Goal: Task Accomplishment & Management: Complete application form

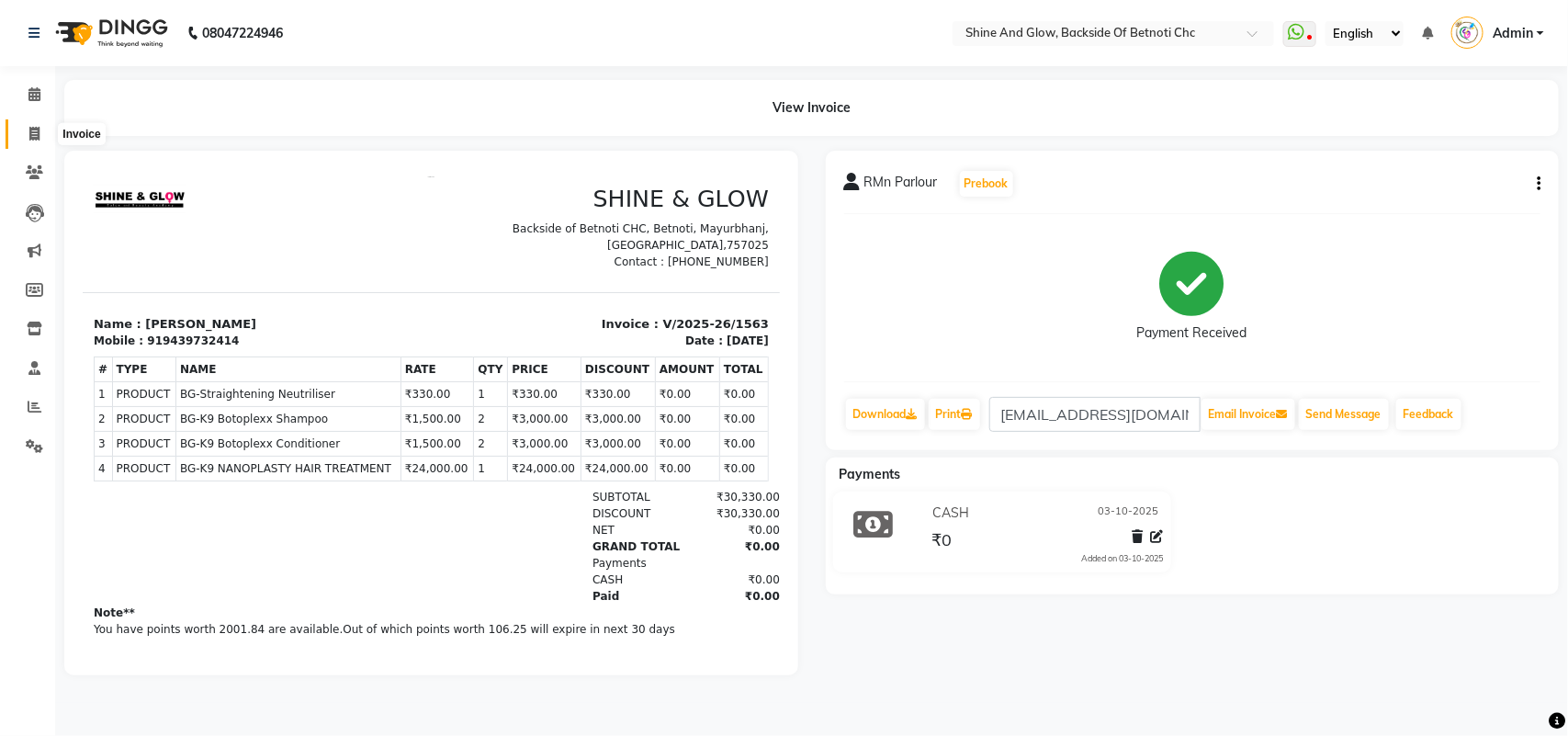
click at [30, 131] on icon at bounding box center [34, 134] width 10 height 14
select select "service"
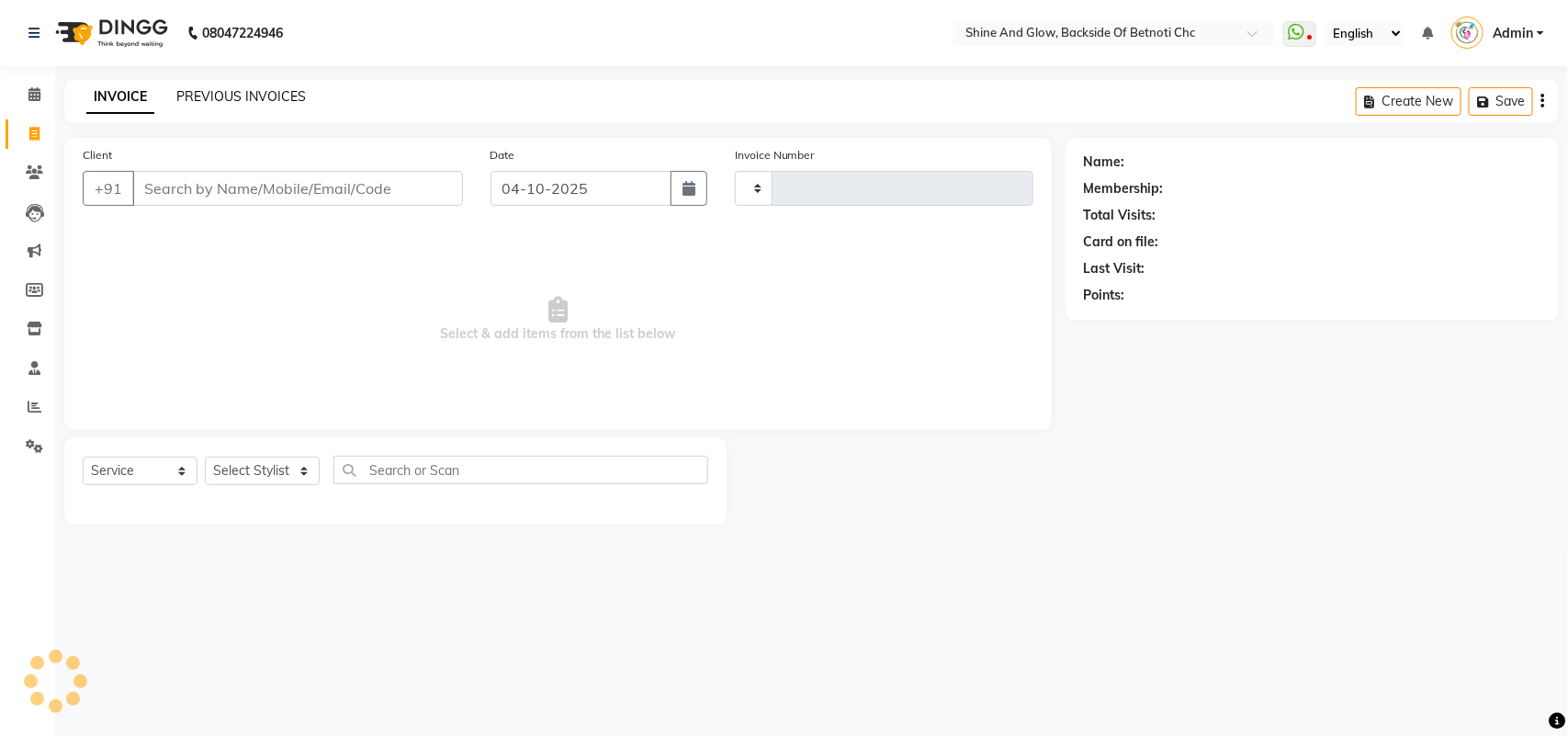
type input "1573"
select select "3848"
click at [252, 89] on link "PREVIOUS INVOICES" at bounding box center [241, 97] width 130 height 17
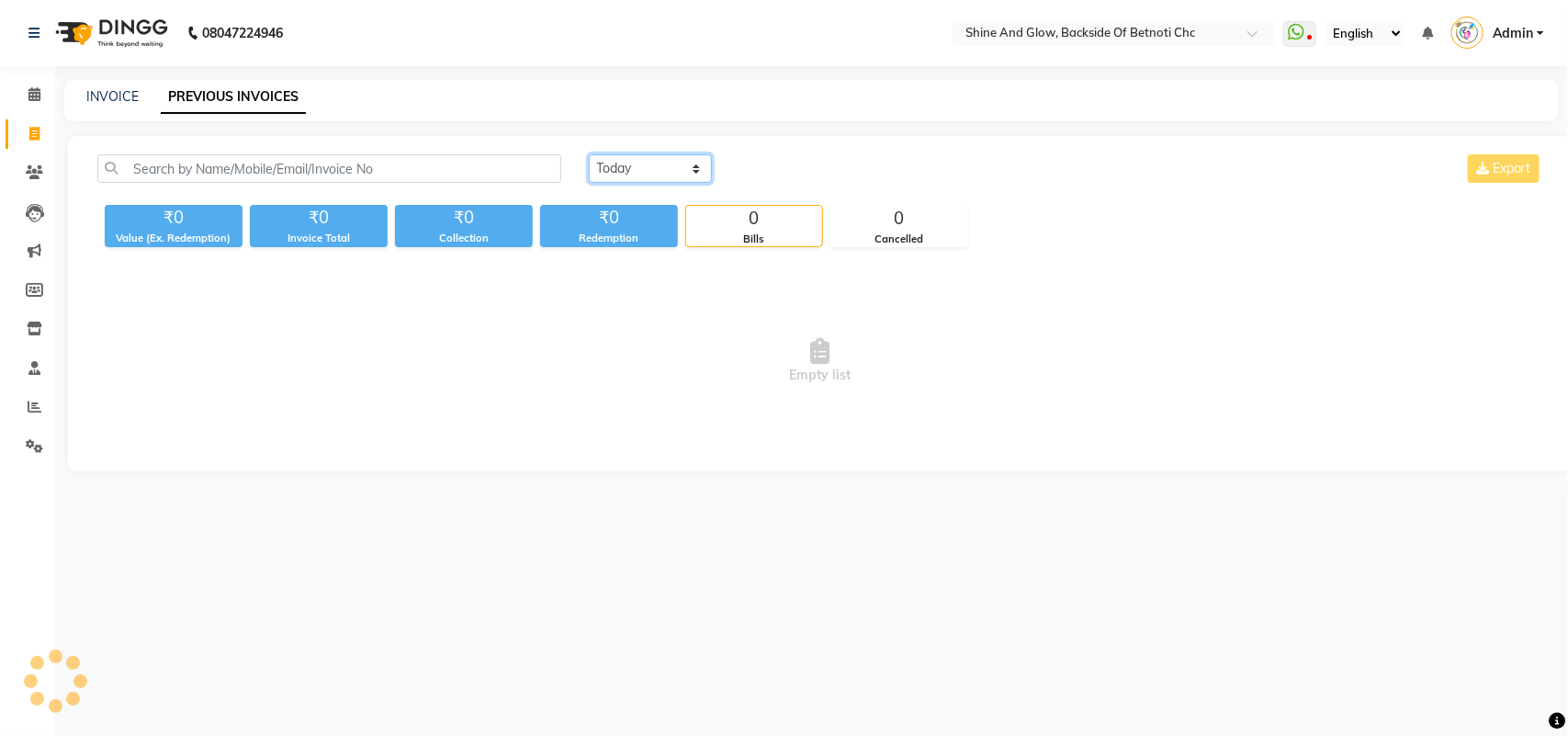
click at [650, 167] on select "[DATE] [DATE] Custom Range" at bounding box center [650, 169] width 123 height 28
click at [589, 155] on select "[DATE] [DATE] Custom Range" at bounding box center [650, 169] width 123 height 28
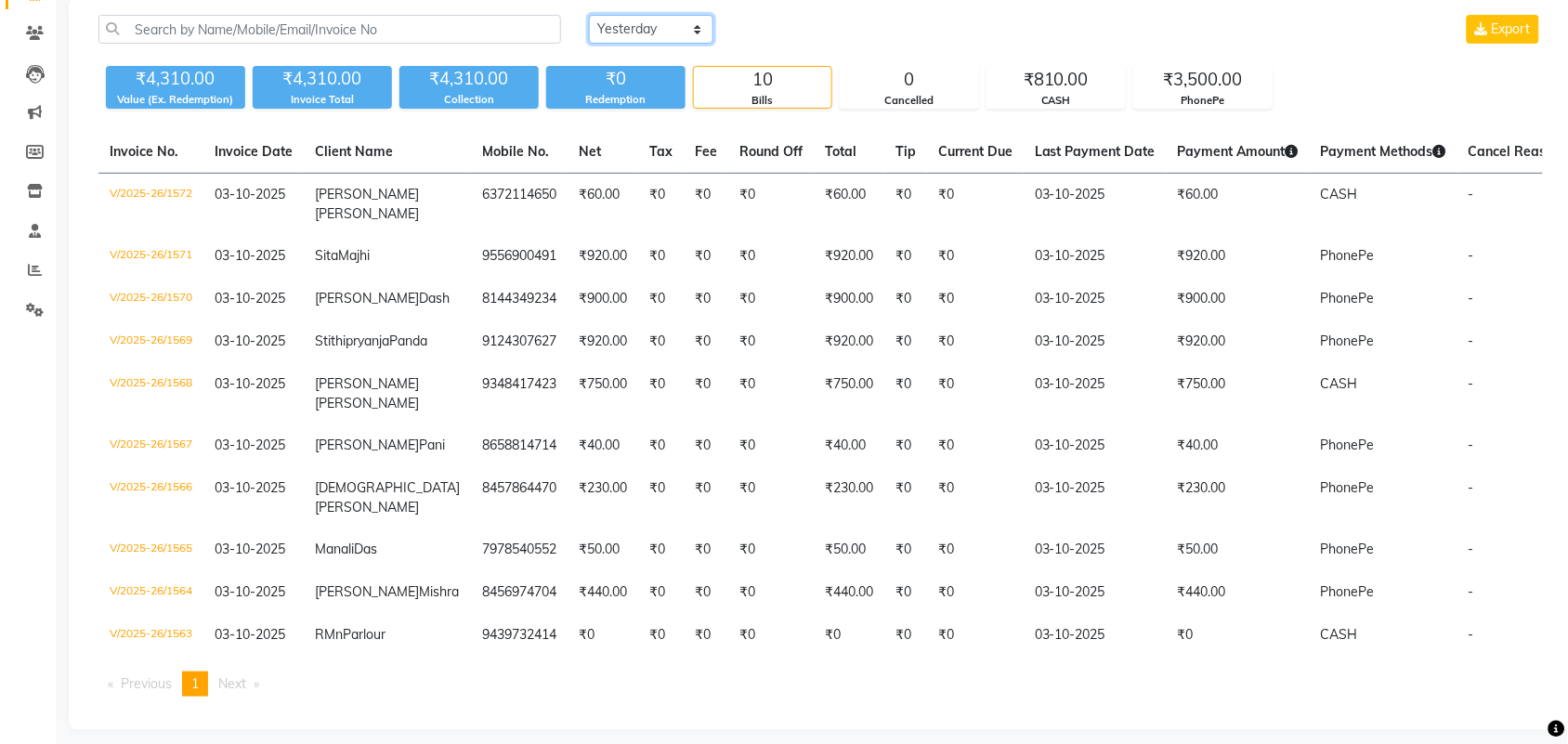
scroll to position [90, 0]
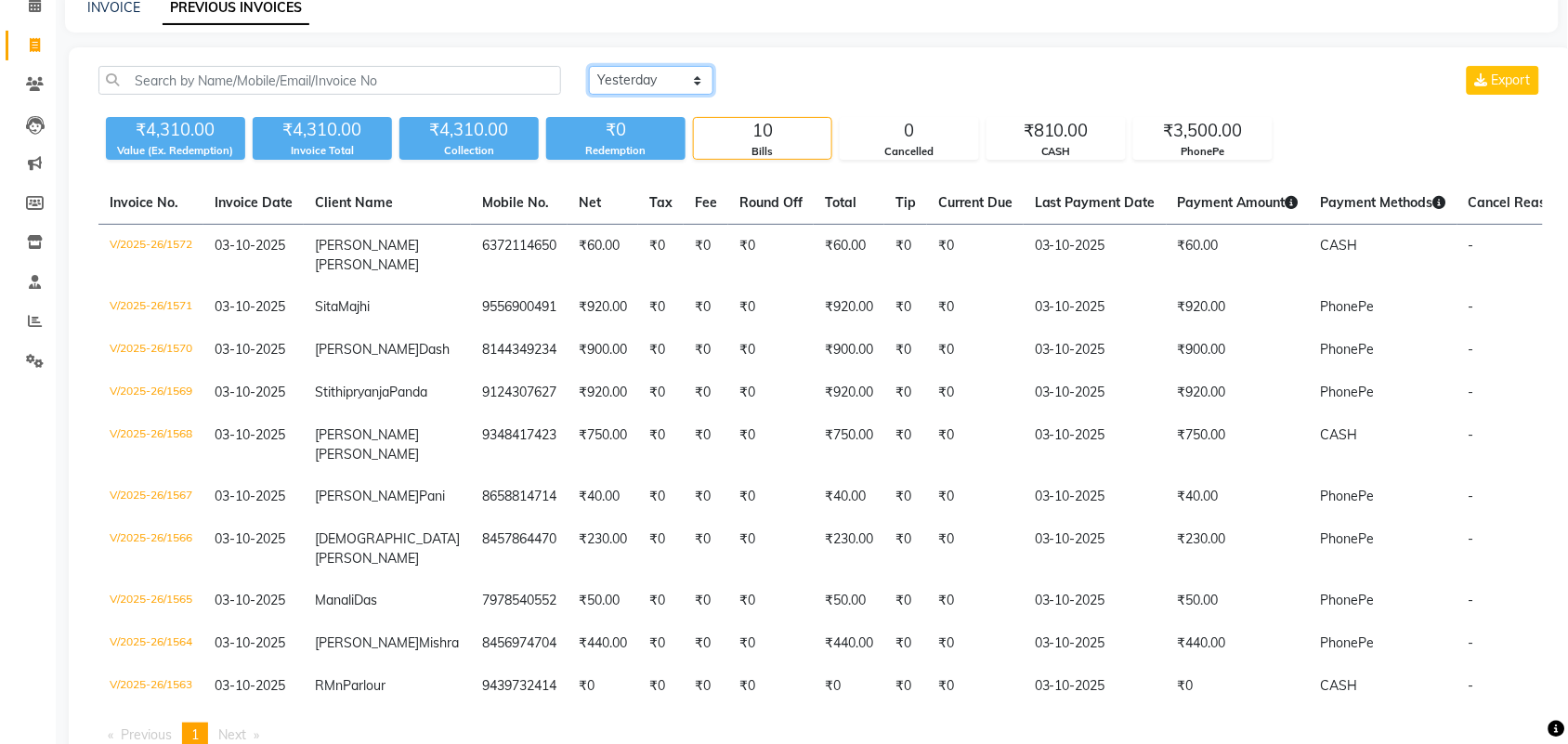
click at [695, 86] on select "[DATE] [DATE] Custom Range" at bounding box center [651, 80] width 125 height 29
select select "range"
click at [589, 66] on select "[DATE] [DATE] Custom Range" at bounding box center [651, 80] width 125 height 29
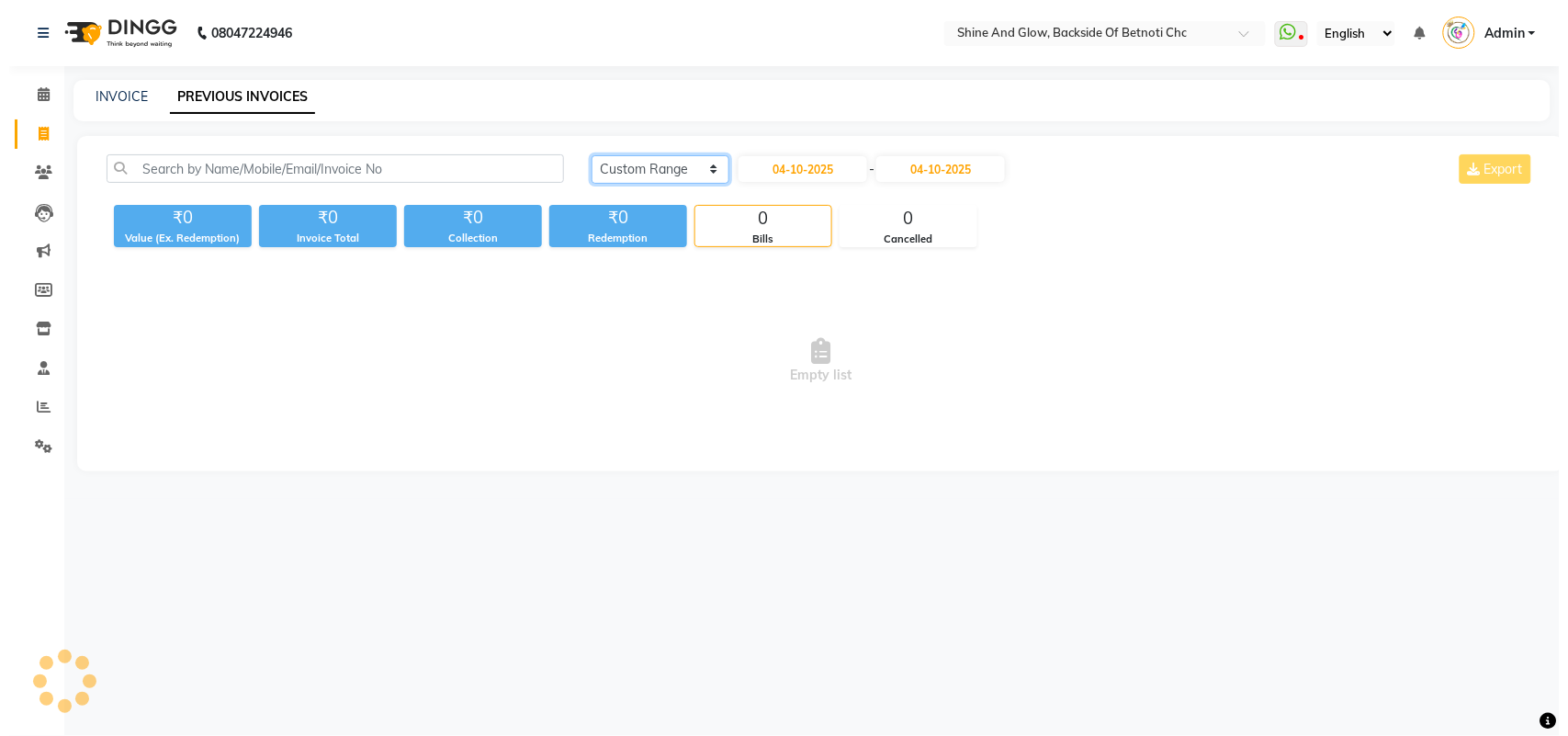
scroll to position [0, 0]
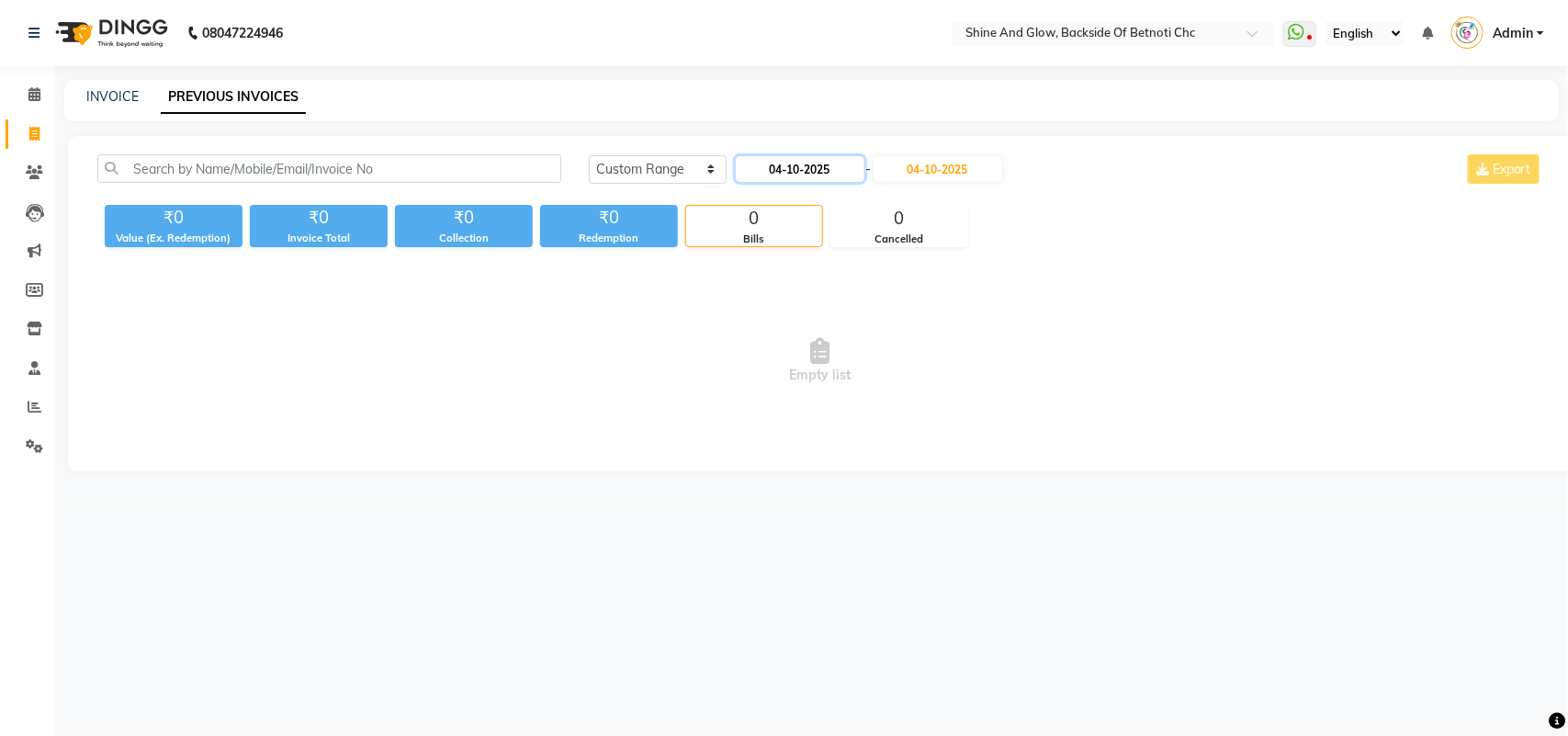
click at [819, 171] on input "04-10-2025" at bounding box center [800, 169] width 129 height 25
select select "10"
select select "2025"
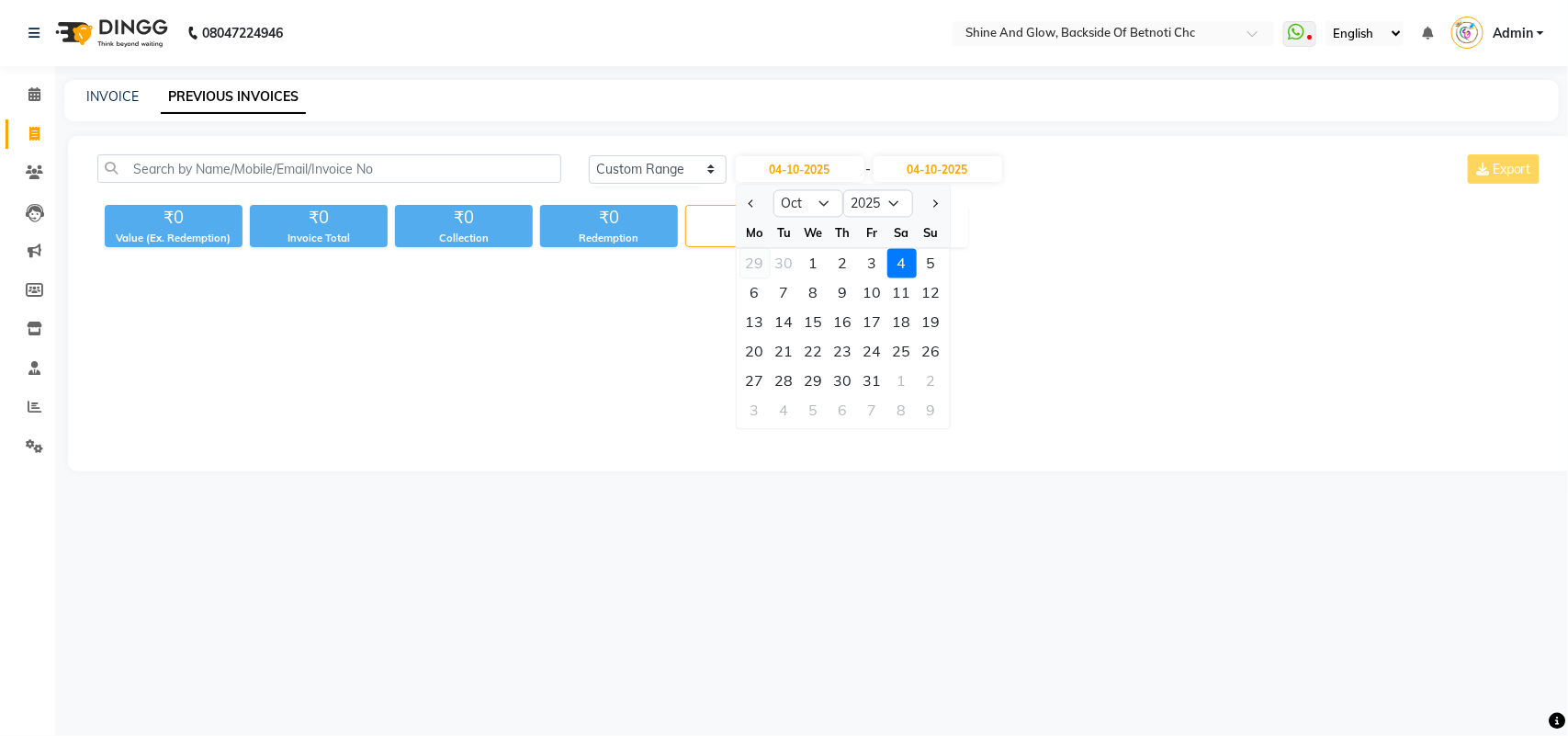
click at [758, 263] on div "29" at bounding box center [754, 263] width 29 height 29
type input "29-09-2025"
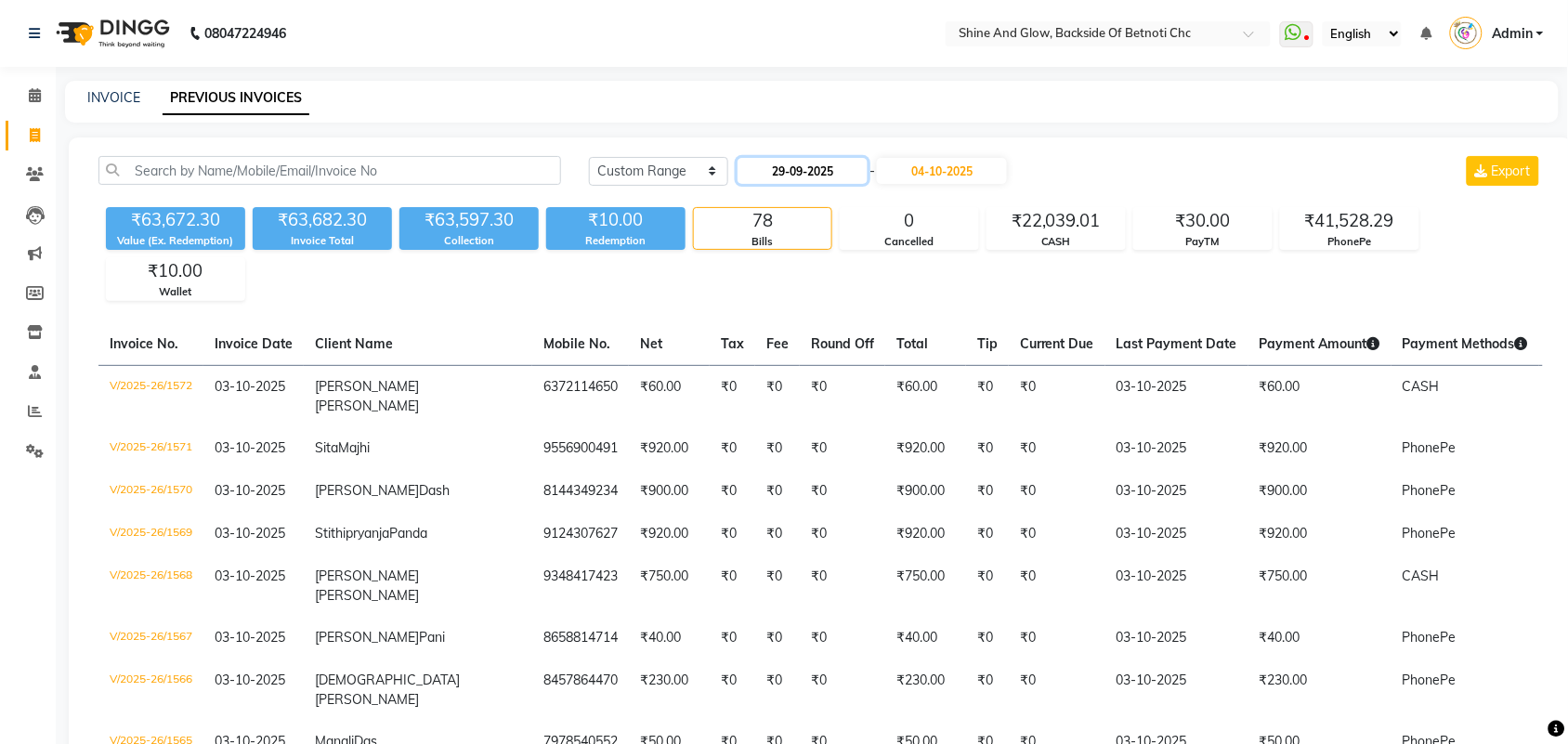
click at [782, 173] on input "29-09-2025" at bounding box center [803, 171] width 130 height 26
select select "9"
select select "2025"
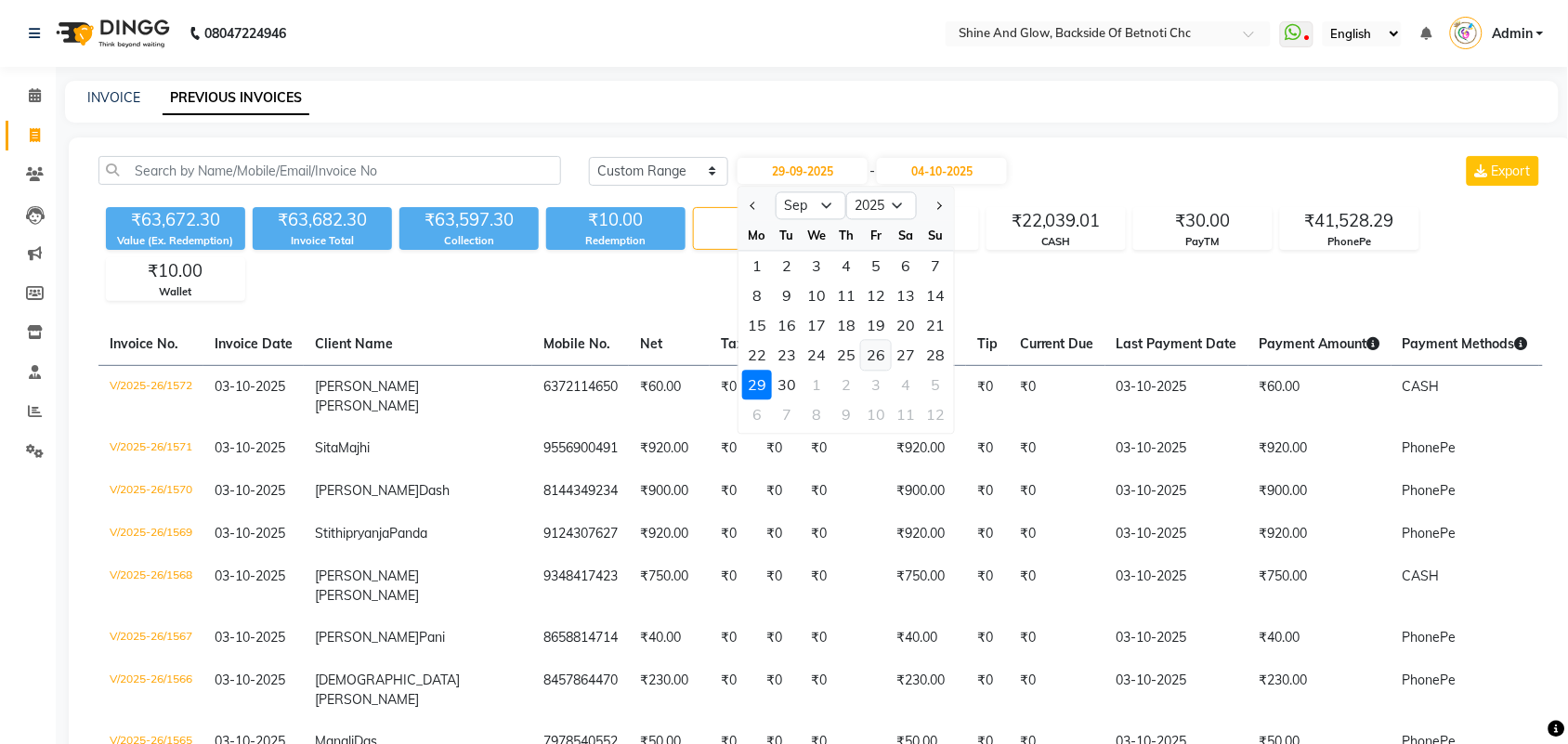
click at [871, 353] on div "26" at bounding box center [875, 355] width 30 height 30
type input "26-09-2025"
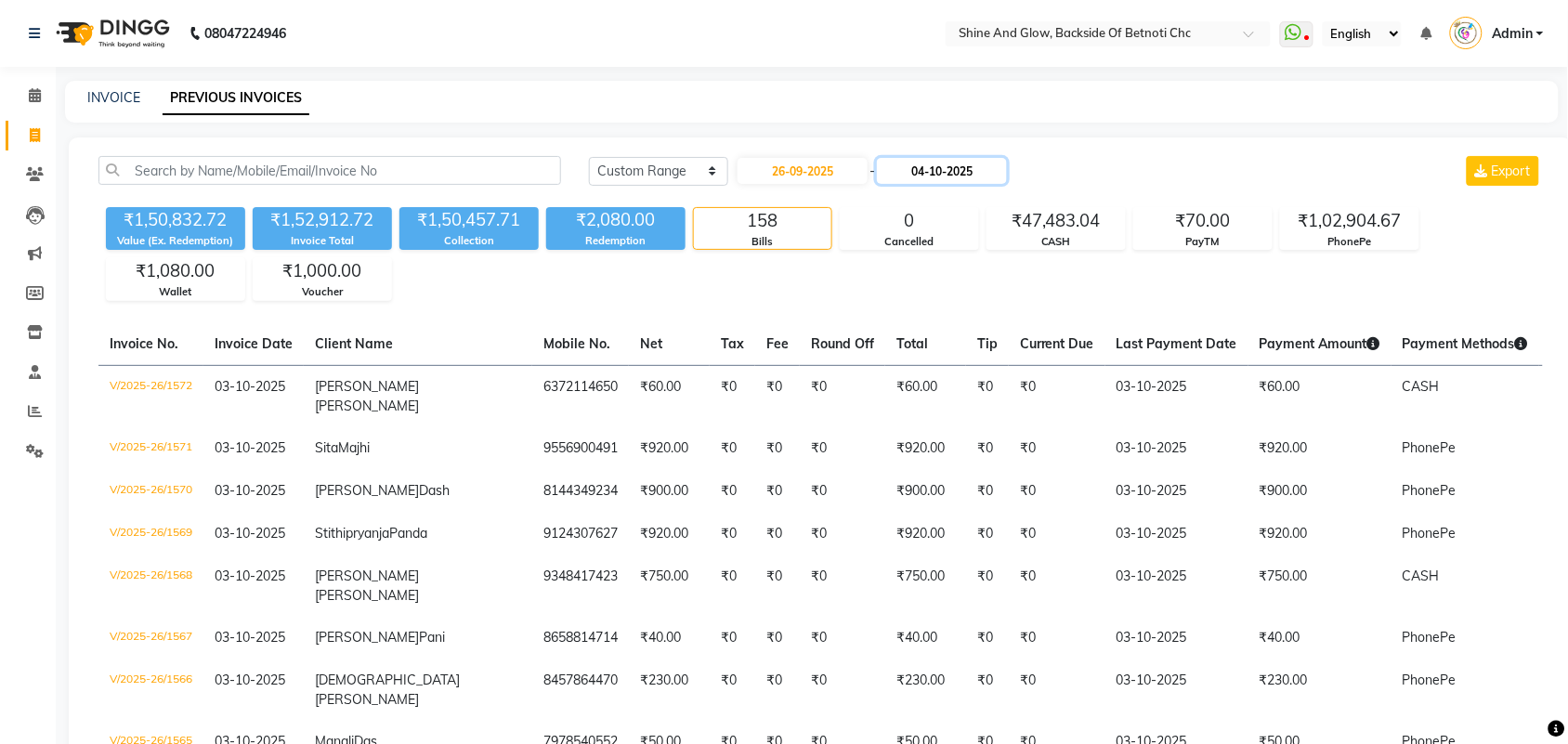
click at [926, 164] on input "04-10-2025" at bounding box center [942, 171] width 130 height 26
select select "10"
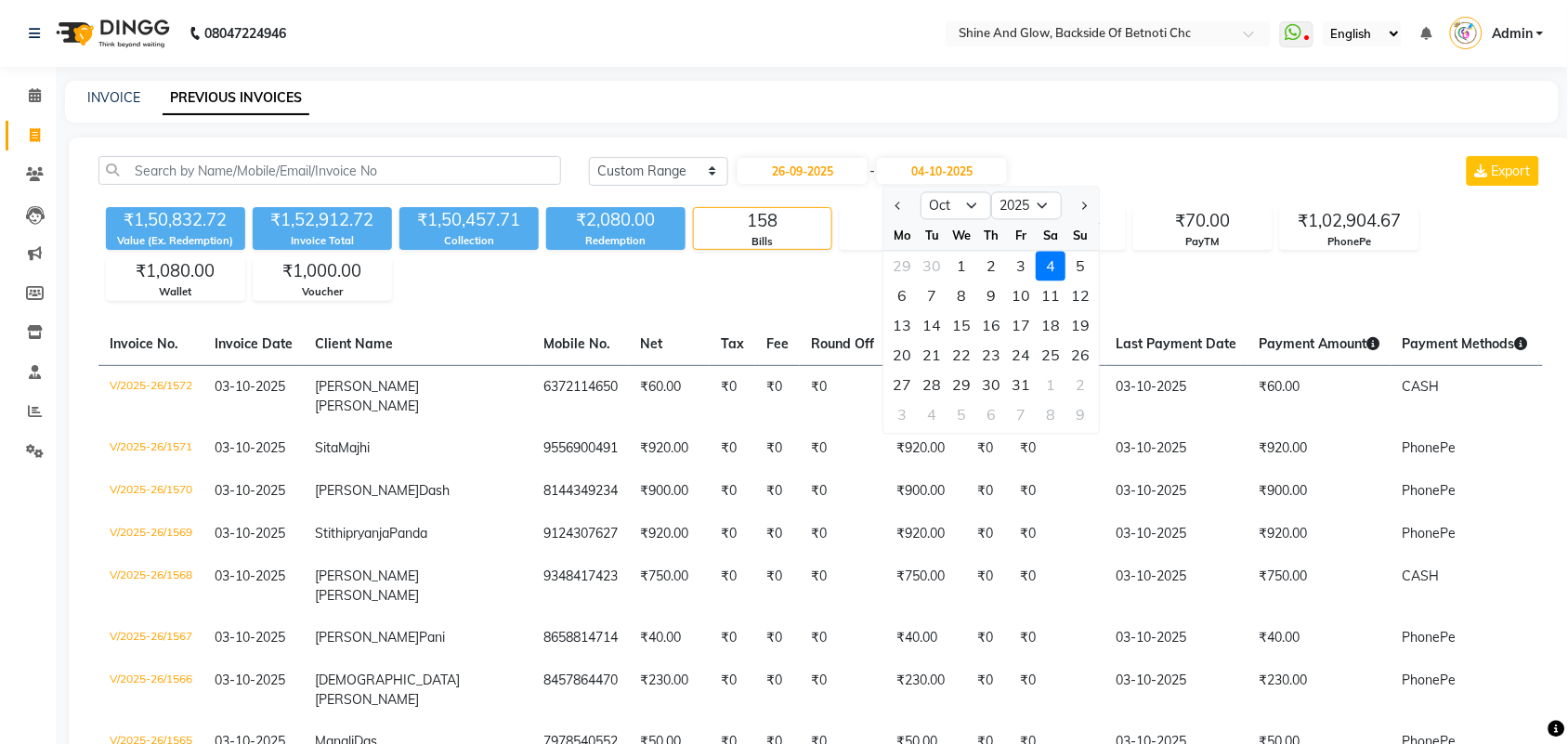
drag, startPoint x: 902, startPoint y: 262, endPoint x: 911, endPoint y: 251, distance: 14.2
click at [903, 262] on div "29" at bounding box center [903, 266] width 30 height 30
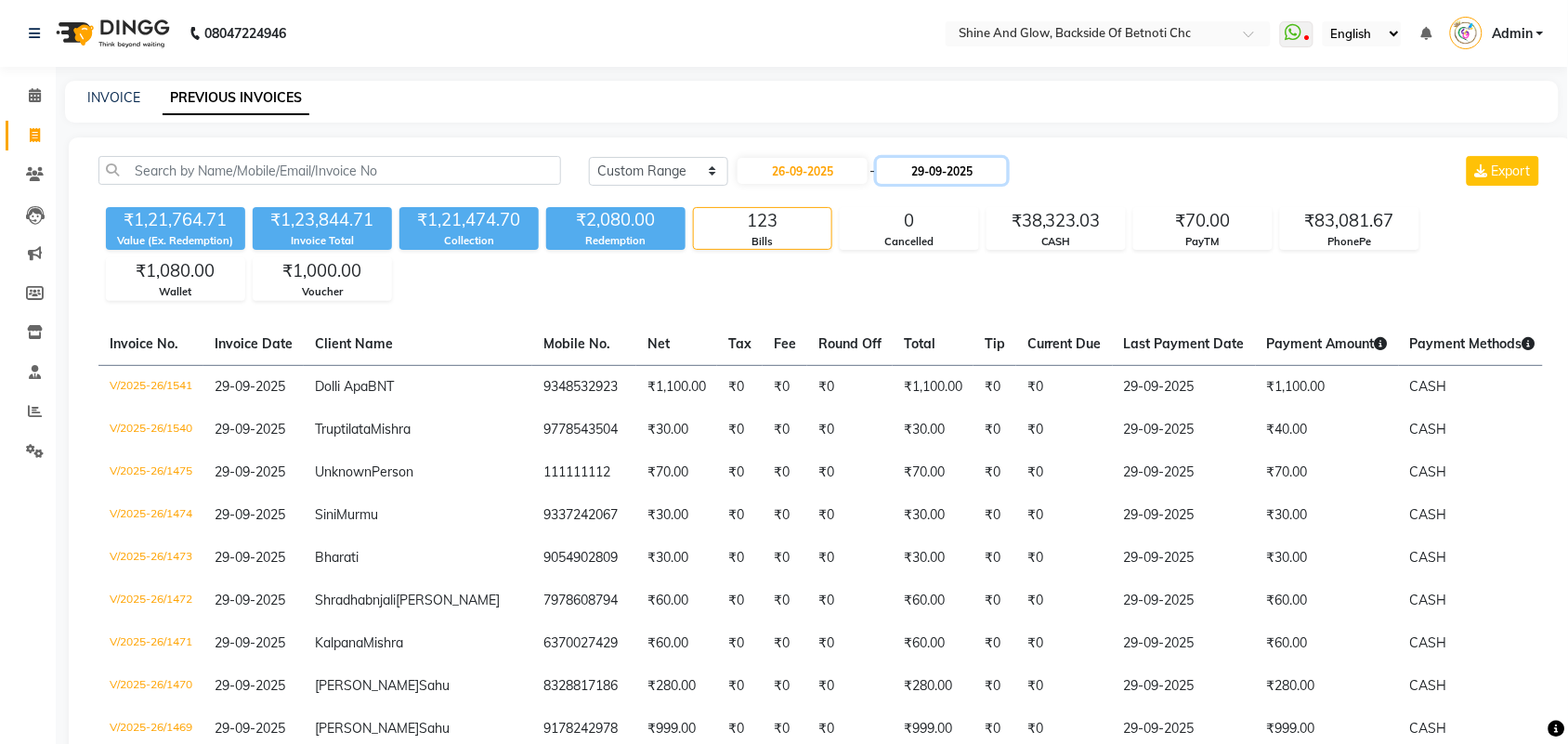
click at [931, 174] on input "29-09-2025" at bounding box center [942, 171] width 130 height 26
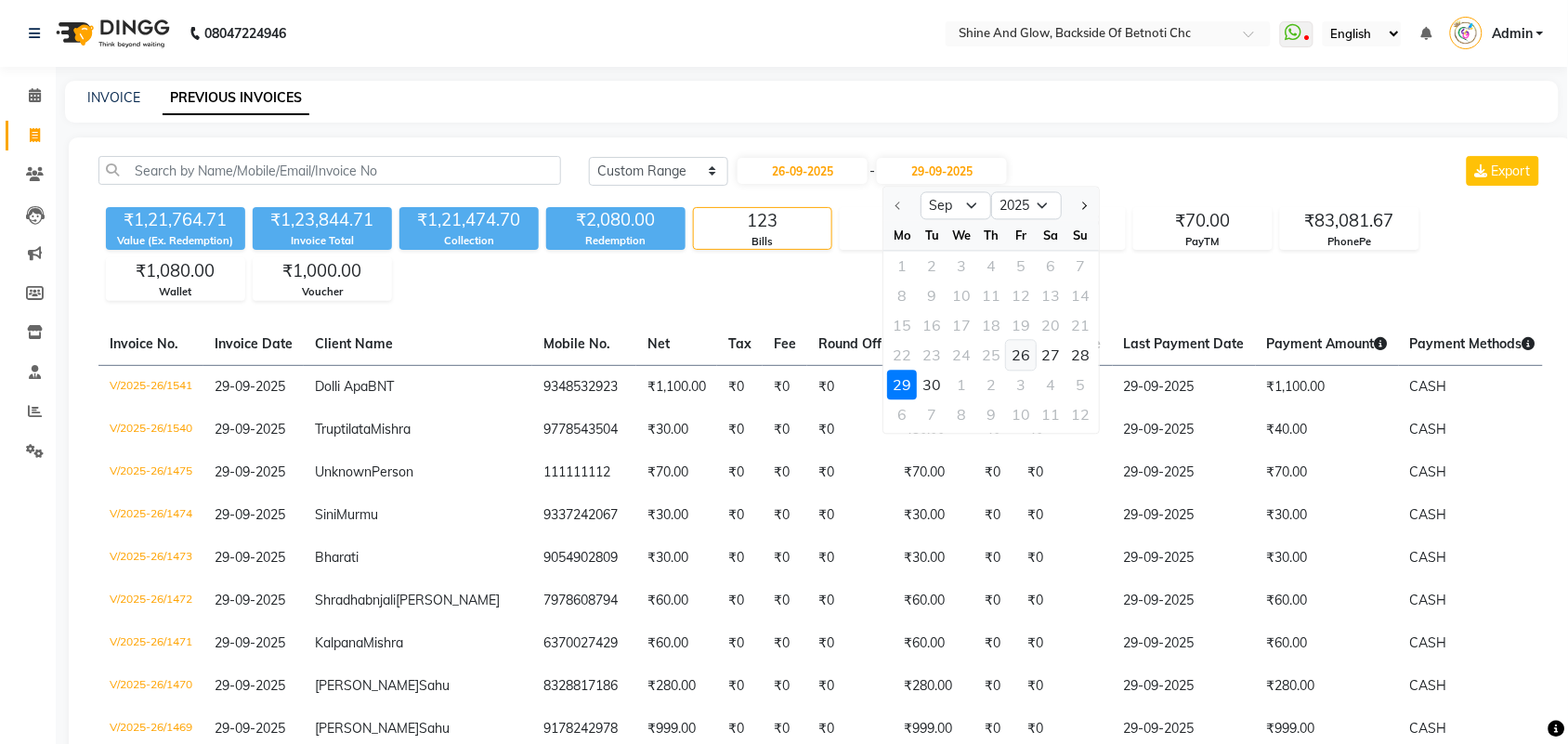
click at [1026, 351] on div "26" at bounding box center [1022, 355] width 30 height 30
type input "26-09-2025"
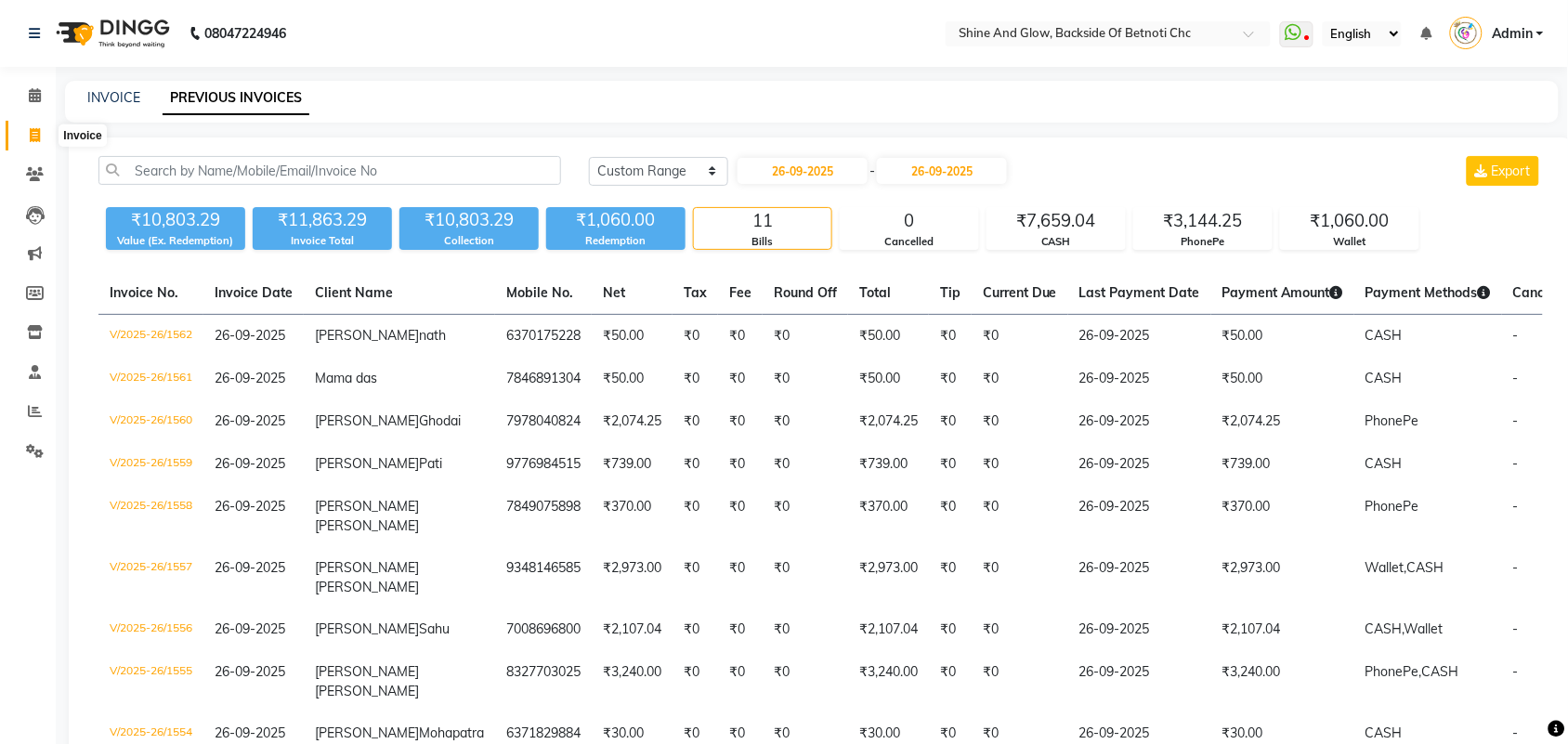
click at [32, 145] on span at bounding box center [35, 136] width 32 height 21
select select "service"
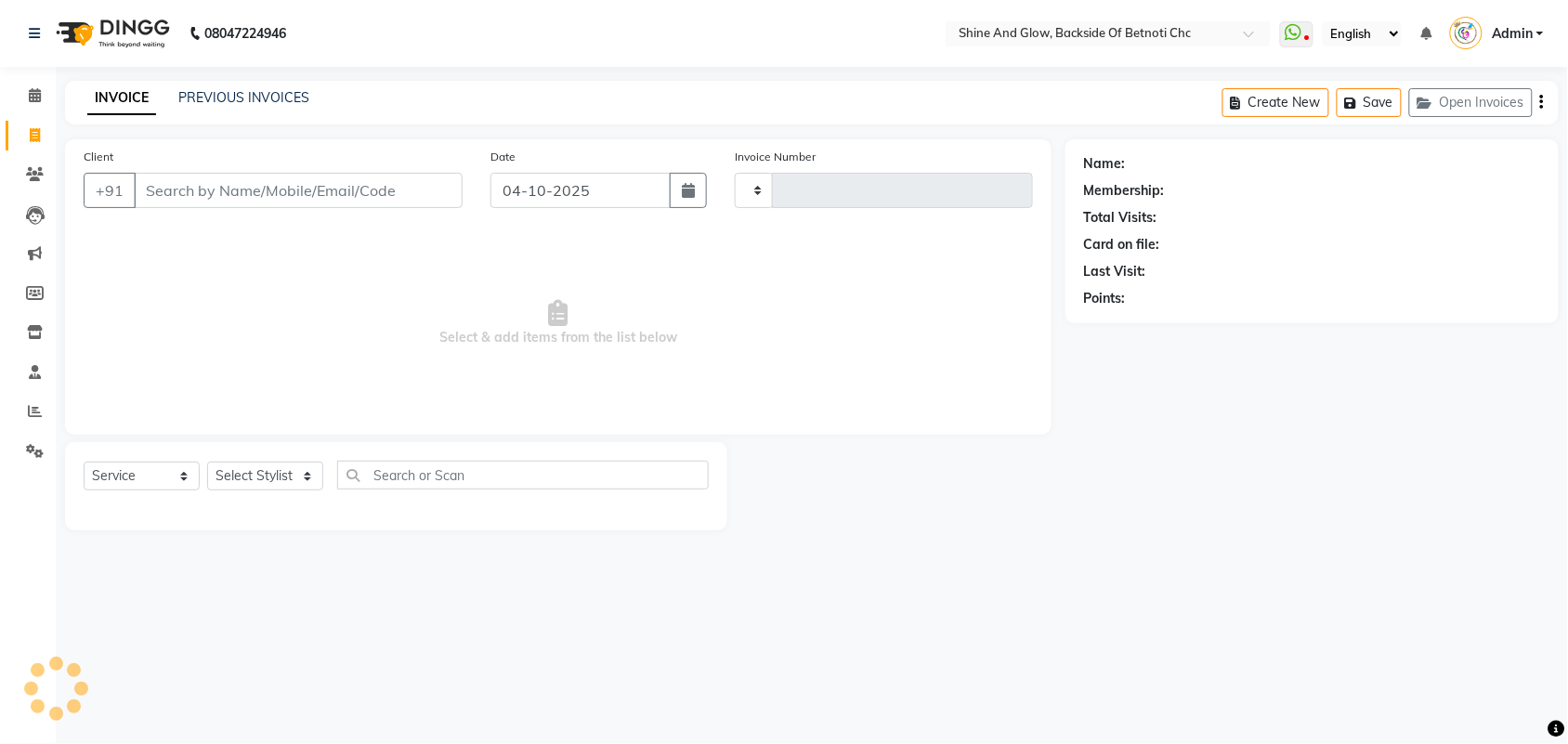
type input "1573"
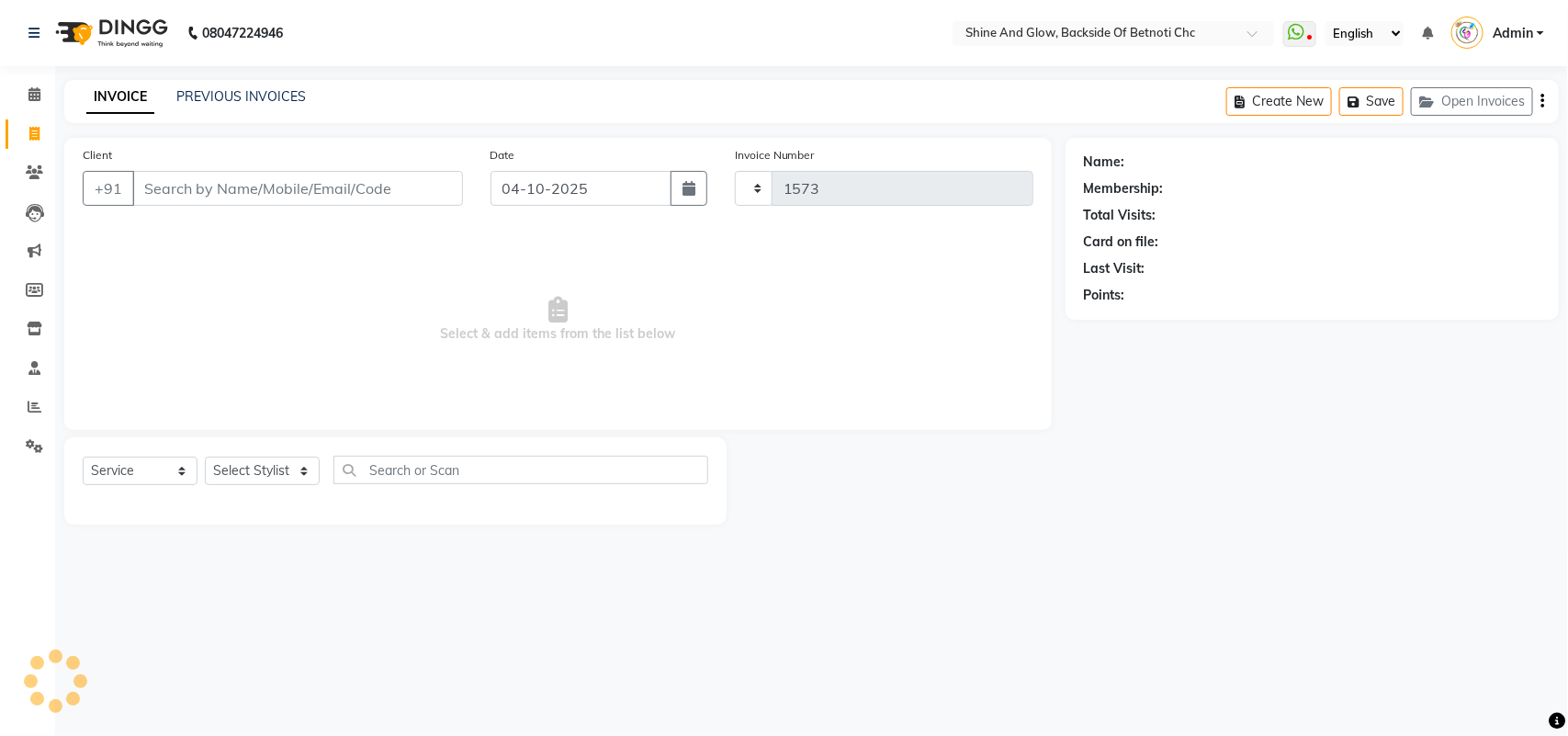
select select "3848"
select select "18717"
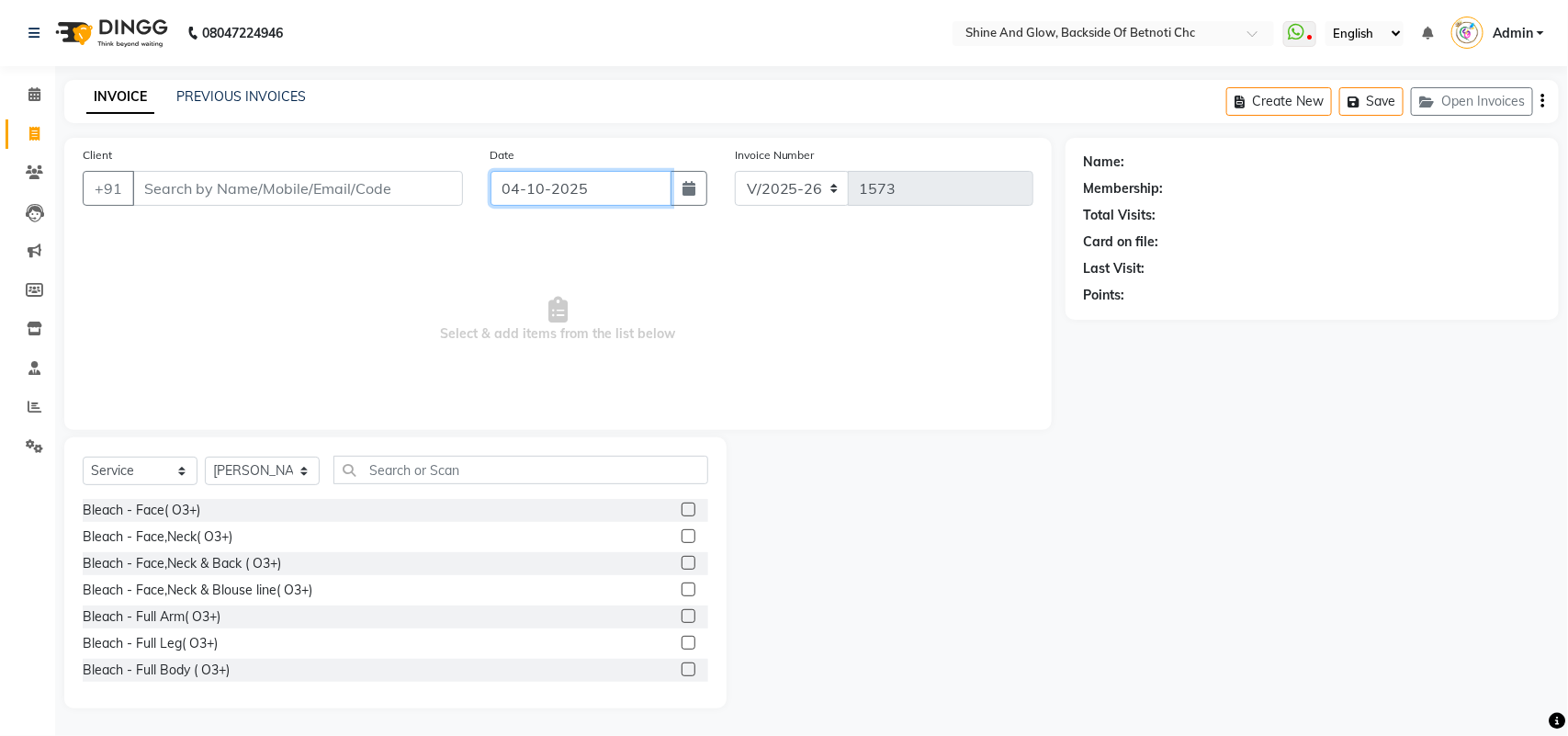
click at [576, 175] on input "04-10-2025" at bounding box center [581, 188] width 181 height 35
select select "10"
select select "2025"
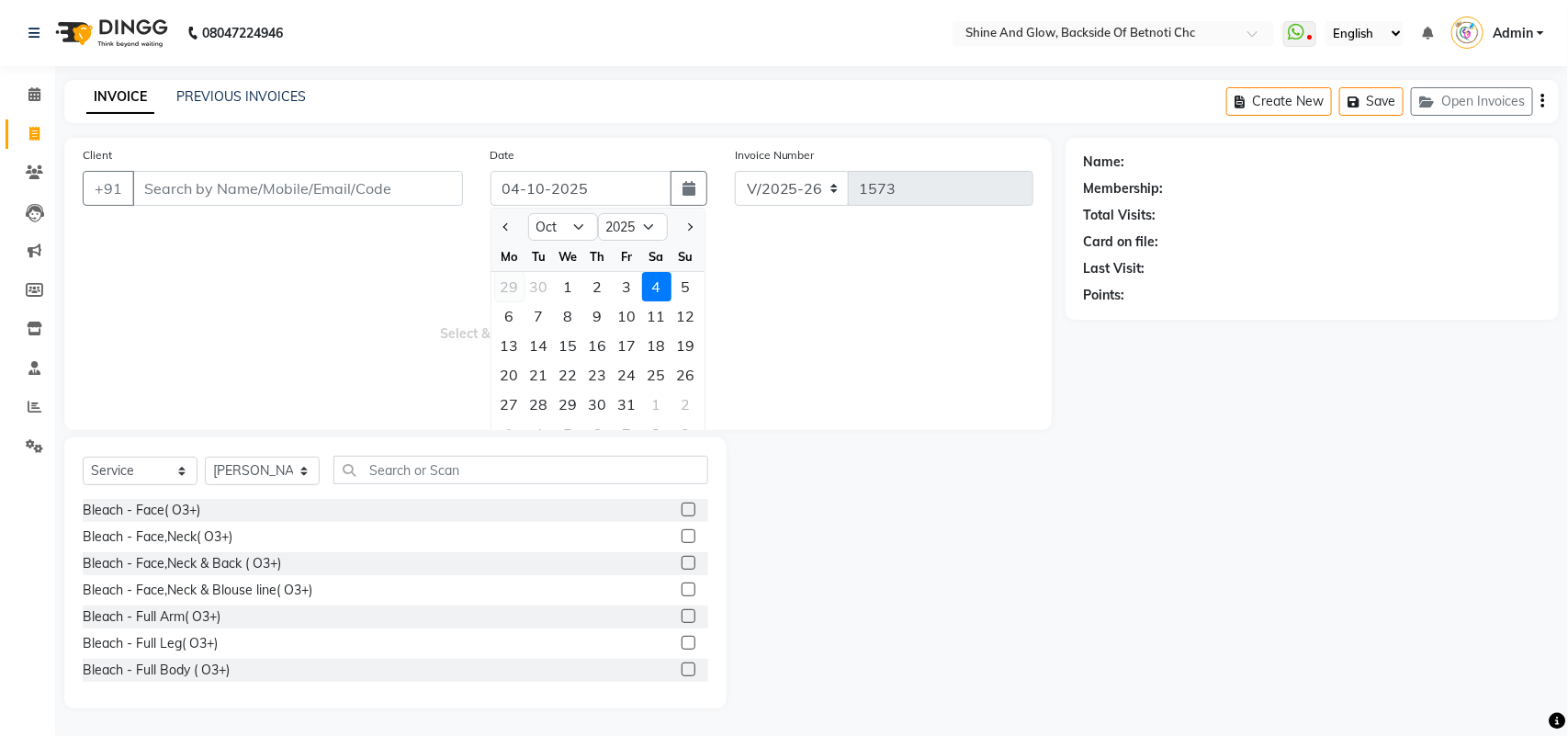
click at [512, 289] on div "29" at bounding box center [509, 286] width 29 height 29
type input "29-09-2025"
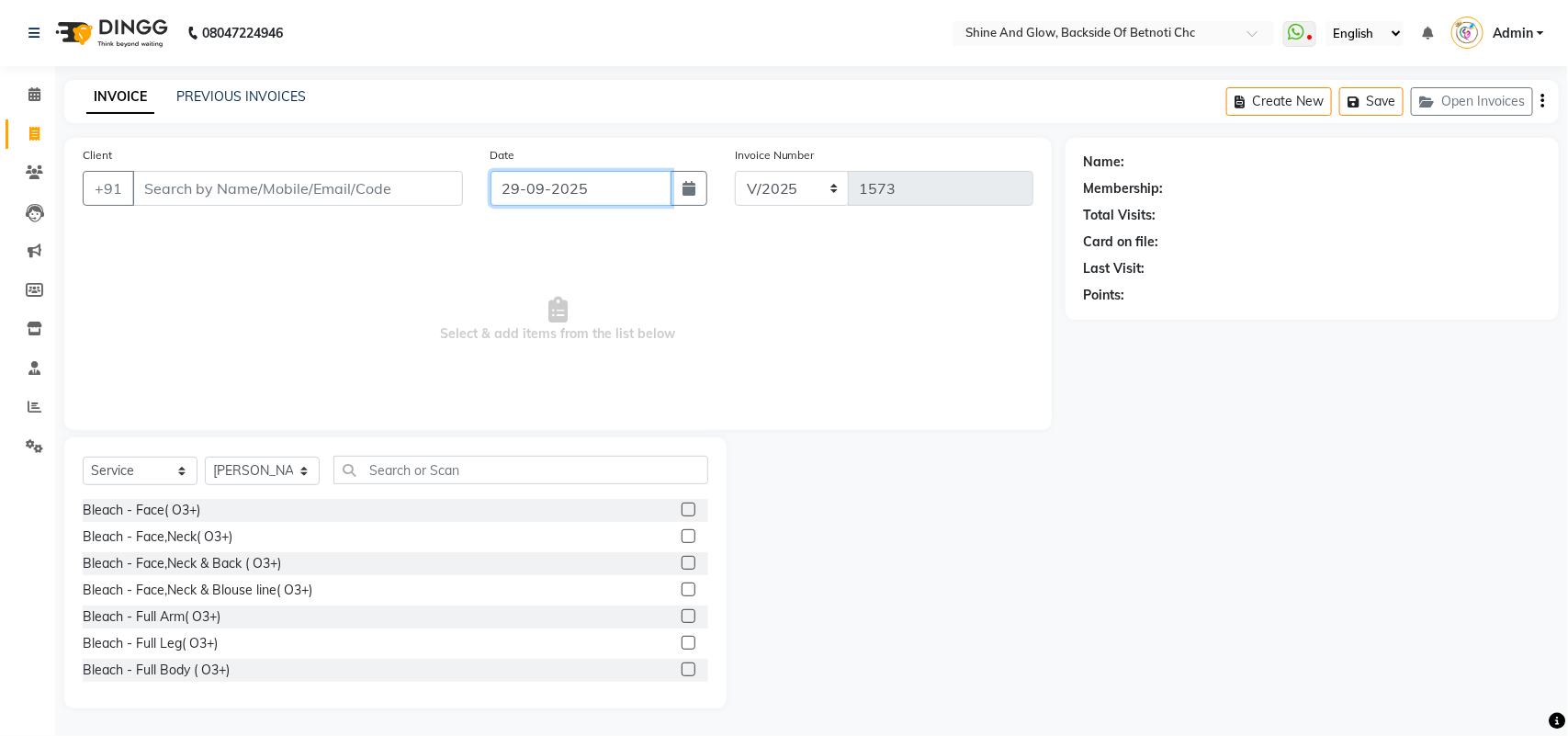
click at [517, 185] on input "29-09-2025" at bounding box center [581, 188] width 181 height 35
select select "9"
select select "2025"
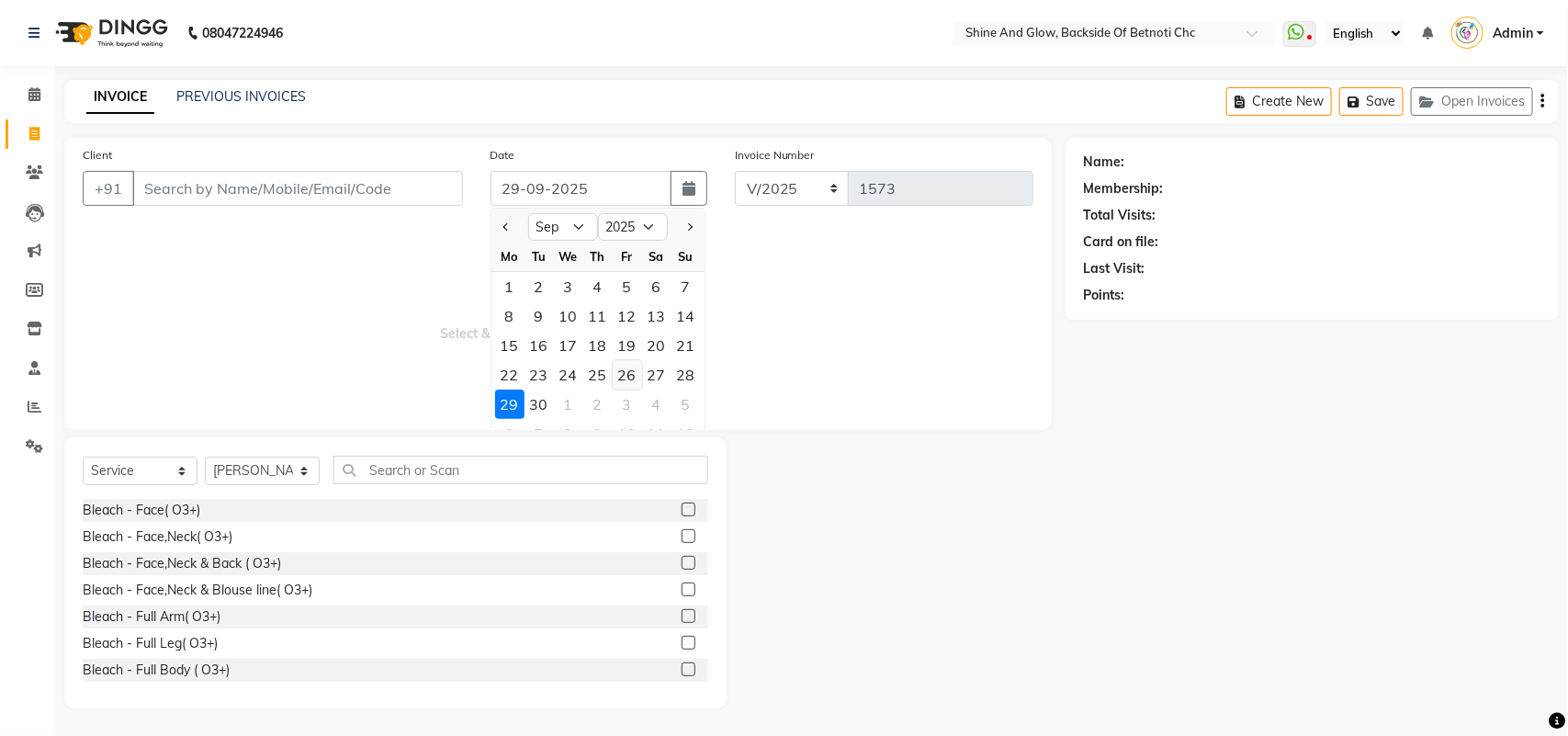
click at [621, 377] on div "26" at bounding box center [627, 374] width 29 height 29
type input "26-09-2025"
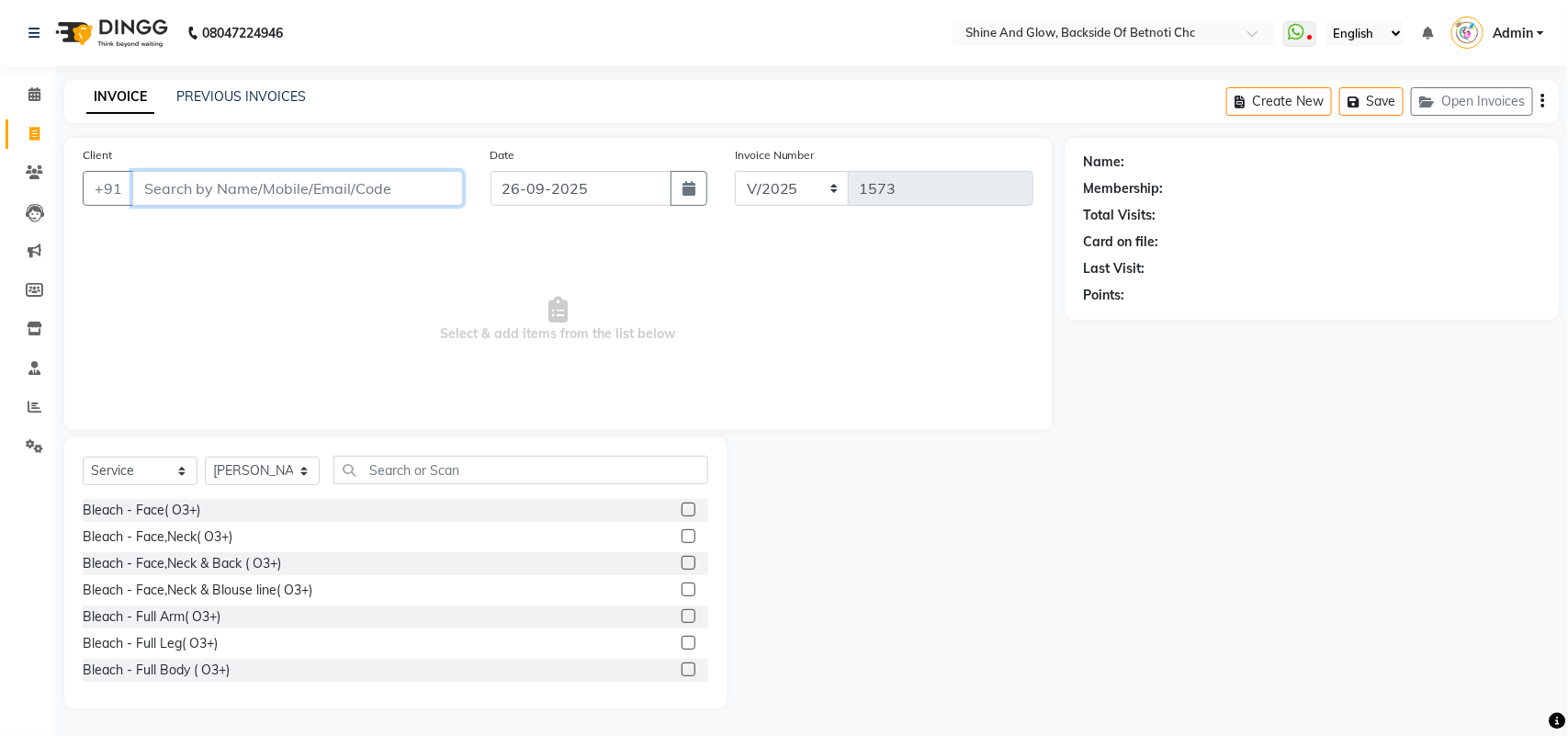
click at [221, 186] on input "Client" at bounding box center [297, 188] width 331 height 35
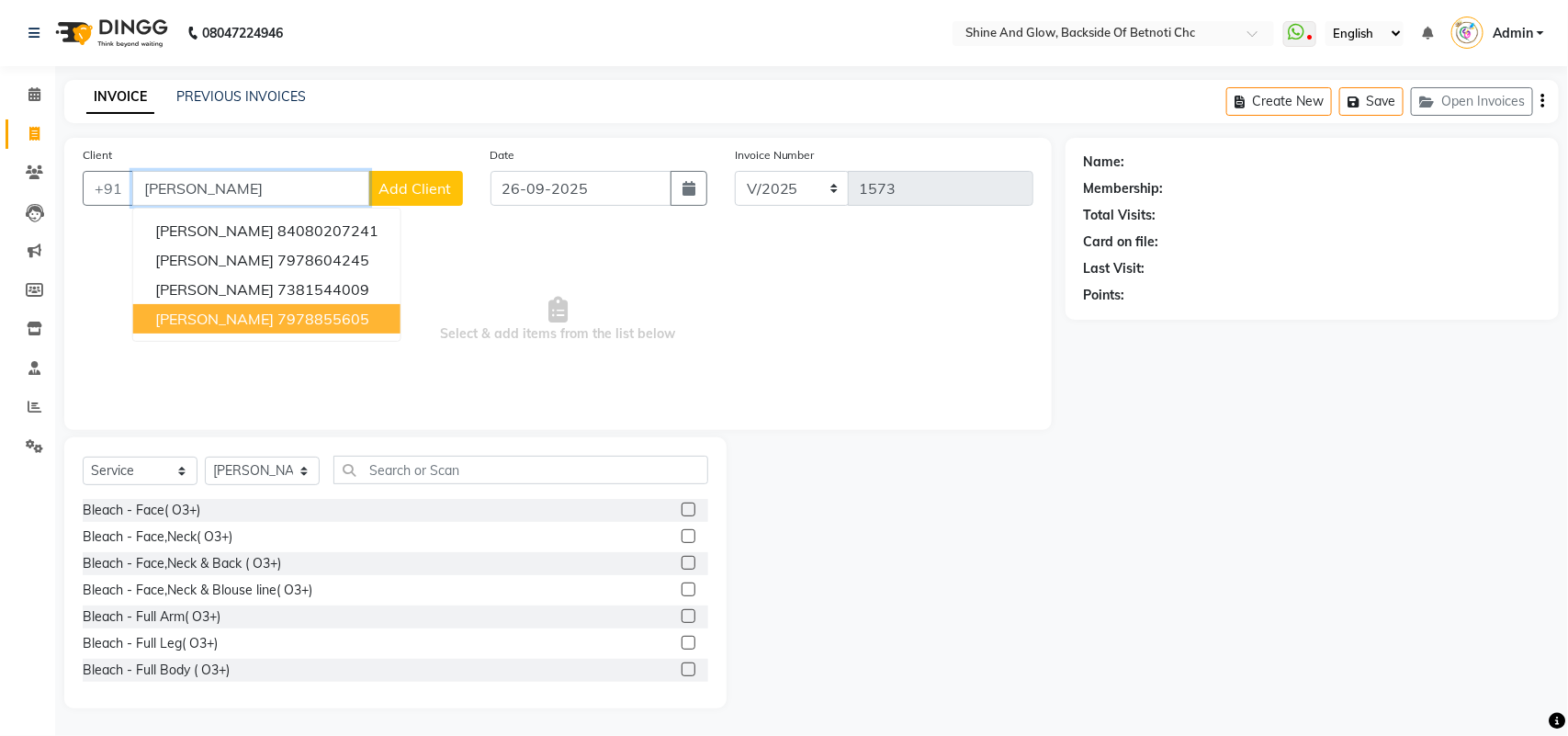
click at [329, 310] on ngb-highlight "7978855605" at bounding box center [324, 319] width 92 height 19
type input "7978855605"
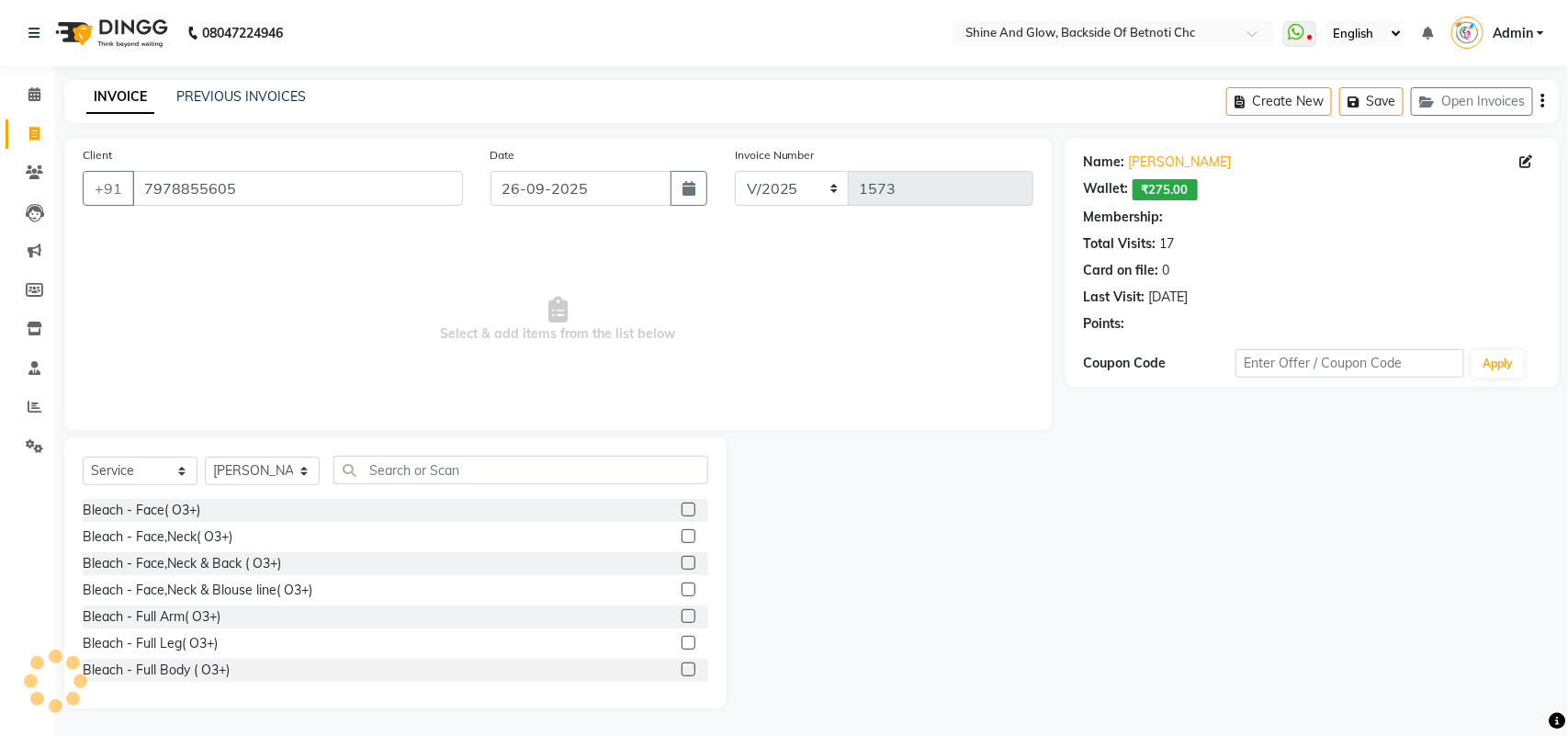
select select "1: Object"
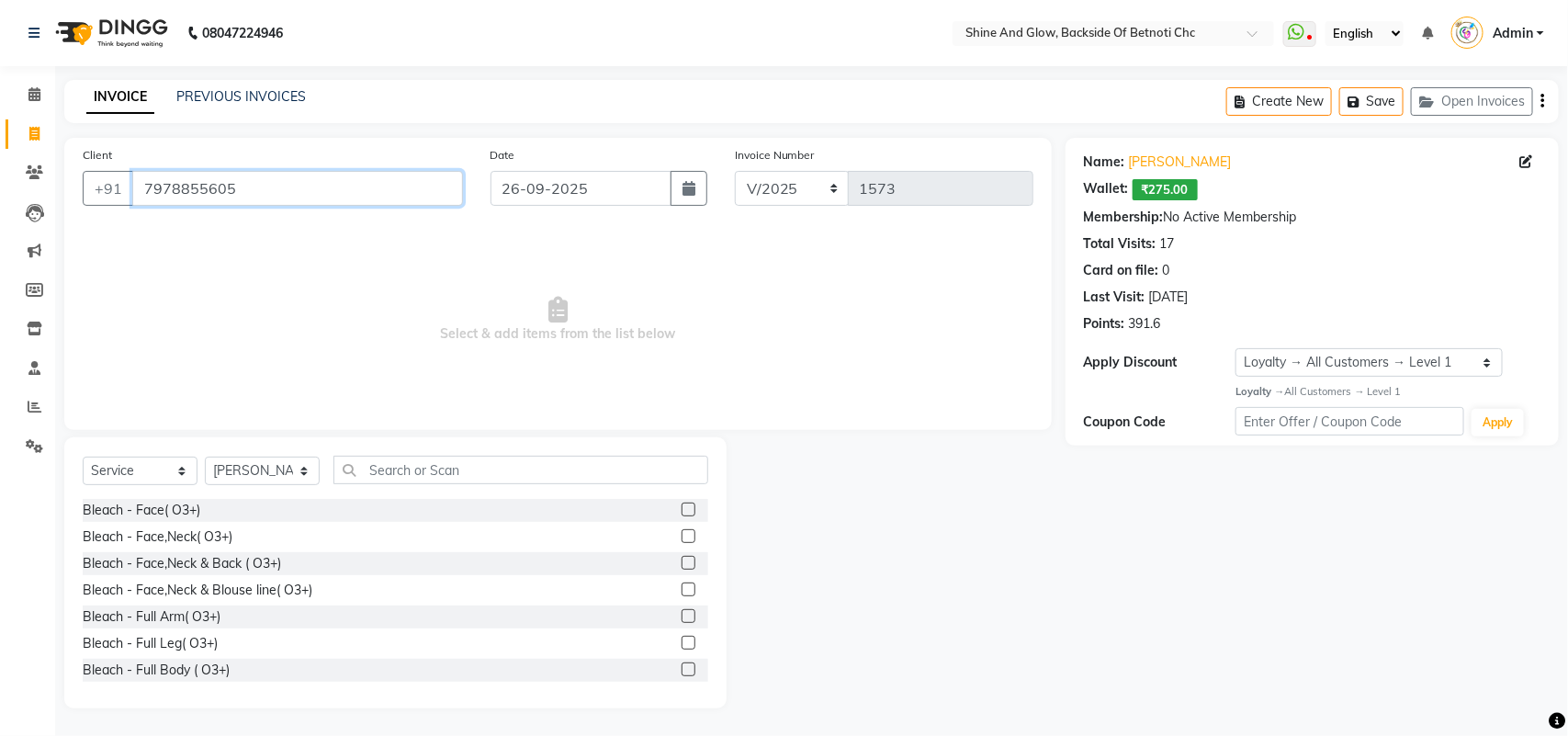
click at [309, 190] on input "7978855605" at bounding box center [297, 188] width 331 height 35
click at [262, 466] on select "Select Stylist [PERSON_NAME] Lipi [PERSON_NAME] [PERSON_NAME] Priya Mam" at bounding box center [263, 471] width 115 height 28
select select "18719"
click at [205, 457] on select "Select Stylist [PERSON_NAME] Lipi [PERSON_NAME] [PERSON_NAME] Priya Mam" at bounding box center [263, 471] width 115 height 28
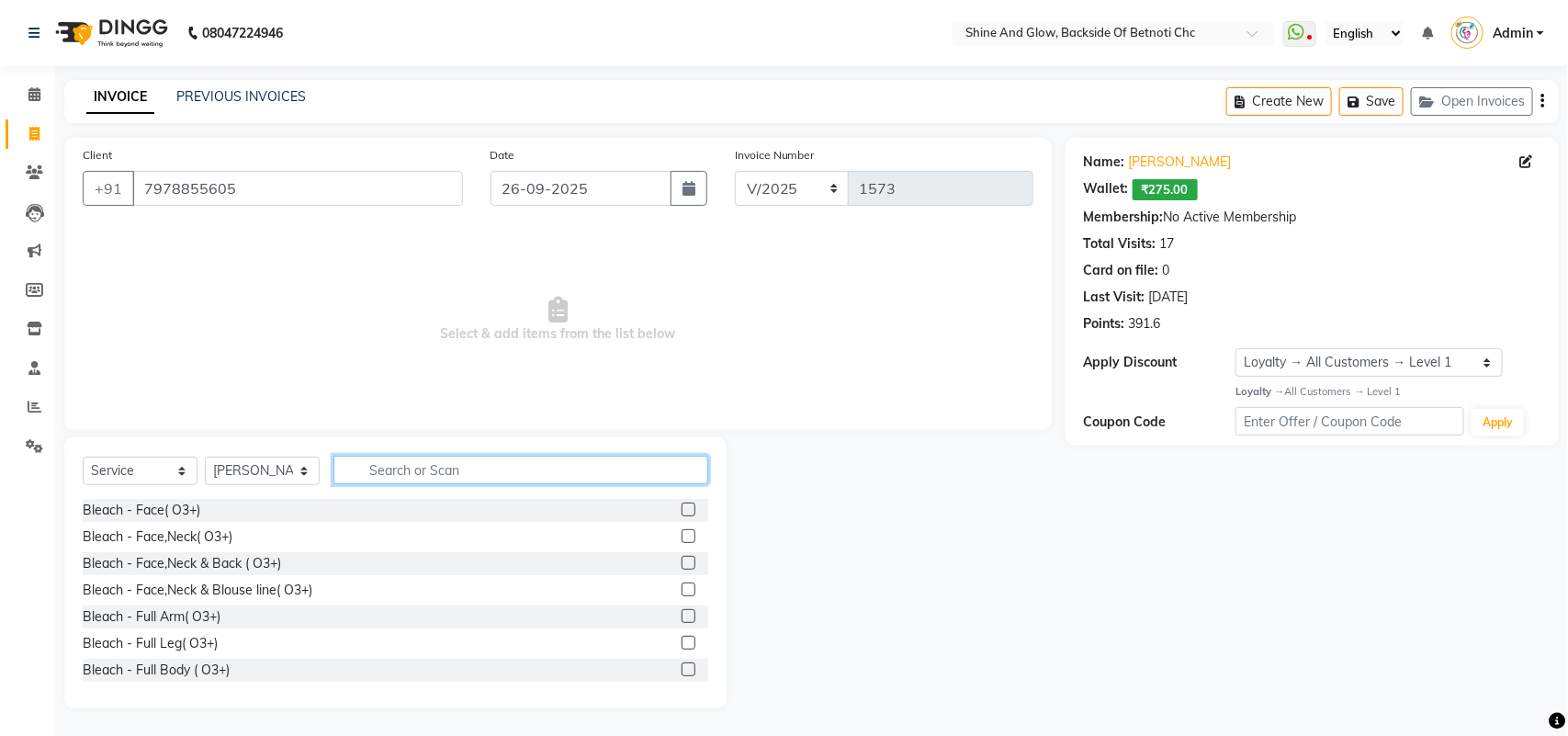
click at [397, 466] on input "text" at bounding box center [521, 470] width 375 height 28
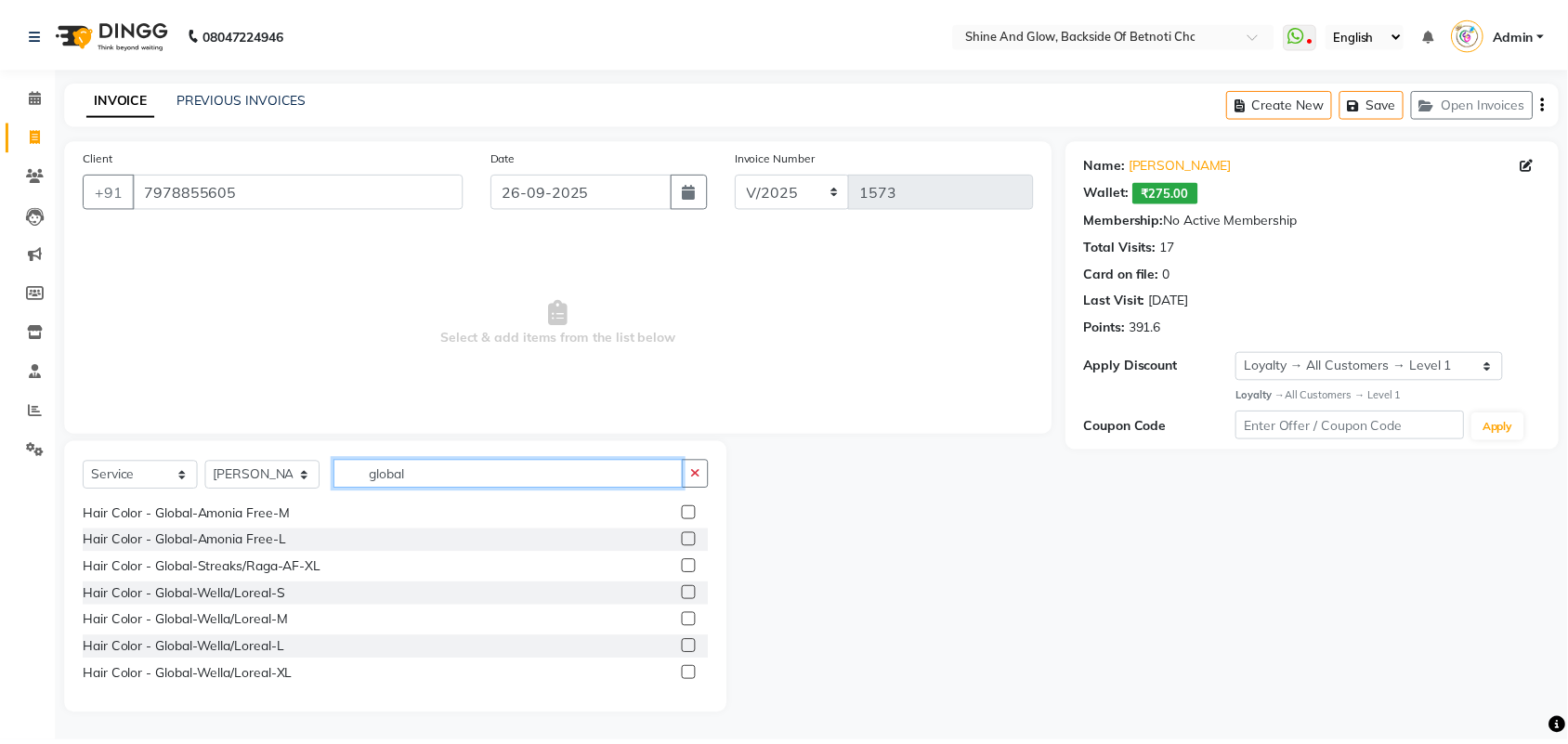
scroll to position [136, 0]
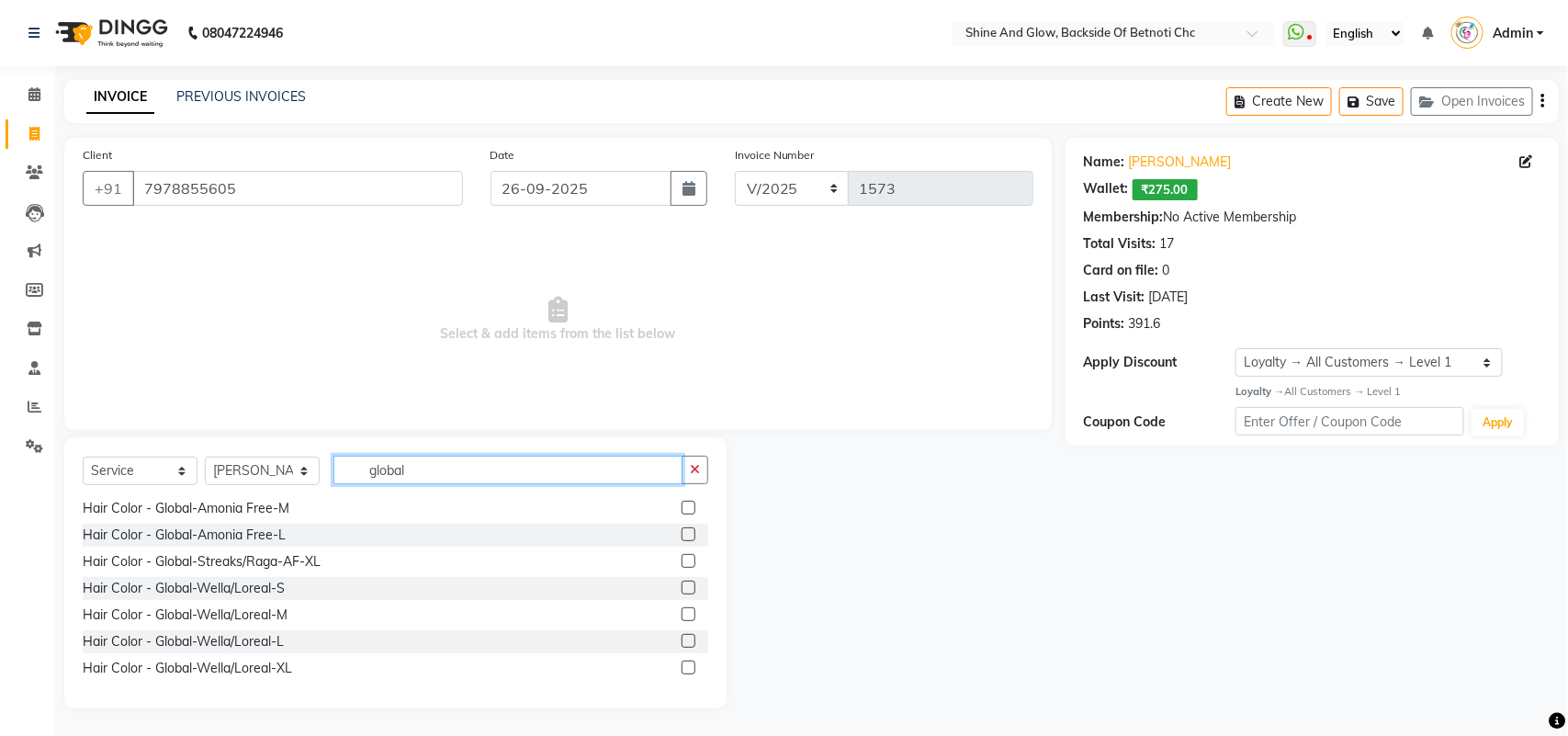
type input "global"
click at [682, 641] on label at bounding box center [688, 641] width 14 height 14
click at [682, 641] on input "checkbox" at bounding box center [687, 642] width 12 height 12
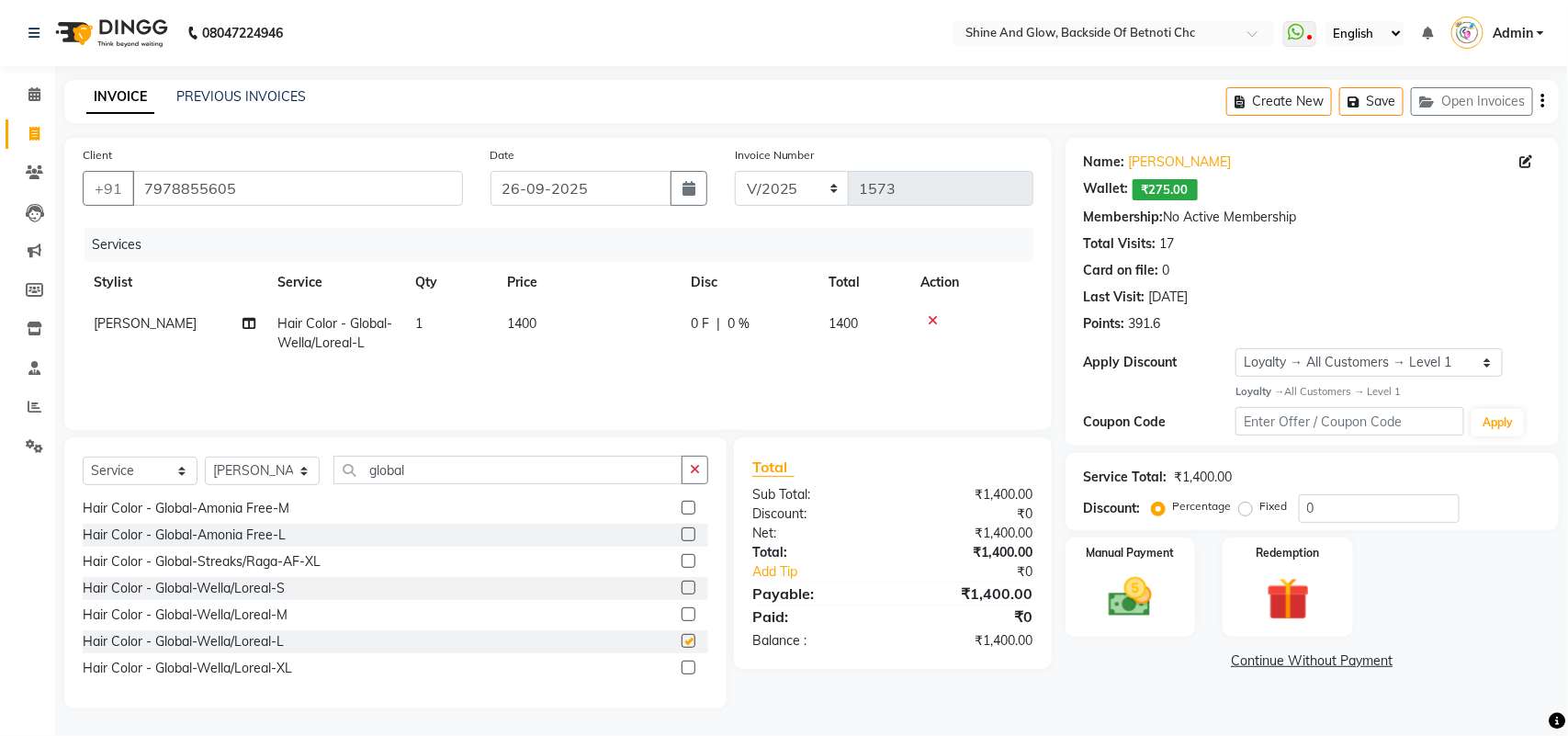
checkbox input "false"
click at [524, 321] on span "1400" at bounding box center [522, 324] width 29 height 17
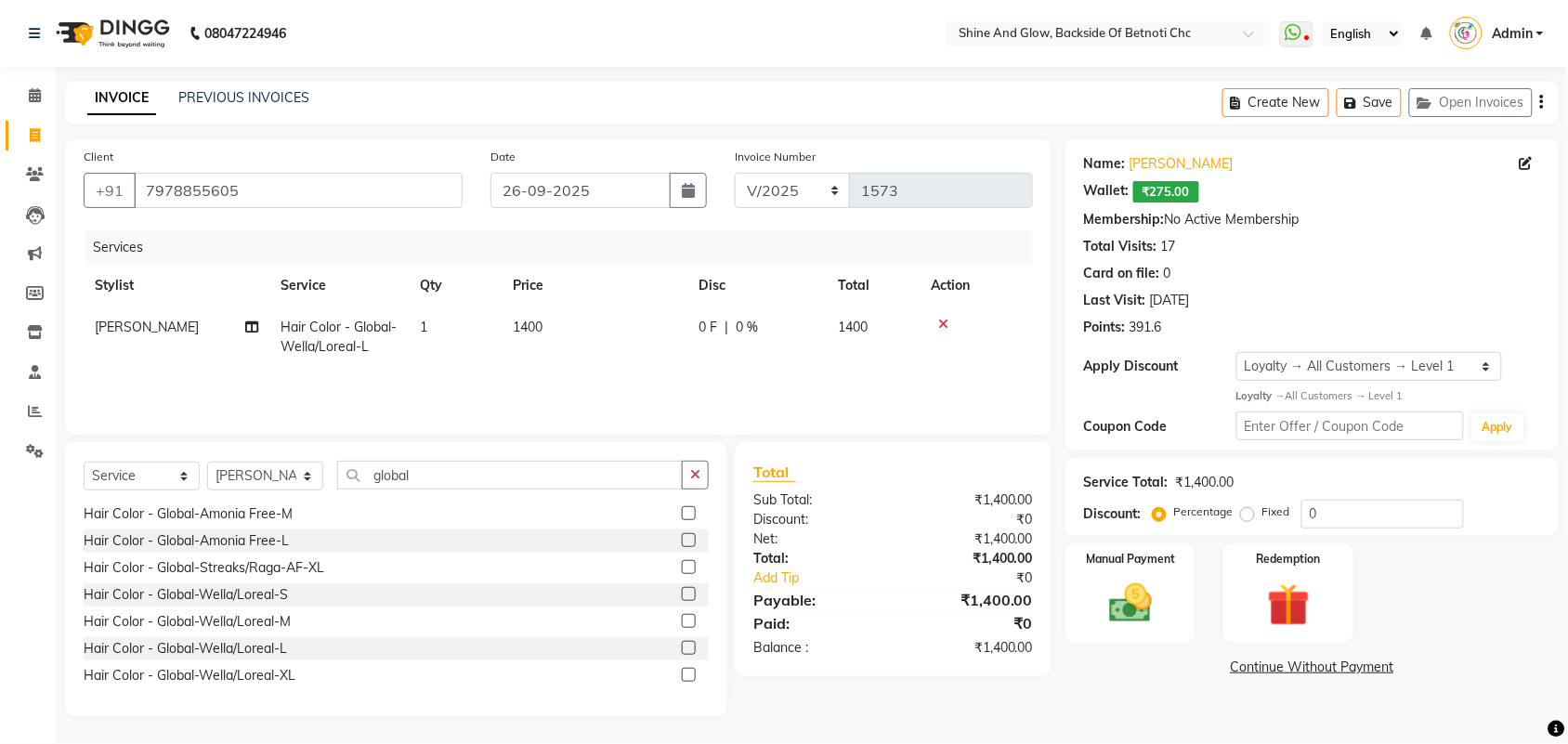
select select "18719"
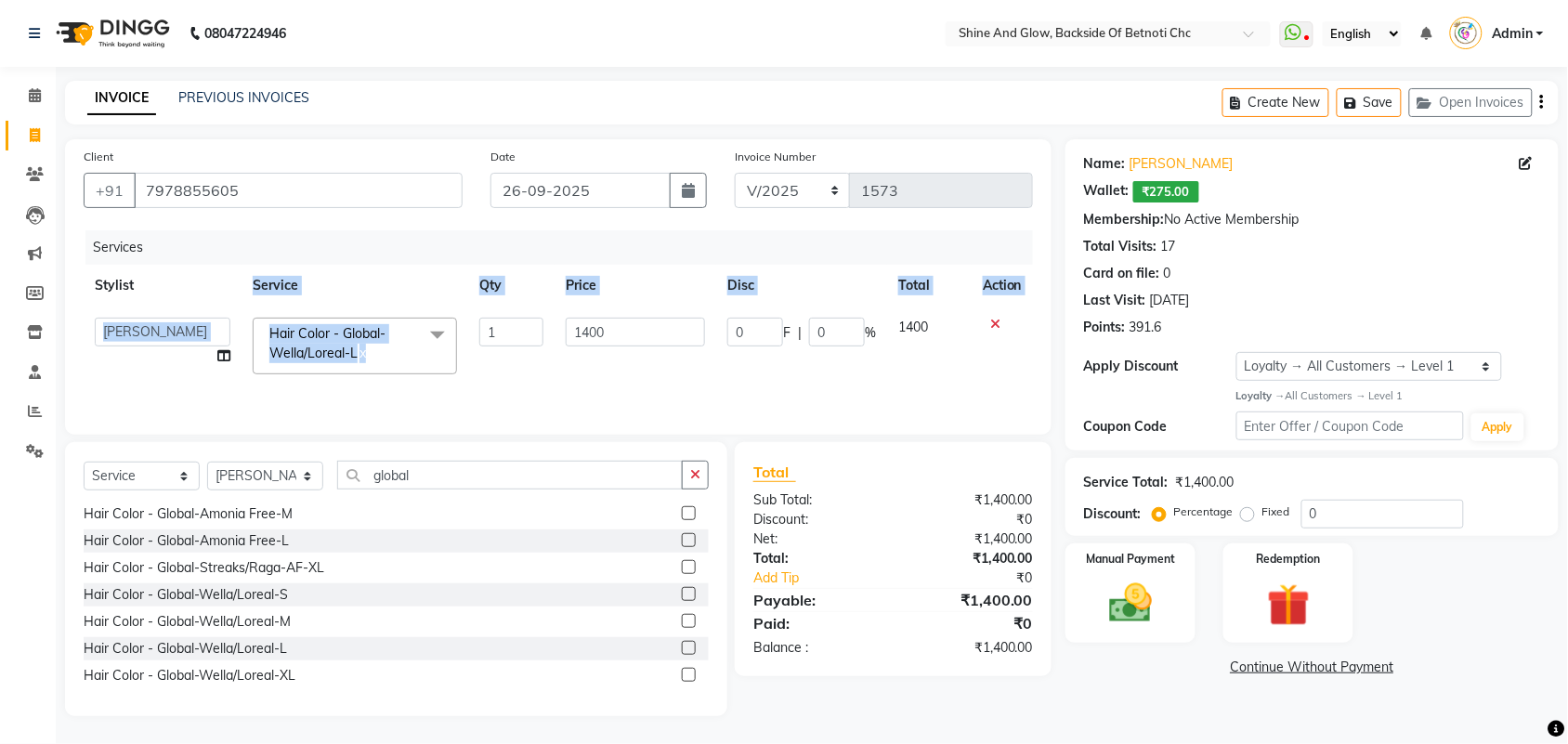
drag, startPoint x: 374, startPoint y: 364, endPoint x: 248, endPoint y: 300, distance: 141.3
click at [248, 300] on table "Stylist Service Qty Price Disc Total Action [PERSON_NAME] Lipi [PERSON_NAME] [P…" at bounding box center [558, 325] width 949 height 121
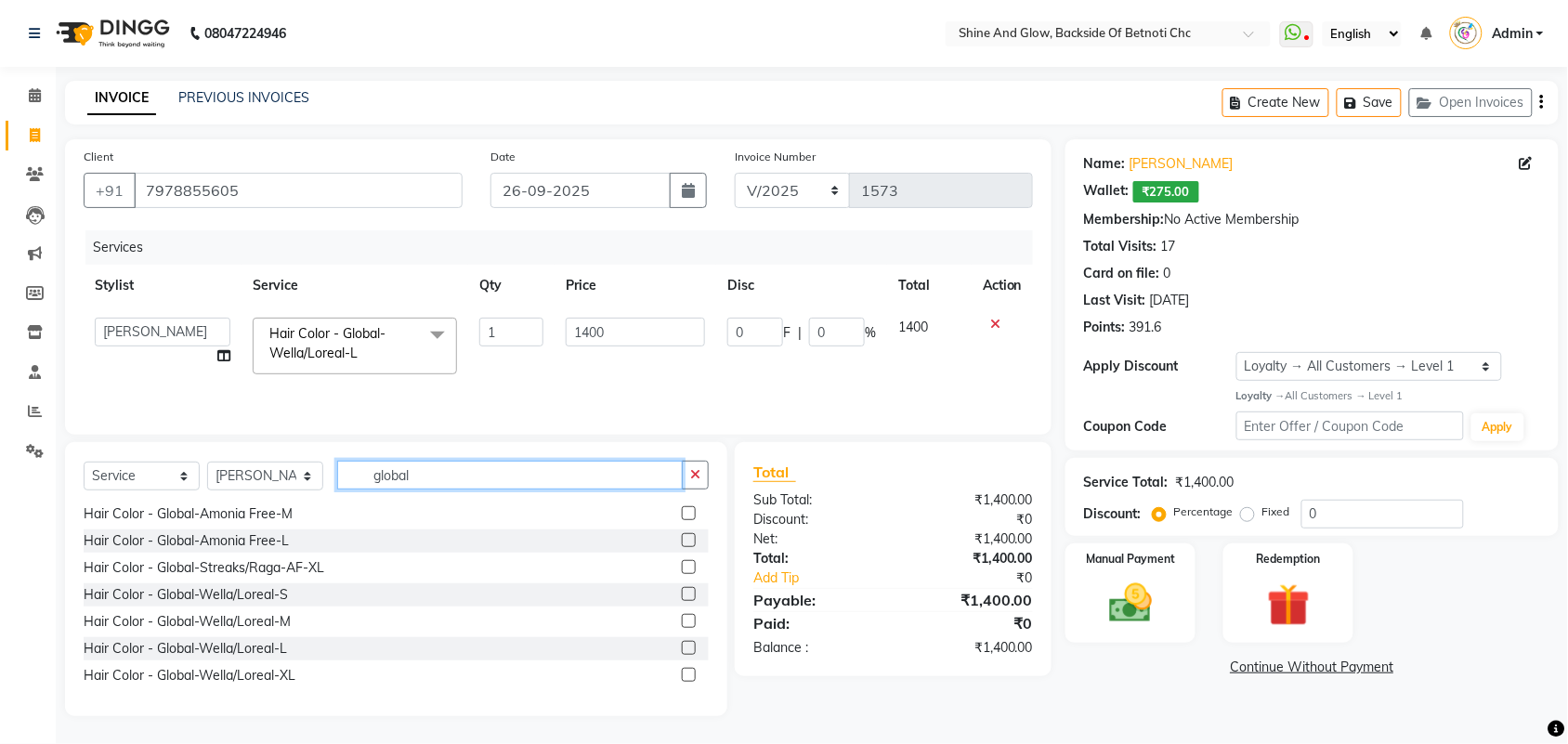
click at [430, 483] on input "global" at bounding box center [509, 475] width 346 height 29
drag, startPoint x: 437, startPoint y: 481, endPoint x: 313, endPoint y: 460, distance: 125.8
click at [313, 460] on div "Select Service Product Membership Package Voucher Prepaid Gift Card Select Styl…" at bounding box center [396, 579] width 663 height 274
type input "[MEDICAL_DATA]"
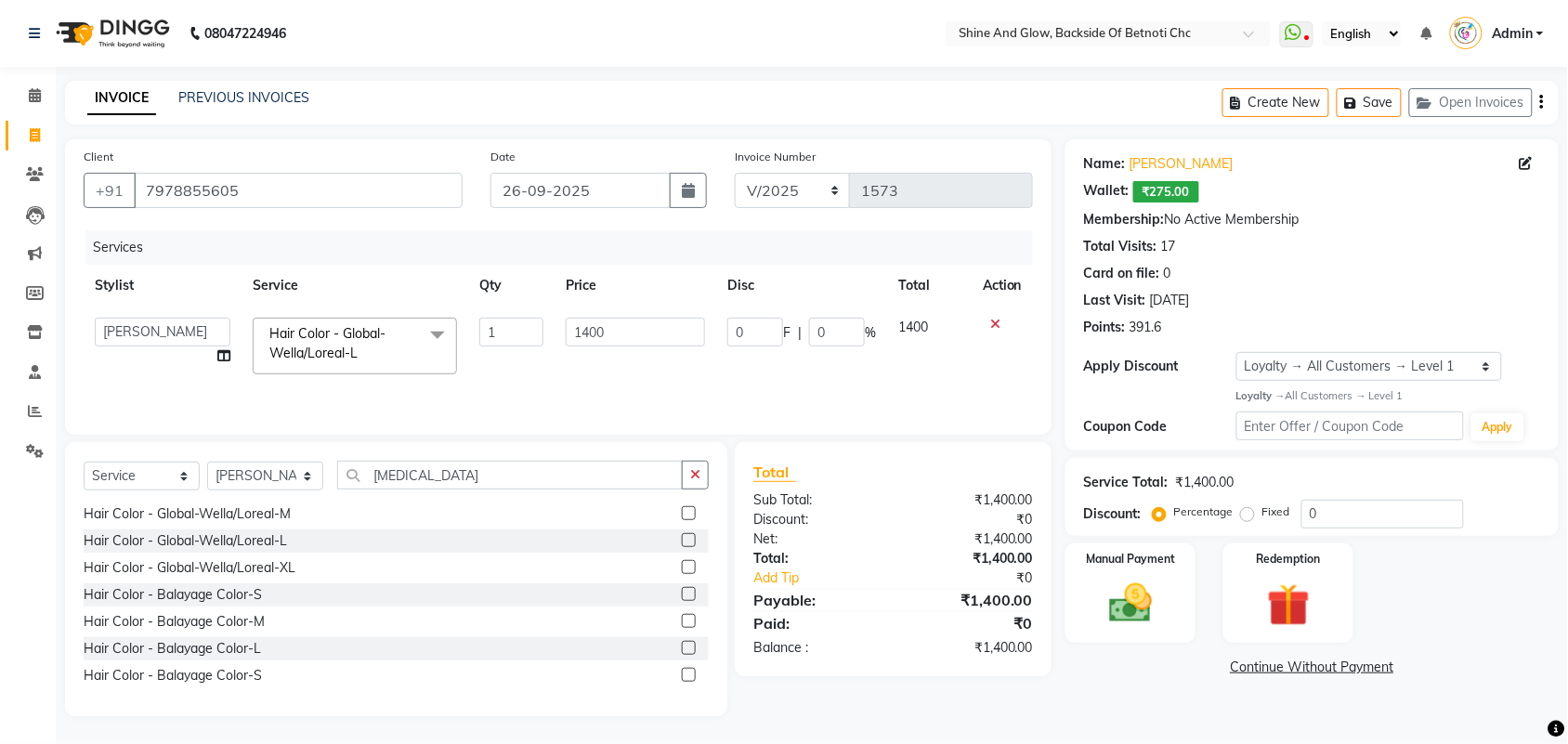
click at [682, 654] on label at bounding box center [688, 648] width 14 height 14
click at [682, 654] on input "checkbox" at bounding box center [687, 649] width 12 height 12
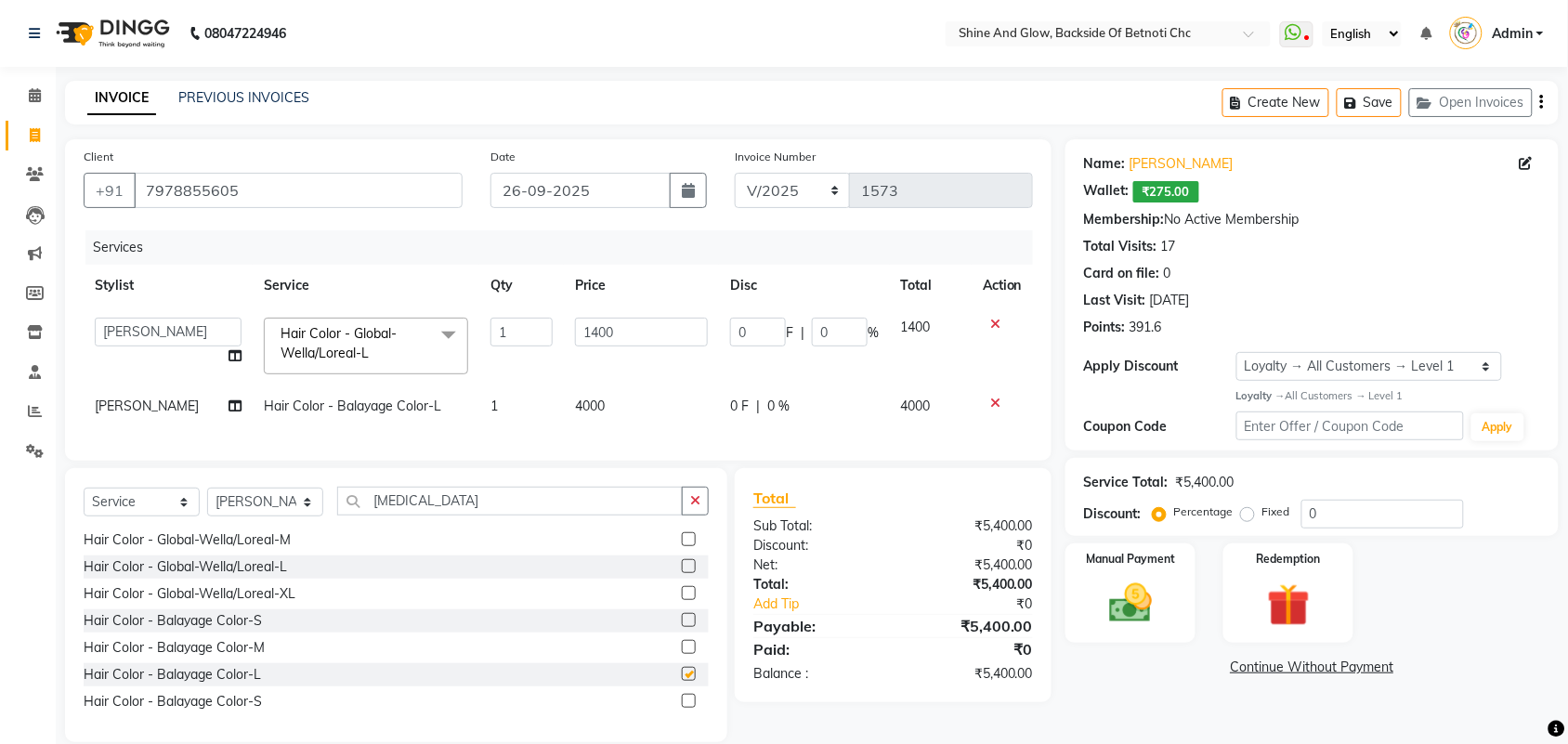
checkbox input "false"
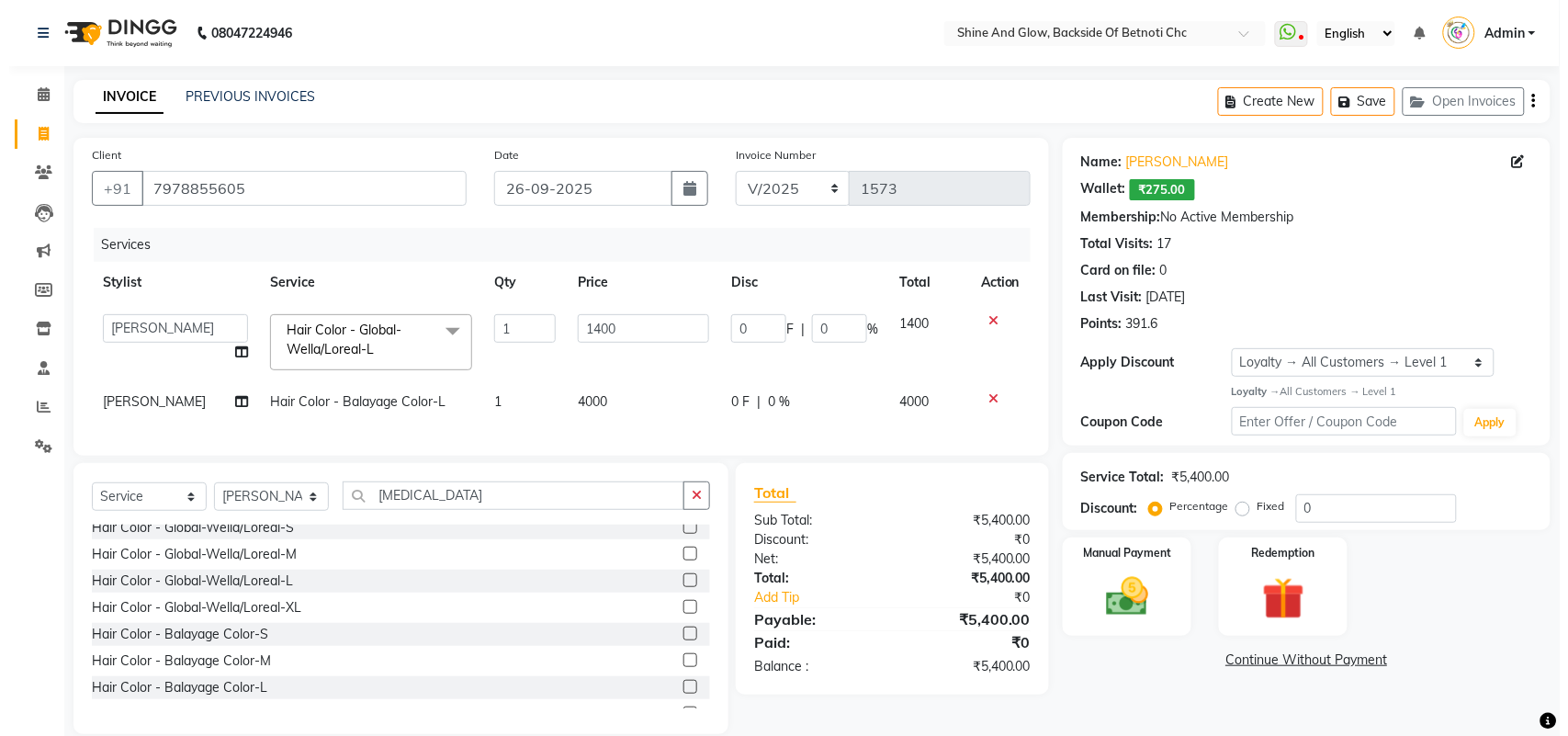
scroll to position [207, 0]
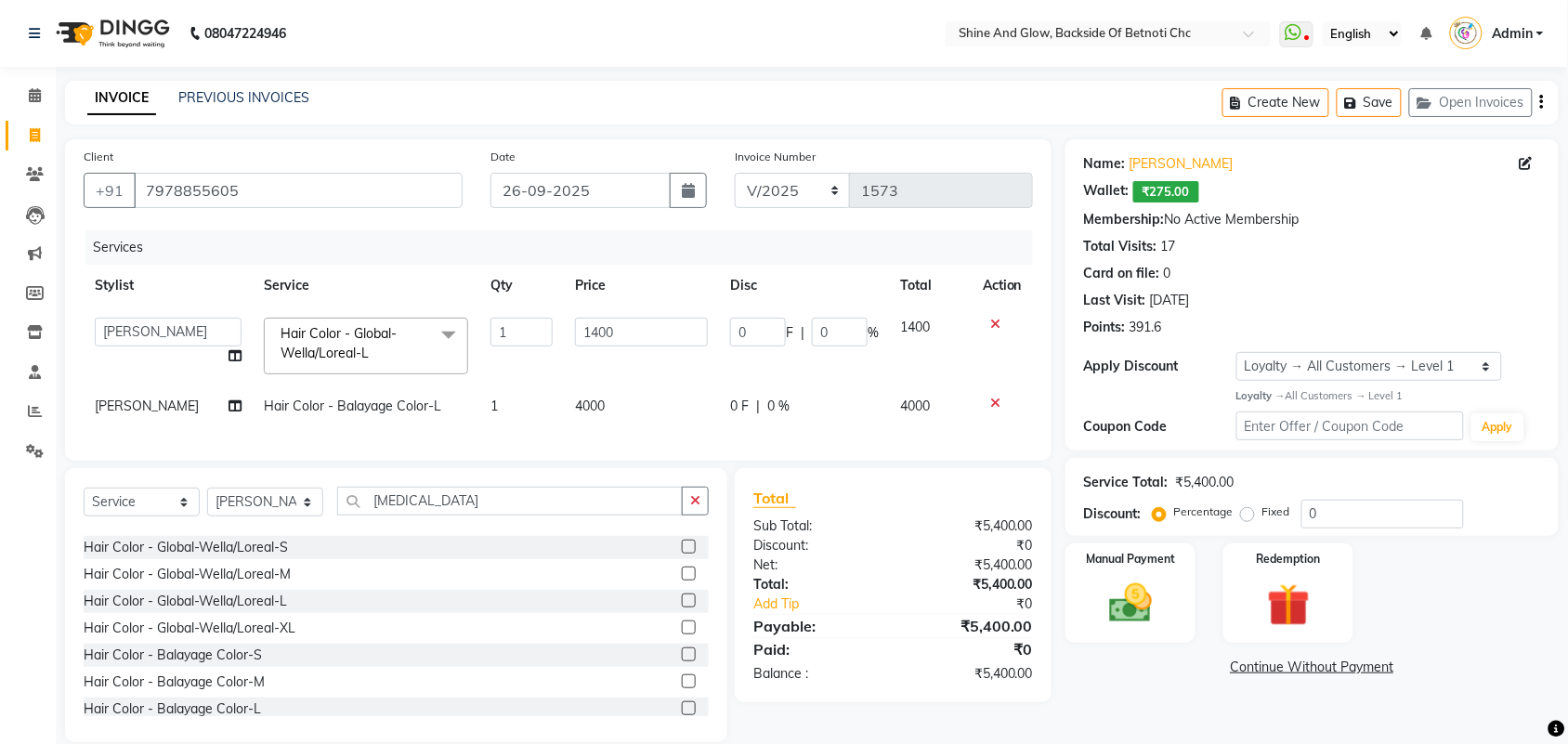
click at [682, 689] on label at bounding box center [688, 681] width 14 height 14
click at [682, 689] on input "checkbox" at bounding box center [687, 682] width 12 height 12
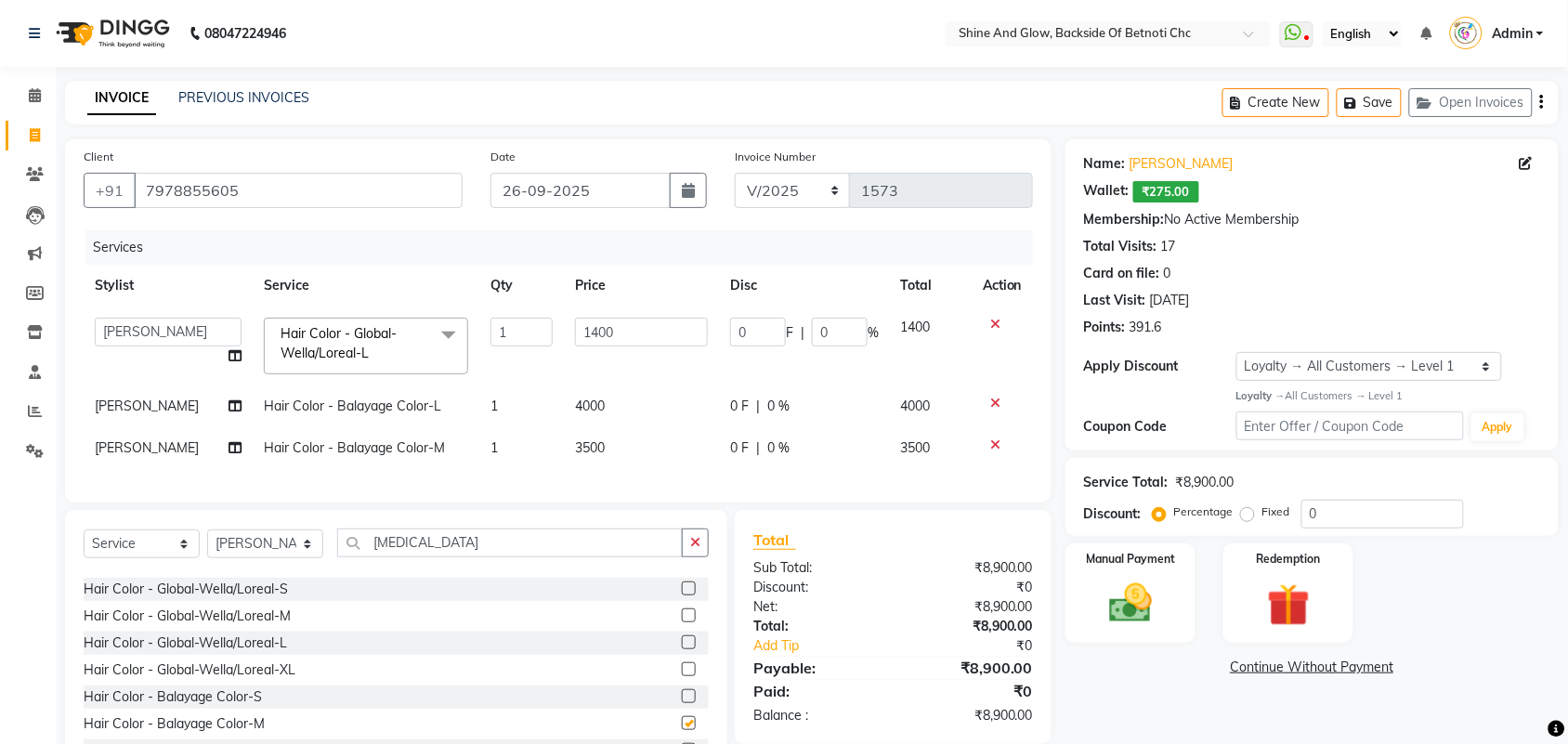
checkbox input "false"
click at [994, 398] on icon at bounding box center [995, 404] width 10 height 13
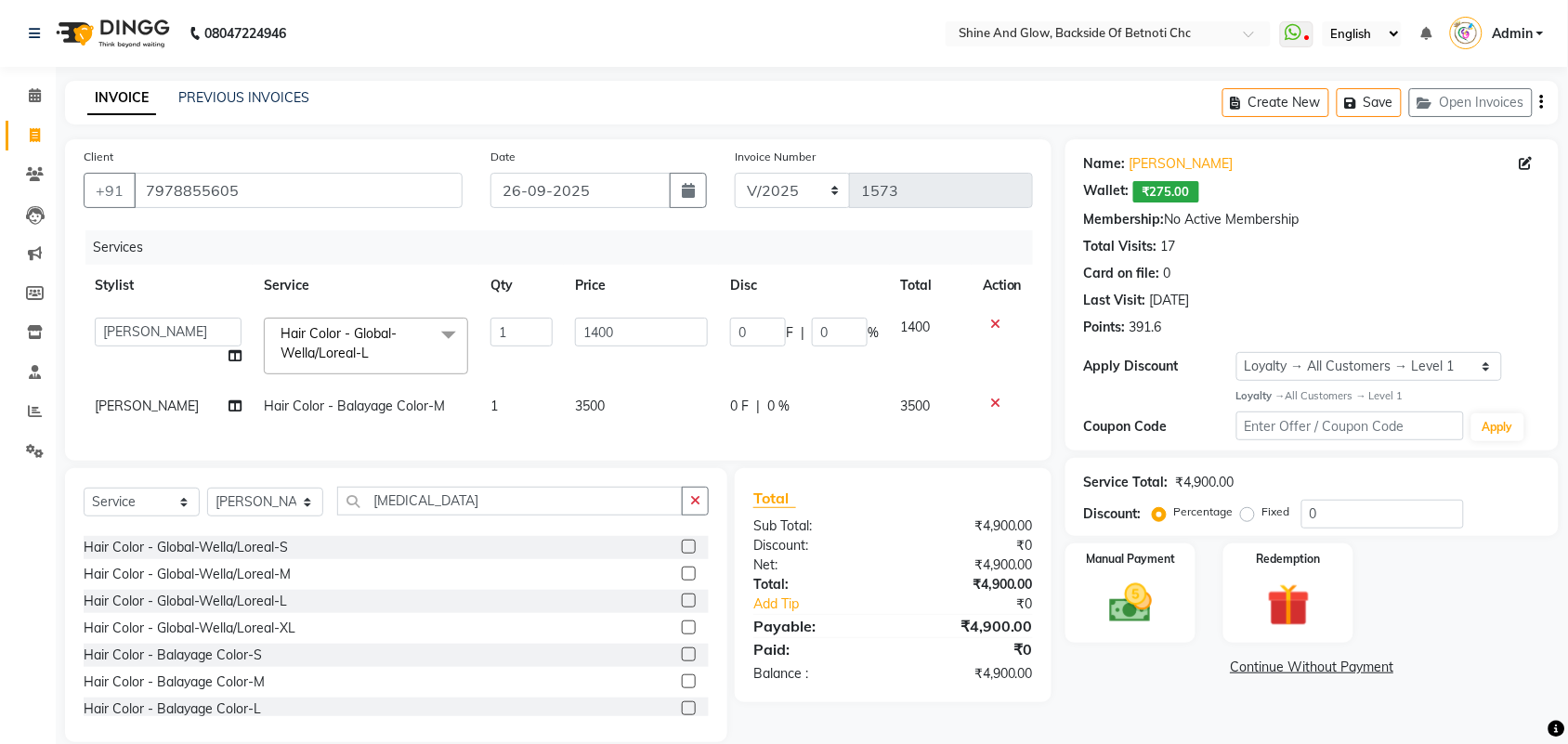
click at [730, 410] on span "0 F" at bounding box center [740, 407] width 19 height 19
select select "18719"
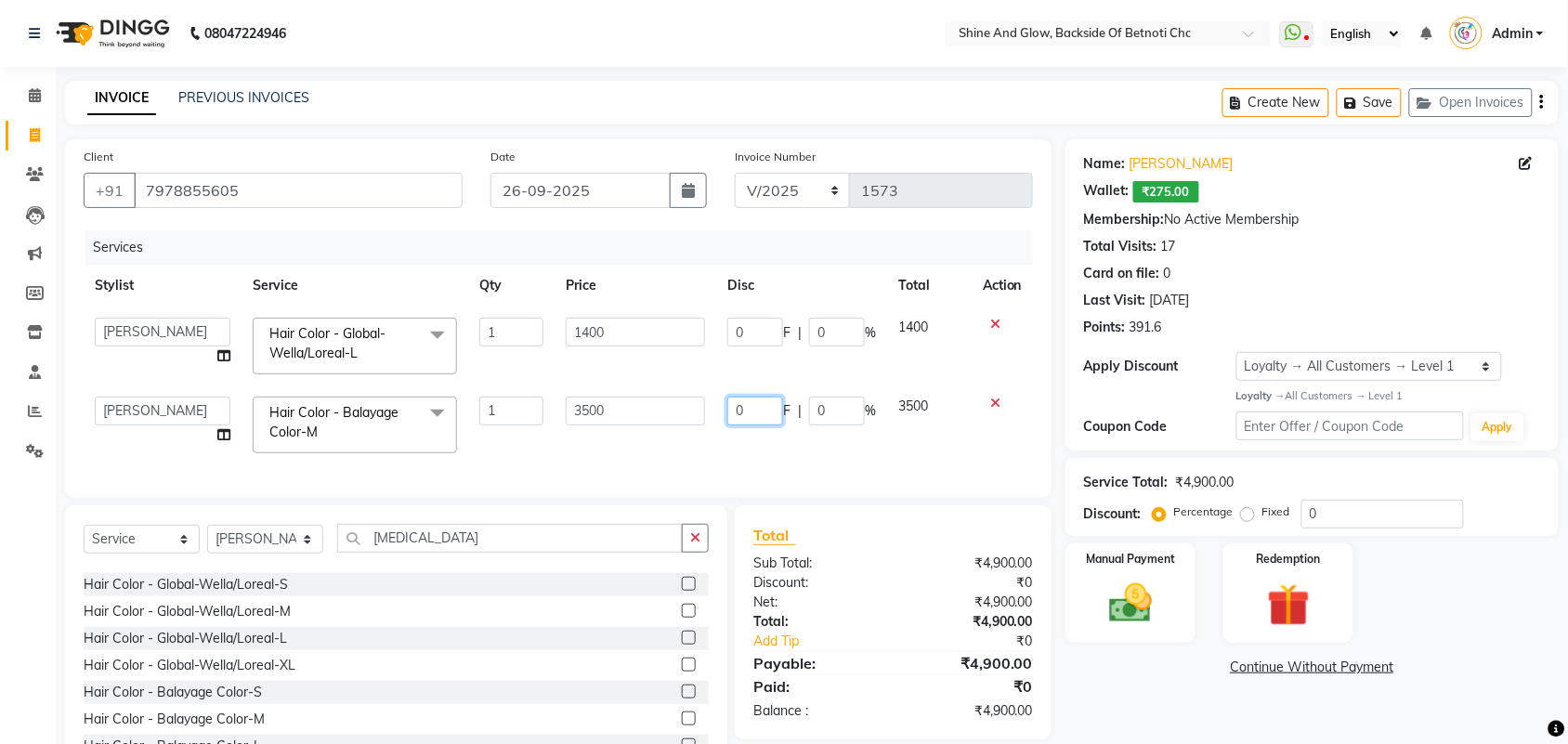
drag, startPoint x: 753, startPoint y: 411, endPoint x: 724, endPoint y: 396, distance: 32.6
click at [724, 396] on td "0 F | 0 %" at bounding box center [802, 425] width 171 height 79
click at [990, 319] on icon at bounding box center [995, 325] width 10 height 13
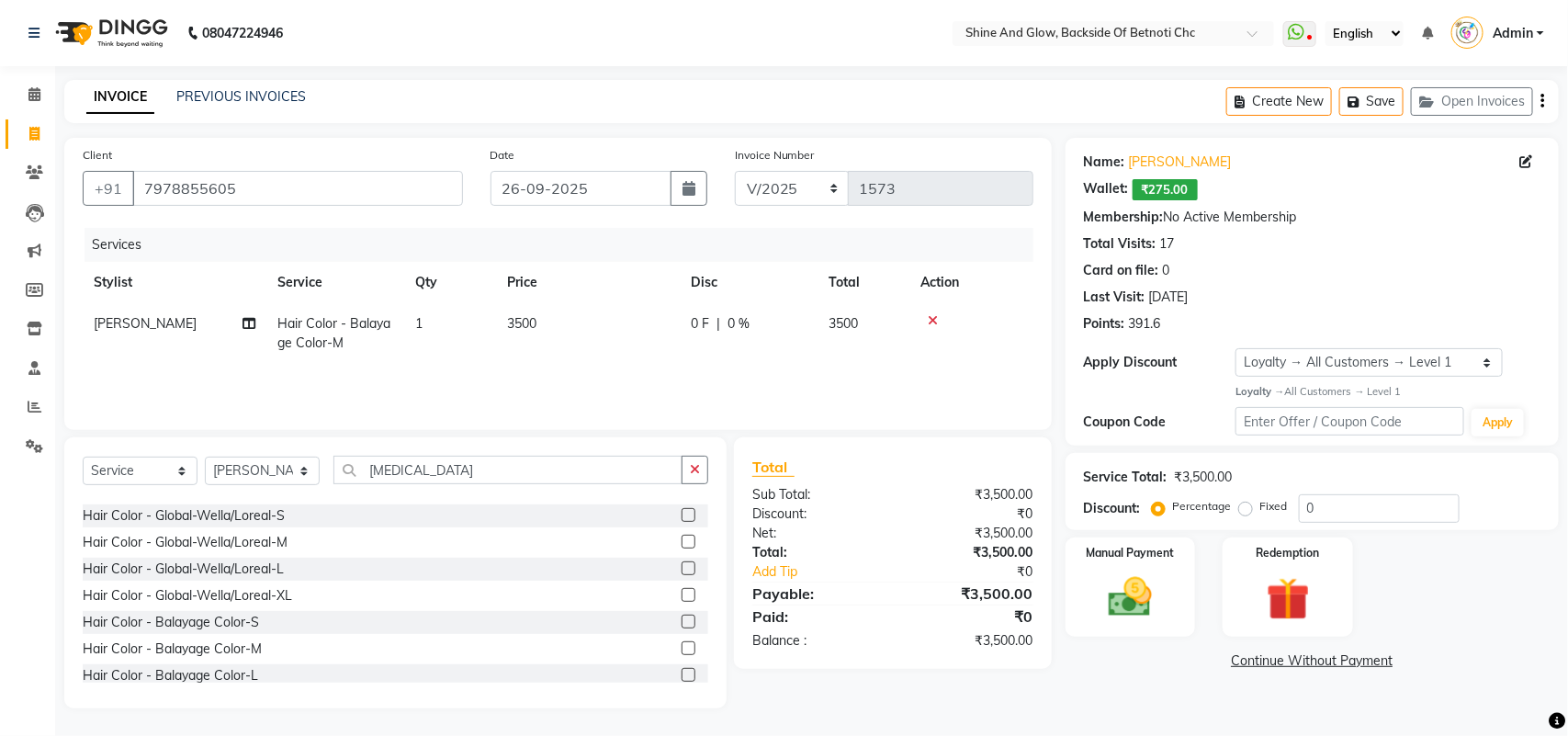
click at [703, 326] on span "0 F" at bounding box center [701, 324] width 19 height 19
select select "18719"
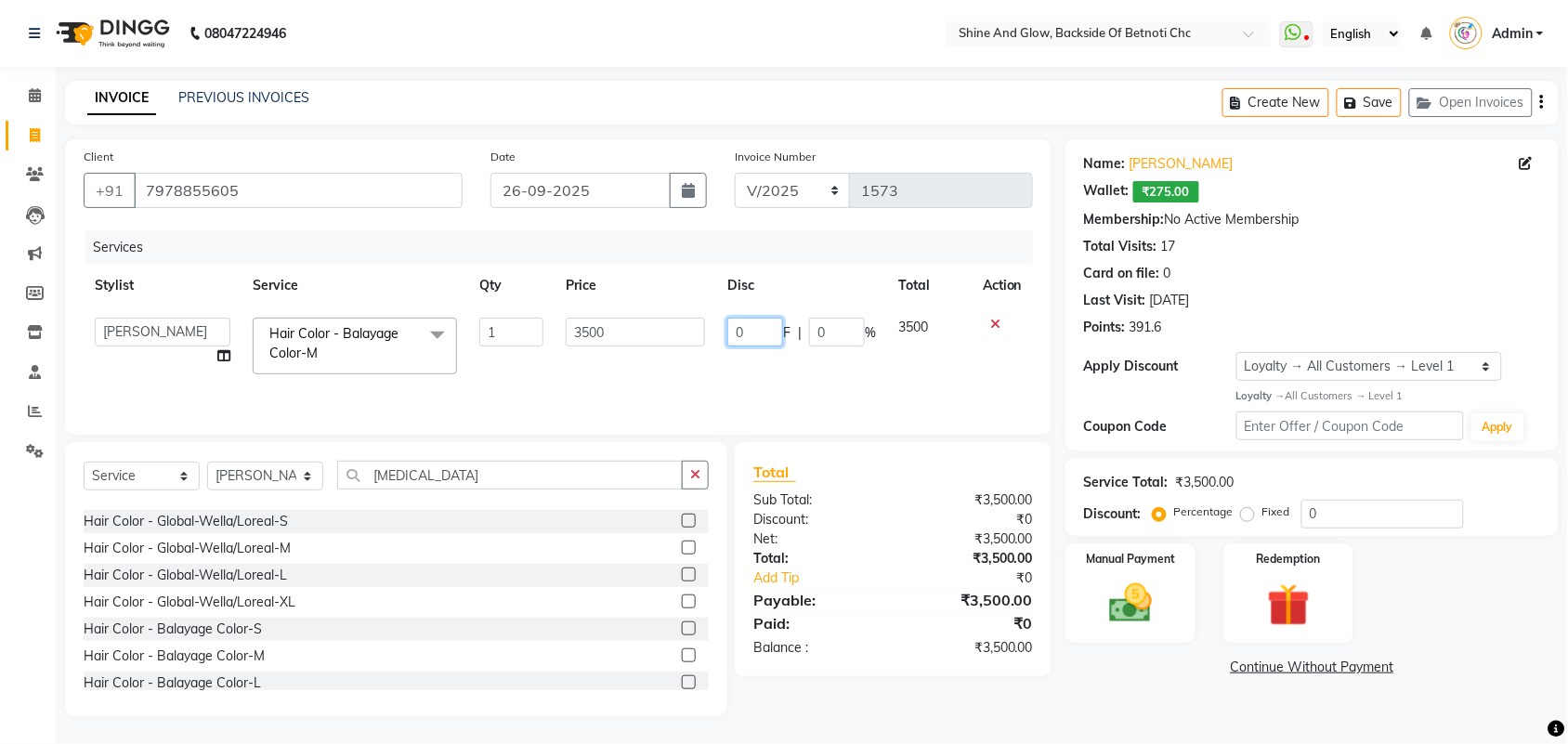
drag, startPoint x: 732, startPoint y: 316, endPoint x: 720, endPoint y: 316, distance: 12.0
click at [720, 316] on td "0 F | 0 %" at bounding box center [802, 346] width 171 height 79
type input "1200"
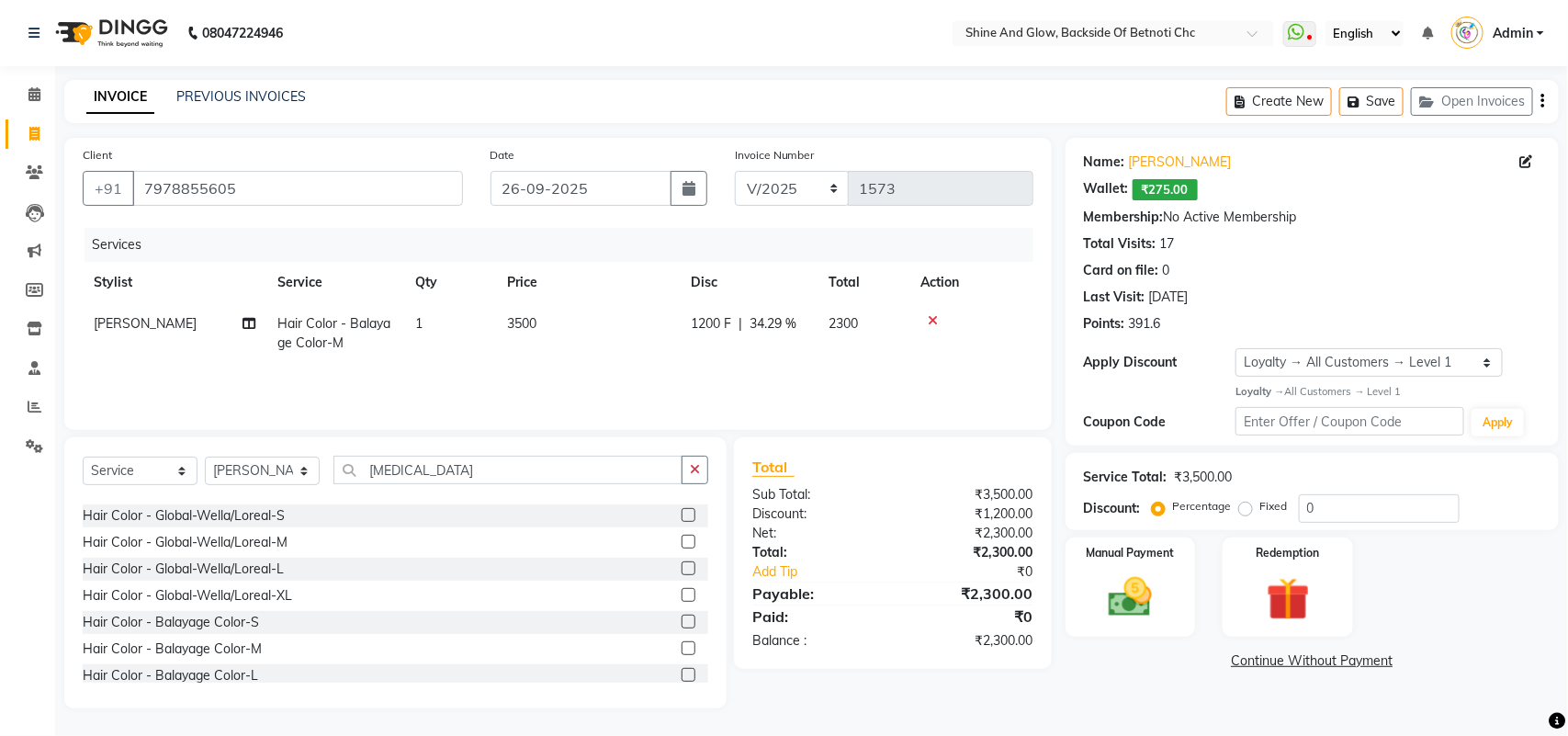
click at [811, 237] on div "Services" at bounding box center [566, 245] width 962 height 34
click at [1291, 663] on link "Continue Without Payment" at bounding box center [1313, 662] width 486 height 19
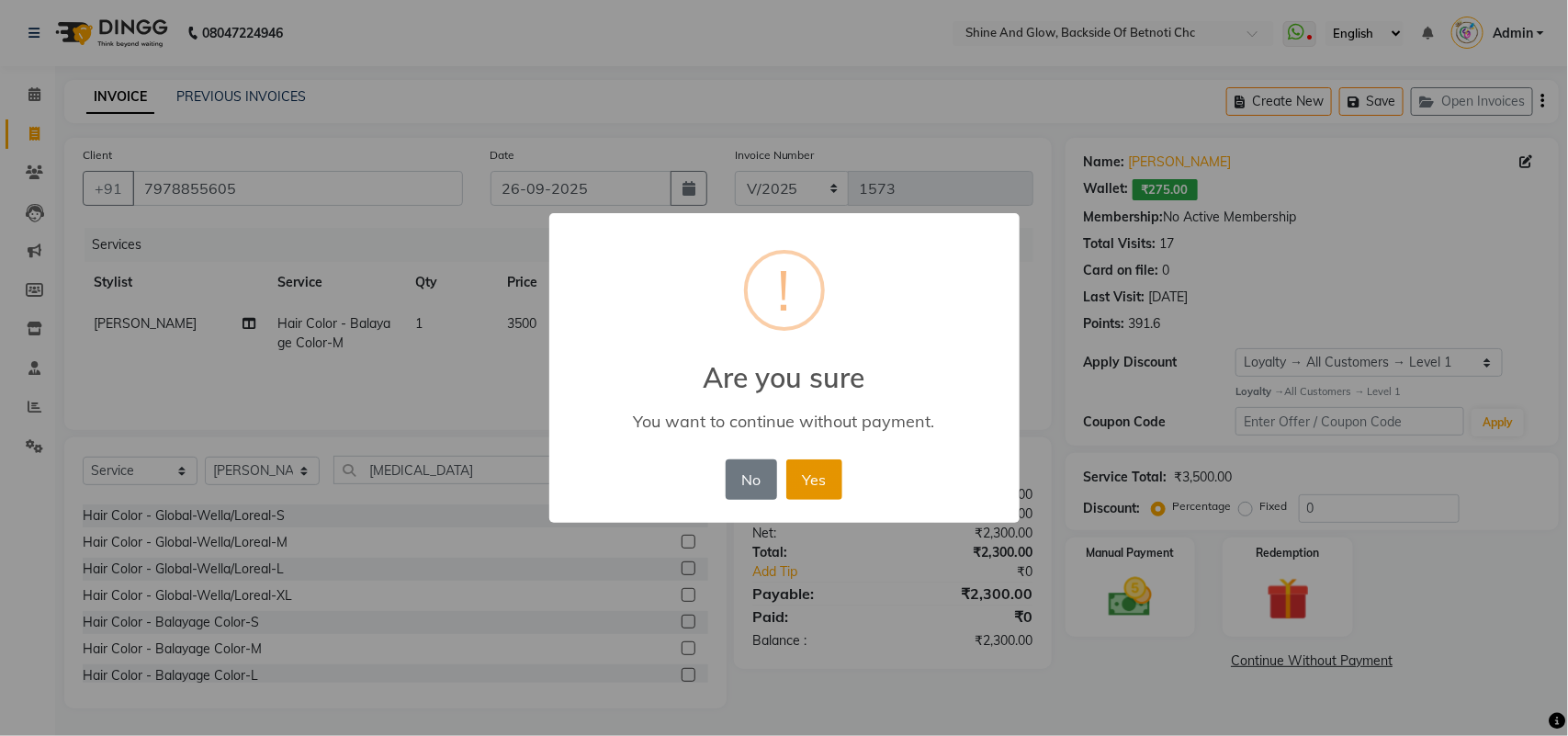
click at [824, 471] on button "Yes" at bounding box center [815, 480] width 57 height 41
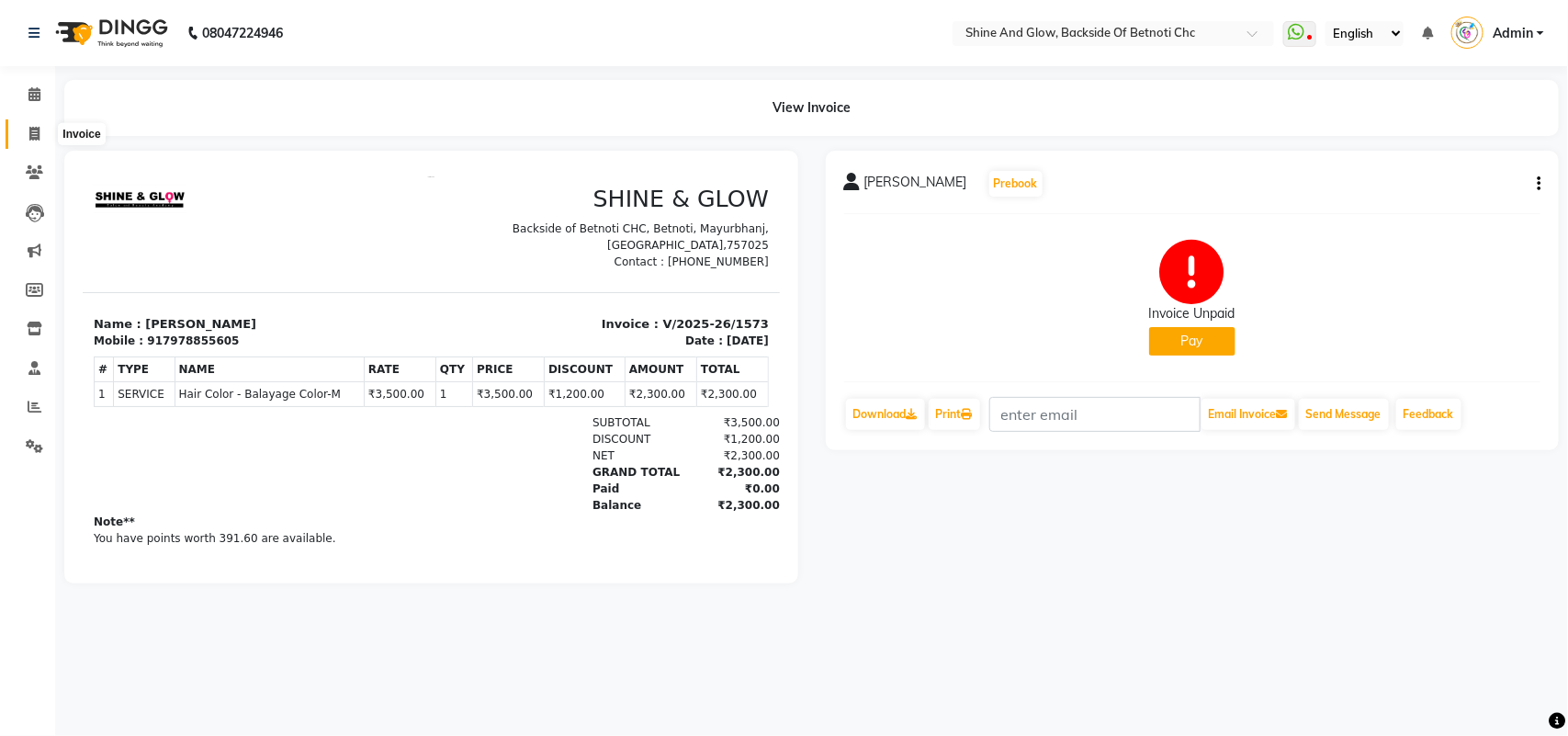
click at [35, 136] on icon at bounding box center [34, 134] width 10 height 14
select select "service"
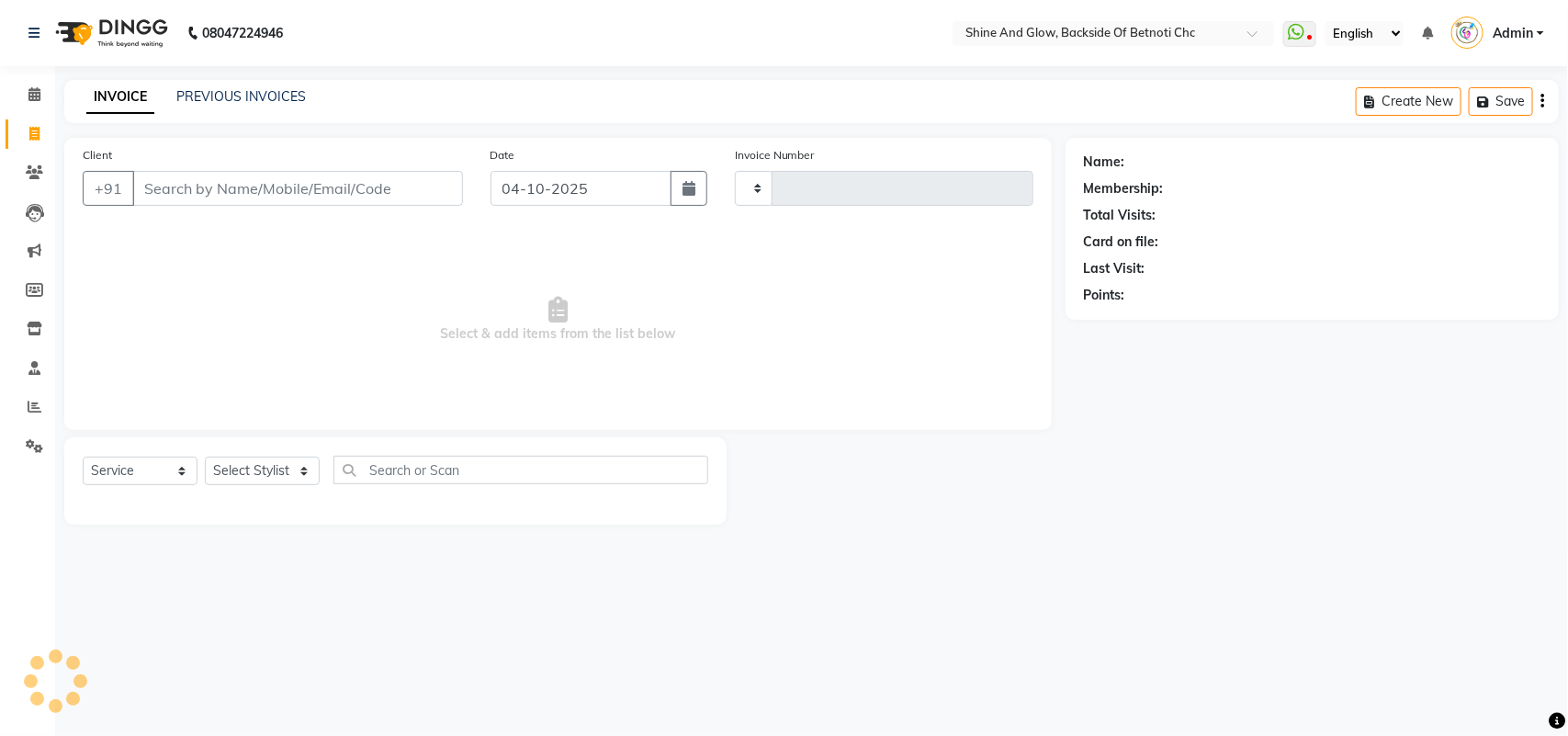
type input "1574"
select select "3848"
select select "18717"
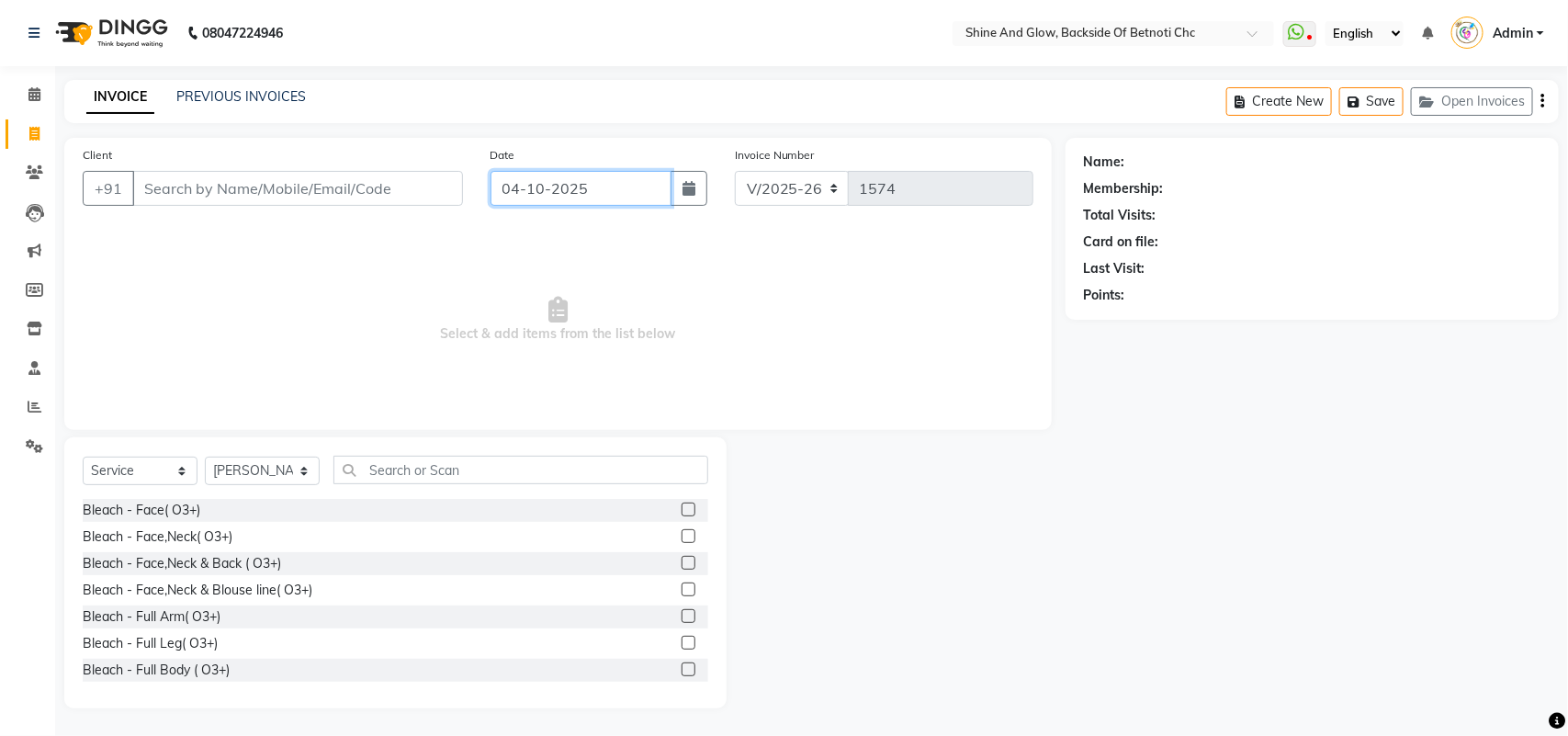
click at [580, 191] on input "04-10-2025" at bounding box center [581, 188] width 181 height 35
select select "10"
select select "2025"
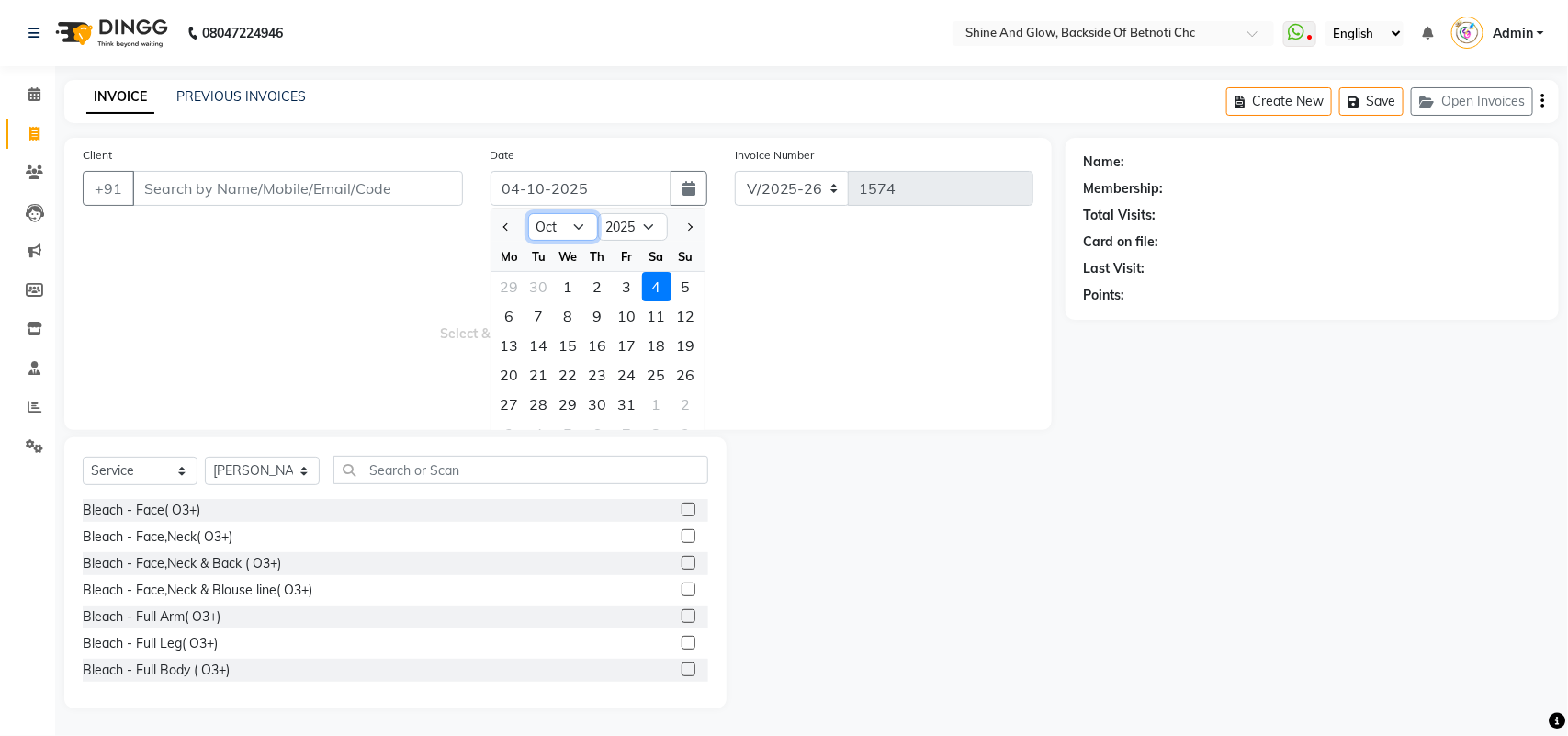
click at [558, 230] on select "Jan Feb Mar Apr May Jun [DATE] Aug Sep Oct Nov Dec" at bounding box center [563, 226] width 70 height 27
select select "9"
click at [528, 213] on select "Jan Feb Mar Apr May Jun [DATE] Aug Sep Oct Nov Dec" at bounding box center [563, 226] width 70 height 27
click at [630, 383] on div "26" at bounding box center [627, 374] width 29 height 29
type input "26-09-2025"
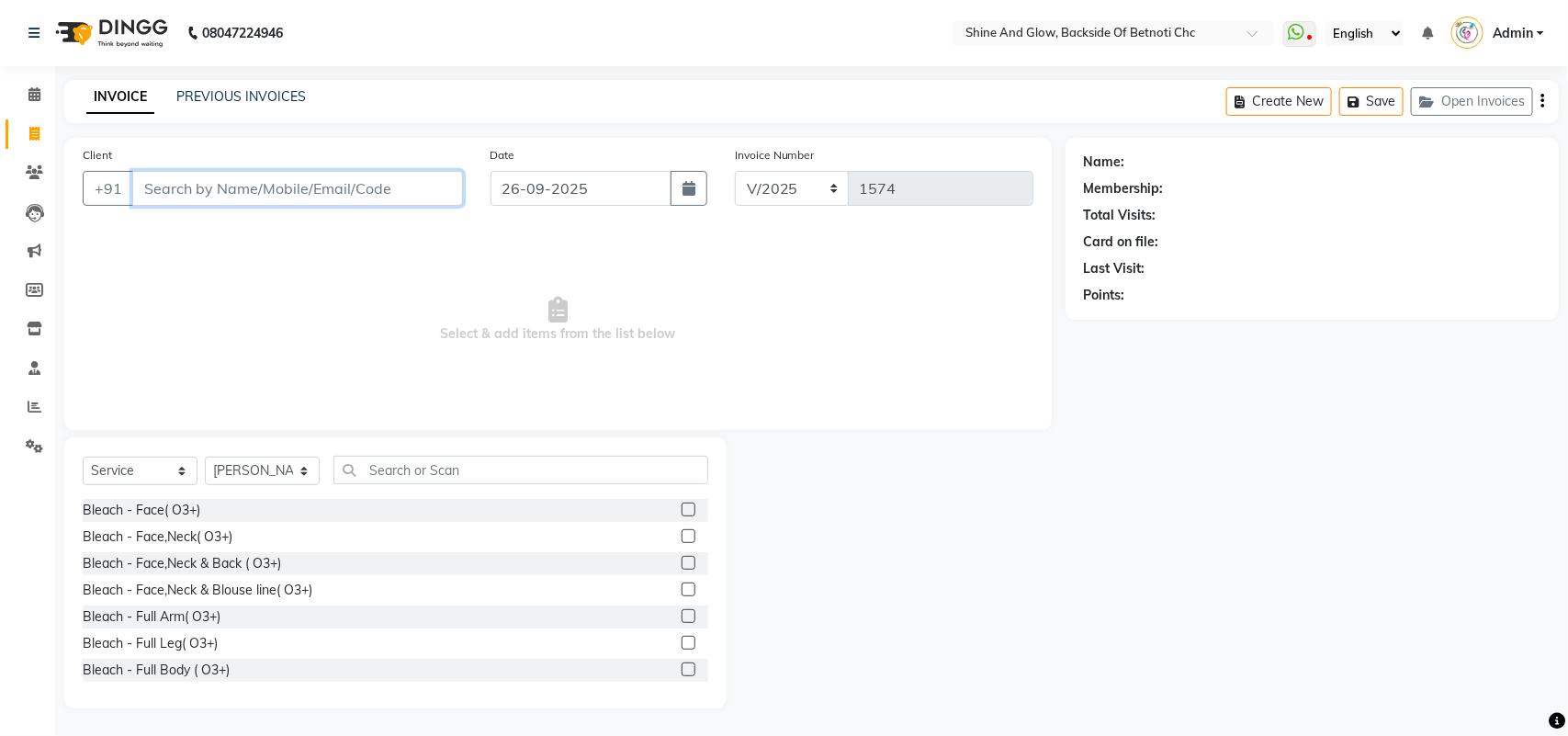
click at [213, 180] on input "Client" at bounding box center [297, 188] width 331 height 35
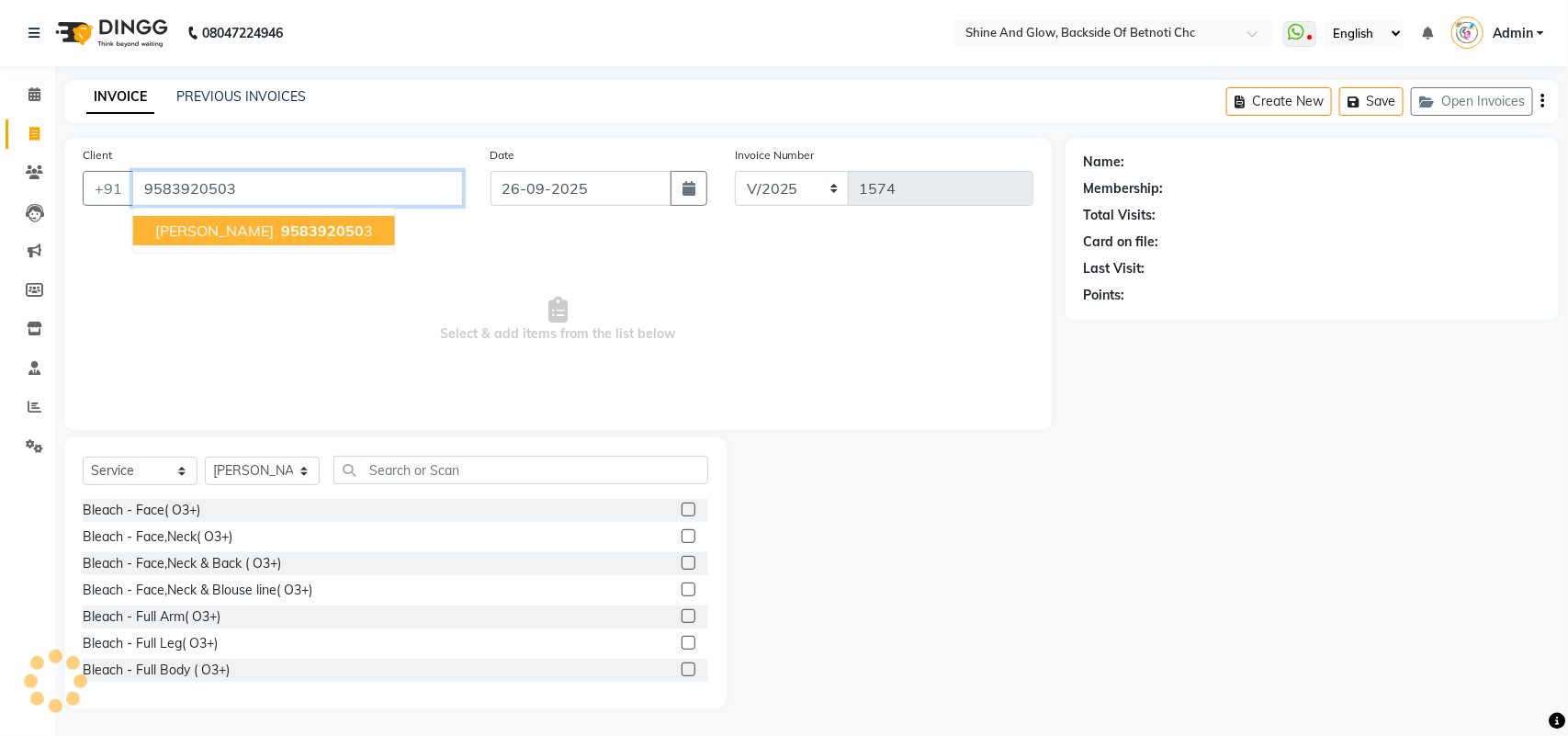
type input "9583920503"
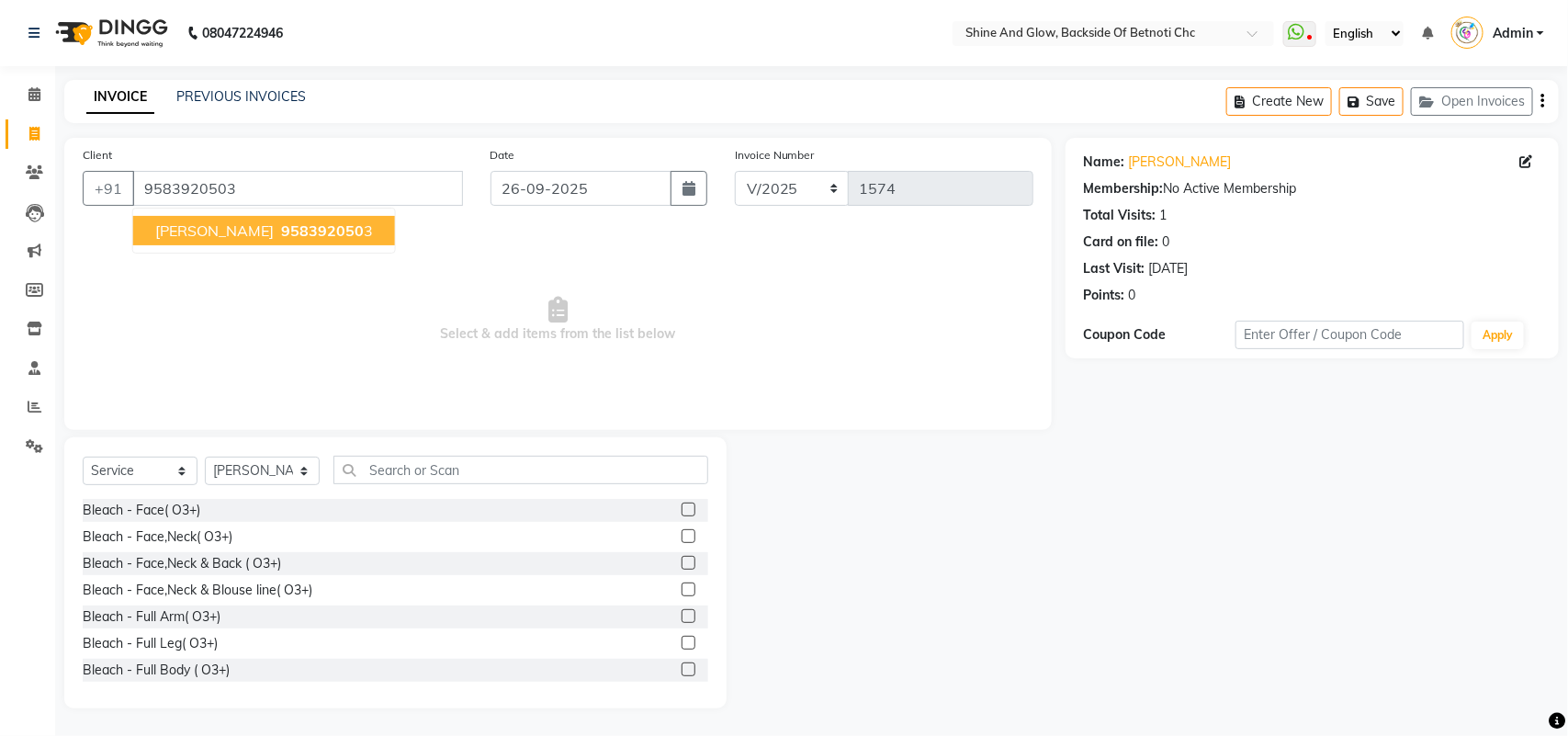
click at [251, 235] on span "[PERSON_NAME]" at bounding box center [215, 231] width 119 height 19
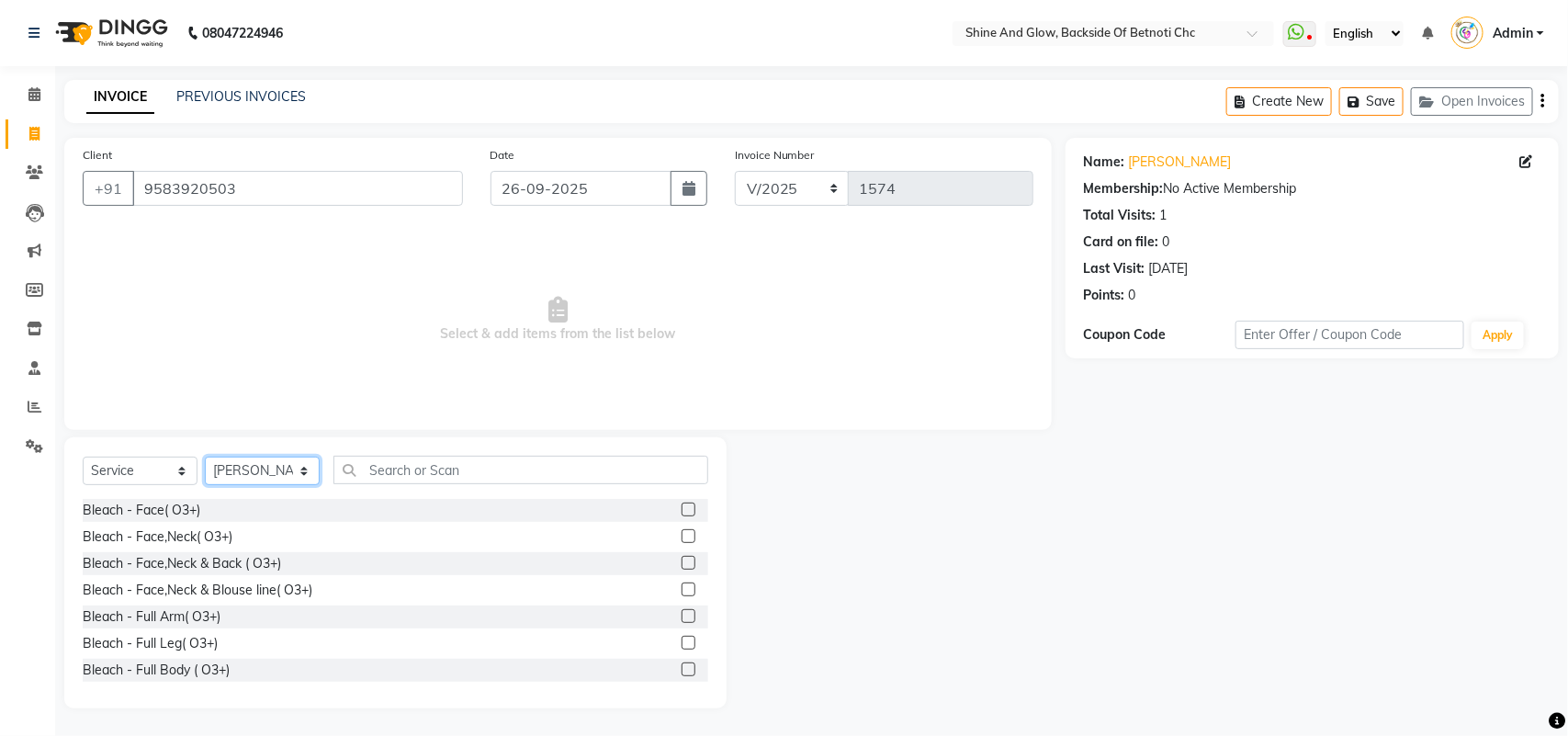
click at [254, 473] on select "Select Stylist [PERSON_NAME] Lipi [PERSON_NAME] [PERSON_NAME] Priya Mam" at bounding box center [263, 471] width 115 height 28
select select "18718"
click at [205, 457] on select "Select Stylist [PERSON_NAME] Lipi [PERSON_NAME] [PERSON_NAME] Priya Mam" at bounding box center [263, 471] width 115 height 28
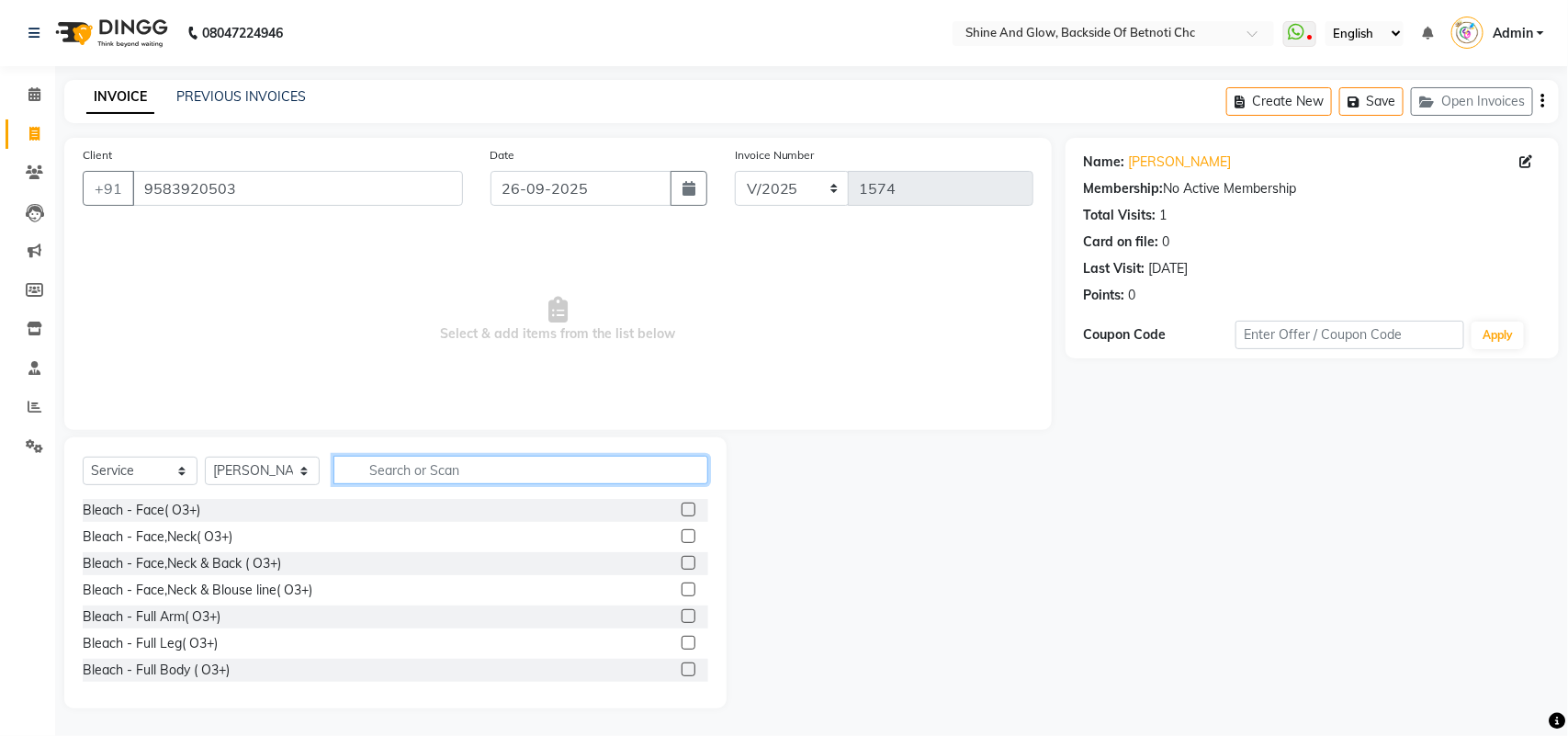
click at [448, 475] on input "text" at bounding box center [521, 470] width 375 height 28
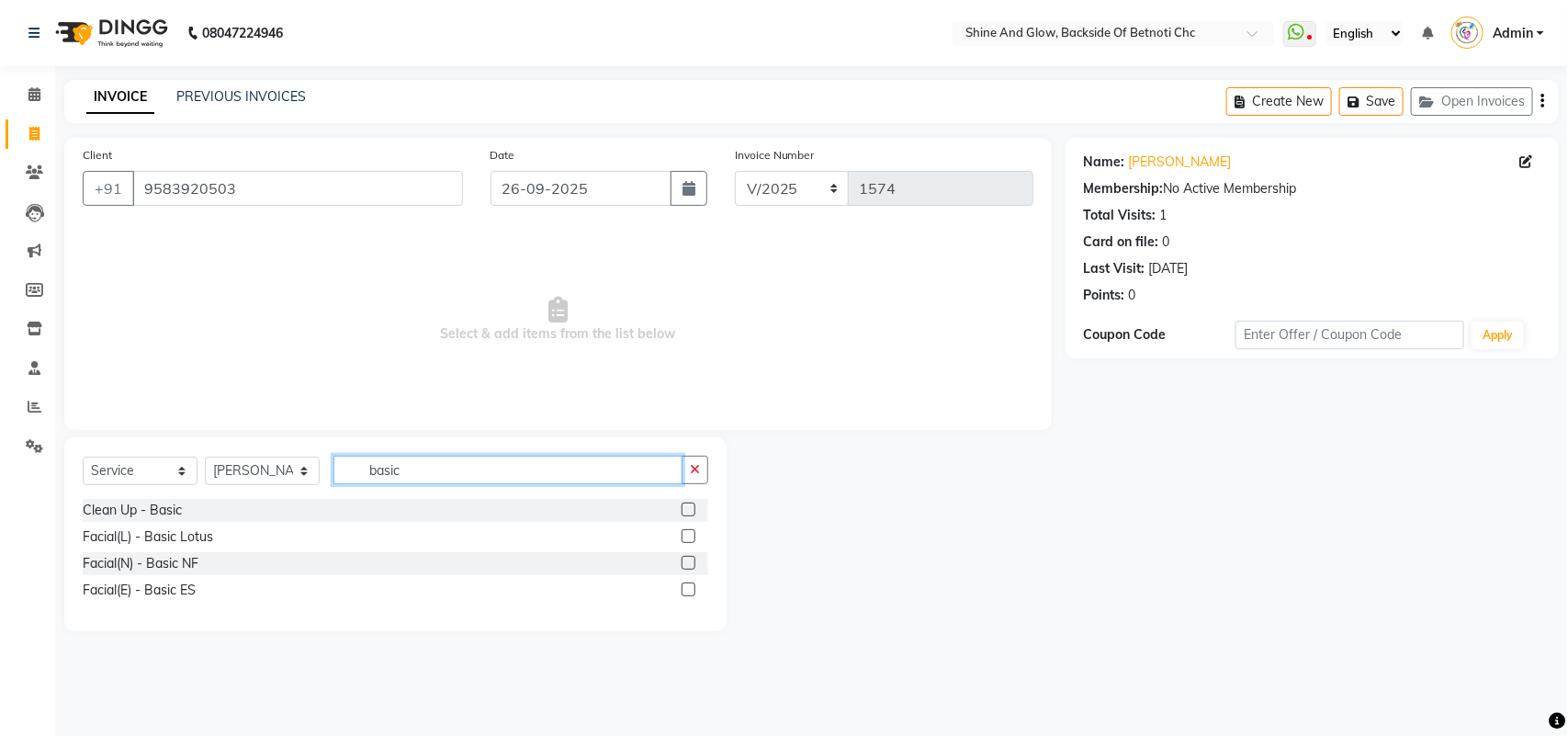
type input "basic"
click at [687, 586] on label at bounding box center [688, 590] width 14 height 14
click at [687, 586] on input "checkbox" at bounding box center [687, 590] width 12 height 12
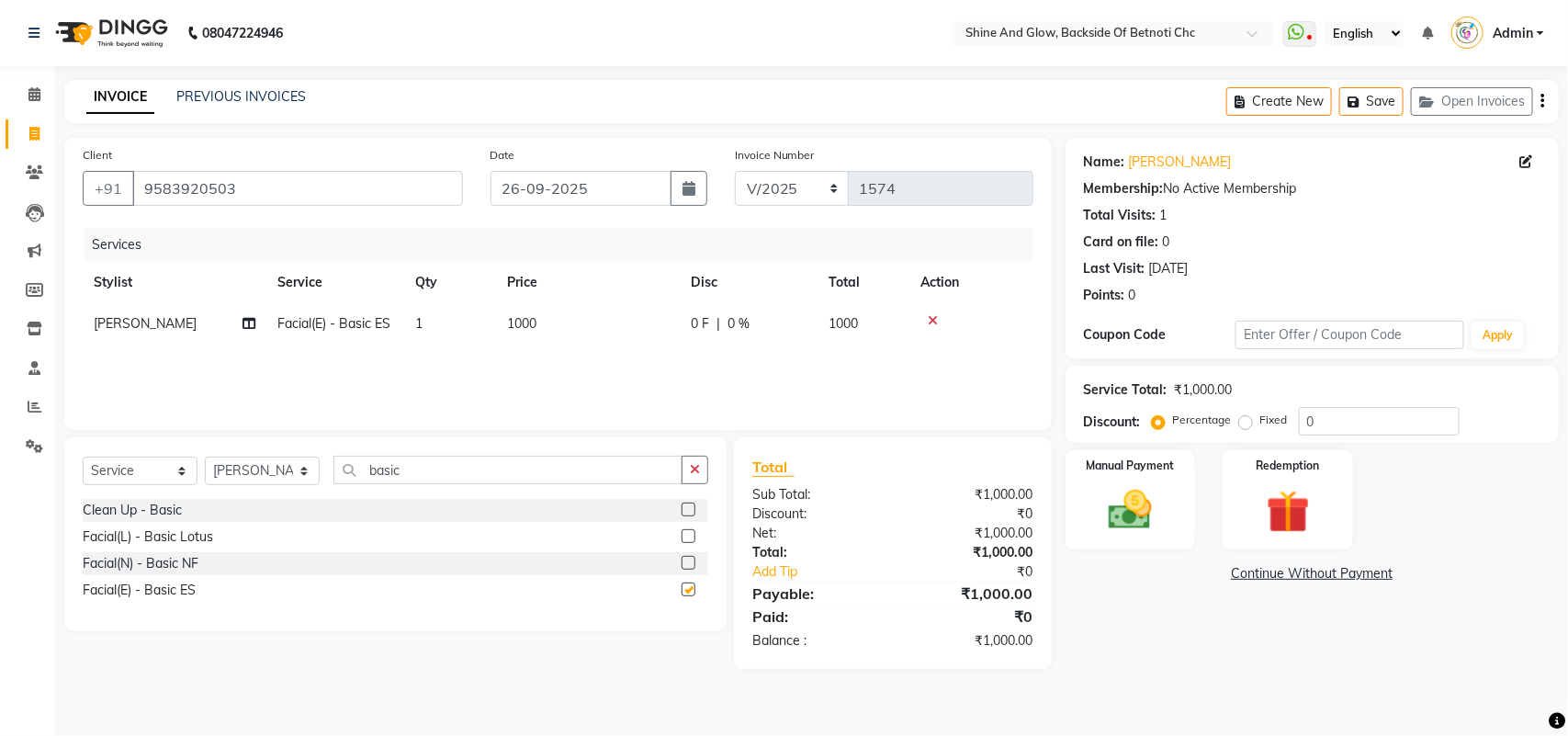
checkbox input "false"
drag, startPoint x: 433, startPoint y: 471, endPoint x: 338, endPoint y: 447, distance: 98.0
click at [338, 447] on div "Select Service Product Membership Package Voucher Prepaid Gift Card Select Styl…" at bounding box center [395, 534] width 662 height 194
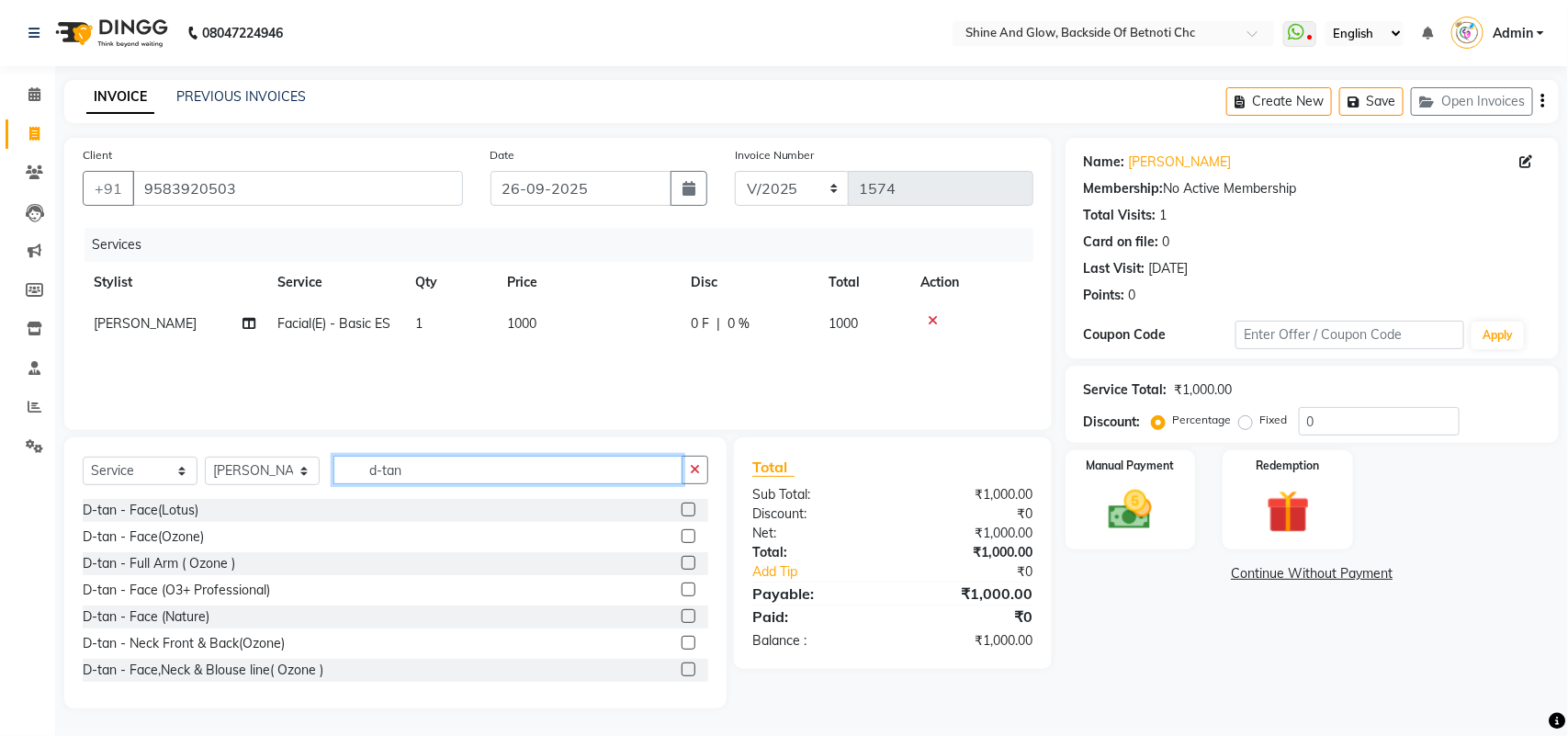
type input "d-tan"
click at [682, 538] on label at bounding box center [688, 536] width 14 height 14
click at [682, 538] on input "checkbox" at bounding box center [687, 537] width 12 height 12
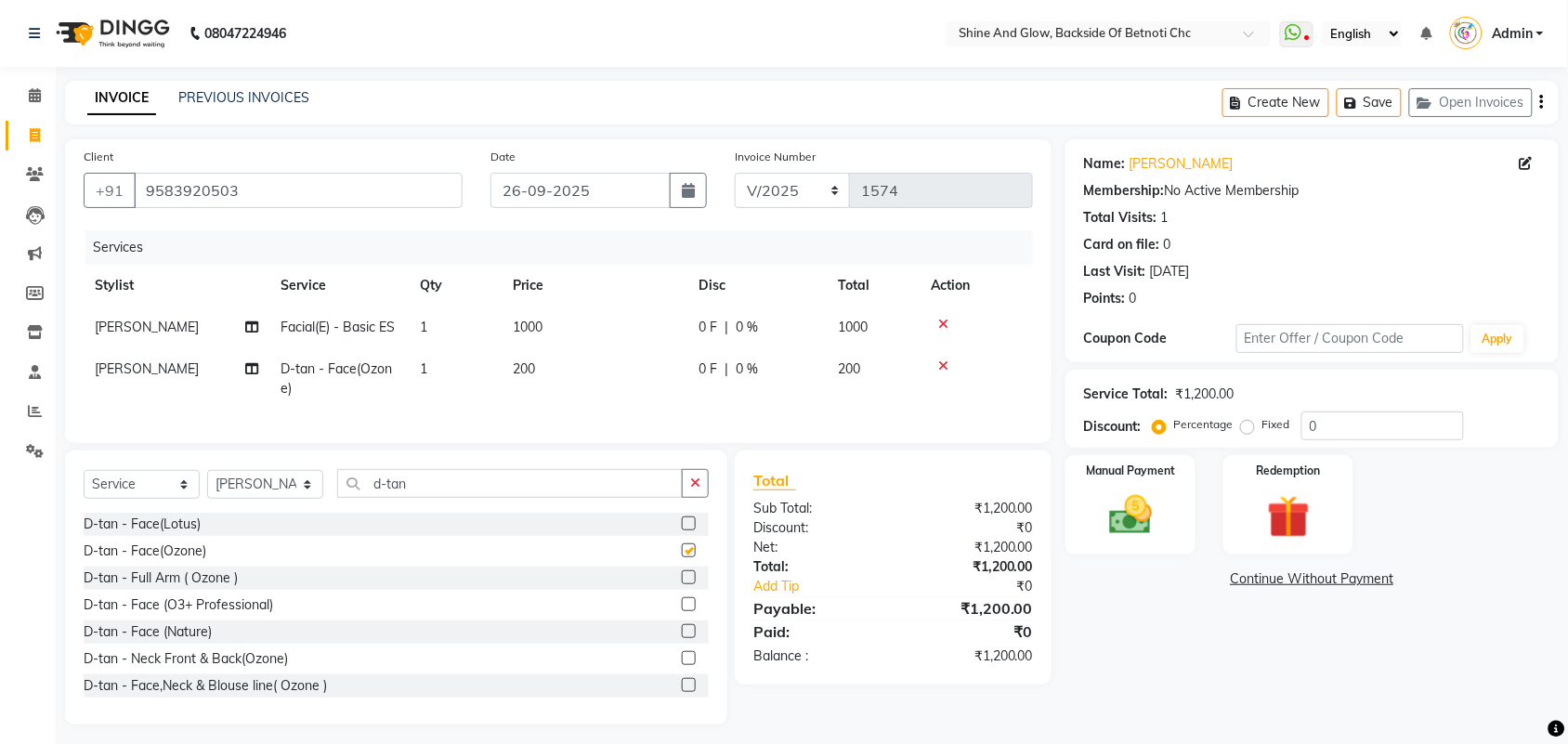
checkbox input "false"
drag, startPoint x: 426, startPoint y: 510, endPoint x: 340, endPoint y: 505, distance: 86.1
click at [340, 498] on input "d-tan" at bounding box center [509, 484] width 346 height 29
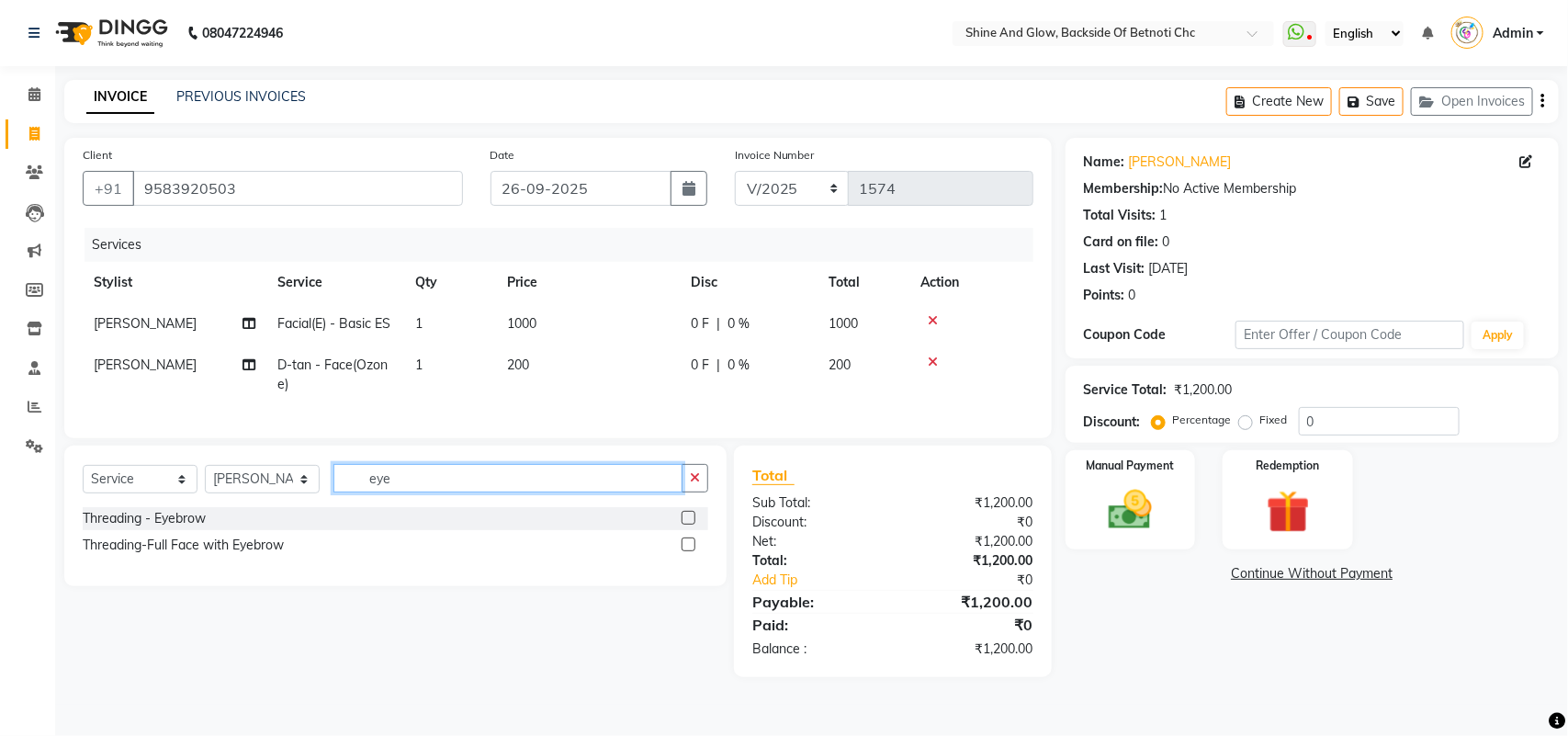
type input "eye"
click at [687, 525] on label at bounding box center [688, 517] width 14 height 14
click at [687, 525] on input "checkbox" at bounding box center [687, 518] width 12 height 12
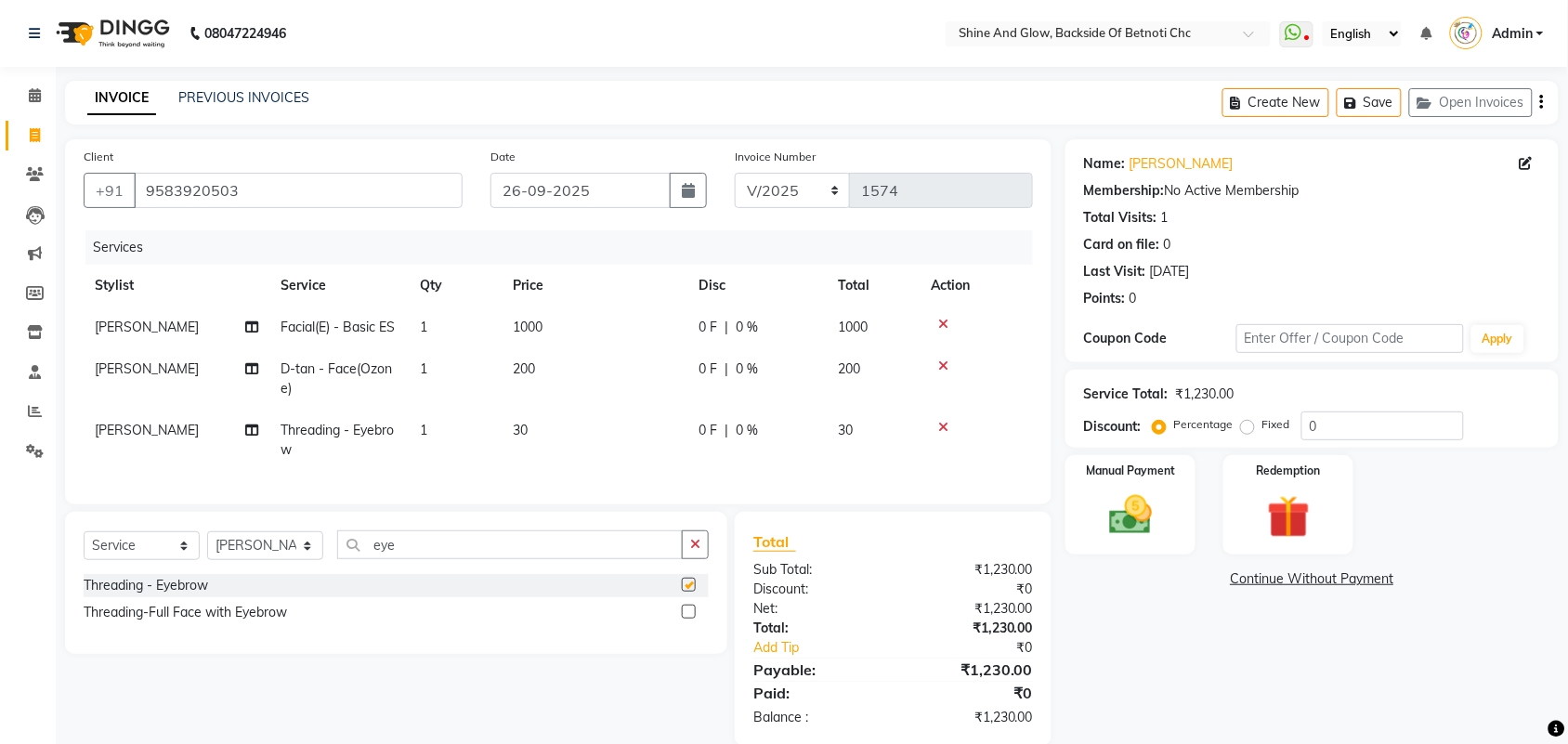
checkbox input "false"
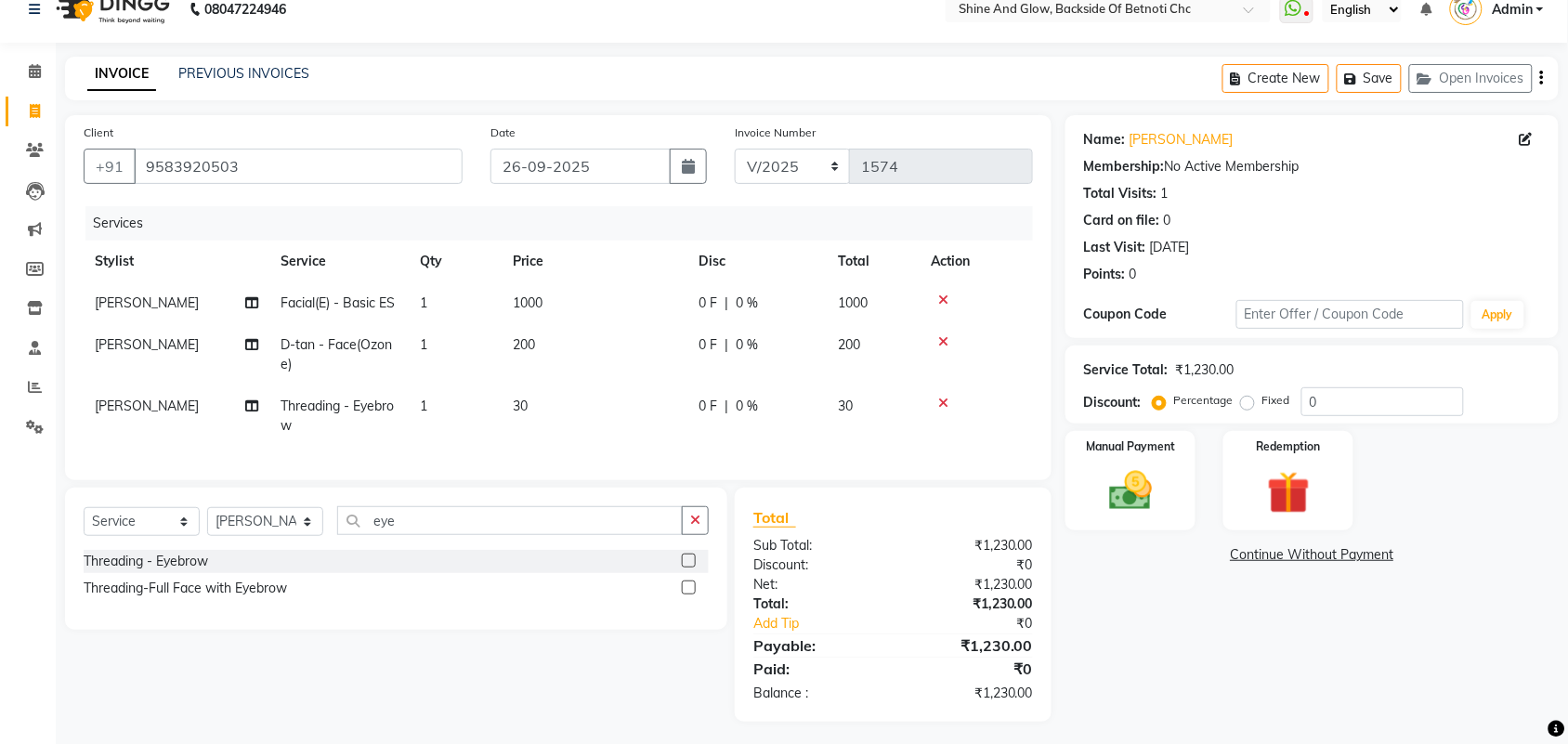
scroll to position [47, 0]
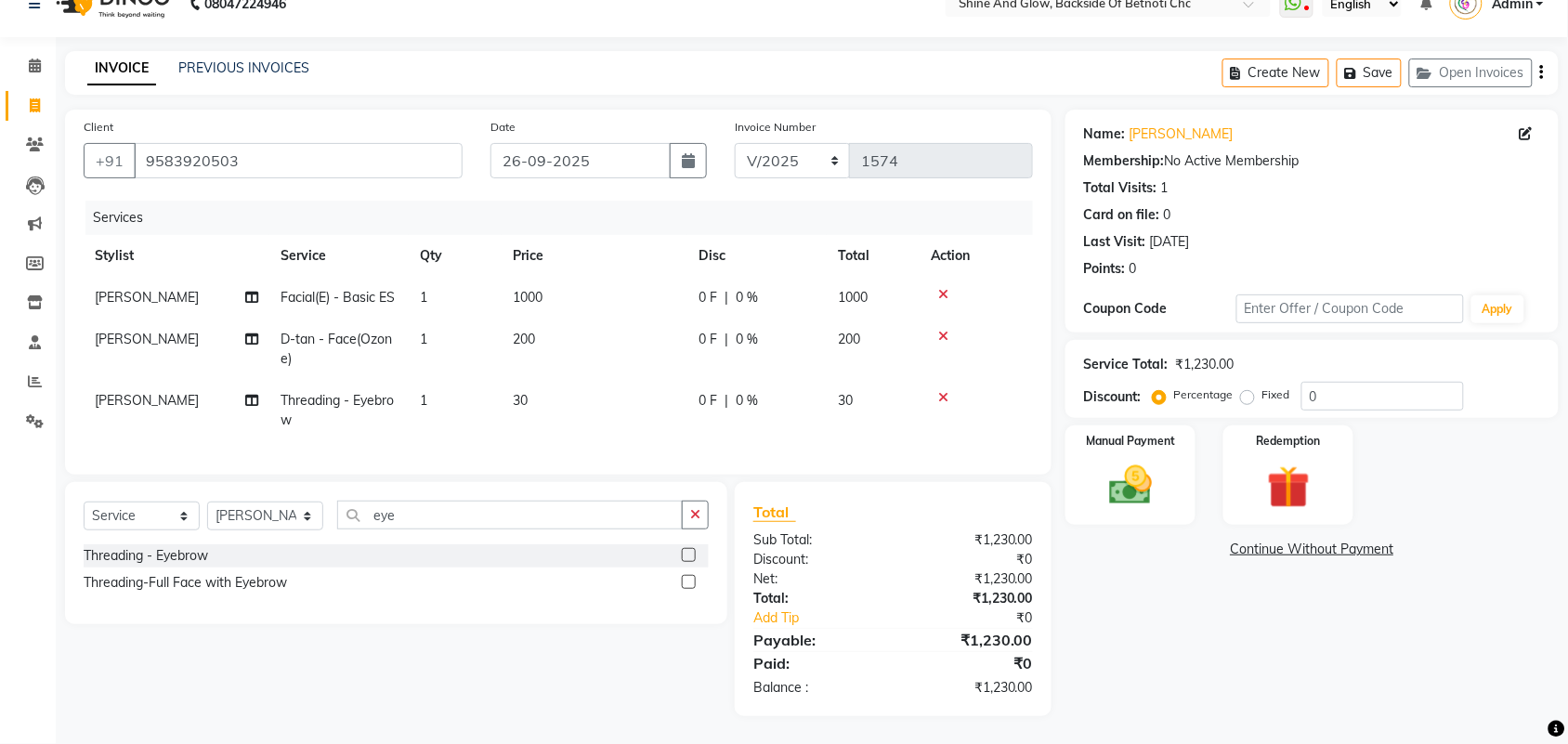
click at [1262, 387] on label "Fixed" at bounding box center [1276, 395] width 28 height 17
click at [1249, 389] on input "Fixed" at bounding box center [1251, 395] width 13 height 13
radio input "true"
drag, startPoint x: 1340, startPoint y: 386, endPoint x: 1269, endPoint y: 383, distance: 71.1
click at [1269, 383] on div "Percentage Fixed 0" at bounding box center [1310, 396] width 308 height 29
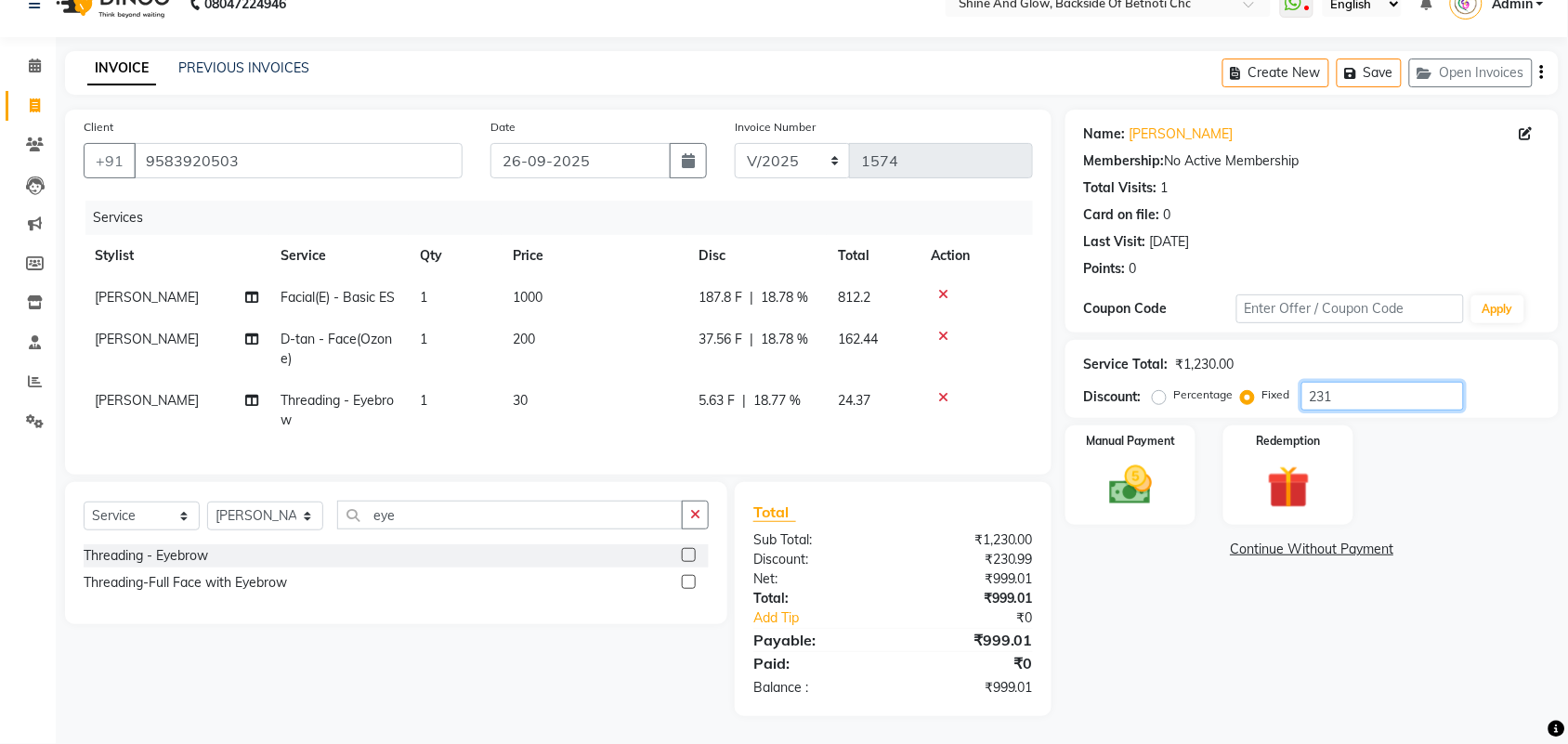
drag, startPoint x: 1331, startPoint y: 379, endPoint x: 1250, endPoint y: 368, distance: 81.7
click at [1250, 382] on div "Percentage Fixed 231" at bounding box center [1310, 396] width 308 height 29
type input "190.01"
click at [1165, 460] on img at bounding box center [1130, 486] width 72 height 51
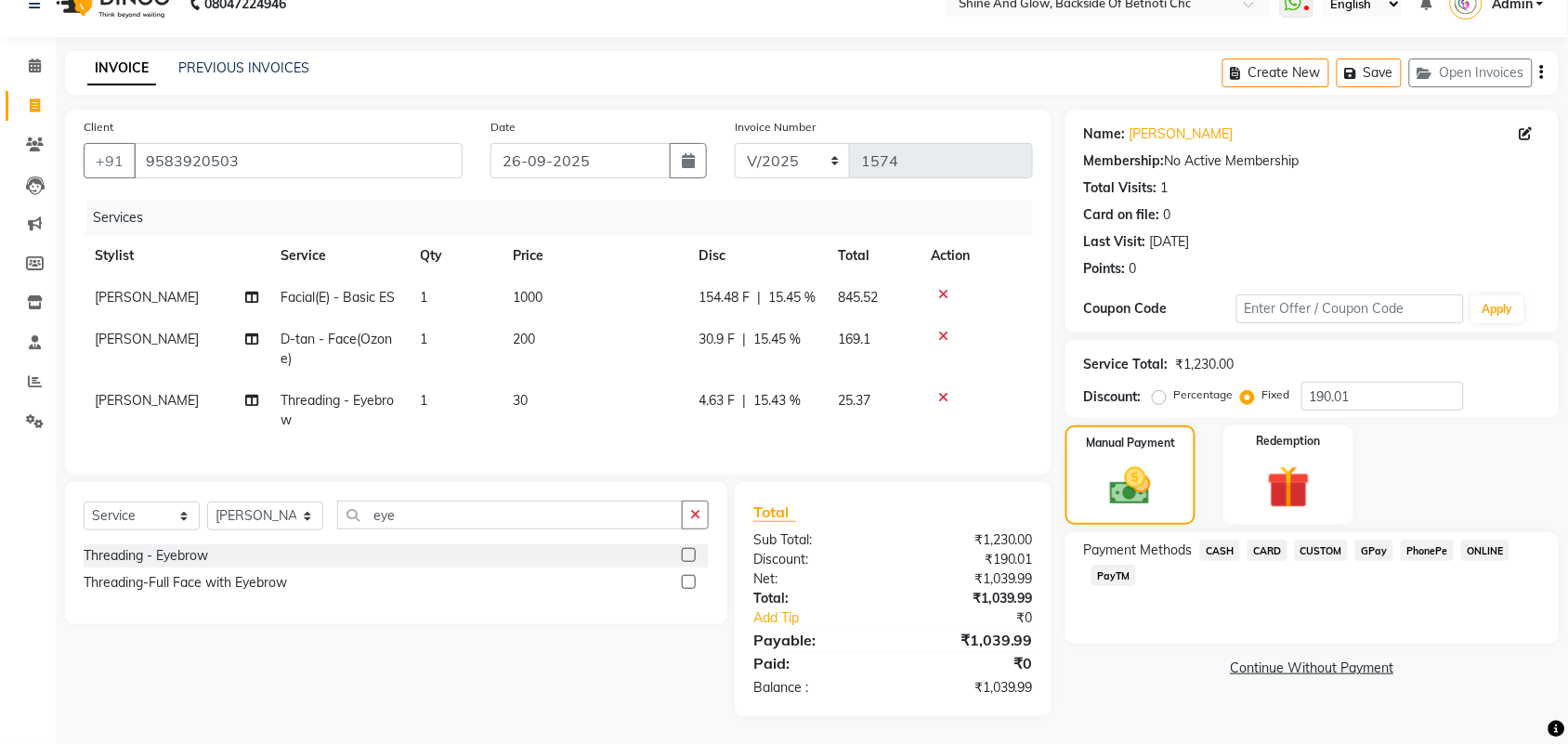
click at [1424, 540] on span "PhonePe" at bounding box center [1427, 551] width 53 height 21
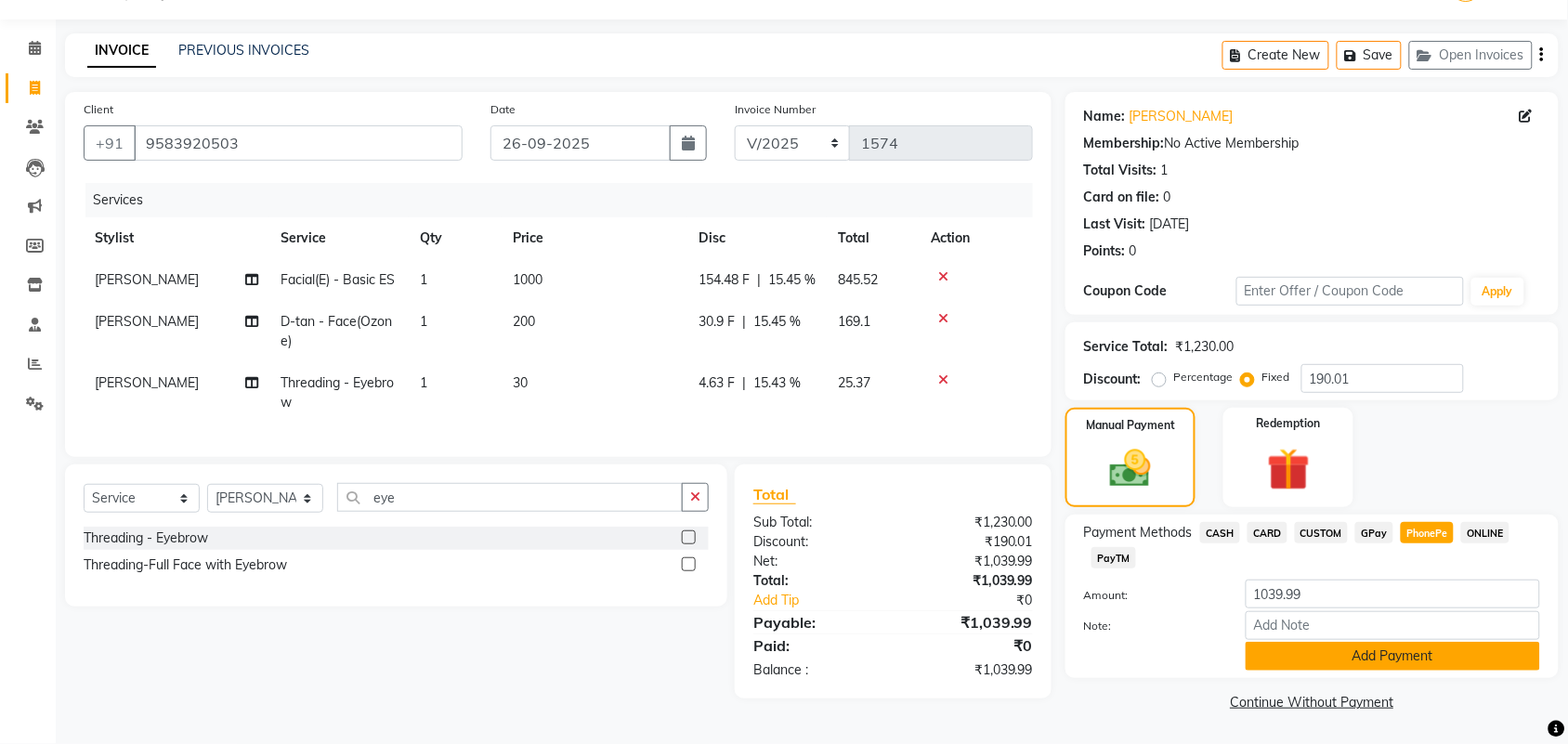
click at [1377, 642] on button "Add Payment" at bounding box center [1392, 656] width 294 height 29
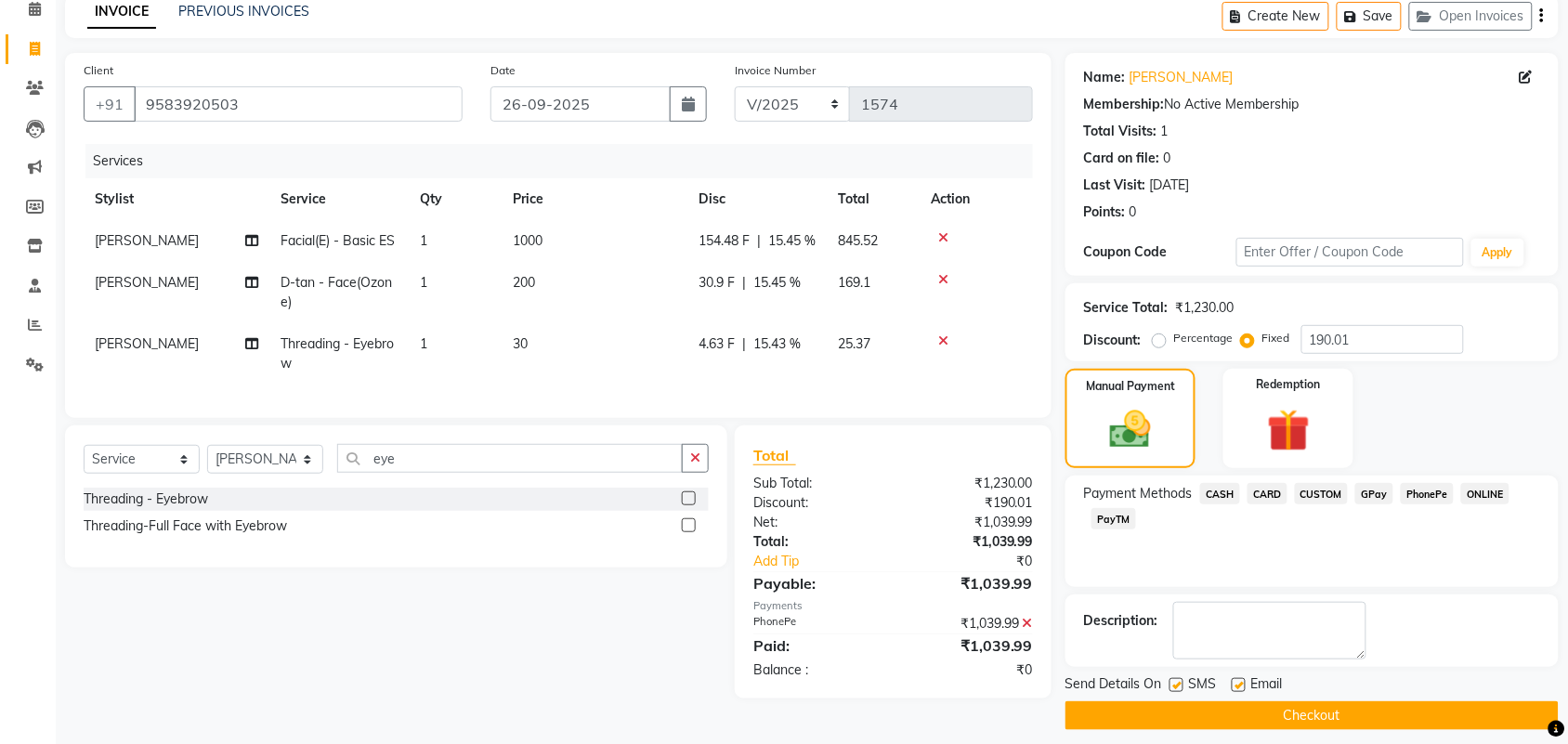
scroll to position [105, 0]
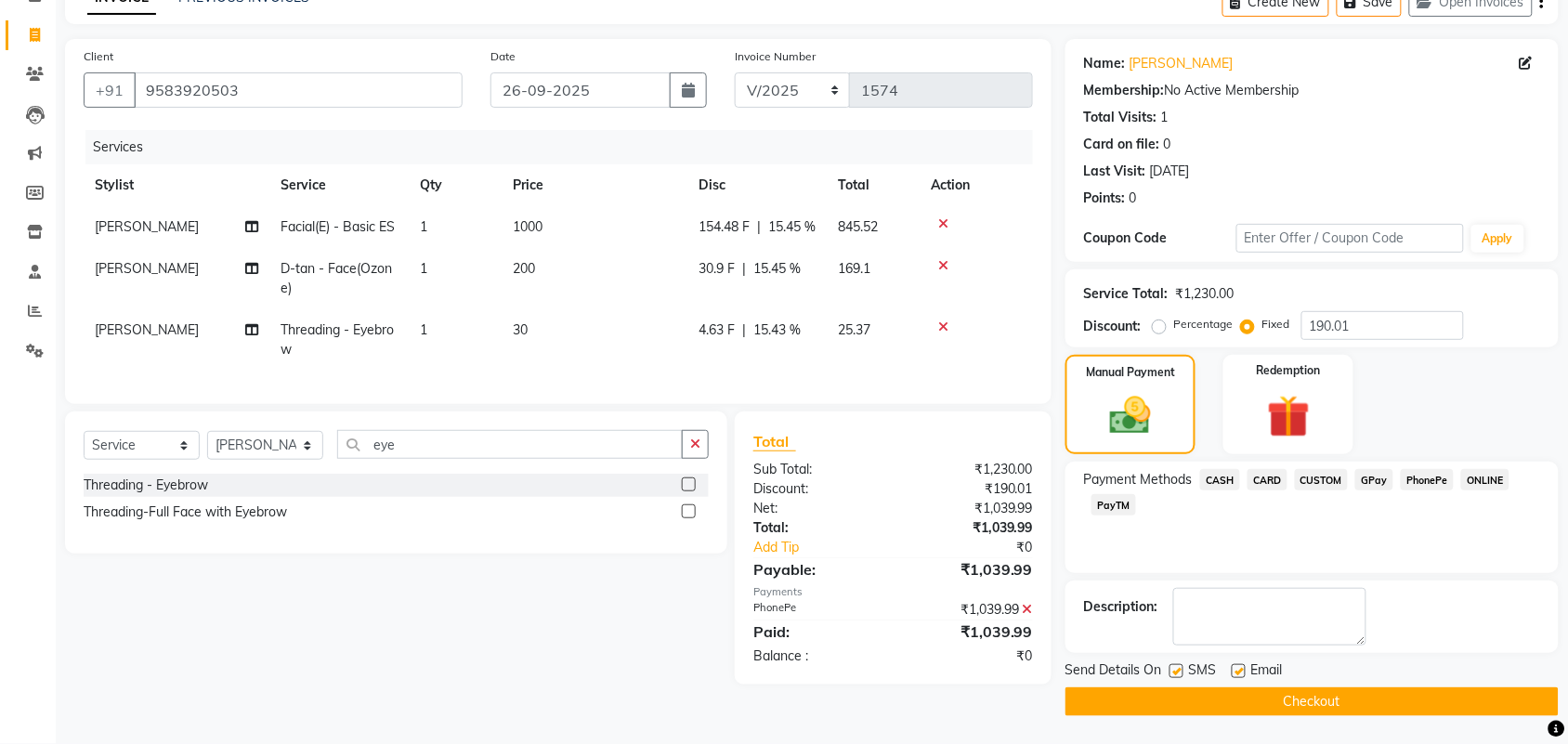
click at [1342, 700] on button "Checkout" at bounding box center [1312, 702] width 493 height 29
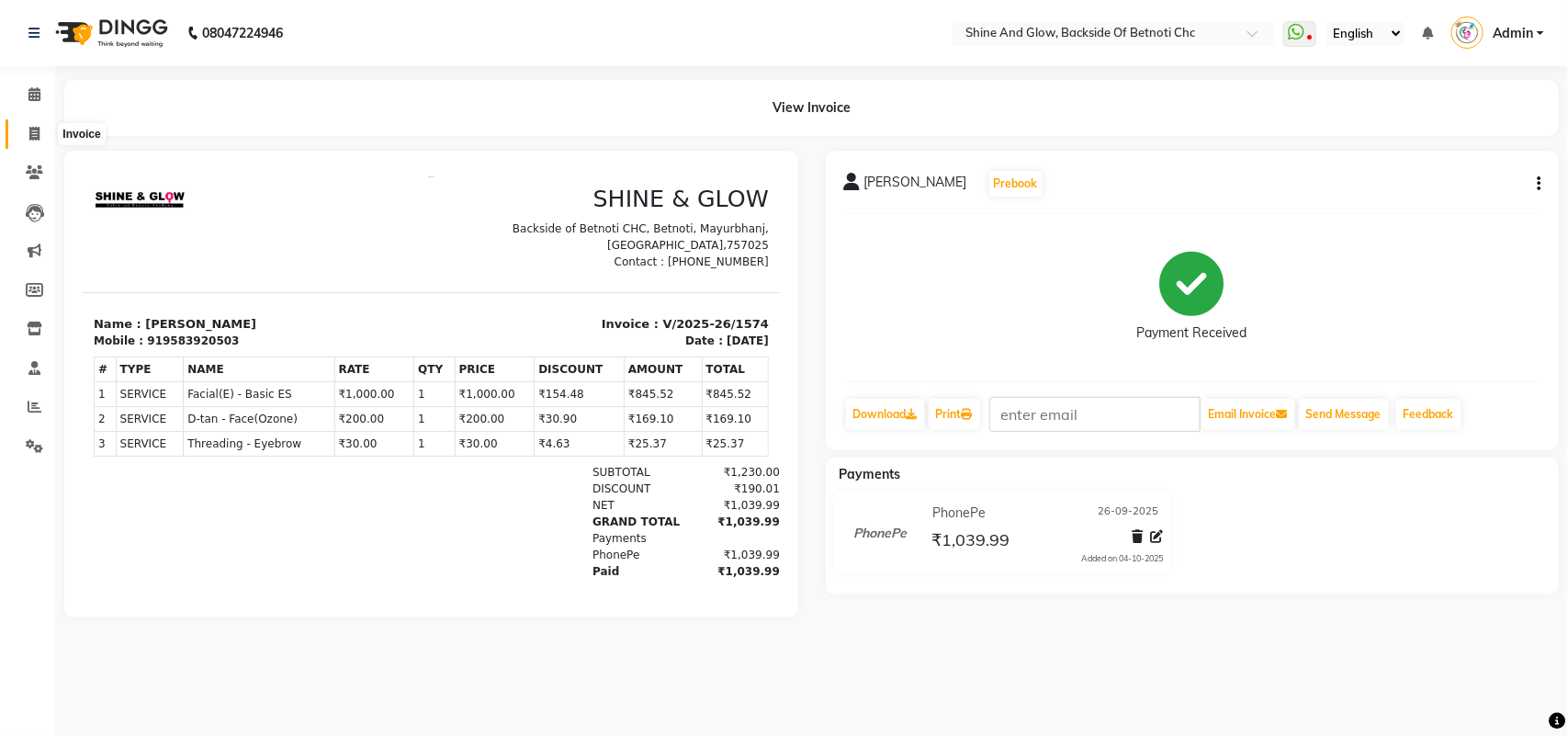
click at [28, 140] on span at bounding box center [35, 135] width 32 height 21
select select "3848"
select select "service"
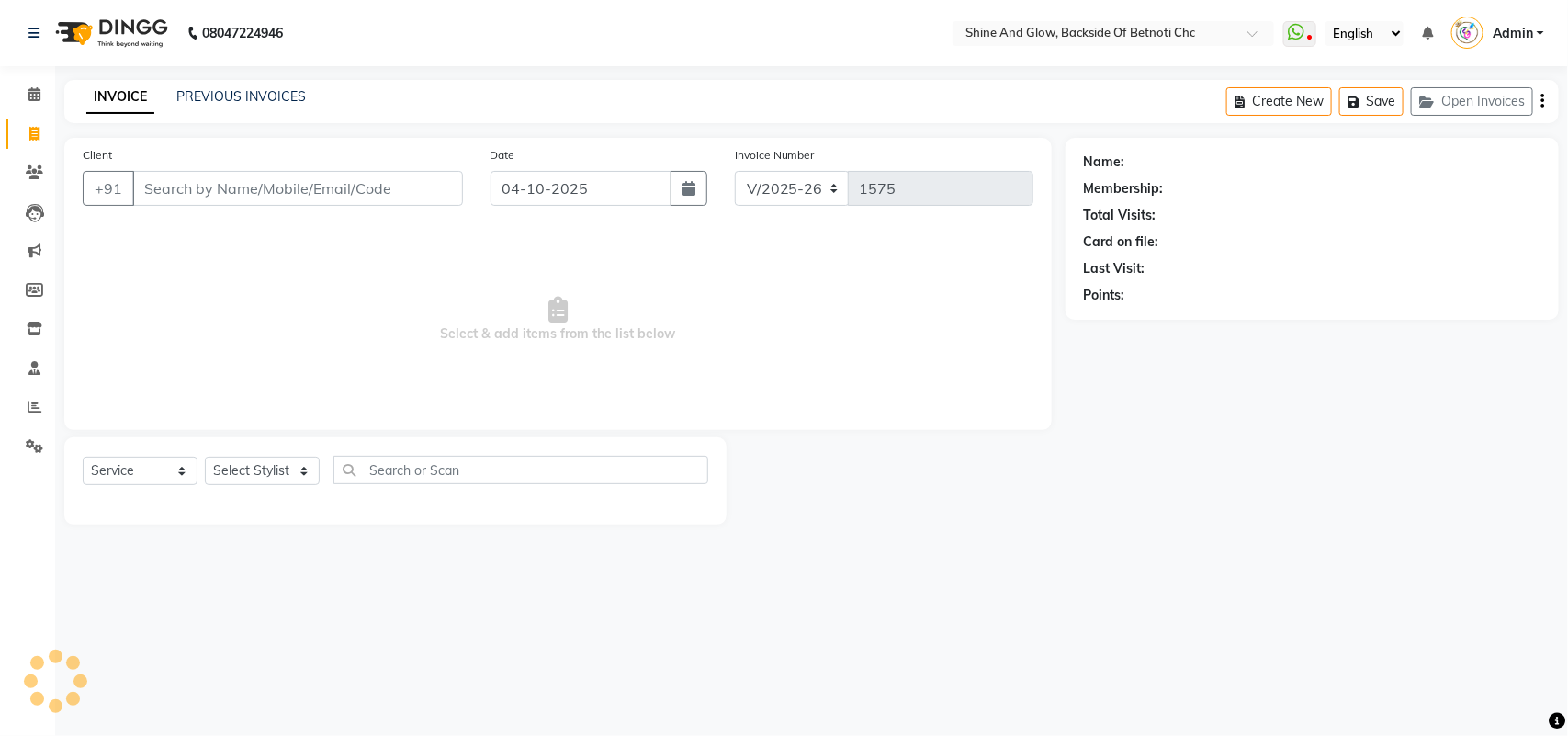
select select "18717"
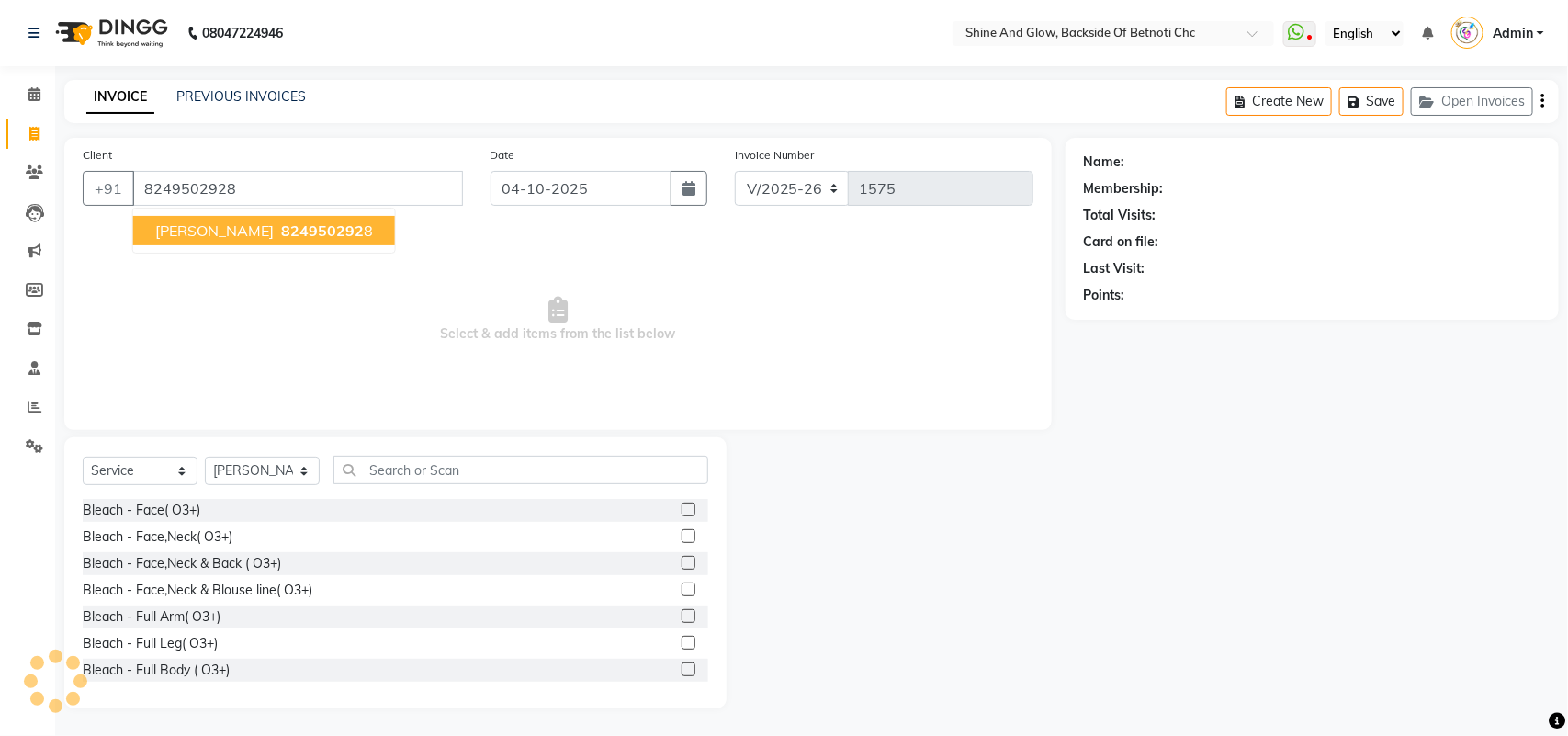
type input "8249502928"
select select "1: Object"
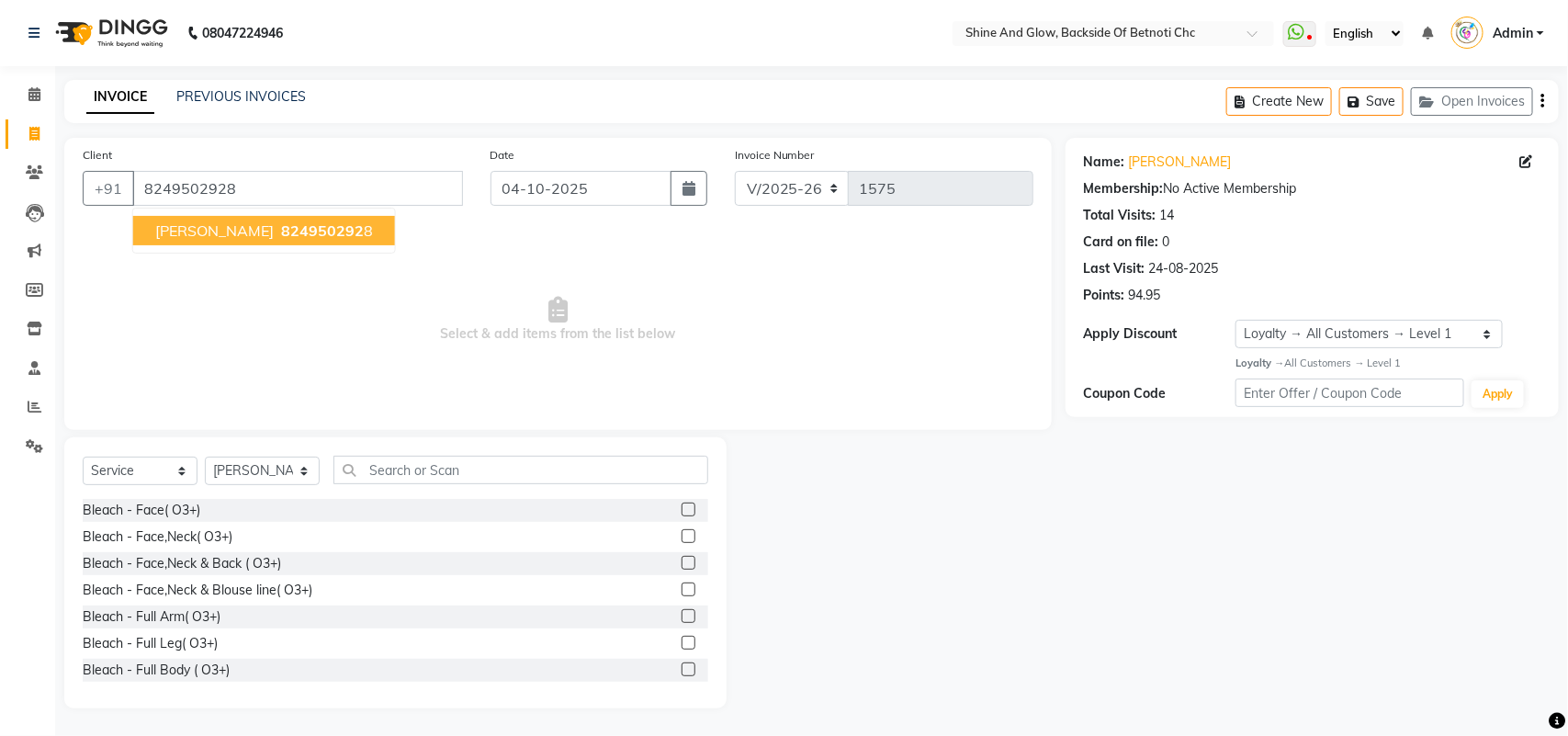
click at [253, 223] on span "[PERSON_NAME]" at bounding box center [215, 231] width 119 height 19
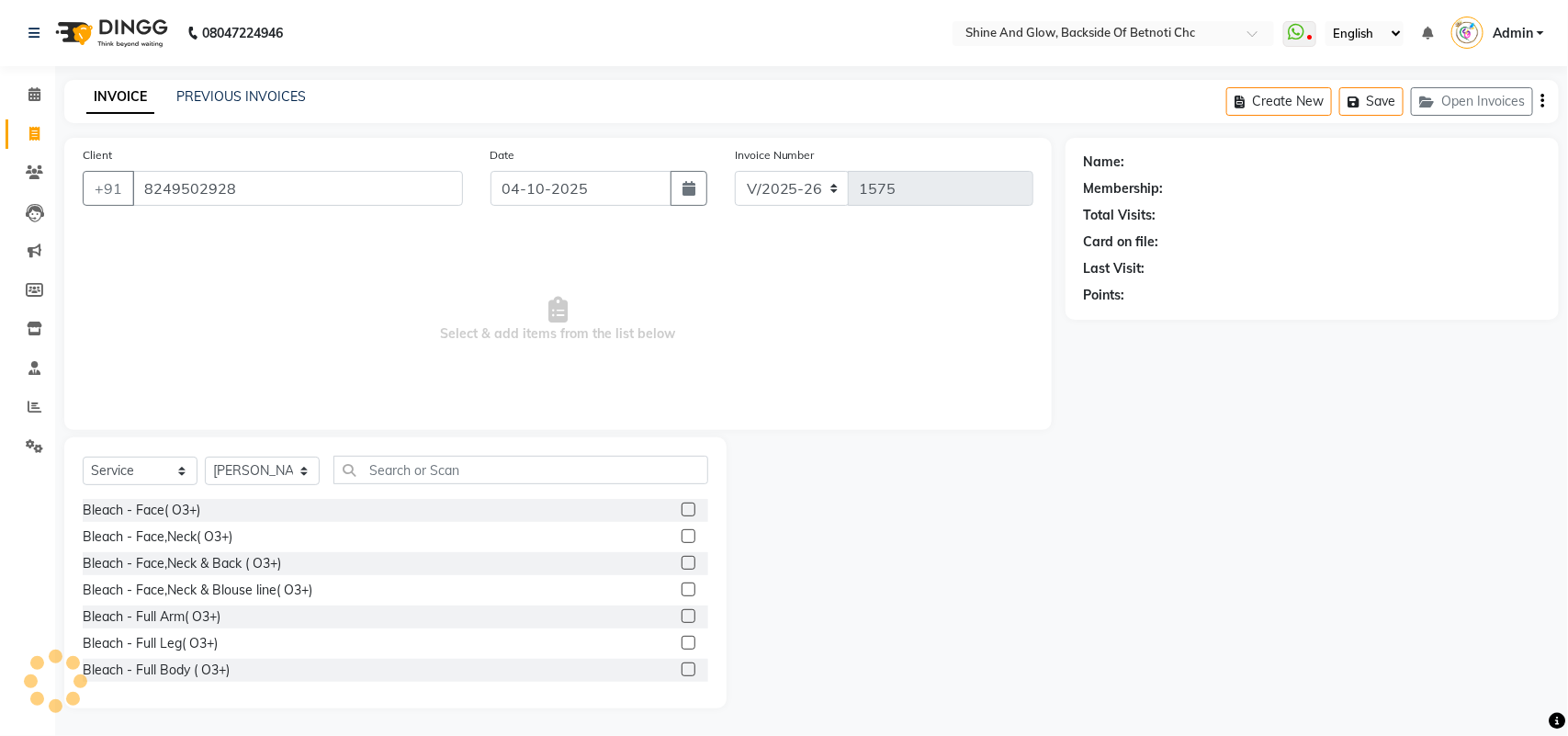
select select "1: Object"
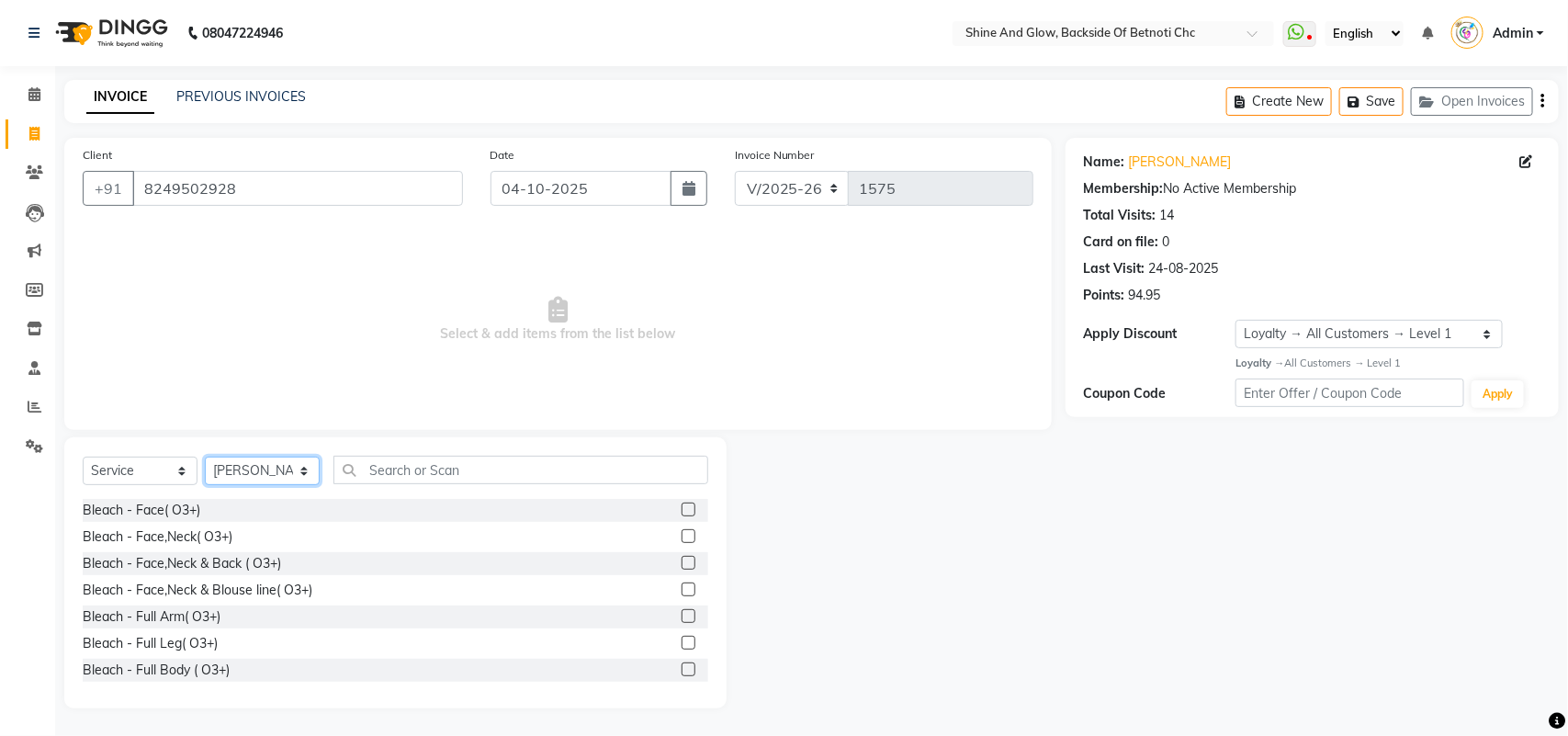
click at [301, 479] on select "Select Stylist [PERSON_NAME] Lipi [PERSON_NAME] [PERSON_NAME] Priya Mam" at bounding box center [263, 471] width 115 height 28
select select "39263"
click at [205, 457] on select "Select Stylist [PERSON_NAME] Lipi [PERSON_NAME] [PERSON_NAME] Priya Mam" at bounding box center [263, 471] width 115 height 28
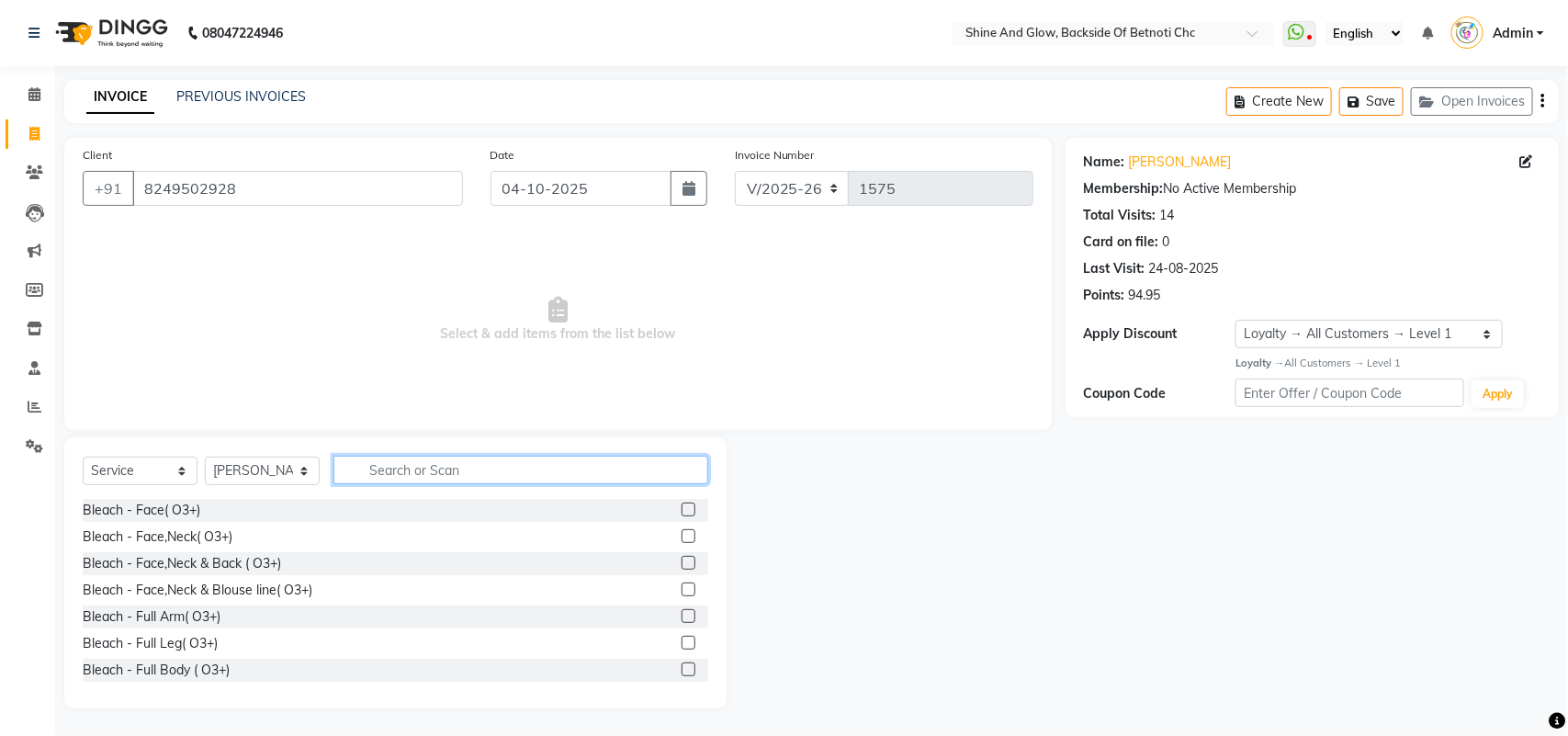
click at [391, 467] on input "text" at bounding box center [521, 470] width 375 height 28
type input "F"
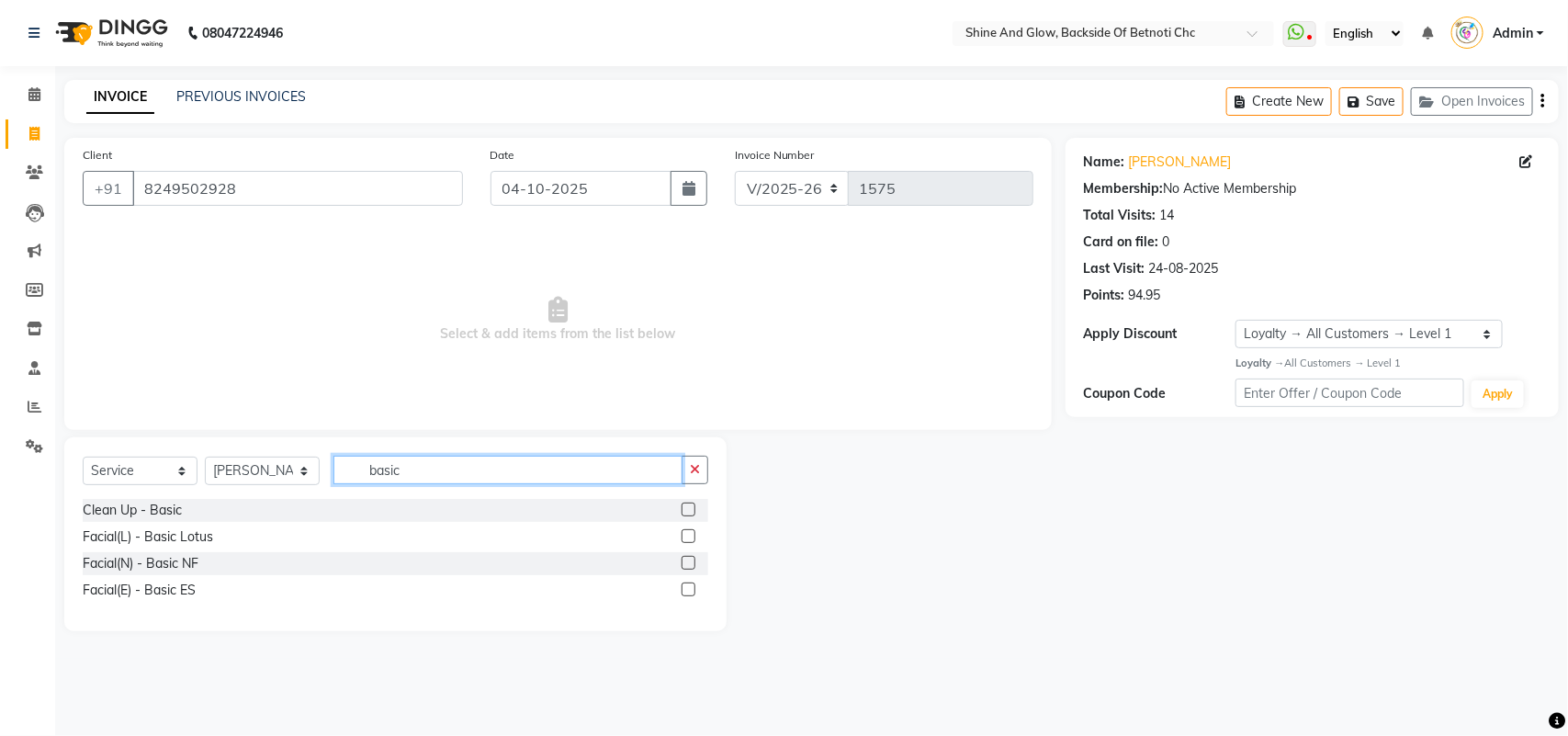
type input "basic"
click at [687, 588] on label at bounding box center [688, 590] width 14 height 14
click at [687, 588] on input "checkbox" at bounding box center [687, 590] width 12 height 12
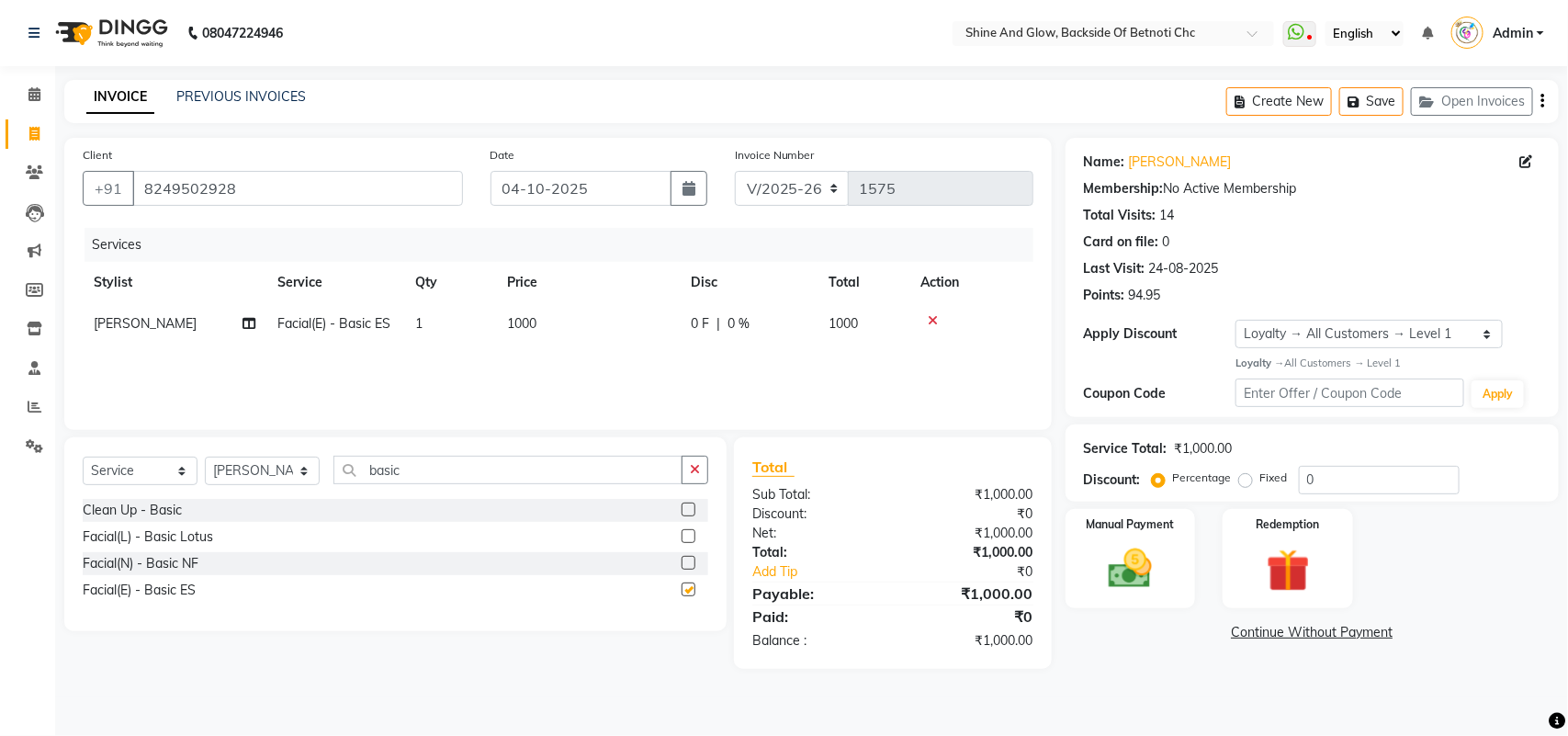
checkbox input "false"
drag, startPoint x: 420, startPoint y: 470, endPoint x: 248, endPoint y: 446, distance: 173.7
click at [249, 446] on div "Select Service Product Membership Package Voucher Prepaid Gift Card Select Styl…" at bounding box center [395, 534] width 662 height 194
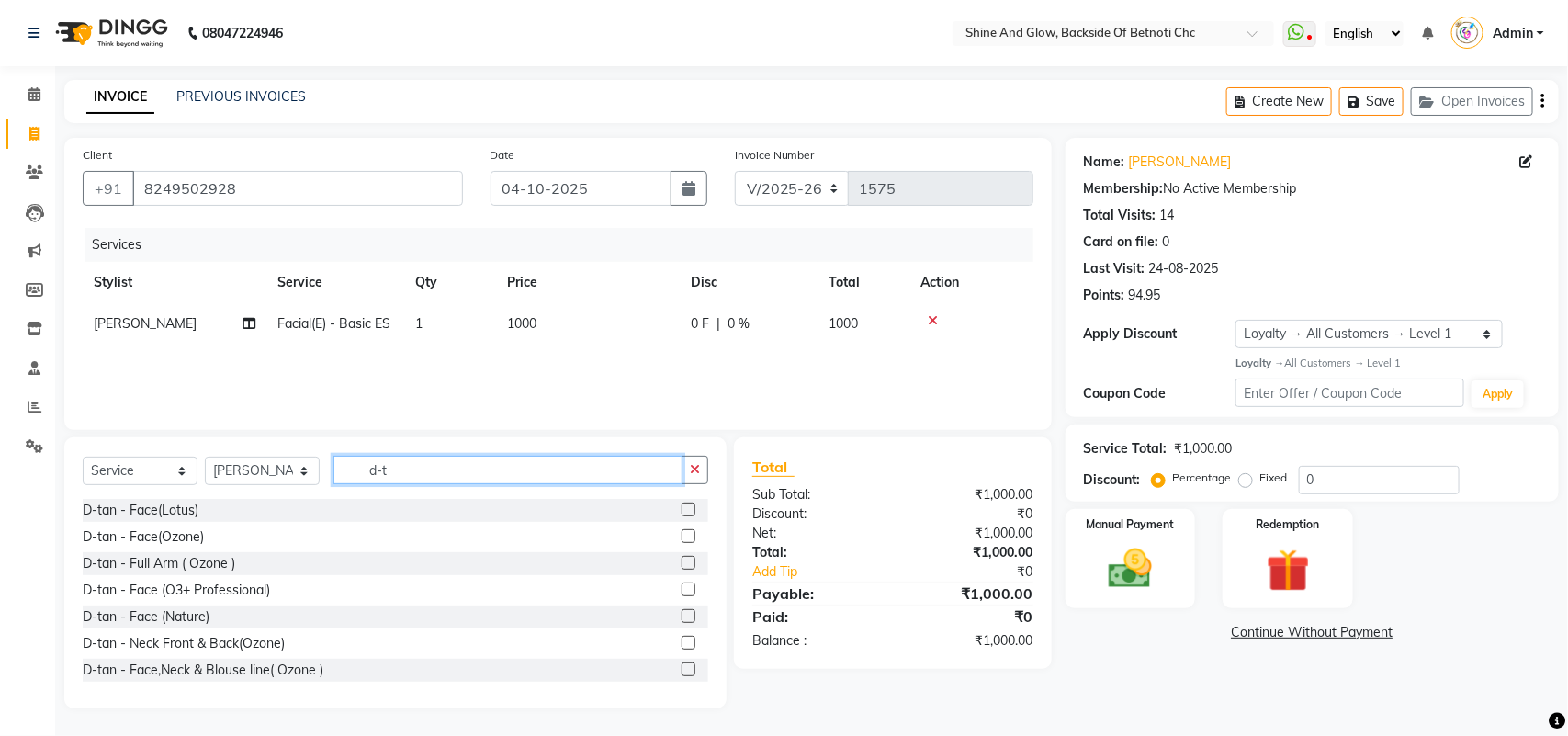
type input "d-t"
click at [682, 540] on label at bounding box center [688, 536] width 14 height 14
click at [682, 540] on input "checkbox" at bounding box center [687, 537] width 12 height 12
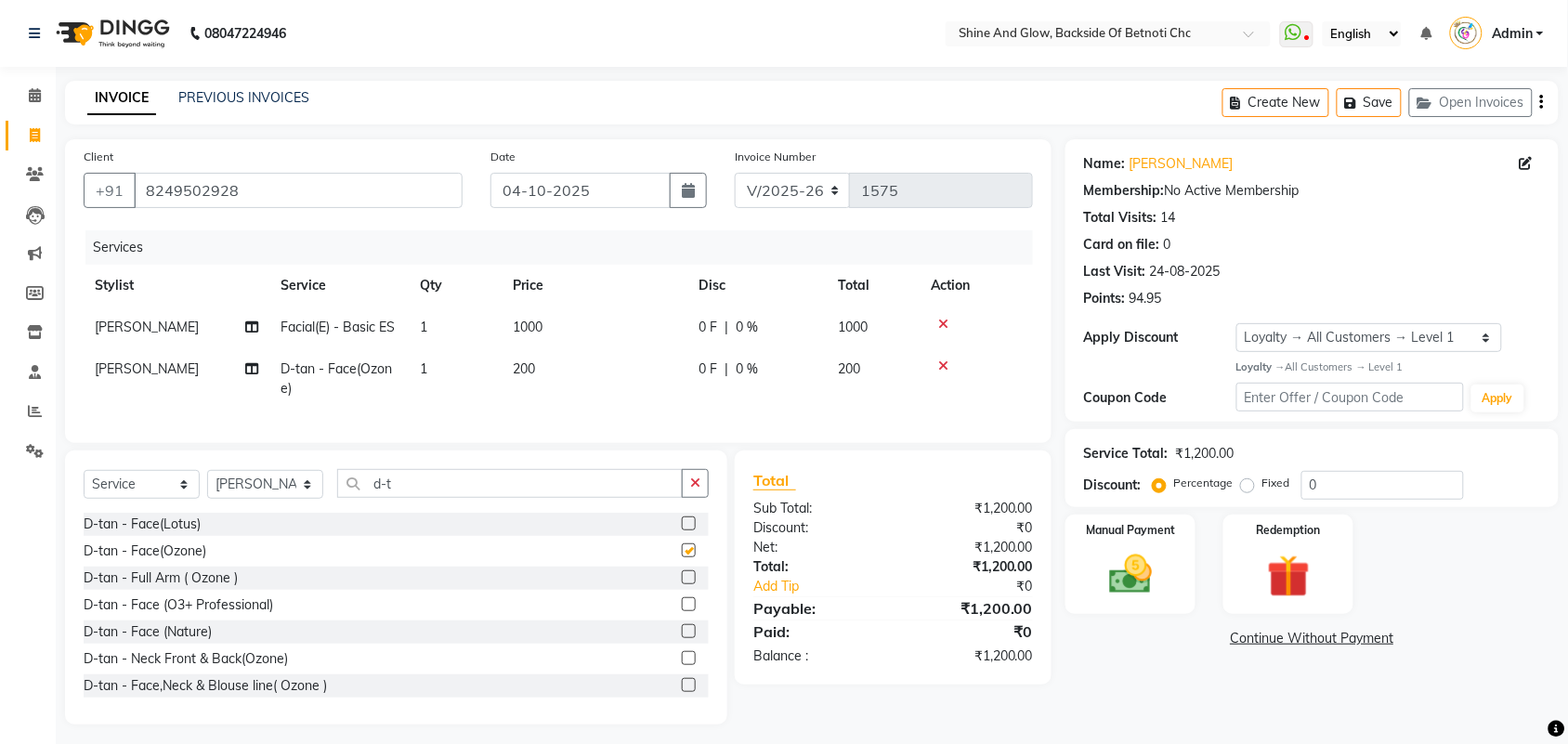
checkbox input "false"
click at [270, 499] on select "Select Stylist [PERSON_NAME] Lipi [PERSON_NAME] [PERSON_NAME] Priya Mam" at bounding box center [266, 485] width 116 height 29
select select "18719"
click at [208, 487] on select "Select Stylist [PERSON_NAME] Lipi [PERSON_NAME] [PERSON_NAME] Priya Mam" at bounding box center [266, 485] width 116 height 29
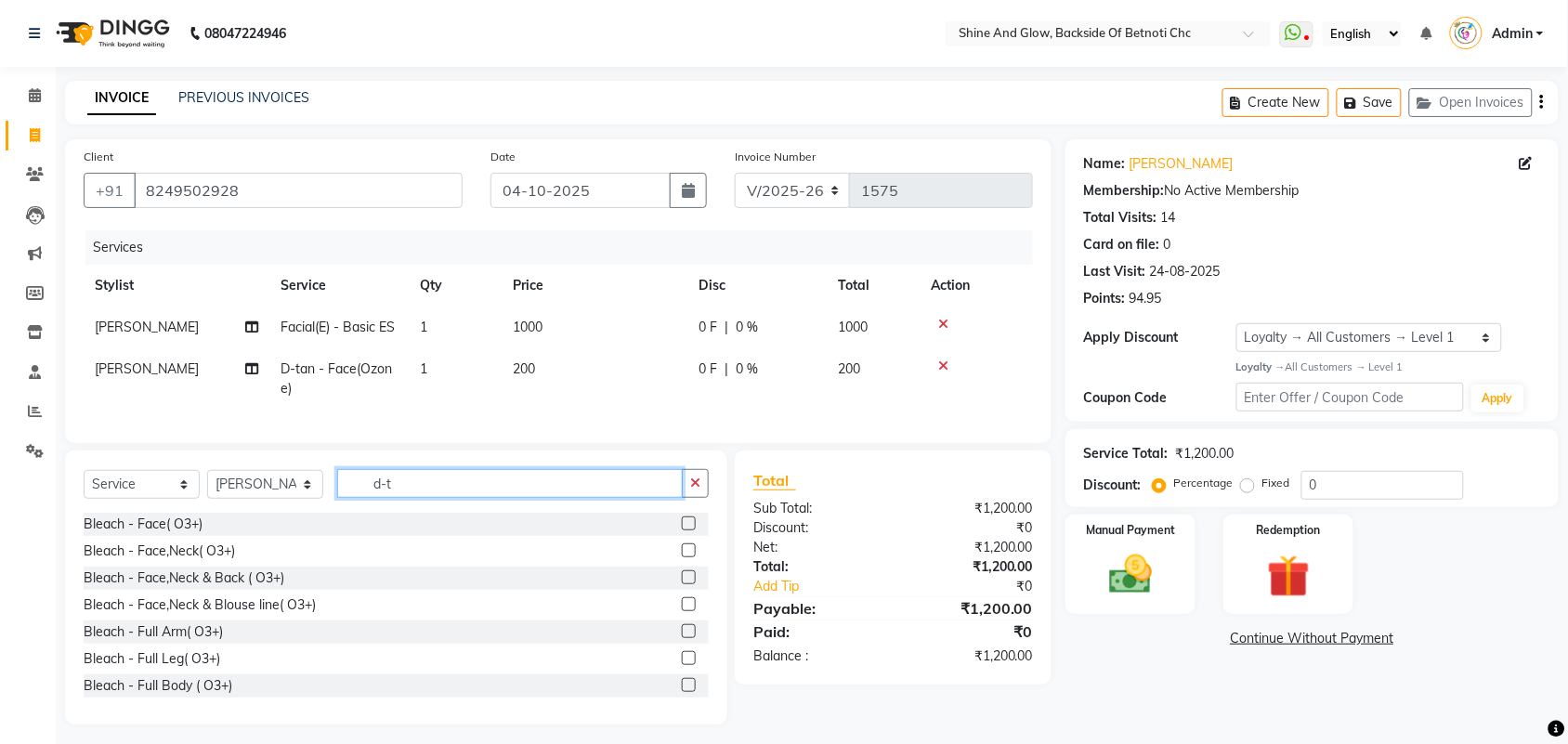
drag, startPoint x: 434, startPoint y: 502, endPoint x: 263, endPoint y: 479, distance: 172.5
click at [263, 479] on div "Select Service Product Membership Package Voucher Prepaid Gift Card Select Styl…" at bounding box center [396, 588] width 663 height 274
type input "thre"
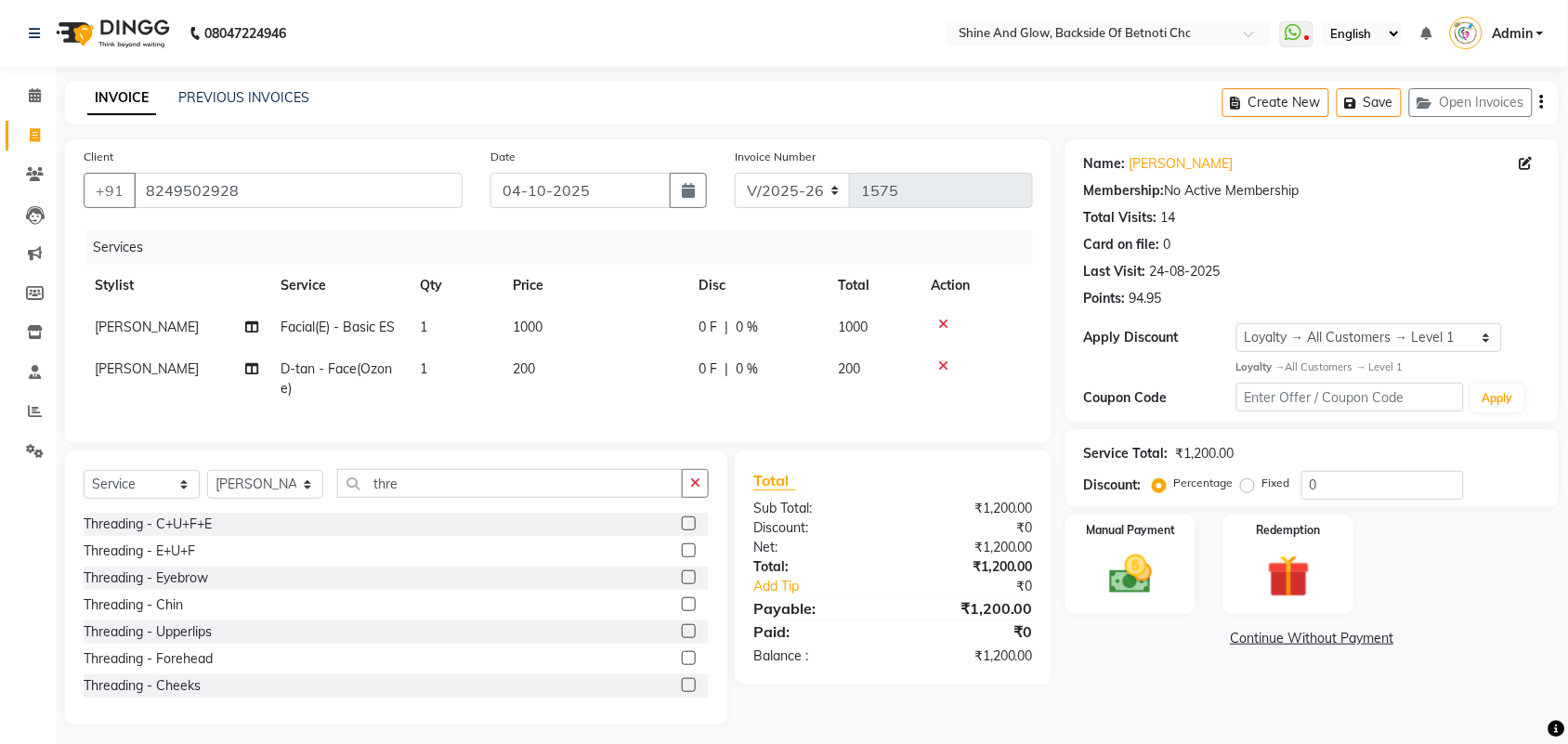
click at [682, 557] on label at bounding box center [688, 551] width 14 height 14
click at [682, 557] on input "checkbox" at bounding box center [687, 552] width 12 height 12
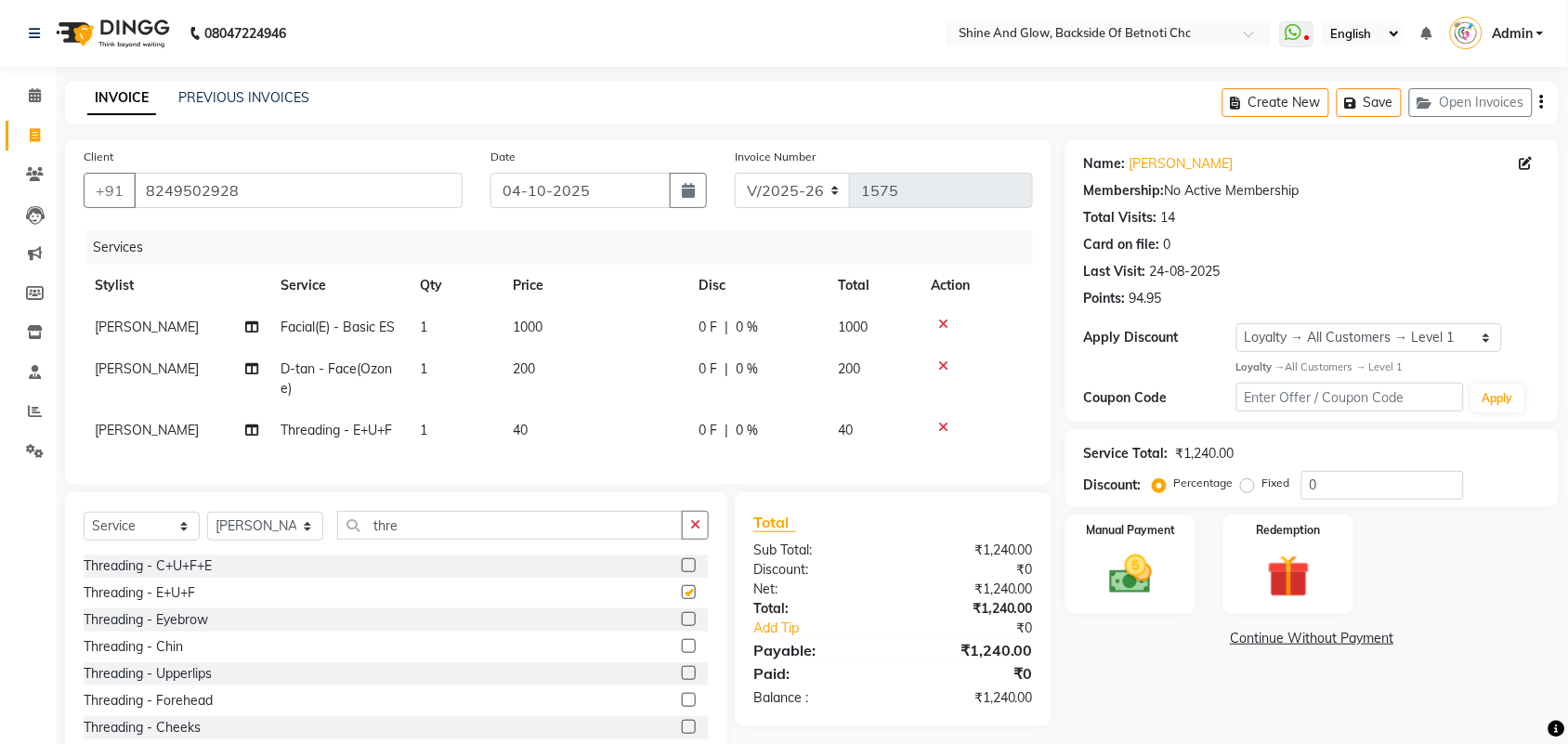
checkbox input "false"
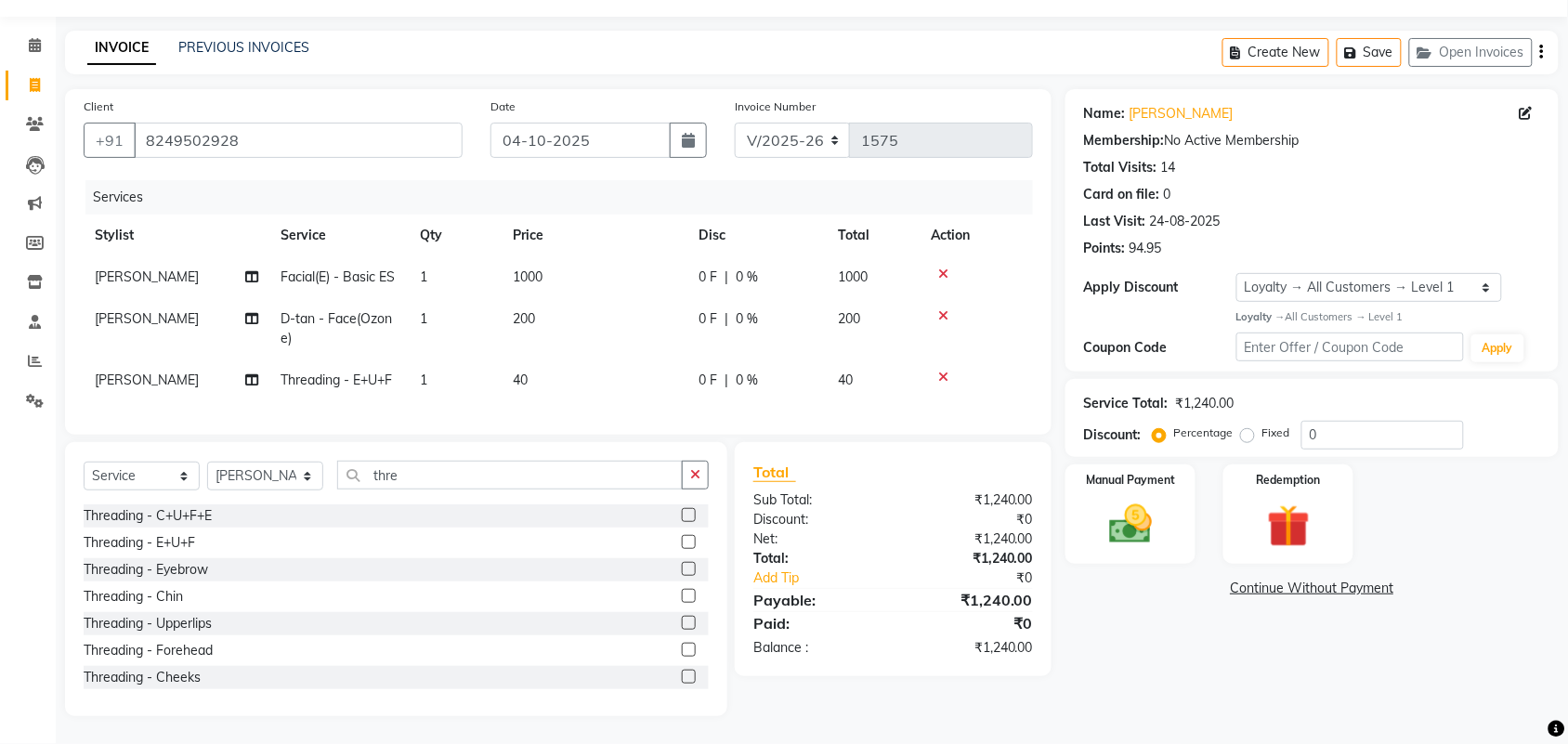
click at [706, 310] on span "0 F" at bounding box center [708, 319] width 19 height 19
select select "39263"
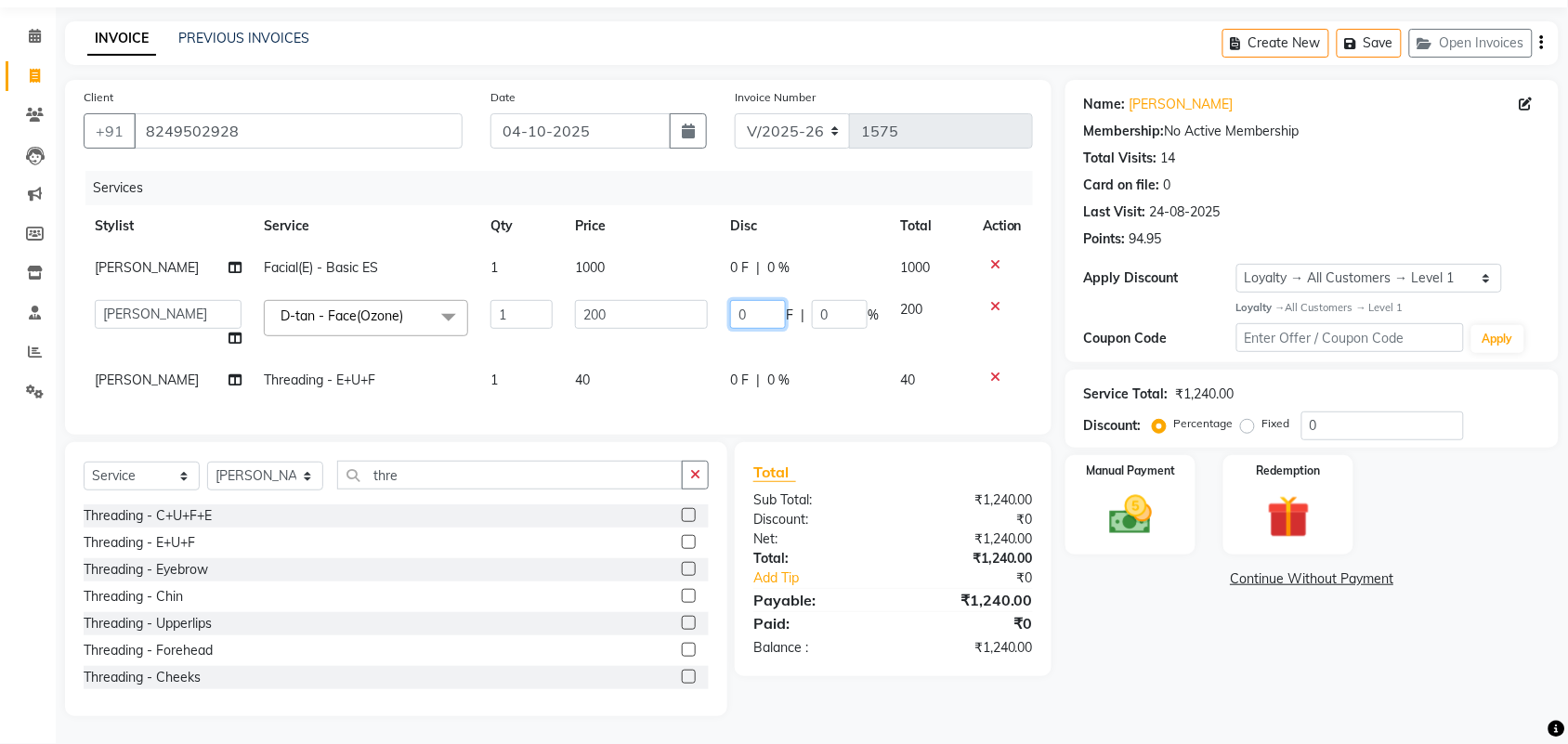
drag, startPoint x: 753, startPoint y: 299, endPoint x: 711, endPoint y: 291, distance: 42.8
click at [711, 291] on tr "[PERSON_NAME] Lipi [PERSON_NAME] [PERSON_NAME] Priya Mam D-tan - Face(Ozone) x …" at bounding box center [558, 324] width 949 height 70
type input "200"
click at [690, 289] on tr "[PERSON_NAME] Lipi [PERSON_NAME] [PERSON_NAME] Priya Mam D-tan - Face(Ozone) x …" at bounding box center [558, 324] width 949 height 70
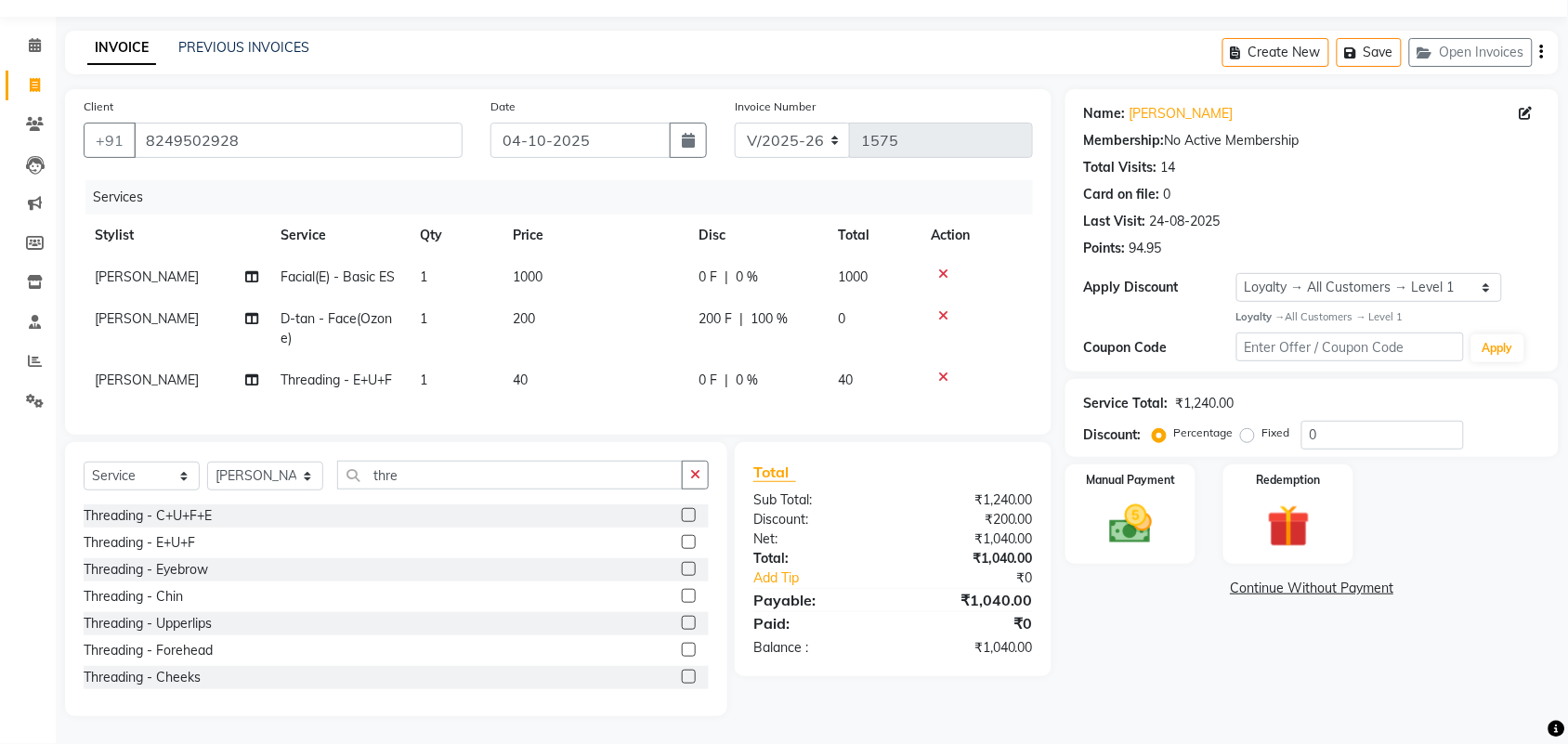
click at [704, 268] on span "0 F" at bounding box center [708, 277] width 19 height 19
select select "39263"
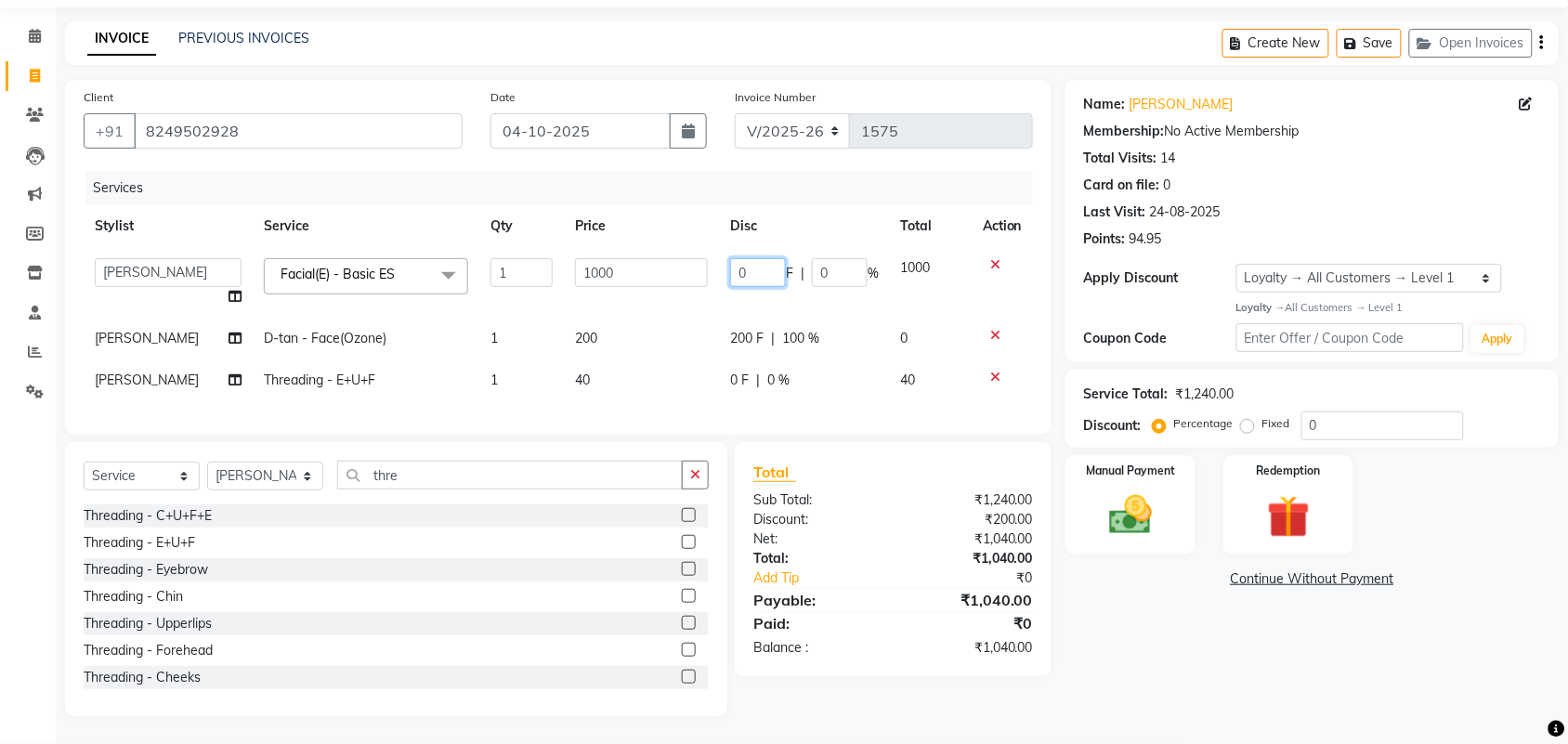
drag, startPoint x: 736, startPoint y: 256, endPoint x: 665, endPoint y: 245, distance: 71.8
click at [665, 248] on tr "[PERSON_NAME] Lipi [PERSON_NAME] [PERSON_NAME] Priya Mam Facial(E) - Basic ES x…" at bounding box center [558, 283] width 949 height 70
type input "100"
click at [804, 171] on div "Services" at bounding box center [566, 189] width 962 height 34
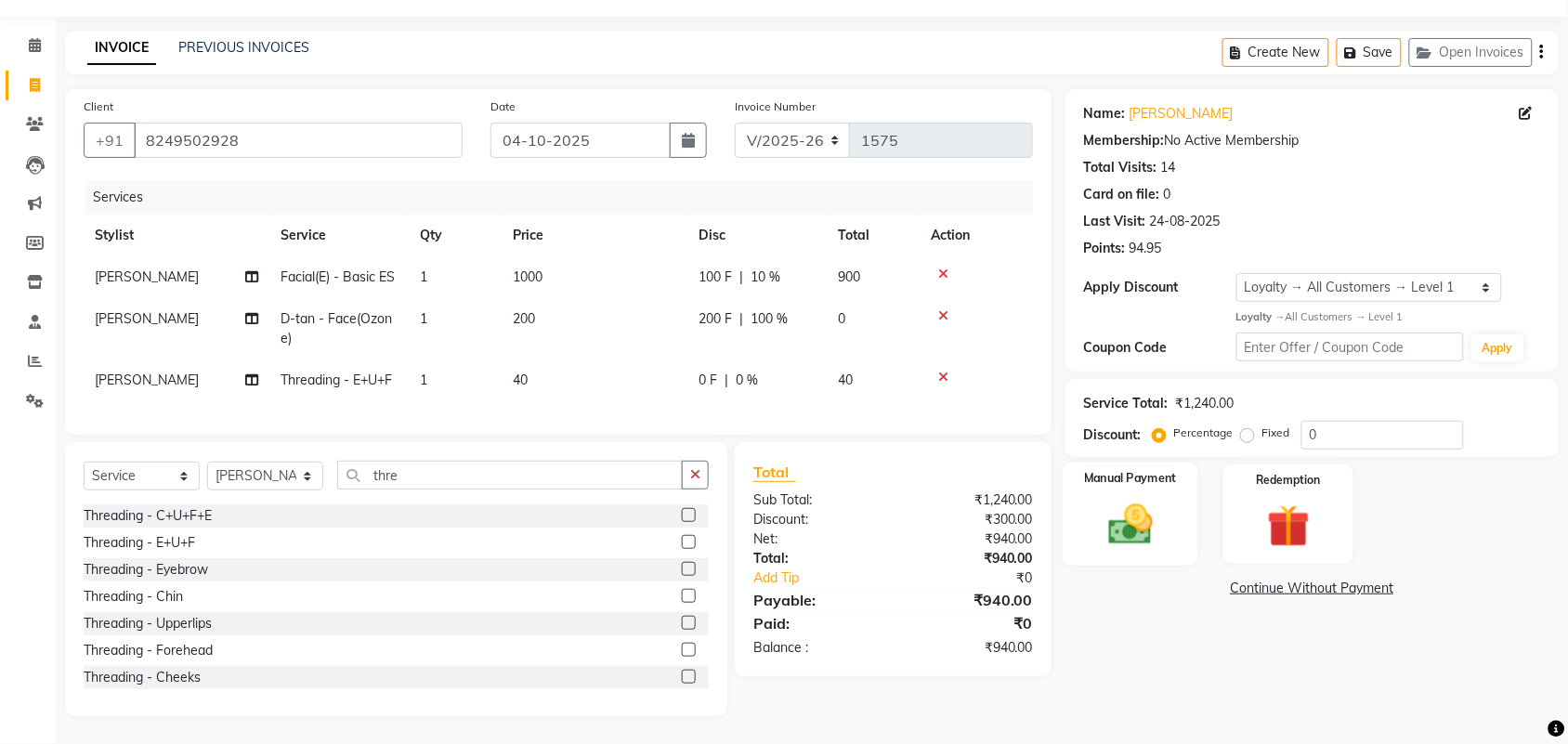
click at [1172, 481] on div "Manual Payment" at bounding box center [1130, 514] width 135 height 104
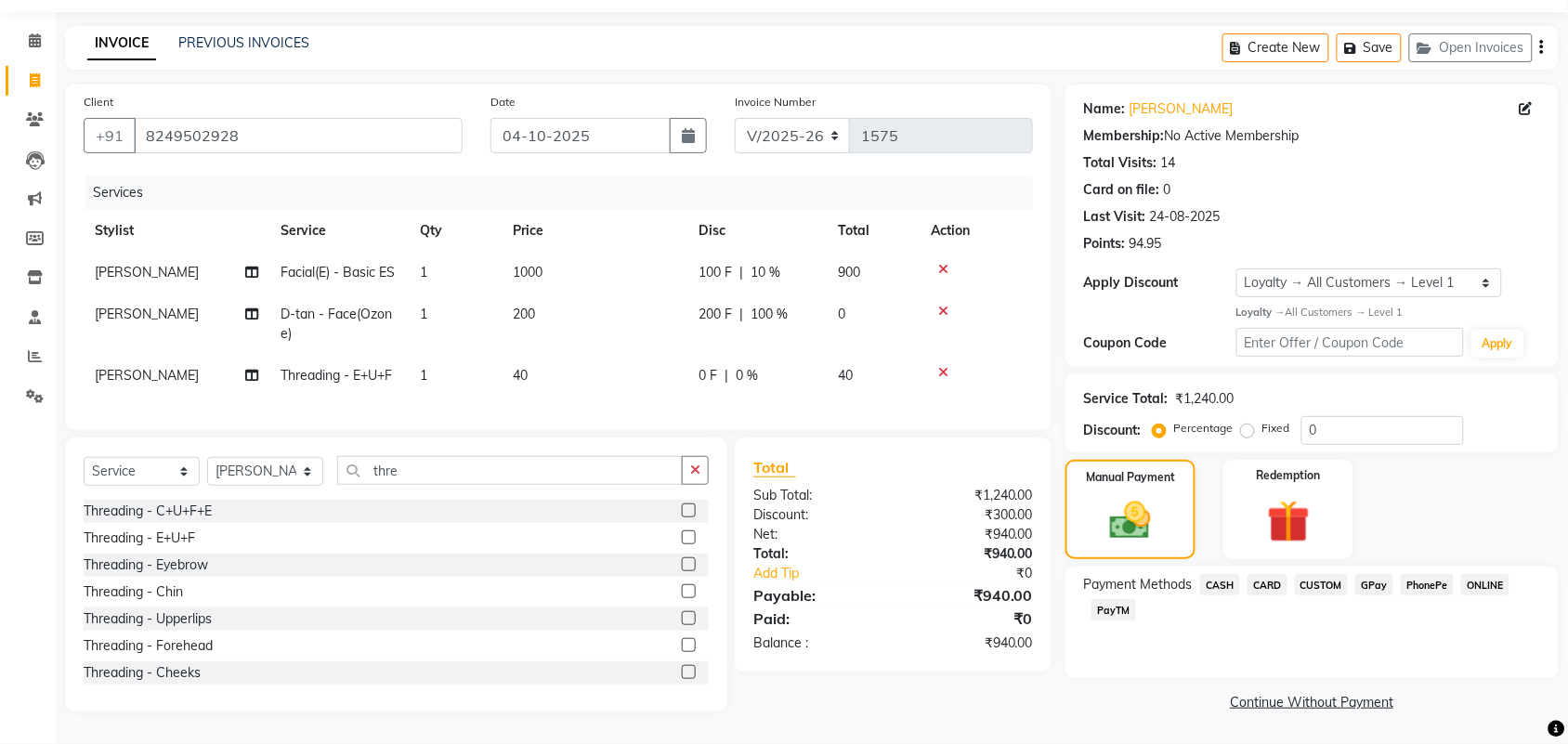
click at [1427, 574] on span "PhonePe" at bounding box center [1427, 585] width 53 height 21
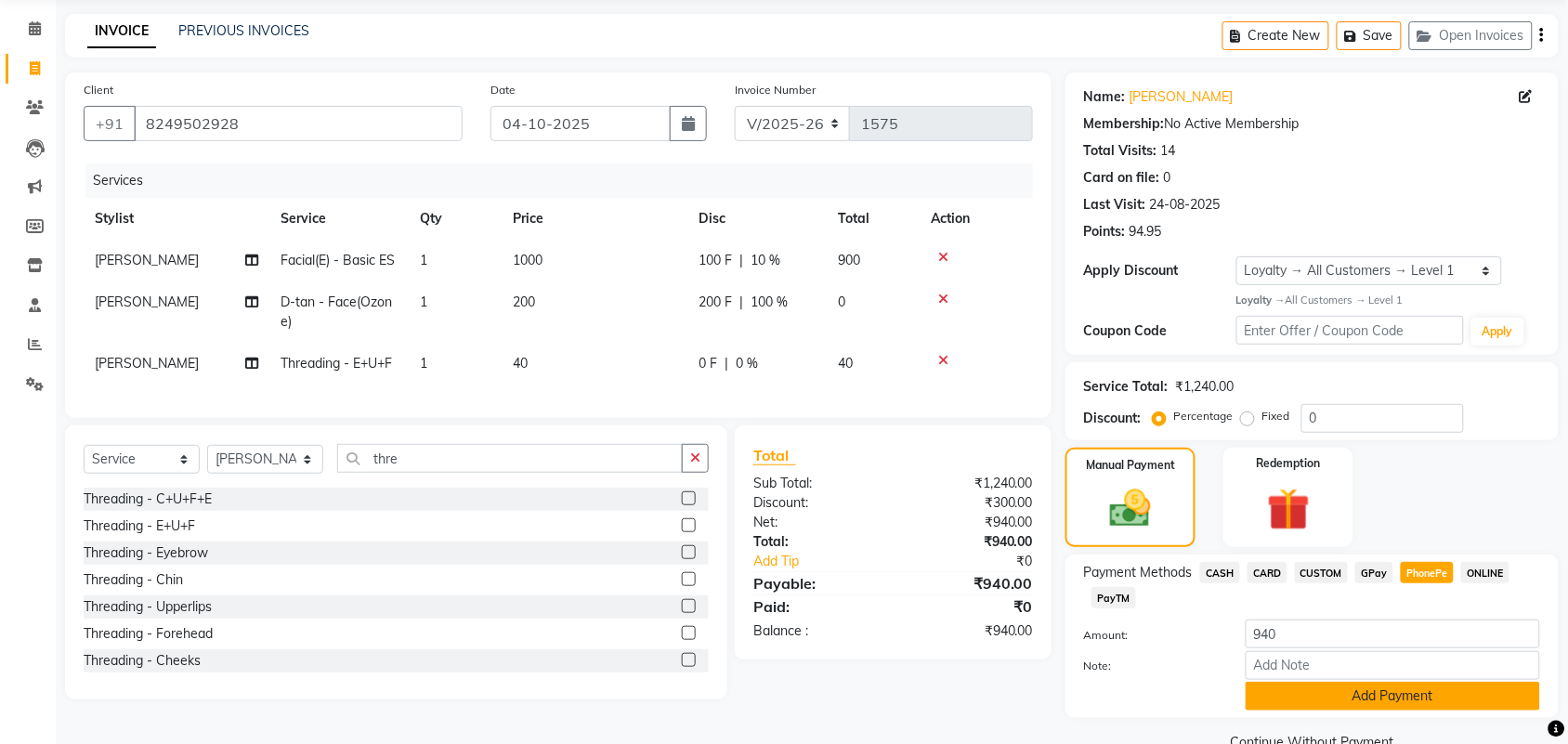
click at [1321, 686] on button "Add Payment" at bounding box center [1392, 696] width 294 height 29
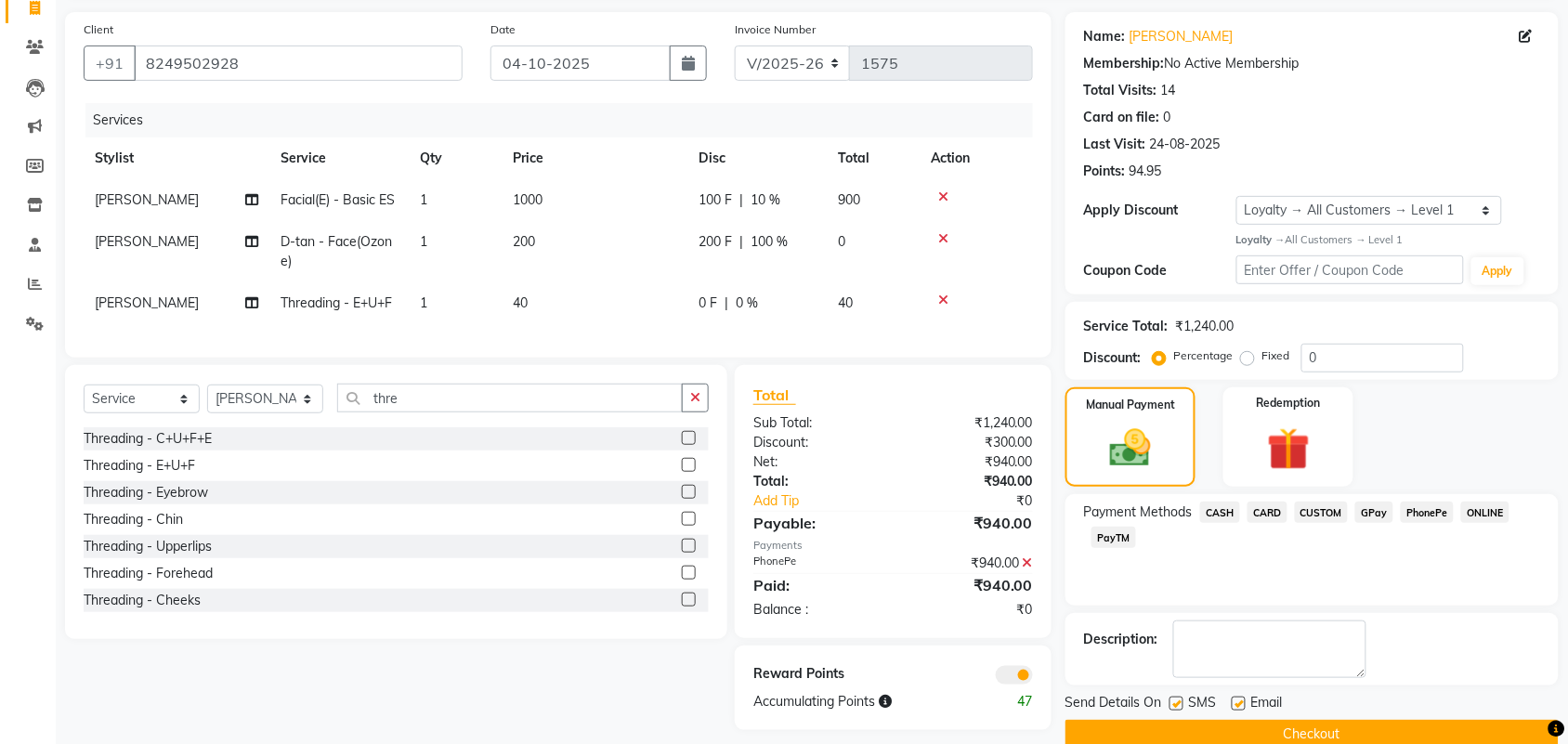
scroll to position [160, 0]
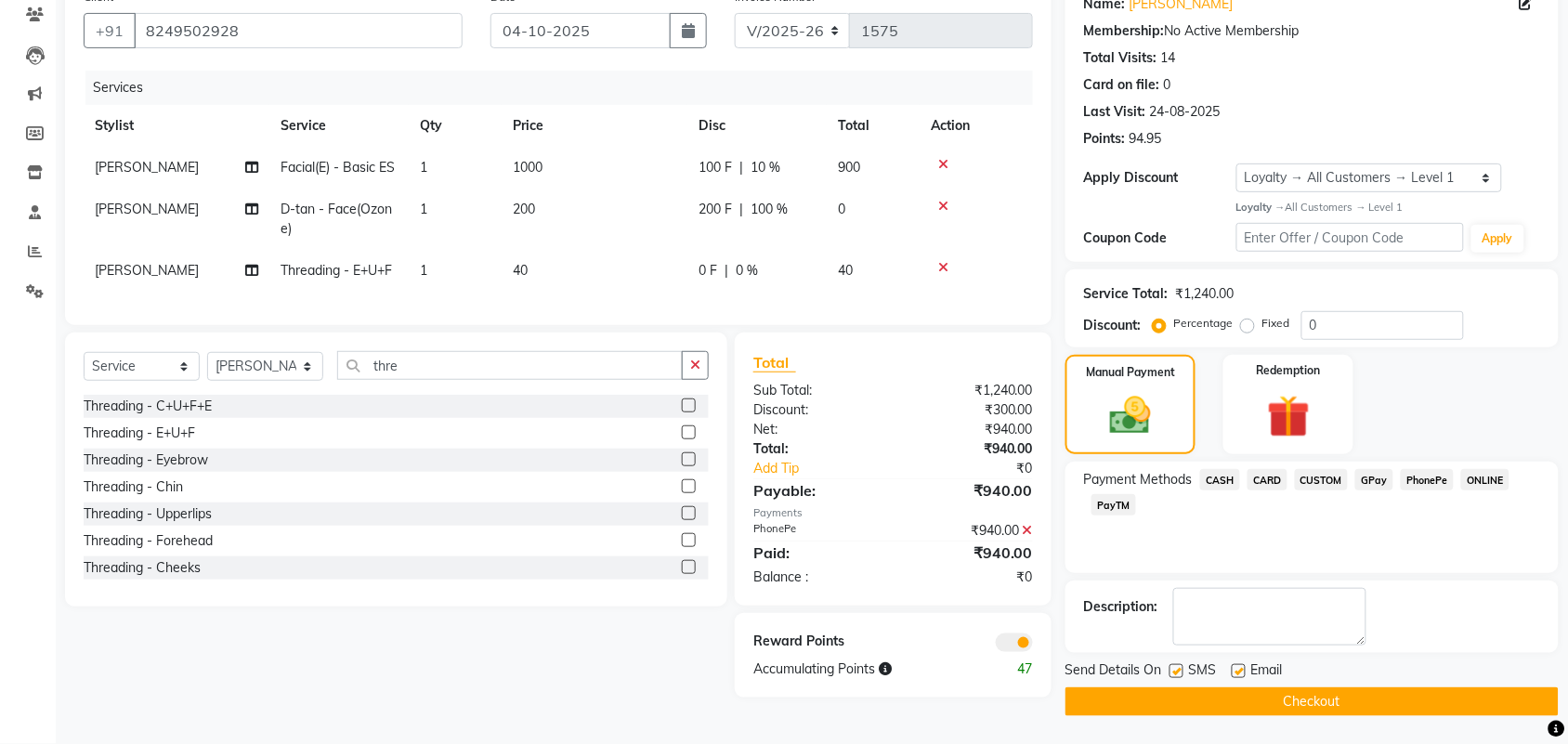
click at [1264, 700] on button "Checkout" at bounding box center [1312, 702] width 493 height 29
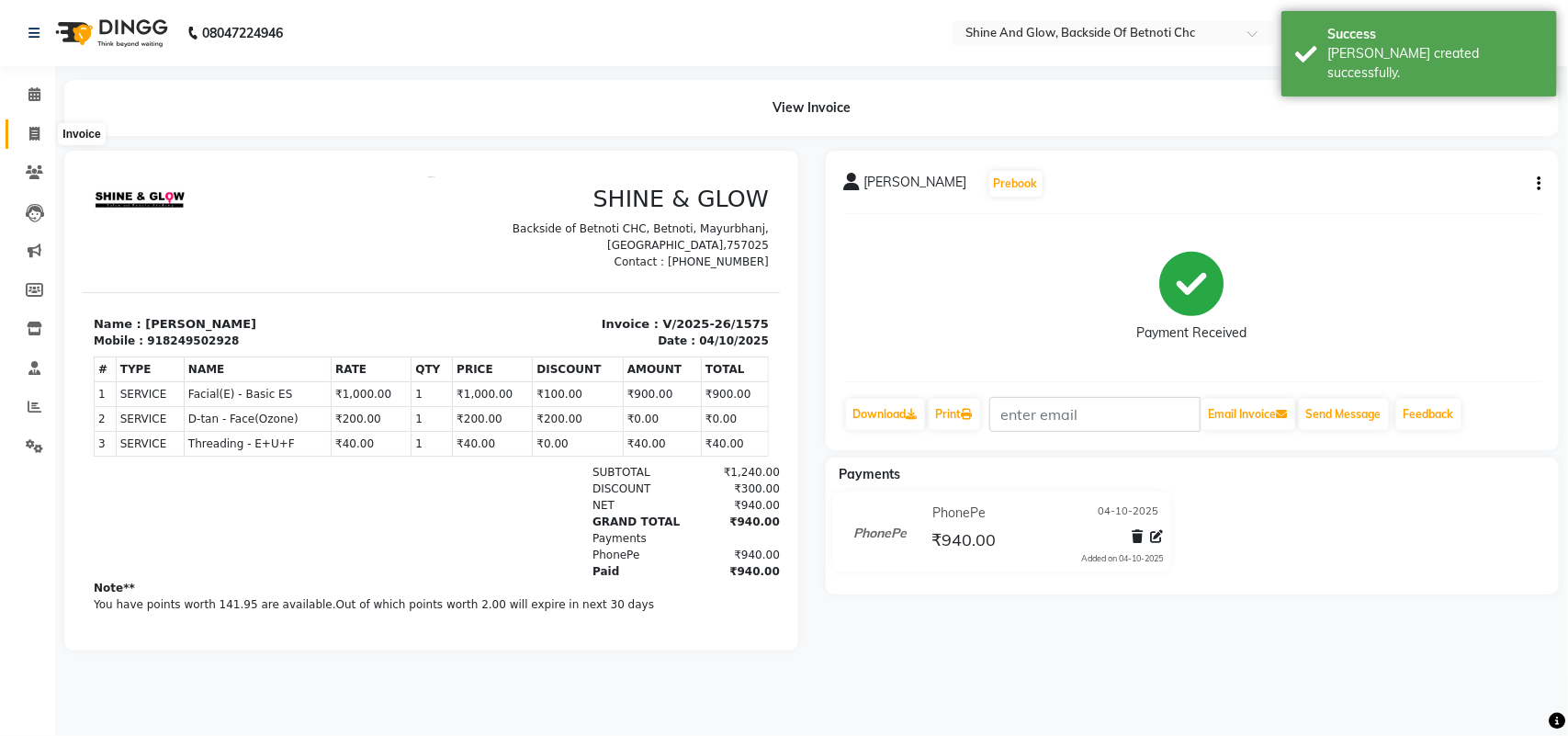
click at [33, 130] on icon at bounding box center [34, 134] width 10 height 14
select select "service"
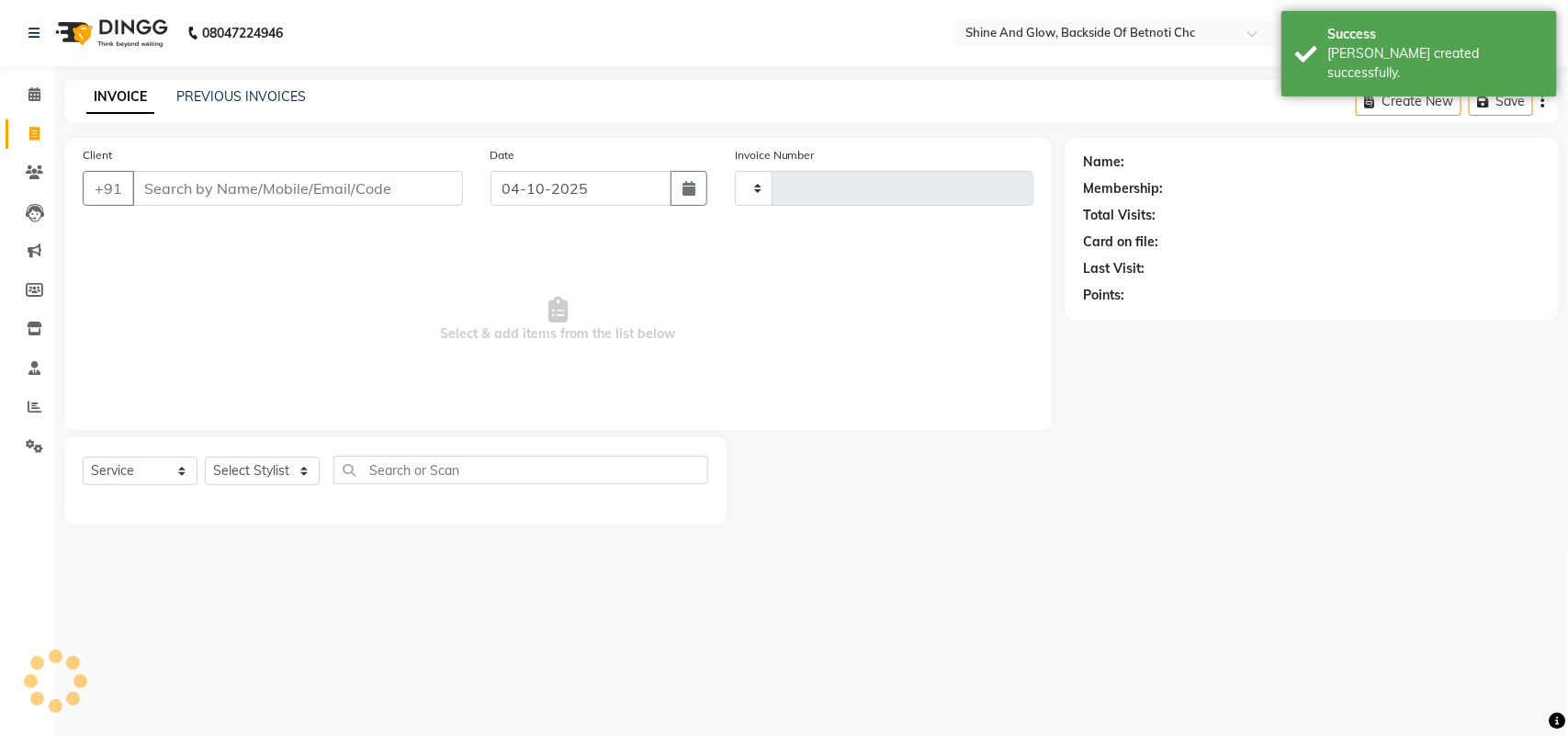
type input "1576"
select select "3848"
click at [619, 177] on input "04-10-2025" at bounding box center [581, 188] width 181 height 35
select select "18717"
select select "10"
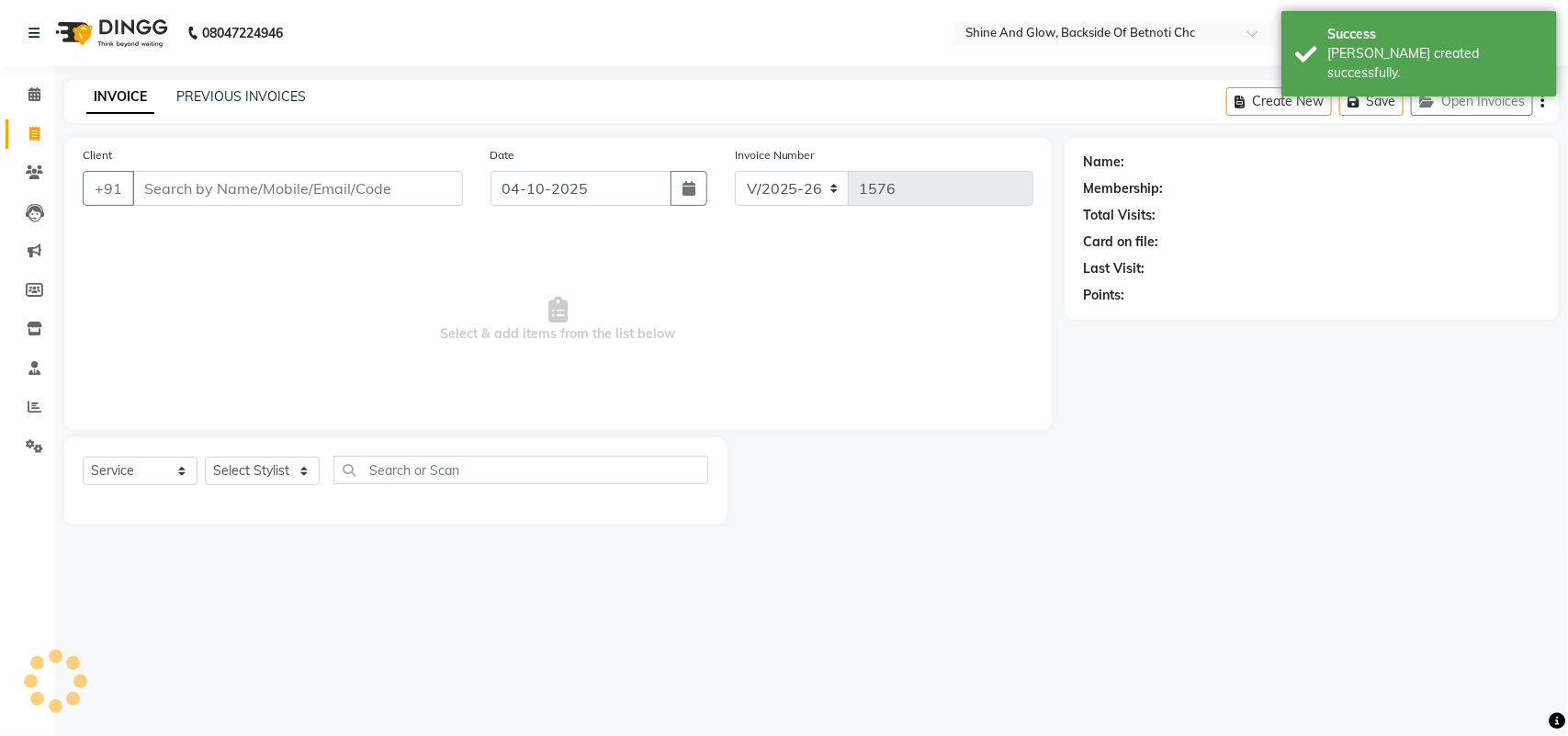
select select "2025"
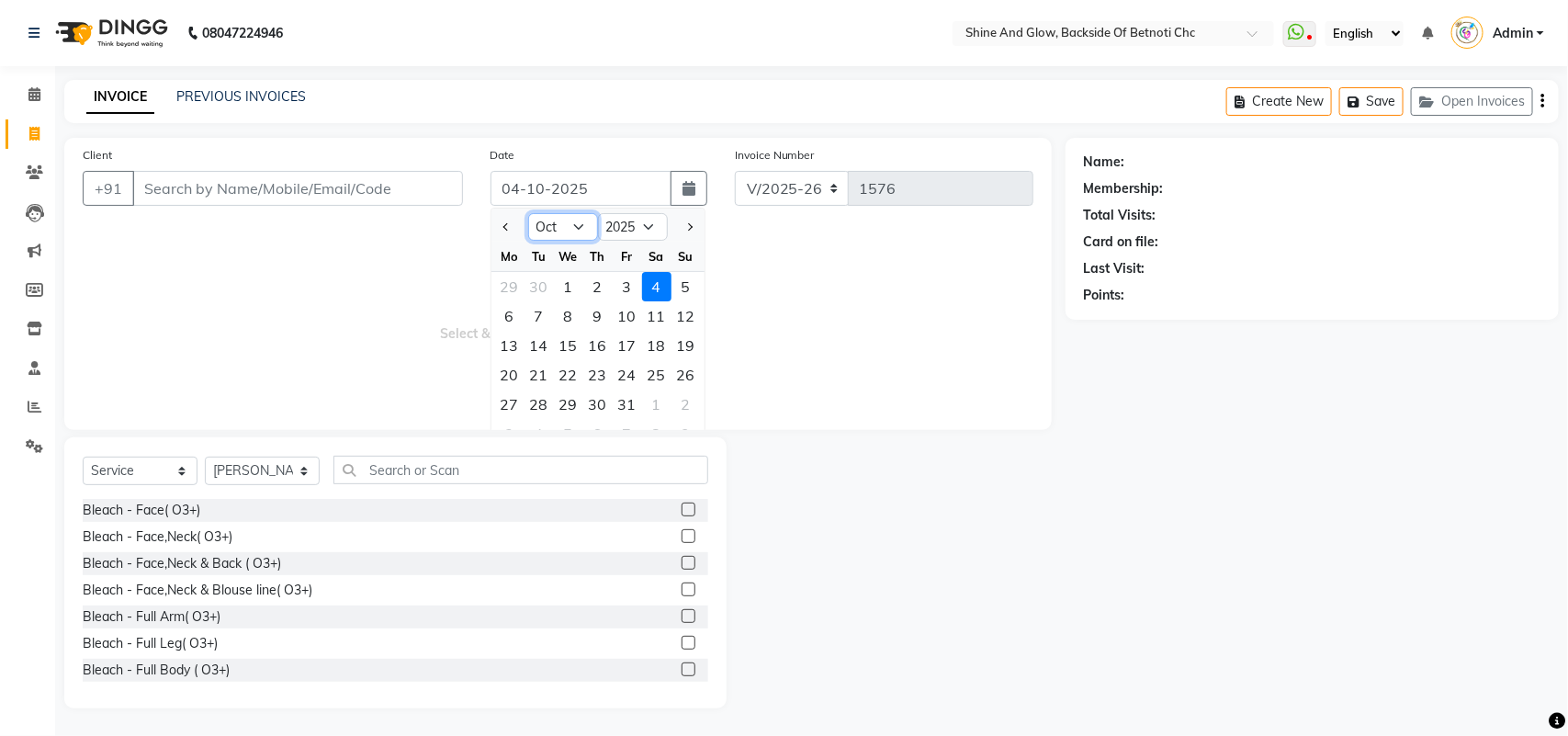
click at [579, 231] on select "Jan Feb Mar Apr May Jun [DATE] Aug Sep Oct Nov Dec" at bounding box center [563, 226] width 70 height 27
select select "9"
click at [528, 213] on select "Jan Feb Mar Apr May Jun [DATE] Aug Sep Oct Nov Dec" at bounding box center [563, 226] width 70 height 27
click at [631, 368] on div "26" at bounding box center [627, 374] width 29 height 29
type input "26-09-2025"
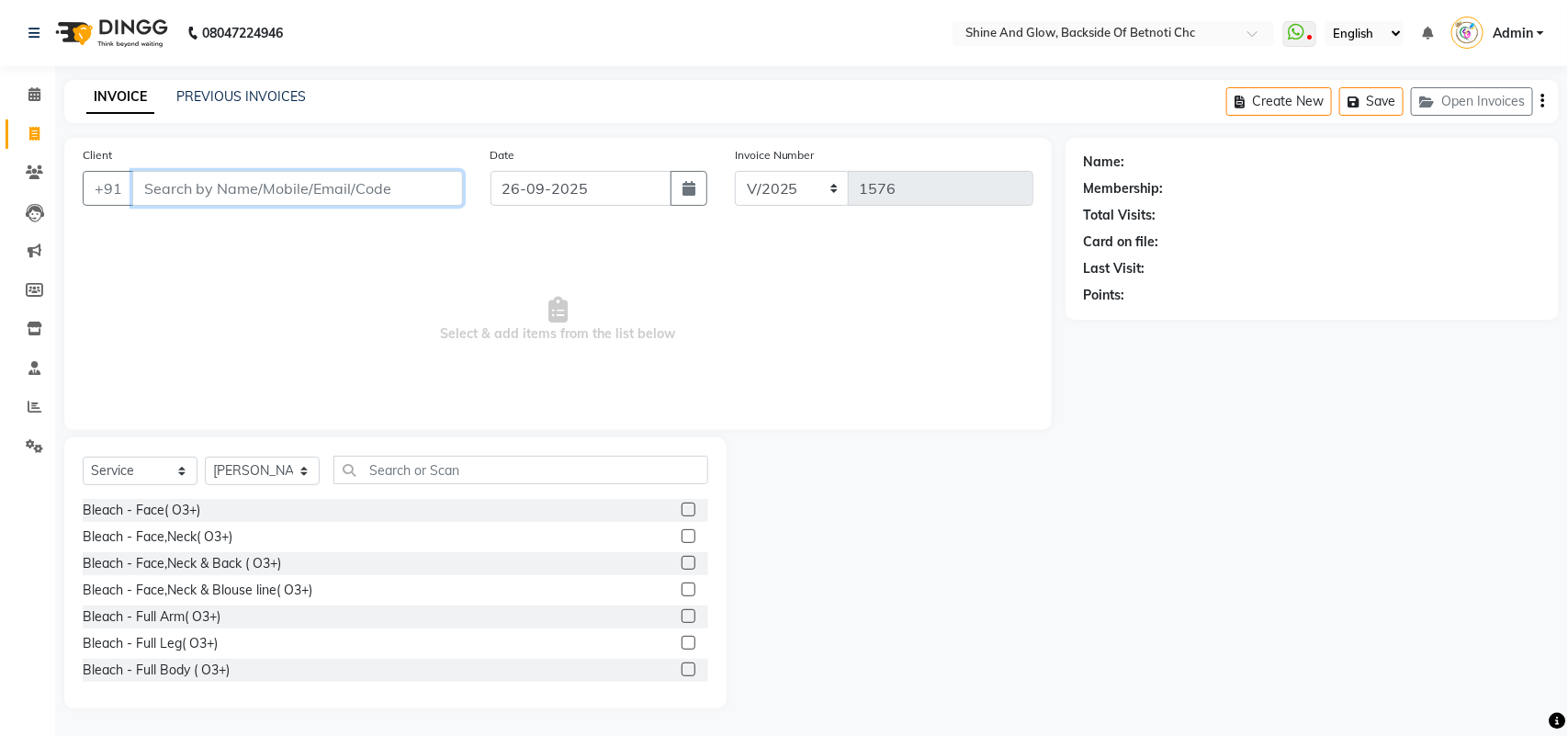
click at [228, 182] on input "Client" at bounding box center [297, 188] width 331 height 35
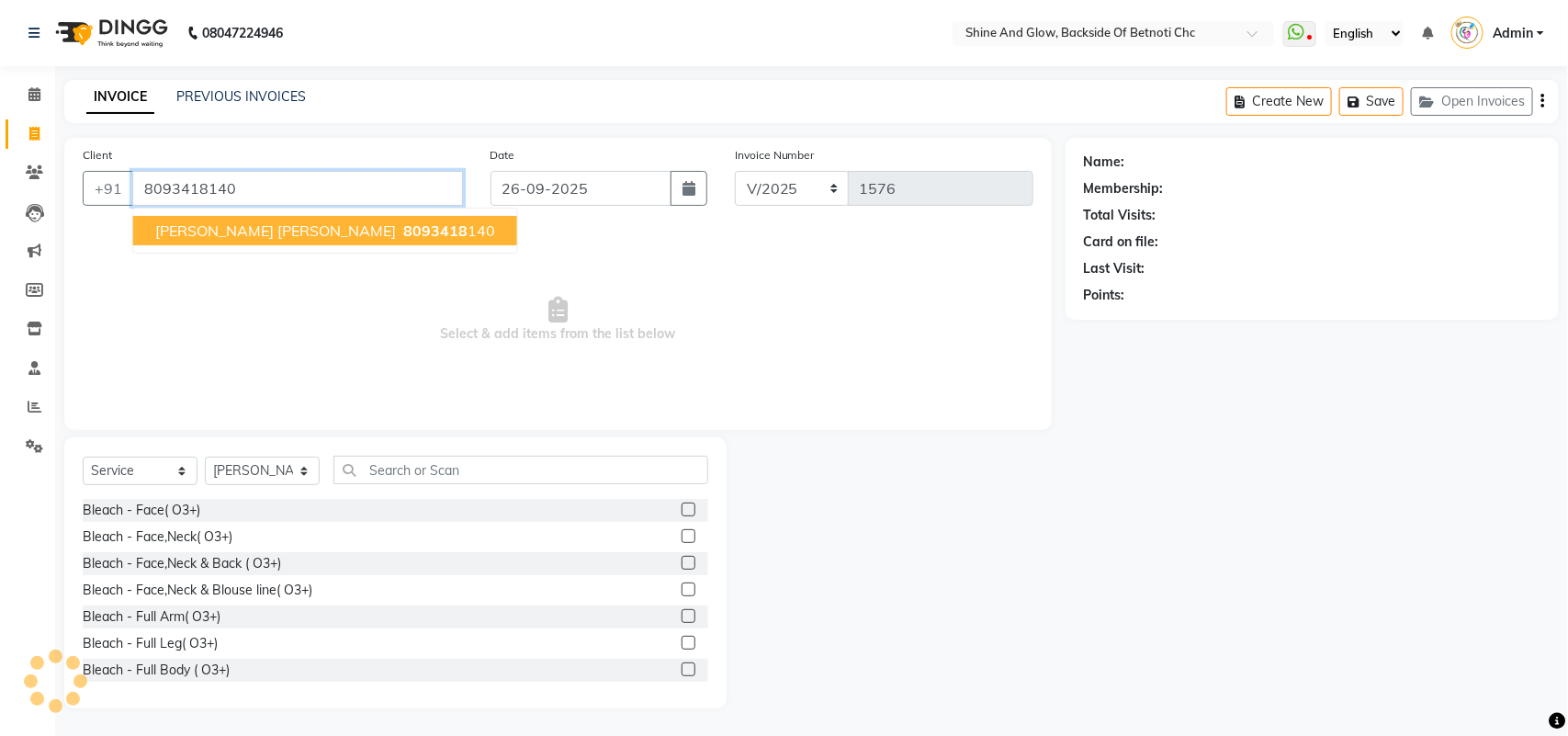
type input "8093418140"
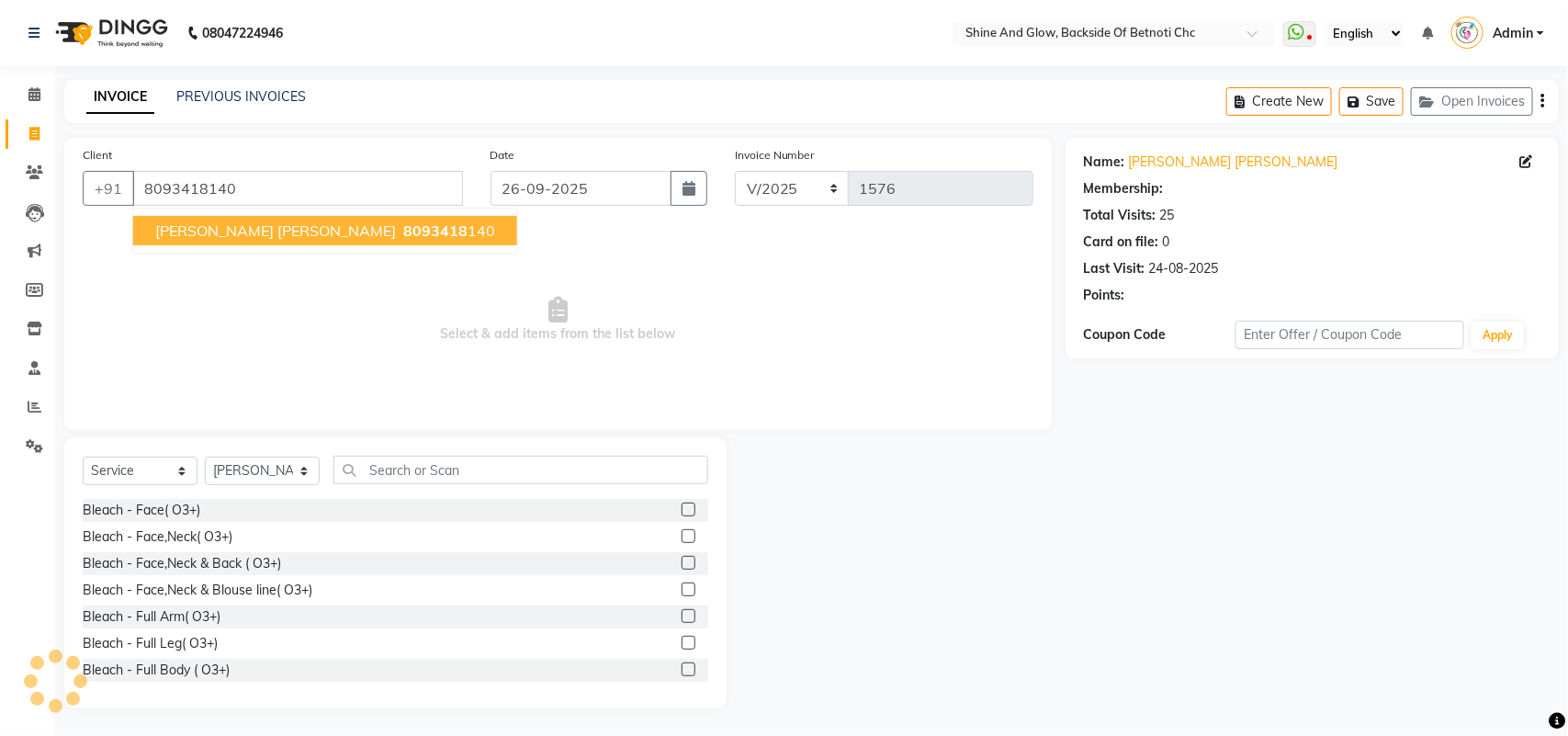
select select "1: Object"
click at [220, 239] on span "[PERSON_NAME] [PERSON_NAME]" at bounding box center [276, 231] width 241 height 19
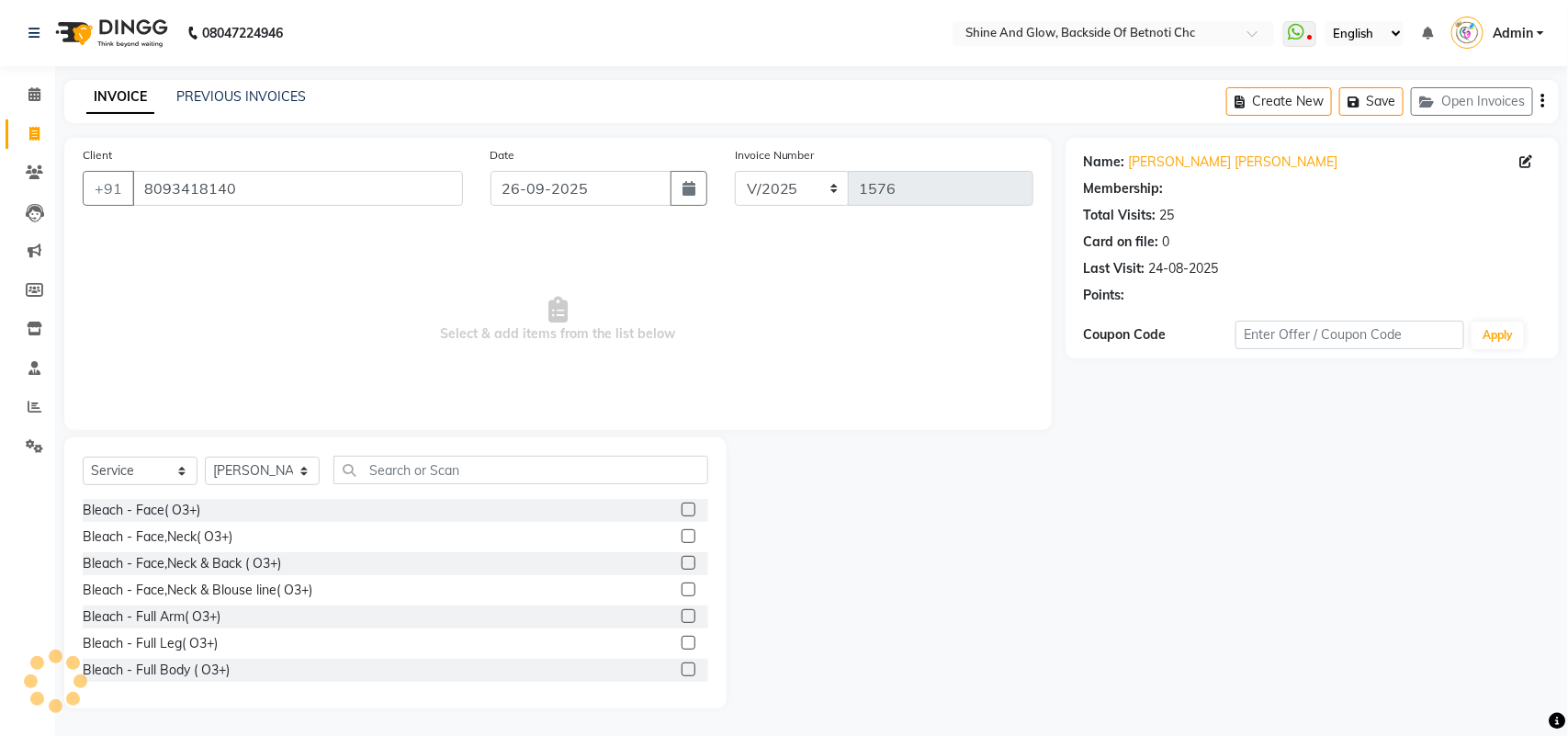
select select "1: Object"
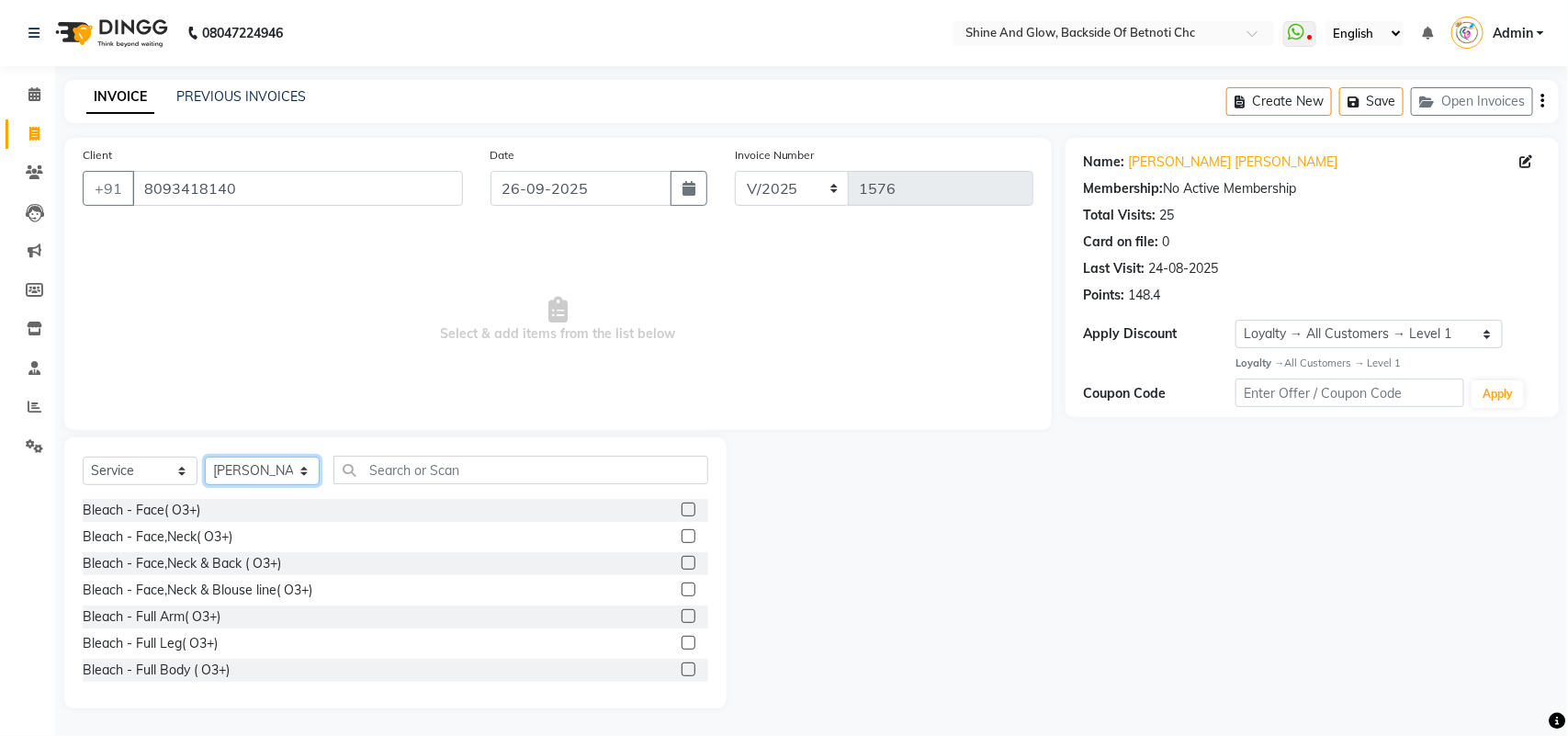
click at [294, 466] on select "Select Stylist [PERSON_NAME] Lipi [PERSON_NAME] [PERSON_NAME] Priya Mam" at bounding box center [263, 471] width 115 height 28
click at [445, 425] on div "Client [PHONE_NUMBER] Date [DATE] Invoice Number V/2025 V/[PHONE_NUMBER] Select…" at bounding box center [558, 284] width 988 height 292
click at [283, 471] on select "Select Stylist [PERSON_NAME] Lipi [PERSON_NAME] [PERSON_NAME] Priya Mam" at bounding box center [263, 471] width 115 height 28
select select "39263"
click at [205, 457] on select "Select Stylist [PERSON_NAME] Lipi [PERSON_NAME] [PERSON_NAME] Priya Mam" at bounding box center [263, 471] width 115 height 28
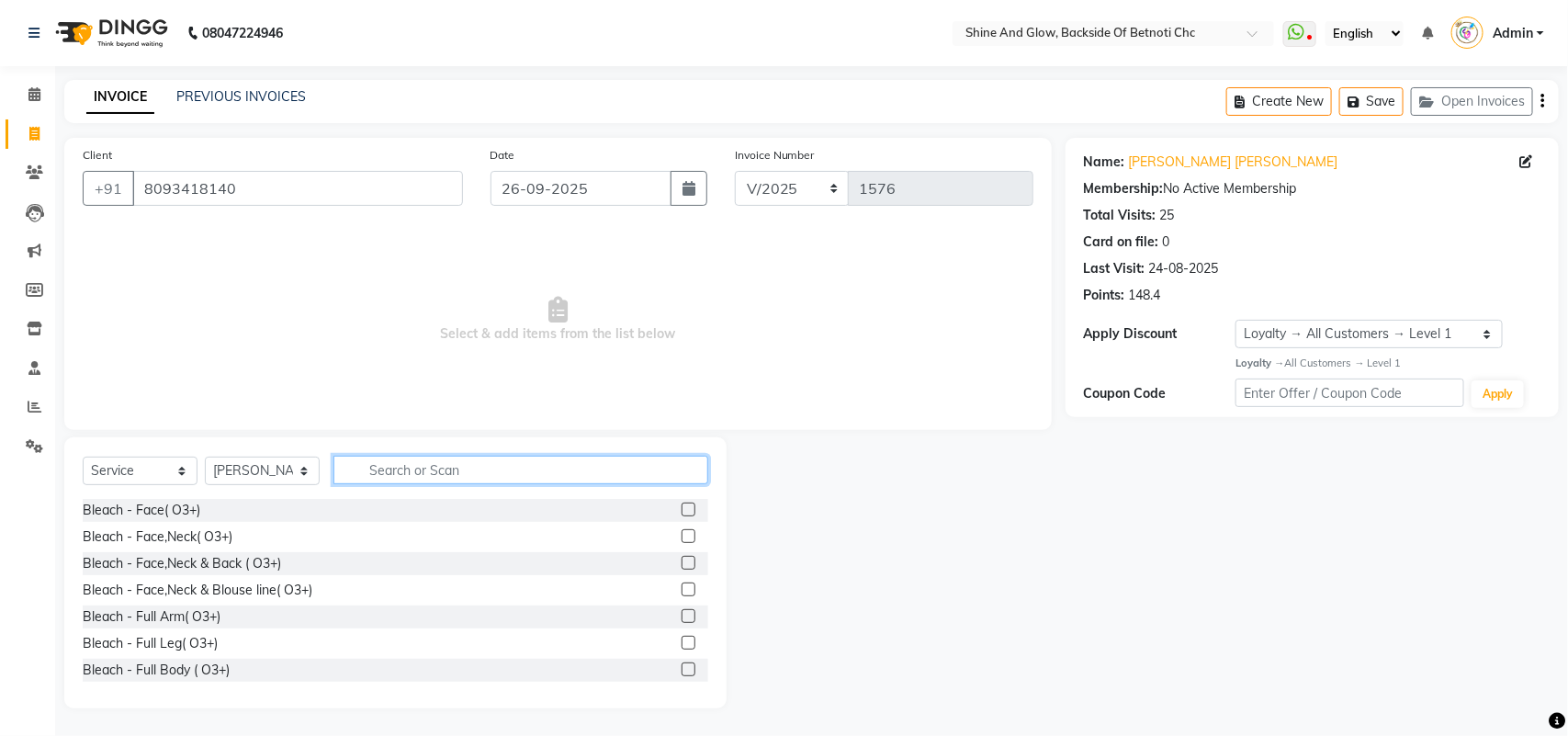
click at [447, 457] on input "text" at bounding box center [521, 470] width 375 height 28
type input "d-tan"
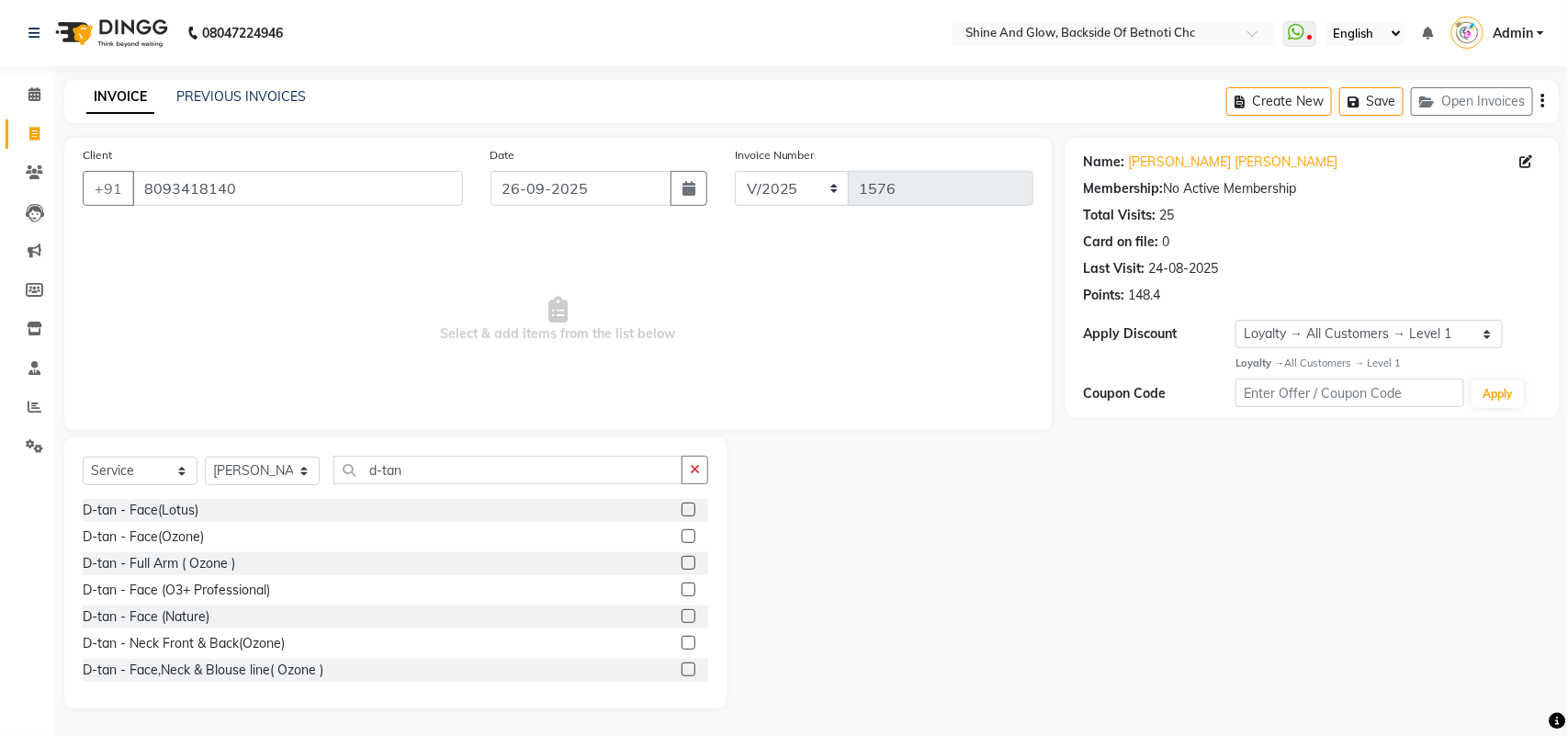
click at [682, 538] on label at bounding box center [688, 536] width 14 height 14
click at [682, 538] on input "checkbox" at bounding box center [687, 537] width 12 height 12
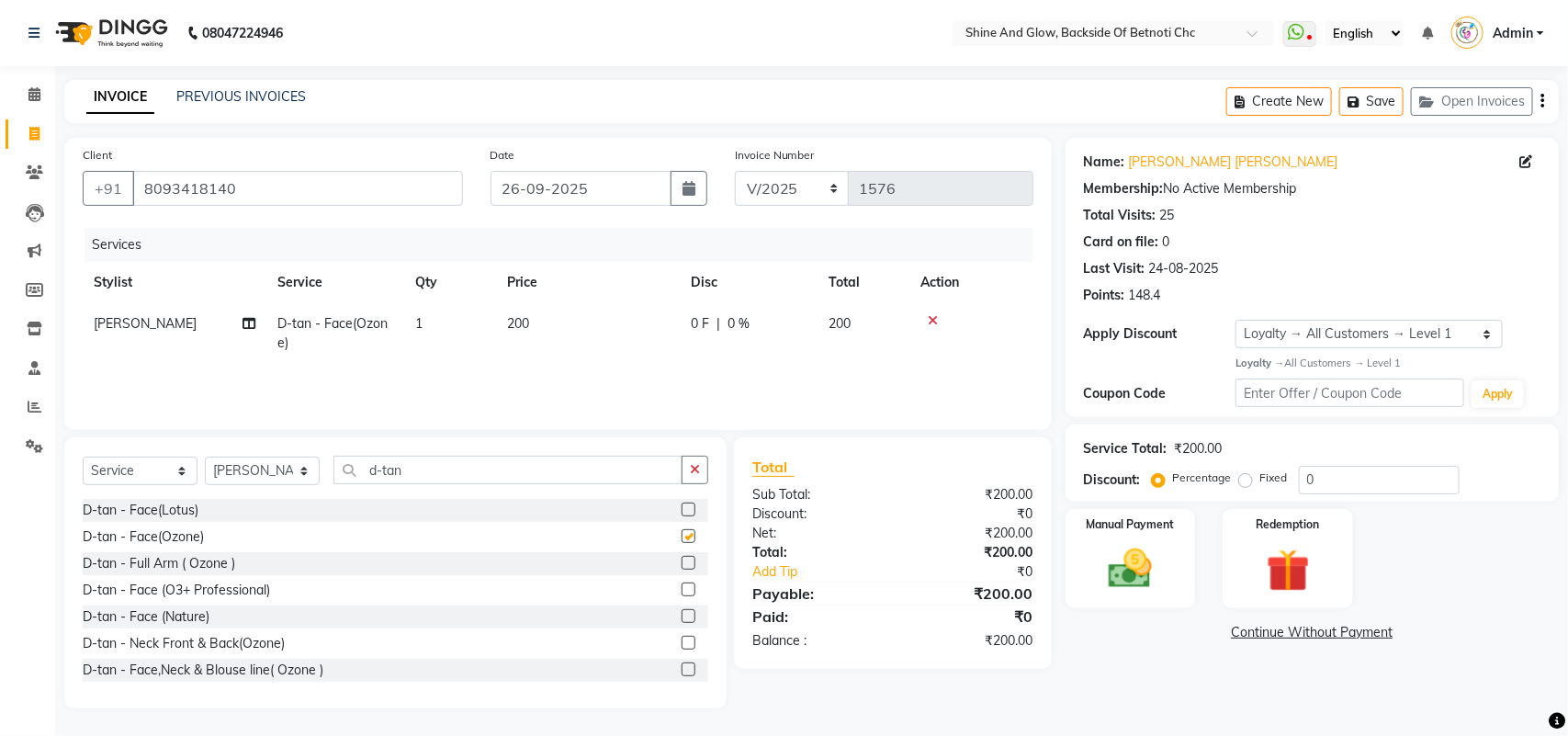
checkbox input "false"
drag, startPoint x: 416, startPoint y: 475, endPoint x: 294, endPoint y: 458, distance: 123.2
click at [294, 458] on div "Select Service Product Membership Package Voucher Prepaid Gift Card Select Styl…" at bounding box center [396, 478] width 625 height 43
click at [271, 471] on select "Select Stylist [PERSON_NAME] Lipi [PERSON_NAME] [PERSON_NAME] Priya Mam" at bounding box center [263, 471] width 115 height 28
select select "18719"
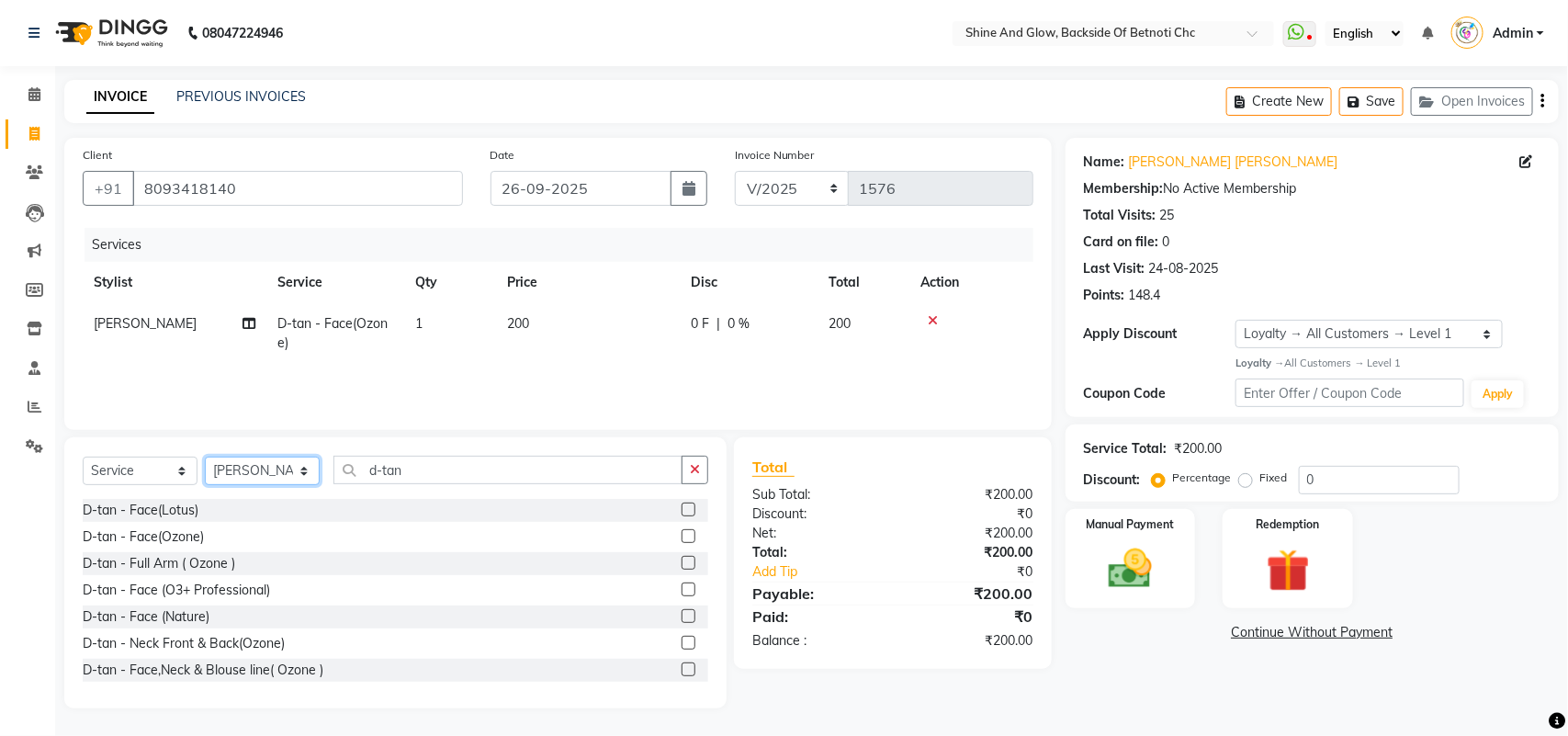
click at [205, 457] on select "Select Stylist [PERSON_NAME] Lipi [PERSON_NAME] [PERSON_NAME] Priya Mam" at bounding box center [263, 471] width 115 height 28
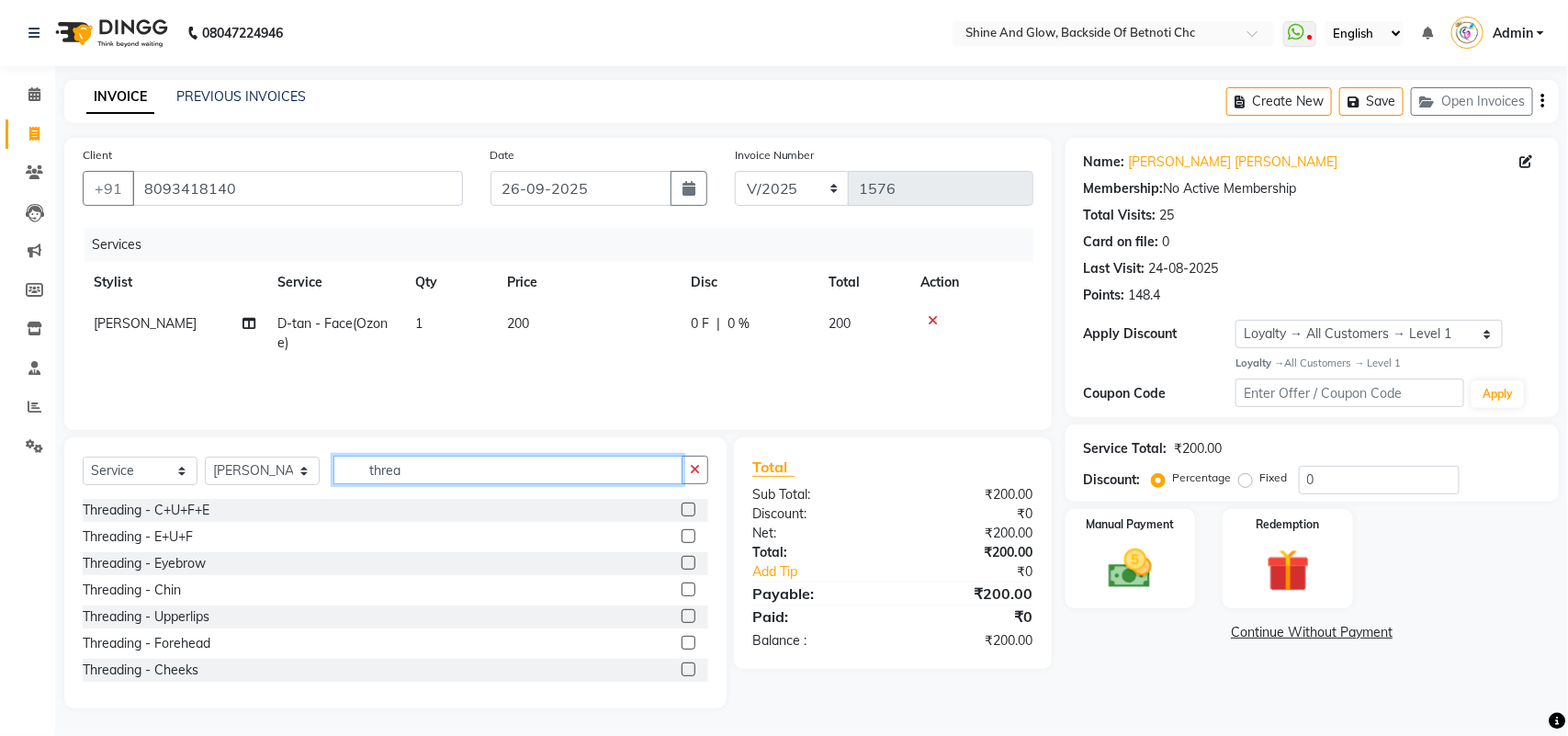
type input "threa"
click at [682, 540] on label at bounding box center [688, 536] width 14 height 14
click at [682, 540] on input "checkbox" at bounding box center [687, 537] width 12 height 12
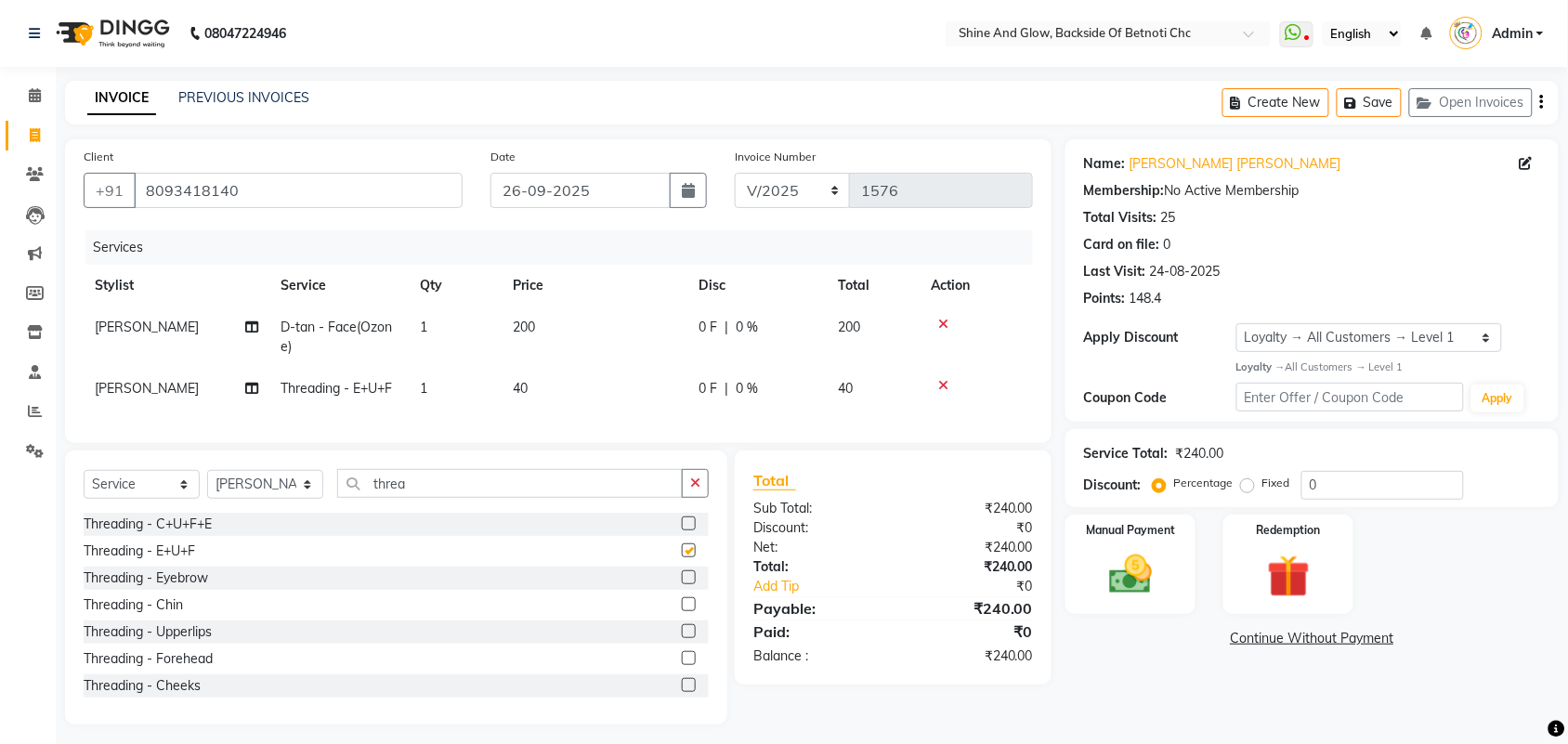
checkbox input "false"
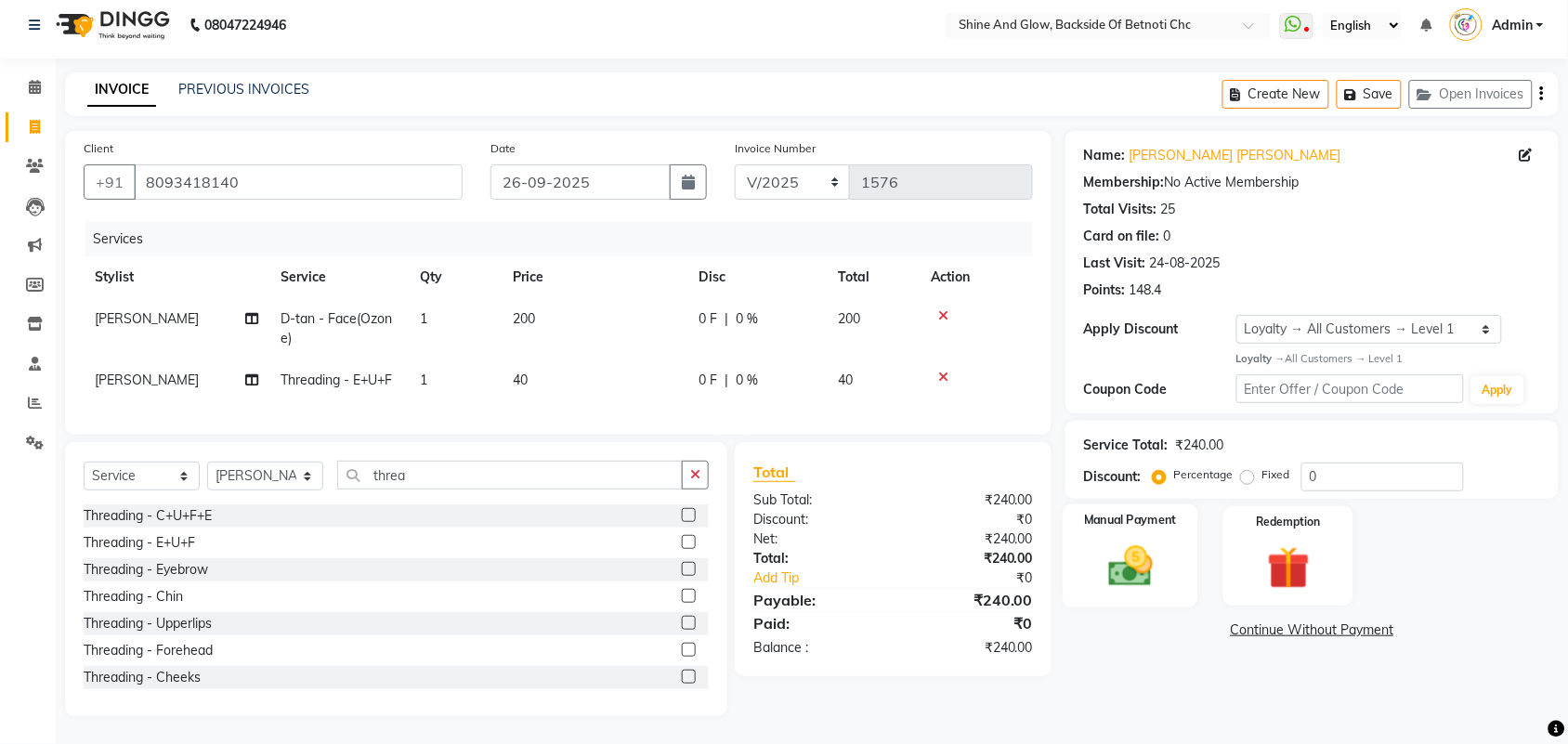
scroll to position [25, 0]
click at [1149, 557] on img at bounding box center [1130, 567] width 72 height 51
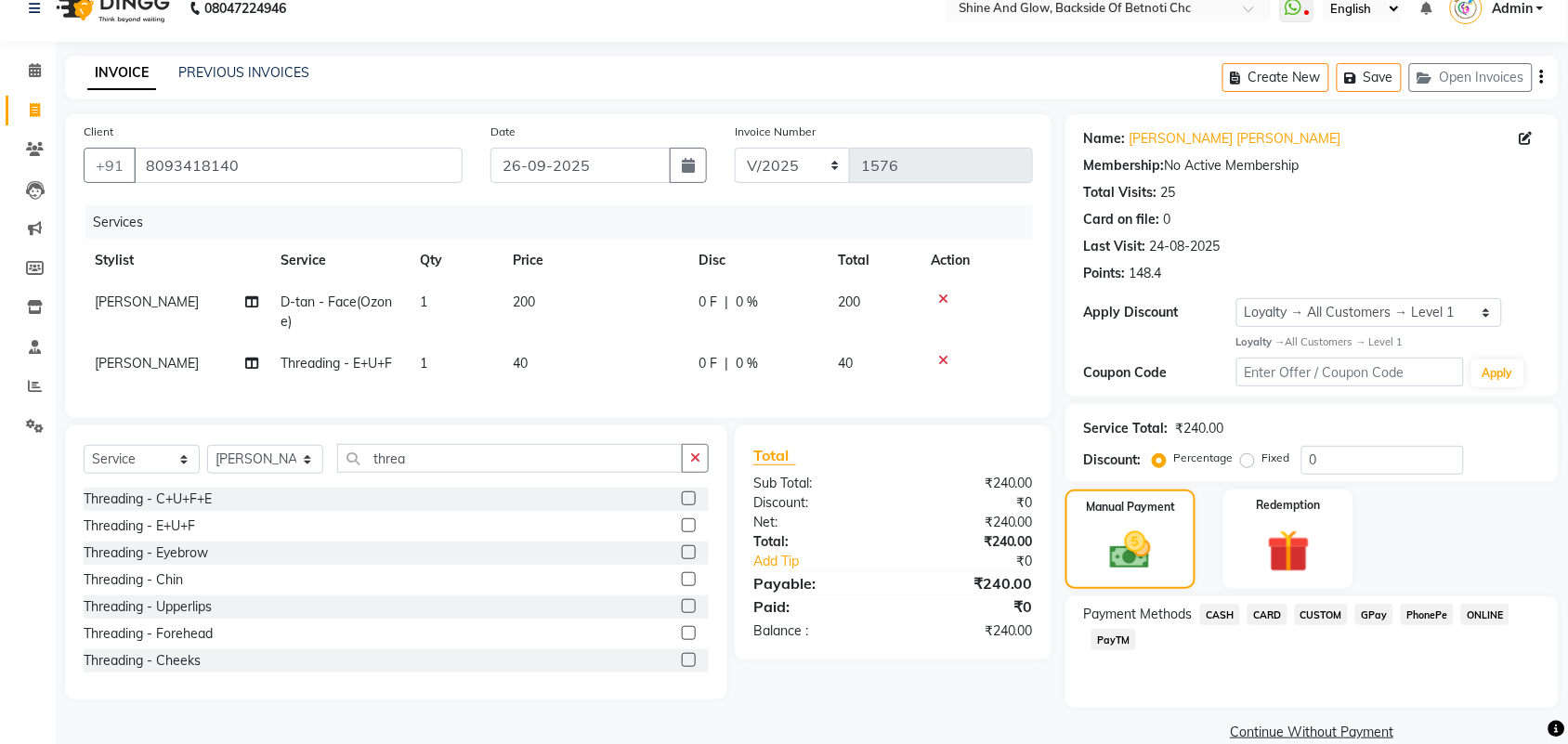
click at [1419, 613] on span "PhonePe" at bounding box center [1427, 614] width 53 height 21
click at [1302, 732] on button "Add Payment" at bounding box center [1392, 738] width 294 height 29
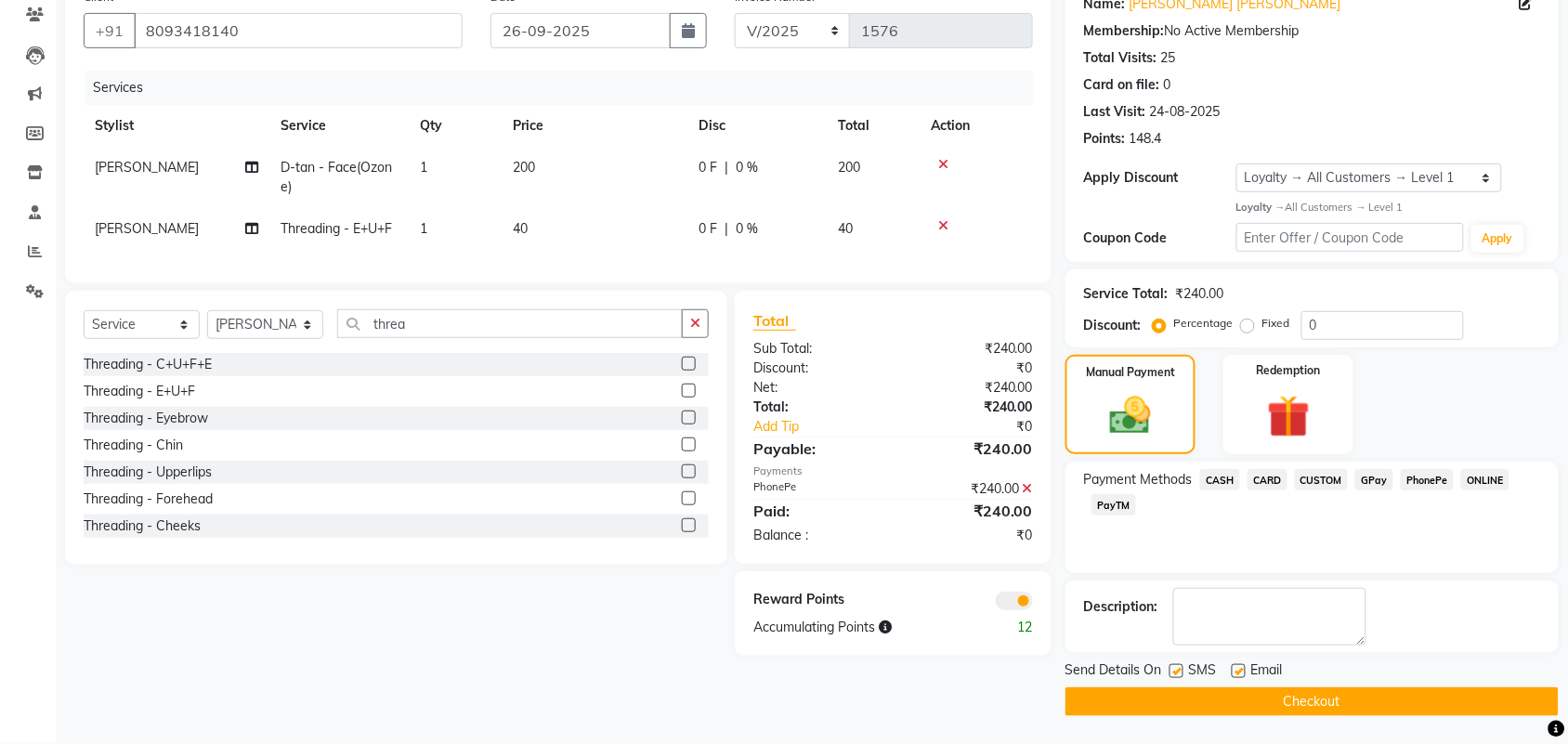
click at [1159, 695] on button "Checkout" at bounding box center [1312, 702] width 493 height 29
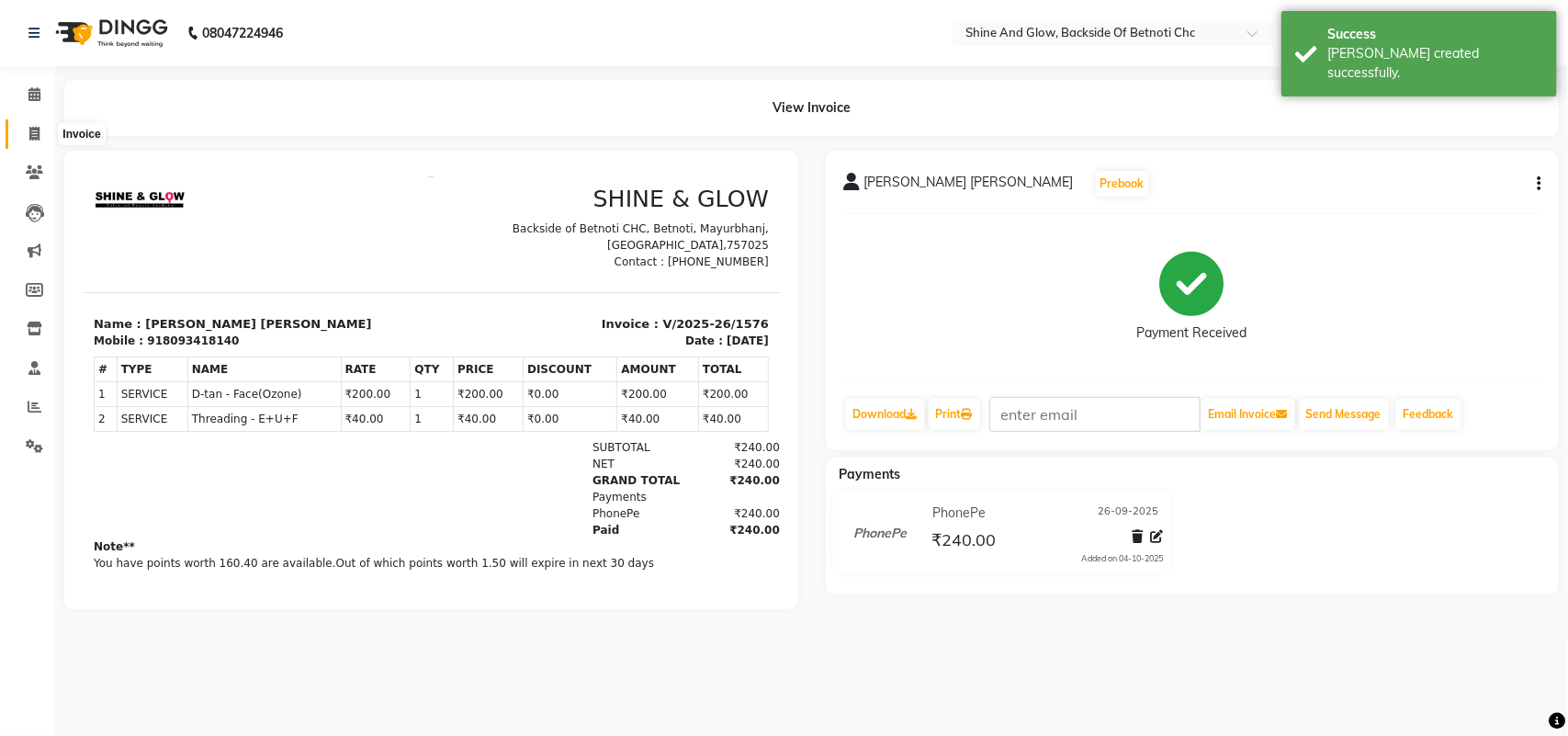
click at [35, 135] on icon at bounding box center [34, 134] width 10 height 14
select select "service"
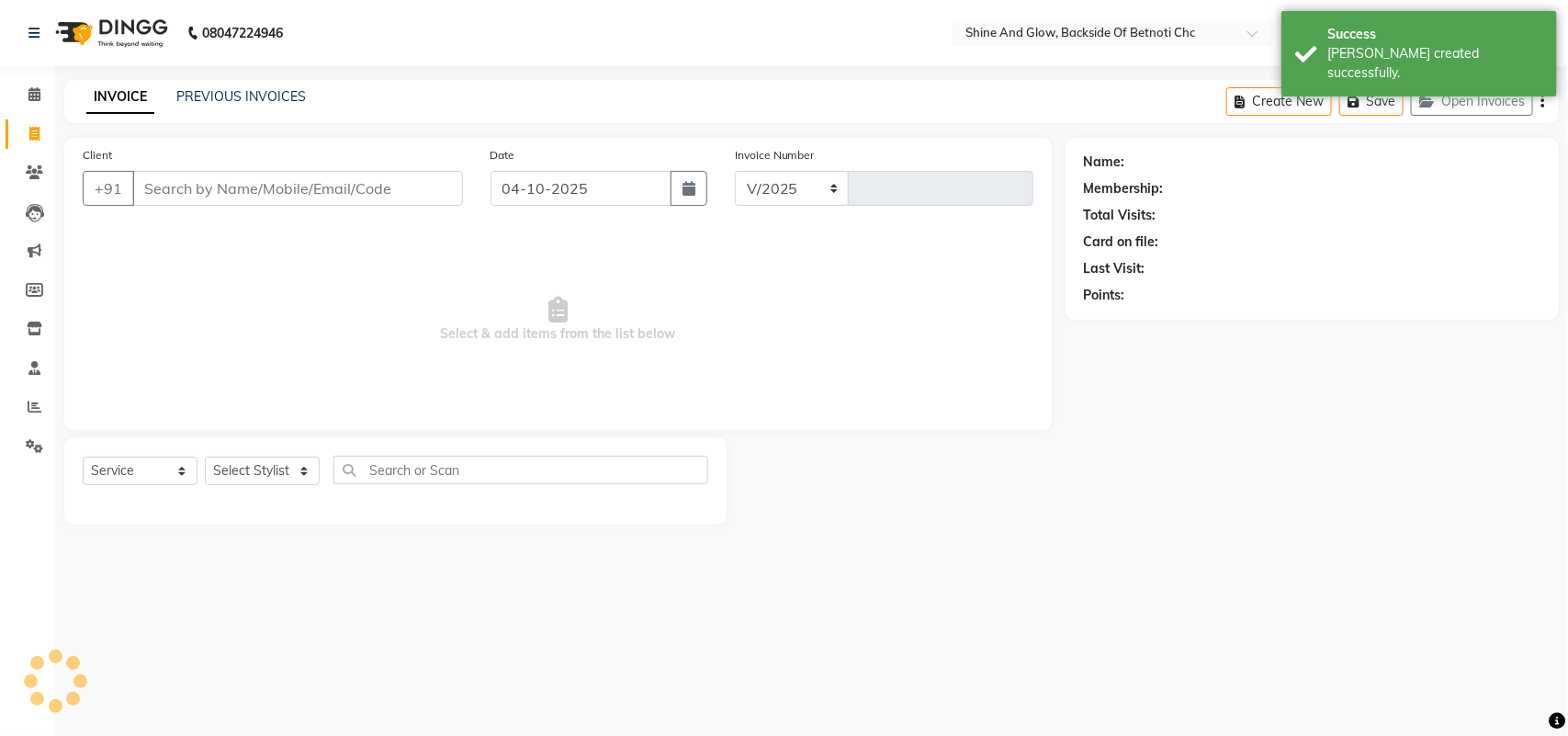
select select "3848"
type input "1577"
click at [583, 184] on input "04-10-2025" at bounding box center [581, 188] width 181 height 35
select select "10"
select select "2025"
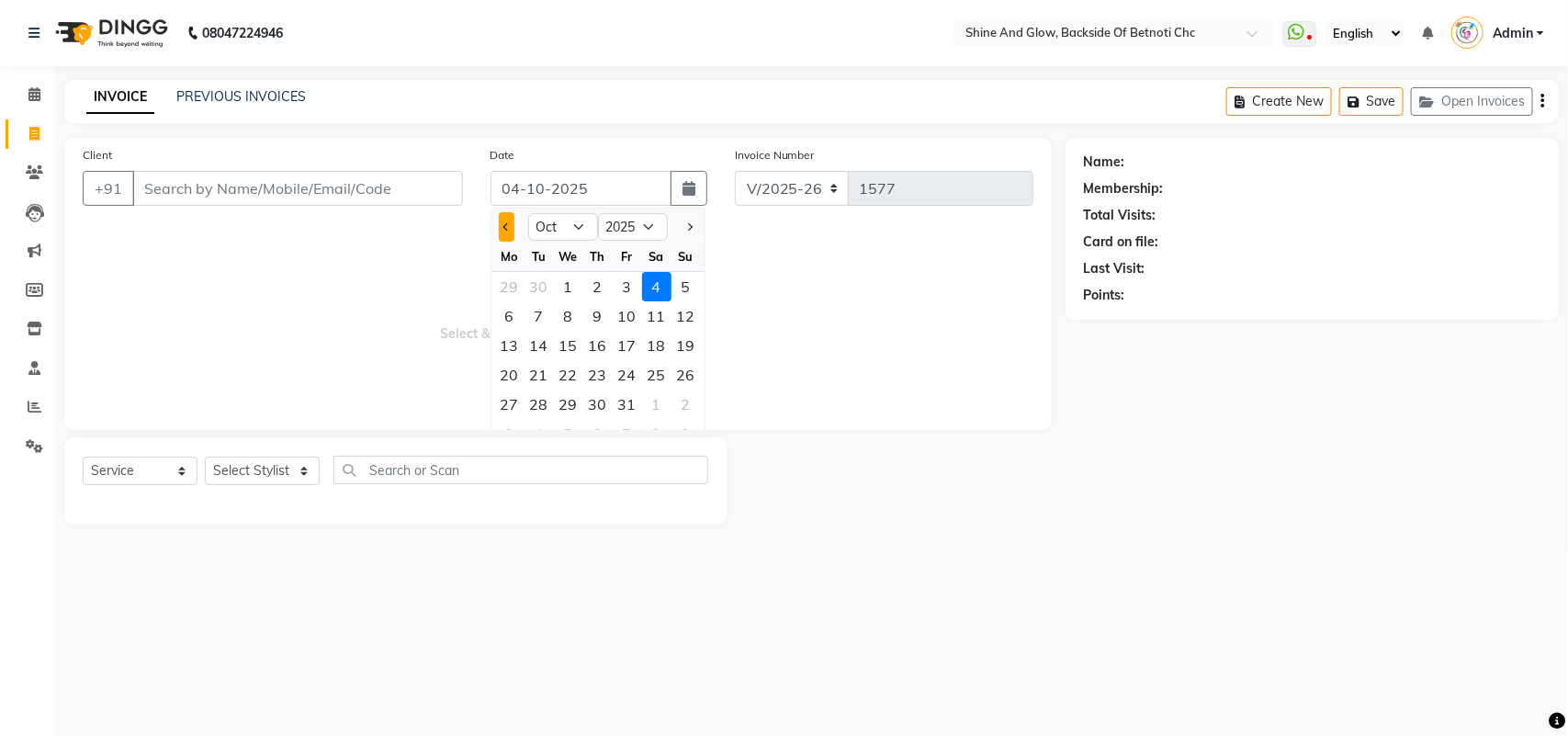
select select "18717"
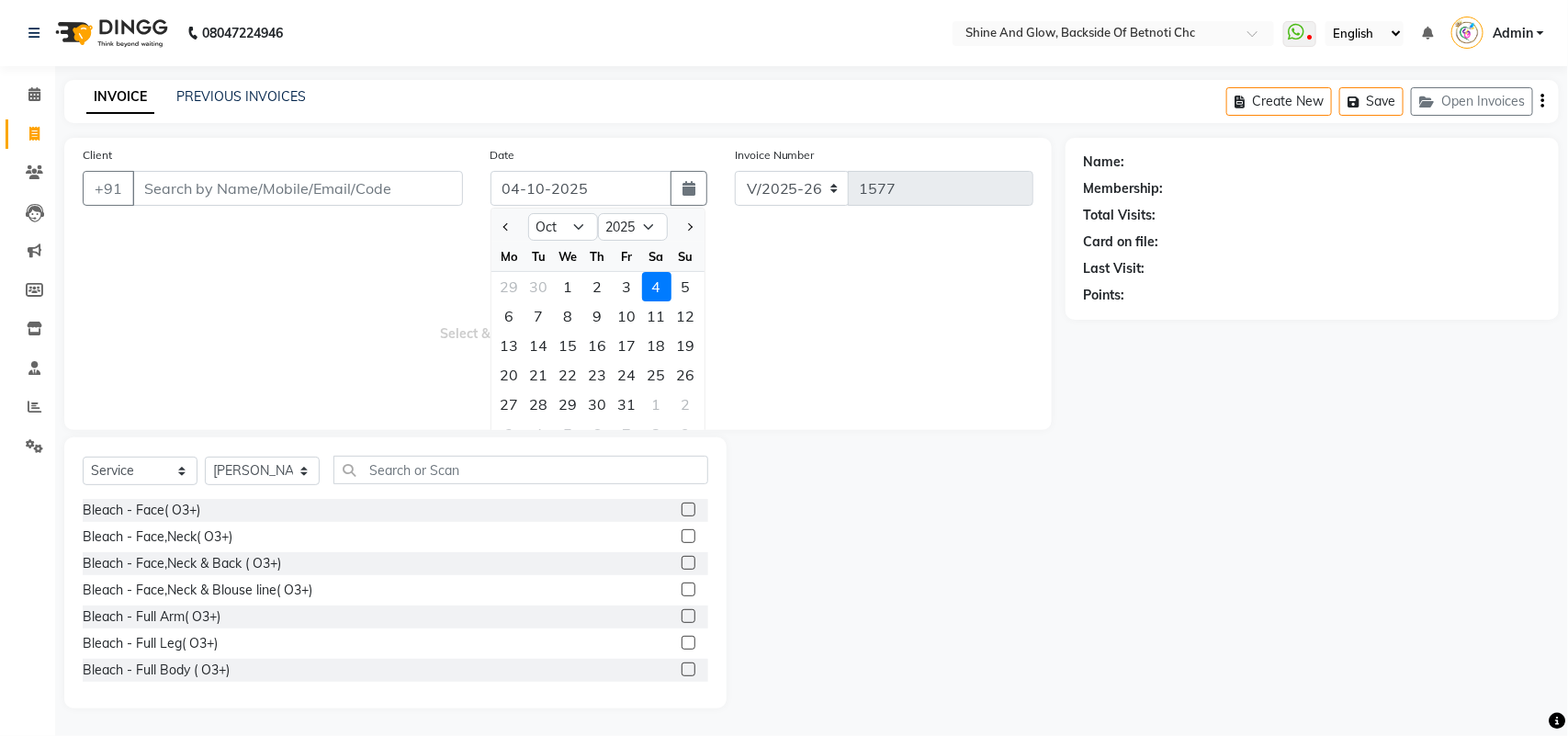
click at [496, 222] on div at bounding box center [509, 226] width 37 height 29
click at [579, 225] on select "Jan Feb Mar Apr May Jun [DATE] Aug Sep Oct Nov Dec" at bounding box center [563, 226] width 70 height 27
select select "9"
click at [528, 213] on select "Jan Feb Mar Apr May Jun [DATE] Aug Sep Oct Nov Dec" at bounding box center [563, 226] width 70 height 27
click at [635, 370] on div "26" at bounding box center [627, 374] width 29 height 29
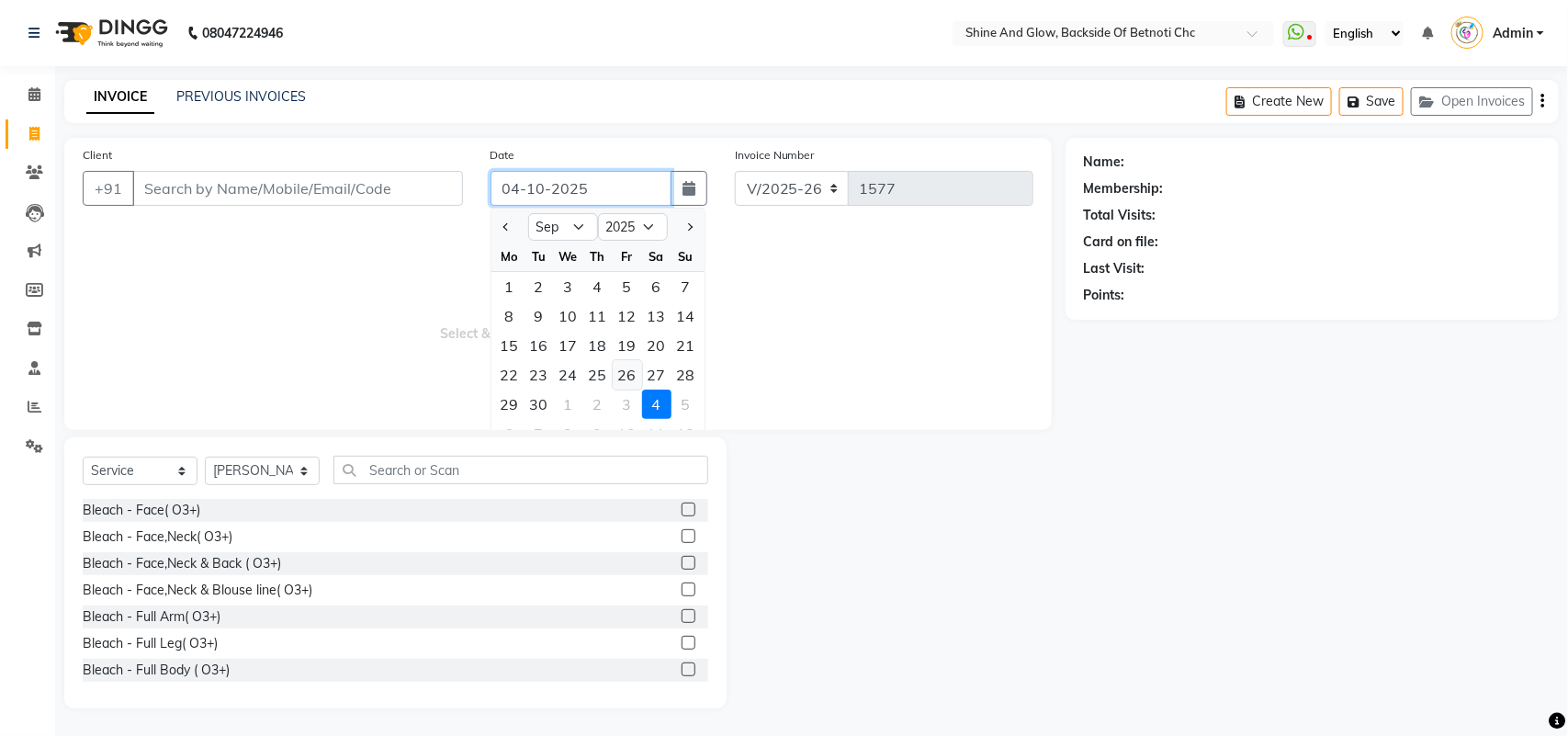
type input "26-09-2025"
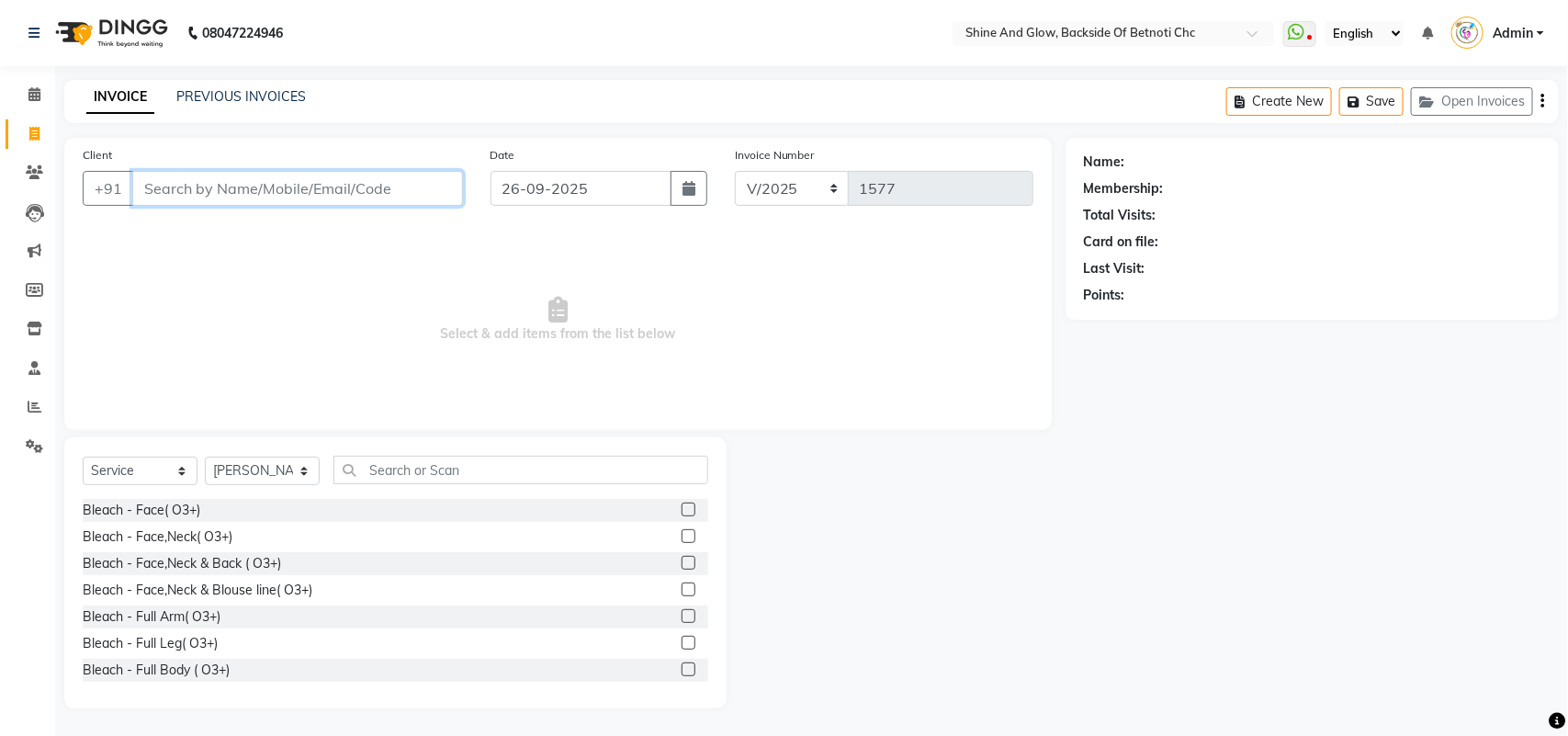
click at [348, 190] on input "Client" at bounding box center [297, 188] width 331 height 35
type input "T"
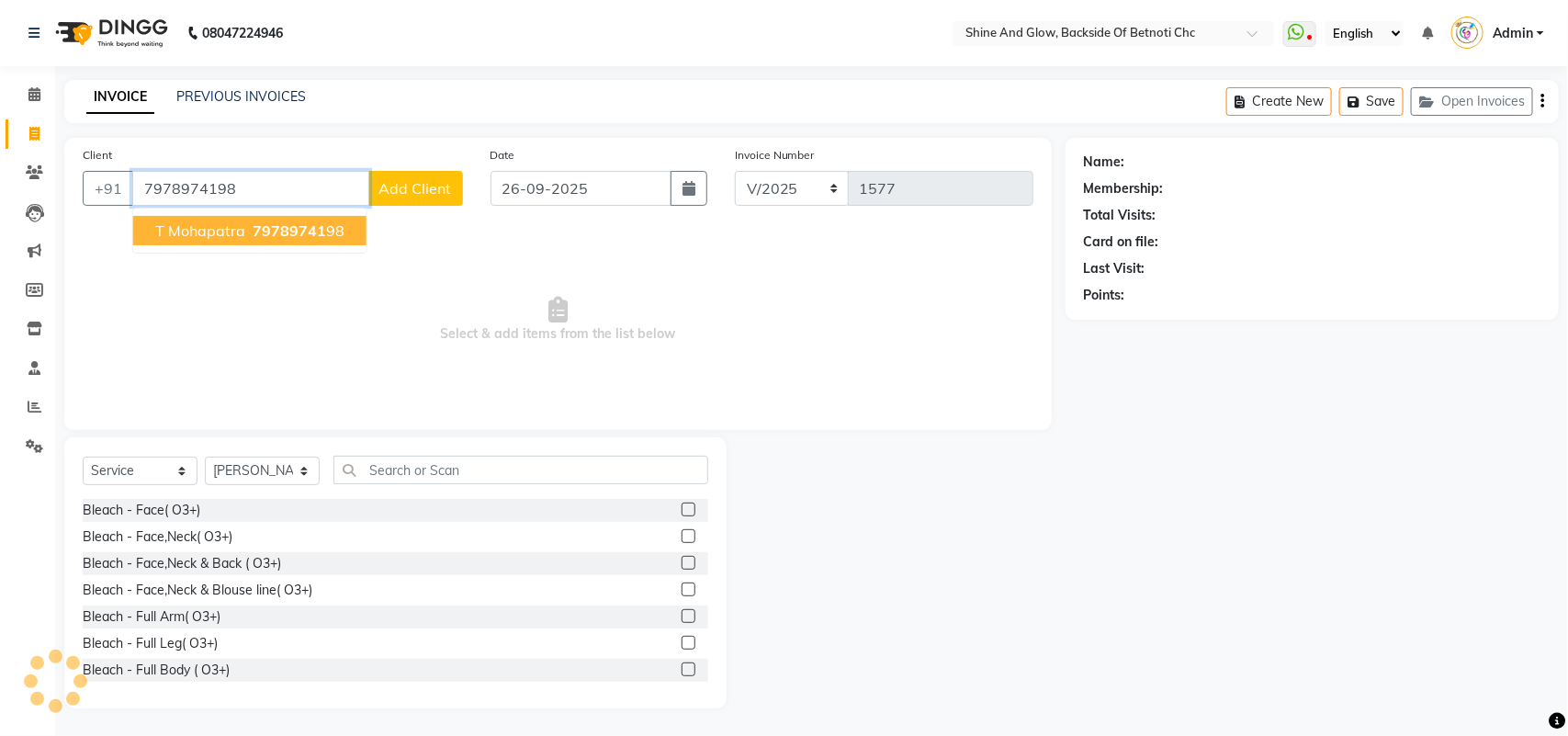
type input "7978974198"
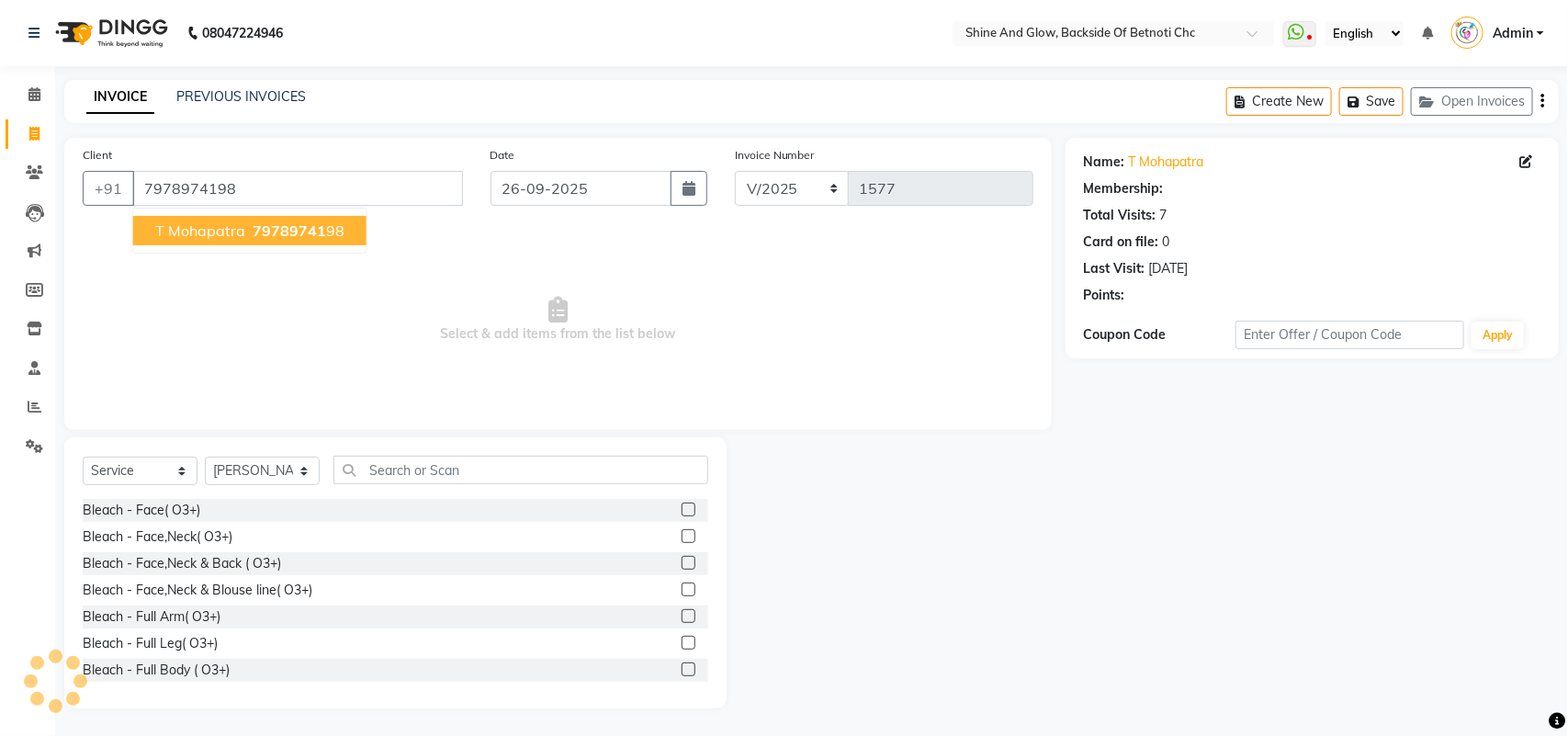
select select "1: Object"
click at [349, 225] on button "T Mohapatra 79789741 98" at bounding box center [250, 230] width 234 height 29
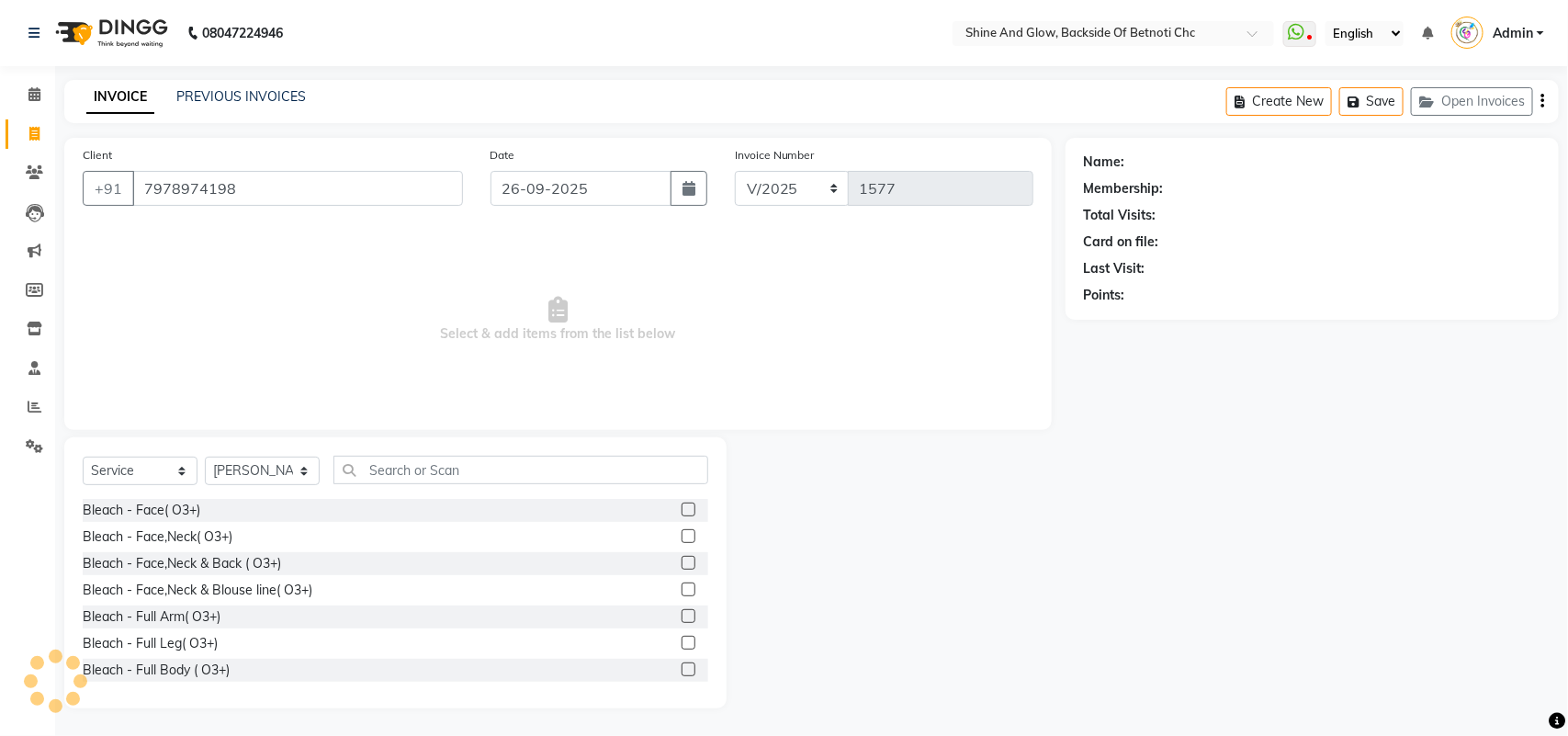
select select "1: Object"
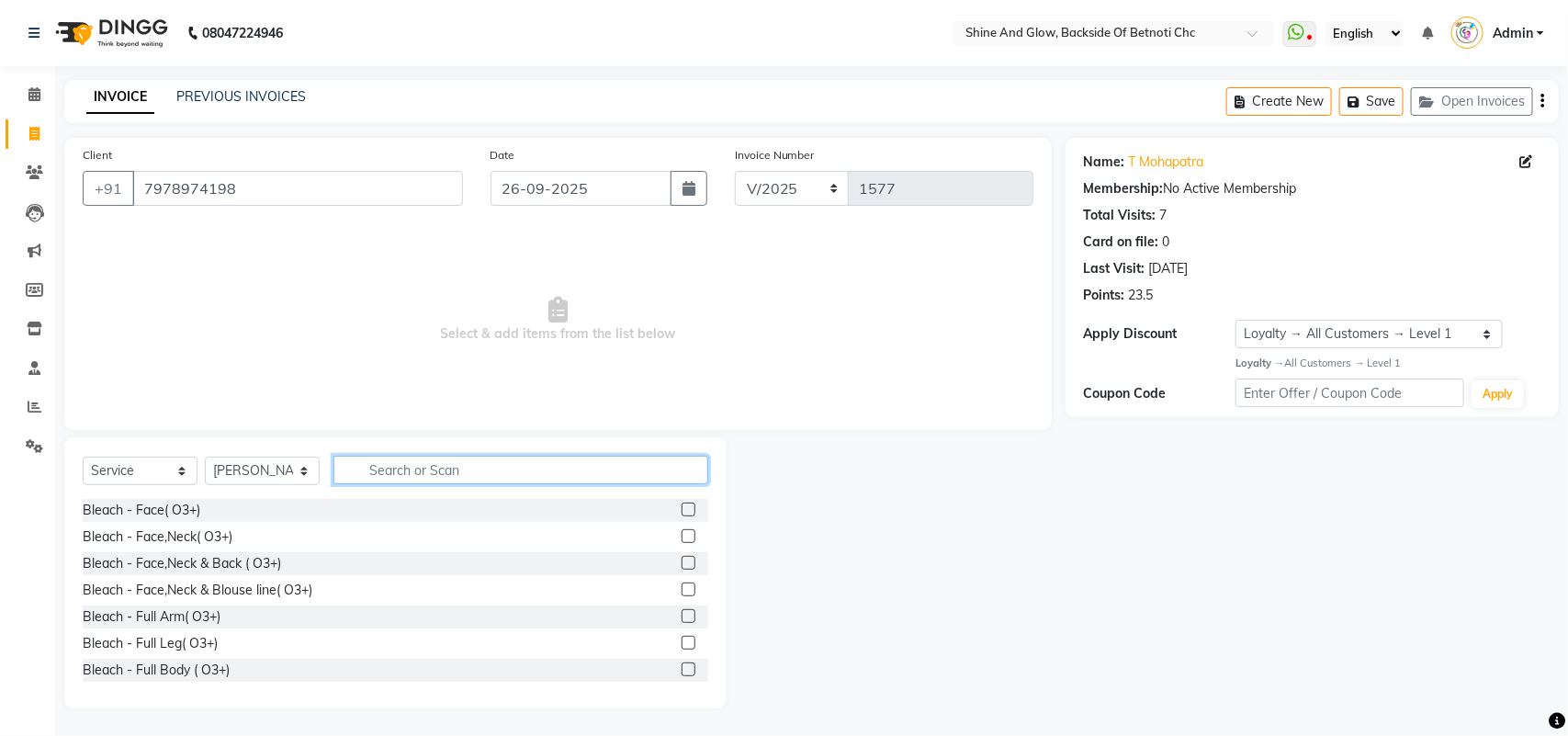
drag, startPoint x: 380, startPoint y: 467, endPoint x: 392, endPoint y: 470, distance: 12.4
click at [384, 467] on input "text" at bounding box center [521, 470] width 375 height 28
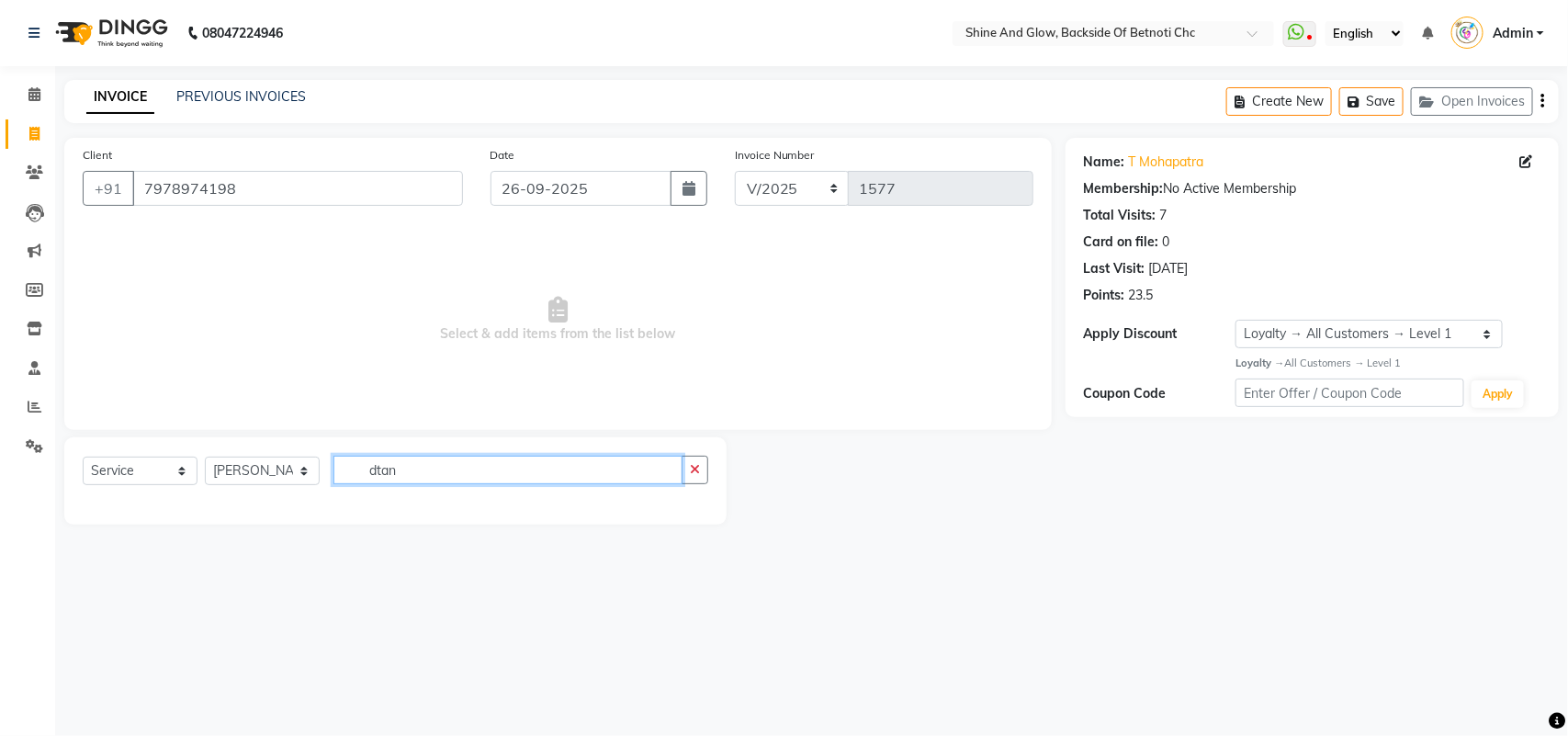
click at [378, 473] on input "dtan" at bounding box center [508, 470] width 349 height 28
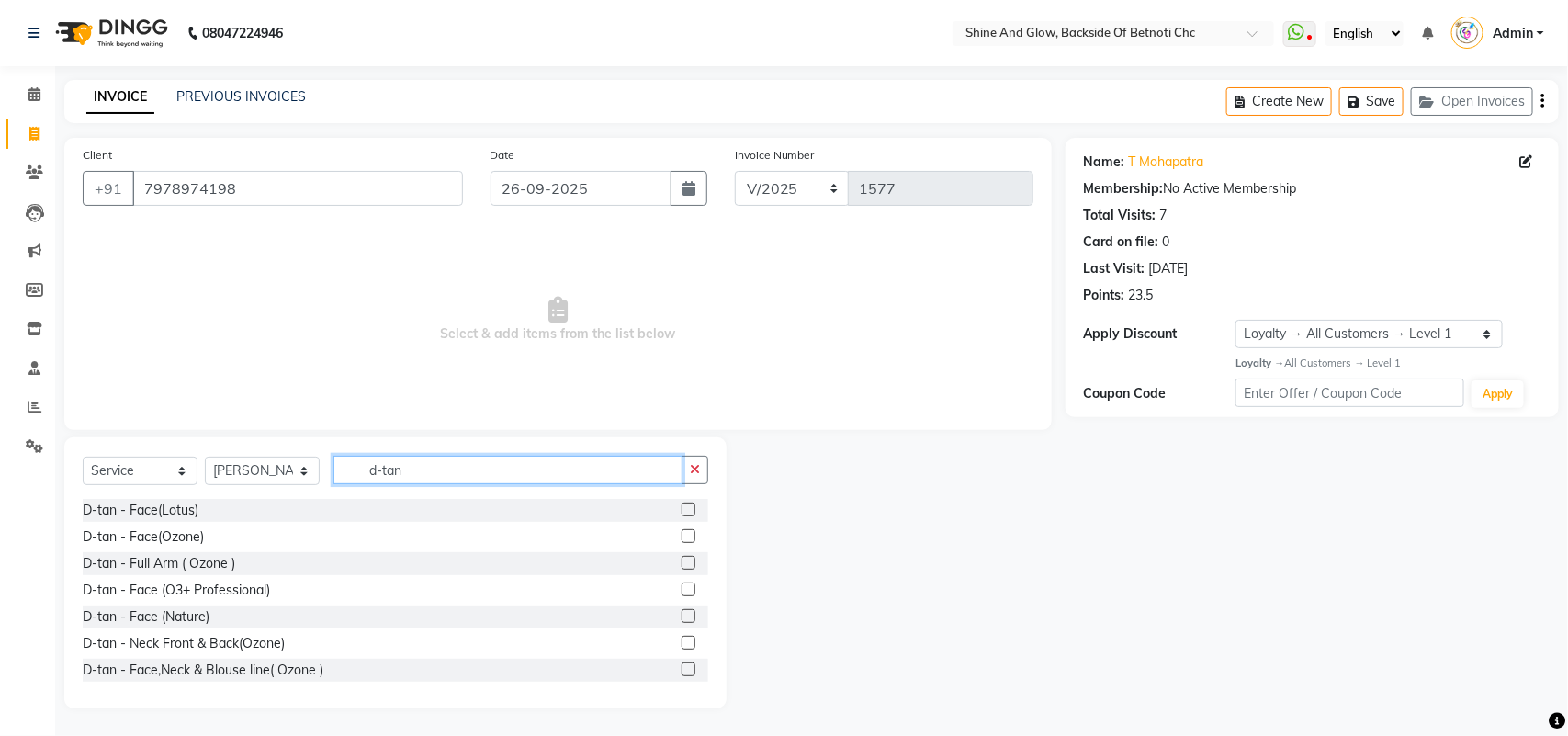
type input "d-tan"
click at [682, 539] on label at bounding box center [688, 536] width 14 height 14
click at [682, 539] on input "checkbox" at bounding box center [687, 537] width 12 height 12
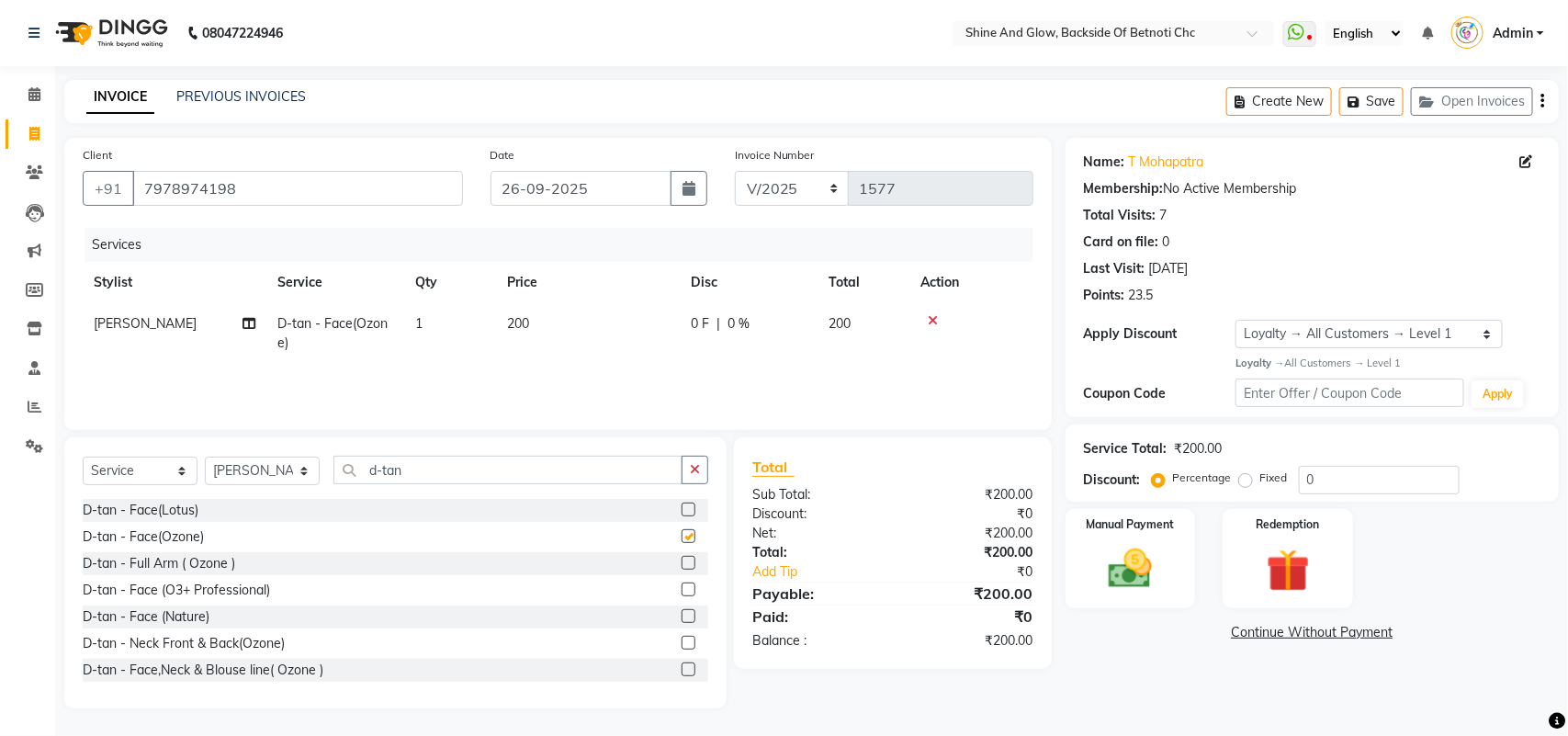
checkbox input "false"
drag, startPoint x: 453, startPoint y: 474, endPoint x: 136, endPoint y: 465, distance: 317.1
click at [97, 433] on div "Client [PHONE_NUMBER] Date [DATE] Invoice Number V/2025 V/[PHONE_NUMBER] Servic…" at bounding box center [558, 423] width 1015 height 571
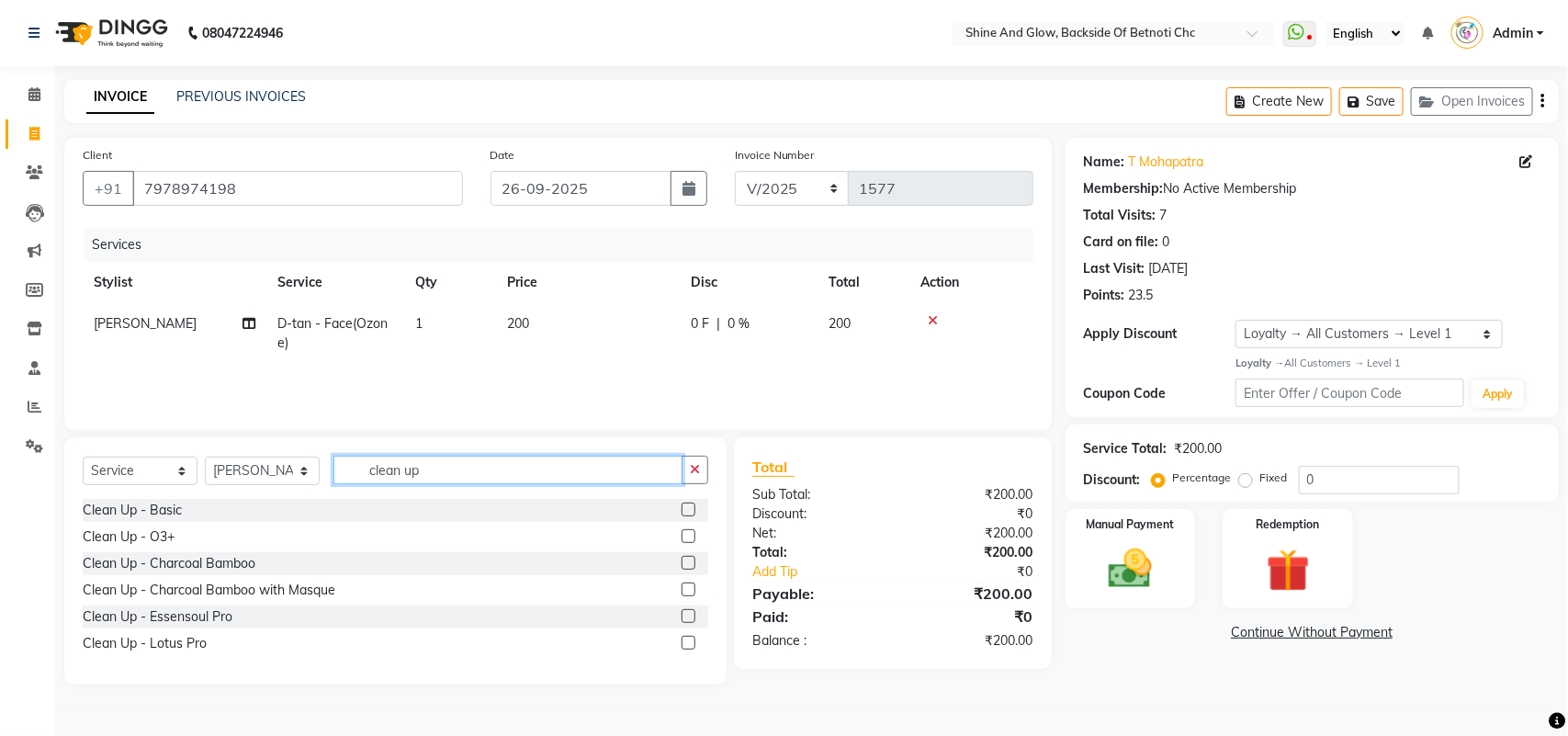
type input "clean up"
click at [689, 534] on label at bounding box center [688, 536] width 14 height 14
click at [689, 534] on input "checkbox" at bounding box center [687, 537] width 12 height 12
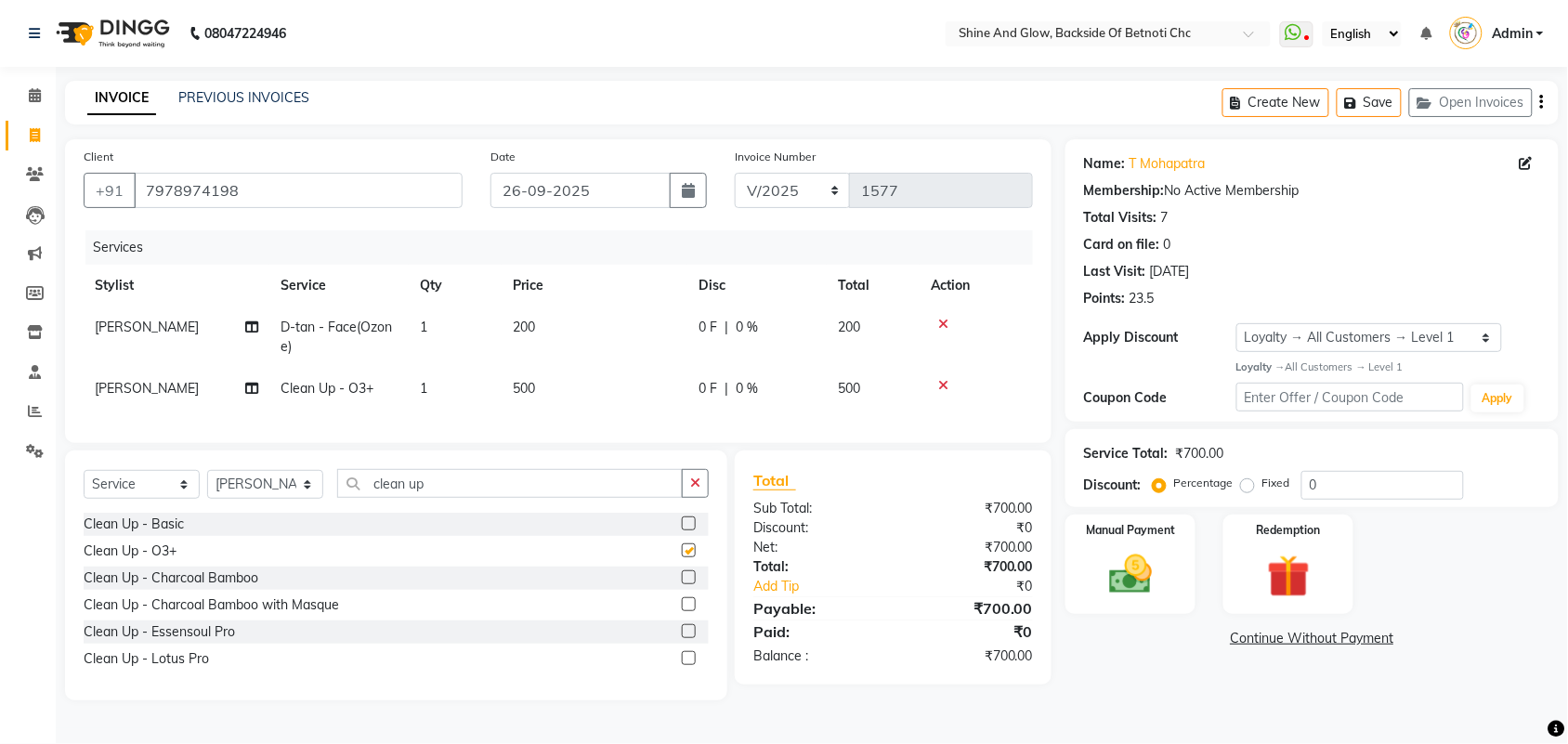
checkbox input "false"
drag, startPoint x: 456, startPoint y: 502, endPoint x: 263, endPoint y: 480, distance: 194.2
click at [263, 480] on div "Select Service Product Membership Package Voucher Prepaid Gift Card Select Styl…" at bounding box center [396, 575] width 663 height 250
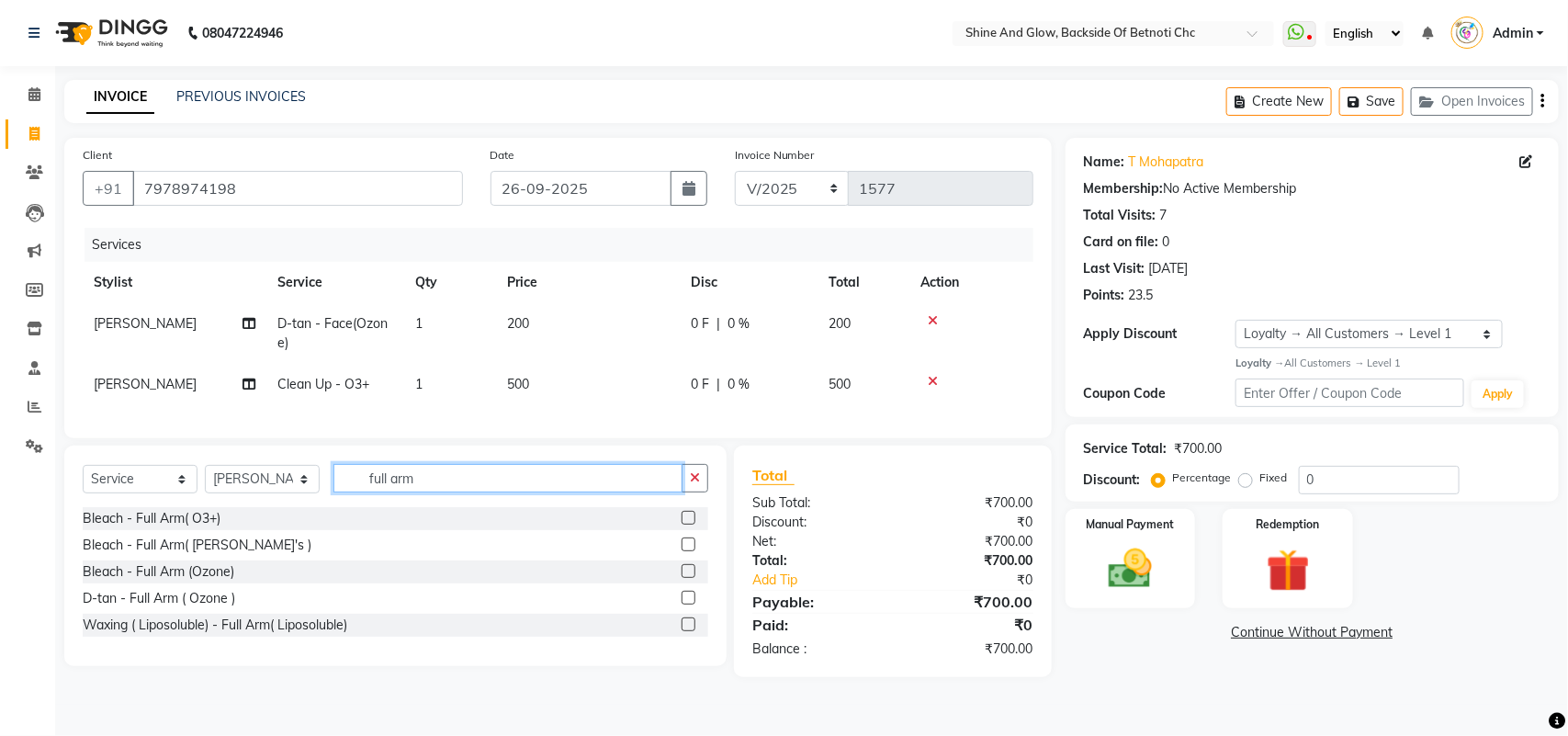
type input "full arm"
click at [686, 631] on label at bounding box center [688, 625] width 14 height 14
click at [686, 631] on input "checkbox" at bounding box center [687, 626] width 12 height 12
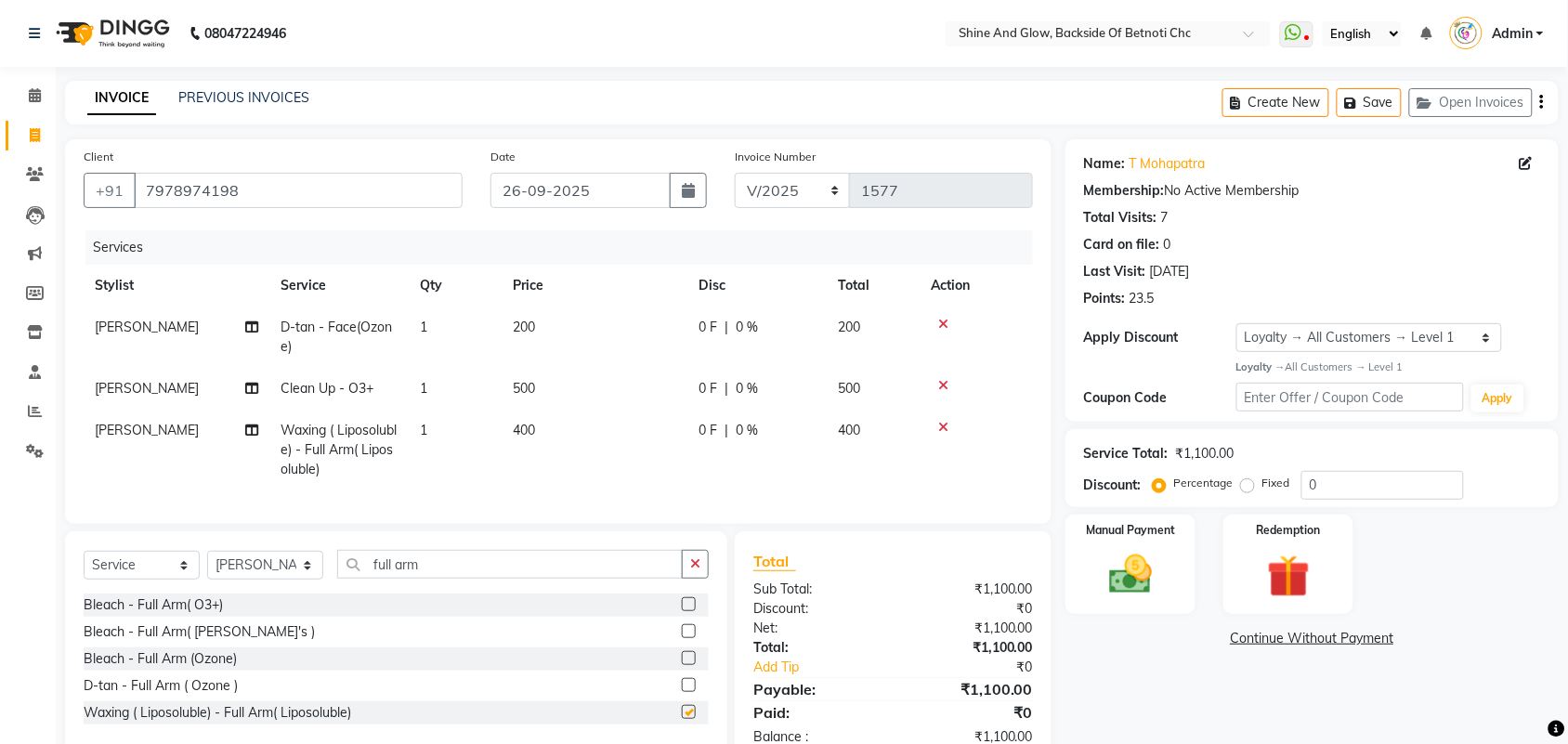
checkbox input "false"
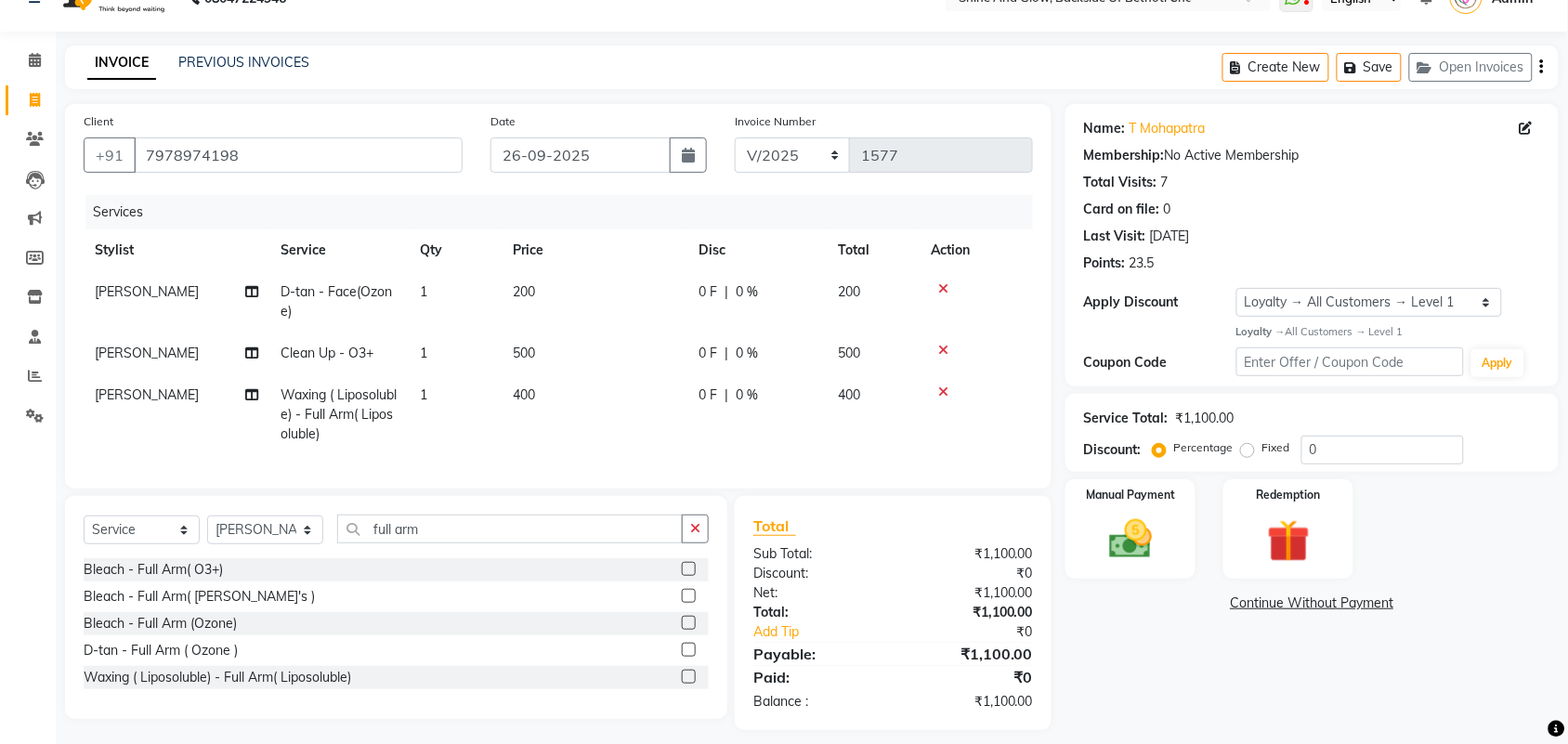
scroll to position [66, 0]
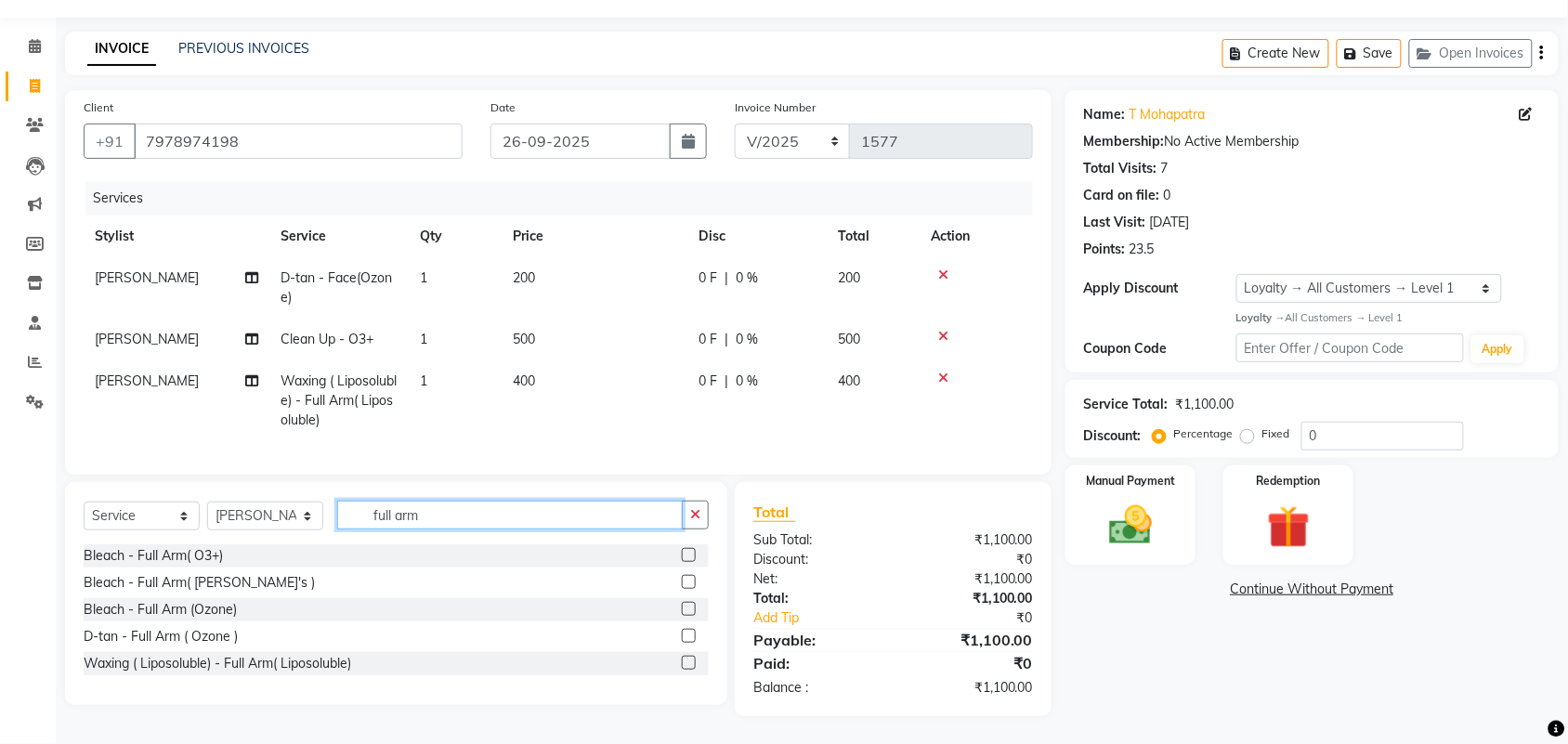
drag, startPoint x: 443, startPoint y: 513, endPoint x: 213, endPoint y: 493, distance: 230.9
click at [213, 493] on div "Select Service Product Membership Package Voucher Prepaid Gift Card Select Styl…" at bounding box center [396, 593] width 663 height 223
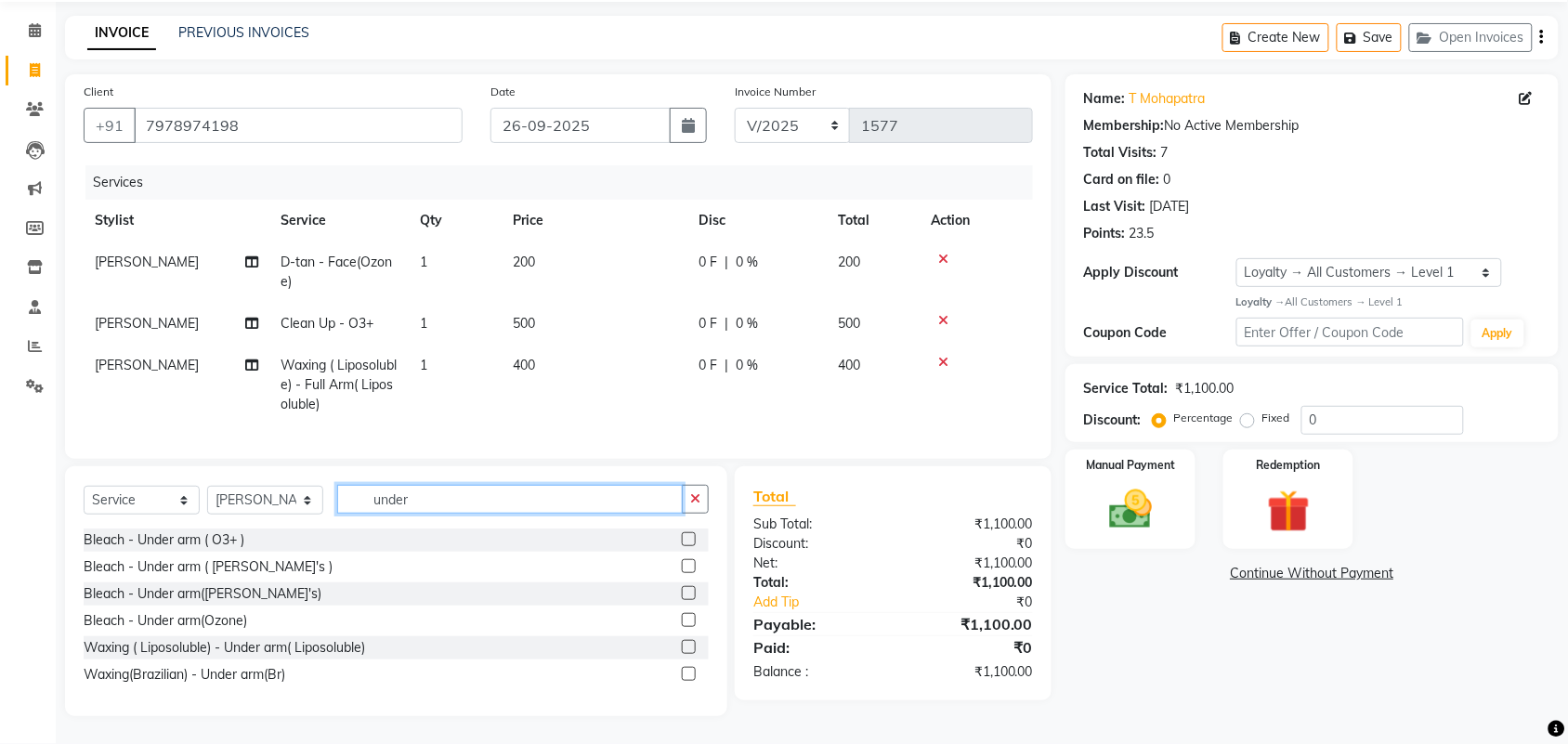
type input "under"
click at [689, 654] on div at bounding box center [695, 648] width 27 height 23
click at [687, 654] on label at bounding box center [688, 647] width 14 height 14
click at [687, 654] on input "checkbox" at bounding box center [687, 648] width 12 height 12
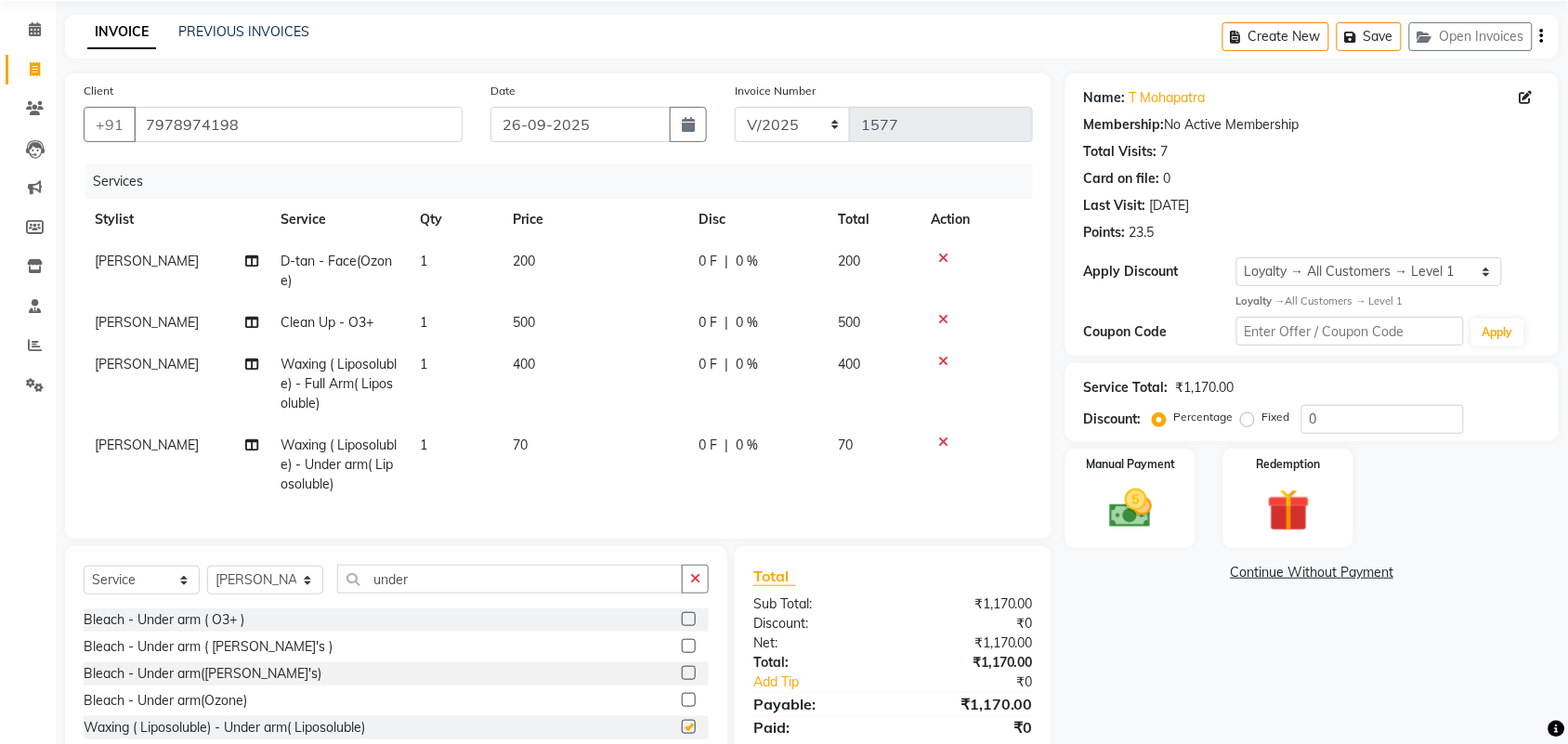
checkbox input "false"
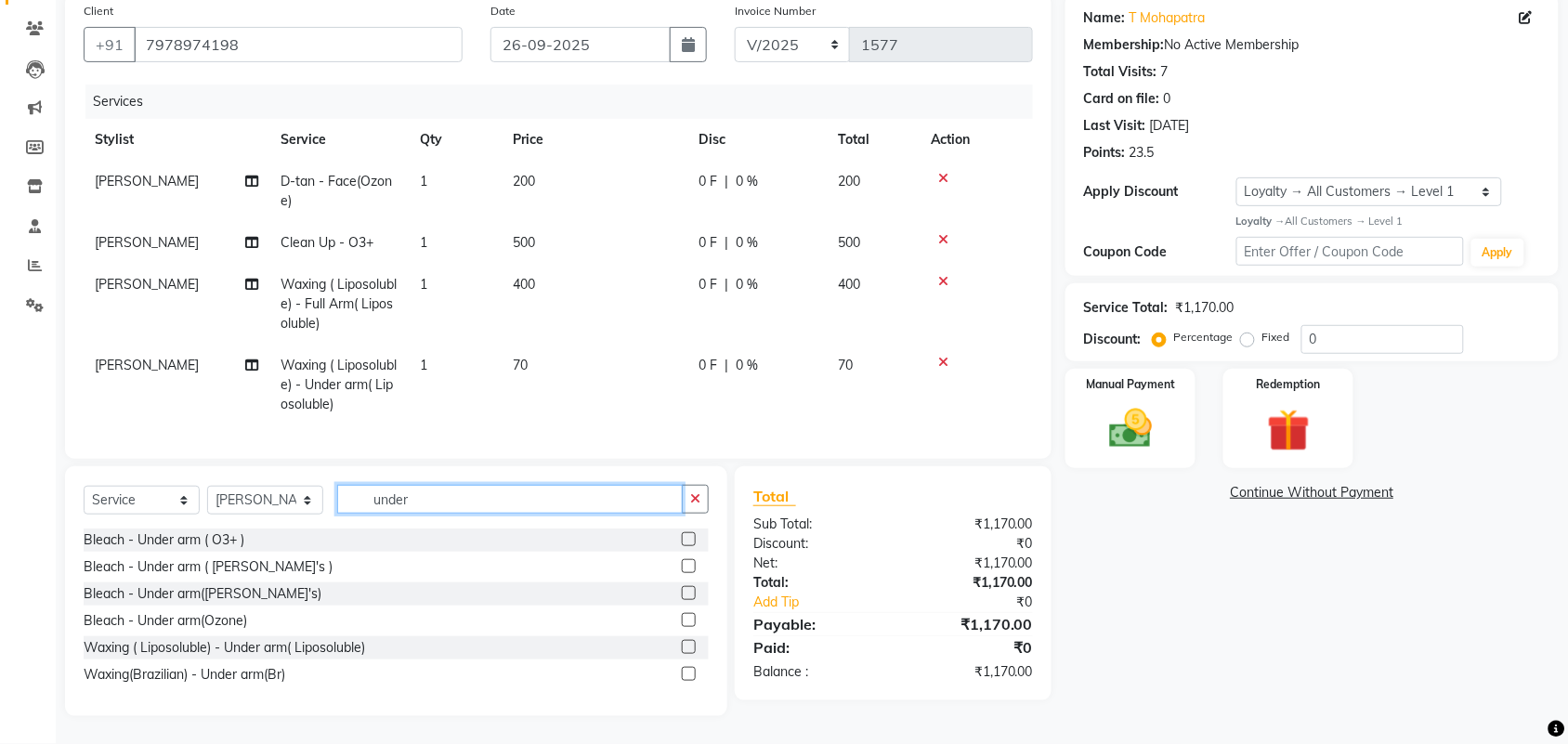
drag, startPoint x: 439, startPoint y: 503, endPoint x: 326, endPoint y: 505, distance: 113.0
click at [326, 505] on div "Select Service Product Membership Package Voucher Prepaid Gift Card Select Styl…" at bounding box center [396, 507] width 625 height 44
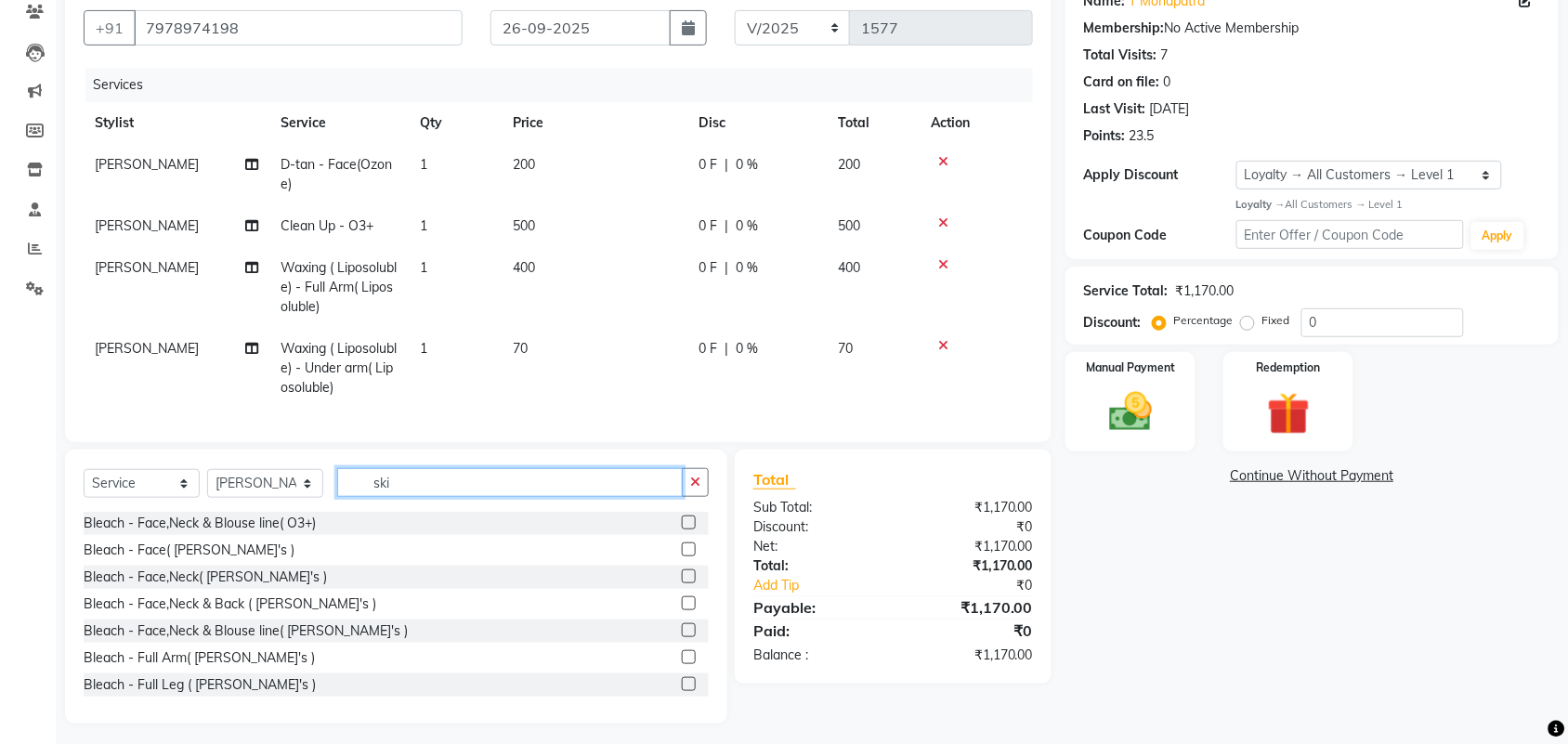
scroll to position [147, 0]
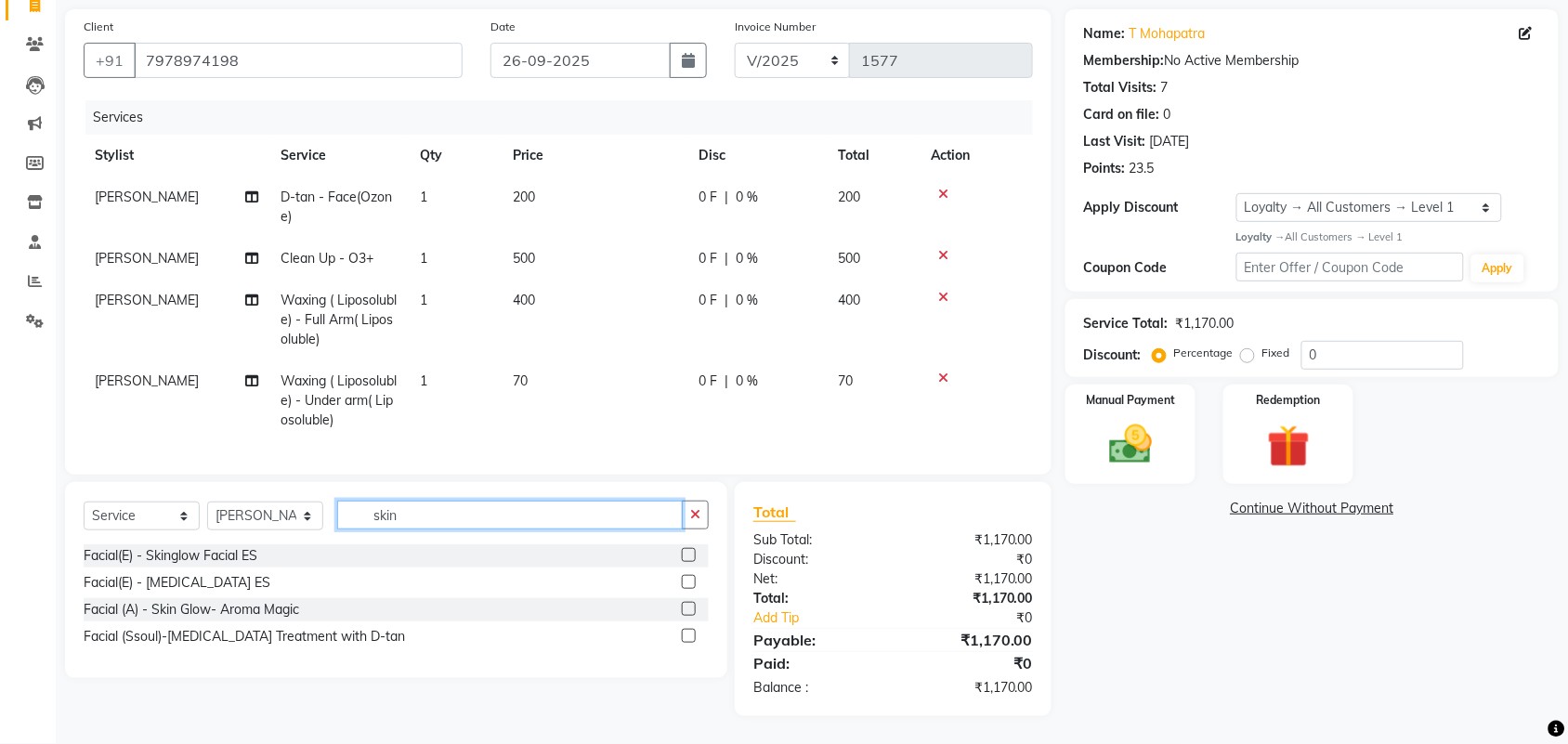
type input "skin"
click at [684, 582] on label at bounding box center [688, 582] width 14 height 14
click at [684, 582] on input "checkbox" at bounding box center [687, 583] width 12 height 12
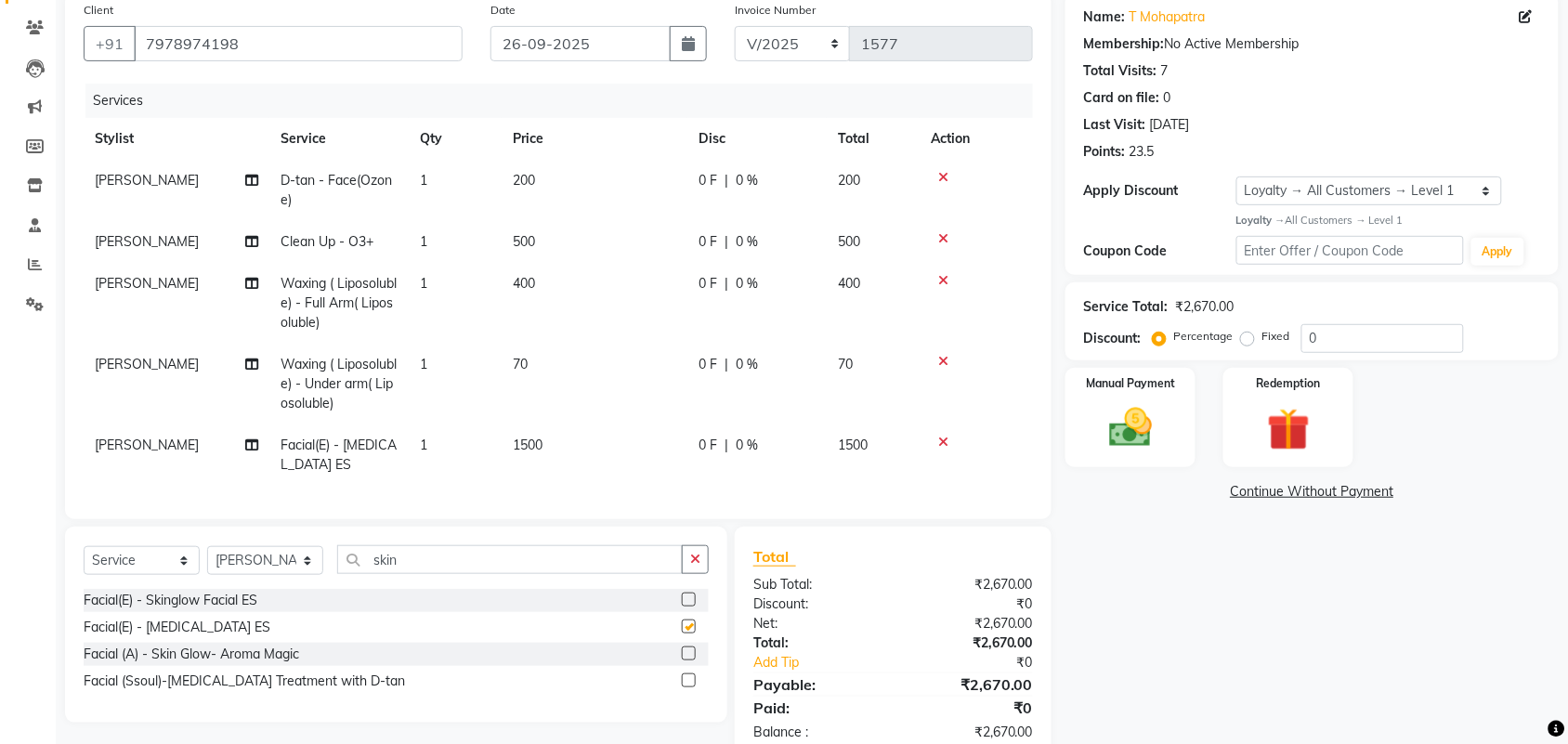
checkbox input "false"
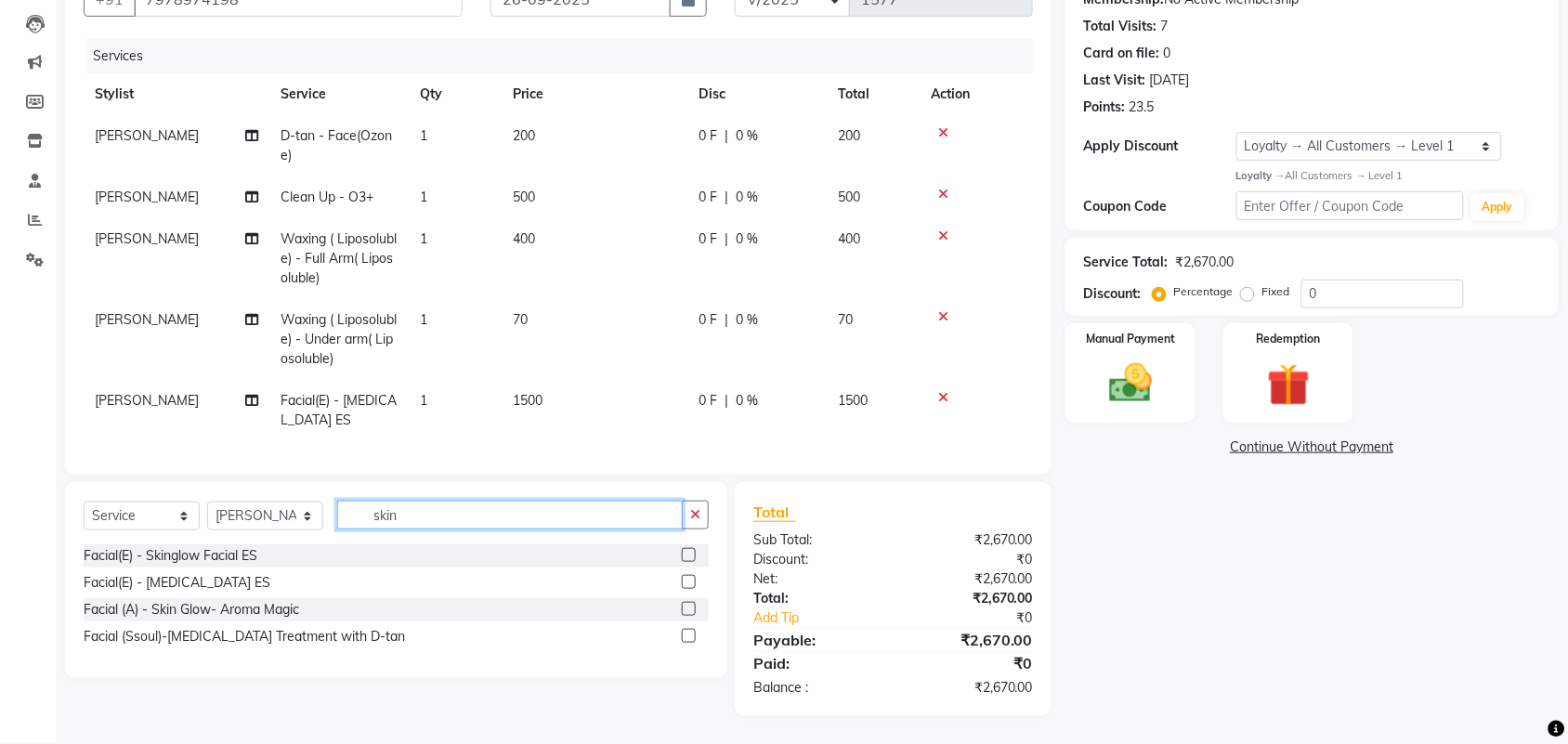
drag, startPoint x: 430, startPoint y: 512, endPoint x: 247, endPoint y: 474, distance: 186.9
click at [247, 474] on div "Client [PHONE_NUMBER] Date [DATE] Invoice Number V/2025 V/[PHONE_NUMBER] Servic…" at bounding box center [558, 332] width 1014 height 769
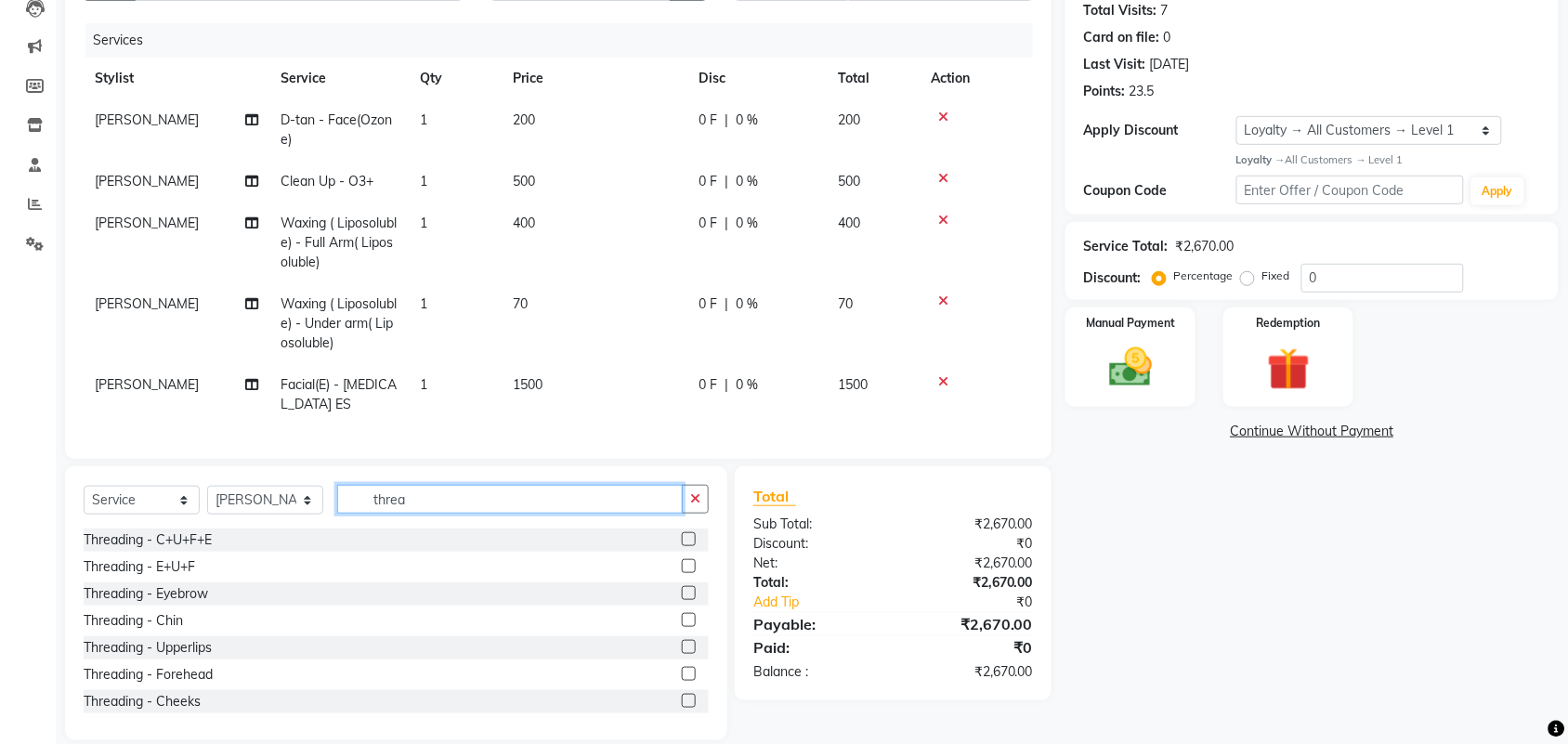
type input "threa"
click at [682, 573] on label at bounding box center [688, 566] width 14 height 14
click at [682, 573] on input "checkbox" at bounding box center [687, 567] width 12 height 12
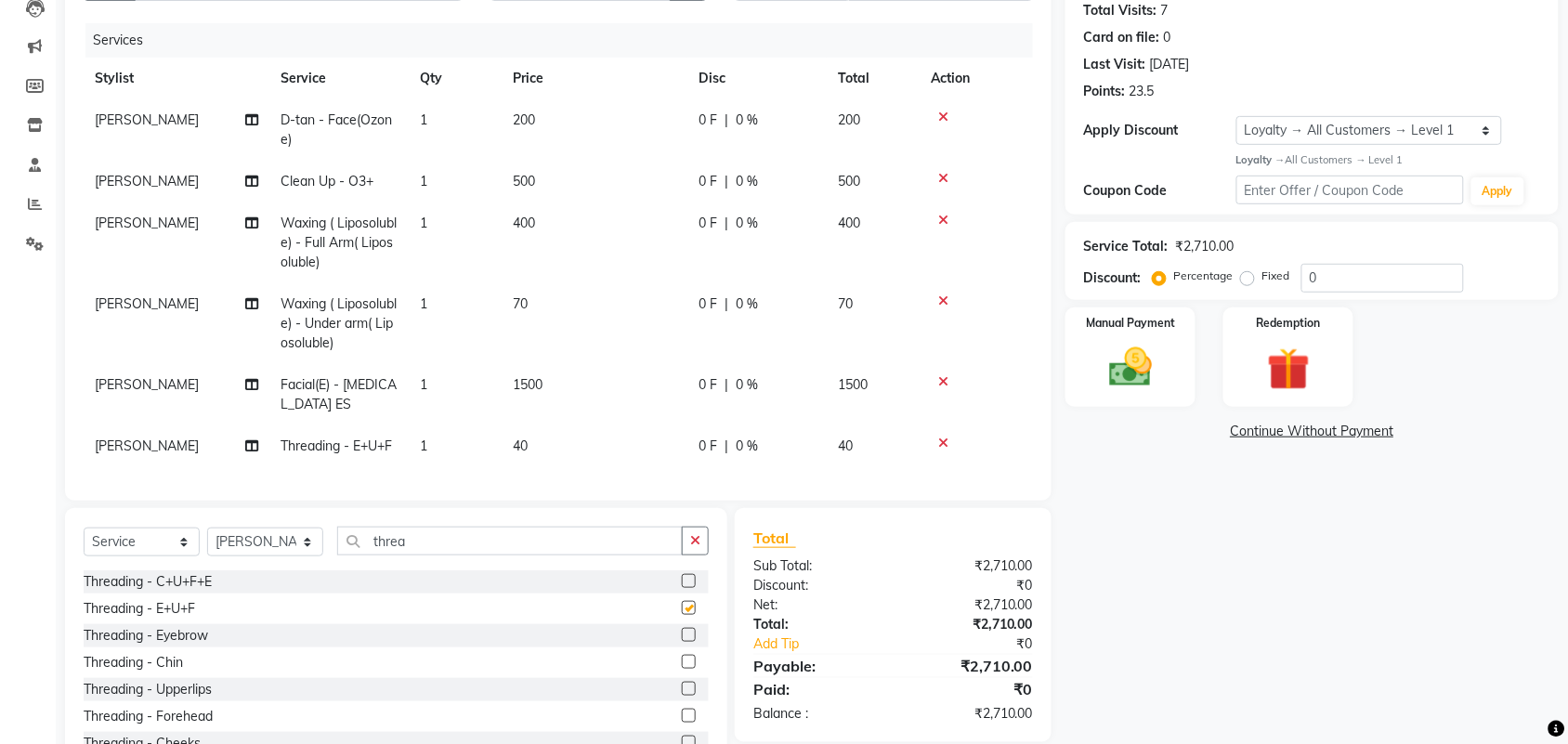
checkbox input "false"
click at [700, 122] on span "0 F" at bounding box center [708, 120] width 19 height 19
select select "18717"
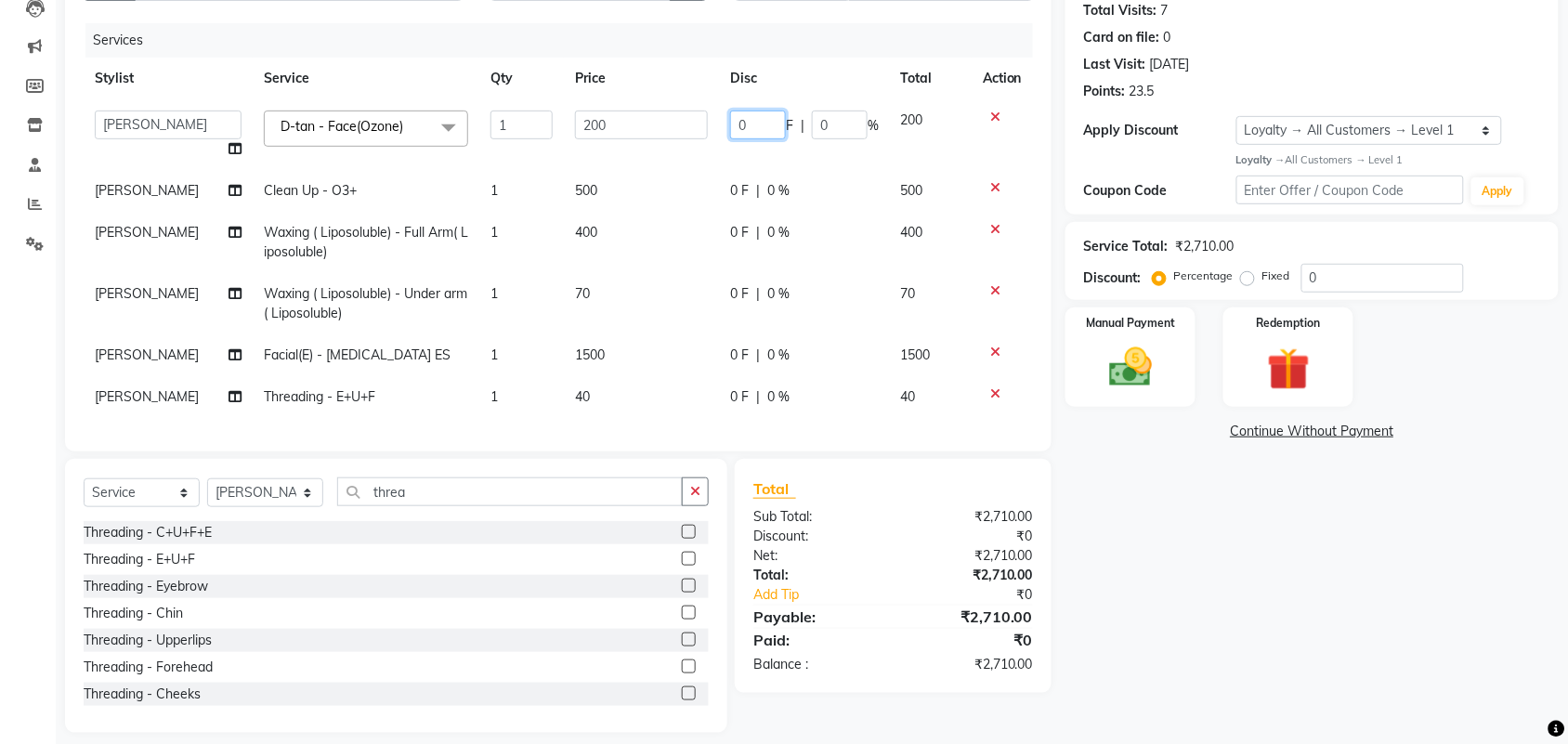
drag, startPoint x: 744, startPoint y: 114, endPoint x: 723, endPoint y: 105, distance: 22.8
click at [723, 105] on td "0 F | 0 %" at bounding box center [804, 134] width 171 height 70
type input "100"
click at [782, 28] on div "Services" at bounding box center [566, 40] width 962 height 34
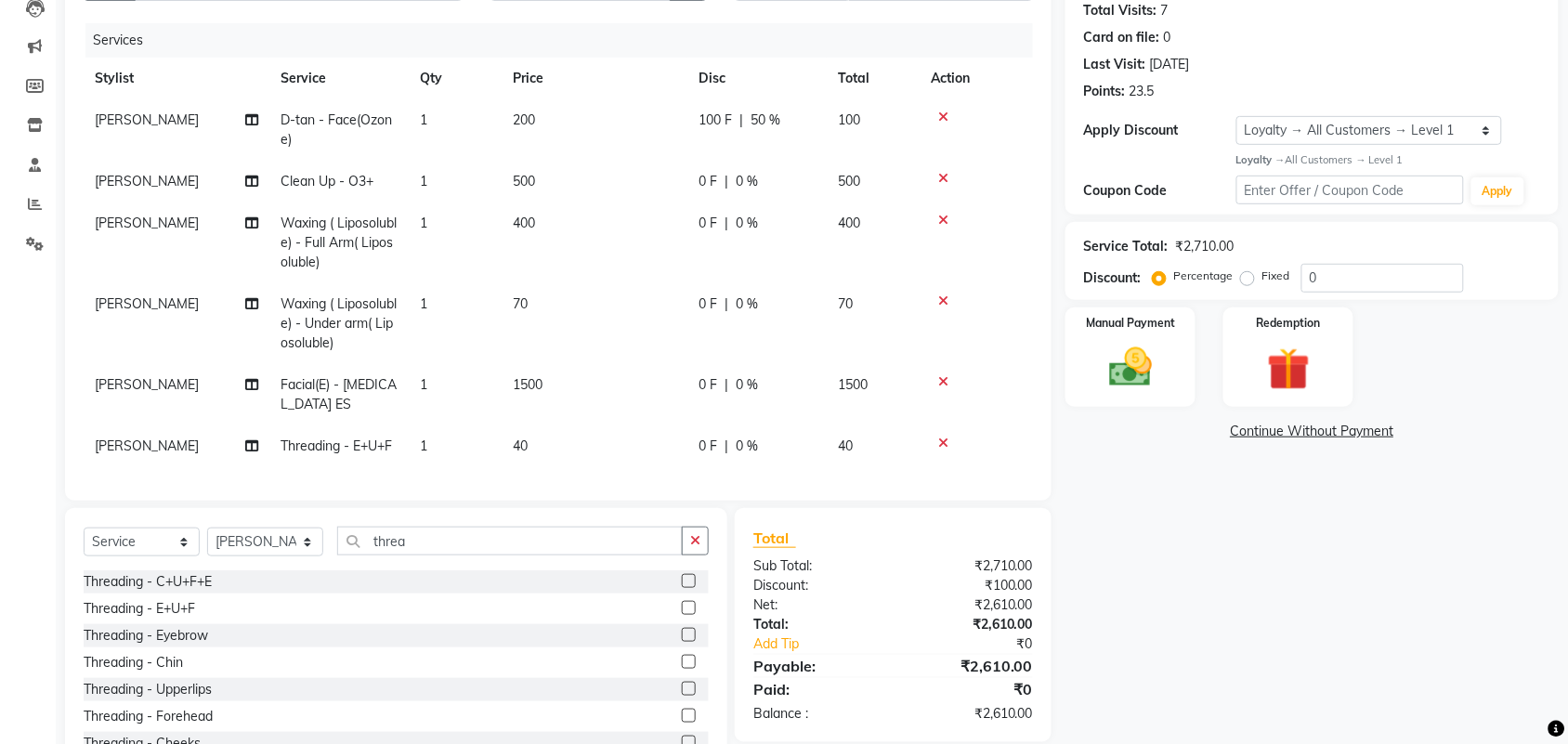
click at [712, 112] on span "100 F" at bounding box center [715, 120] width 33 height 19
select select "18717"
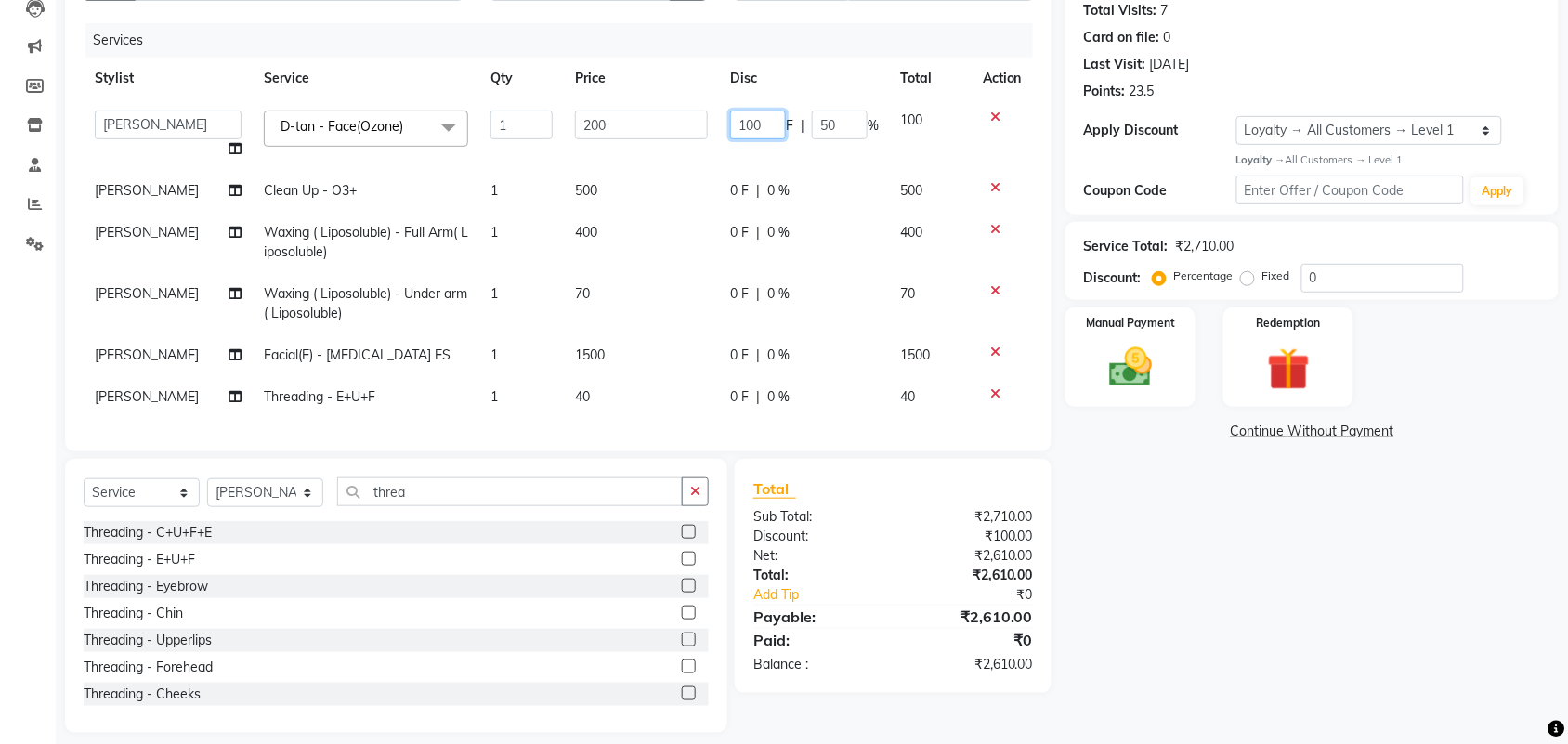
drag, startPoint x: 759, startPoint y: 119, endPoint x: 744, endPoint y: 118, distance: 15.0
click at [744, 118] on input "100" at bounding box center [758, 125] width 56 height 29
type input "110"
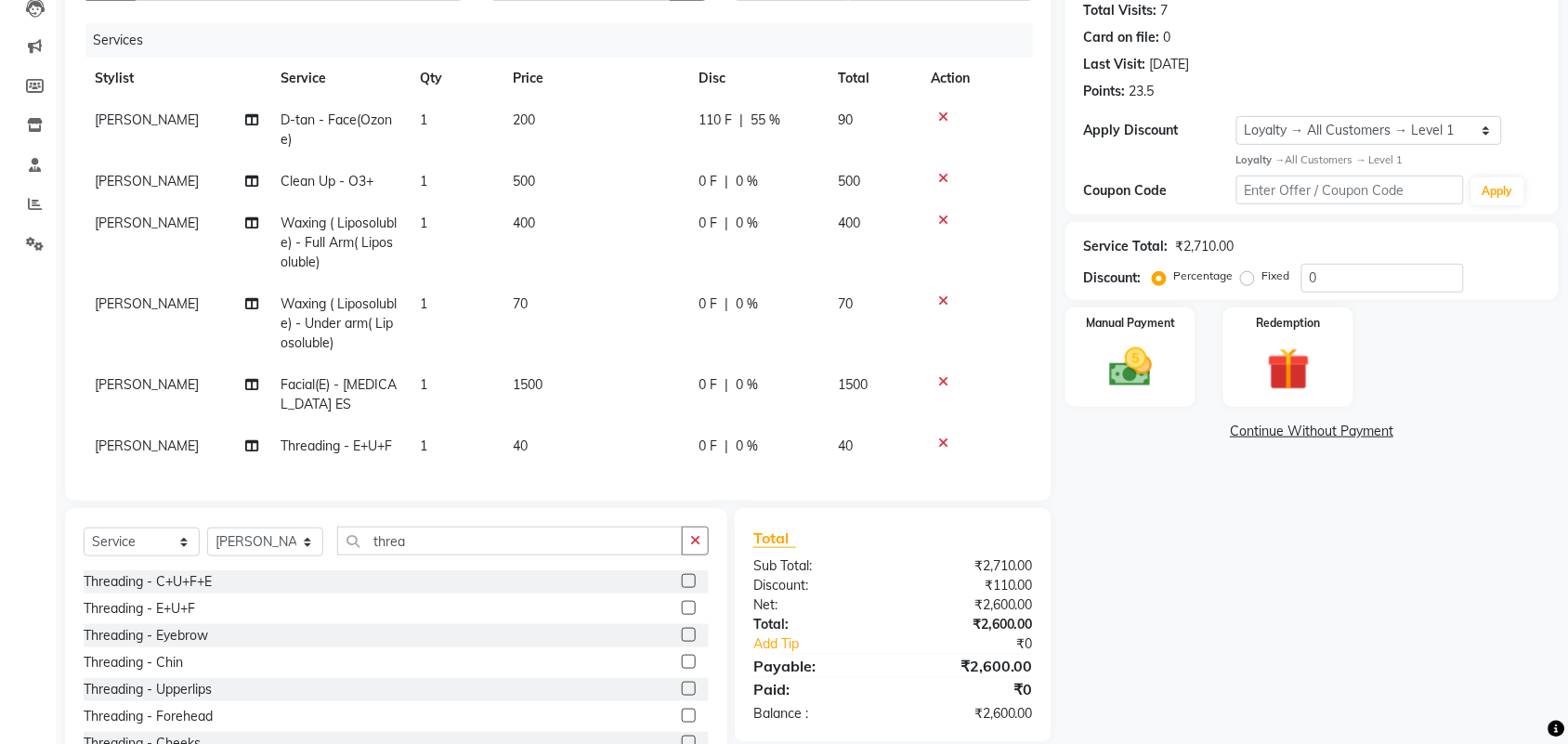
click at [799, 37] on div "Services" at bounding box center [566, 40] width 962 height 34
click at [1143, 373] on img at bounding box center [1130, 368] width 72 height 51
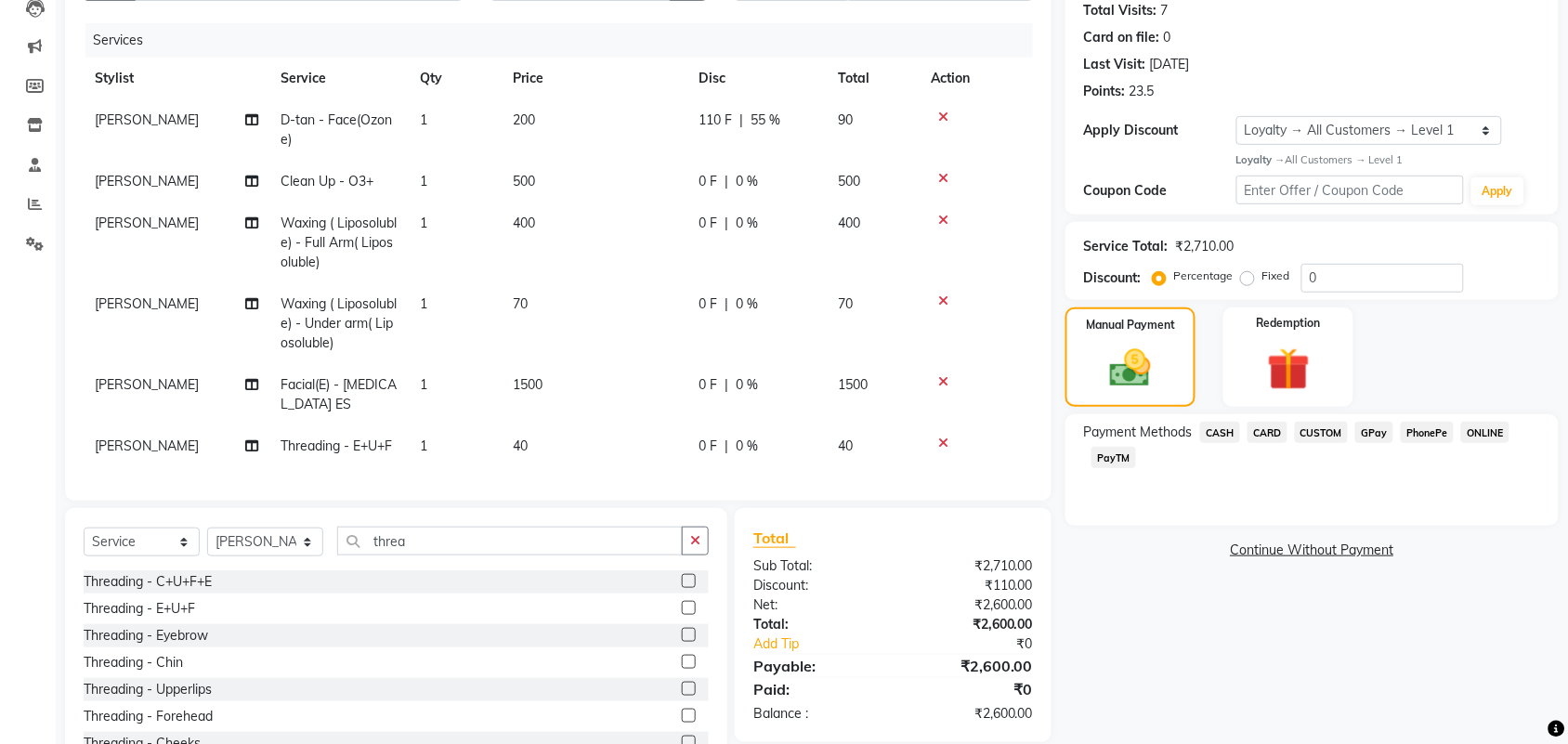
click at [1427, 433] on span "PhonePe" at bounding box center [1427, 432] width 53 height 21
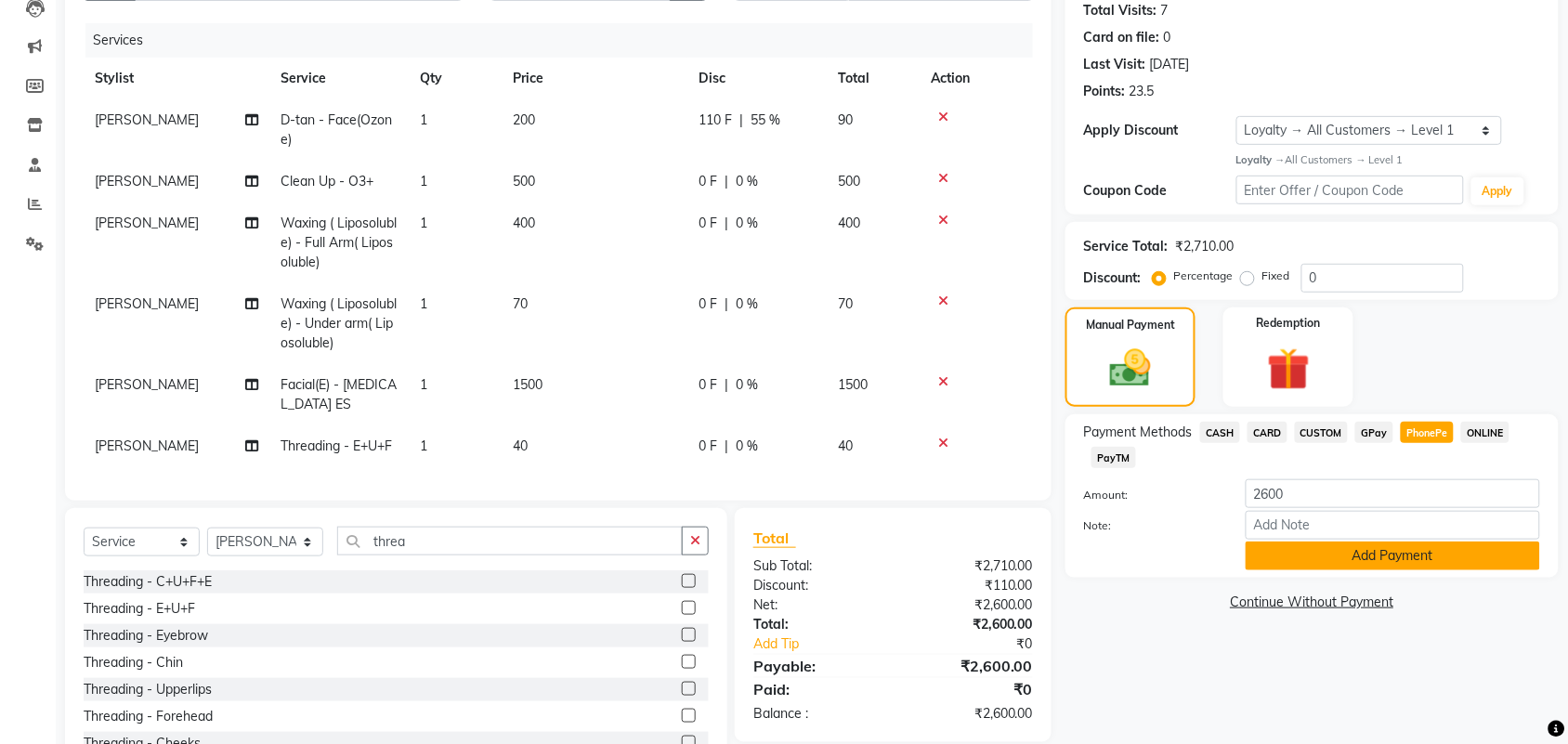
click at [1320, 551] on button "Add Payment" at bounding box center [1392, 556] width 294 height 29
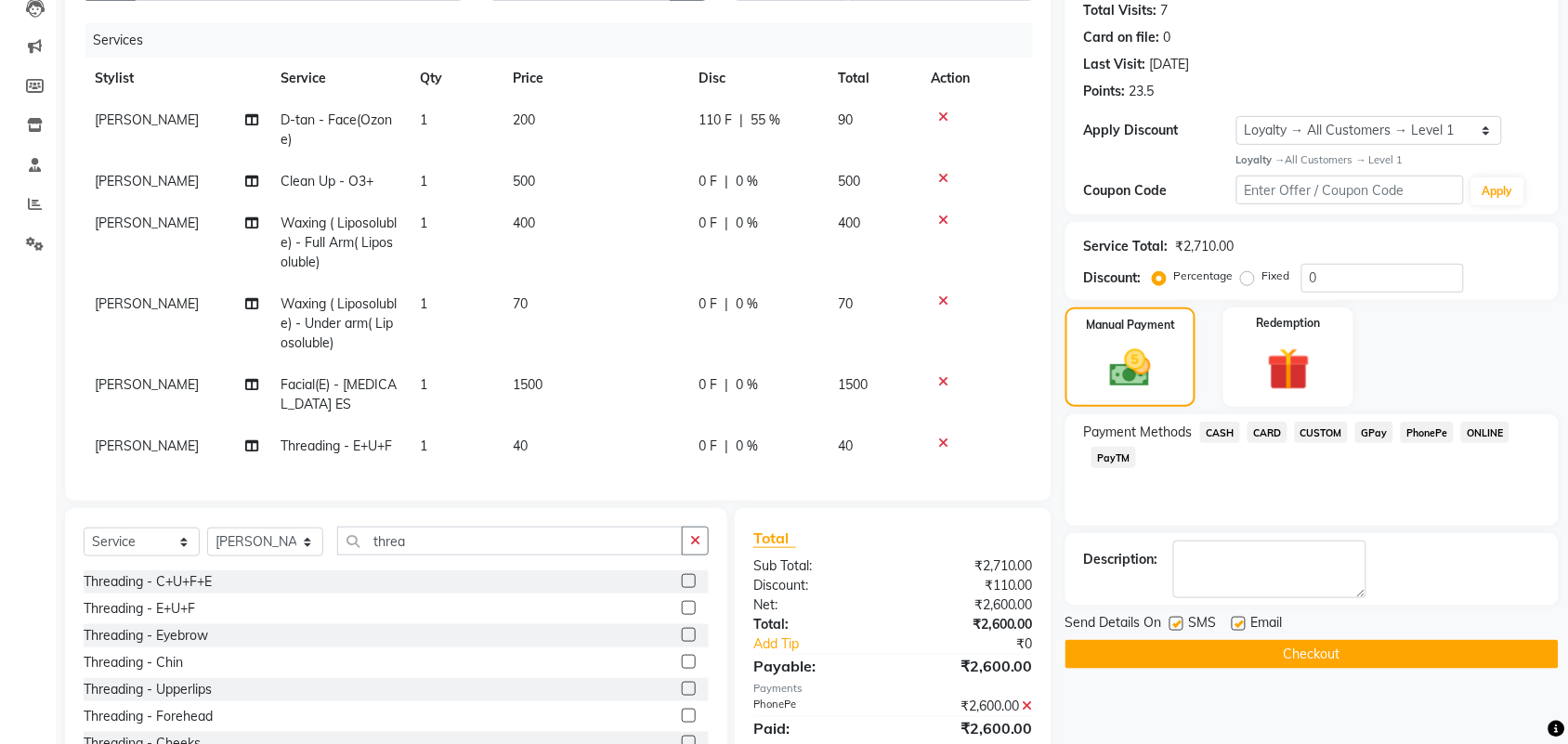
click at [1279, 661] on button "Checkout" at bounding box center [1312, 654] width 493 height 29
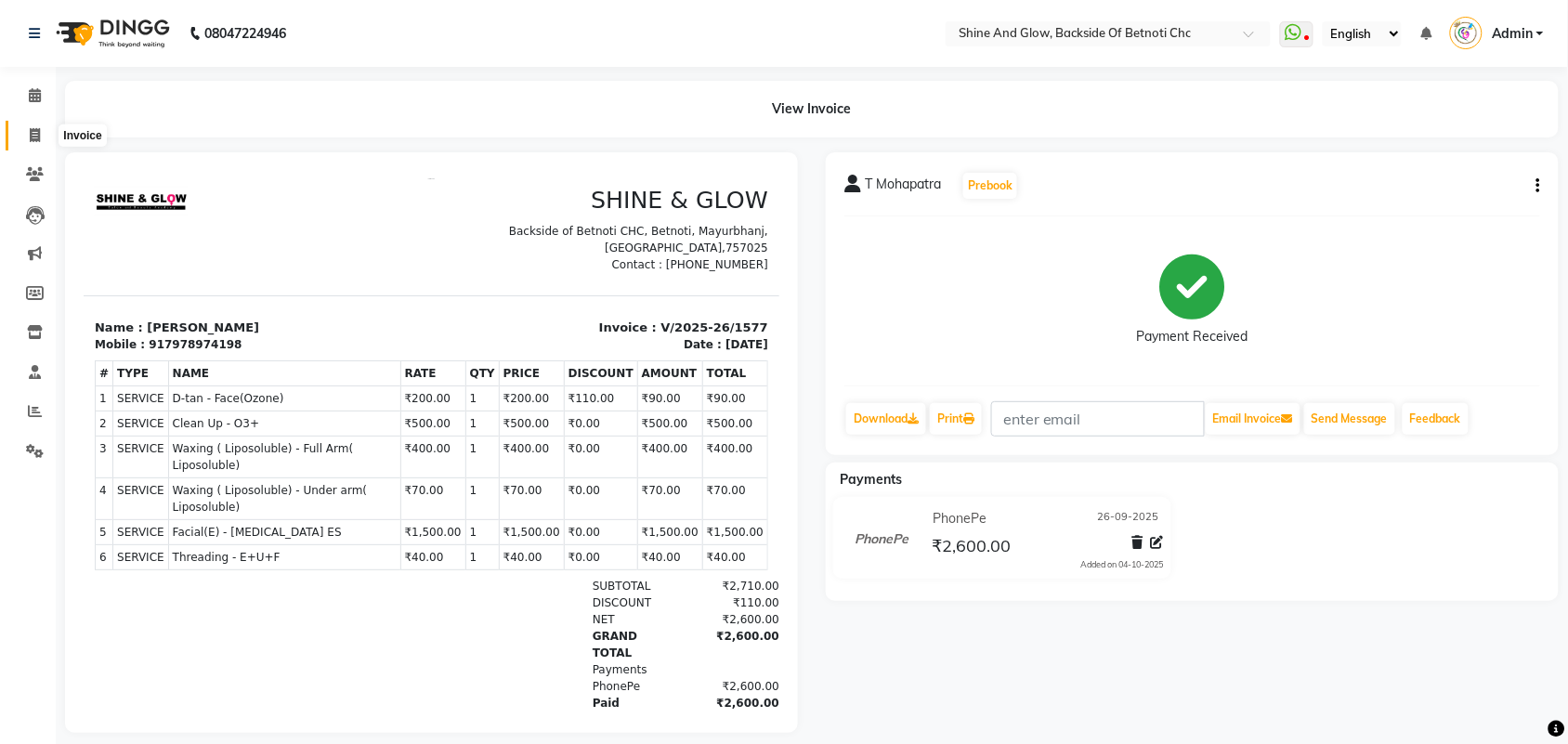
click at [42, 131] on span at bounding box center [35, 136] width 32 height 21
select select "service"
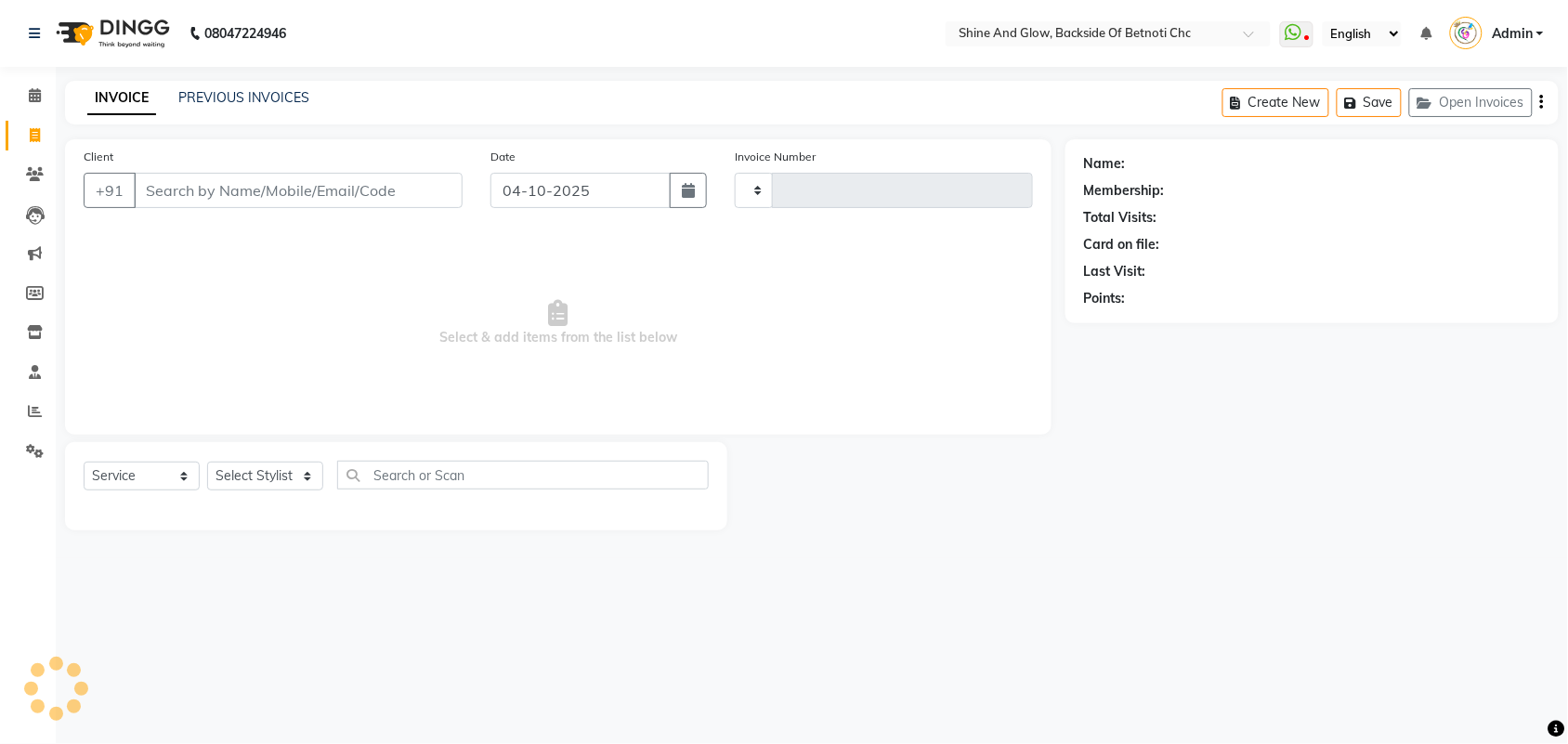
type input "1578"
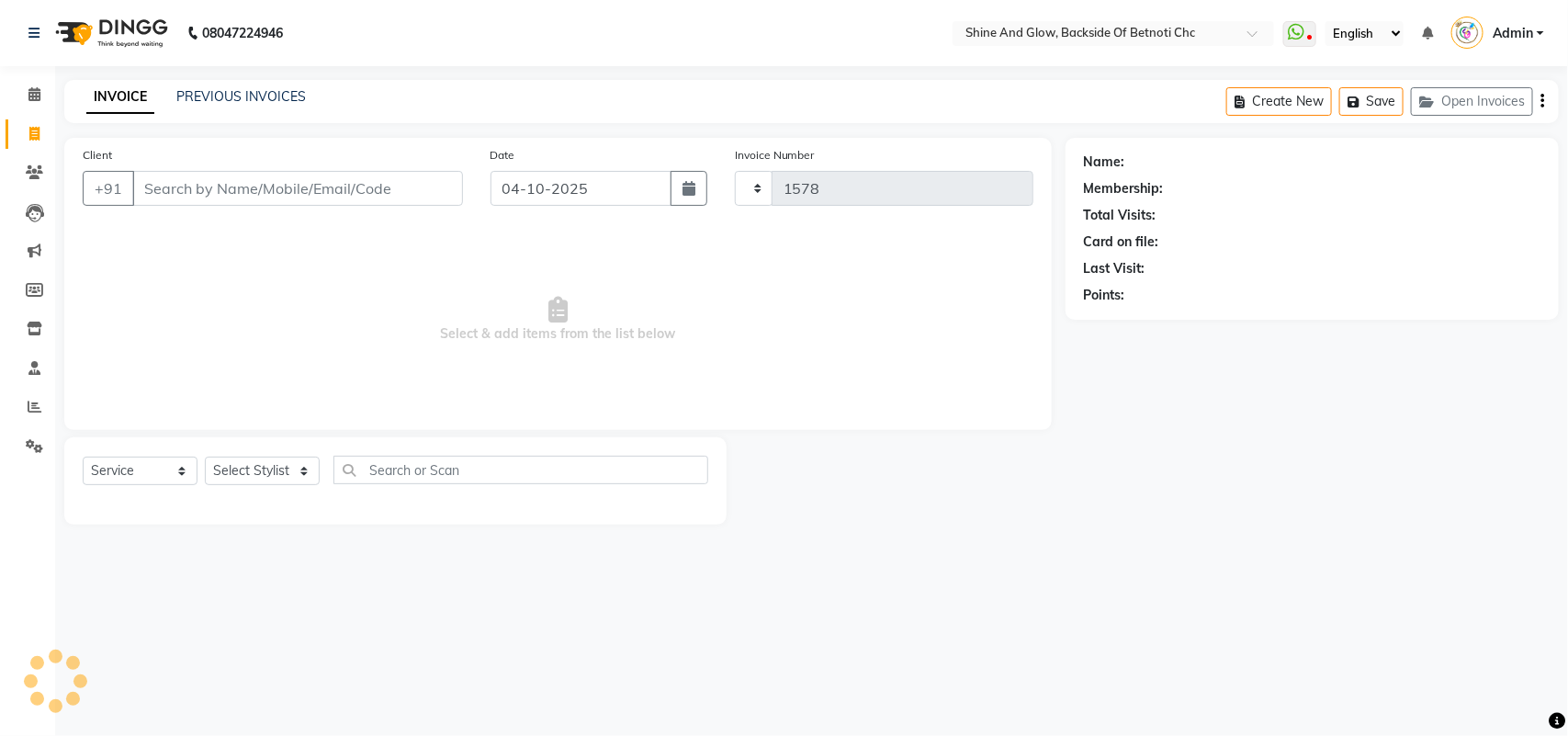
select select "3848"
click at [584, 189] on input "04-10-2025" at bounding box center [581, 188] width 181 height 35
select select "18717"
select select "10"
select select "2025"
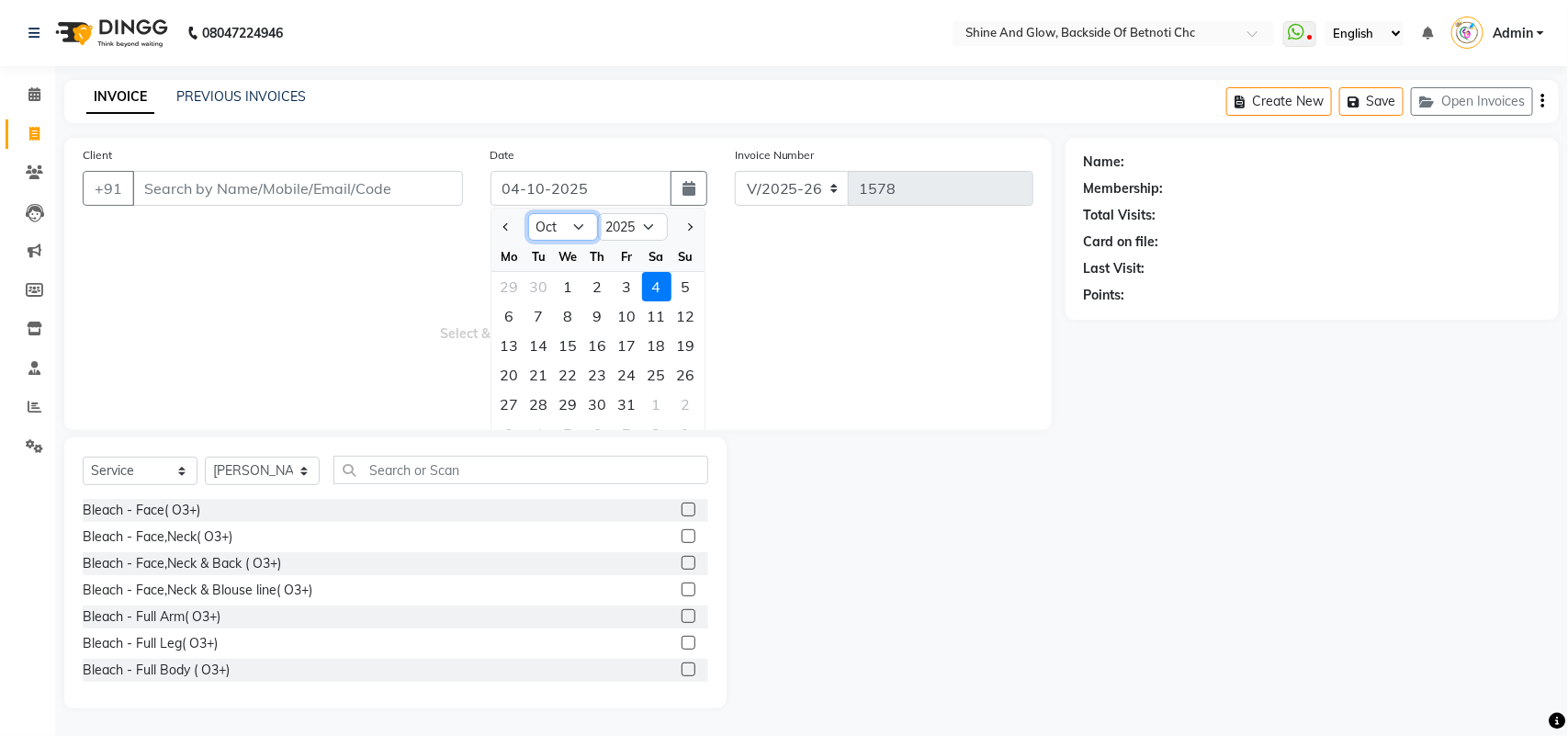
click at [558, 227] on select "Jan Feb Mar Apr May Jun [DATE] Aug Sep Oct Nov Dec" at bounding box center [563, 226] width 70 height 27
select select "9"
click at [528, 213] on select "Jan Feb Mar Apr May Jun [DATE] Aug Sep Oct Nov Dec" at bounding box center [563, 226] width 70 height 27
click at [631, 370] on div "26" at bounding box center [627, 374] width 29 height 29
type input "26-09-2025"
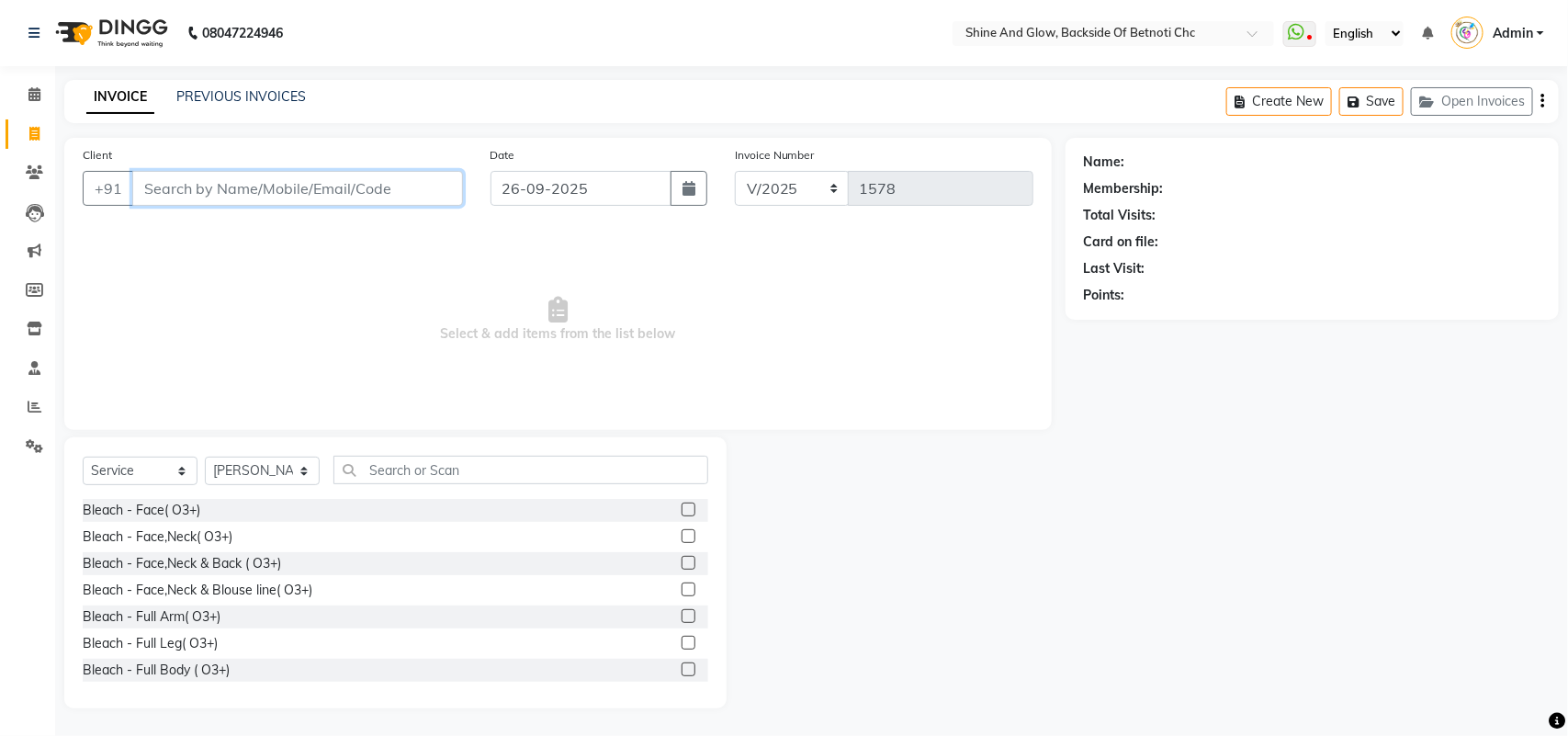
click at [193, 182] on input "Client" at bounding box center [297, 188] width 331 height 35
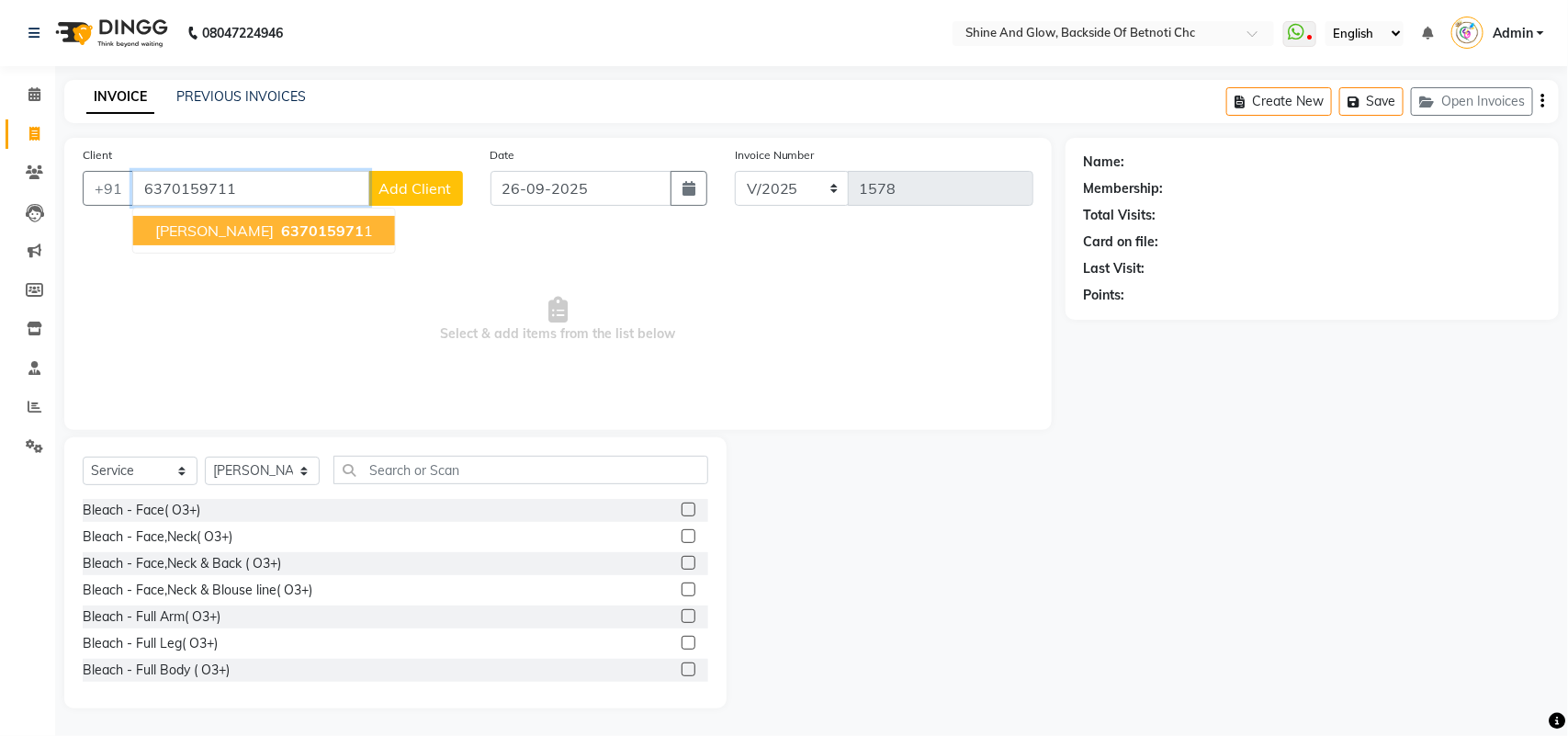
type input "6370159711"
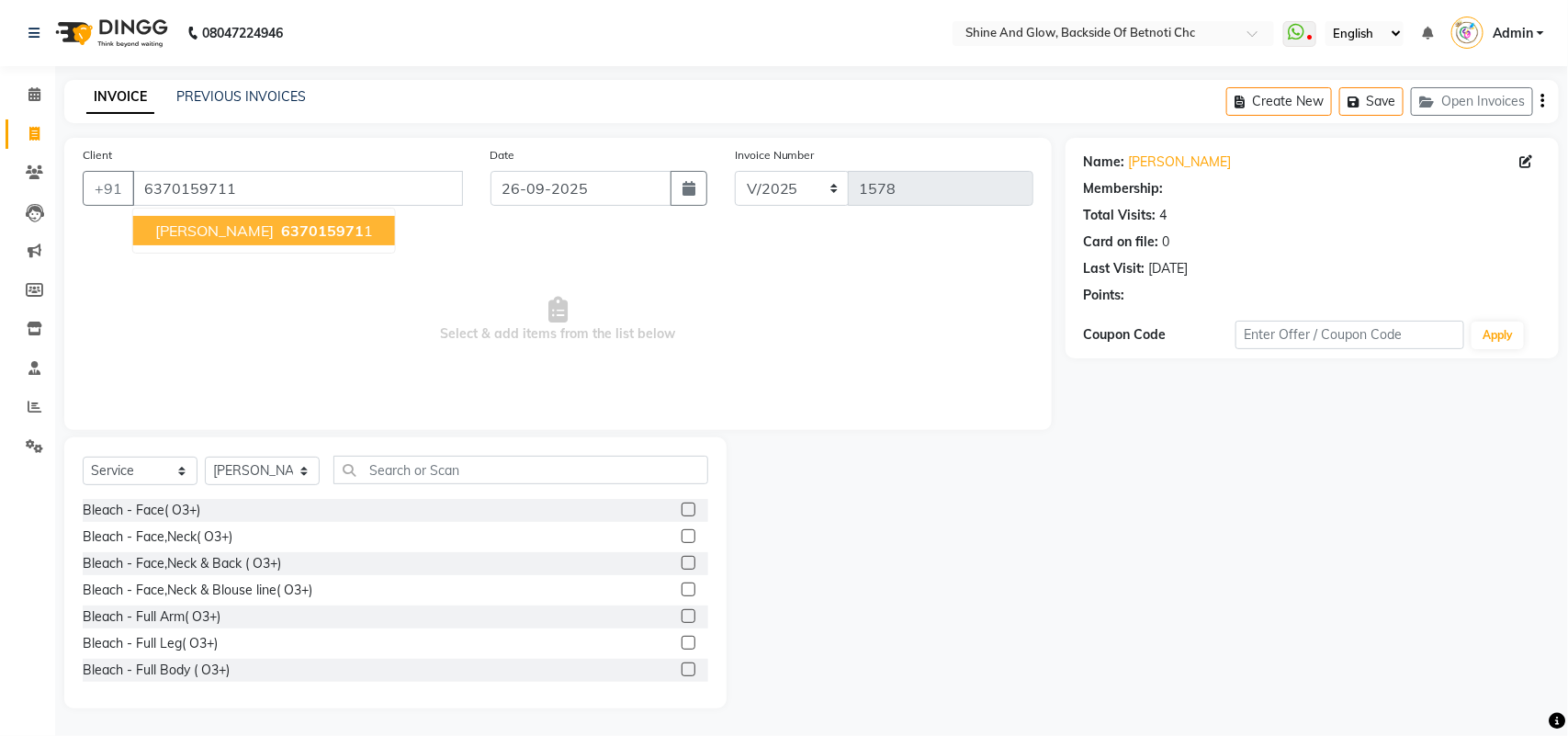
select select "1: Object"
click at [278, 231] on ngb-highlight "637015971 1" at bounding box center [325, 231] width 95 height 19
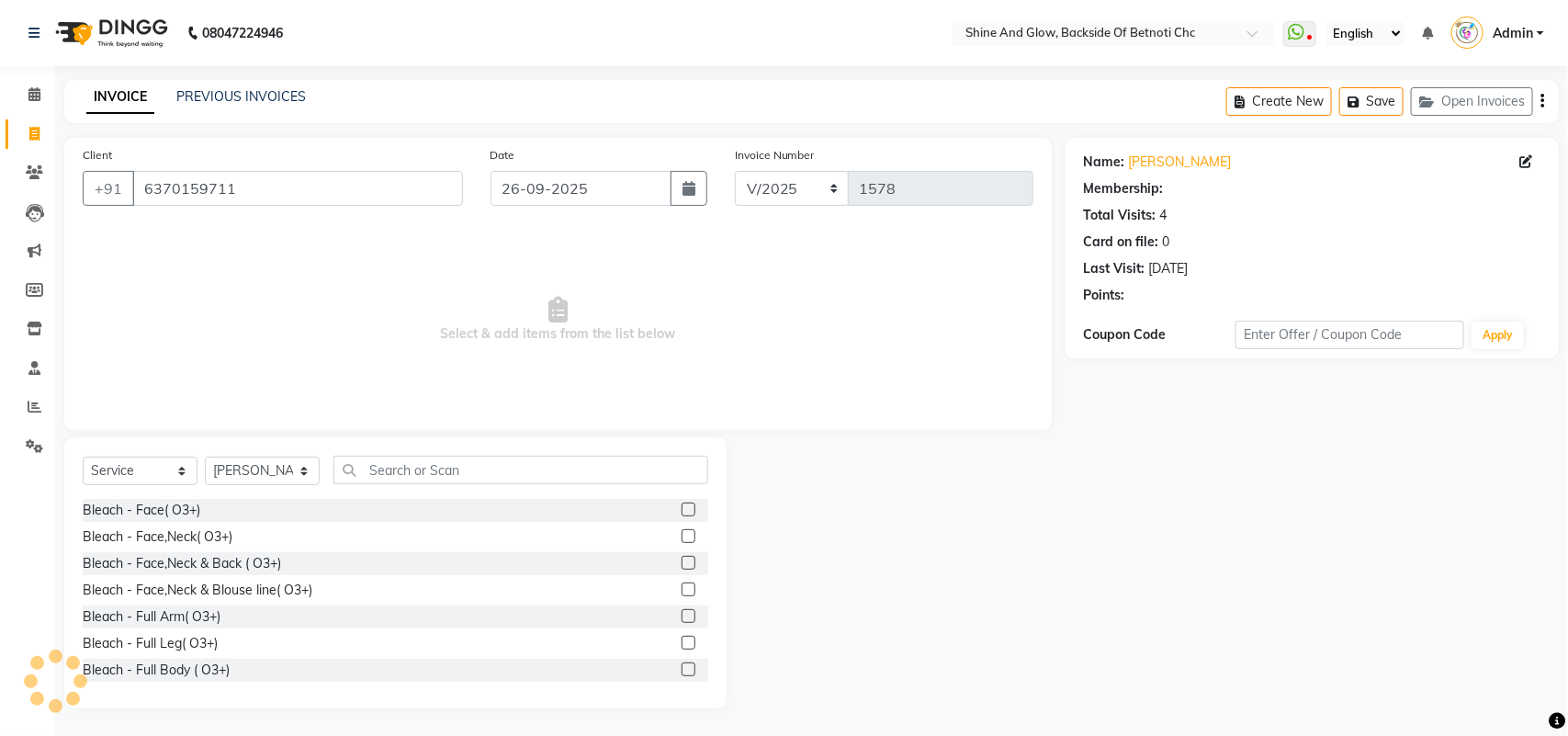
select select "1: Object"
click at [433, 487] on div "Select Service Product Membership Package Voucher Prepaid Gift Card Select Styl…" at bounding box center [396, 478] width 625 height 43
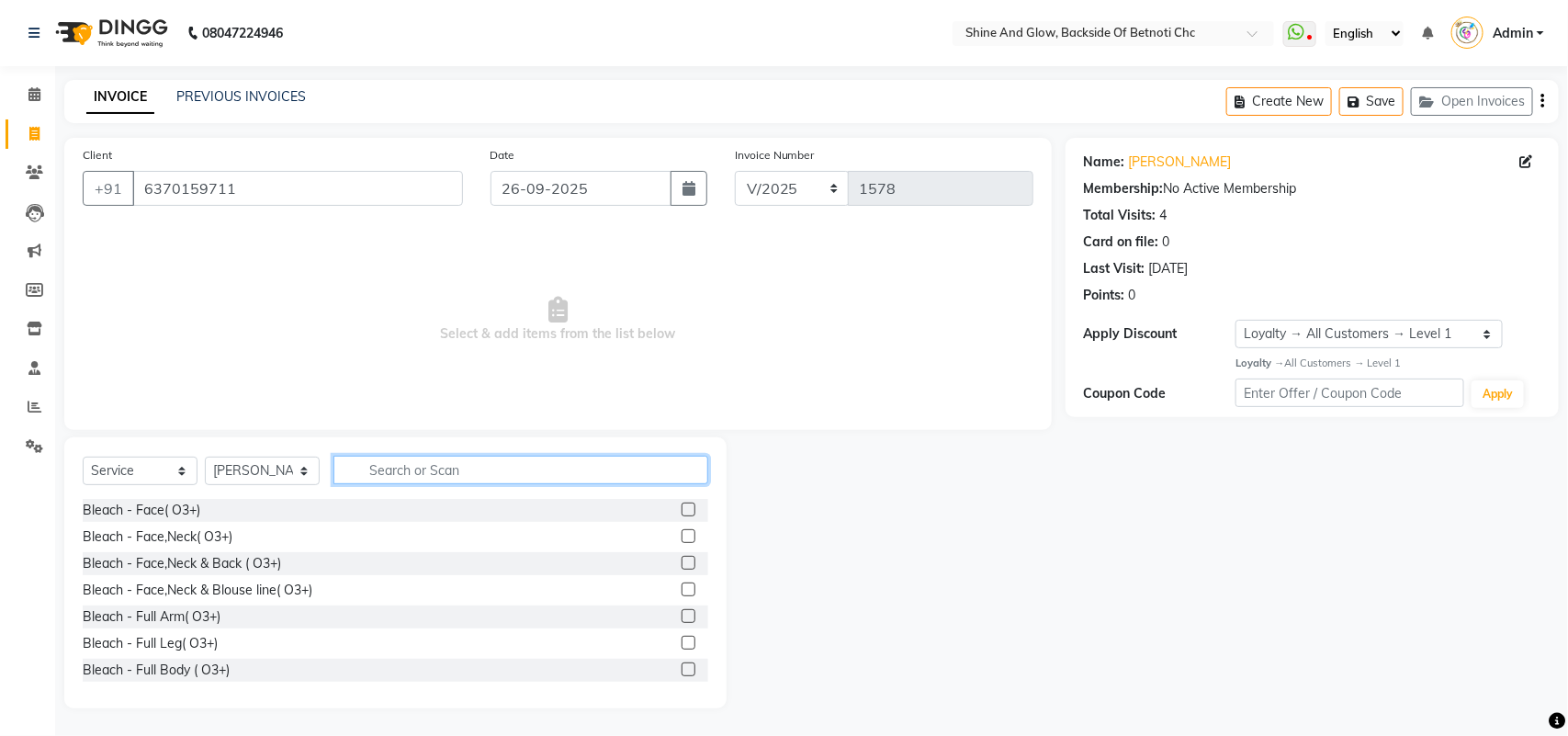
click at [424, 471] on input "text" at bounding box center [521, 470] width 375 height 28
type input "threa"
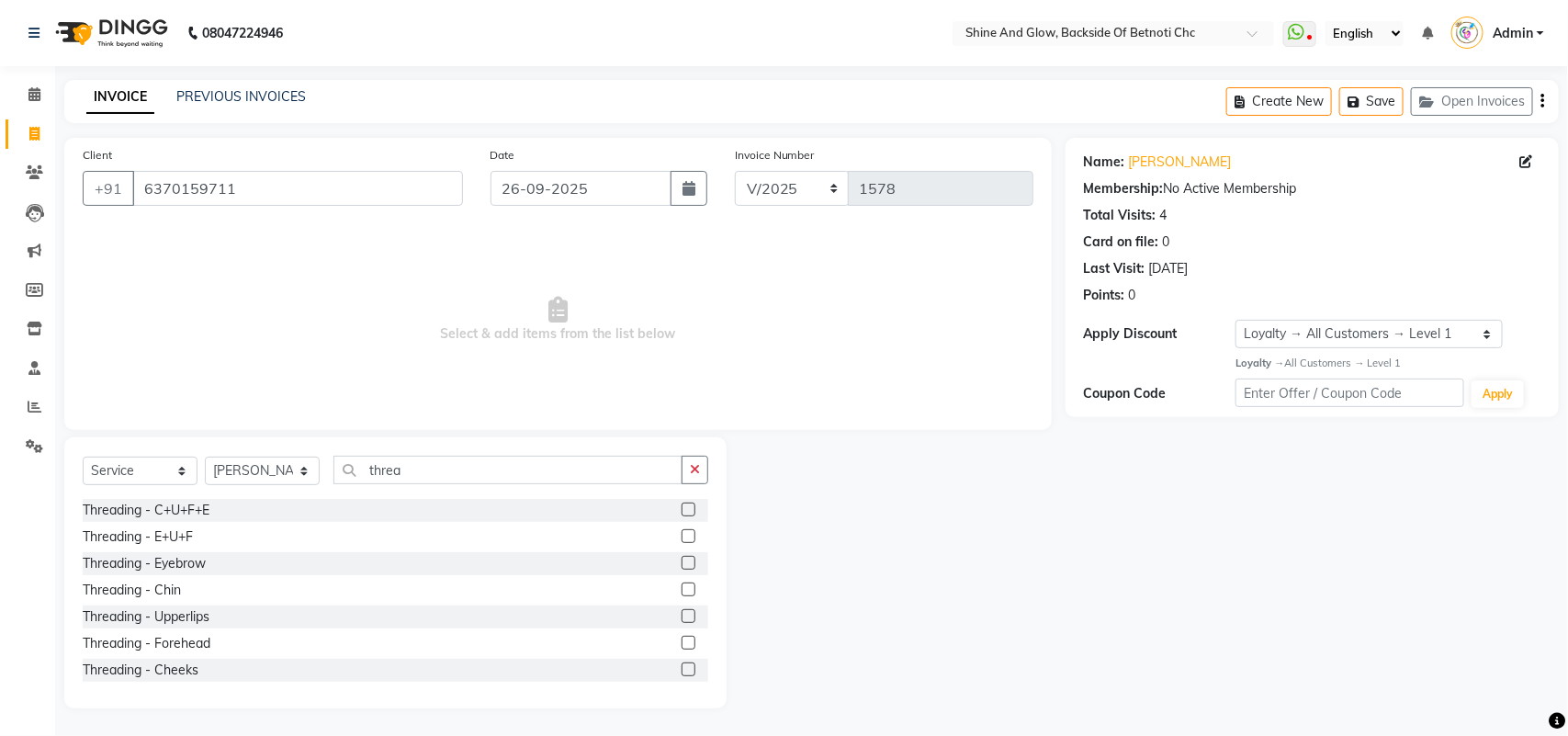
click at [682, 543] on label at bounding box center [688, 536] width 14 height 14
click at [682, 543] on input "checkbox" at bounding box center [687, 537] width 12 height 12
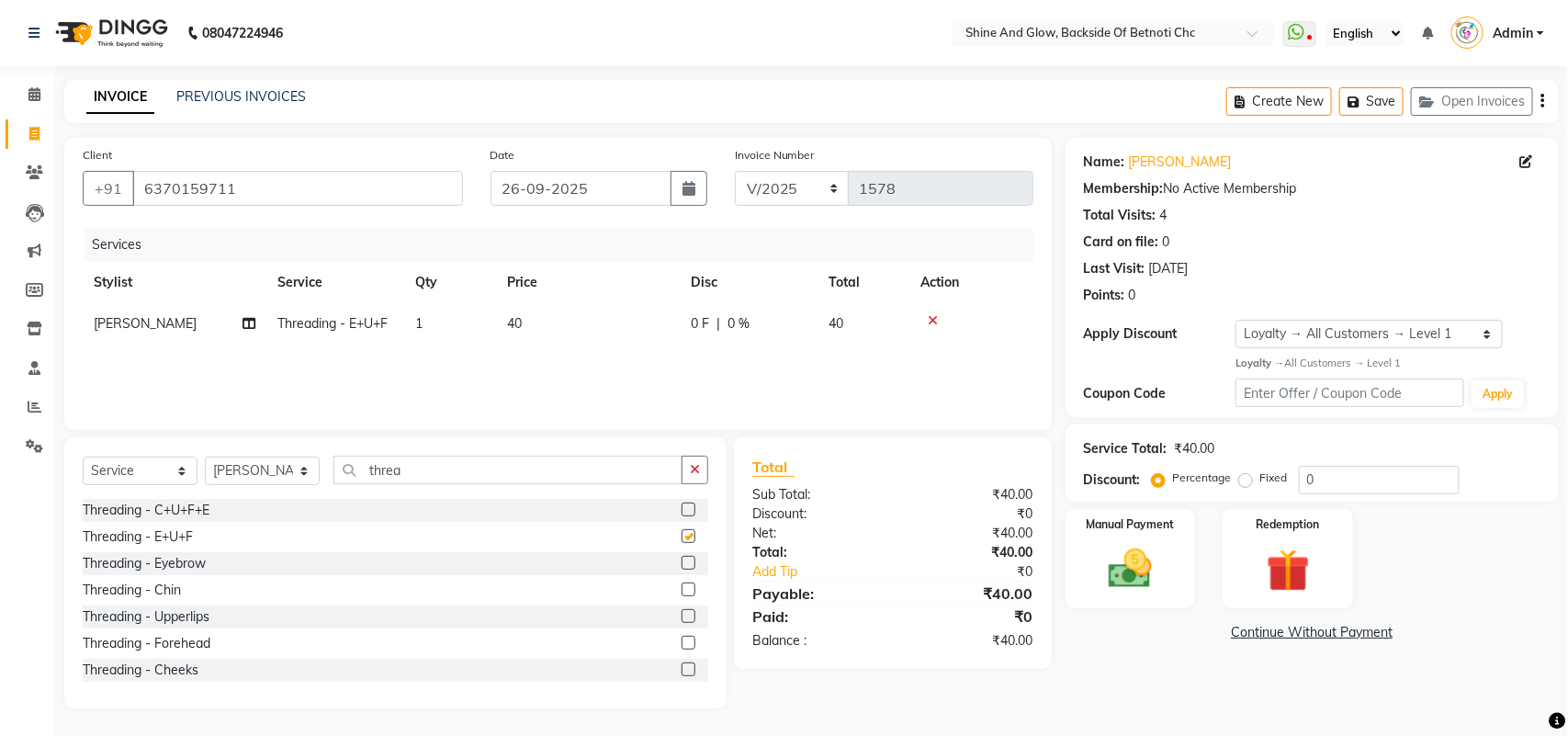
checkbox input "false"
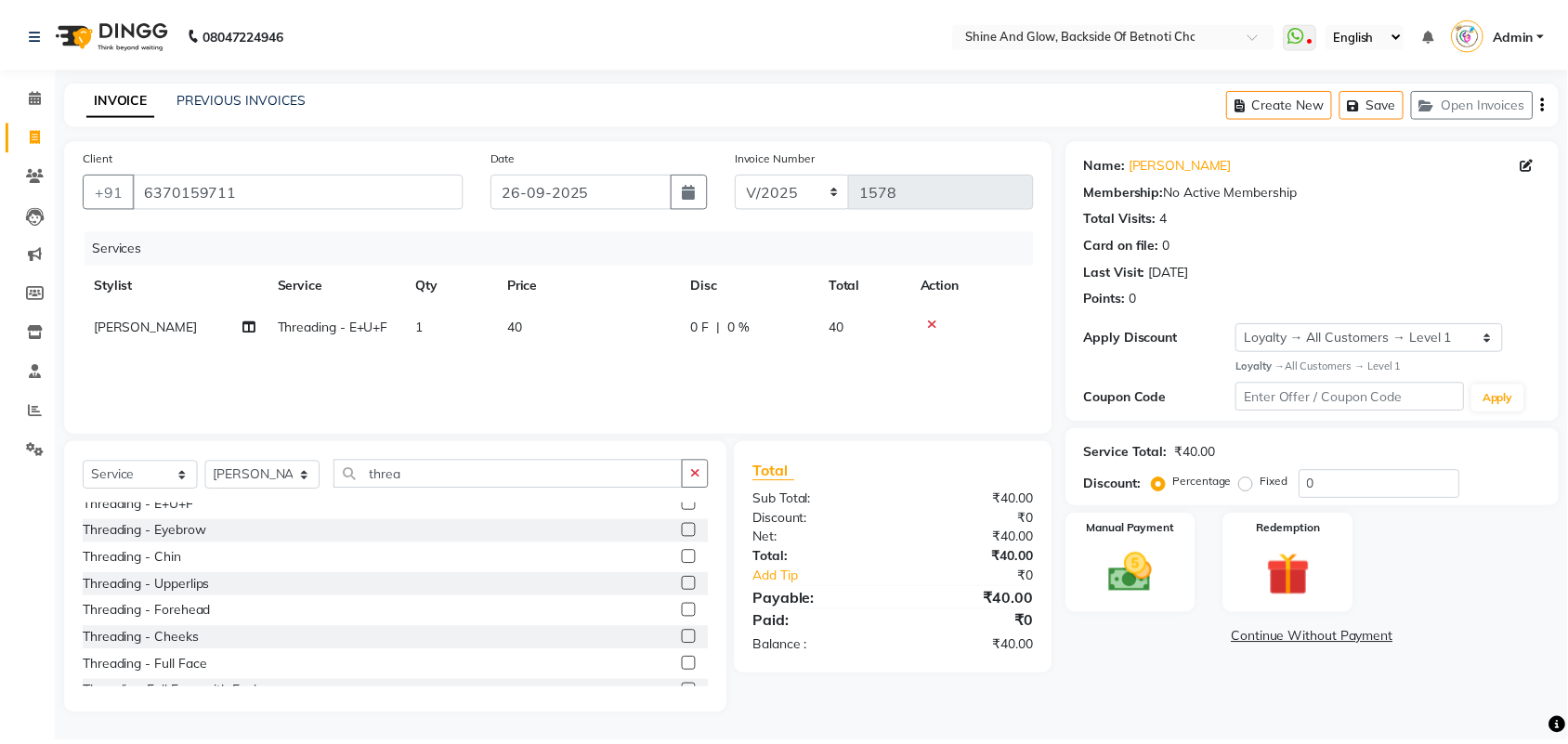
scroll to position [57, 0]
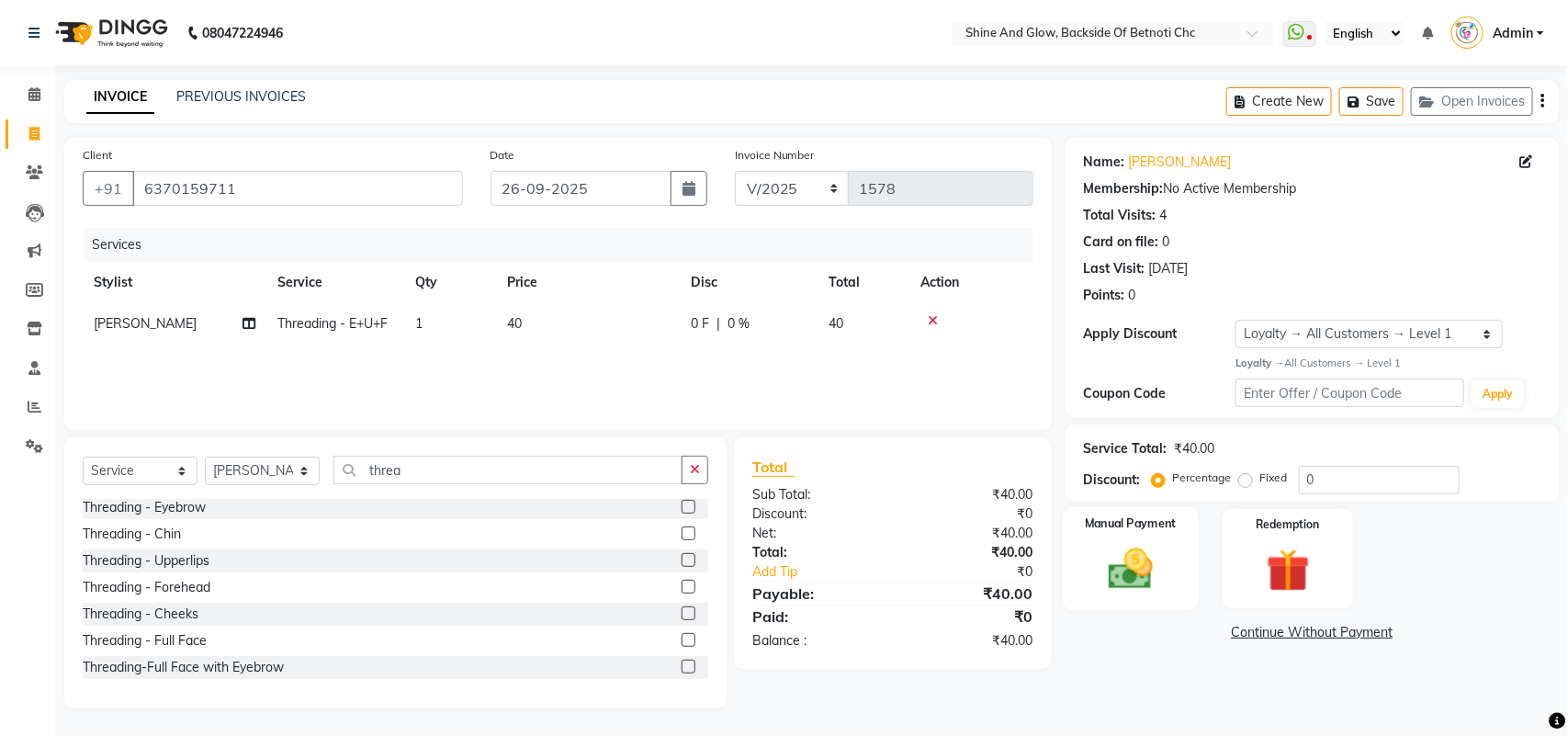
click at [1146, 548] on img at bounding box center [1130, 569] width 73 height 52
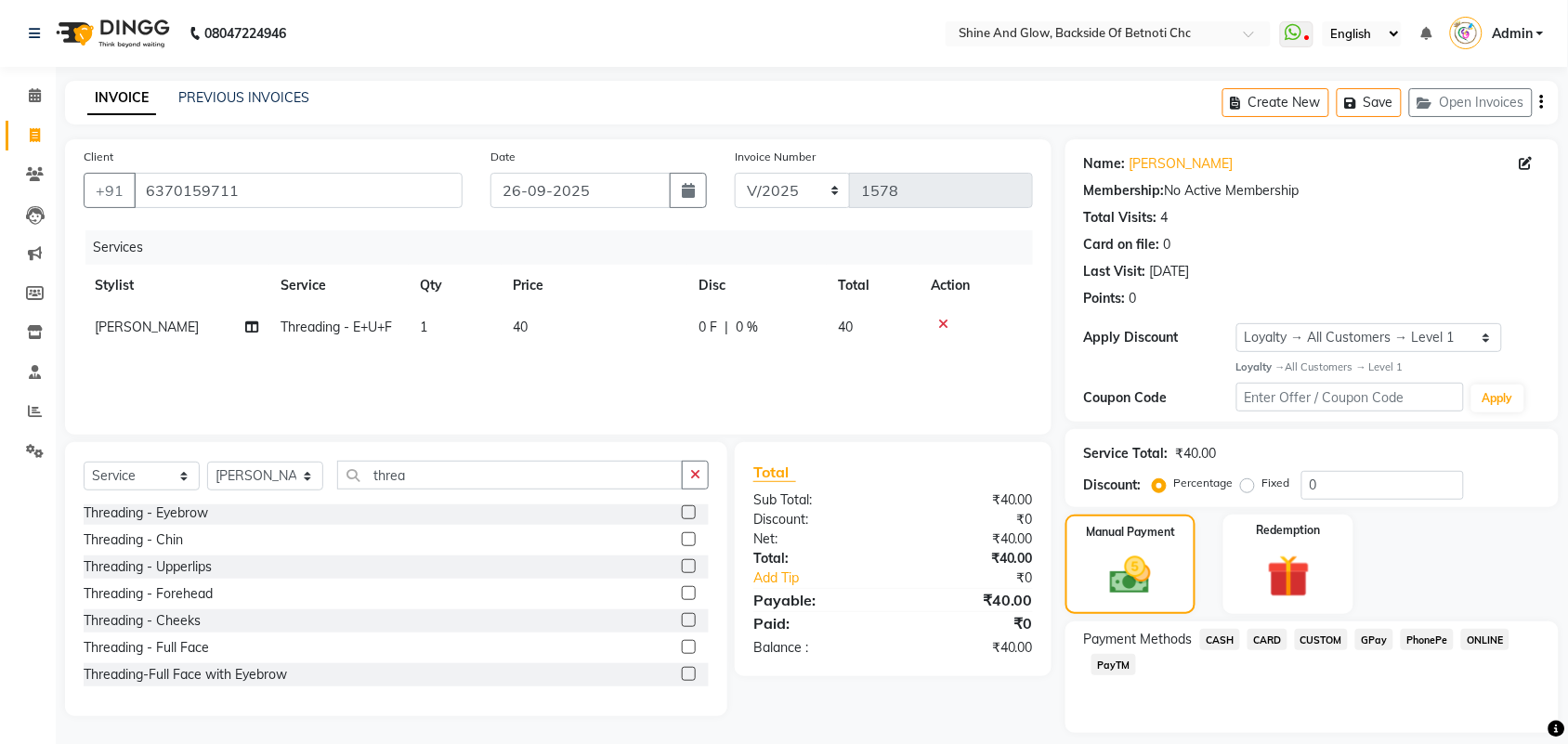
click at [1218, 639] on span "CASH" at bounding box center [1220, 639] width 40 height 21
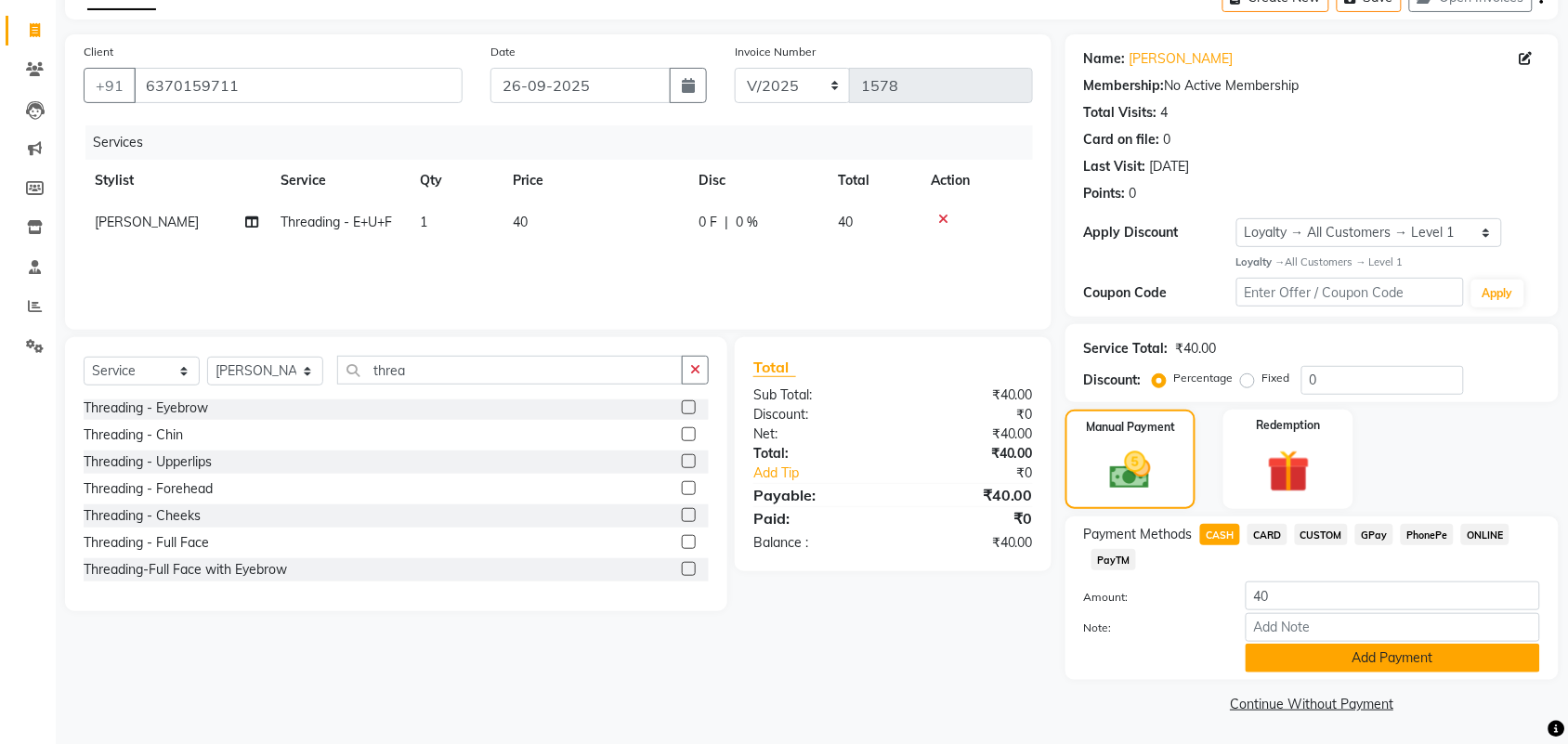
click at [1282, 655] on button "Add Payment" at bounding box center [1392, 658] width 294 height 29
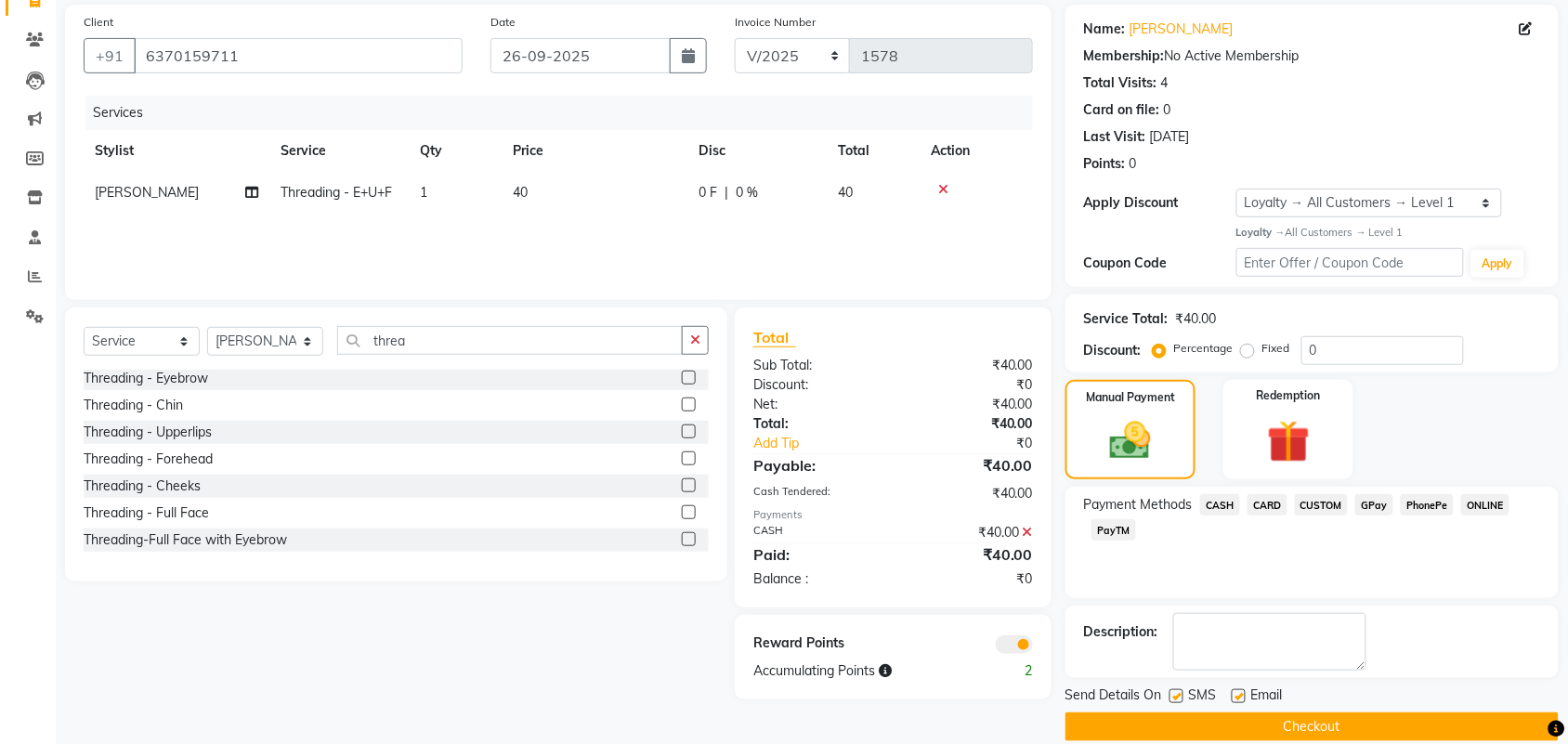
scroll to position [160, 0]
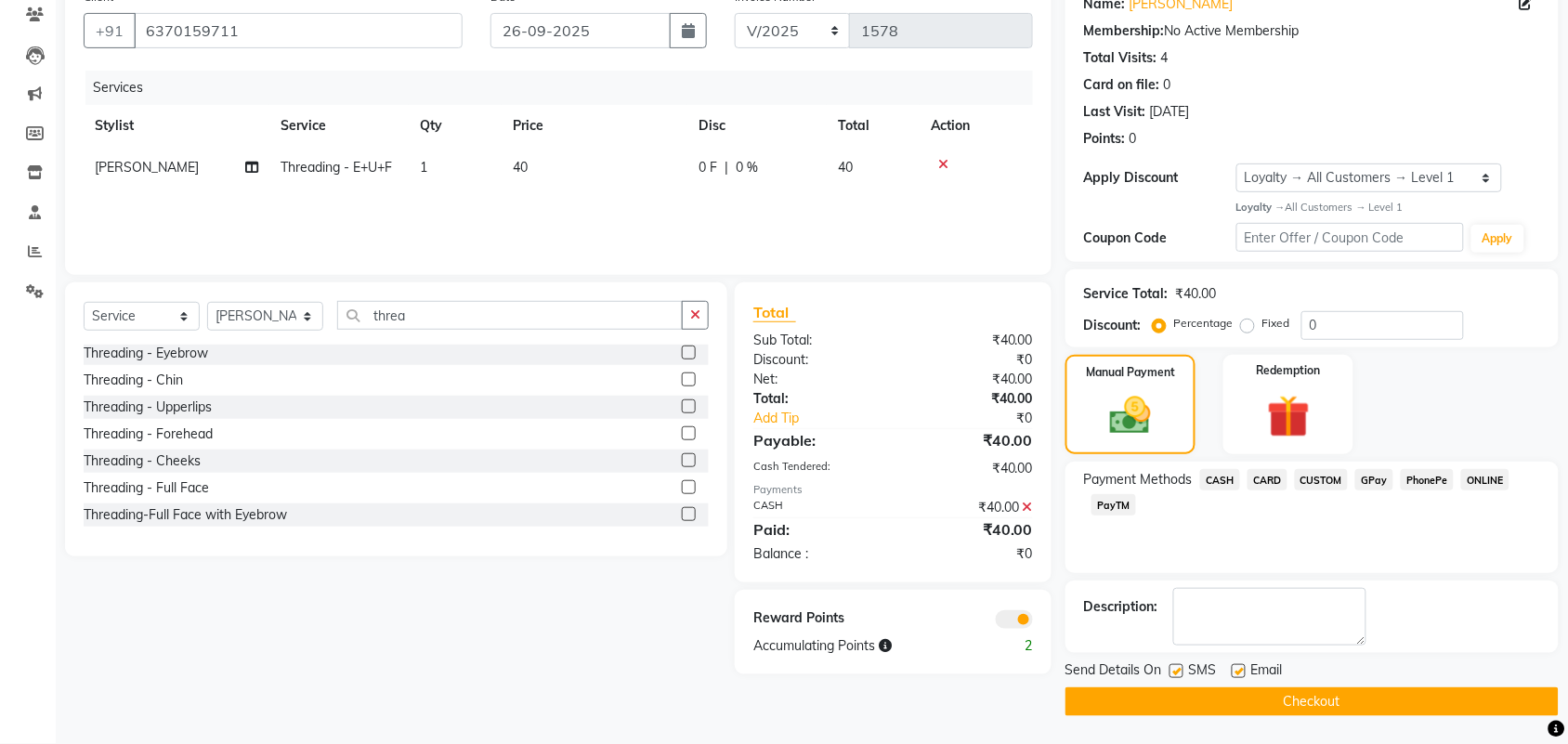
click at [1275, 695] on button "Checkout" at bounding box center [1312, 702] width 493 height 29
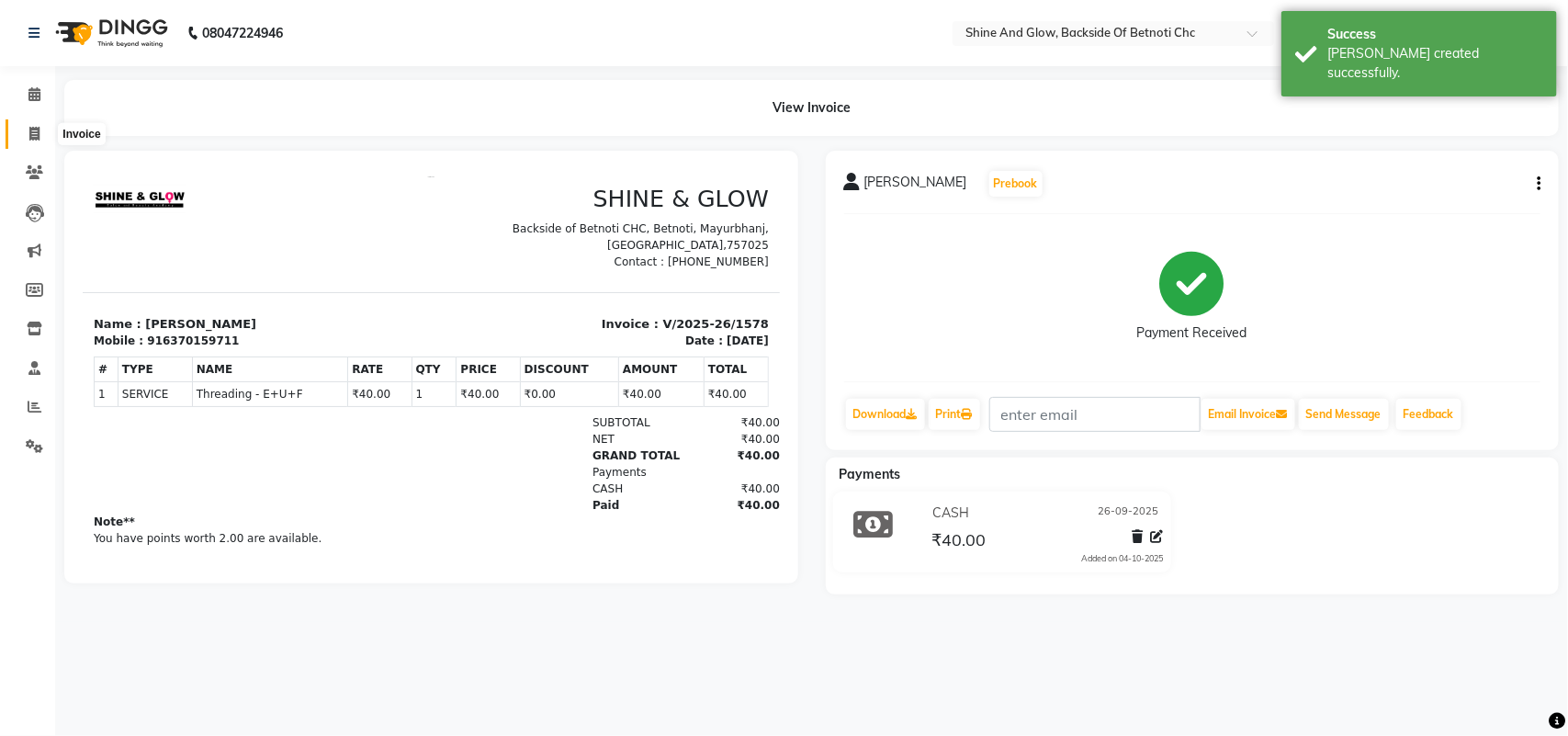
click at [33, 134] on icon at bounding box center [34, 134] width 10 height 14
select select "3848"
select select "service"
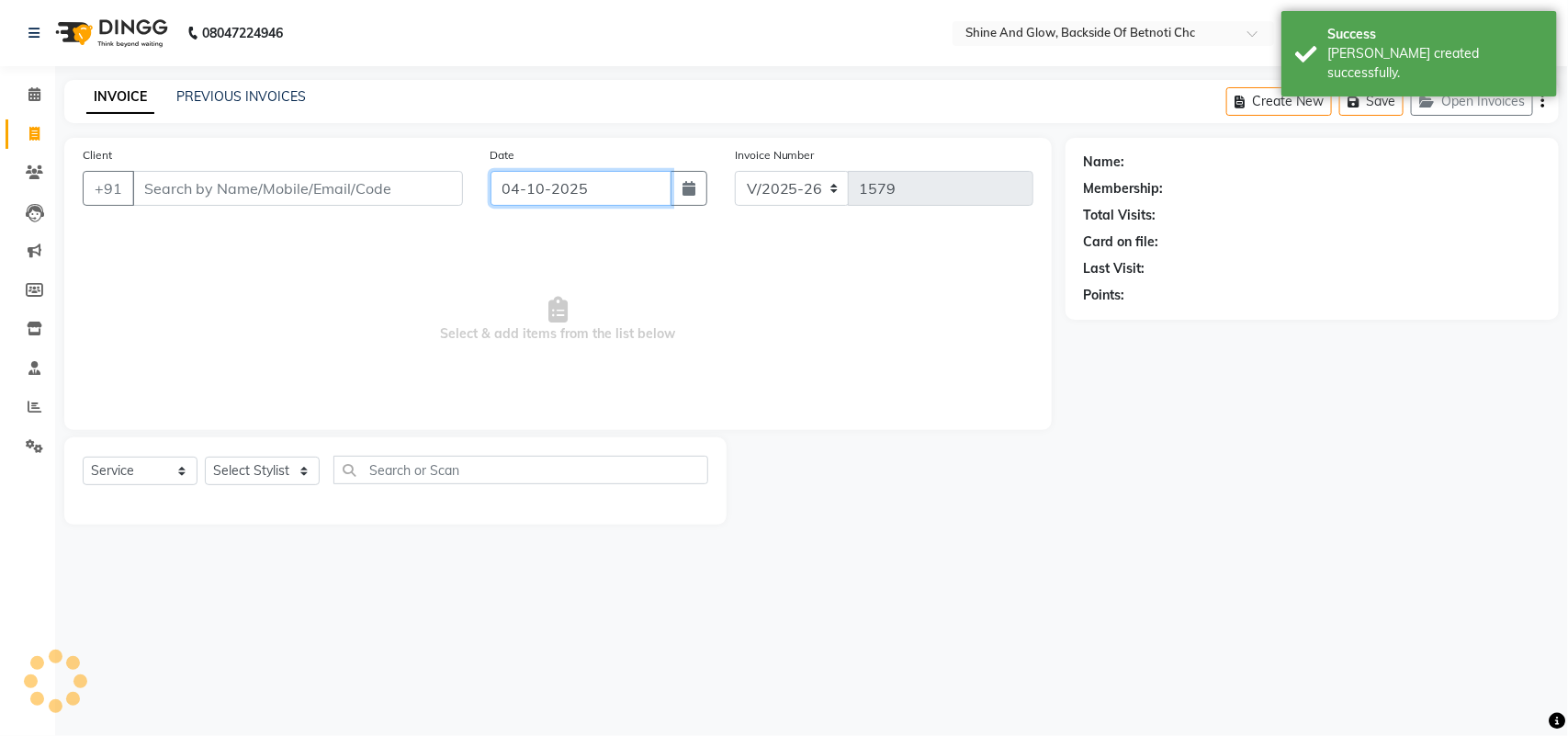
click at [542, 188] on input "04-10-2025" at bounding box center [581, 188] width 181 height 35
select select "10"
select select "2025"
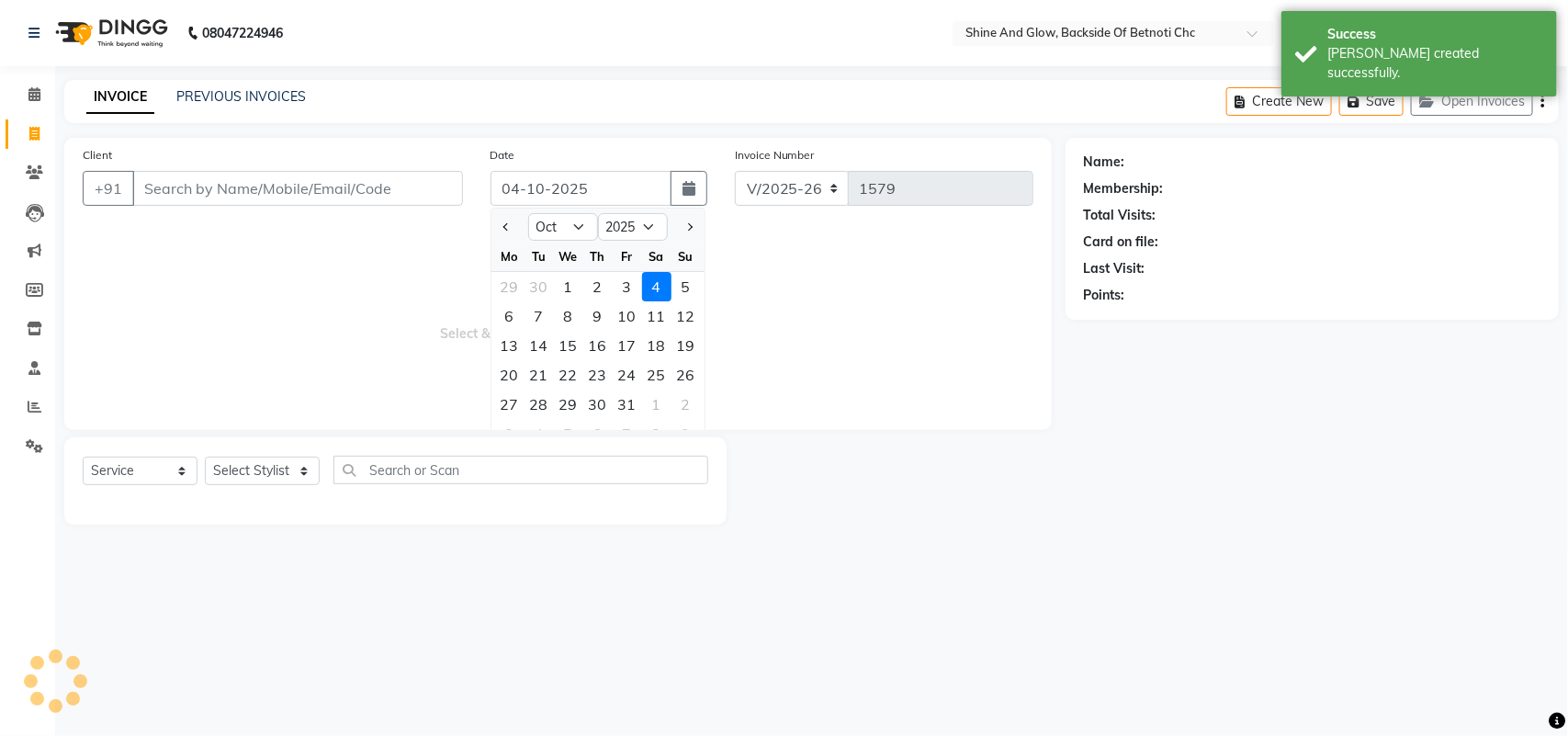
select select "18717"
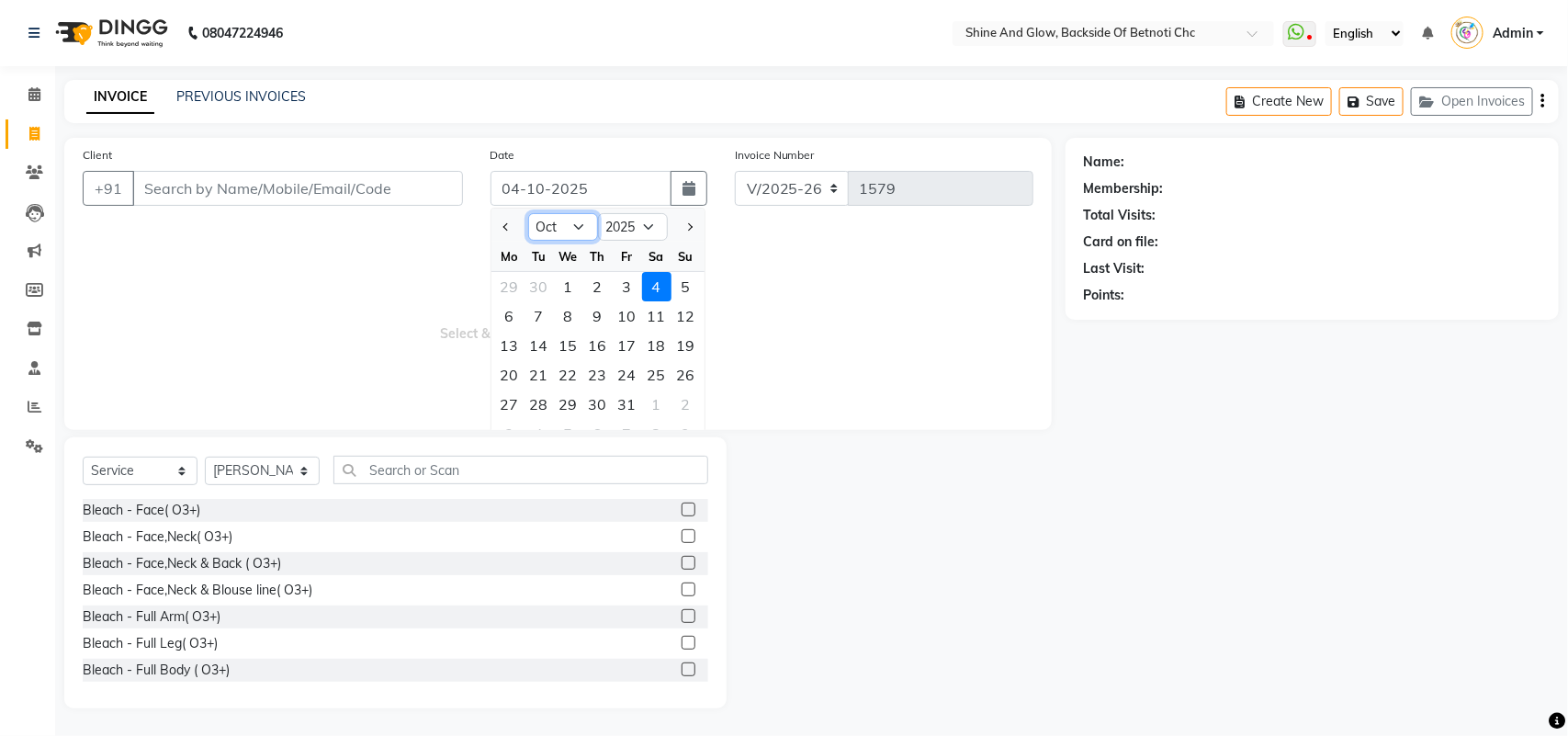
click at [547, 223] on select "Jan Feb Mar Apr May Jun [DATE] Aug Sep Oct Nov Dec" at bounding box center [563, 226] width 70 height 27
select select "9"
click at [528, 213] on select "Jan Feb Mar Apr May Jun [DATE] Aug Sep Oct Nov Dec" at bounding box center [563, 226] width 70 height 27
click at [622, 370] on div "26" at bounding box center [627, 374] width 29 height 29
type input "26-09-2025"
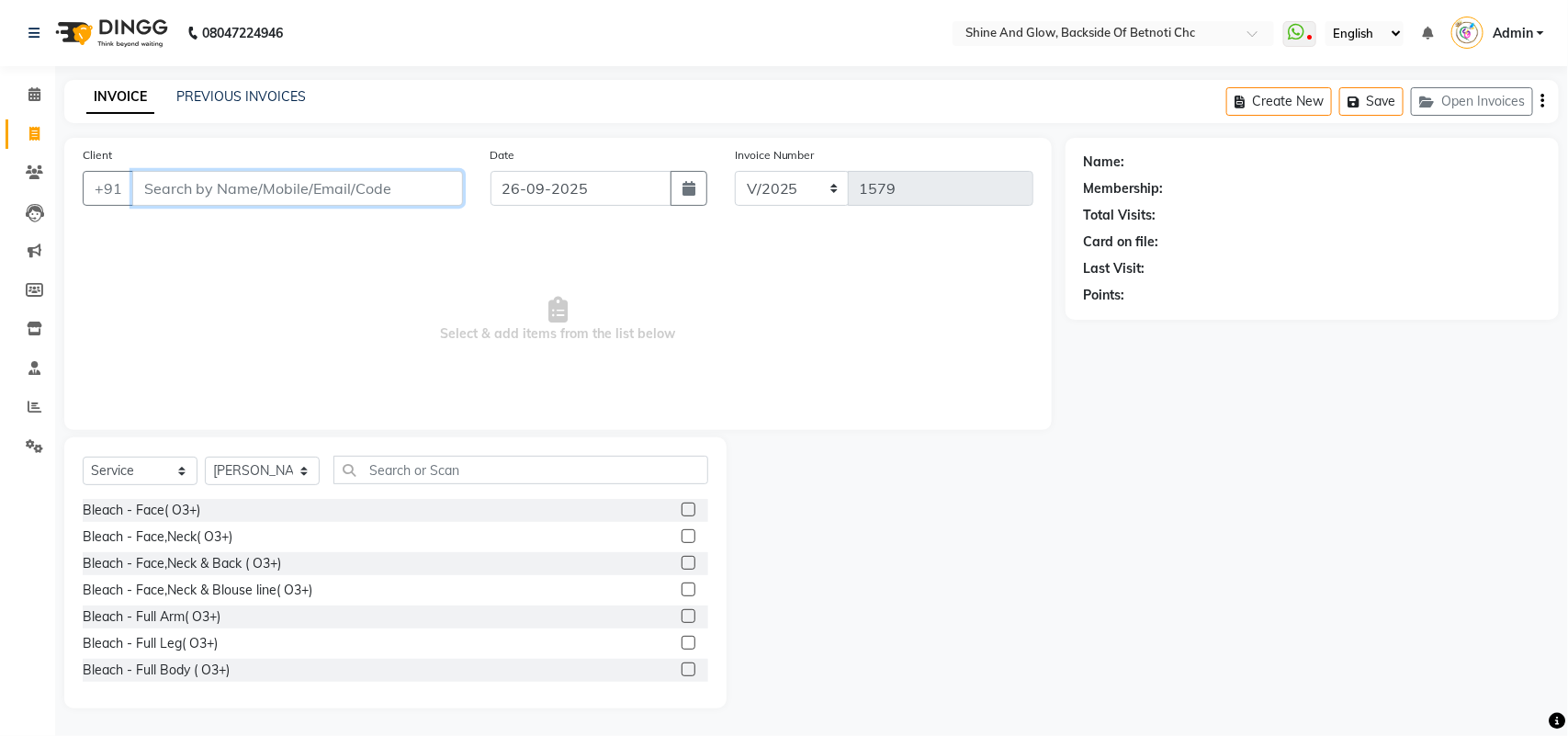
click at [361, 188] on input "Client" at bounding box center [297, 188] width 331 height 35
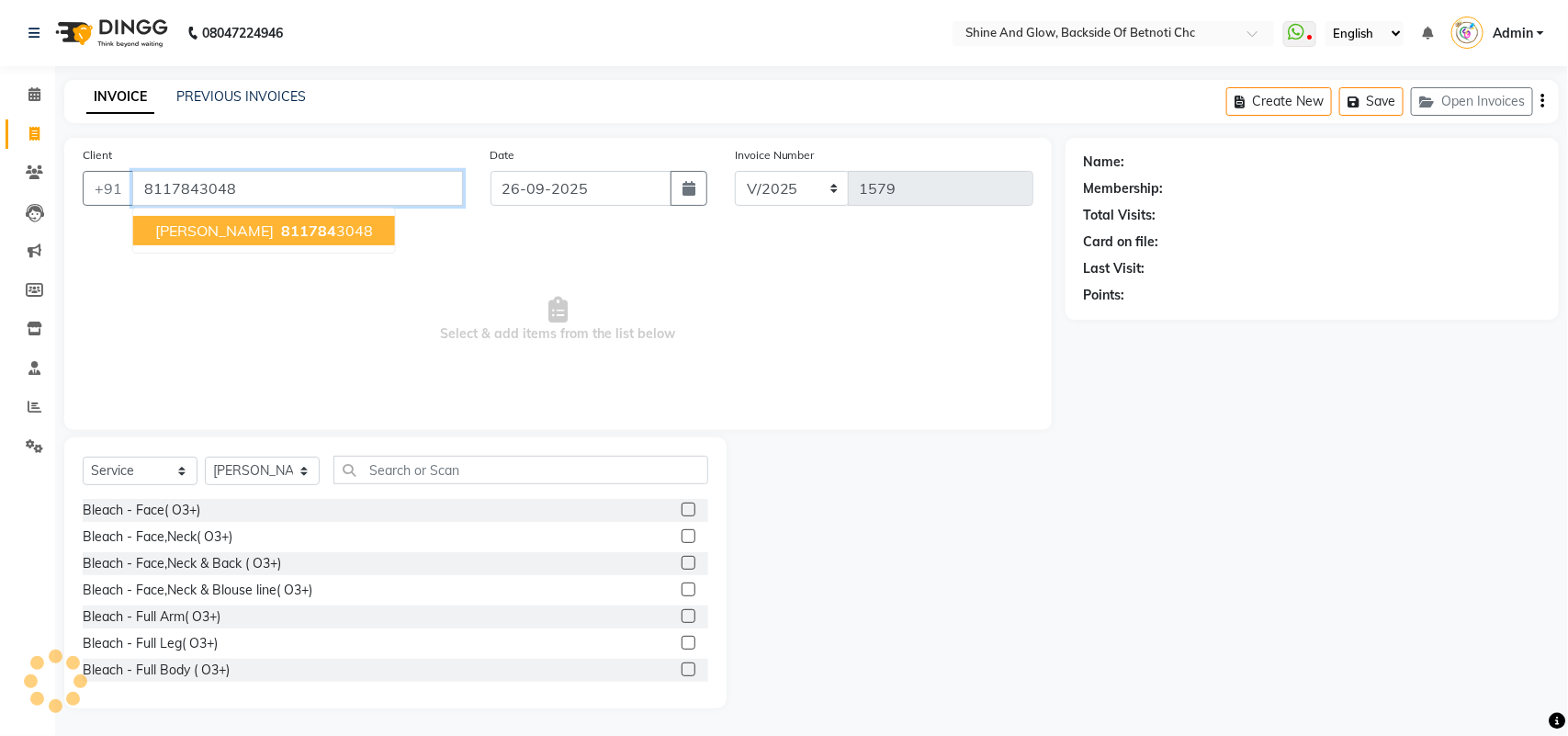
type input "8117843048"
select select "1: Object"
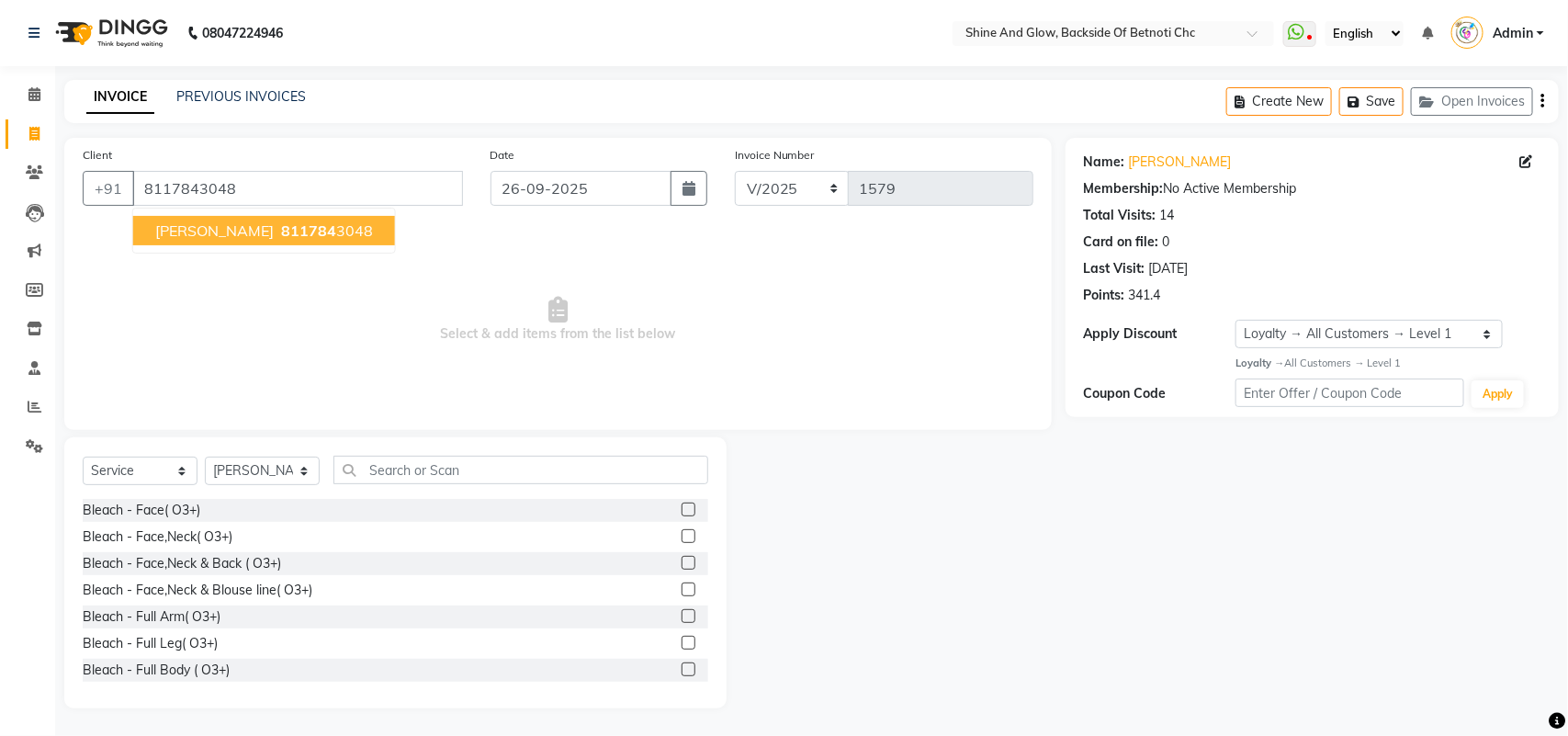
click at [347, 231] on ngb-highlight "811784 3048" at bounding box center [325, 231] width 95 height 19
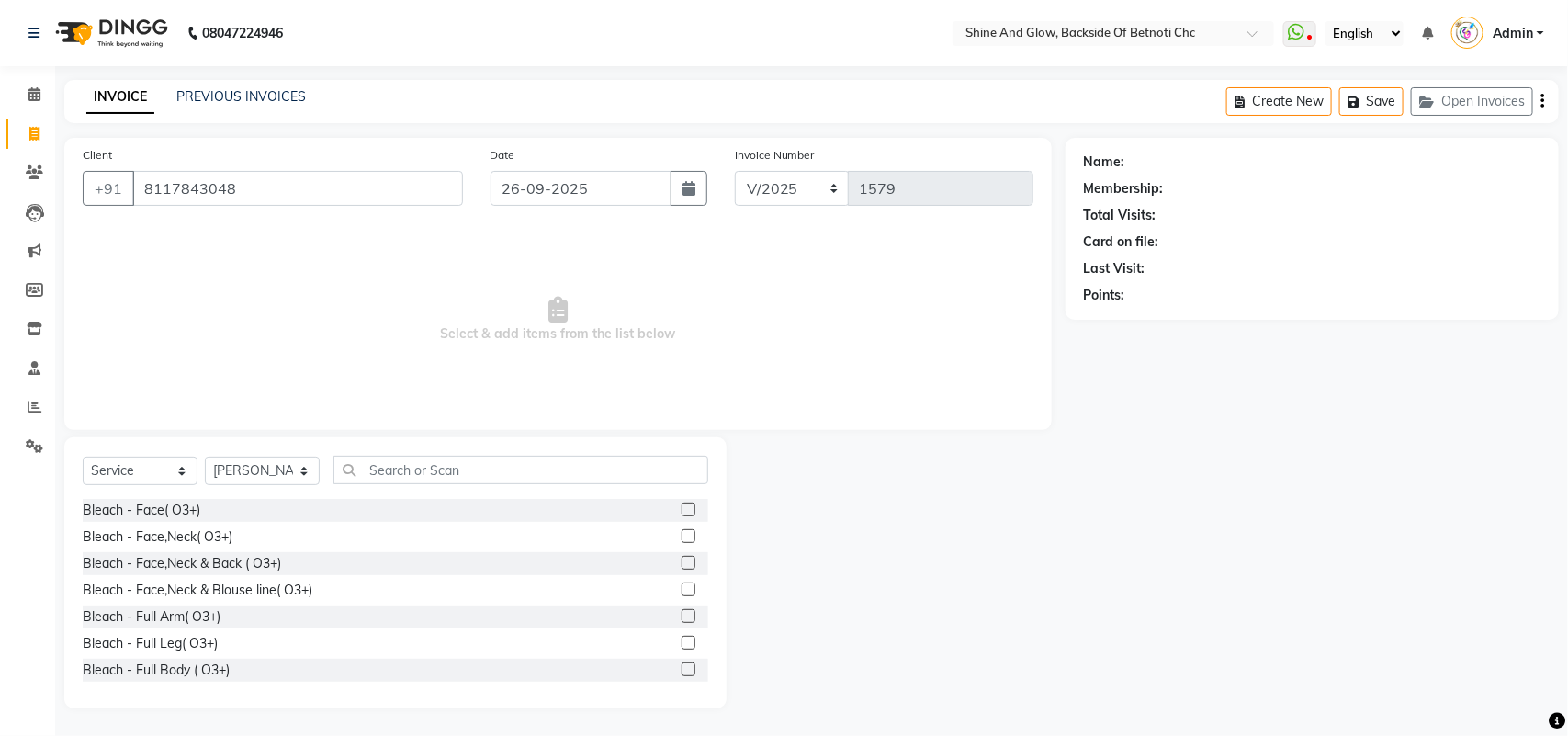
select select "1: Object"
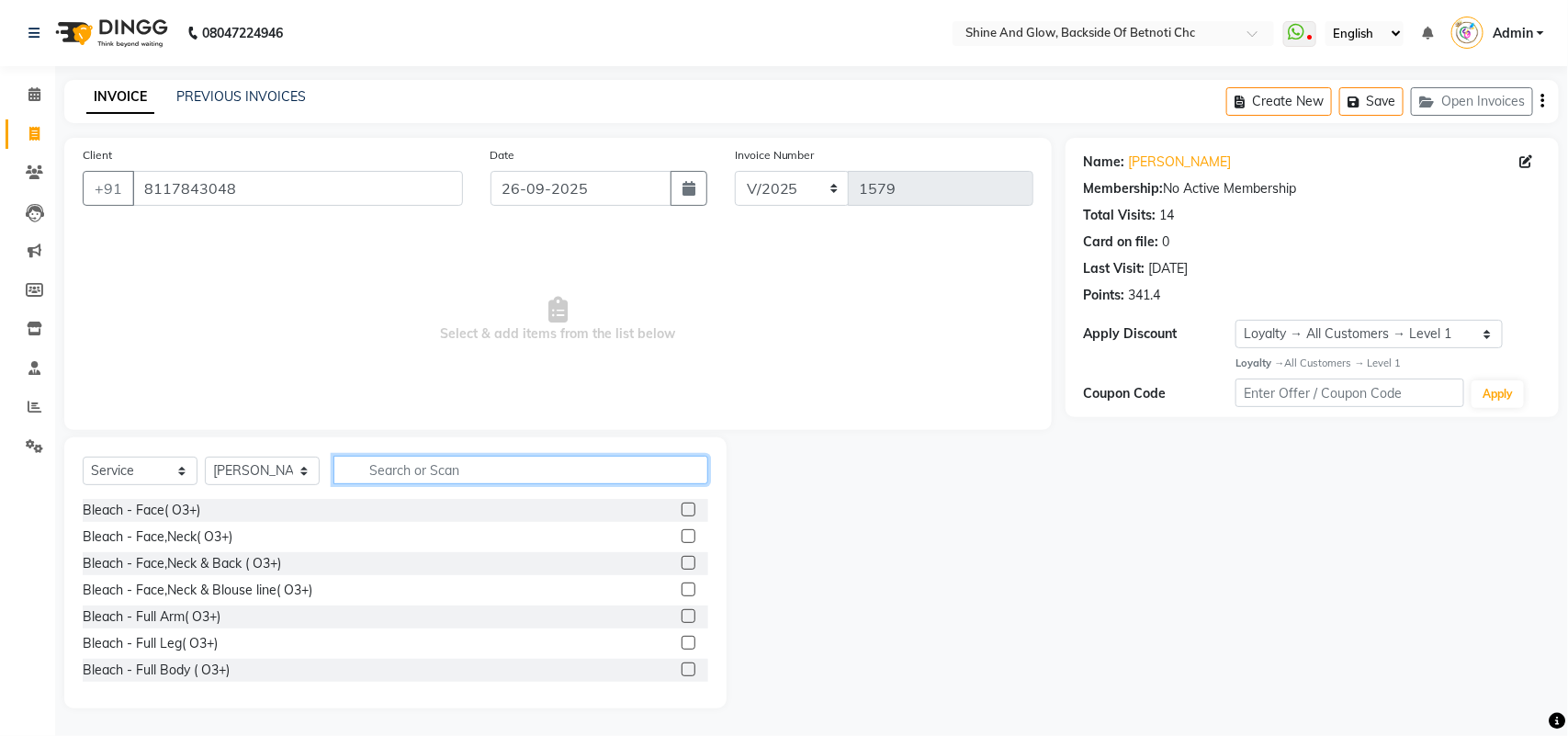
click at [383, 467] on input "text" at bounding box center [521, 470] width 375 height 28
type input "thre"
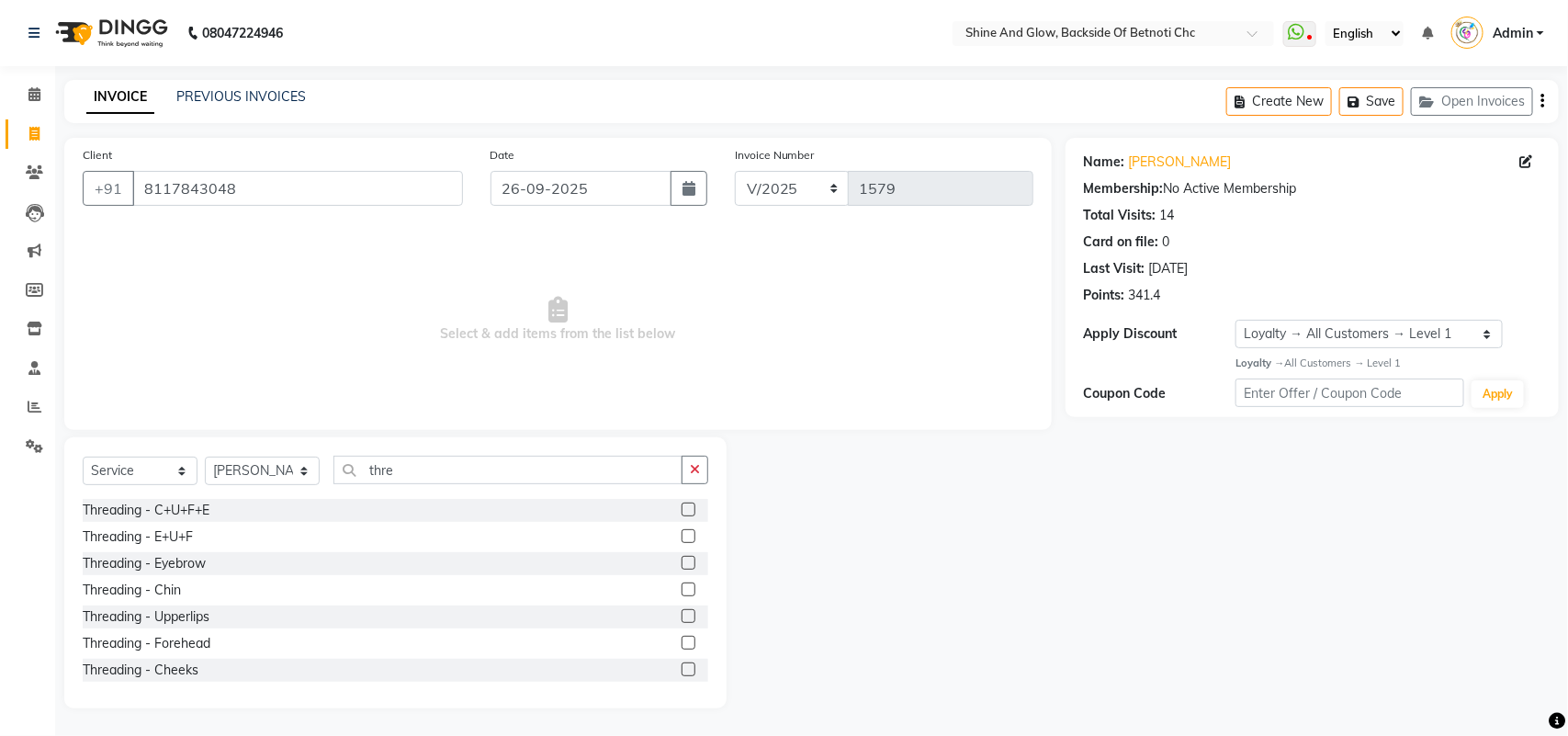
click at [682, 536] on label at bounding box center [688, 536] width 14 height 14
click at [682, 536] on input "checkbox" at bounding box center [687, 537] width 12 height 12
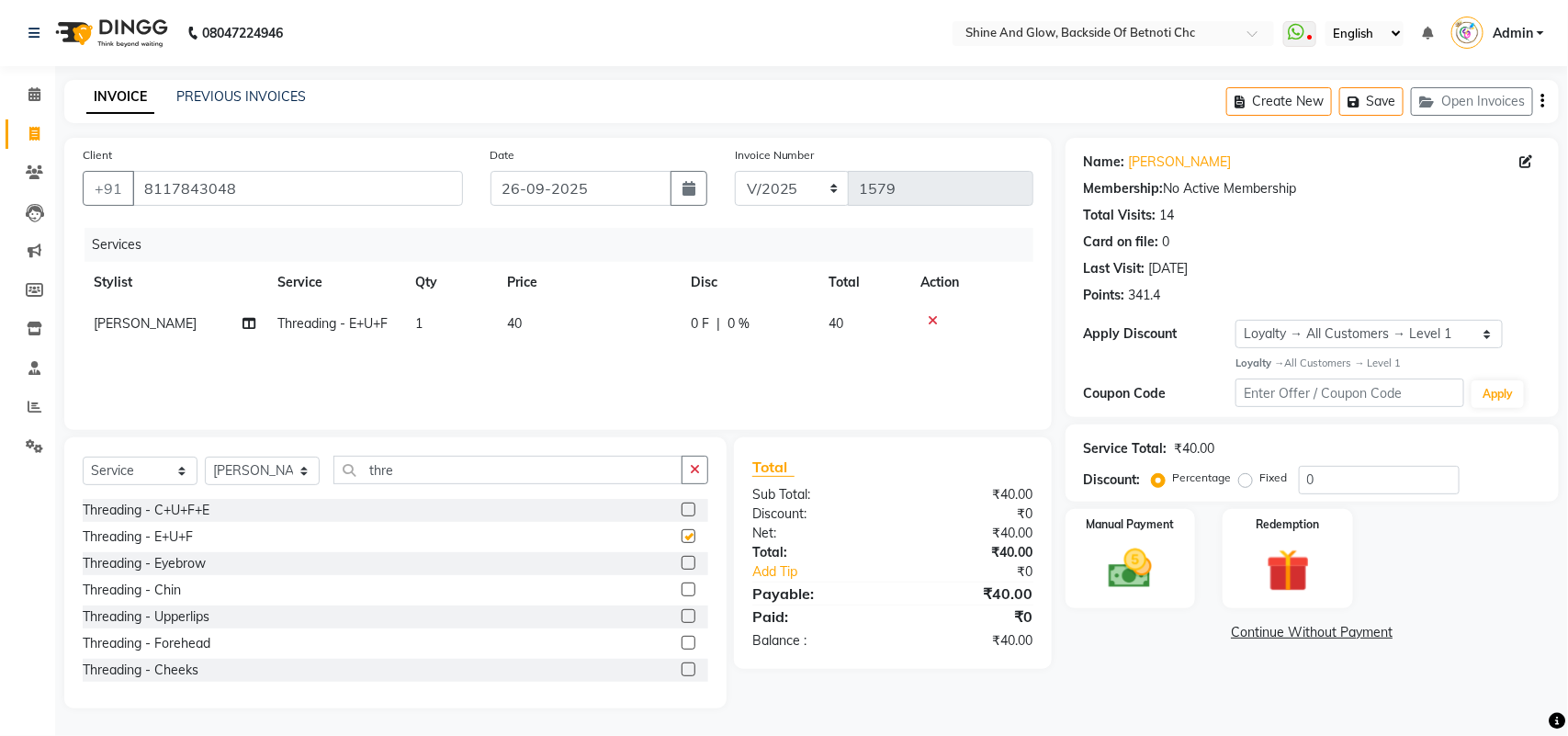
checkbox input "false"
click at [154, 471] on select "Select Service Product Membership Package Voucher Prepaid Gift Card" at bounding box center [140, 471] width 115 height 28
select select "product"
click at [83, 457] on select "Select Service Product Membership Package Voucher Prepaid Gift Card" at bounding box center [140, 471] width 115 height 28
click at [264, 466] on select "Select Stylist [PERSON_NAME] Lipi [PERSON_NAME] [PERSON_NAME] Priya Mam" at bounding box center [263, 471] width 115 height 28
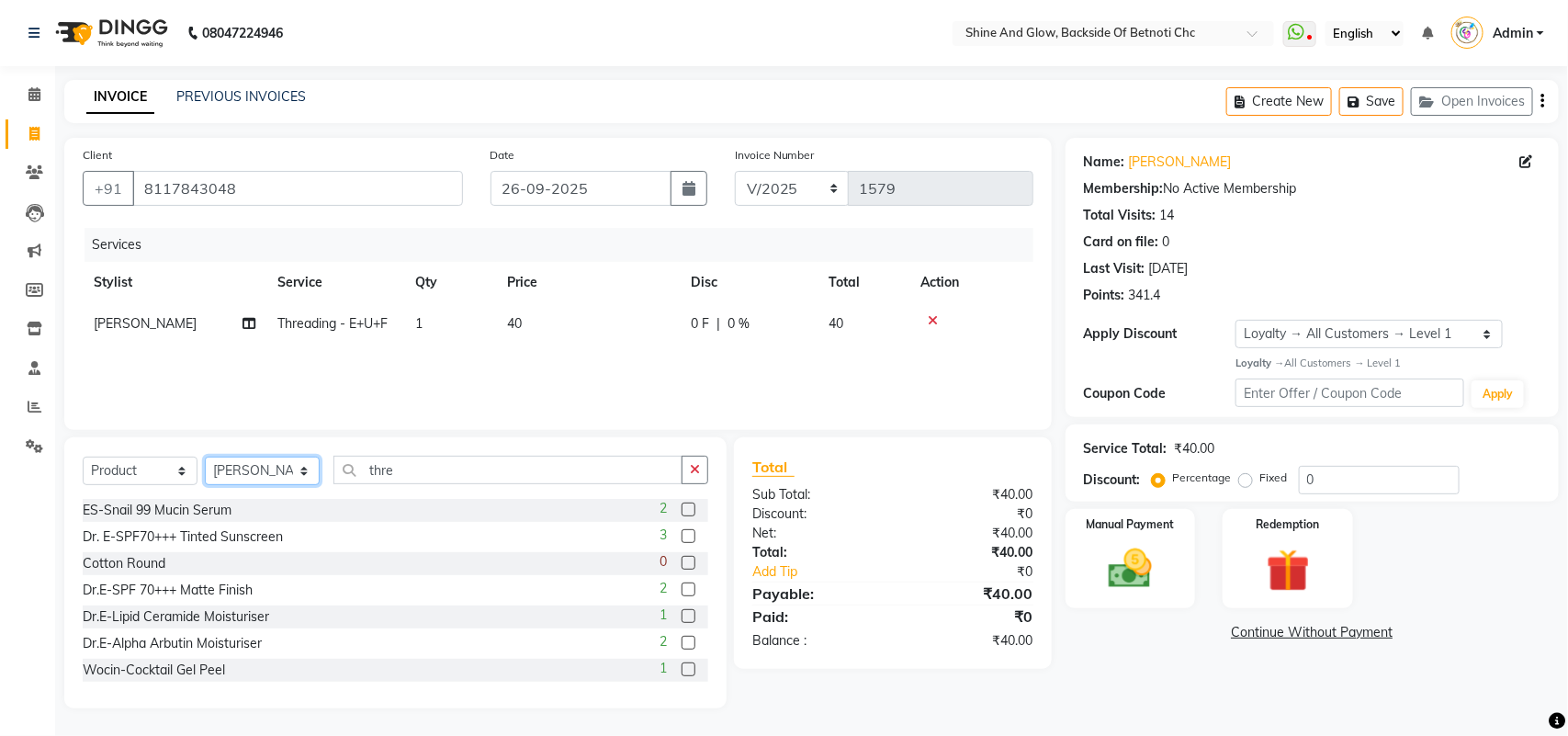
select select "18719"
click at [205, 457] on select "Select Stylist [PERSON_NAME] Lipi [PERSON_NAME] [PERSON_NAME] Priya Mam" at bounding box center [263, 471] width 115 height 28
drag, startPoint x: 428, startPoint y: 471, endPoint x: 338, endPoint y: 466, distance: 90.1
click at [338, 466] on input "thre" at bounding box center [508, 470] width 349 height 28
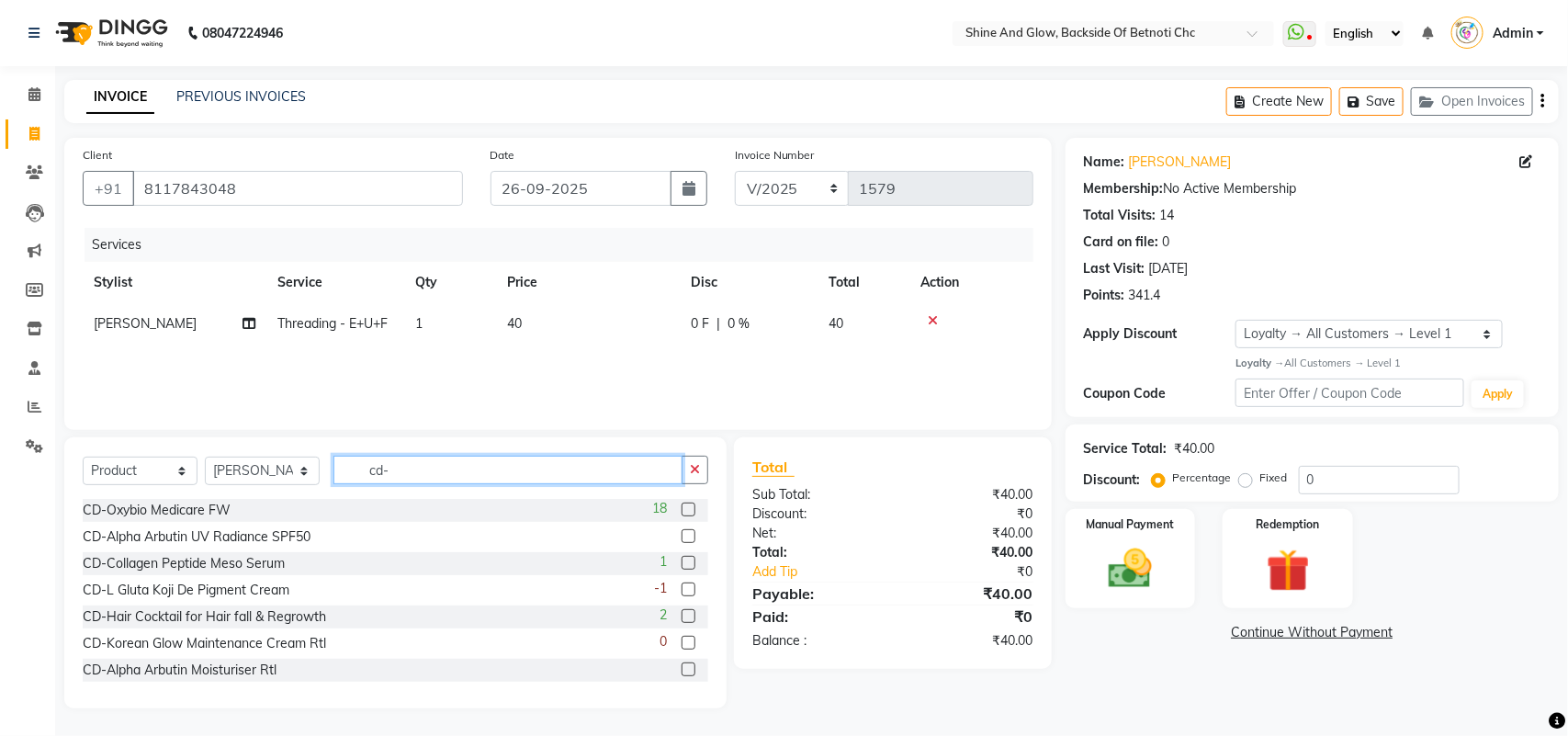
type input "cd-"
click at [682, 504] on label at bounding box center [688, 510] width 14 height 14
click at [682, 505] on input "checkbox" at bounding box center [687, 511] width 12 height 12
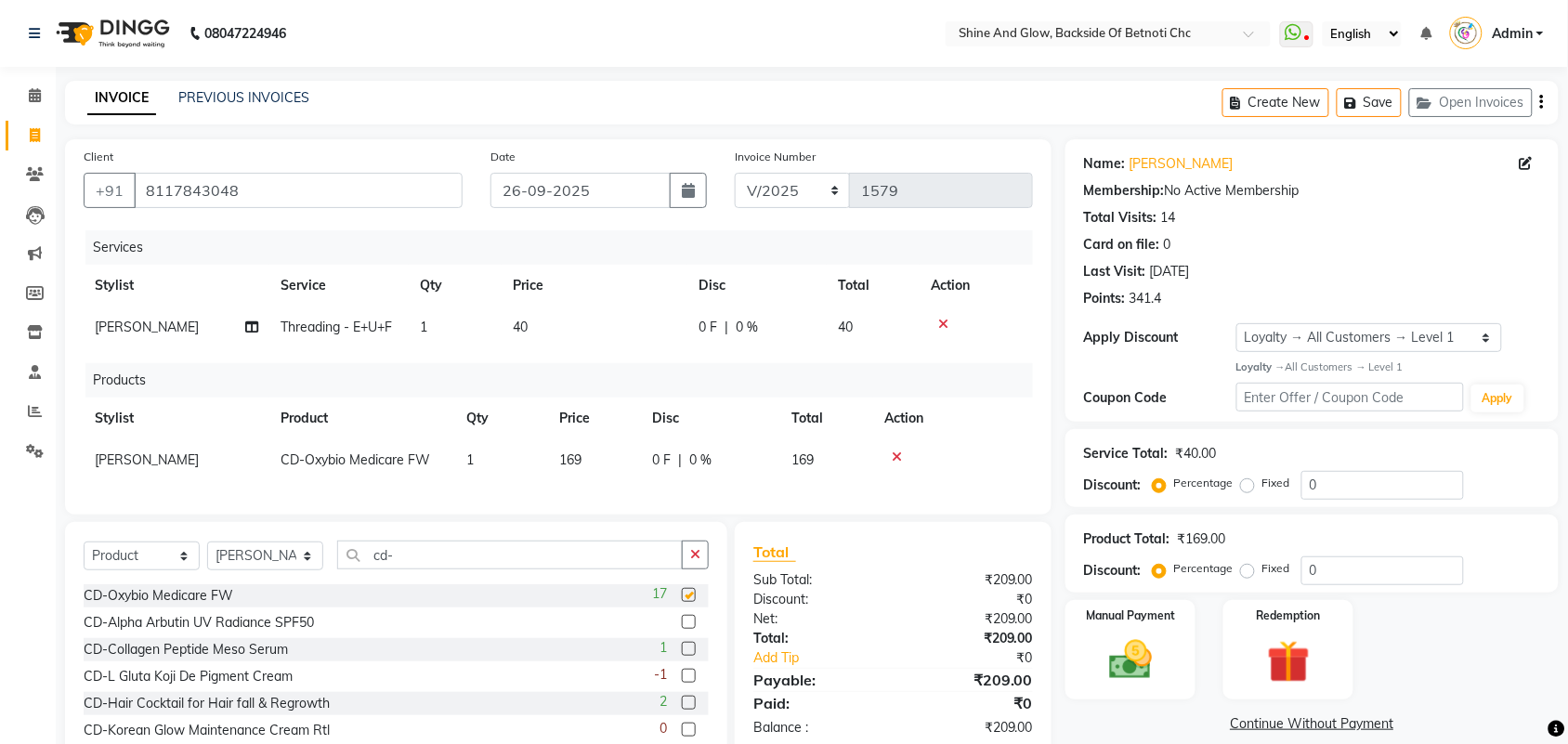
checkbox input "false"
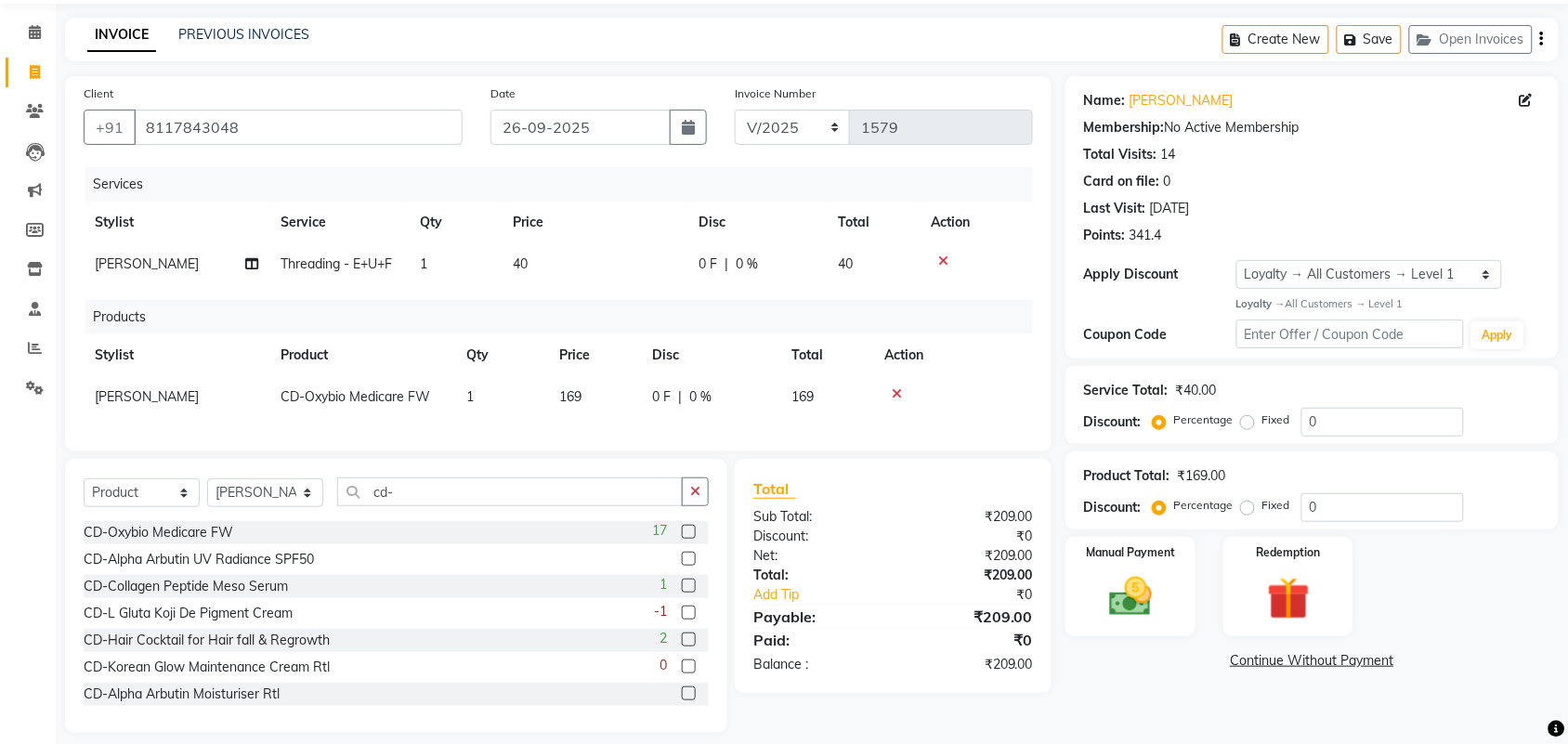
scroll to position [97, 0]
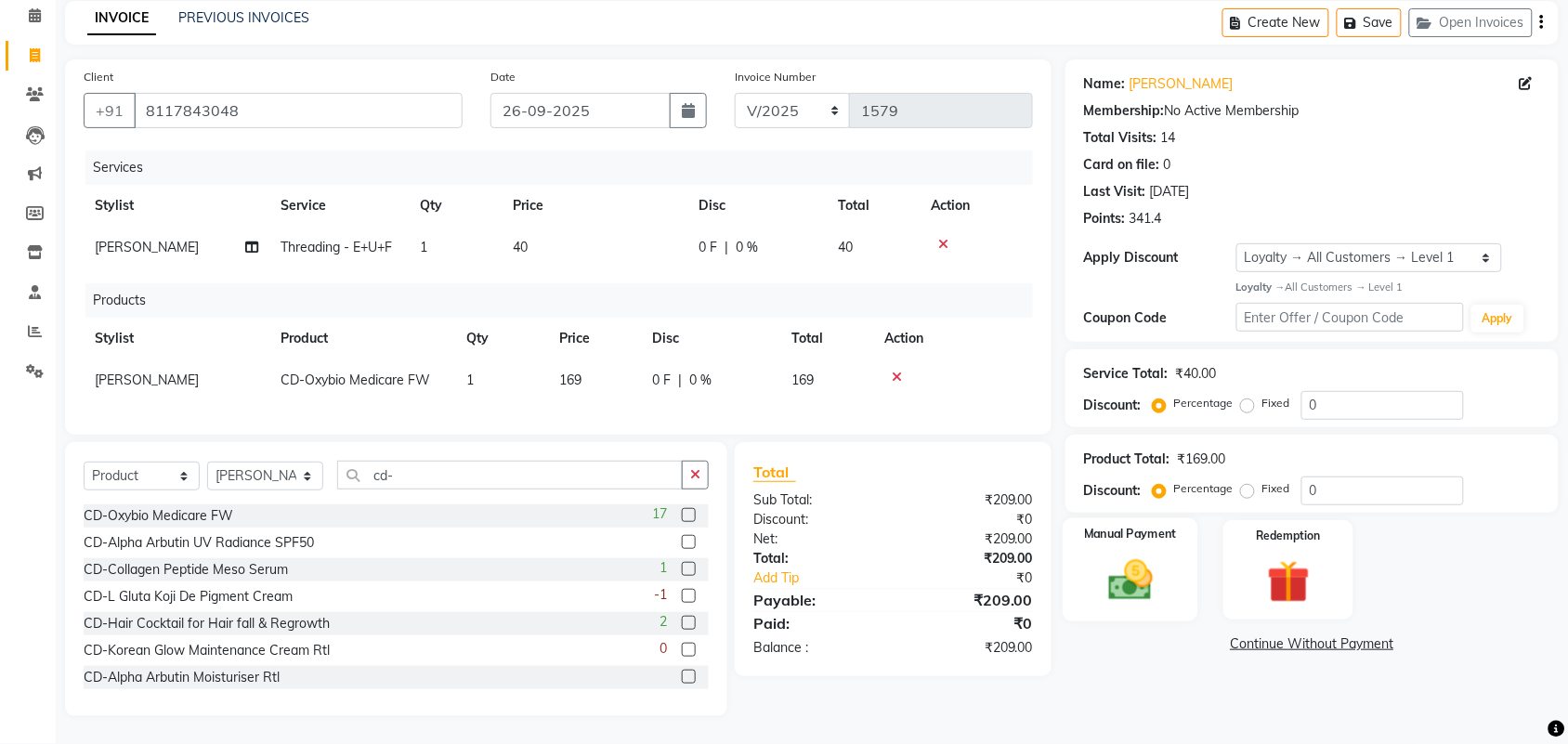
click at [1149, 579] on img at bounding box center [1130, 580] width 72 height 51
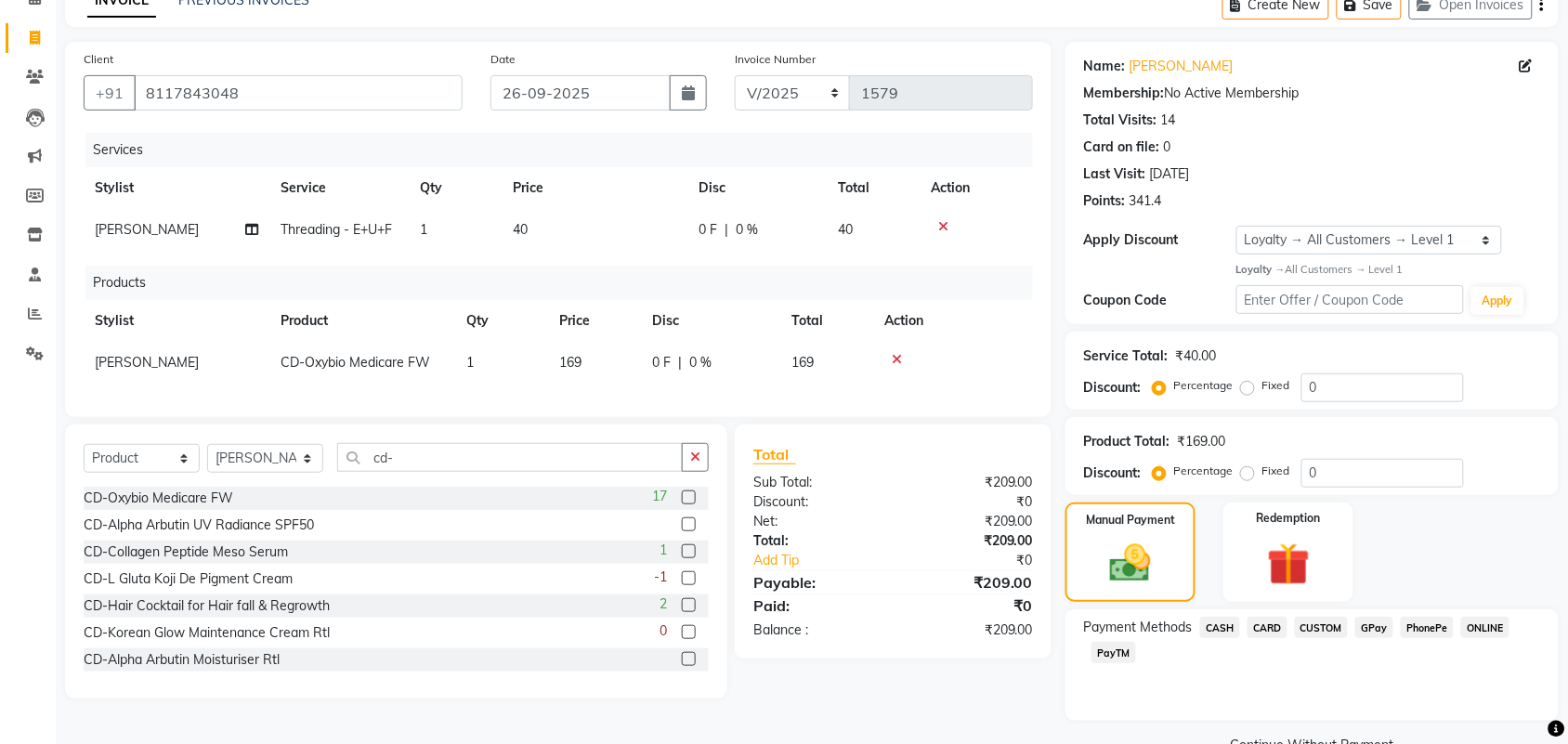
click at [1419, 630] on span "PhonePe" at bounding box center [1427, 628] width 53 height 21
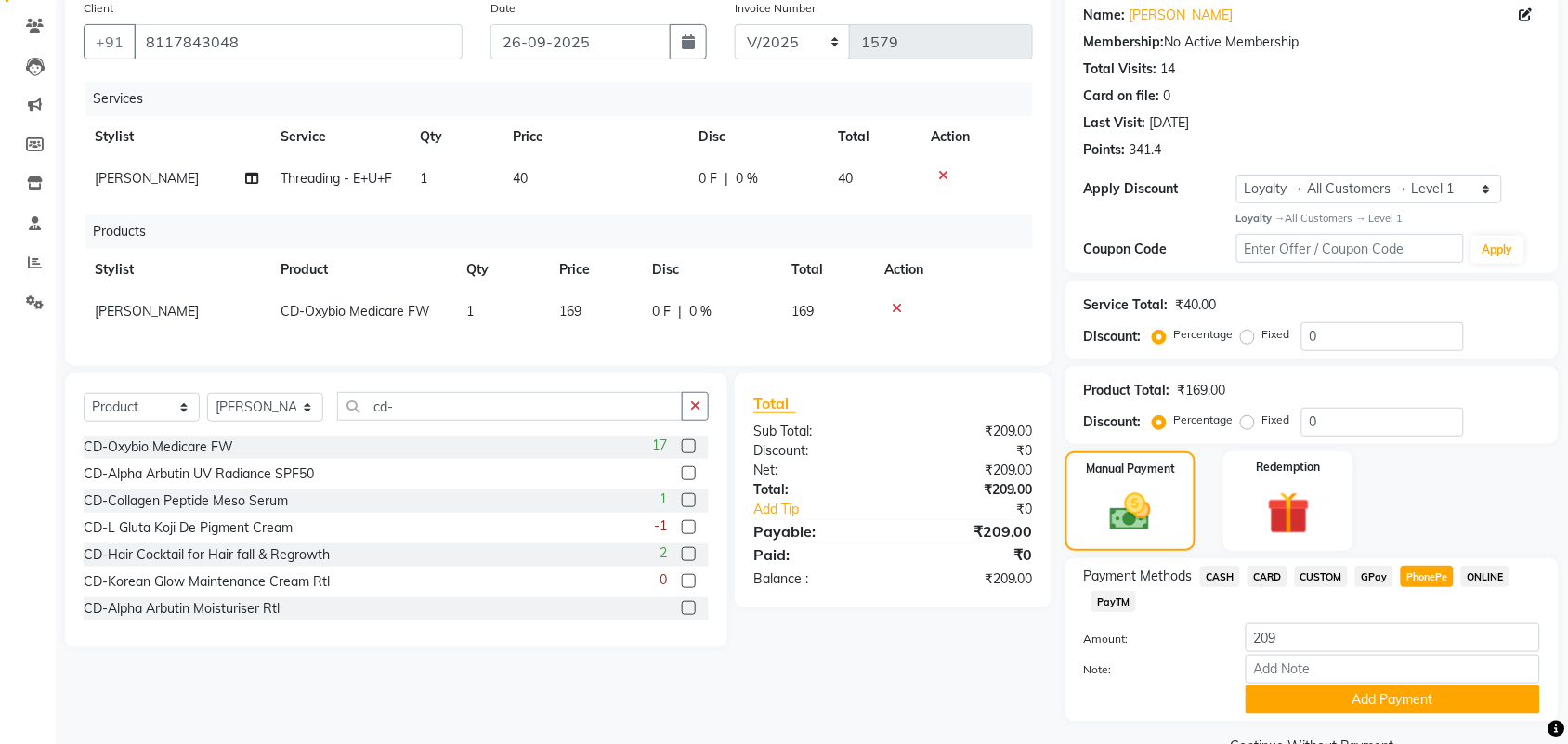
scroll to position [191, 0]
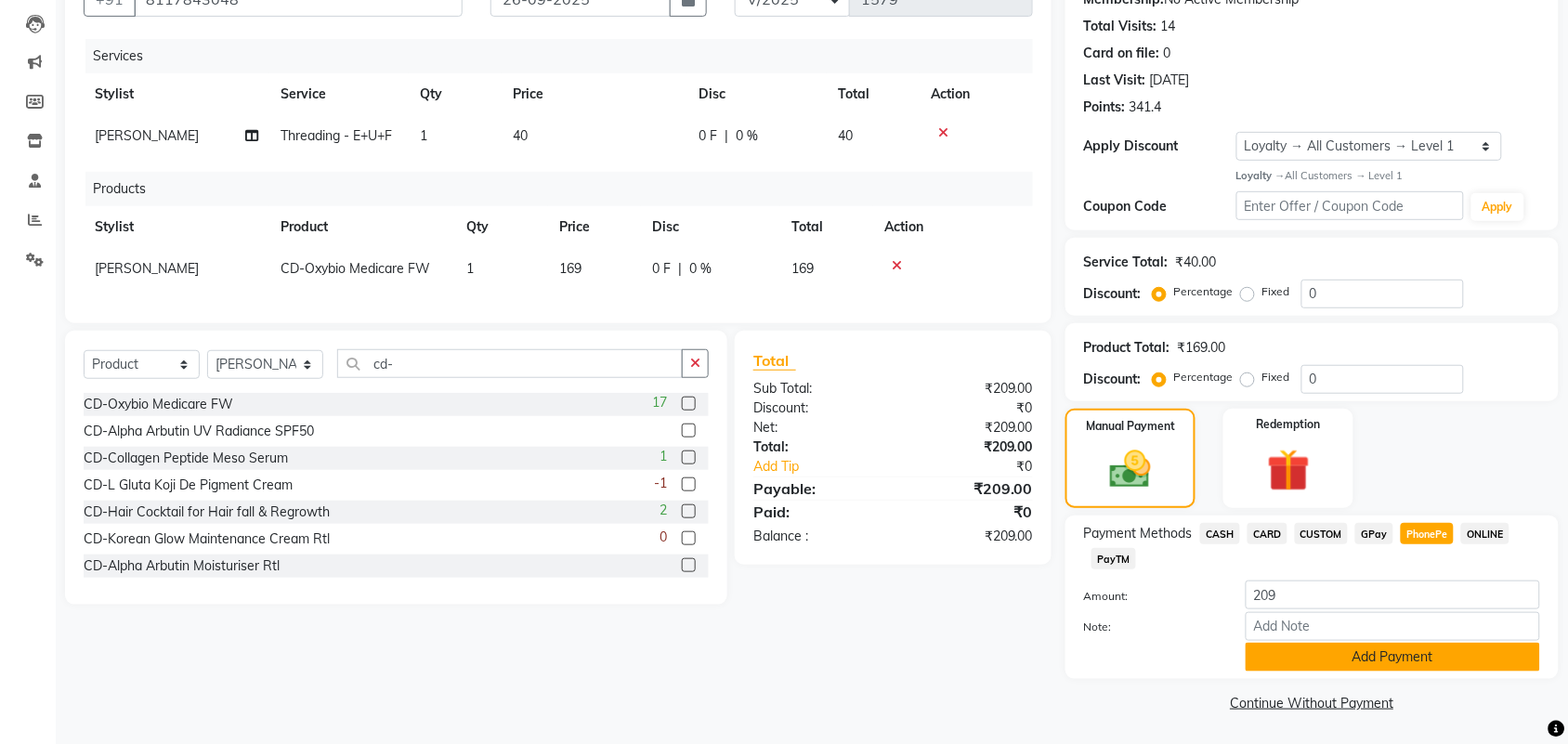
click at [1380, 654] on button "Add Payment" at bounding box center [1392, 657] width 294 height 29
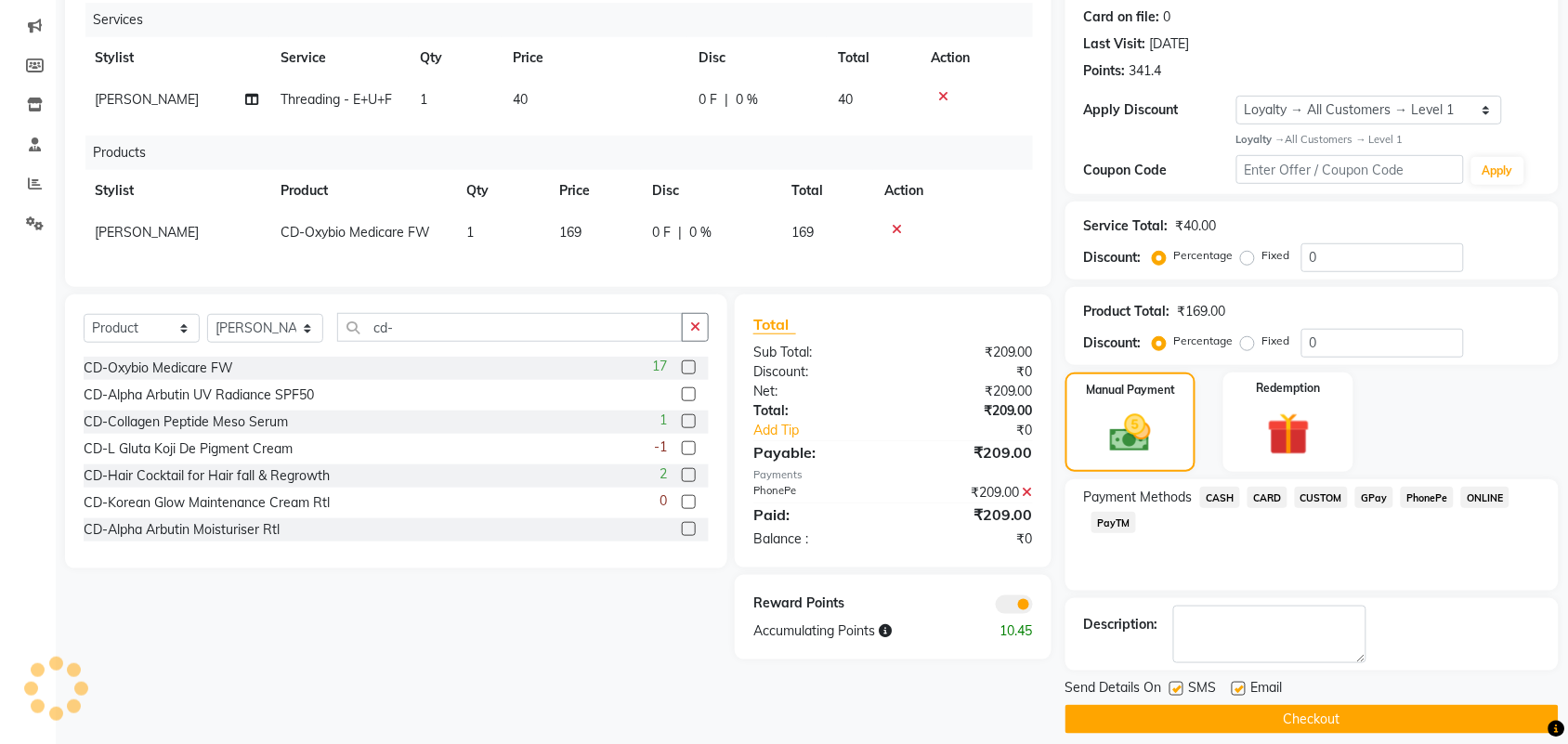
scroll to position [247, 0]
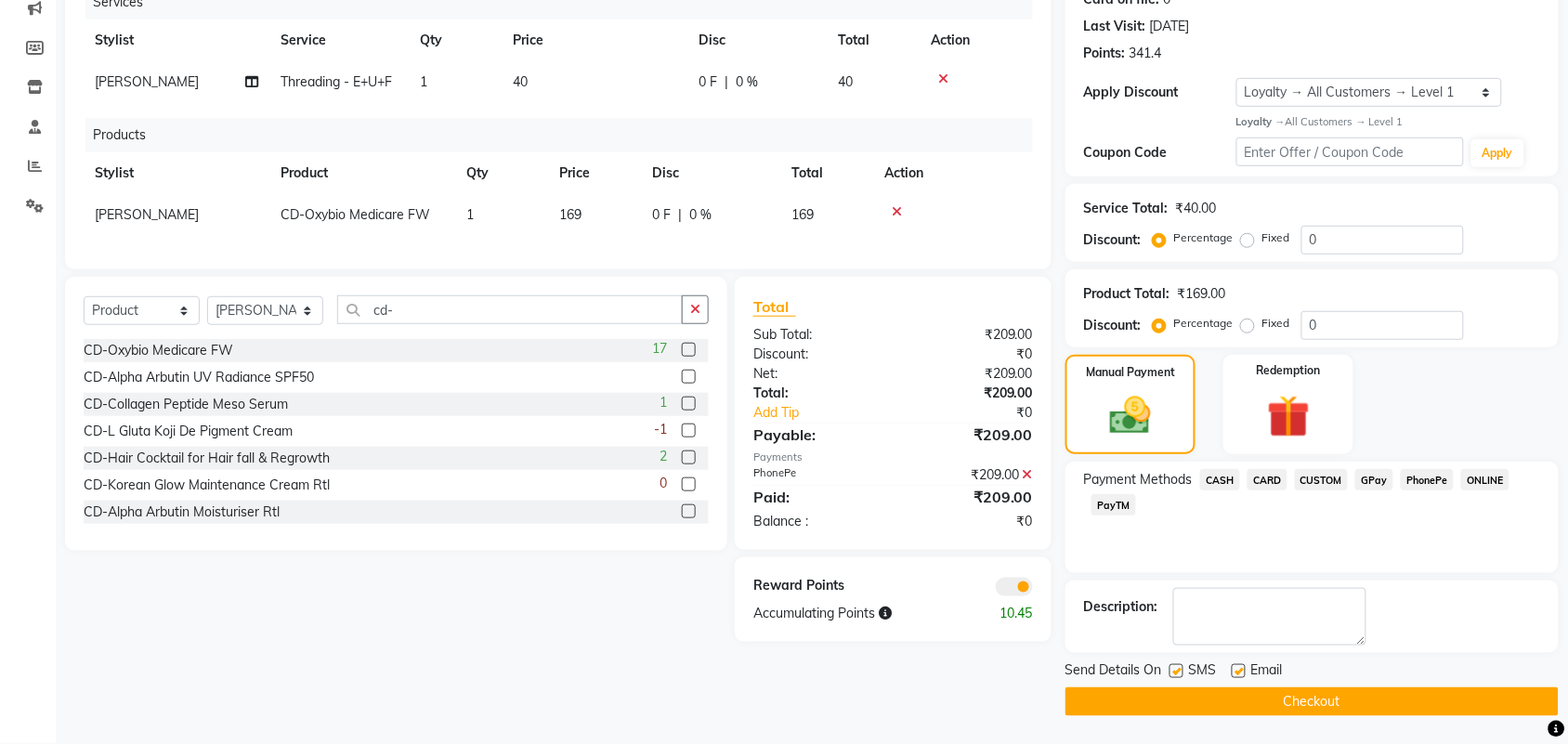
click at [1266, 688] on button "Checkout" at bounding box center [1312, 702] width 493 height 29
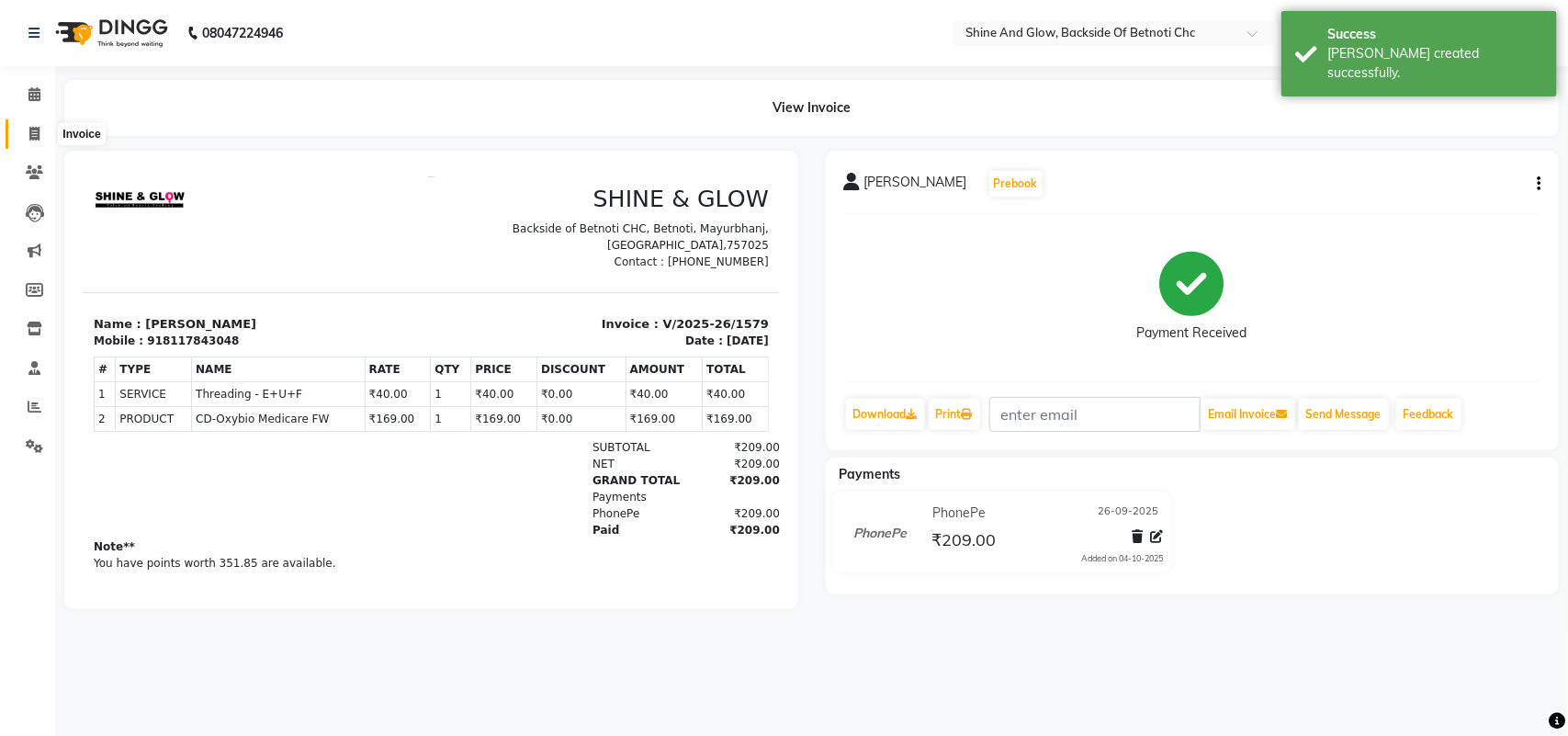
click at [40, 139] on span at bounding box center [35, 135] width 32 height 21
select select "service"
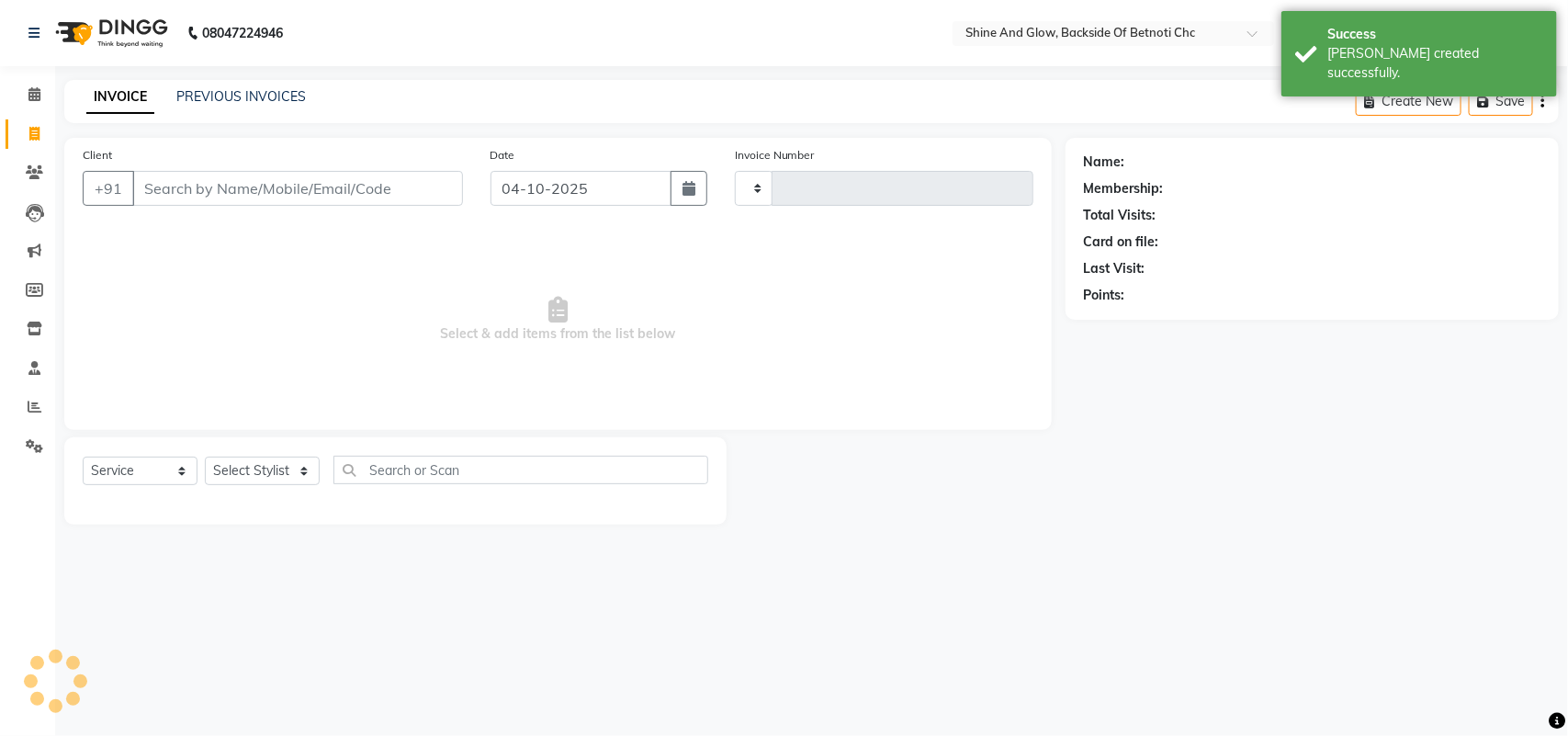
type input "1580"
select select "3848"
click at [540, 186] on input "04-10-2025" at bounding box center [581, 188] width 181 height 35
select select "18717"
select select "10"
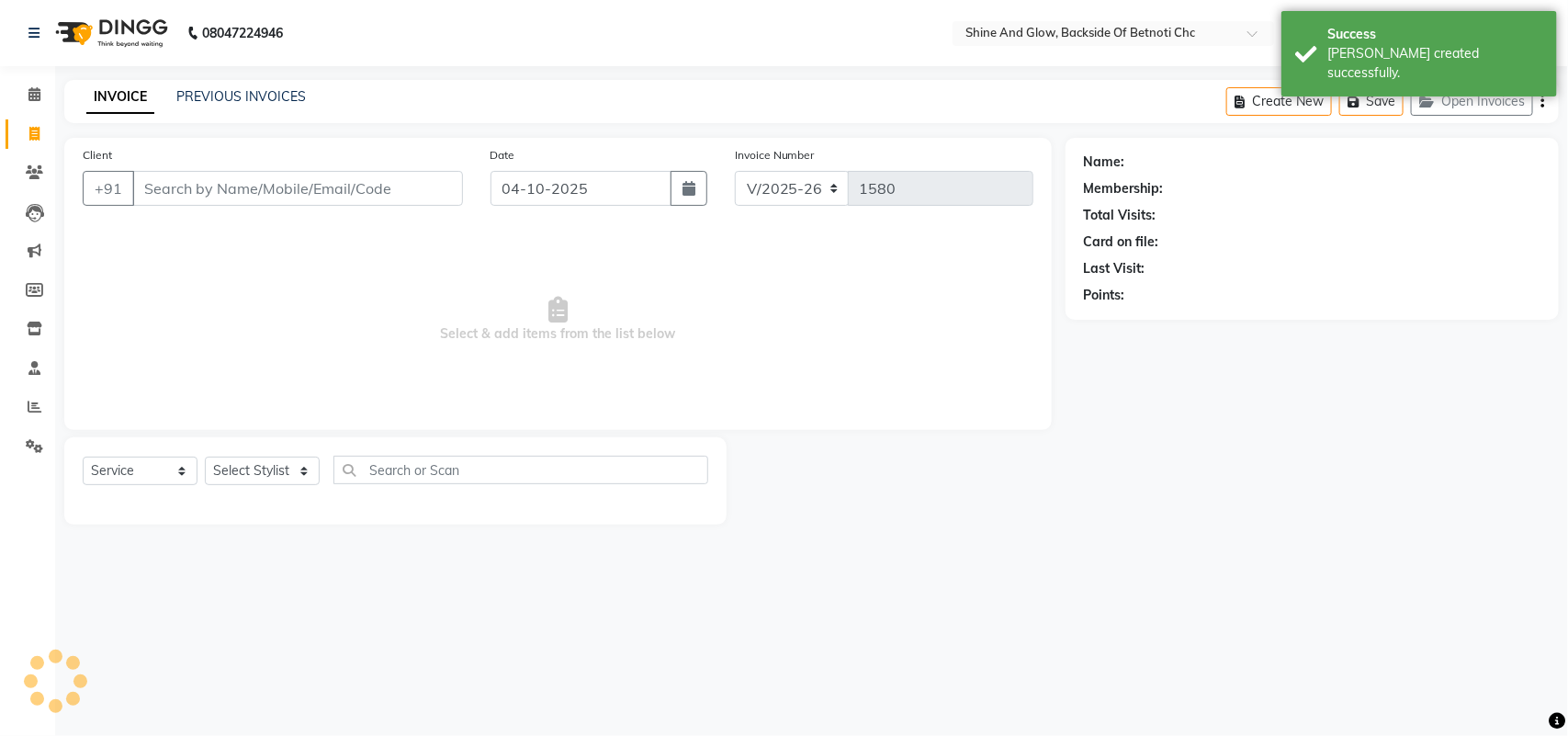
select select "2025"
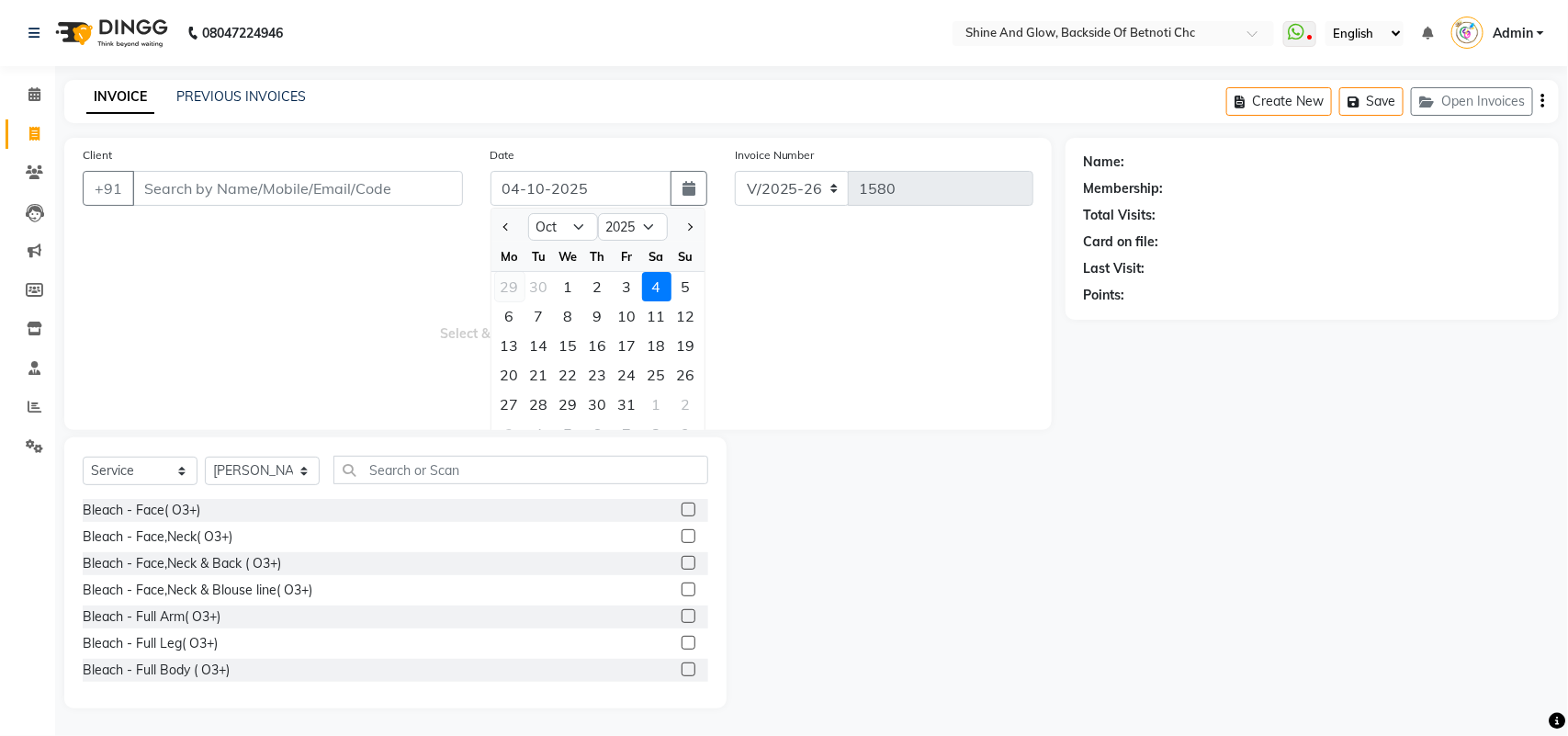
click at [512, 283] on div "29" at bounding box center [509, 286] width 29 height 29
type input "29-09-2025"
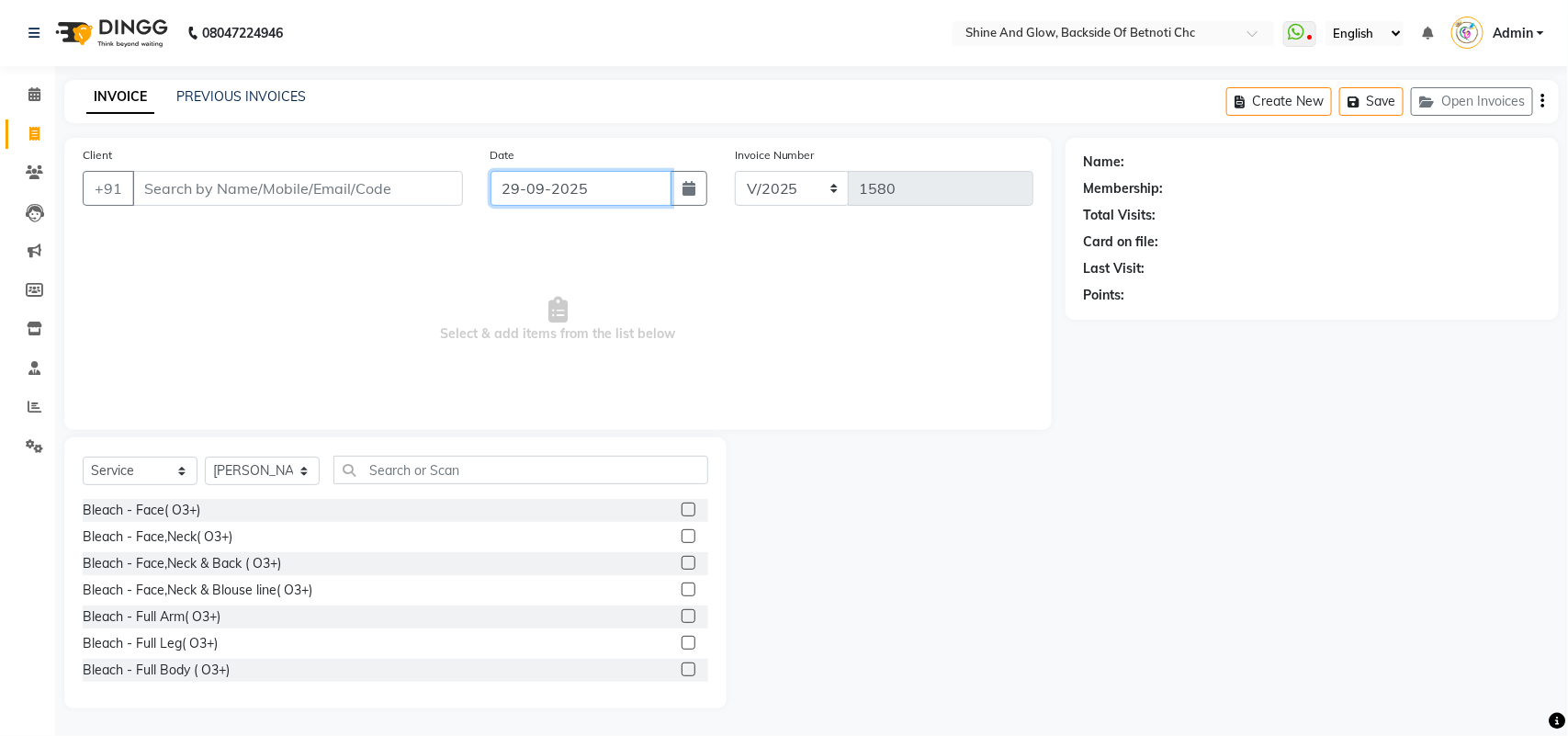
click at [510, 186] on input "29-09-2025" at bounding box center [581, 188] width 181 height 35
select select "9"
select select "2025"
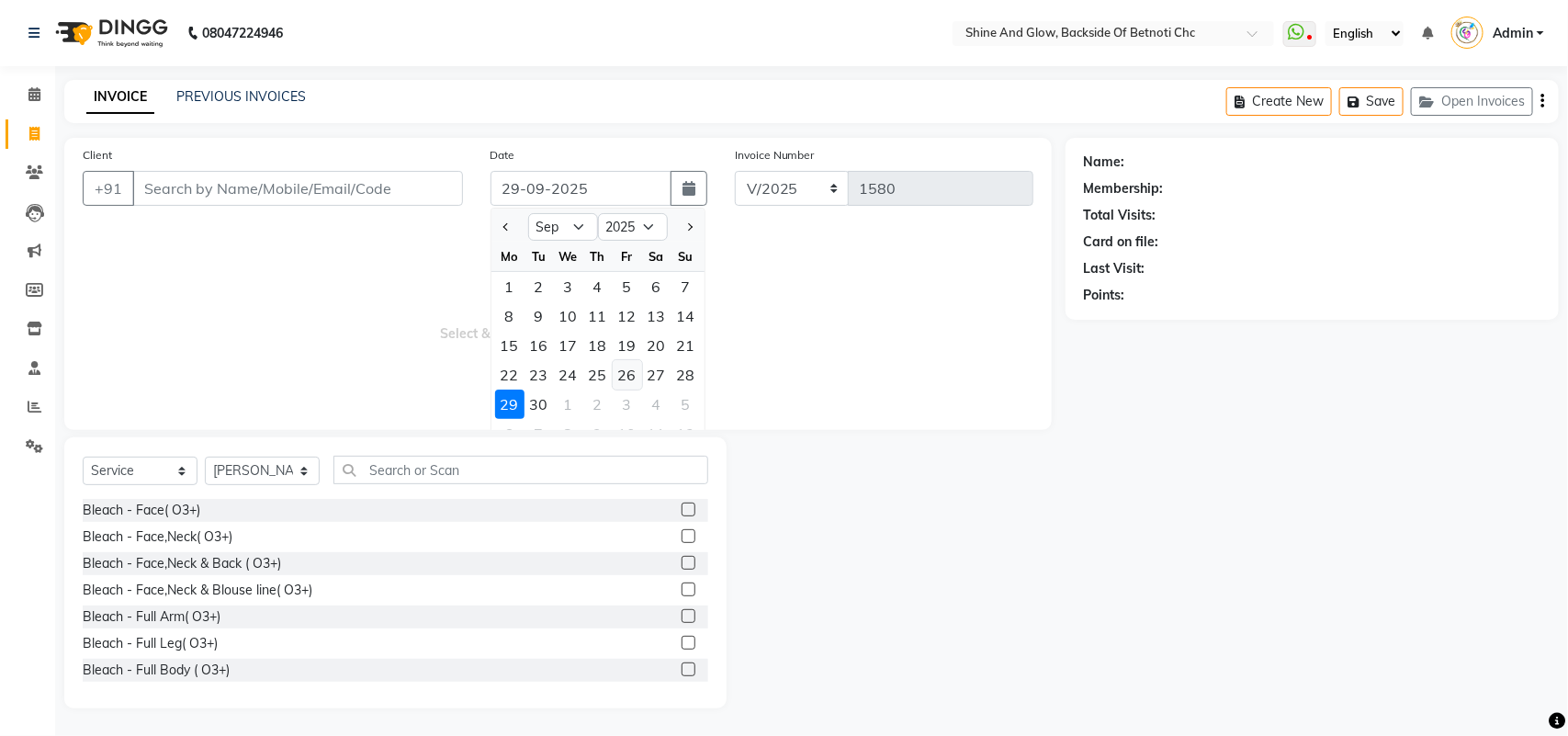
click at [634, 373] on div "26" at bounding box center [627, 374] width 29 height 29
type input "26-09-2025"
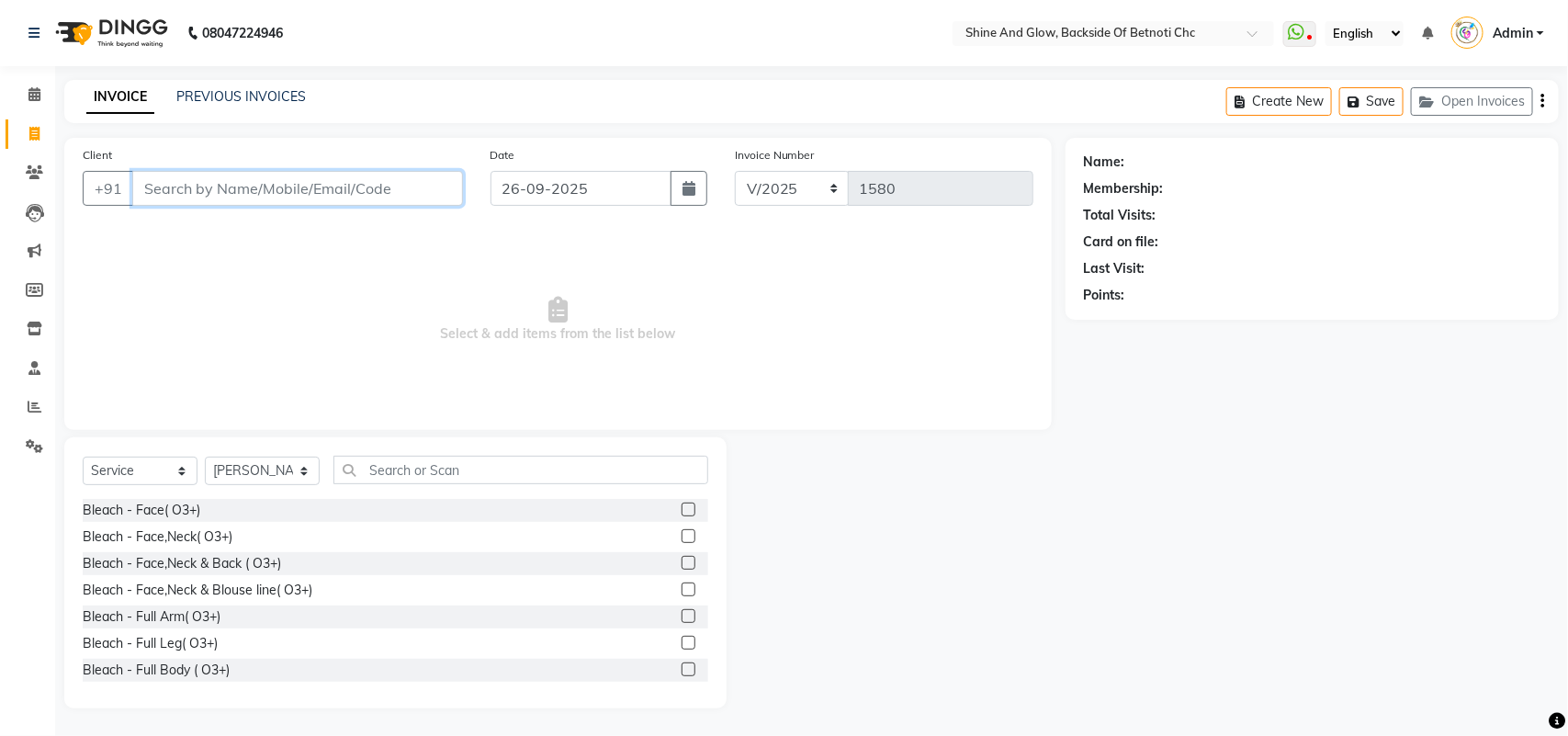
click at [295, 182] on input "Client" at bounding box center [297, 188] width 331 height 35
type input "9938337679"
click at [402, 189] on span "Add Client" at bounding box center [415, 188] width 73 height 19
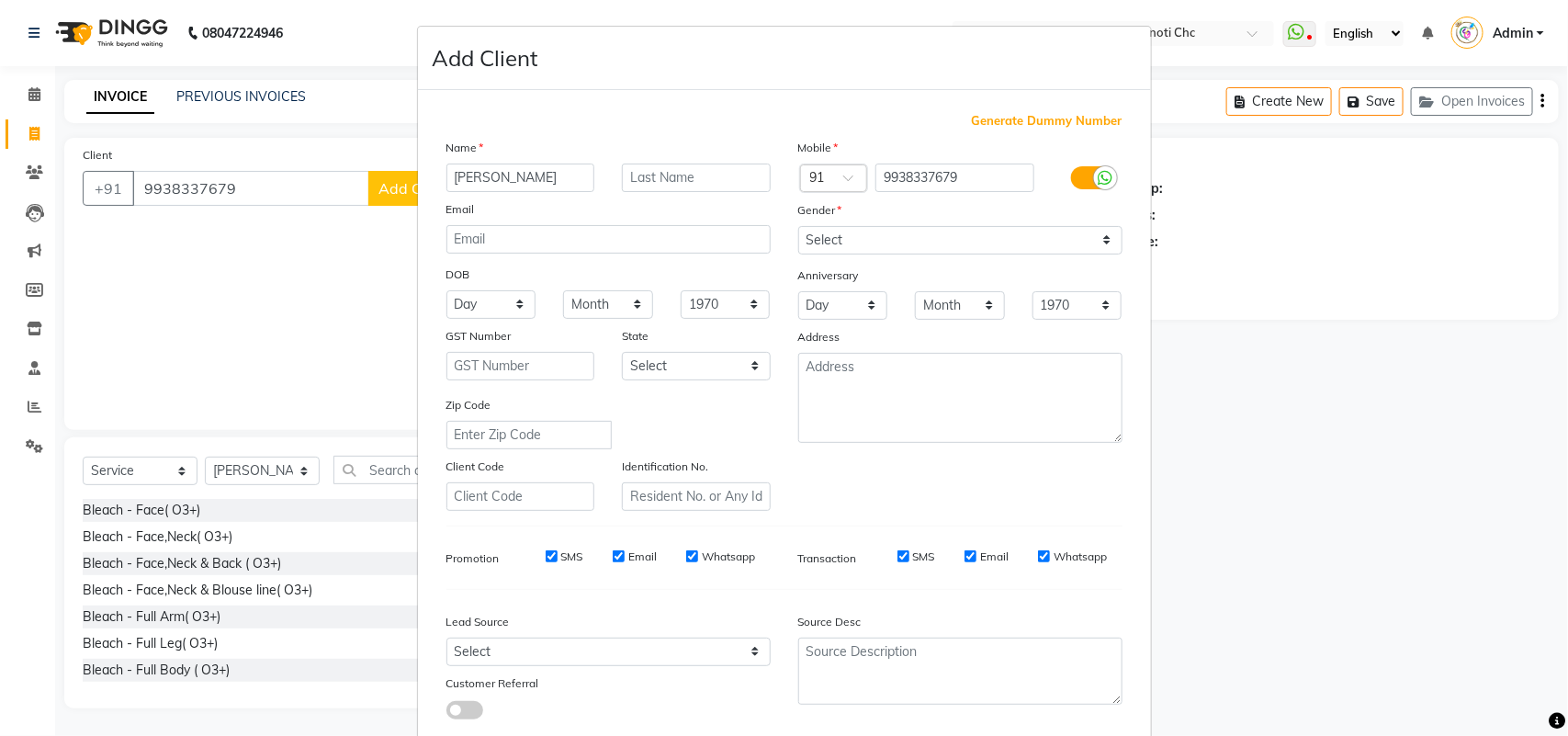
drag, startPoint x: 488, startPoint y: 168, endPoint x: 541, endPoint y: 168, distance: 53.0
click at [541, 168] on input "[PERSON_NAME]" at bounding box center [521, 178] width 149 height 28
type input "[PERSON_NAME]"
click at [653, 169] on input "text" at bounding box center [696, 178] width 149 height 28
paste input "[PERSON_NAME]"
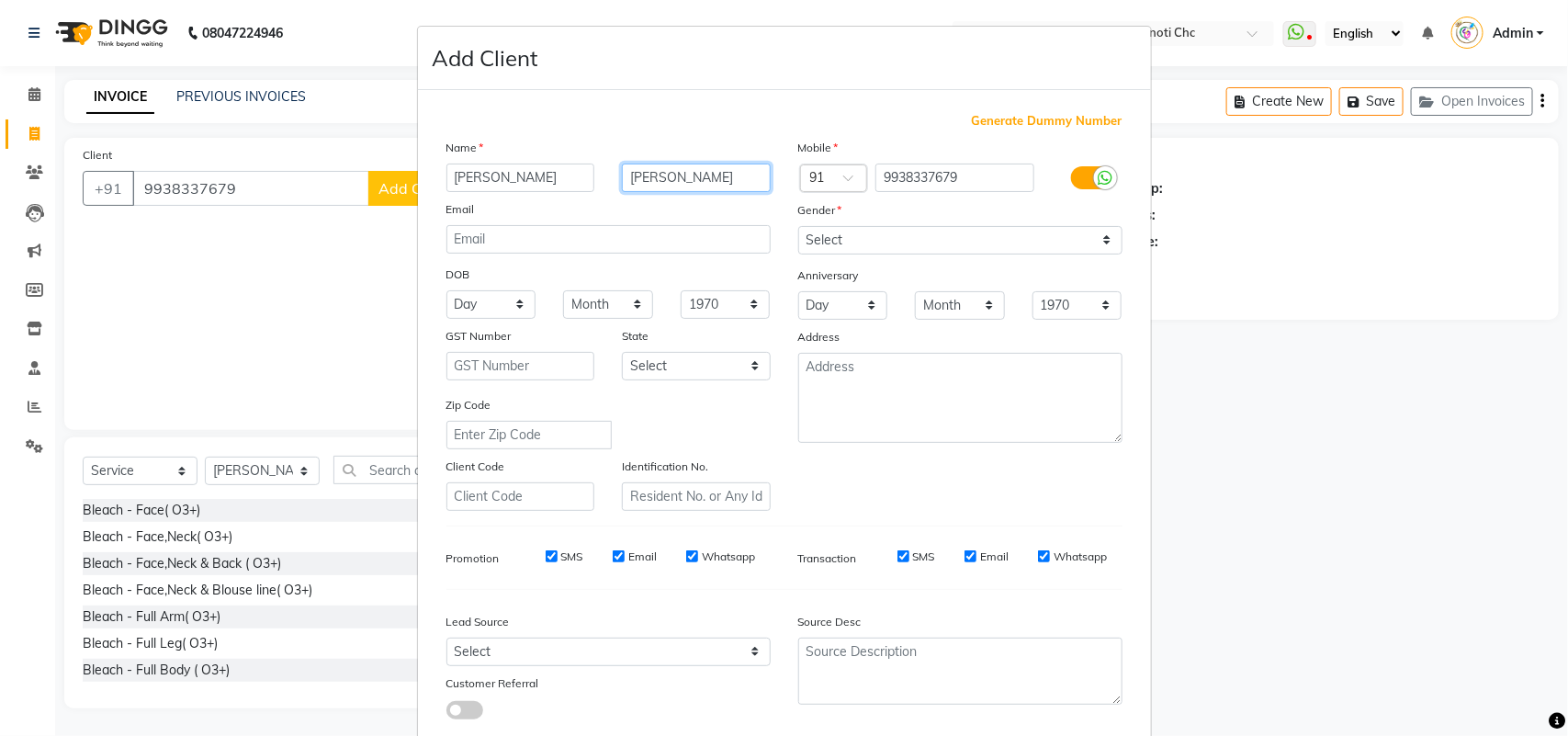
type input "[PERSON_NAME]"
click at [849, 245] on select "Select [DEMOGRAPHIC_DATA] [DEMOGRAPHIC_DATA] Other Prefer Not To Say" at bounding box center [961, 240] width 324 height 28
select select "[DEMOGRAPHIC_DATA]"
click at [799, 226] on select "Select [DEMOGRAPHIC_DATA] [DEMOGRAPHIC_DATA] Other Prefer Not To Say" at bounding box center [961, 240] width 324 height 28
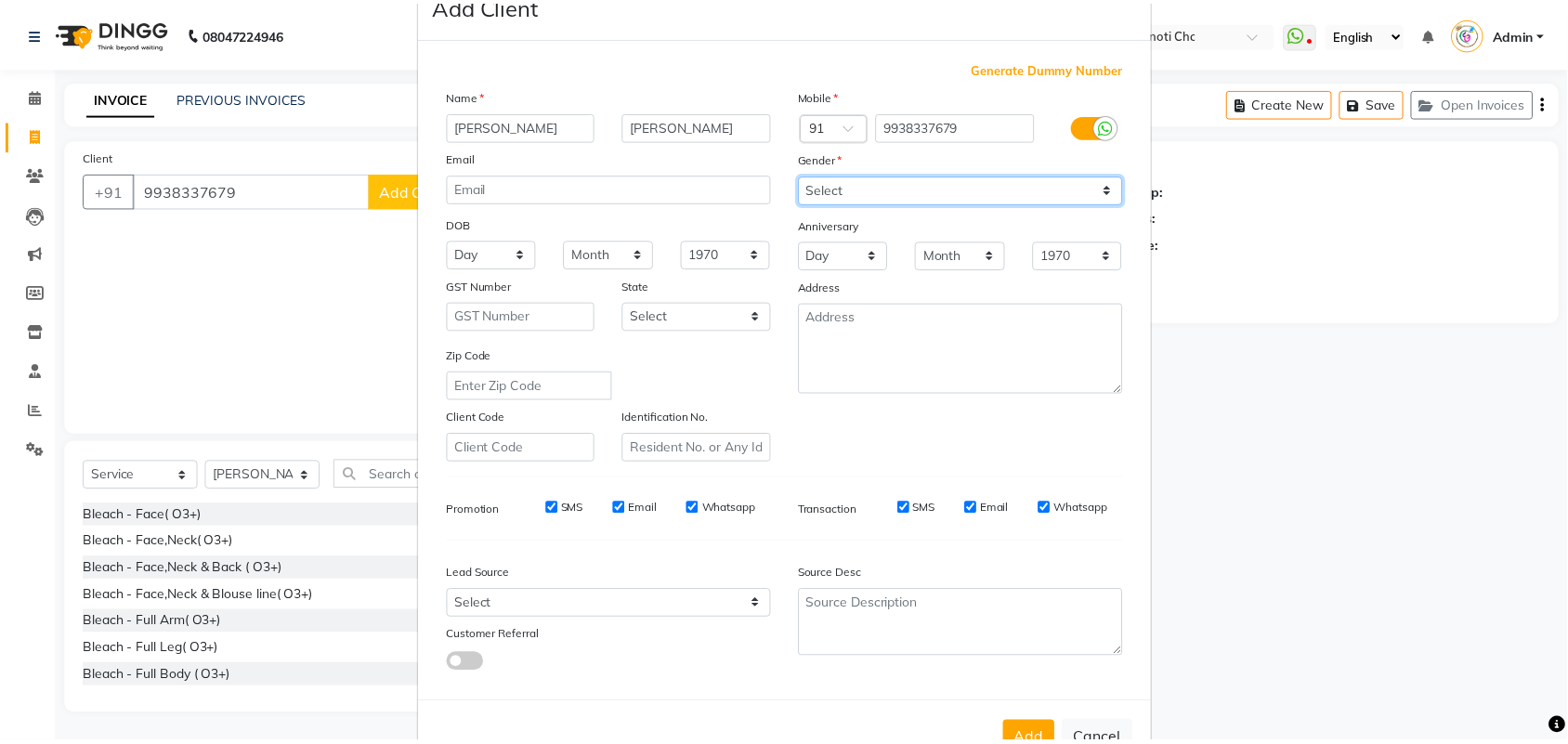
scroll to position [107, 0]
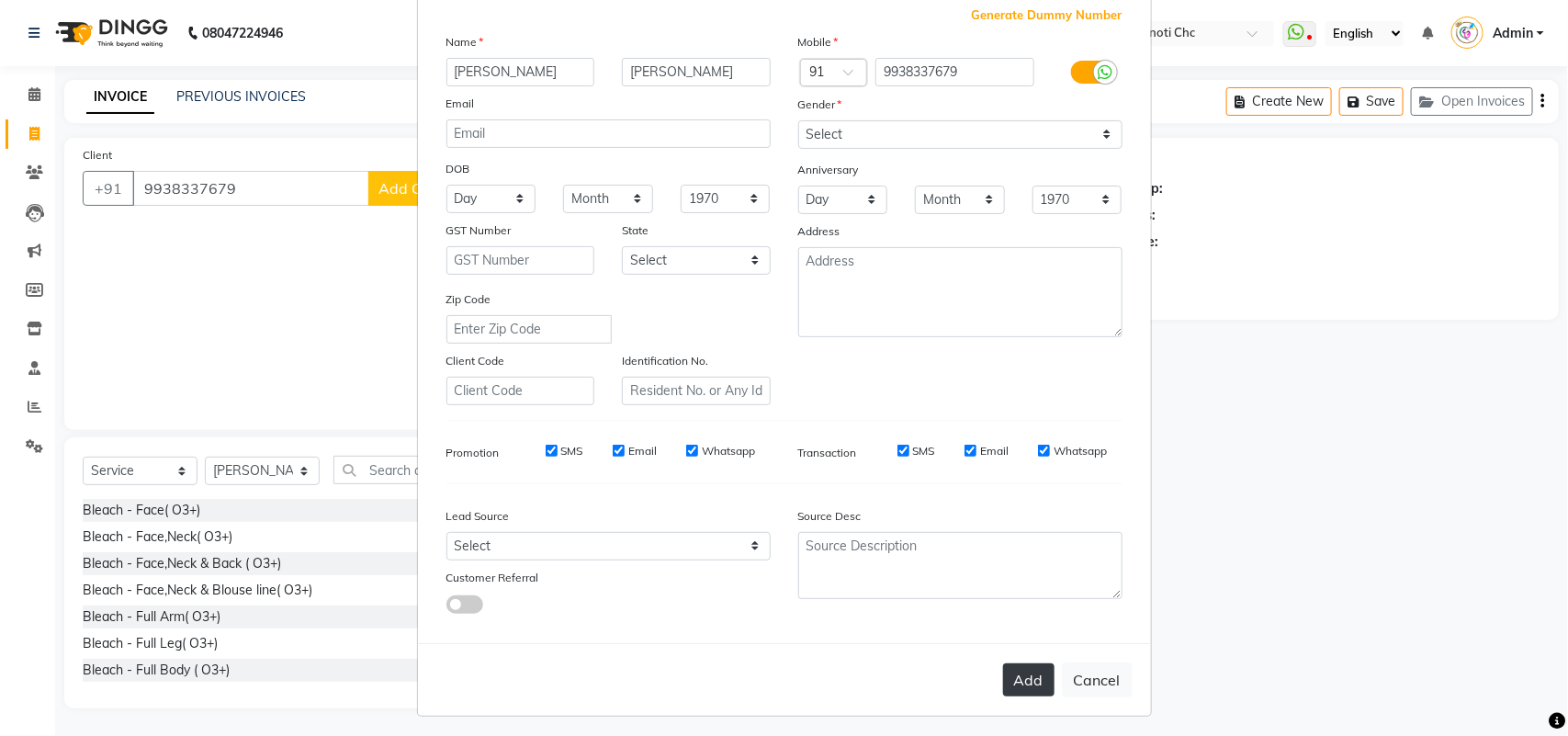
click at [1013, 669] on button "Add" at bounding box center [1028, 679] width 52 height 33
select select
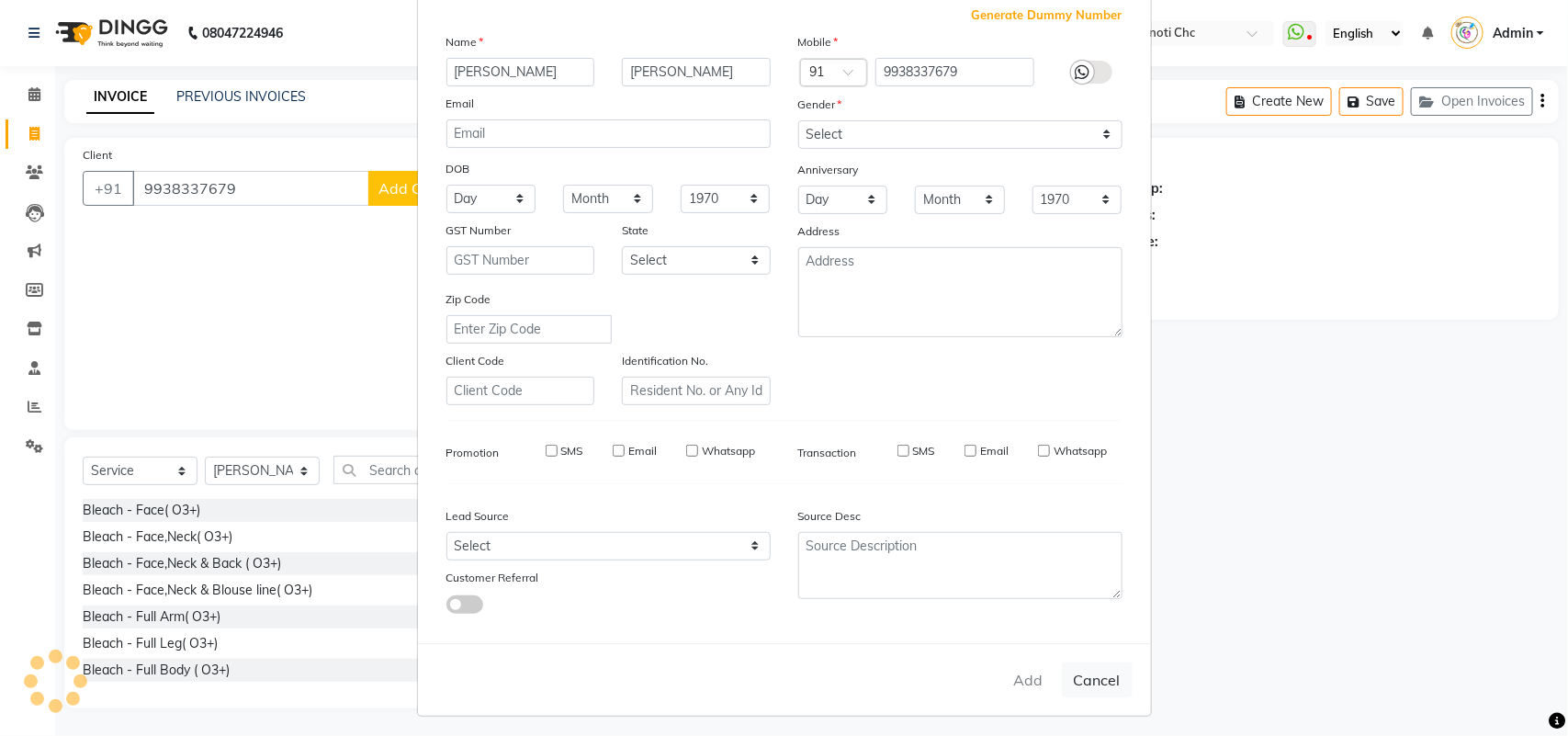
select select
checkbox input "false"
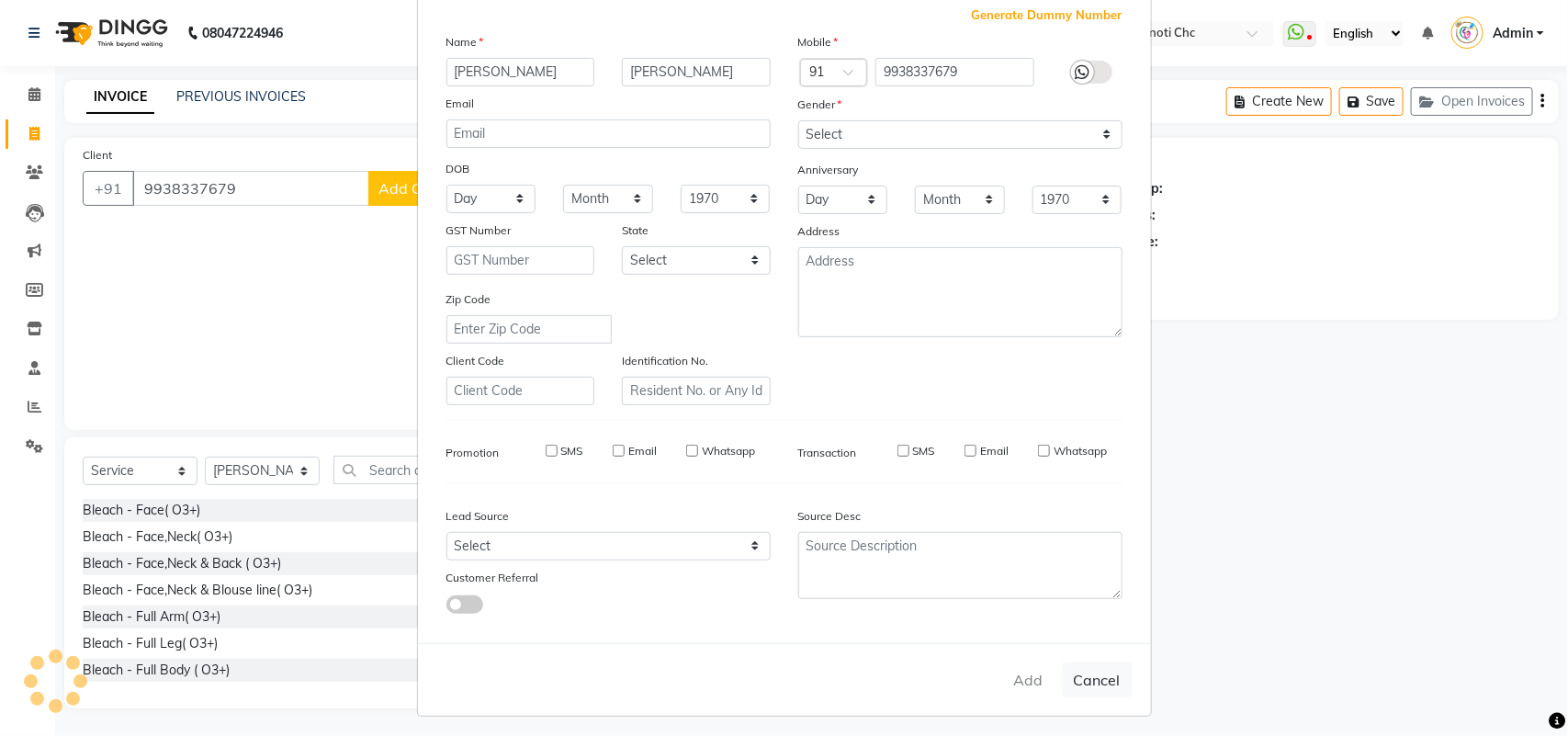
checkbox input "false"
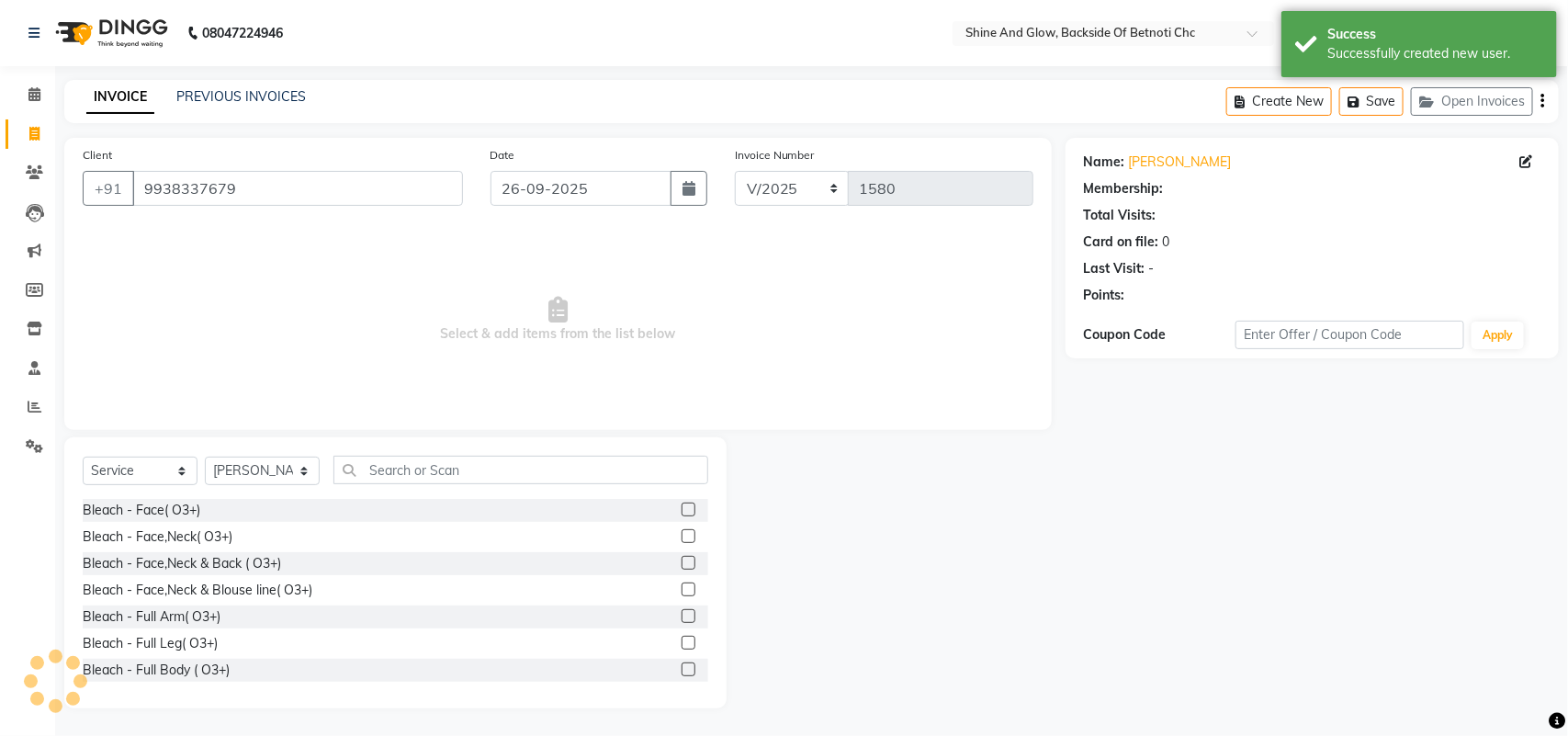
select select "1: Object"
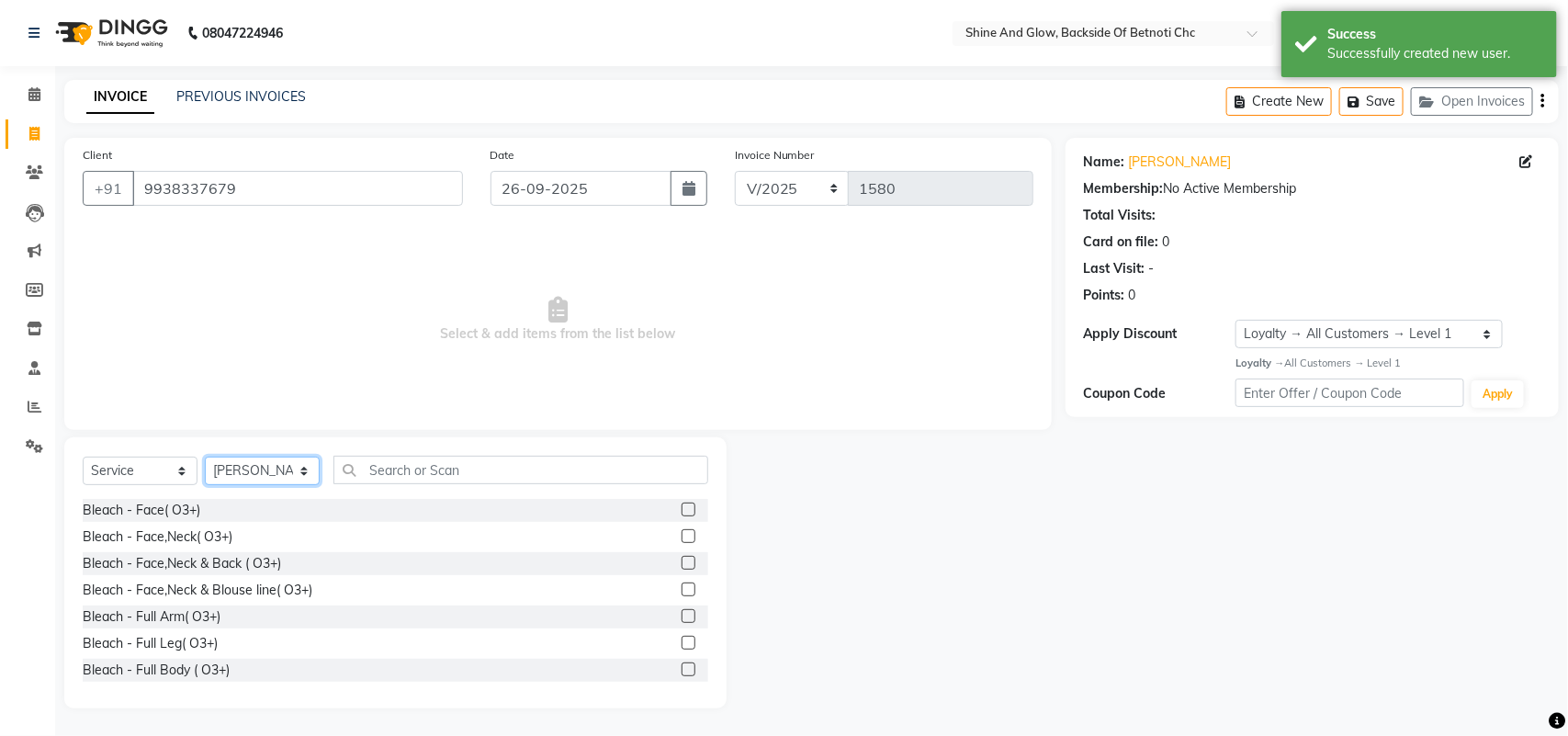
click at [299, 466] on select "Select Stylist [PERSON_NAME] Lipi [PERSON_NAME] [PERSON_NAME] Priya Mam" at bounding box center [263, 471] width 115 height 28
select select "18718"
click at [205, 457] on select "Select Stylist [PERSON_NAME] Lipi [PERSON_NAME] [PERSON_NAME] Priya Mam" at bounding box center [263, 471] width 115 height 28
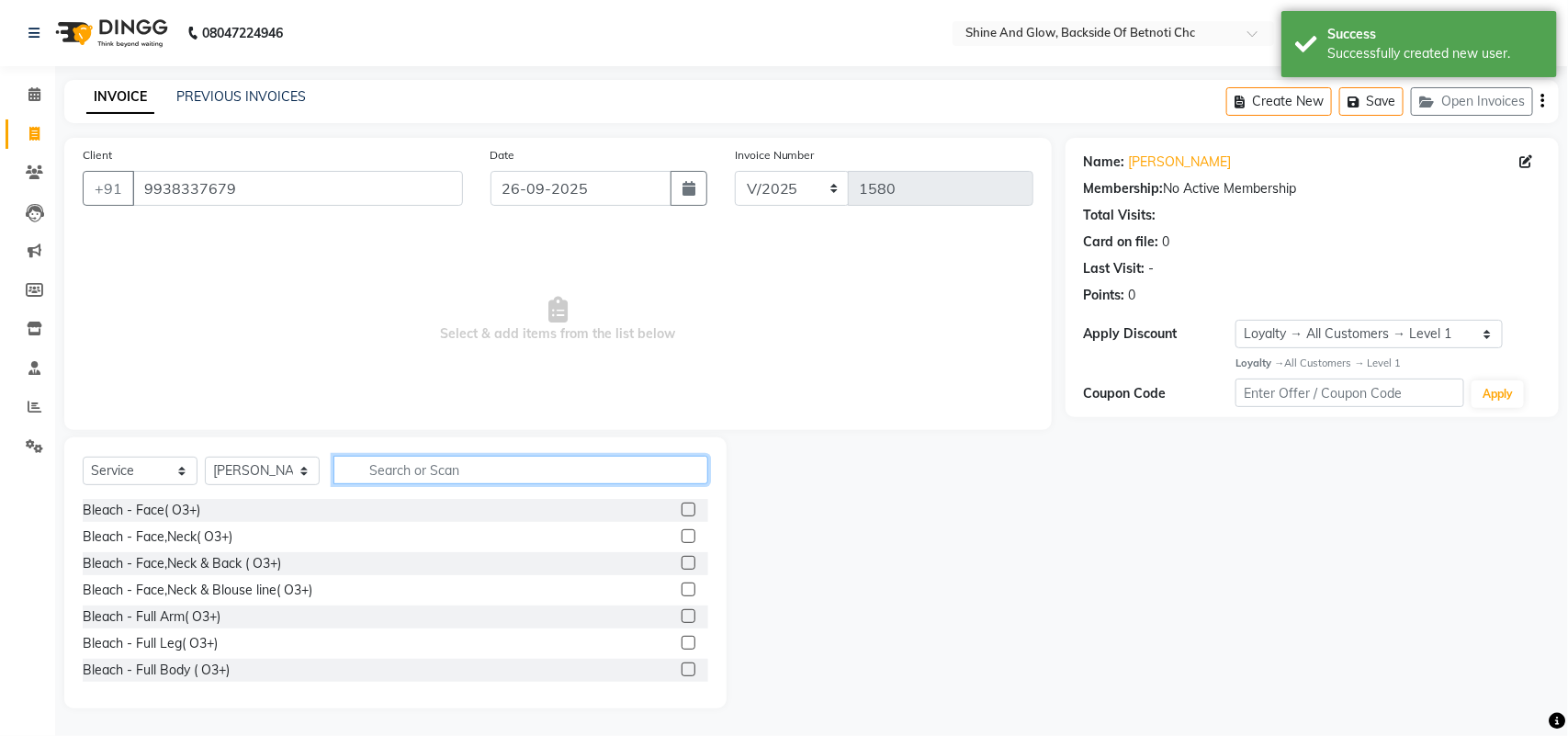
click at [434, 462] on input "text" at bounding box center [521, 470] width 375 height 28
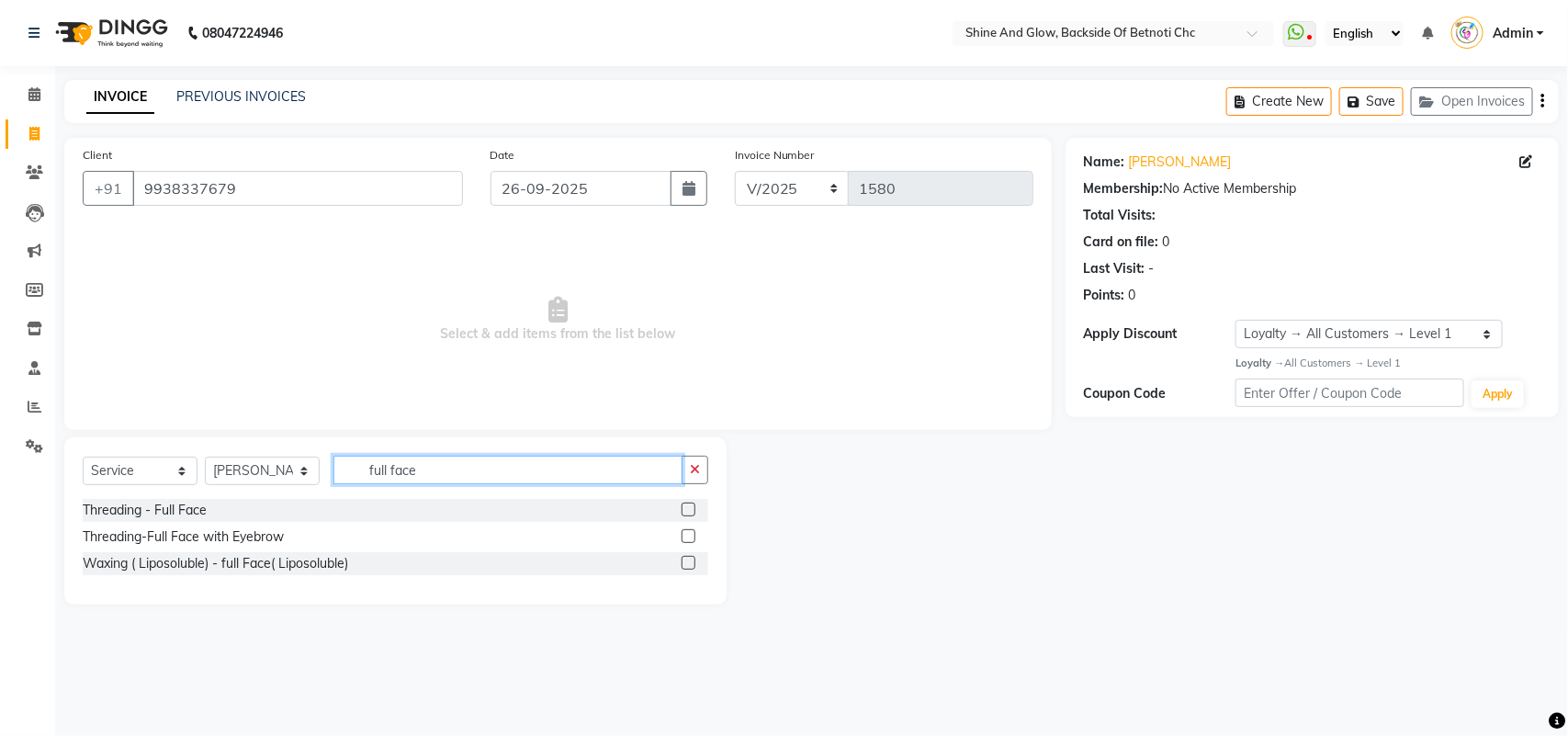
type input "full face"
click at [692, 540] on label at bounding box center [688, 536] width 14 height 14
click at [692, 540] on input "checkbox" at bounding box center [687, 537] width 12 height 12
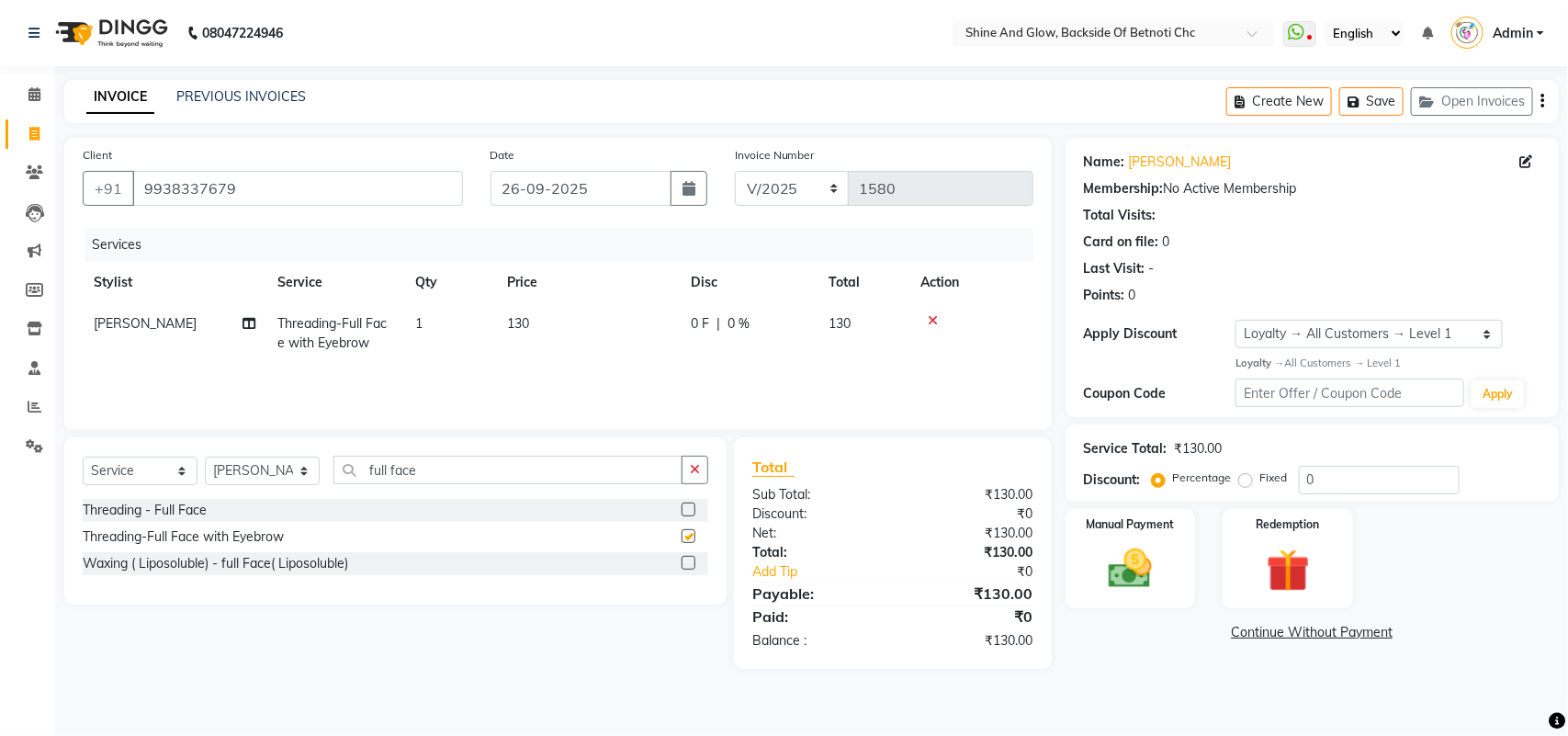
checkbox input "false"
click at [1150, 593] on img at bounding box center [1130, 569] width 73 height 52
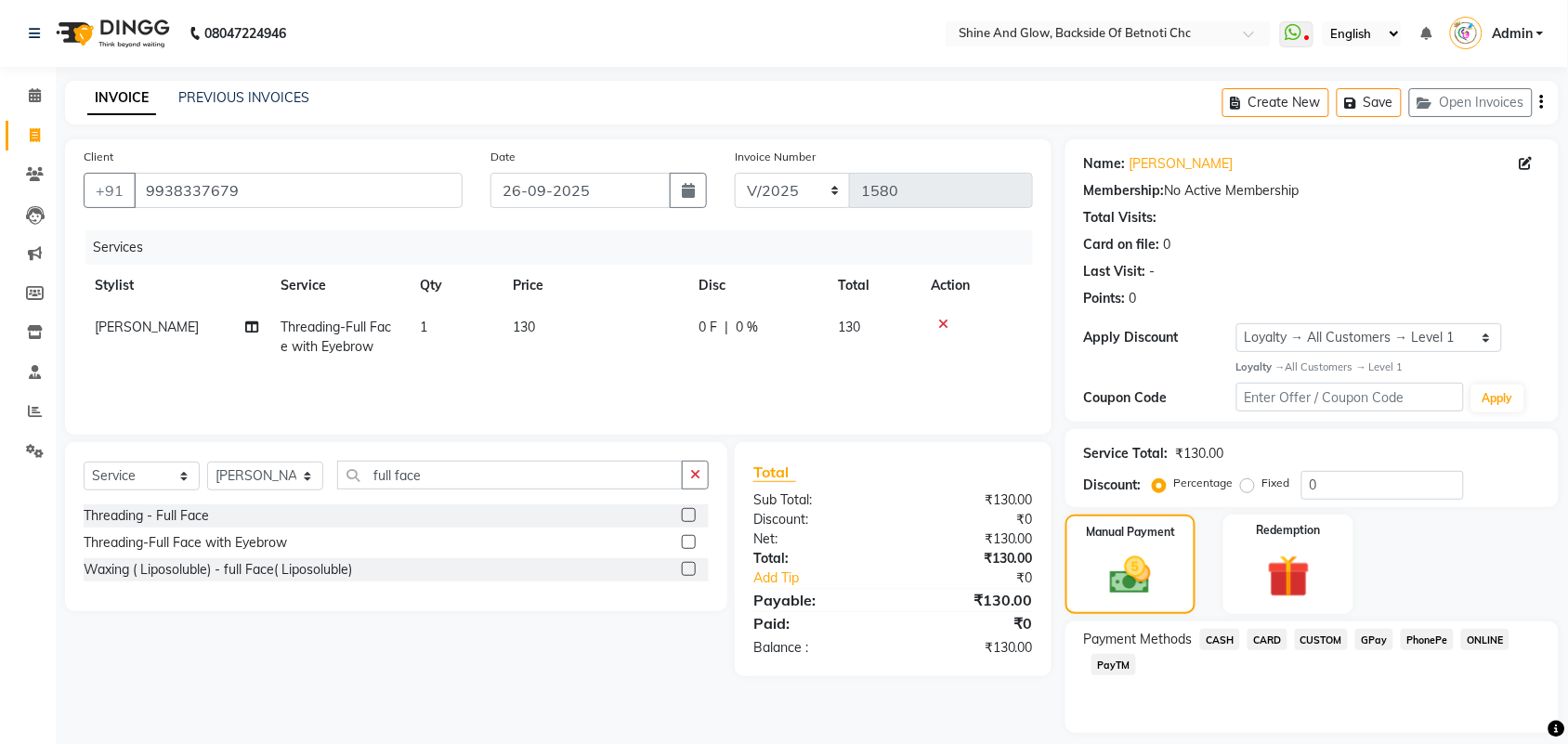
click at [1227, 639] on span "CASH" at bounding box center [1220, 639] width 40 height 21
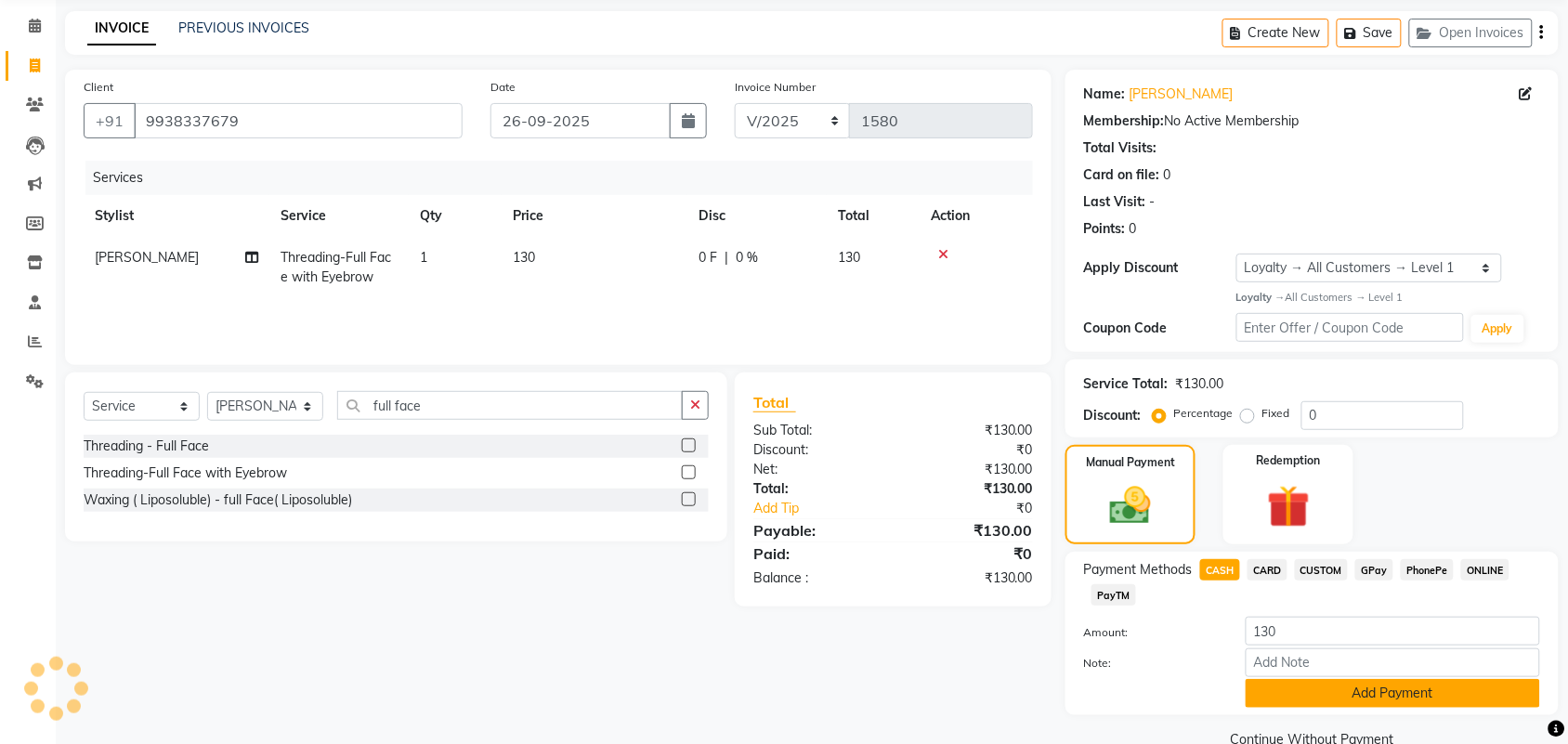
scroll to position [105, 0]
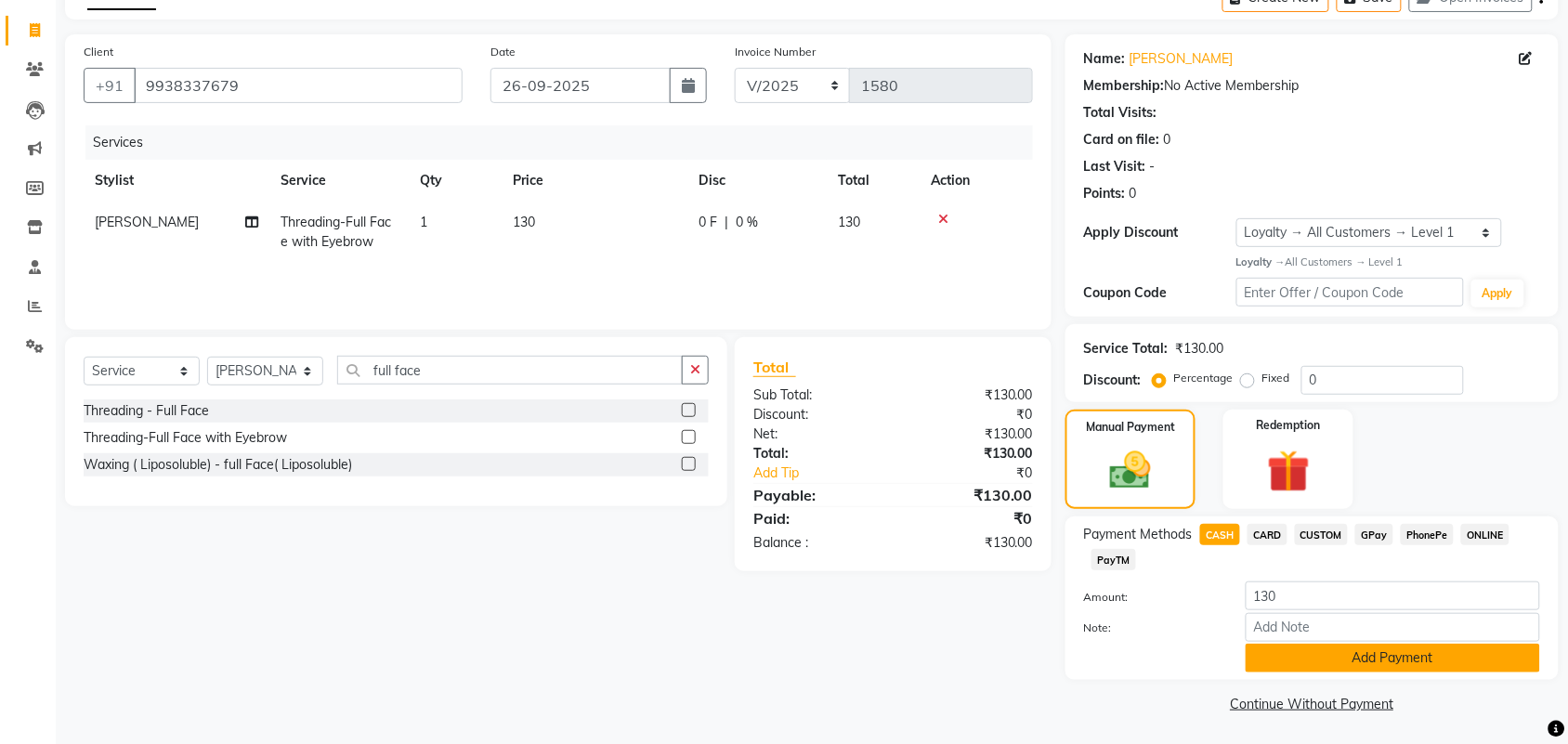
click at [1324, 657] on button "Add Payment" at bounding box center [1392, 658] width 294 height 29
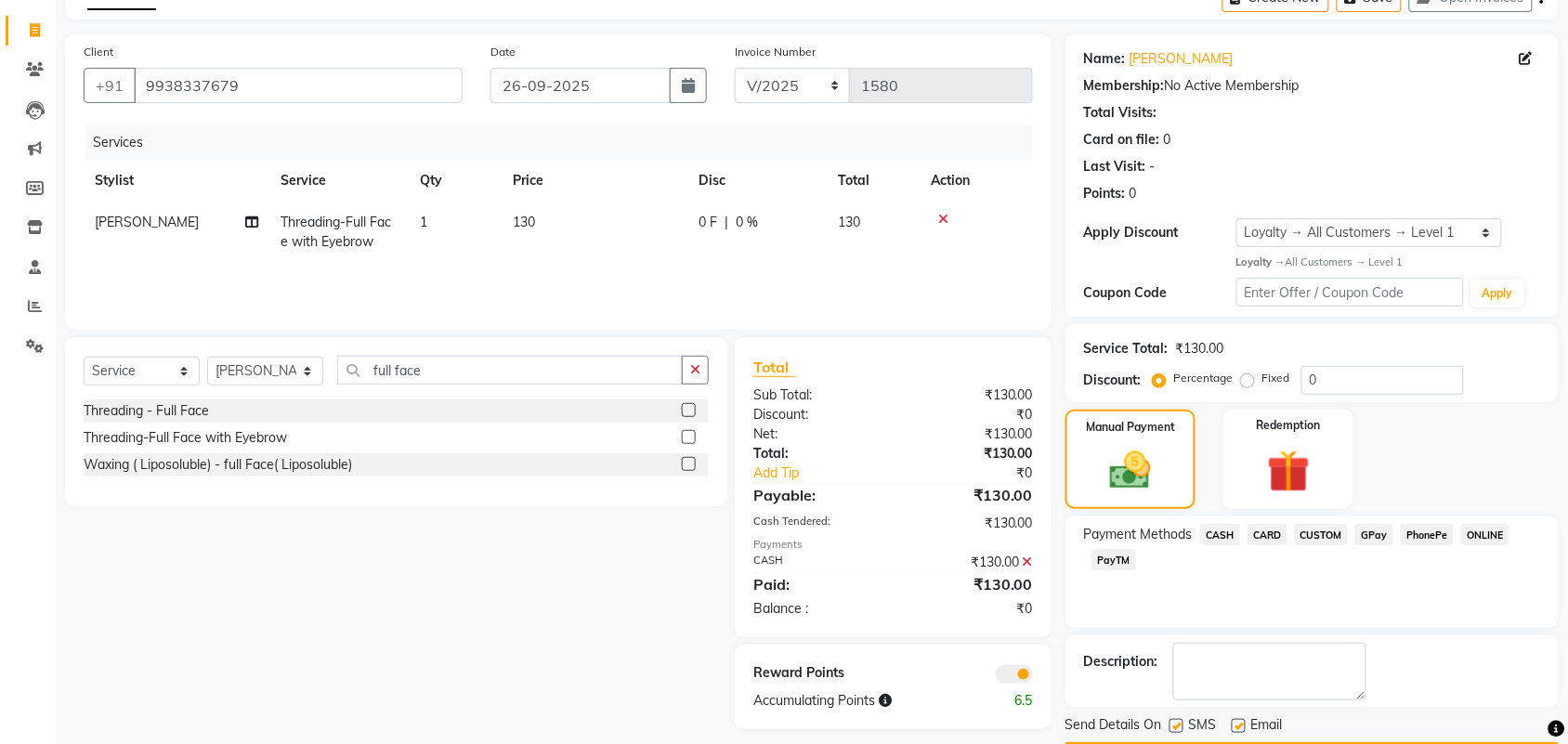
scroll to position [160, 0]
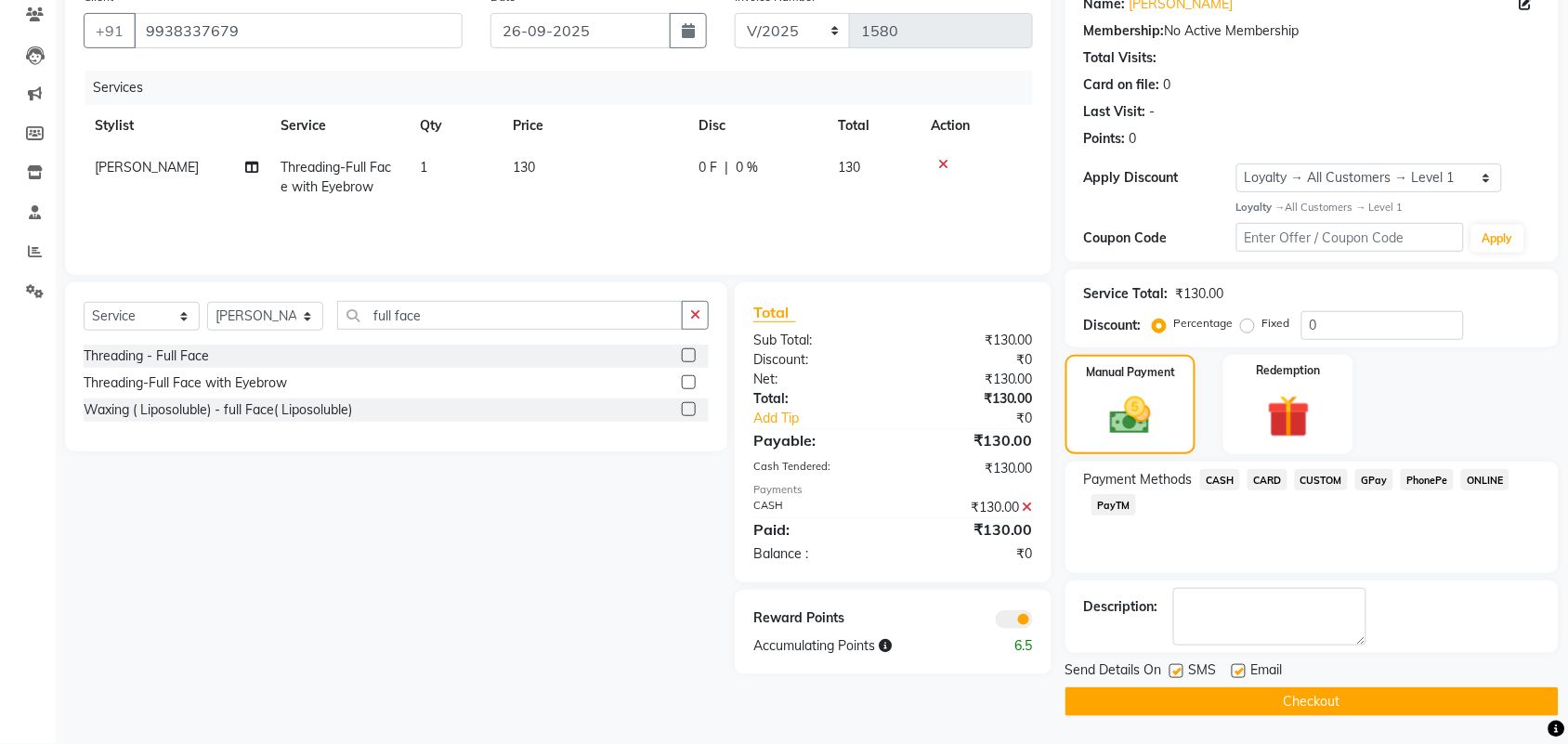
click at [1292, 698] on button "Checkout" at bounding box center [1312, 702] width 493 height 29
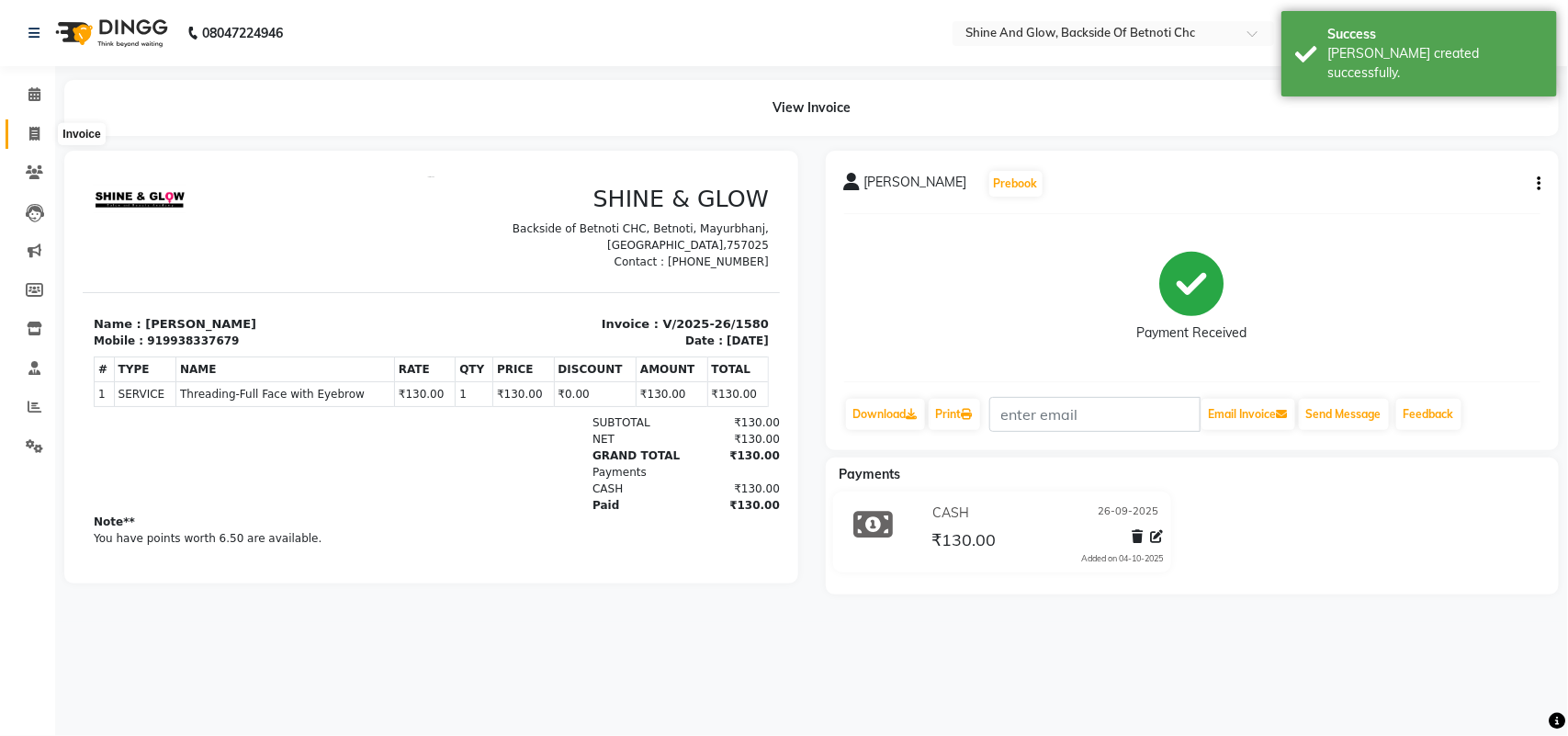
click at [35, 127] on icon at bounding box center [34, 134] width 10 height 14
select select "3848"
select select "service"
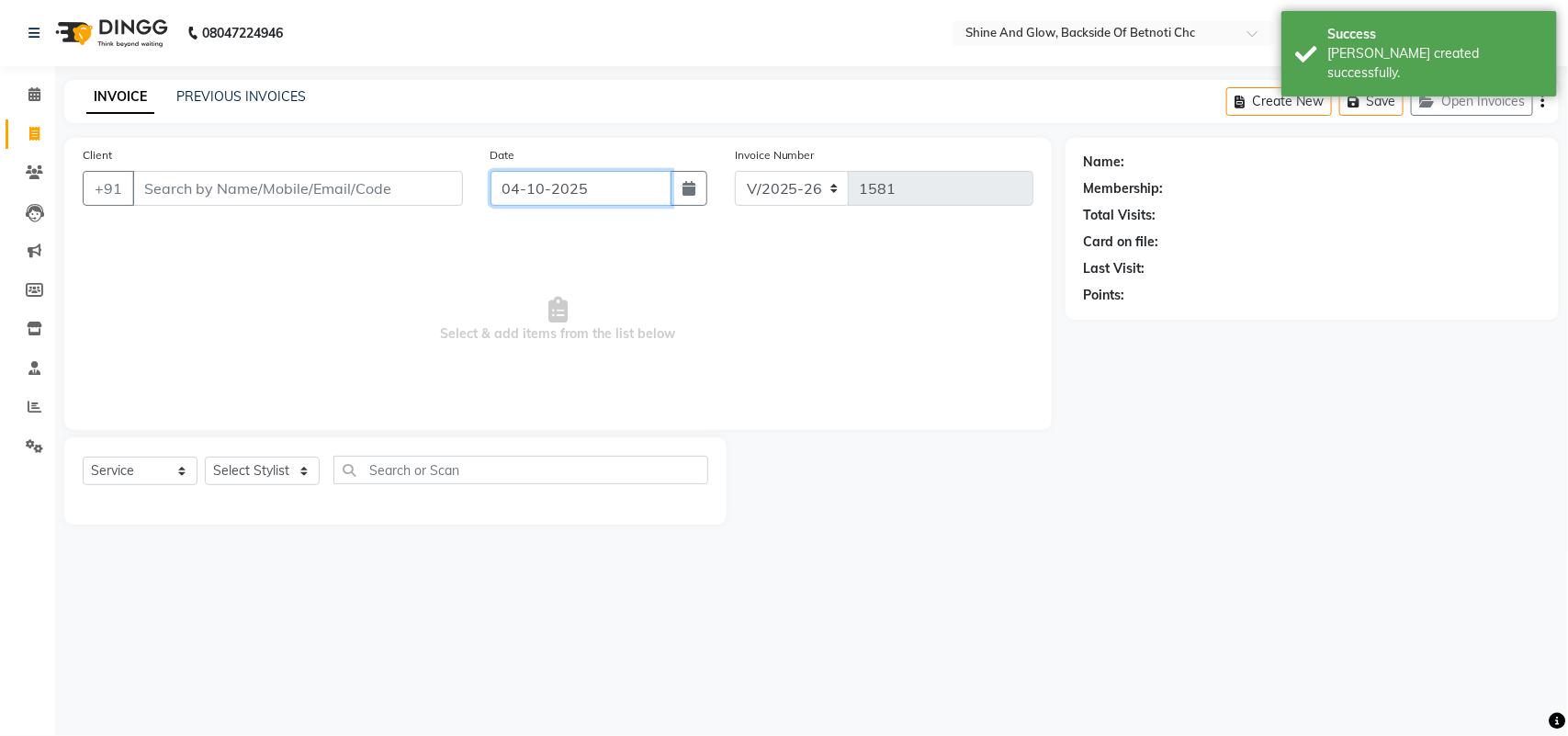
click at [557, 182] on input "04-10-2025" at bounding box center [581, 188] width 181 height 35
select select "10"
select select "2025"
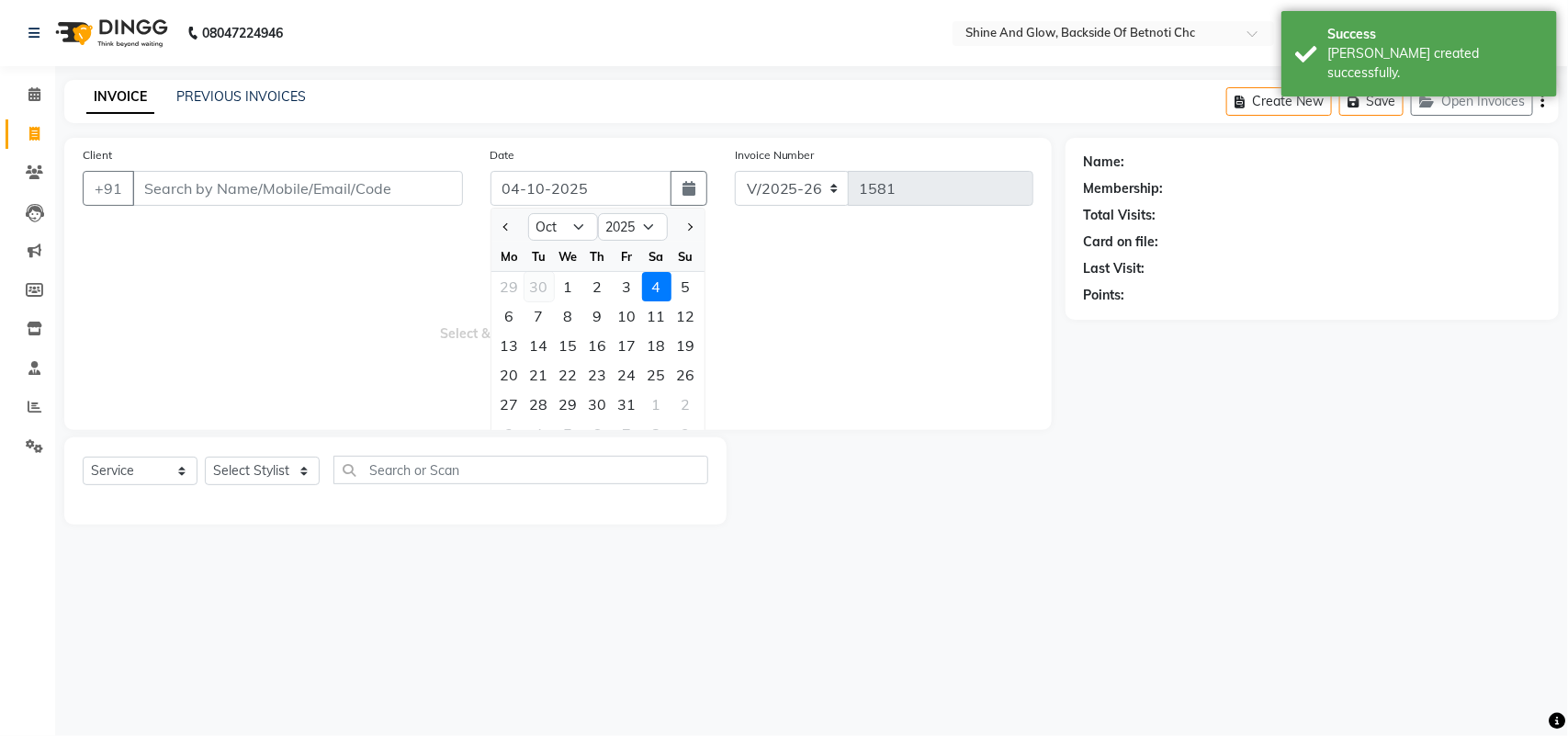
select select "18717"
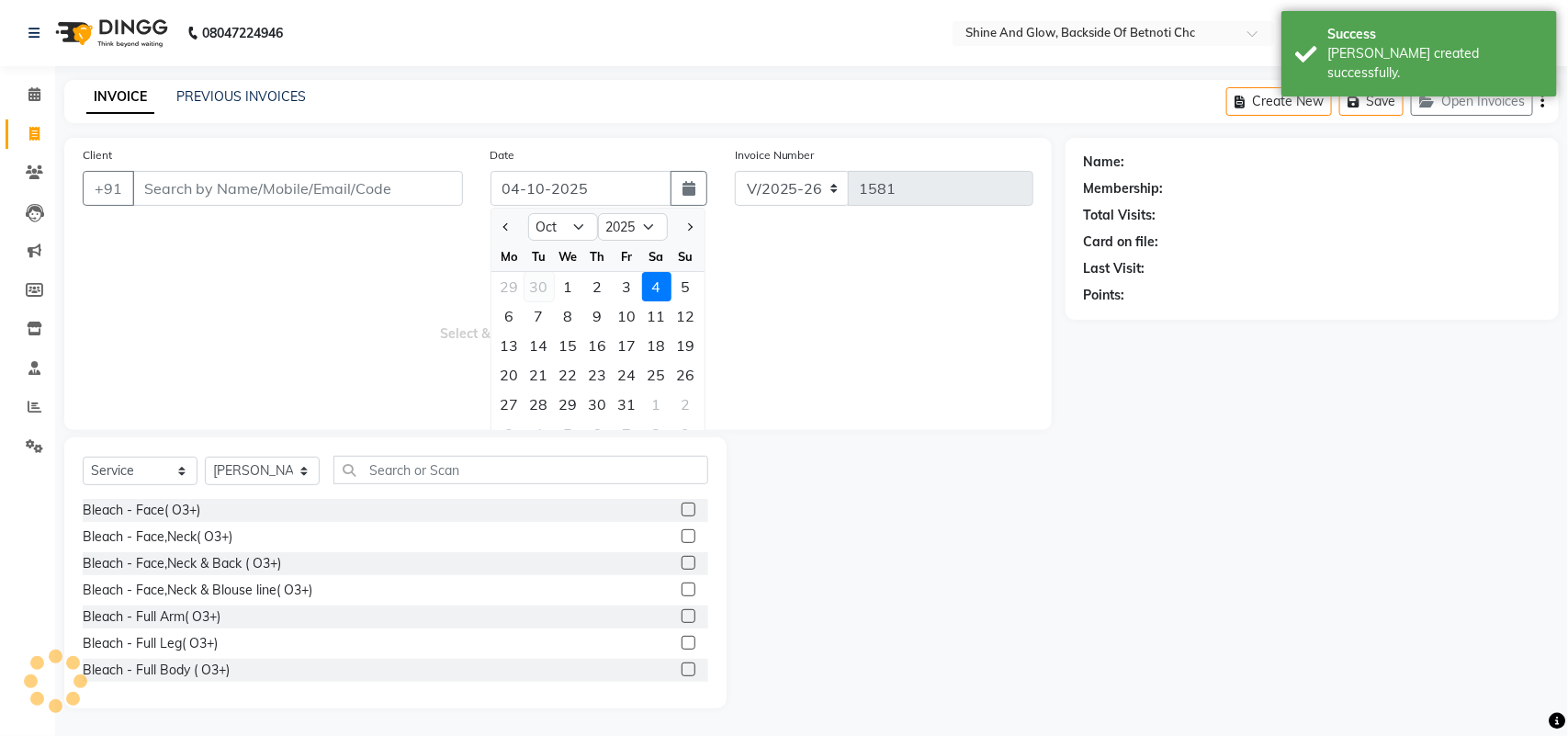
click at [536, 285] on div "30" at bounding box center [539, 286] width 29 height 29
type input "30-09-2025"
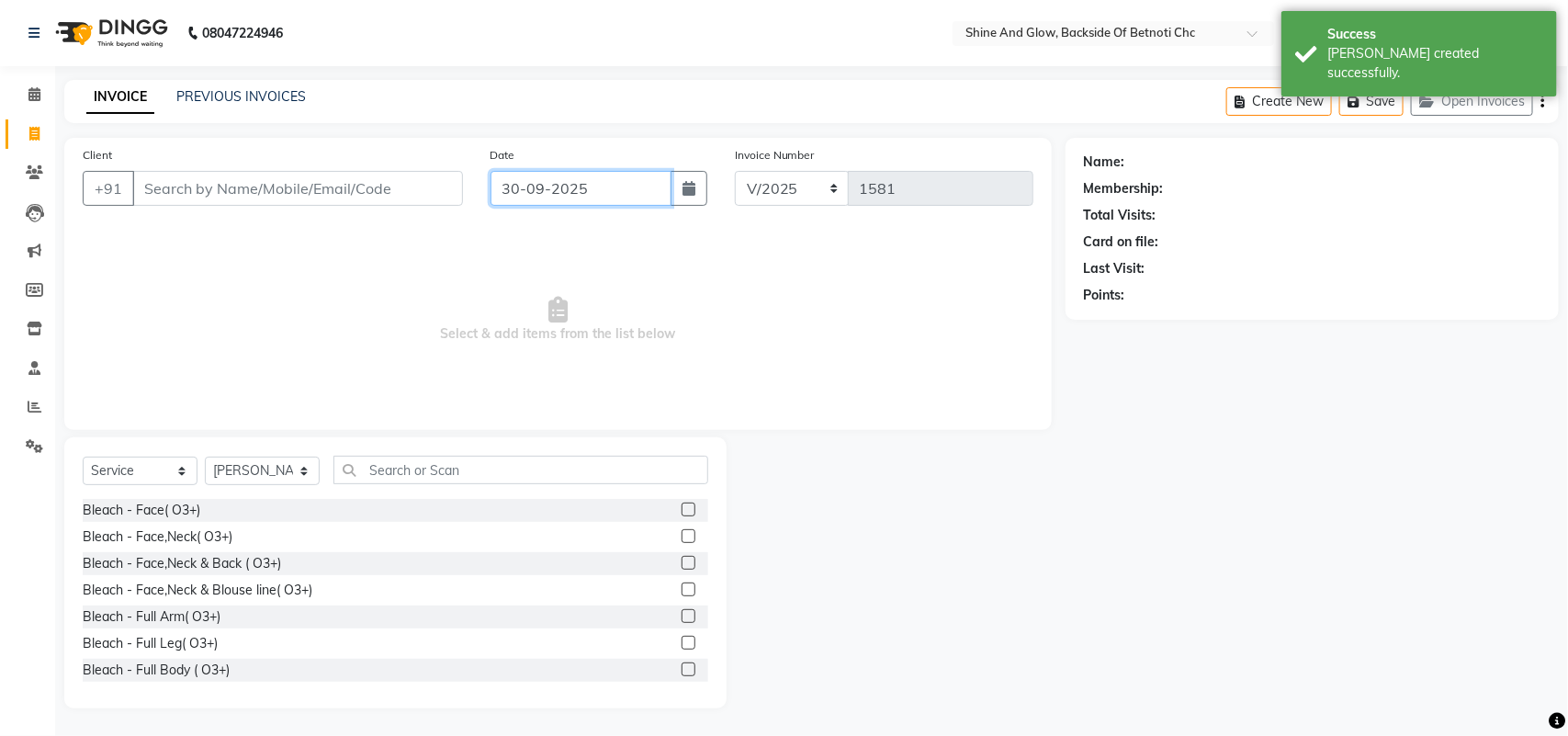
click at [558, 195] on input "30-09-2025" at bounding box center [581, 188] width 181 height 35
select select "9"
select select "2025"
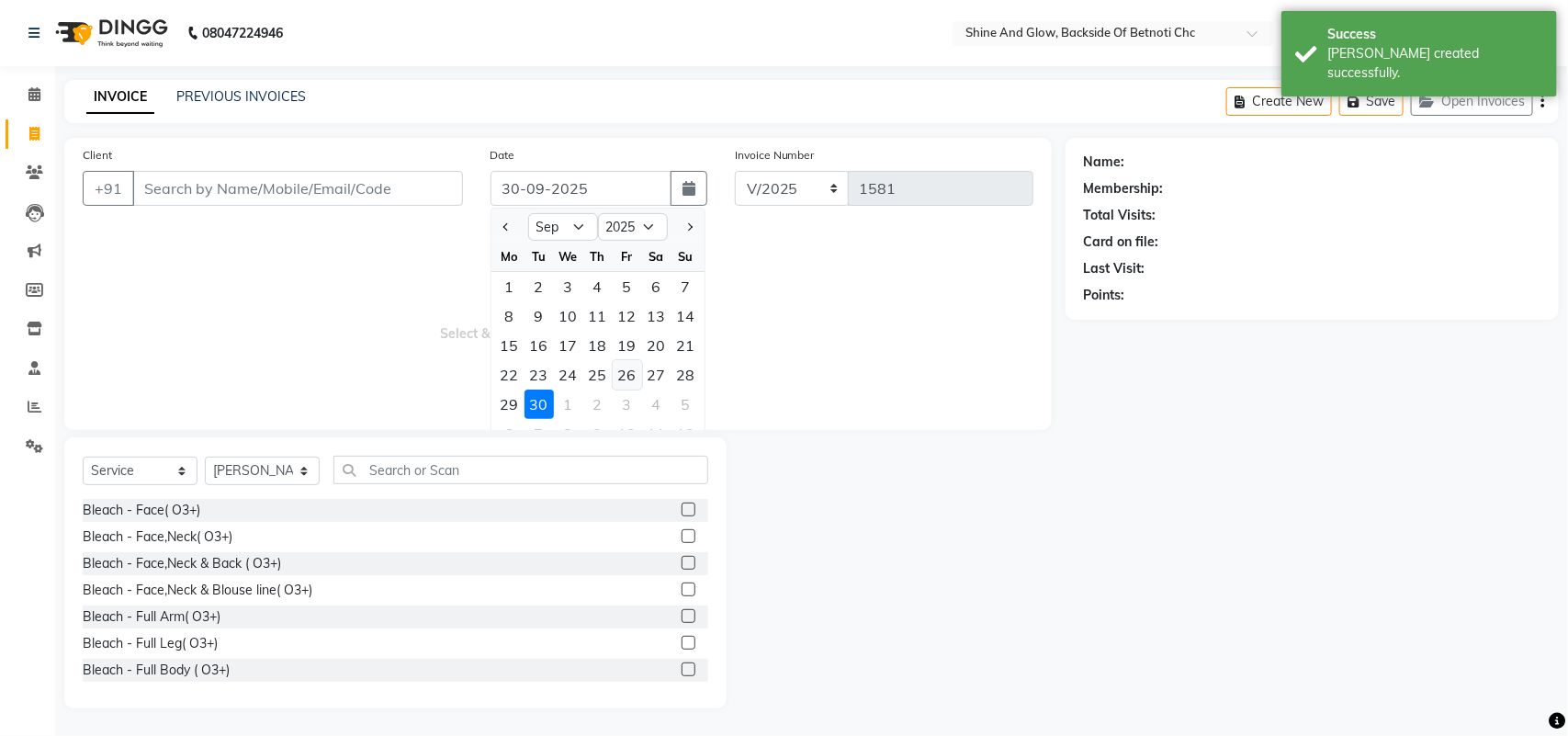
click at [630, 373] on div "26" at bounding box center [627, 374] width 29 height 29
type input "26-09-2025"
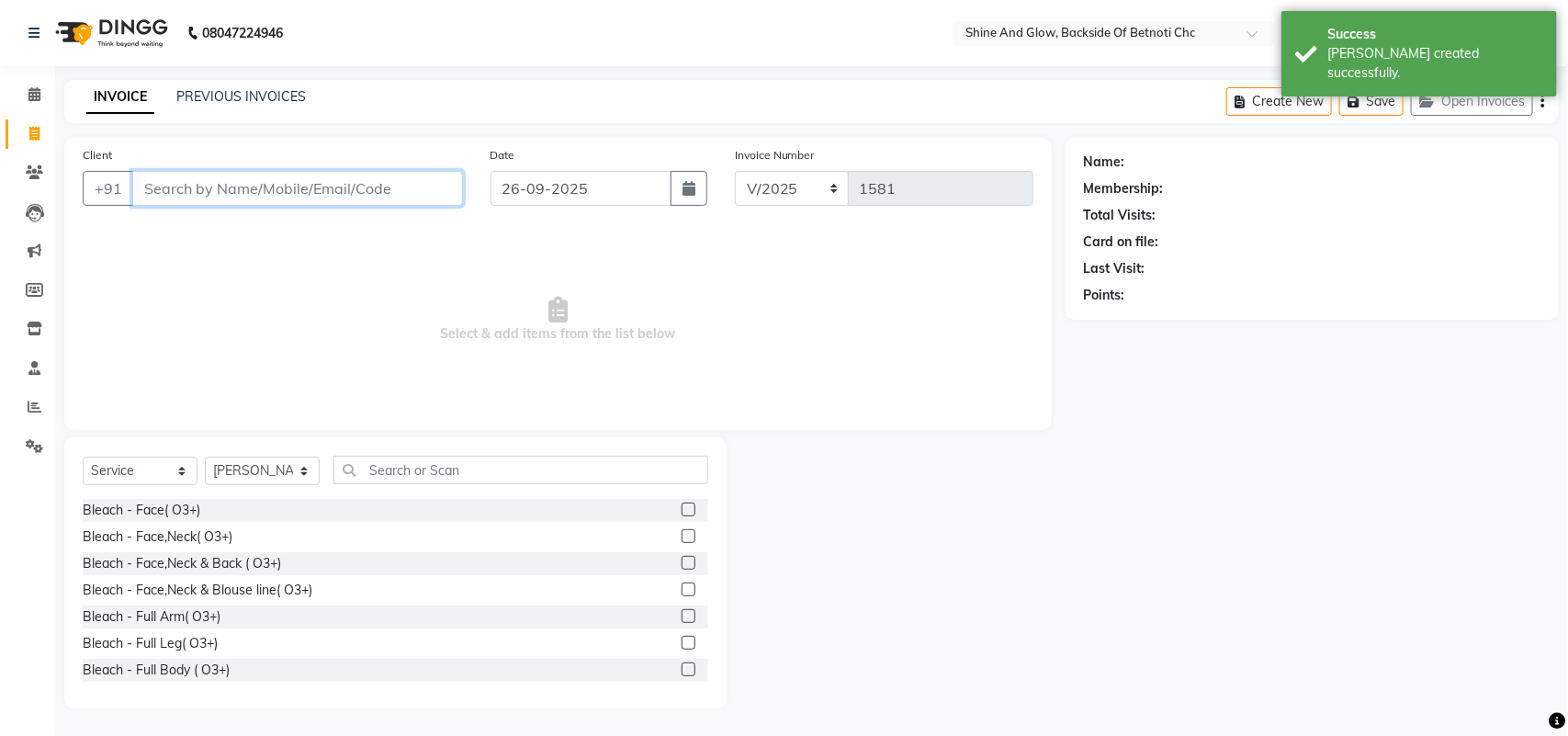
click at [388, 188] on input "Client" at bounding box center [297, 188] width 331 height 35
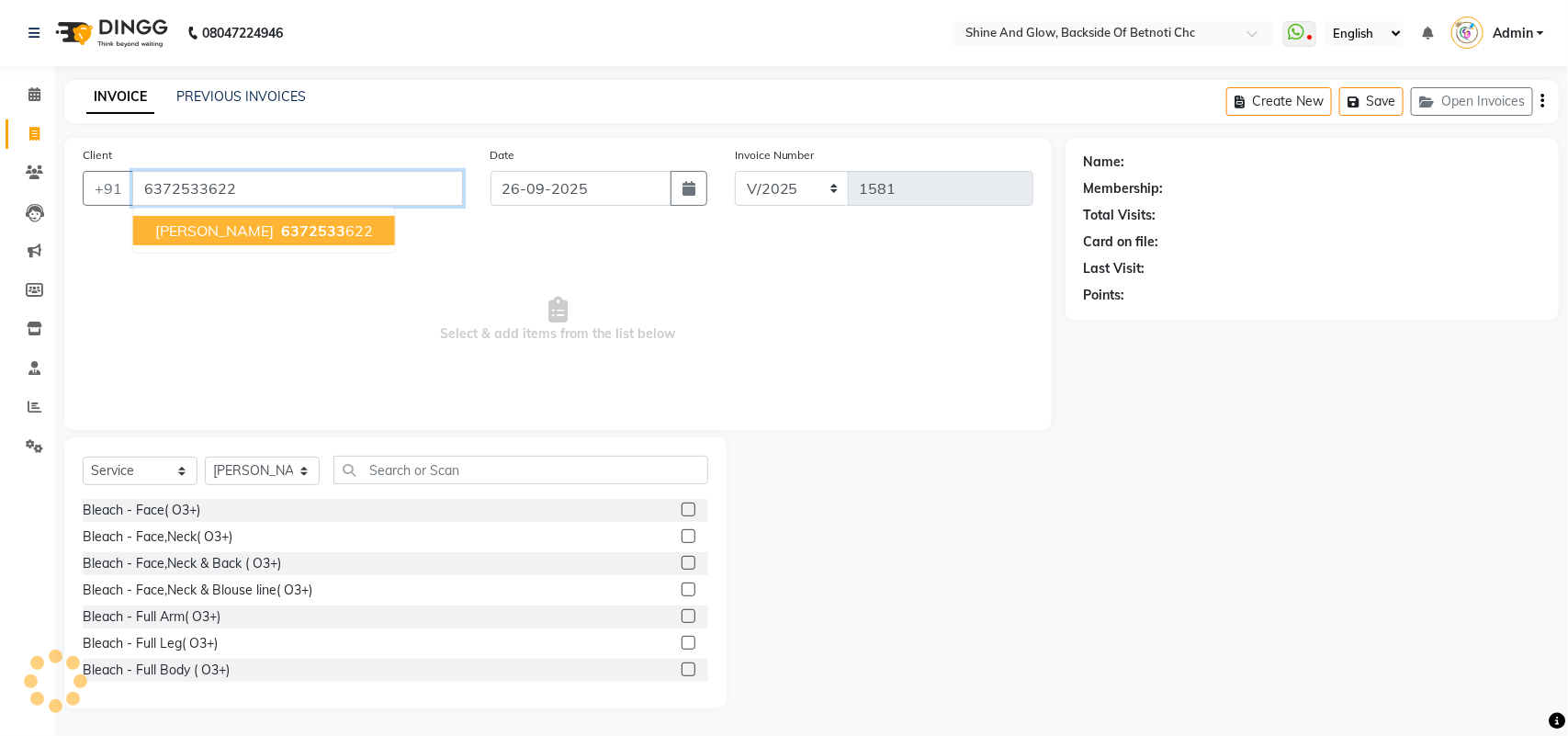
type input "6372533622"
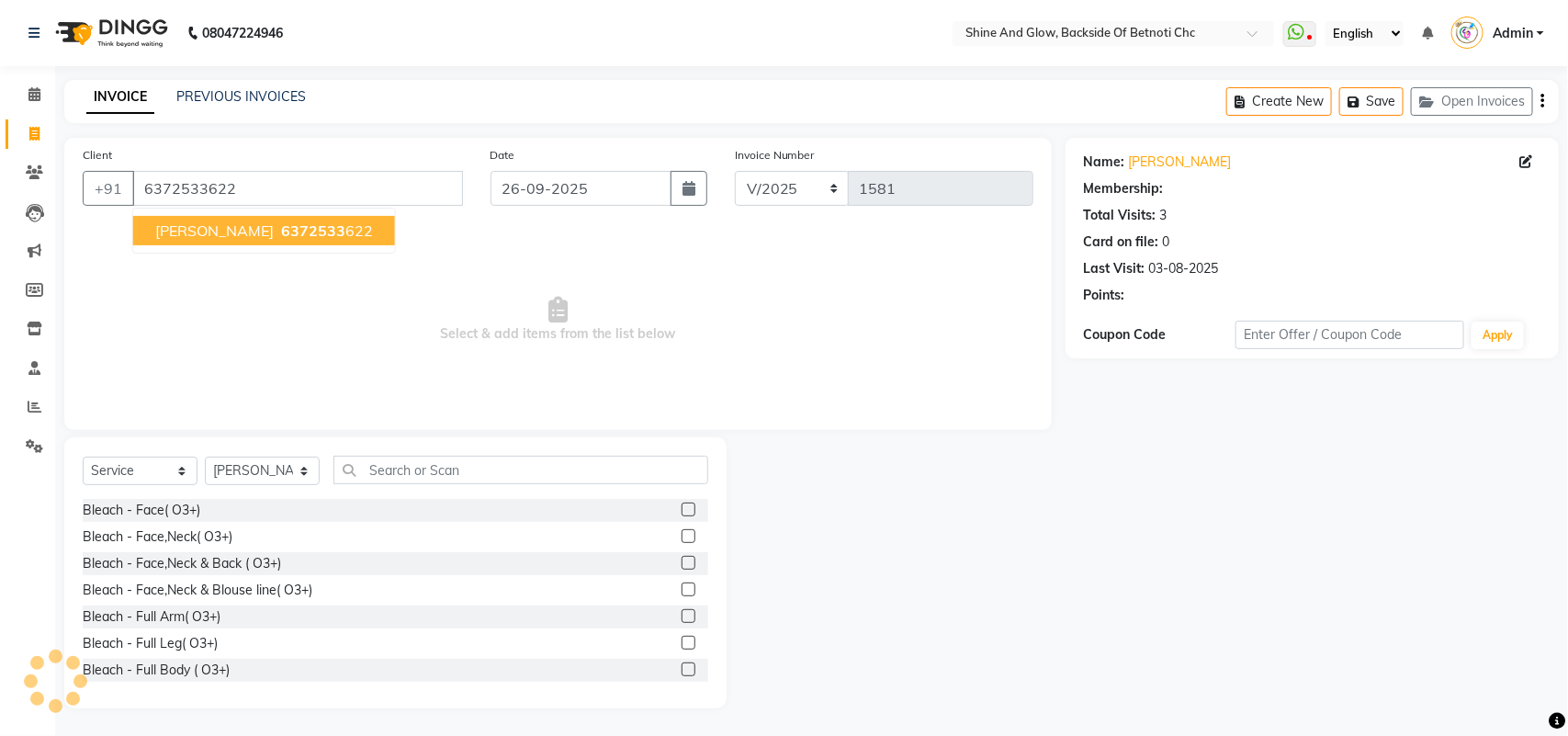
select select "1: Object"
click at [313, 233] on ngb-highlight "6372533 622" at bounding box center [325, 231] width 95 height 19
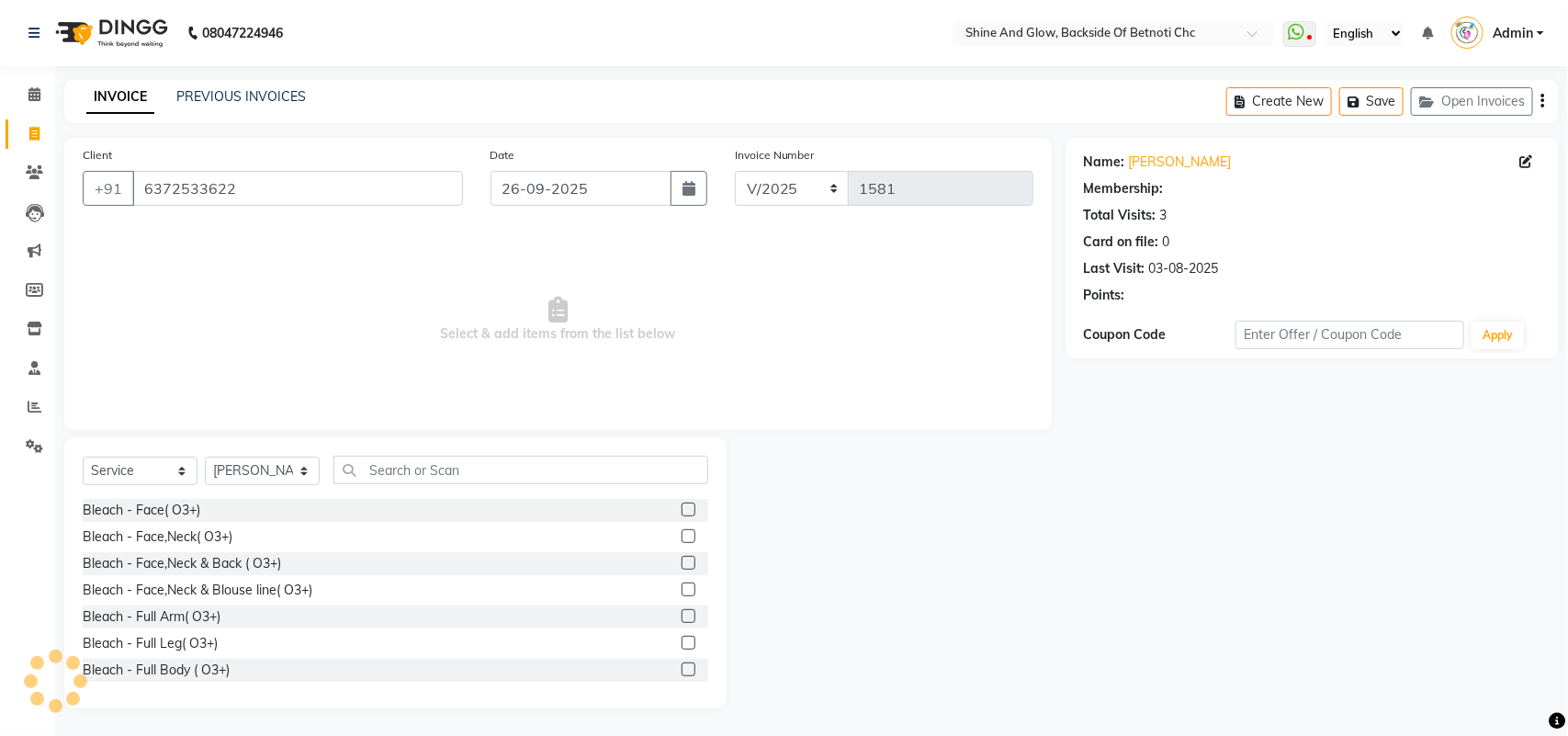
select select "1: Object"
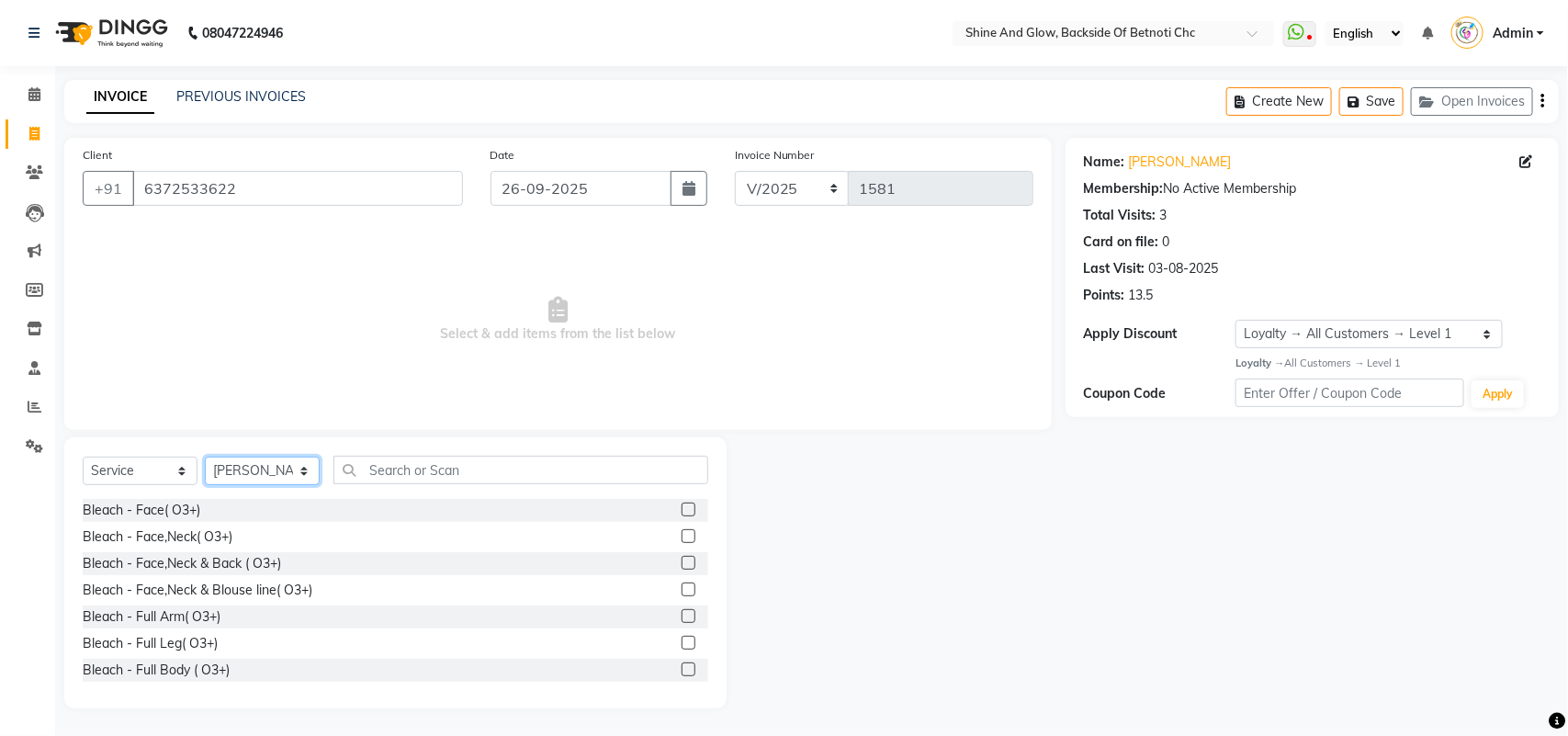
click at [245, 470] on select "Select Stylist [PERSON_NAME] Lipi [PERSON_NAME] [PERSON_NAME] Priya Mam" at bounding box center [263, 471] width 115 height 28
select select "39263"
click at [205, 457] on select "Select Stylist [PERSON_NAME] Lipi [PERSON_NAME] [PERSON_NAME] Priya Mam" at bounding box center [263, 471] width 115 height 28
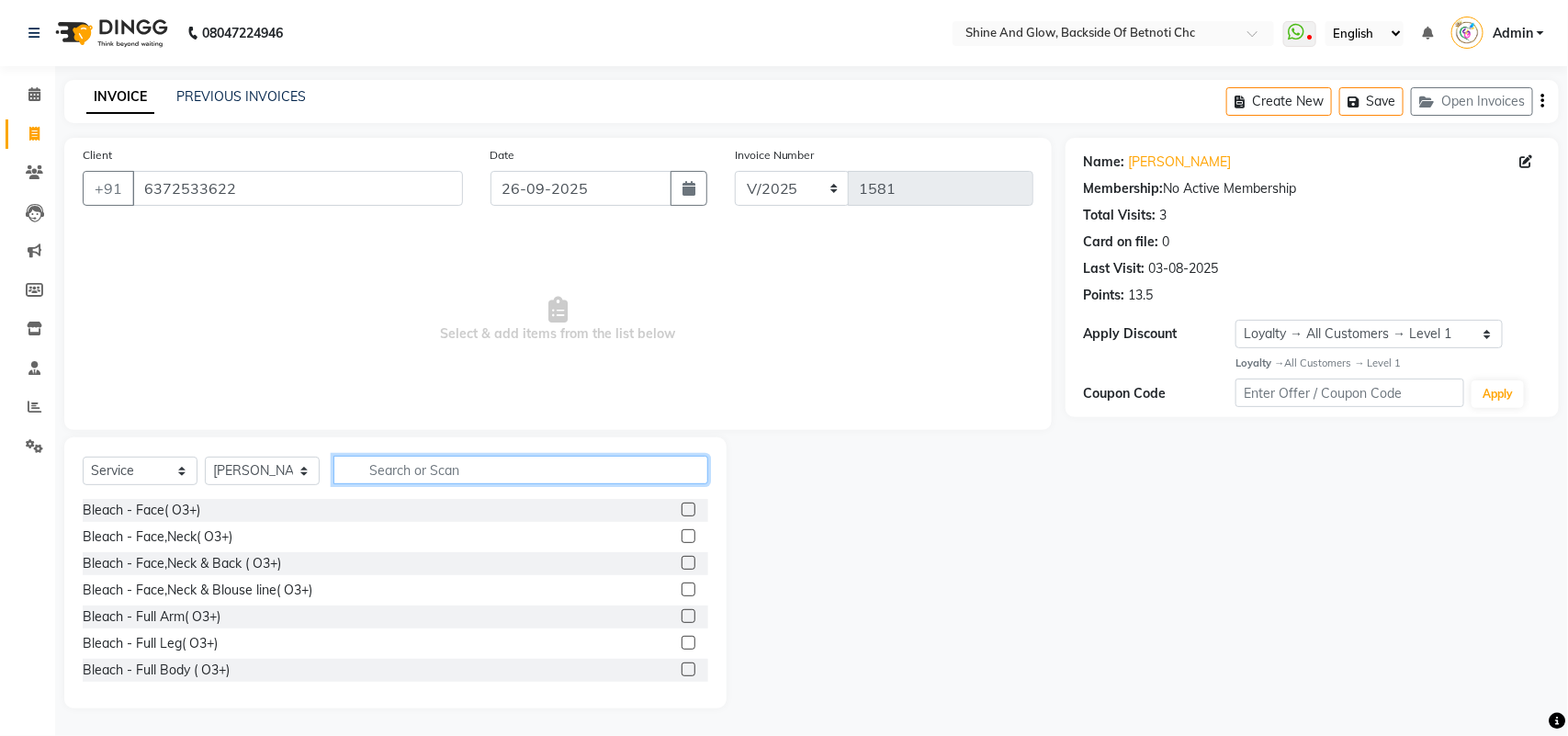
click at [369, 469] on input "text" at bounding box center [521, 470] width 375 height 28
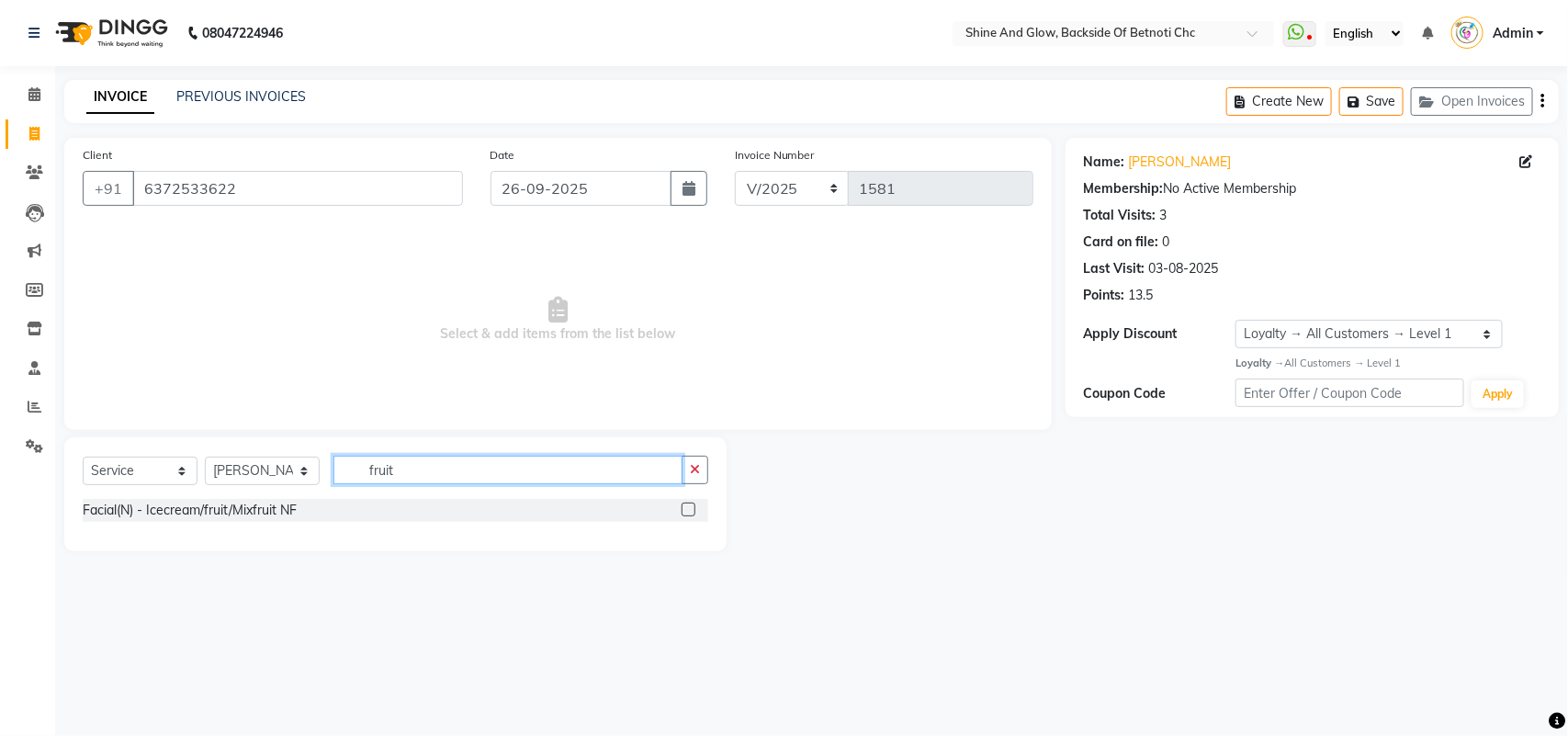
type input "fruit"
click at [690, 509] on label at bounding box center [688, 510] width 14 height 14
click at [690, 509] on input "checkbox" at bounding box center [687, 511] width 12 height 12
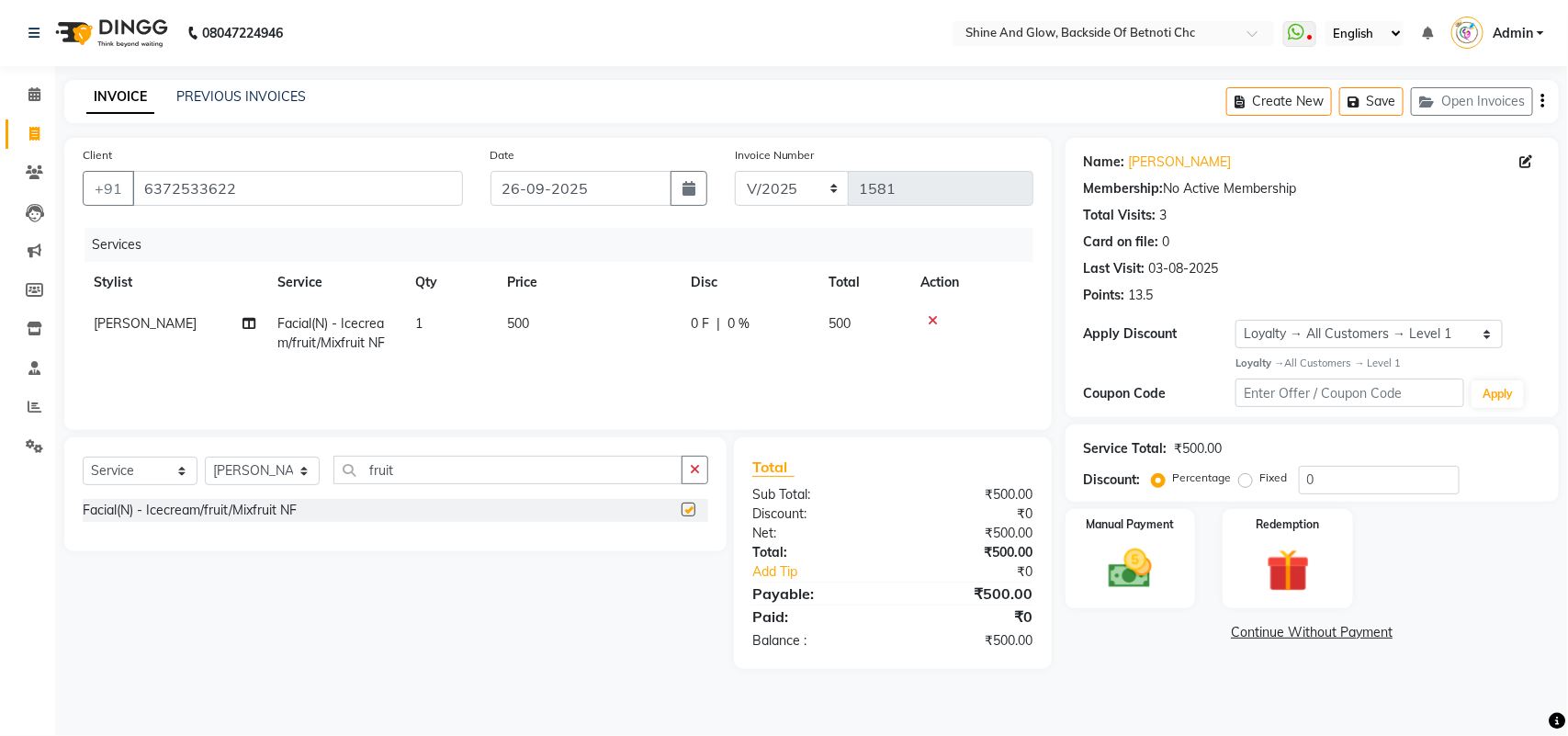
checkbox input "false"
drag, startPoint x: 415, startPoint y: 469, endPoint x: 338, endPoint y: 467, distance: 77.0
click at [338, 467] on input "fruit" at bounding box center [508, 470] width 349 height 28
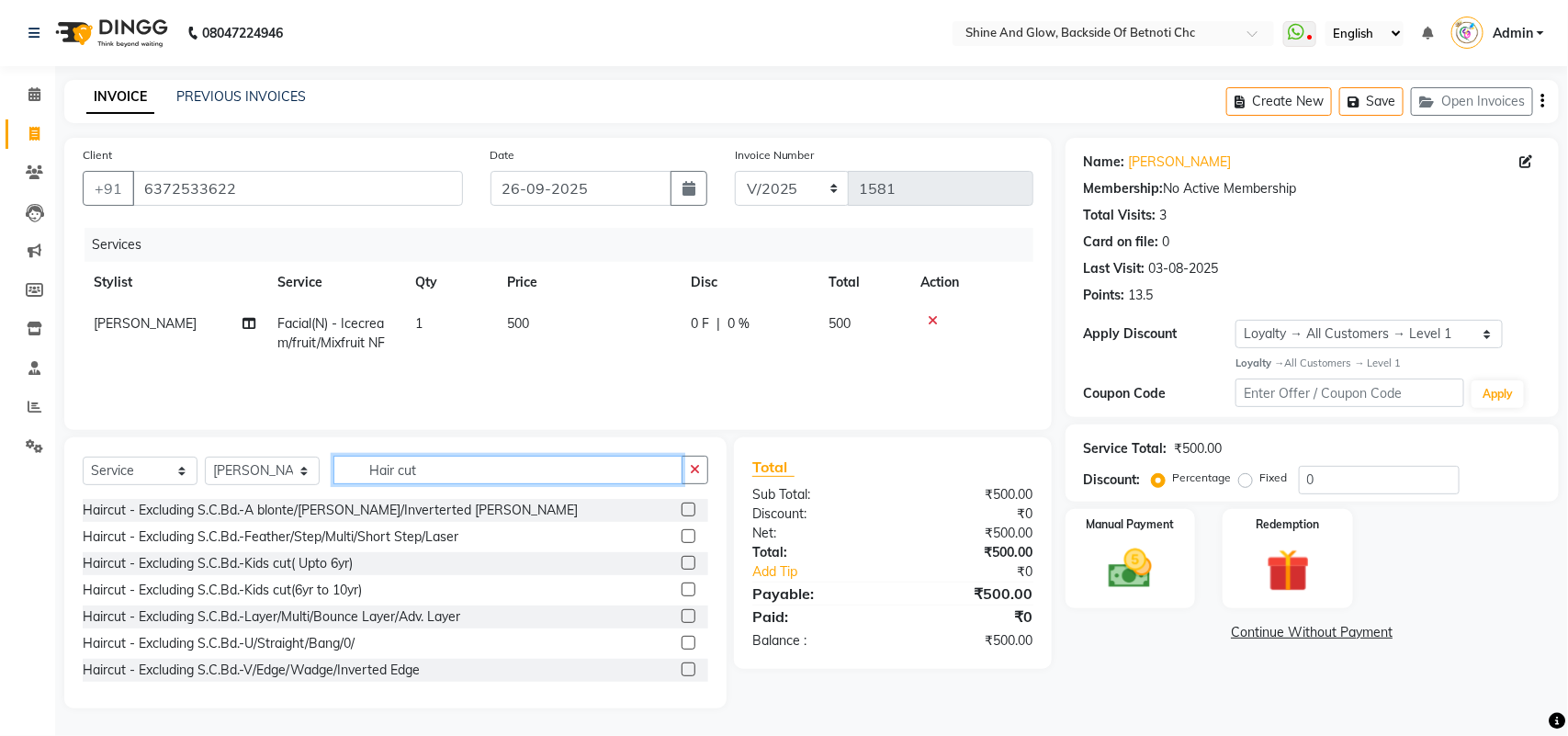
type input "Hair cut"
click at [682, 642] on label at bounding box center [688, 643] width 14 height 14
click at [682, 642] on input "checkbox" at bounding box center [687, 644] width 12 height 12
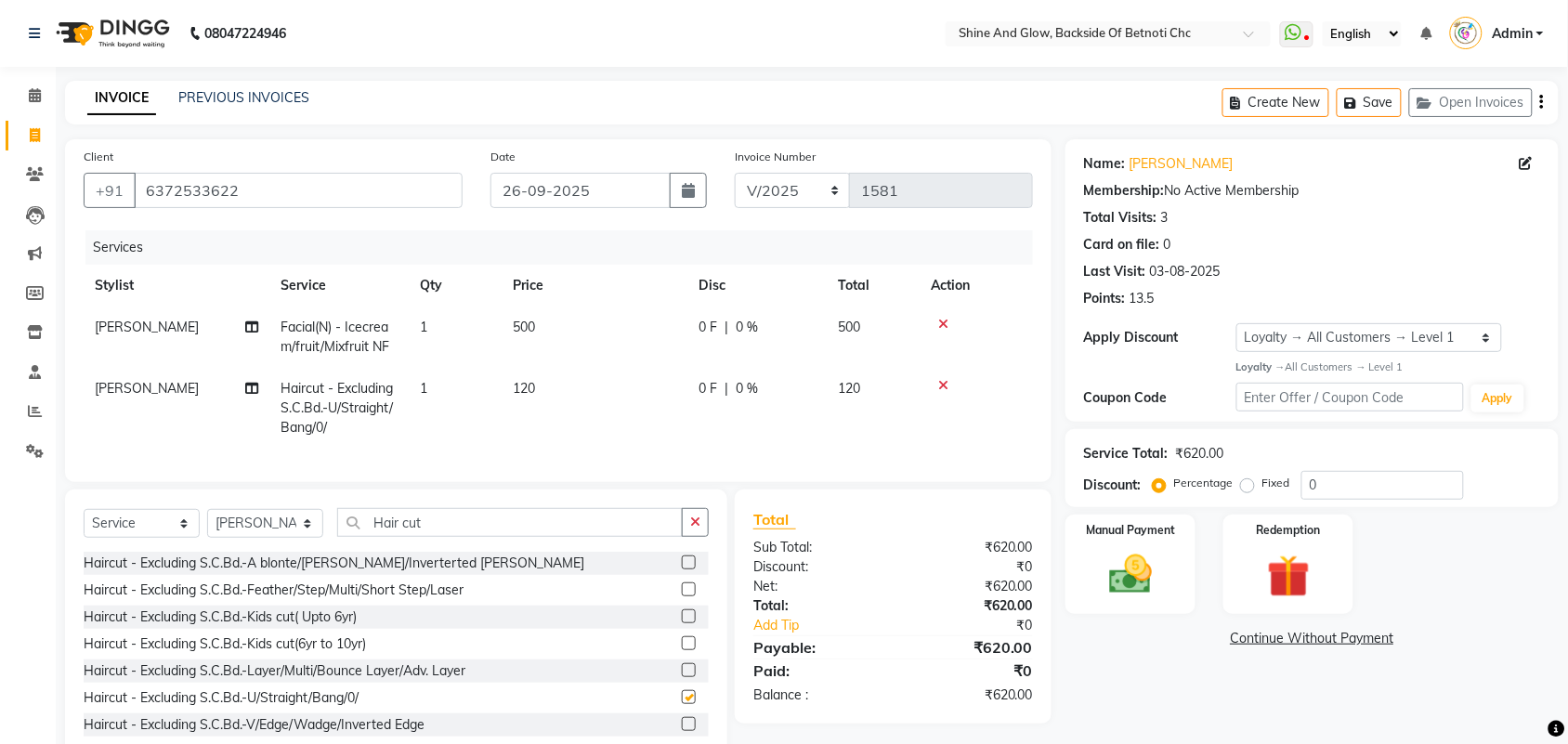
checkbox input "false"
drag, startPoint x: 470, startPoint y: 528, endPoint x: 312, endPoint y: 531, distance: 158.0
click at [312, 531] on div "Select Service Product Membership Package Voucher Prepaid Gift Card Select Styl…" at bounding box center [396, 531] width 625 height 44
click at [266, 536] on select "Select Stylist [PERSON_NAME] Lipi [PERSON_NAME] [PERSON_NAME] Priya Mam" at bounding box center [266, 524] width 116 height 29
select select "18717"
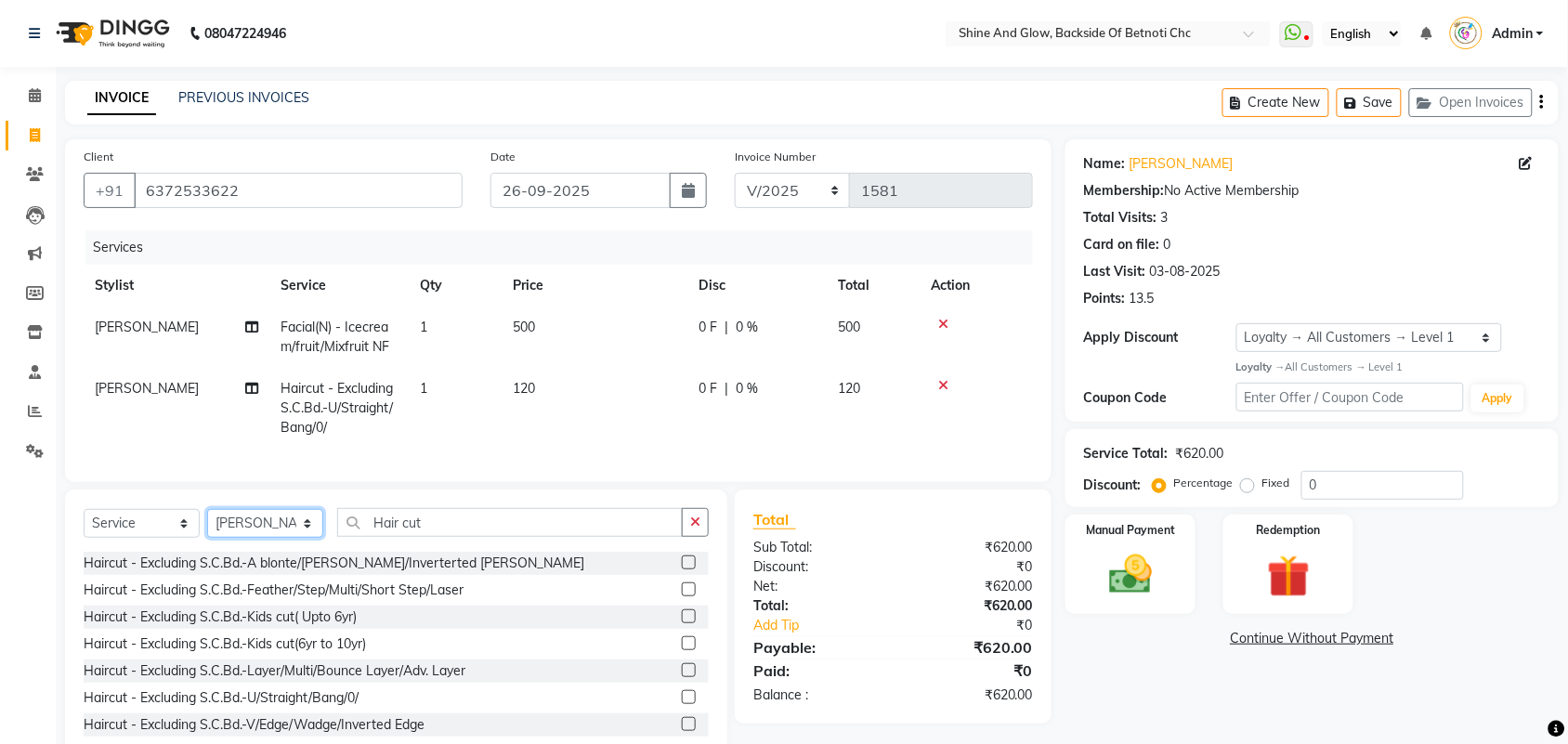
click at [208, 526] on select "Select Stylist [PERSON_NAME] Lipi [PERSON_NAME] [PERSON_NAME] Priya Mam" at bounding box center [266, 524] width 116 height 29
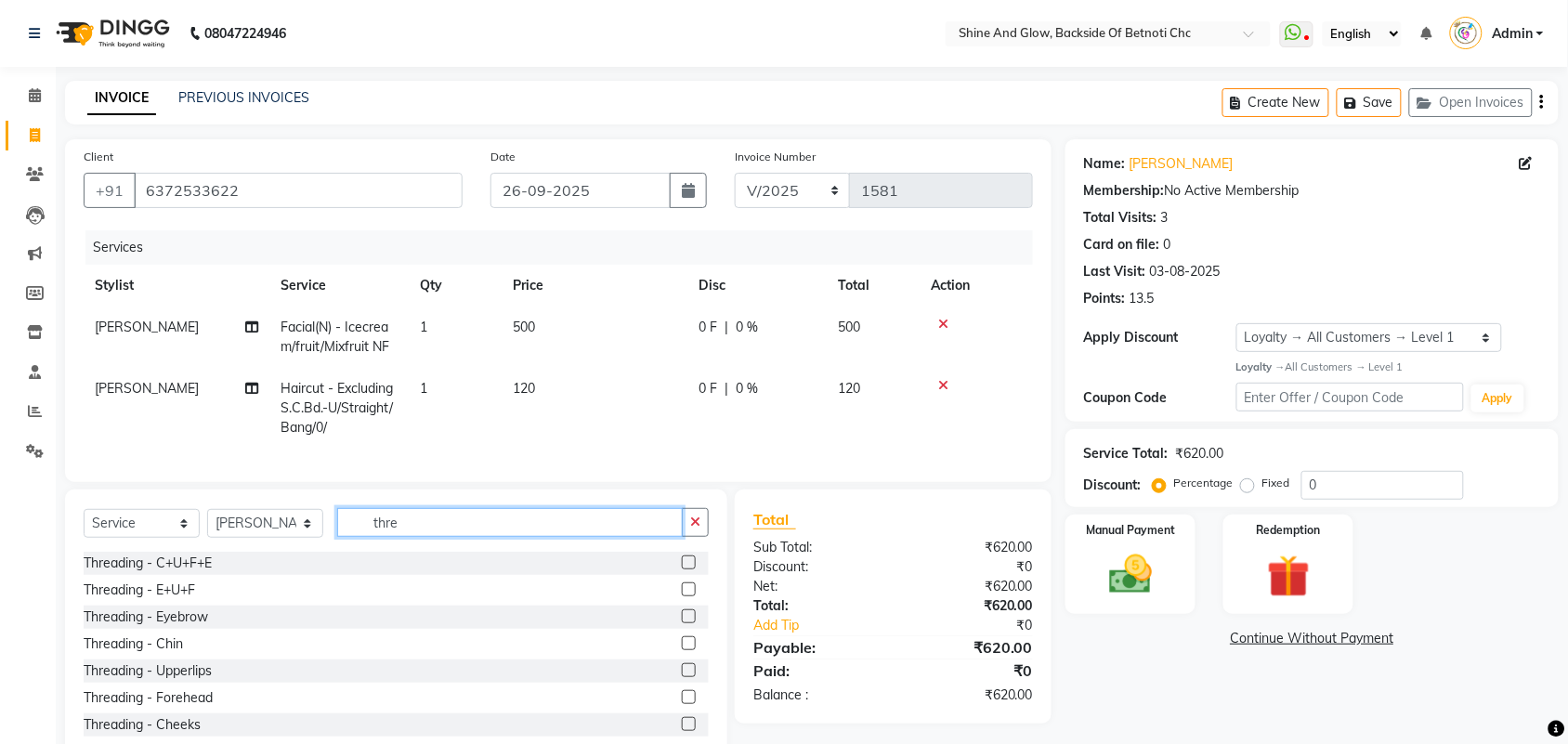
type input "thre"
click at [682, 596] on label at bounding box center [688, 590] width 14 height 14
click at [682, 596] on input "checkbox" at bounding box center [687, 591] width 12 height 12
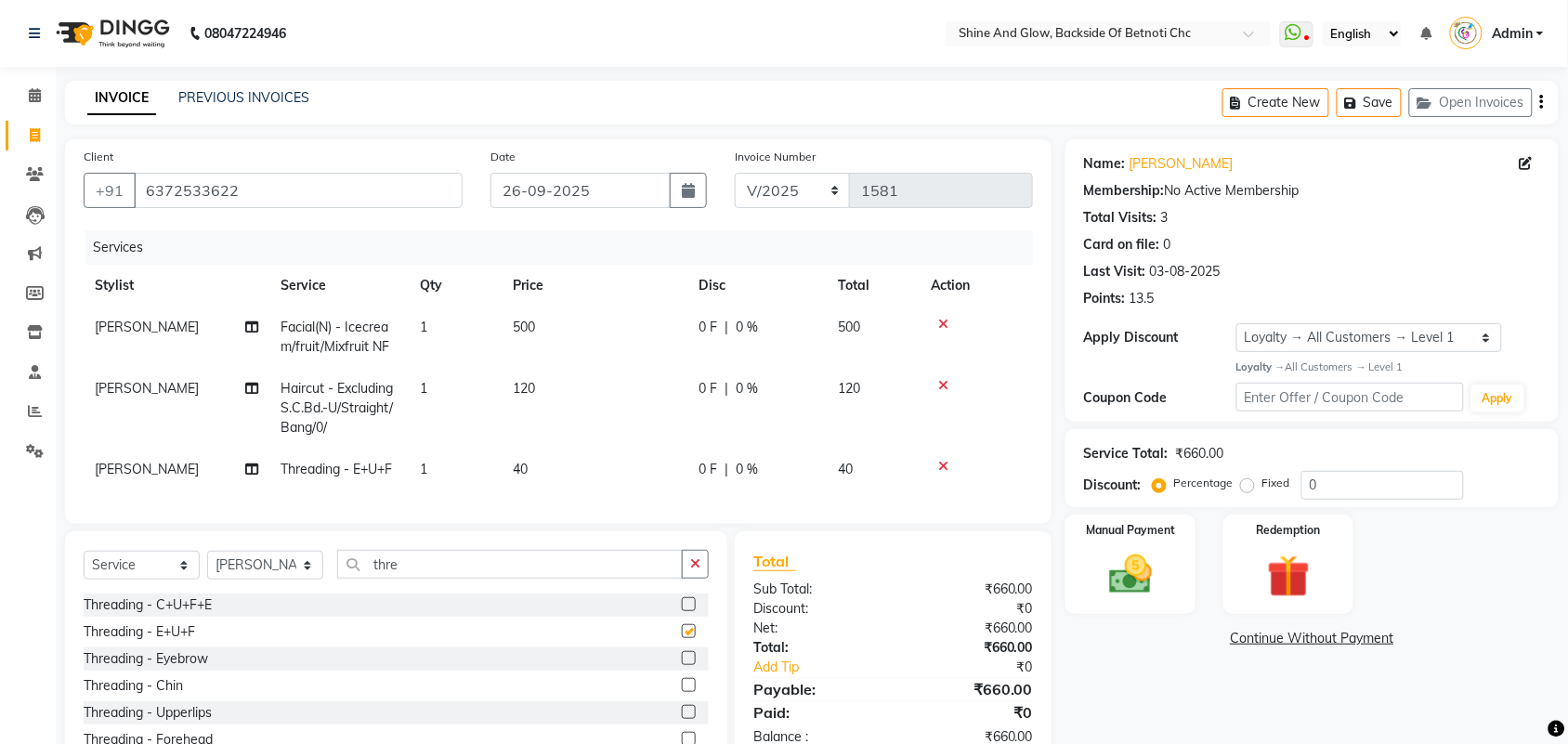
checkbox input "false"
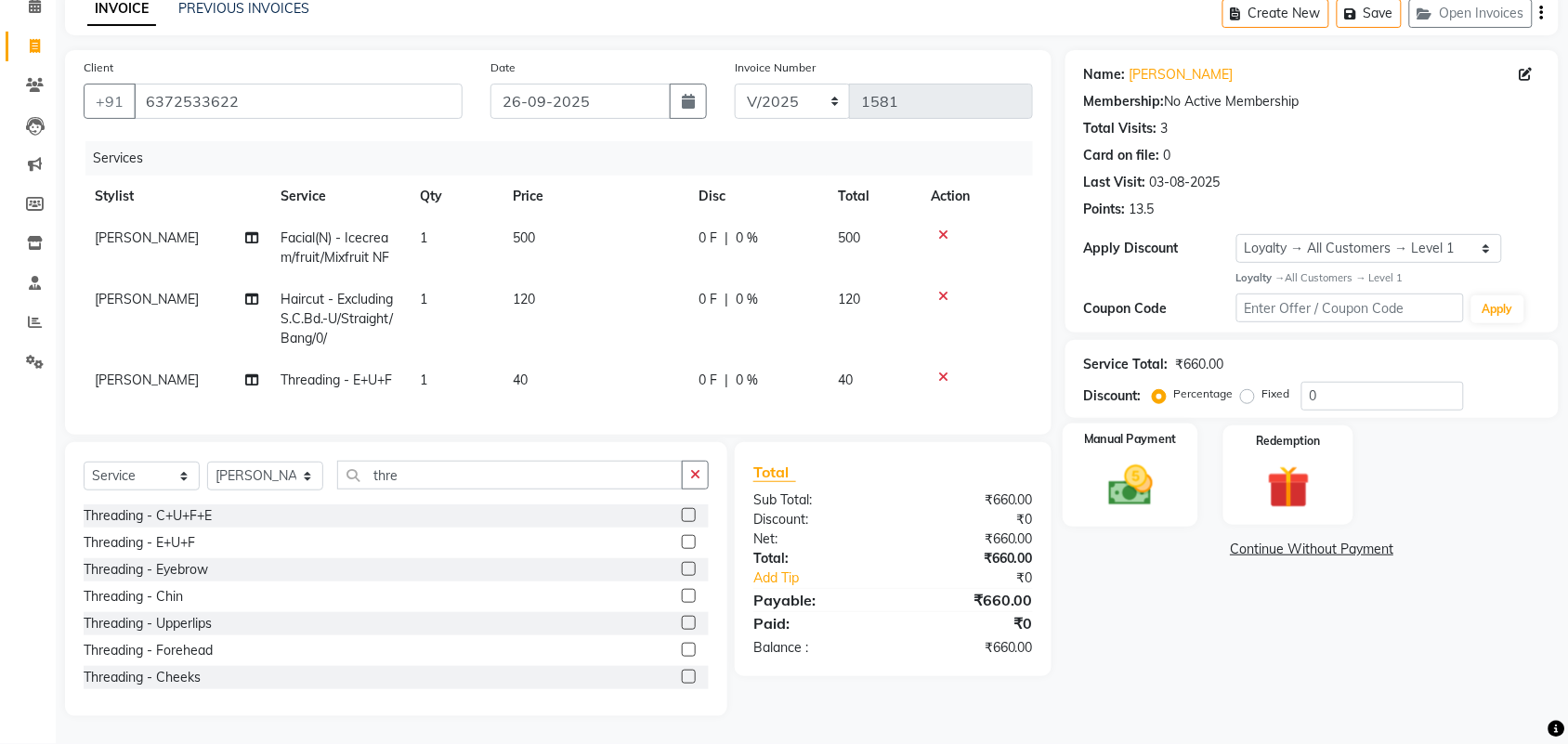
click at [1106, 460] on img at bounding box center [1130, 486] width 72 height 51
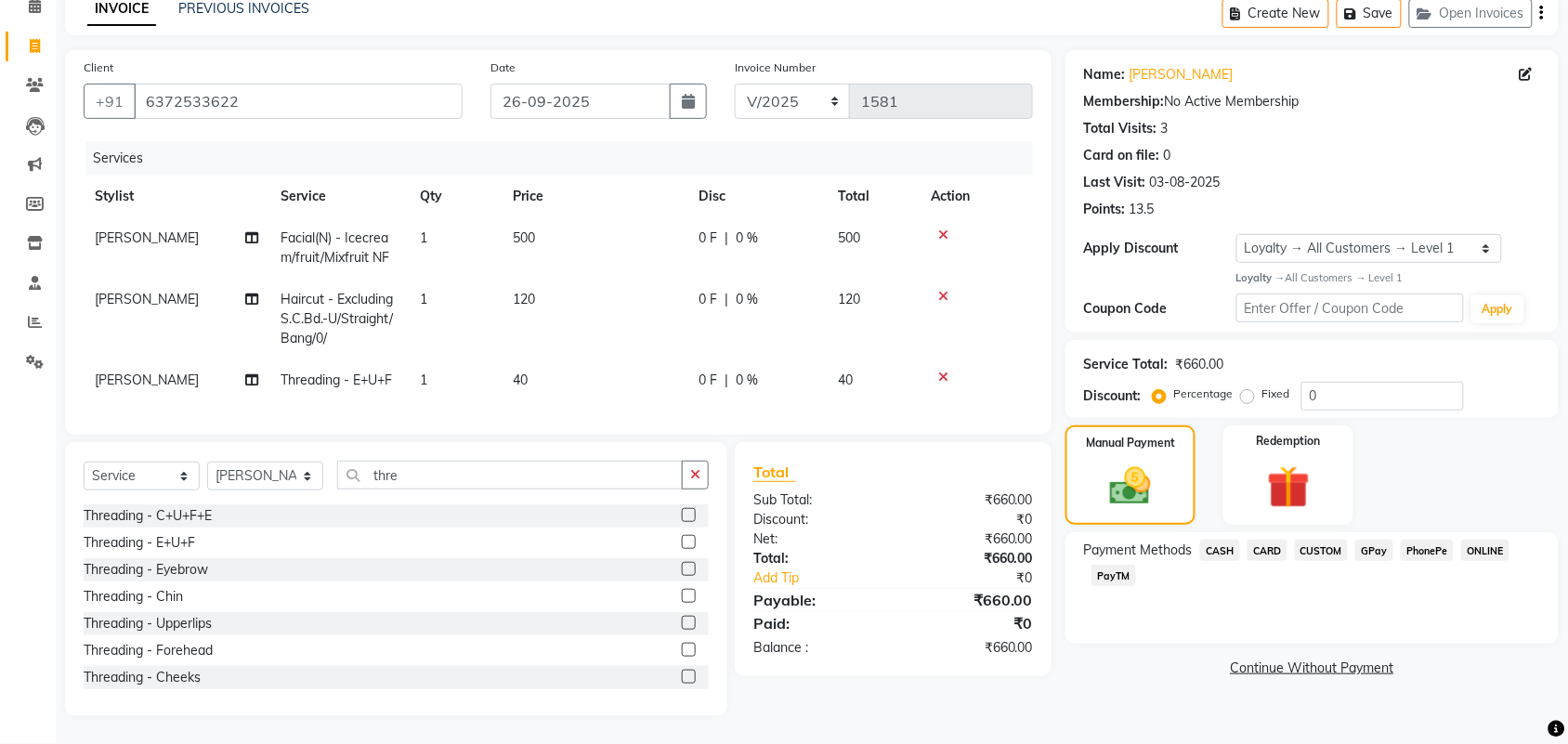
click at [1428, 540] on span "PhonePe" at bounding box center [1427, 551] width 53 height 21
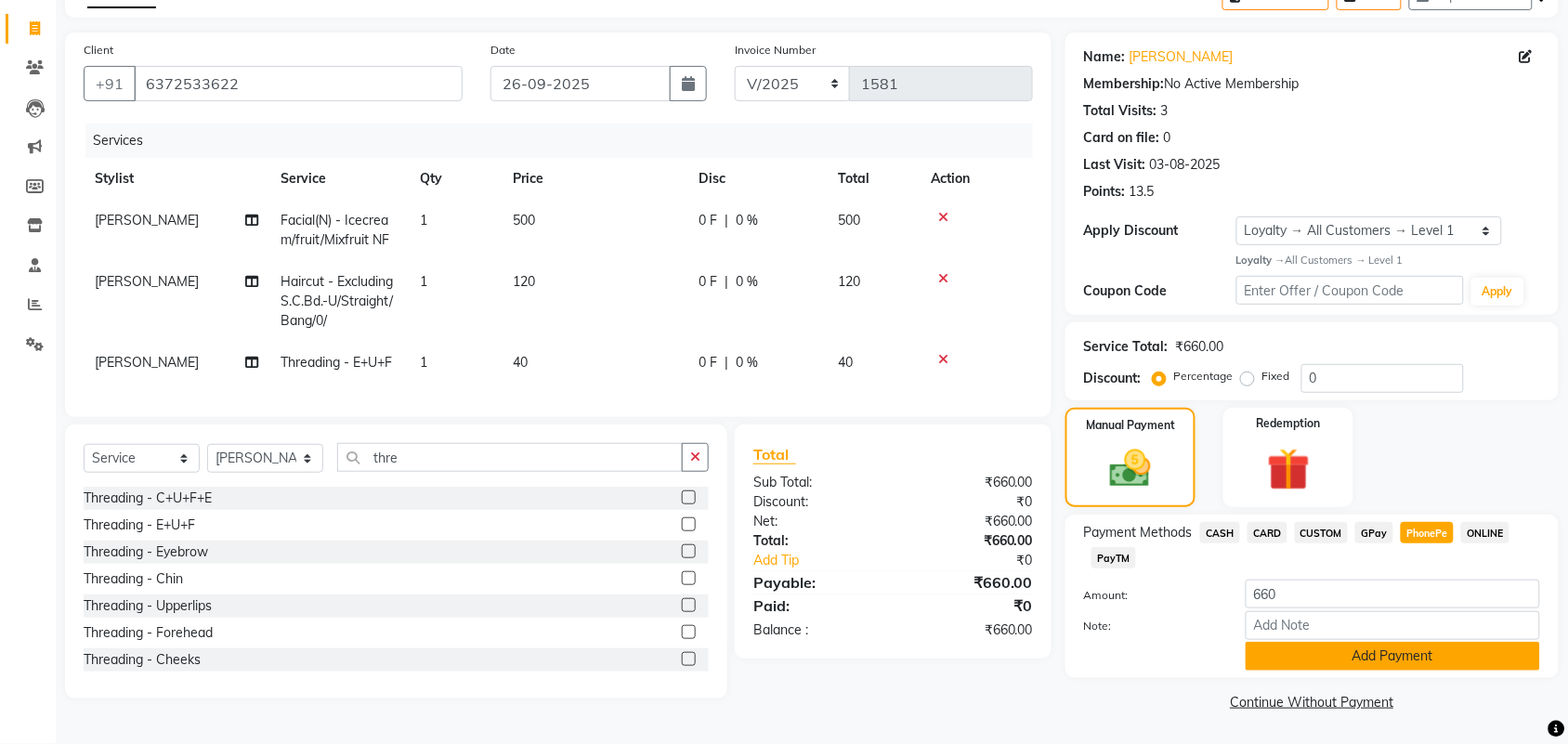
click at [1386, 654] on button "Add Payment" at bounding box center [1392, 656] width 294 height 29
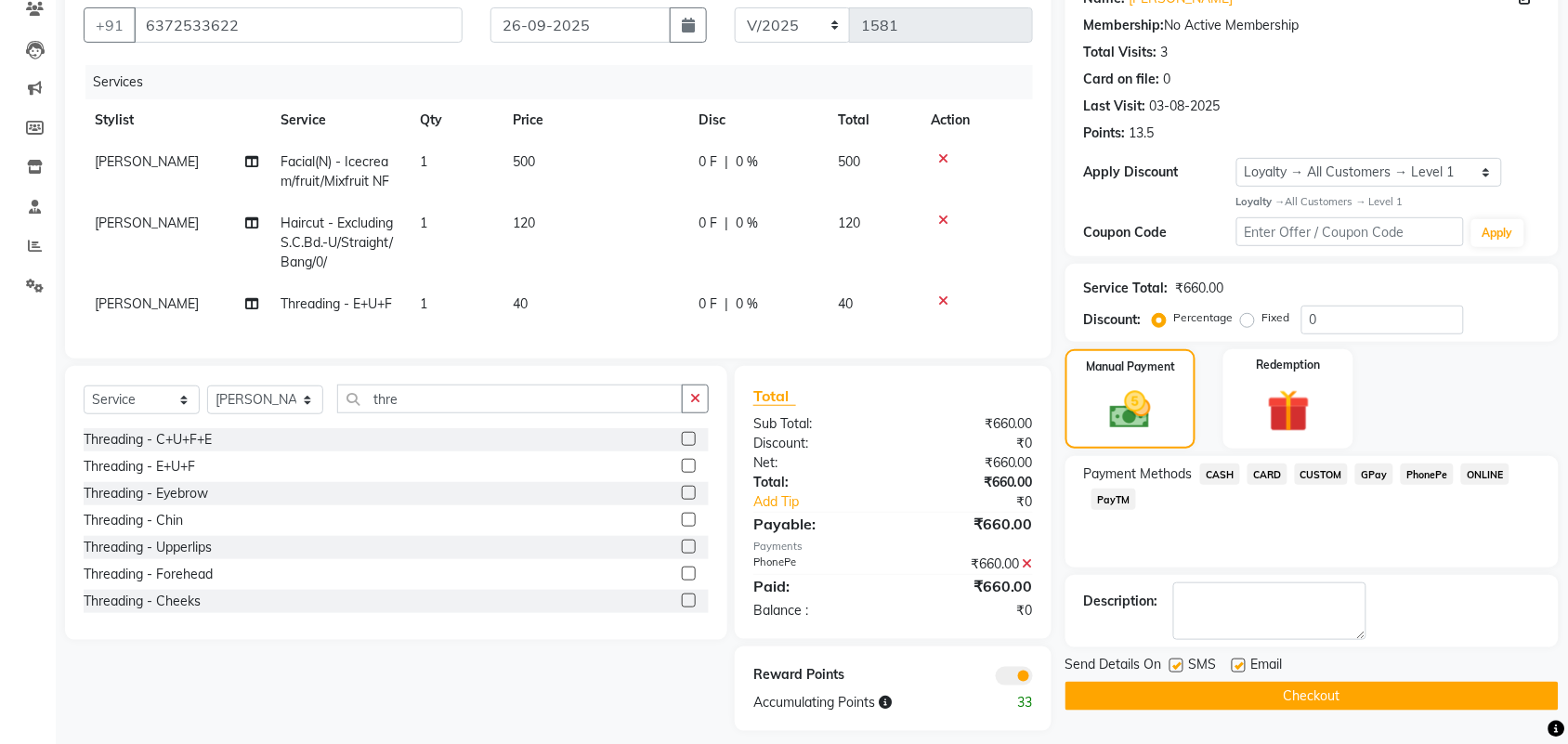
scroll to position [196, 0]
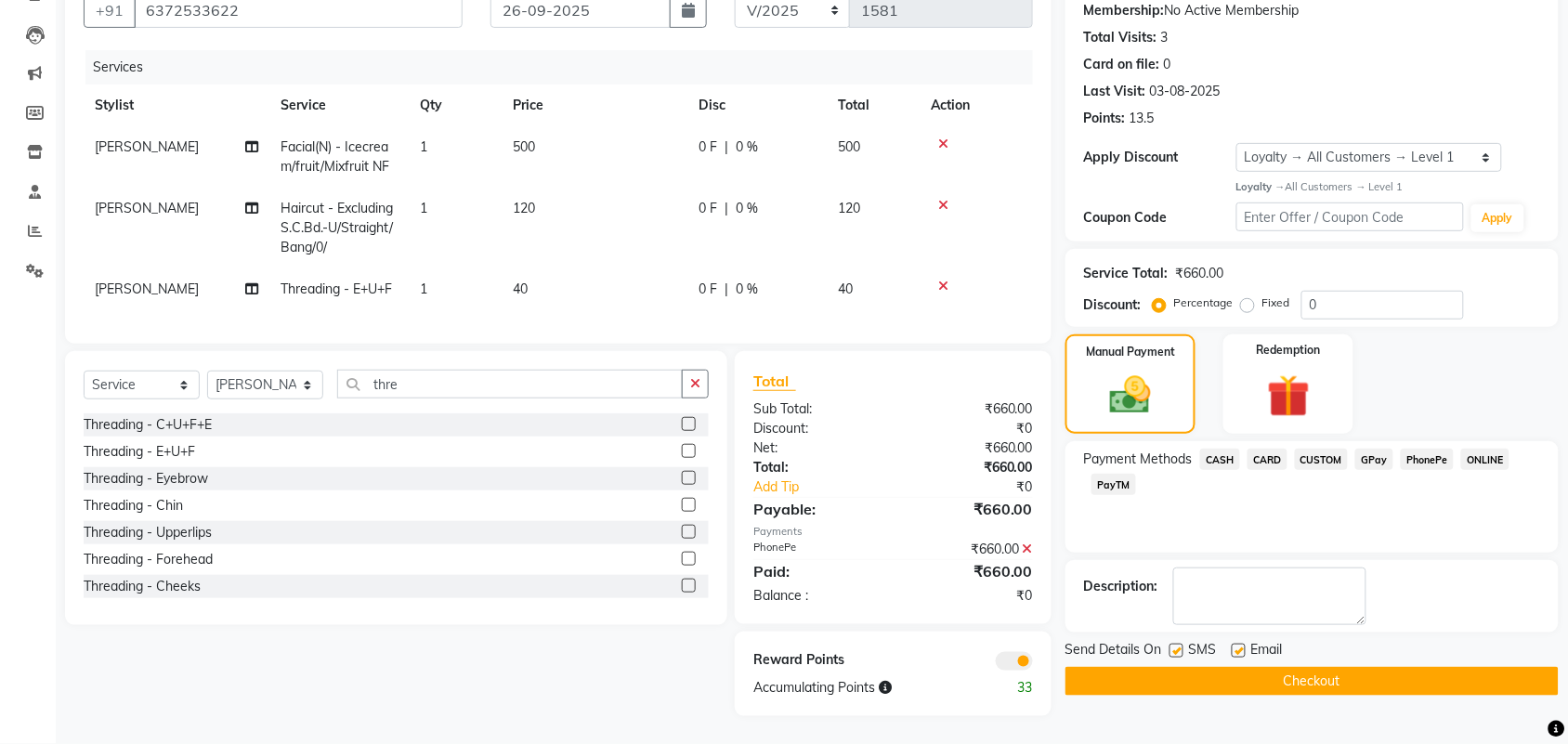
drag, startPoint x: 1363, startPoint y: 662, endPoint x: 1315, endPoint y: 655, distance: 48.5
click at [1361, 667] on button "Checkout" at bounding box center [1312, 681] width 493 height 29
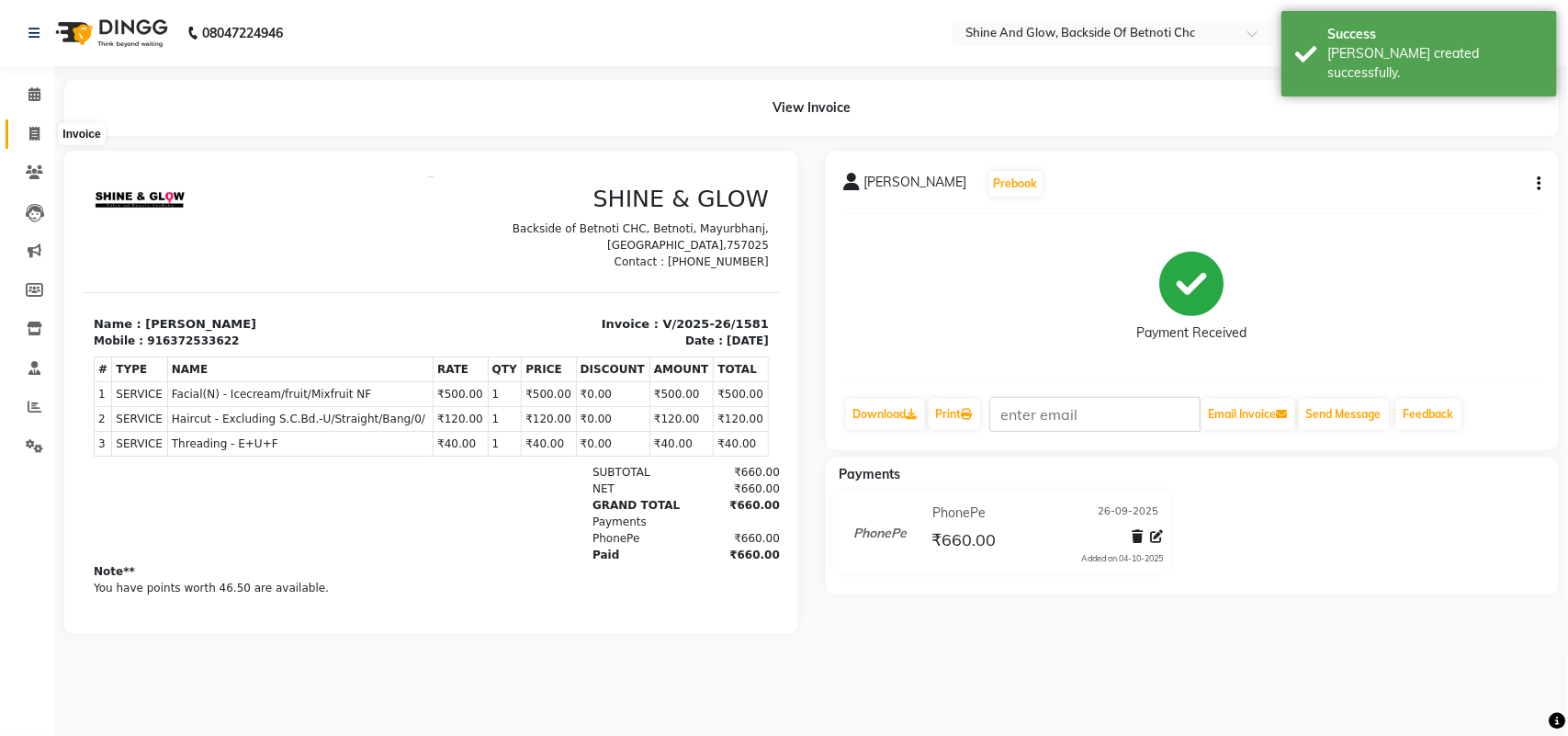
click at [29, 138] on icon at bounding box center [34, 134] width 10 height 14
select select "service"
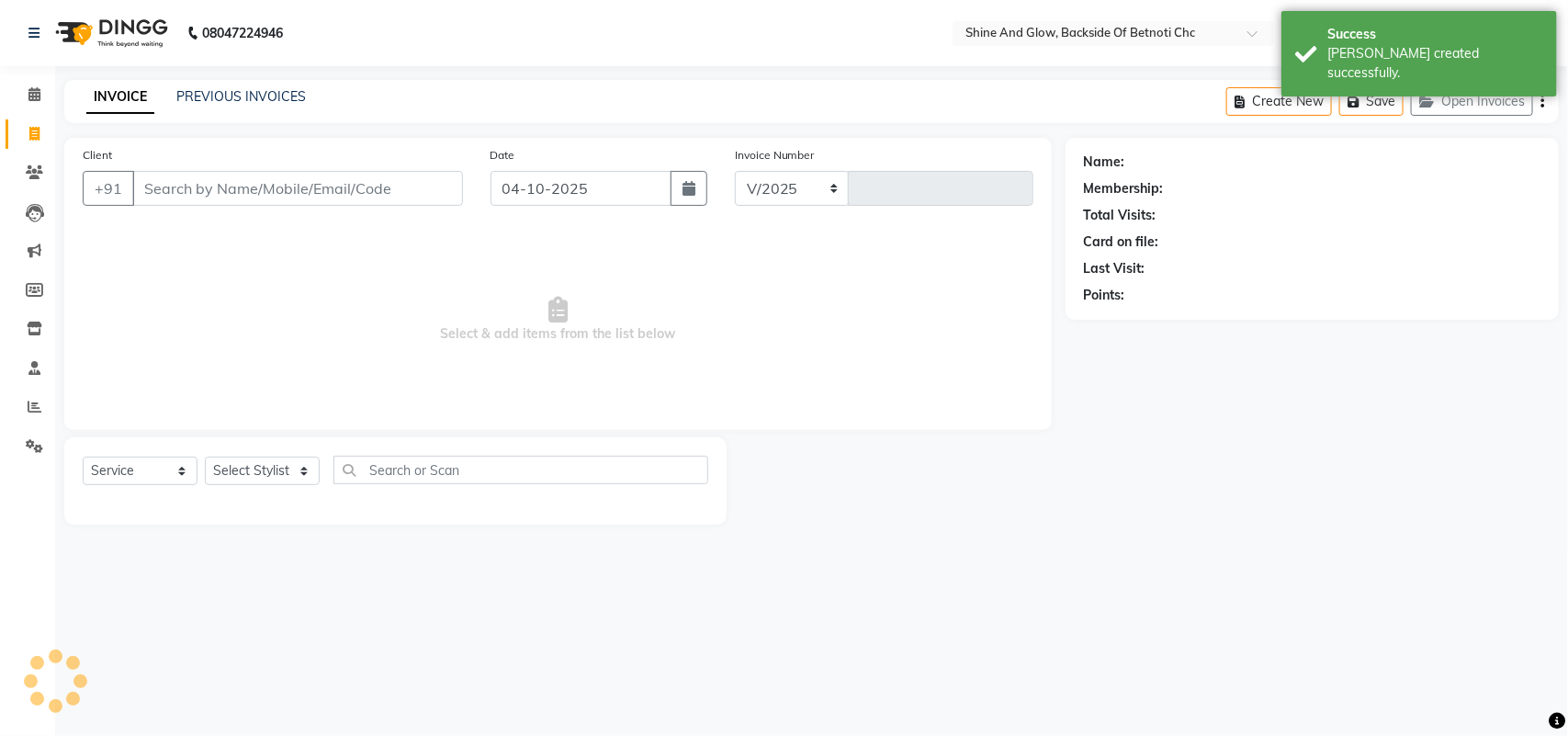
select select "3848"
type input "1582"
click at [622, 187] on input "04-10-2025" at bounding box center [581, 188] width 181 height 35
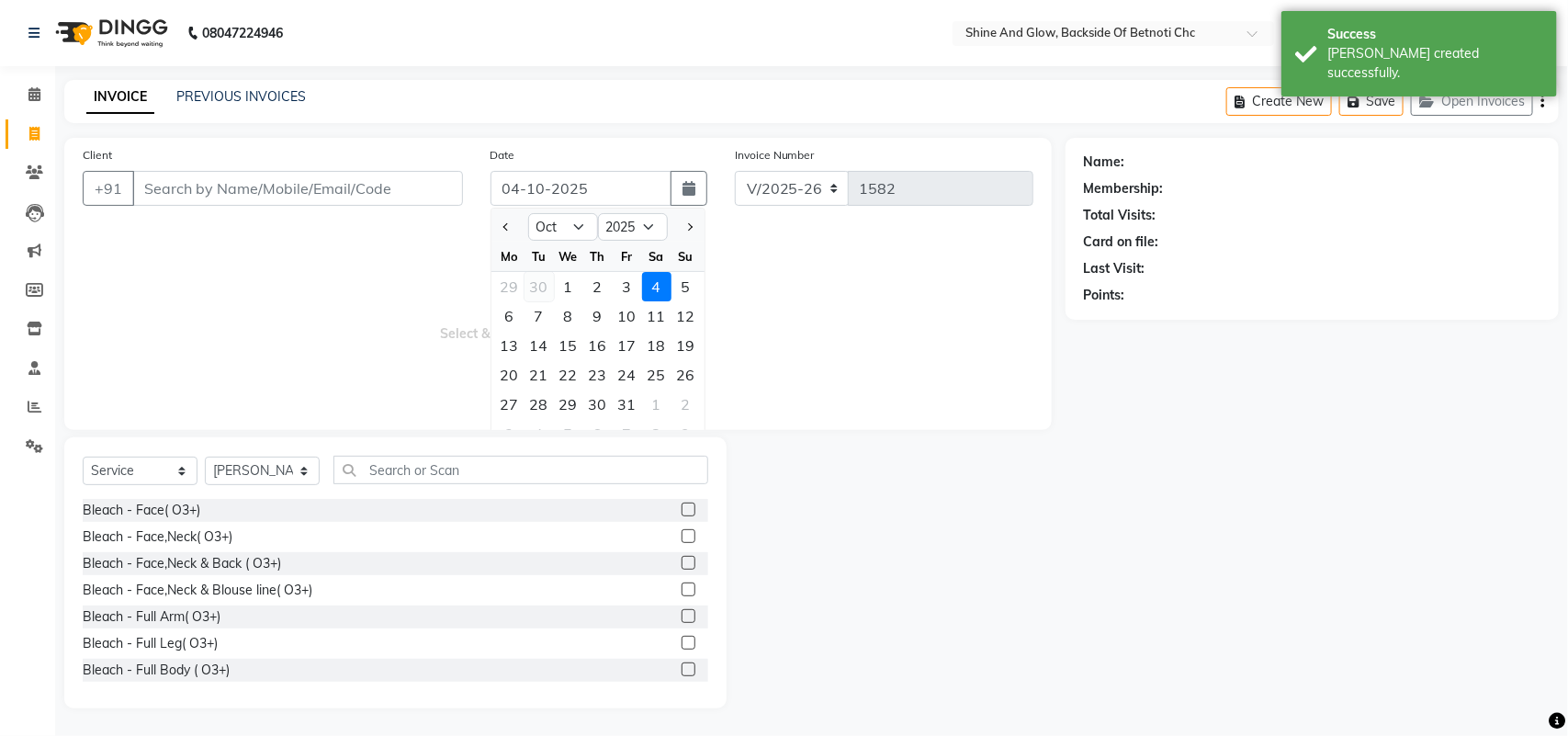
click at [535, 286] on div "30" at bounding box center [539, 286] width 29 height 29
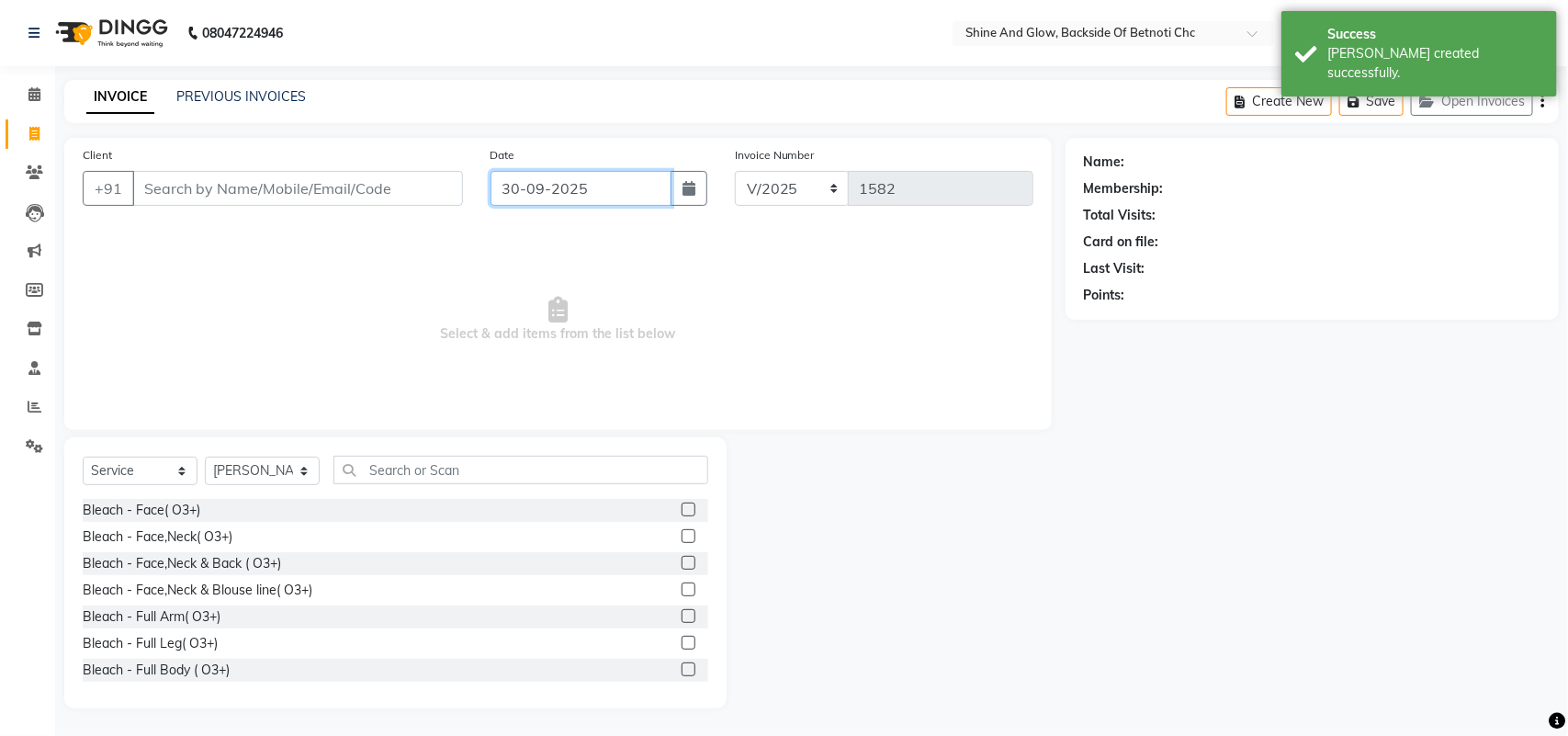
click at [558, 182] on input "30-09-2025" at bounding box center [581, 188] width 181 height 35
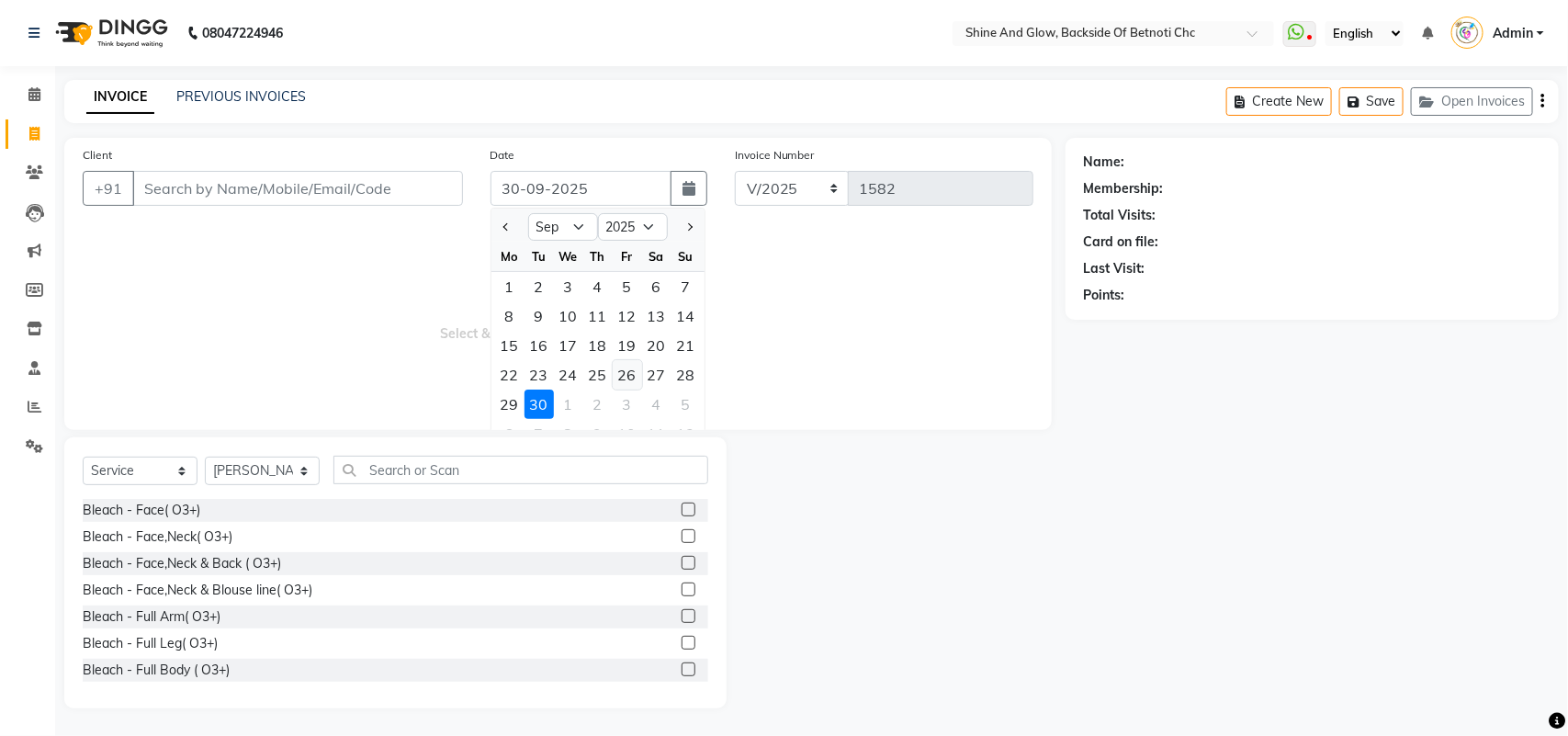
click at [629, 372] on div "26" at bounding box center [627, 374] width 29 height 29
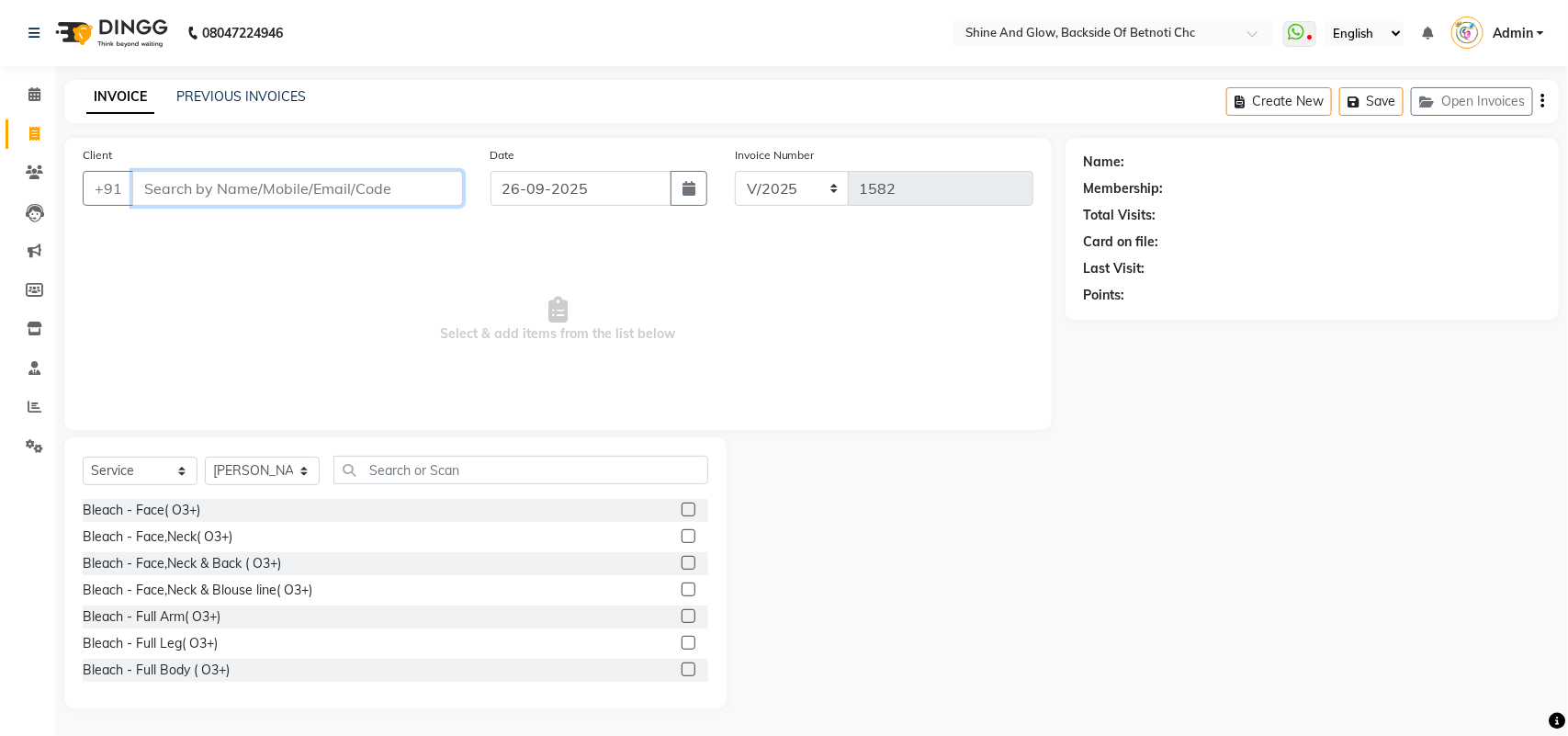
click at [381, 186] on input "Client" at bounding box center [297, 188] width 331 height 35
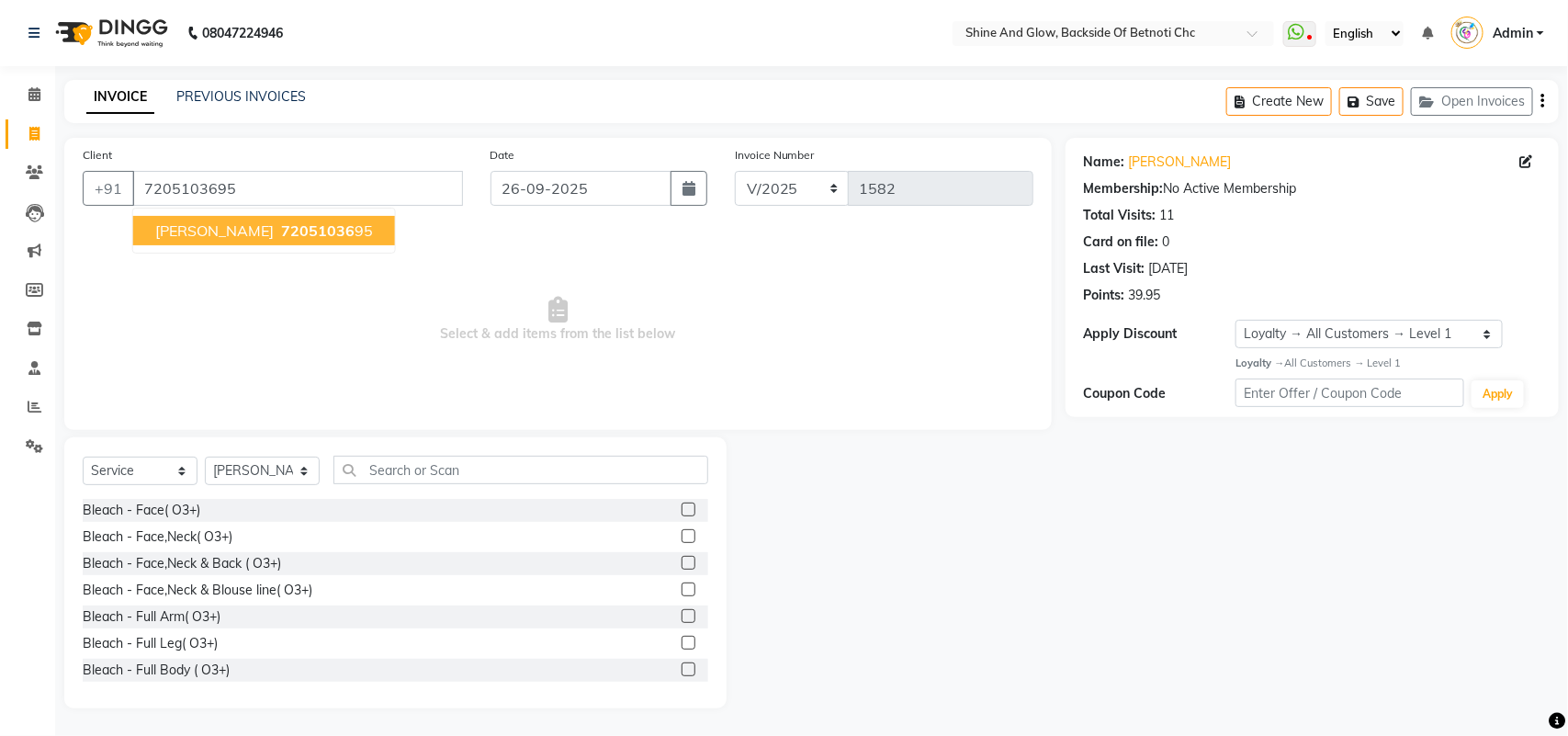
click at [332, 228] on ngb-highlight "72051036 95" at bounding box center [325, 231] width 95 height 19
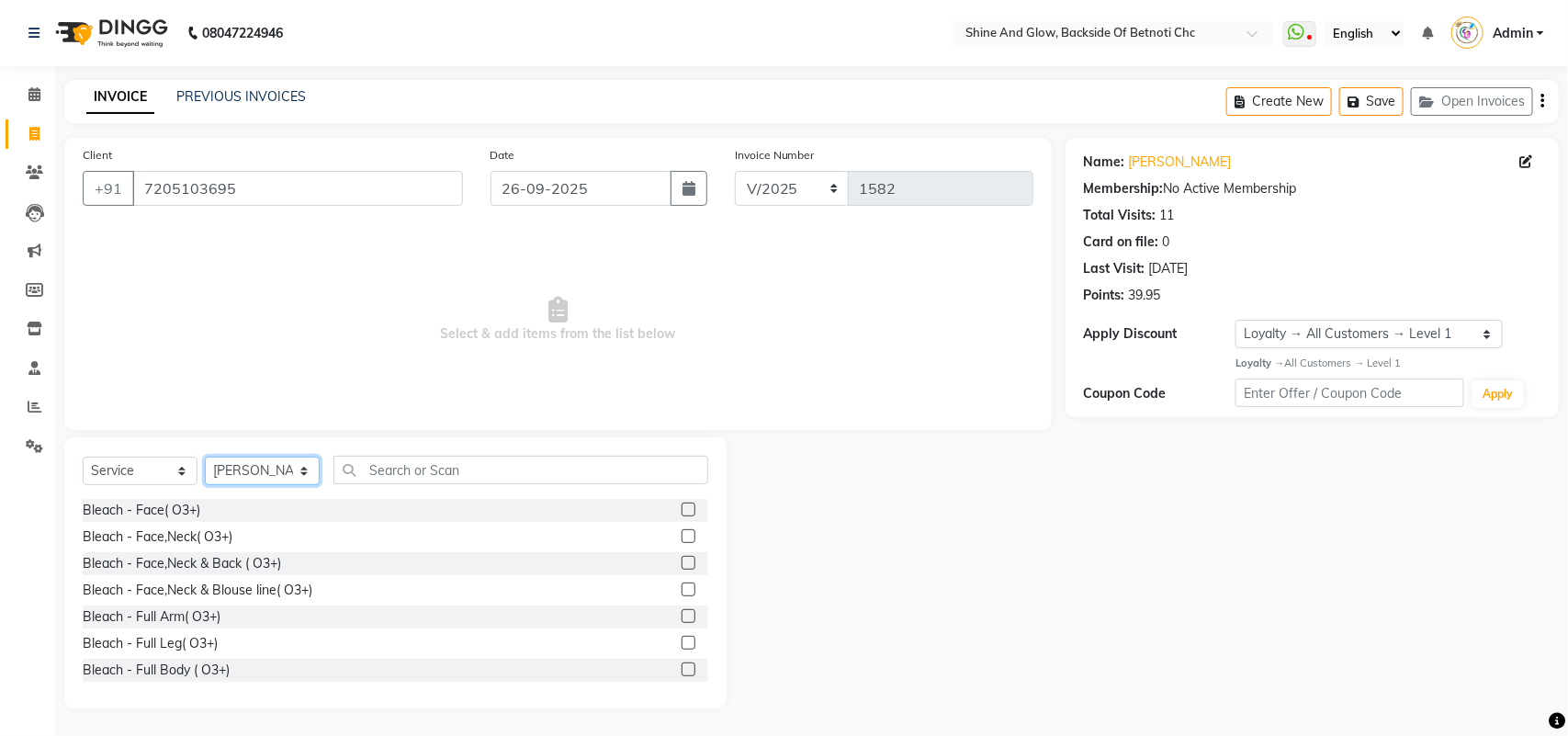
click at [295, 465] on select "Select Stylist [PERSON_NAME] Lipi [PERSON_NAME] [PERSON_NAME] Priya Mam" at bounding box center [263, 471] width 115 height 28
click at [205, 457] on select "Select Stylist [PERSON_NAME] Lipi [PERSON_NAME] [PERSON_NAME] Priya Mam" at bounding box center [263, 471] width 115 height 28
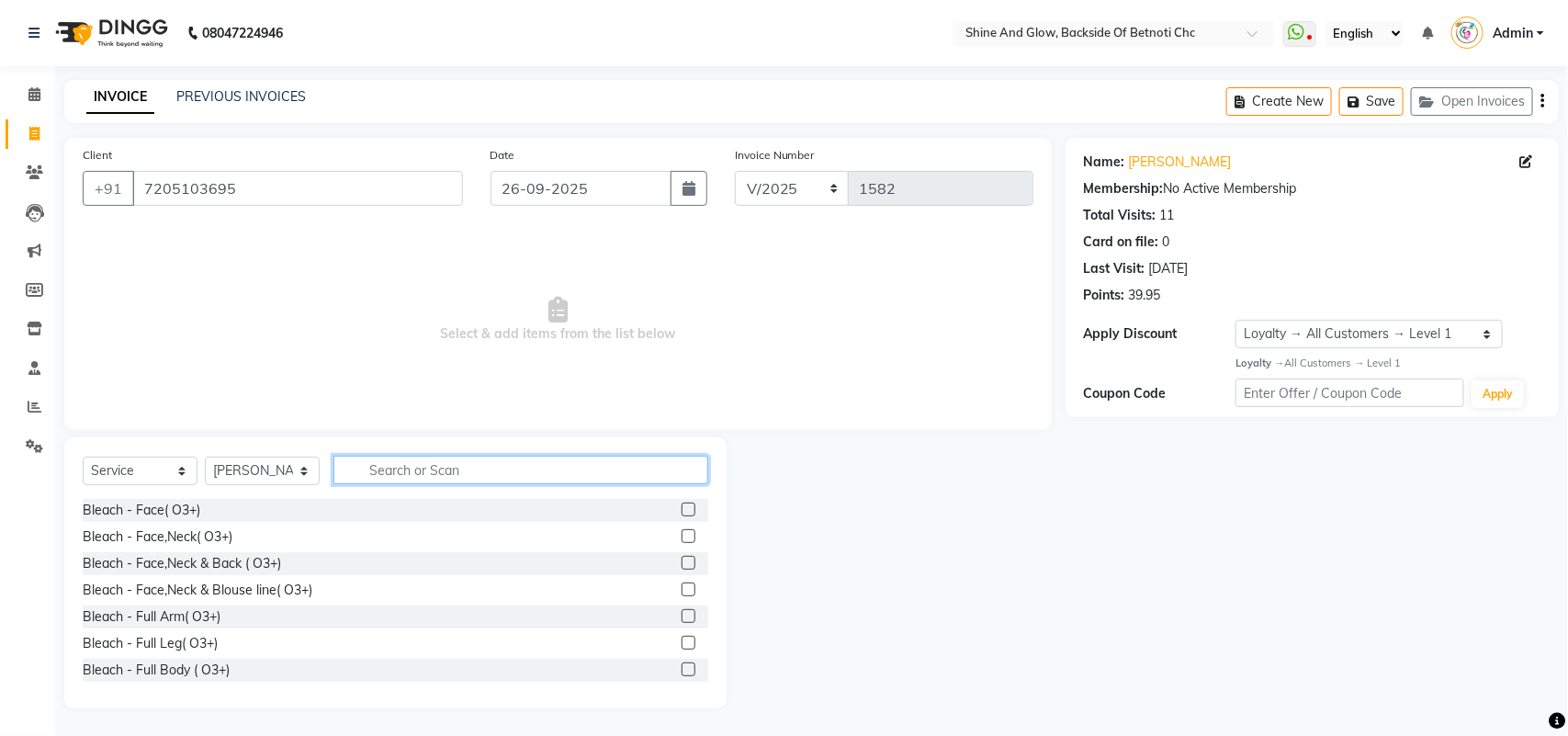
click at [402, 465] on input "text" at bounding box center [521, 470] width 375 height 28
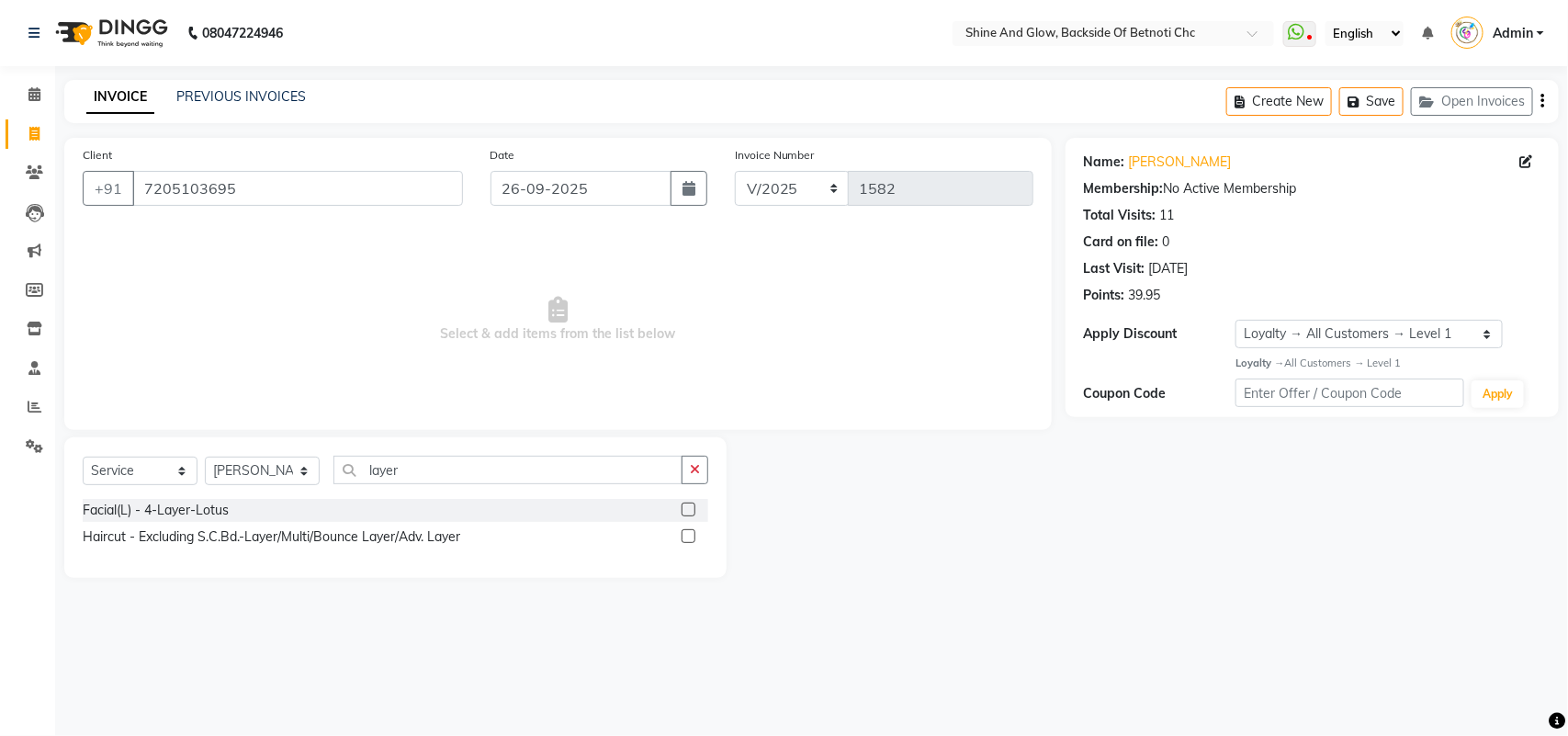
click at [691, 535] on label at bounding box center [688, 536] width 14 height 14
click at [691, 535] on input "checkbox" at bounding box center [687, 537] width 12 height 12
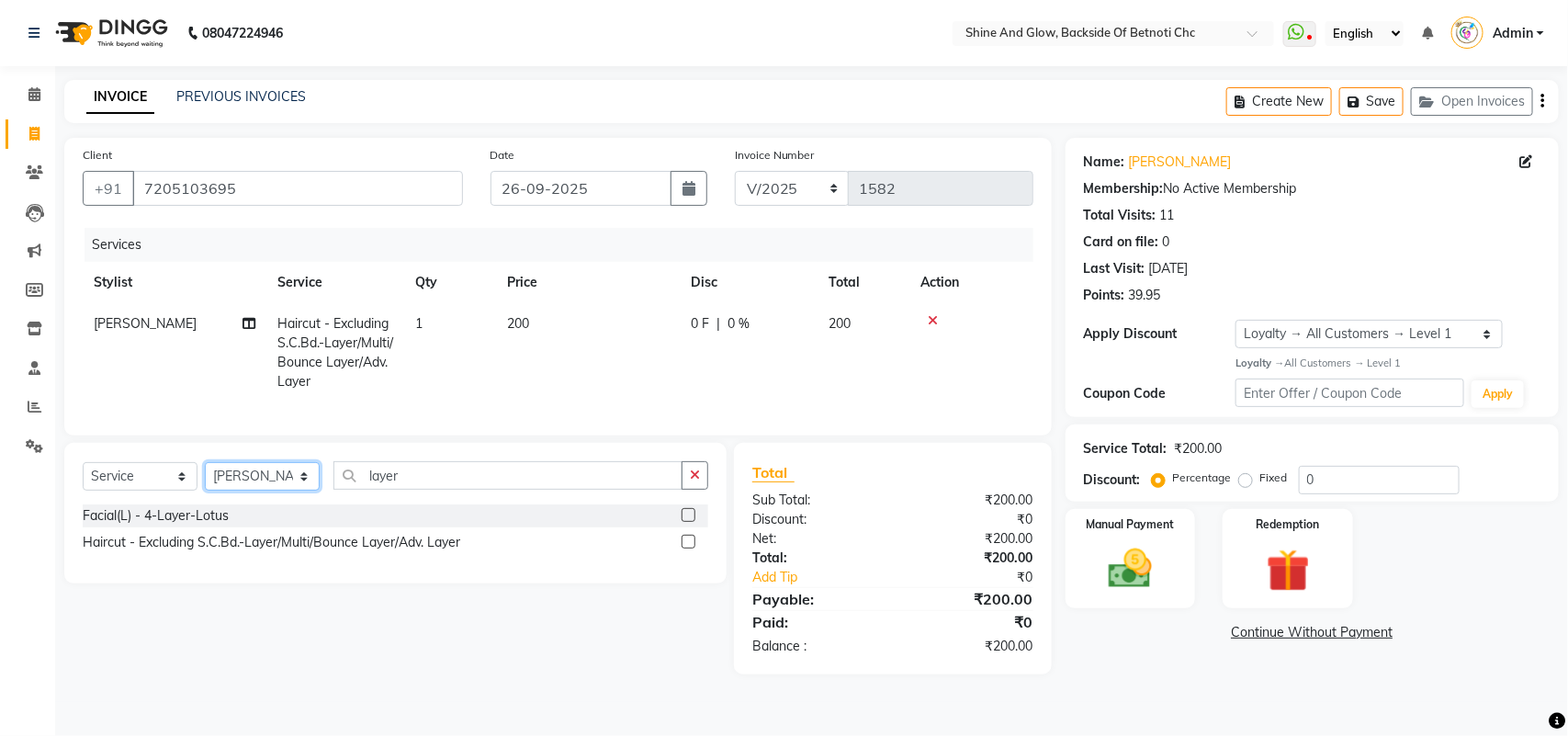
click at [237, 491] on select "Select Stylist [PERSON_NAME] Lipi [PERSON_NAME] [PERSON_NAME] Priya Mam" at bounding box center [263, 477] width 115 height 28
click at [205, 479] on select "Select Stylist [PERSON_NAME] Lipi [PERSON_NAME] [PERSON_NAME] Priya Mam" at bounding box center [263, 477] width 115 height 28
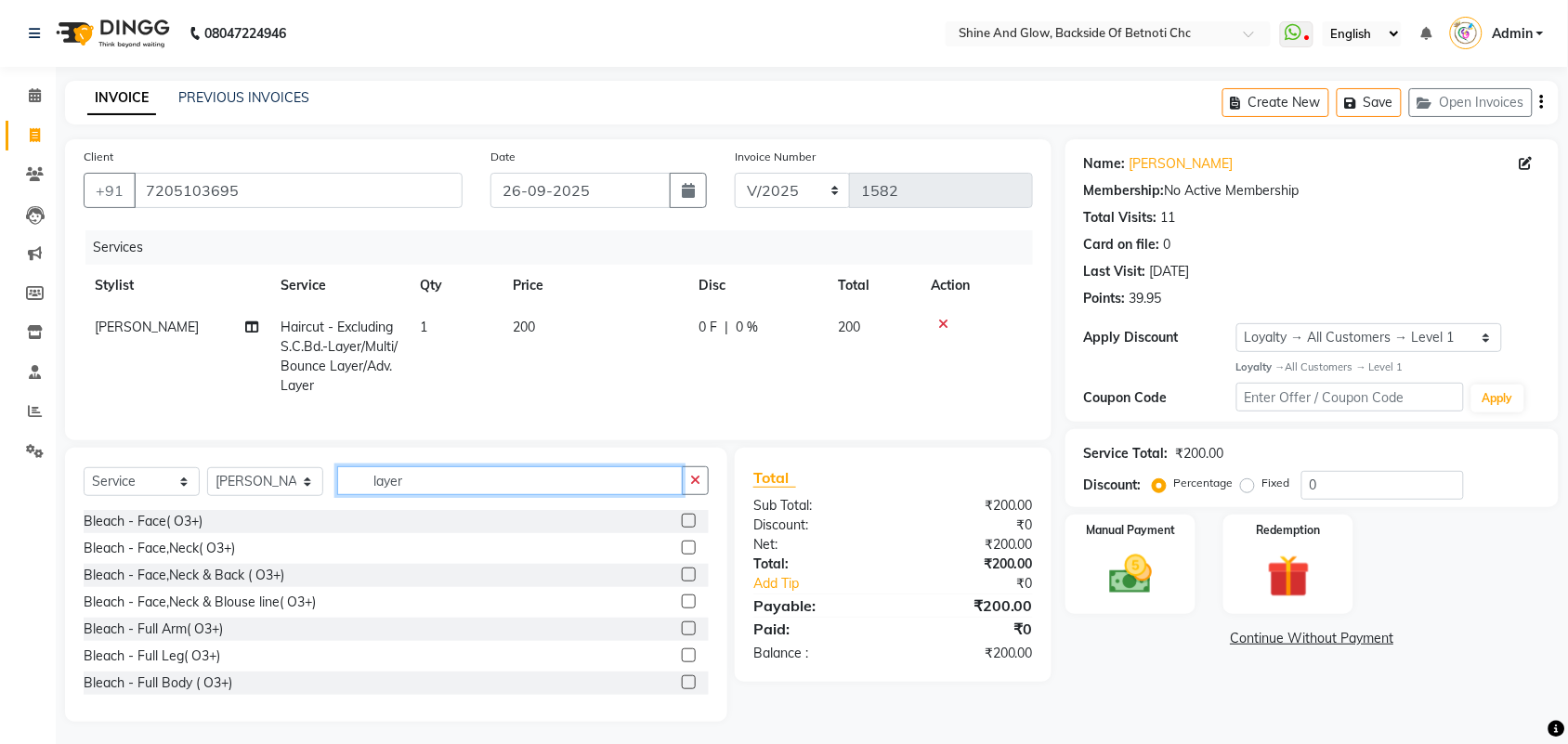
drag, startPoint x: 419, startPoint y: 497, endPoint x: 308, endPoint y: 490, distance: 111.2
click at [308, 490] on div "Select Service Product Membership Package Voucher Prepaid Gift Card Select Styl…" at bounding box center [396, 489] width 625 height 44
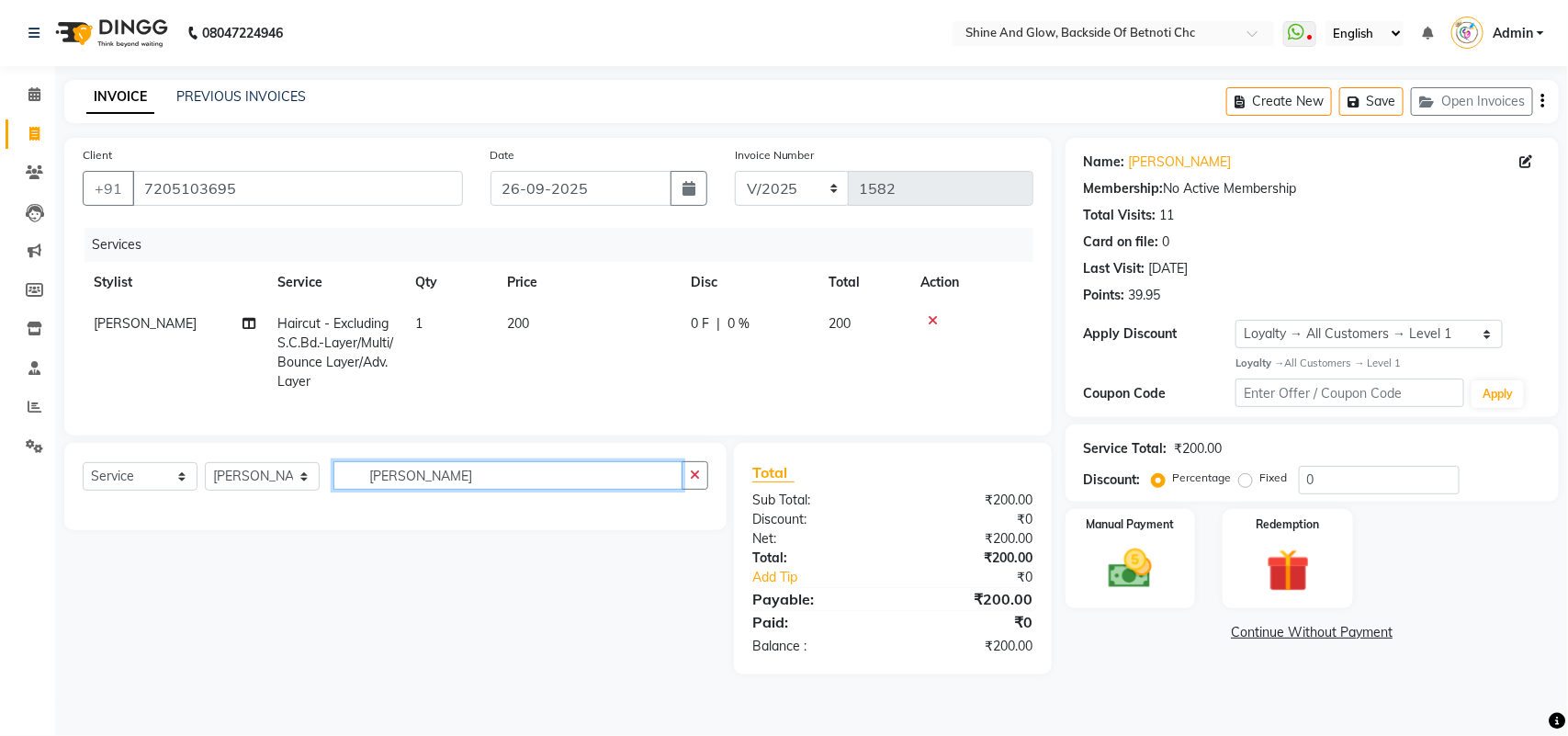
drag, startPoint x: 367, startPoint y: 485, endPoint x: 267, endPoint y: 475, distance: 100.5
click at [267, 475] on div "Select Service Product Membership Package Voucher Prepaid Gift Card Select Styl…" at bounding box center [395, 486] width 662 height 88
drag, startPoint x: 433, startPoint y: 493, endPoint x: 331, endPoint y: 478, distance: 103.1
click at [331, 478] on div "Select Service Product Membership Package Voucher Prepaid Gift Card Select Styl…" at bounding box center [396, 483] width 625 height 43
click at [407, 490] on input "Cleanu" at bounding box center [508, 476] width 349 height 28
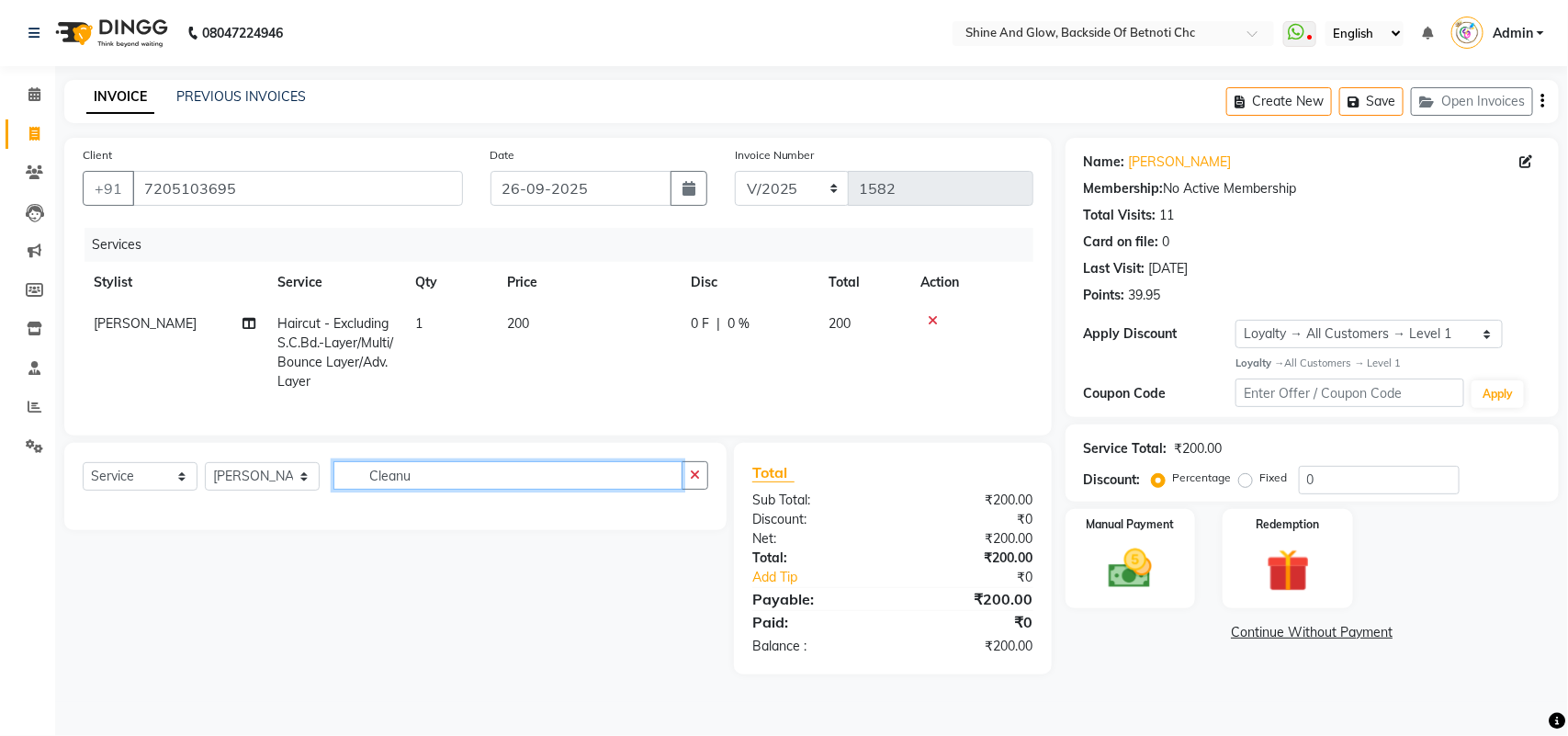
click at [404, 490] on input "Cleanu" at bounding box center [508, 476] width 349 height 28
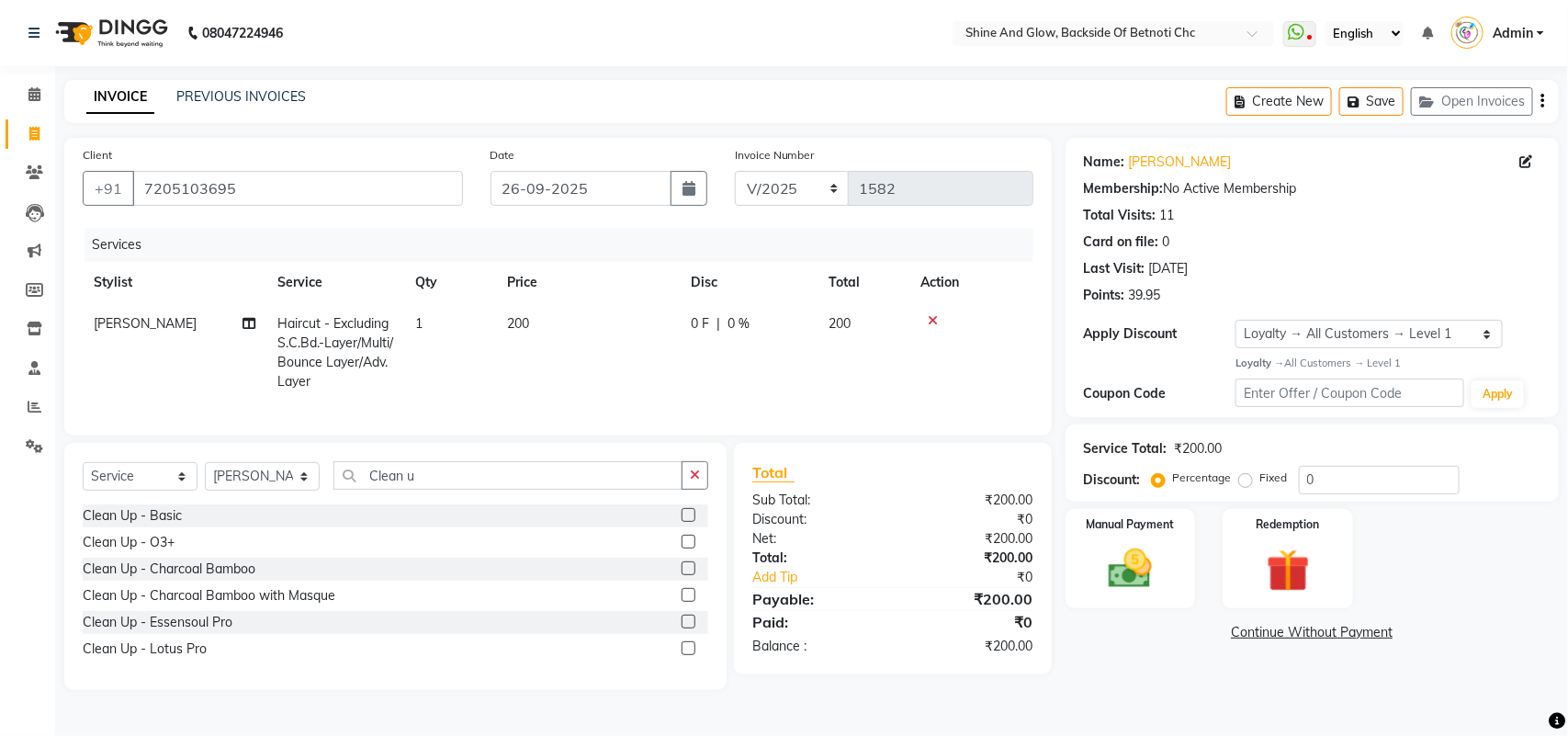
click at [687, 656] on label at bounding box center [688, 648] width 14 height 14
click at [687, 656] on input "checkbox" at bounding box center [687, 649] width 12 height 12
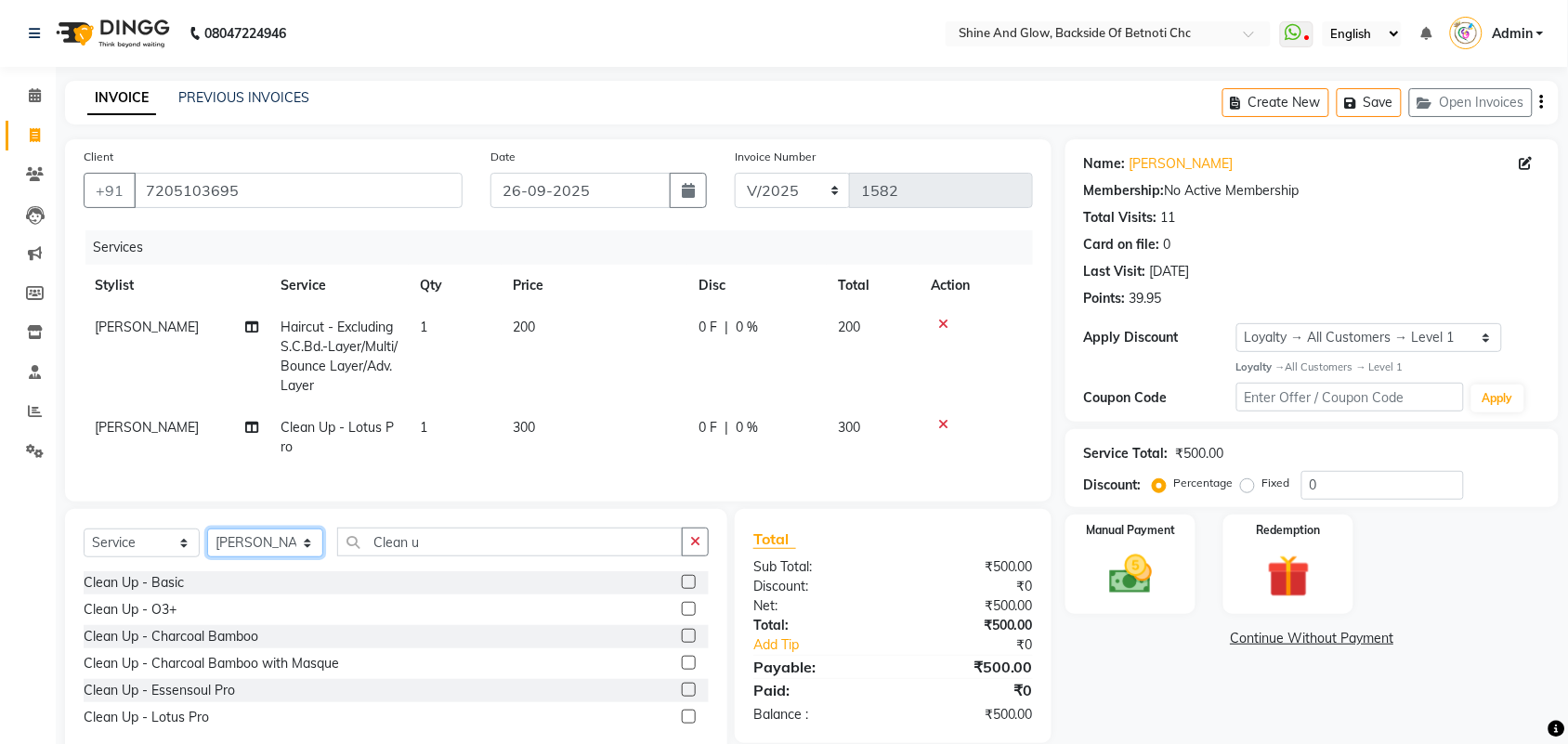
click at [274, 555] on select "Select Stylist [PERSON_NAME] Lipi [PERSON_NAME] [PERSON_NAME] Priya Mam" at bounding box center [266, 543] width 116 height 29
click at [208, 546] on select "Select Stylist [PERSON_NAME] Lipi [PERSON_NAME] [PERSON_NAME] Priya Mam" at bounding box center [266, 543] width 116 height 29
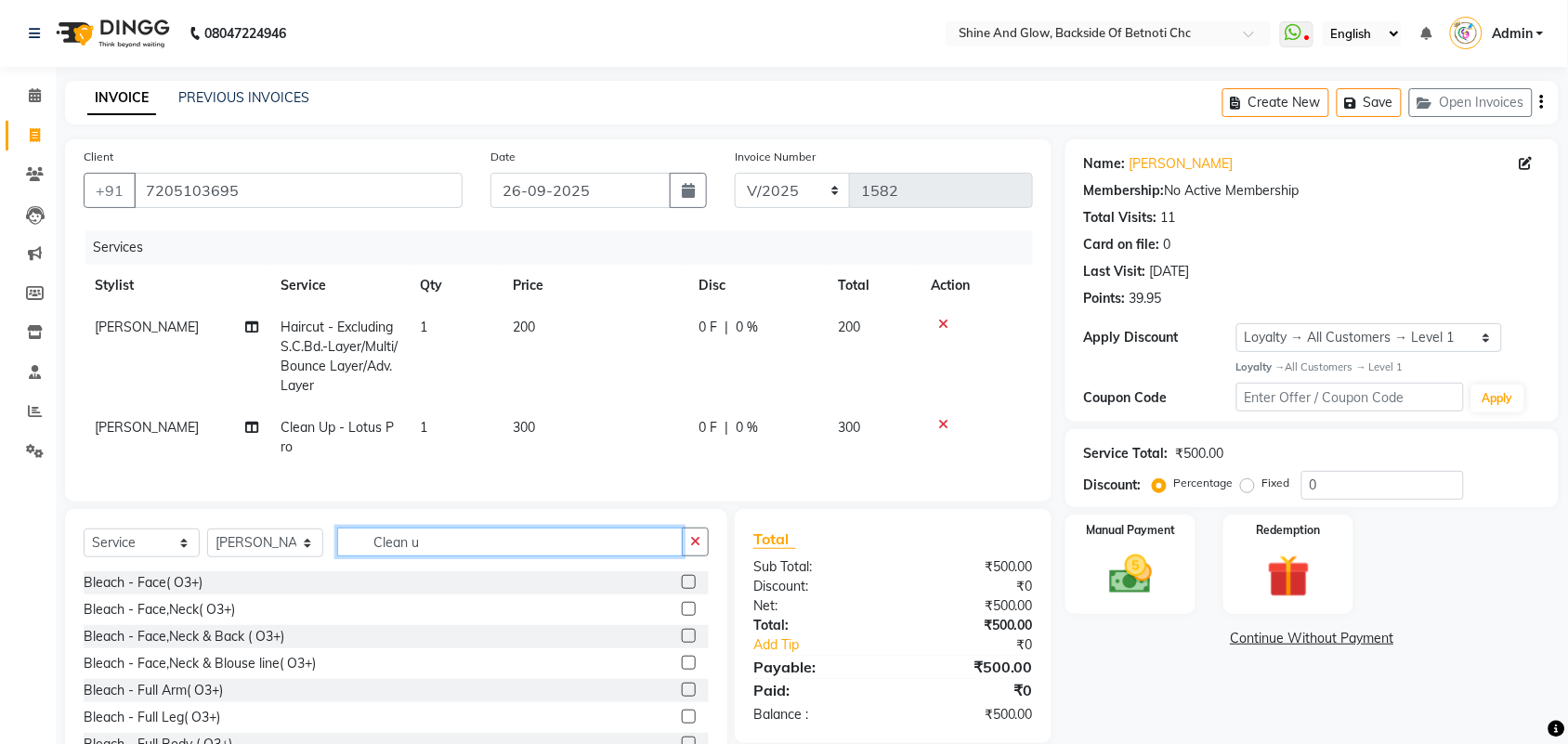
drag, startPoint x: 330, startPoint y: 553, endPoint x: 314, endPoint y: 553, distance: 16.0
click at [314, 553] on div "Select Service Product Membership Package Voucher Prepaid Gift Card Select Styl…" at bounding box center [396, 550] width 625 height 44
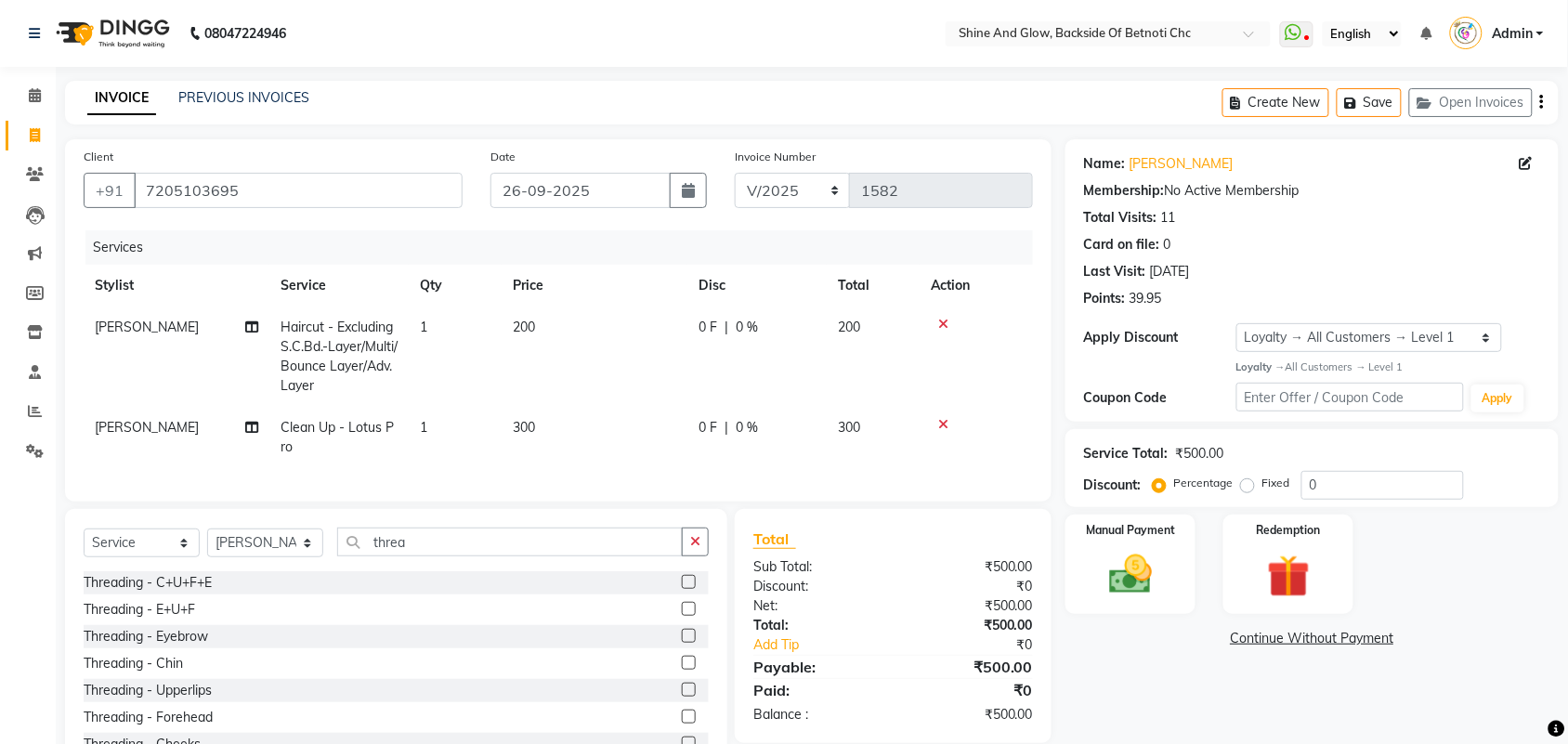
click at [682, 643] on label at bounding box center [688, 635] width 14 height 14
click at [682, 643] on input "checkbox" at bounding box center [687, 636] width 12 height 12
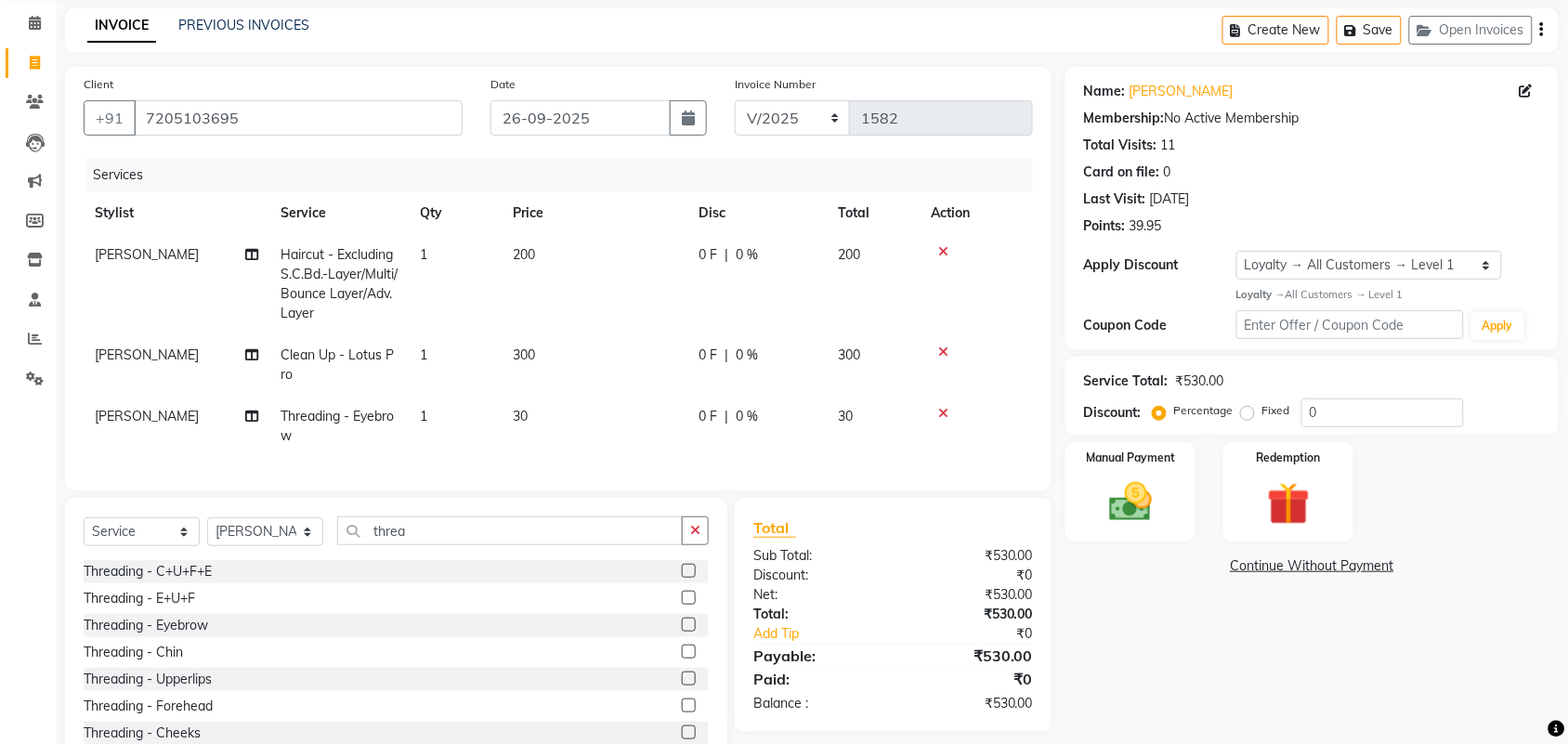
scroll to position [145, 0]
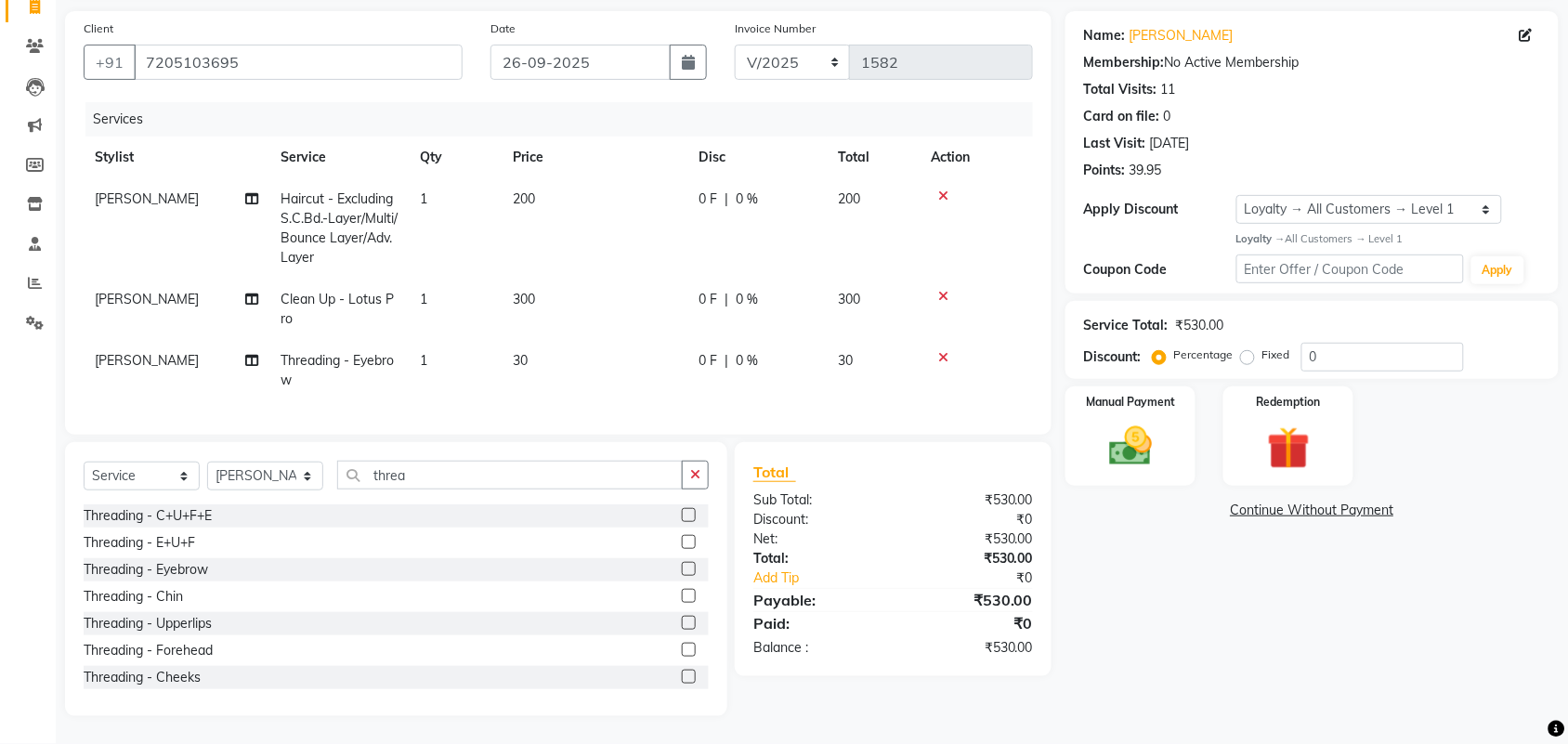
click at [1262, 347] on label "Fixed" at bounding box center [1276, 355] width 28 height 17
click at [1247, 349] on input "Fixed" at bounding box center [1251, 355] width 13 height 13
drag, startPoint x: 1330, startPoint y: 335, endPoint x: 1237, endPoint y: 334, distance: 93.0
click at [1237, 343] on div "Percentage Fixed 0" at bounding box center [1310, 357] width 308 height 29
click at [1133, 421] on img at bounding box center [1130, 447] width 72 height 51
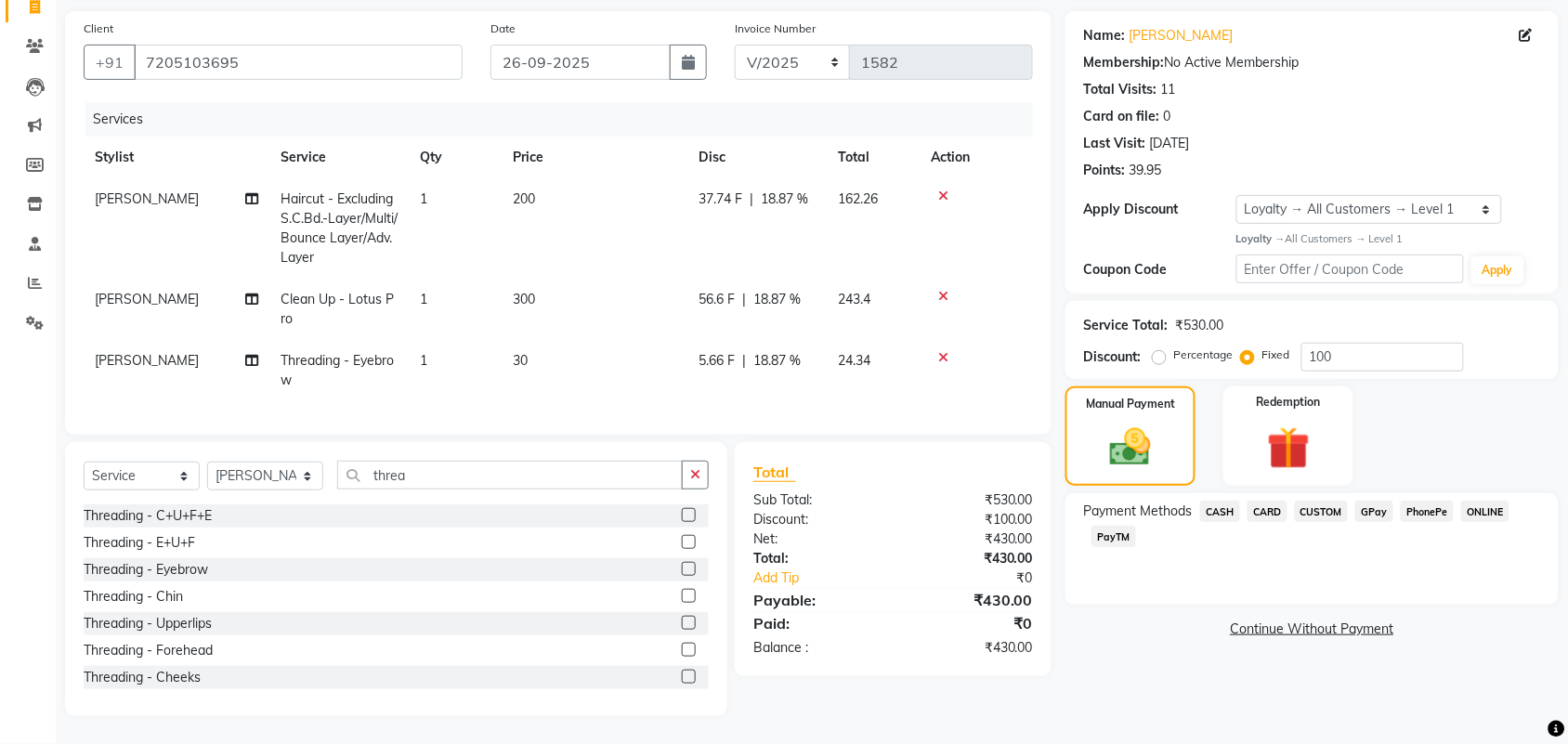
click at [1222, 501] on span "CASH" at bounding box center [1220, 512] width 40 height 21
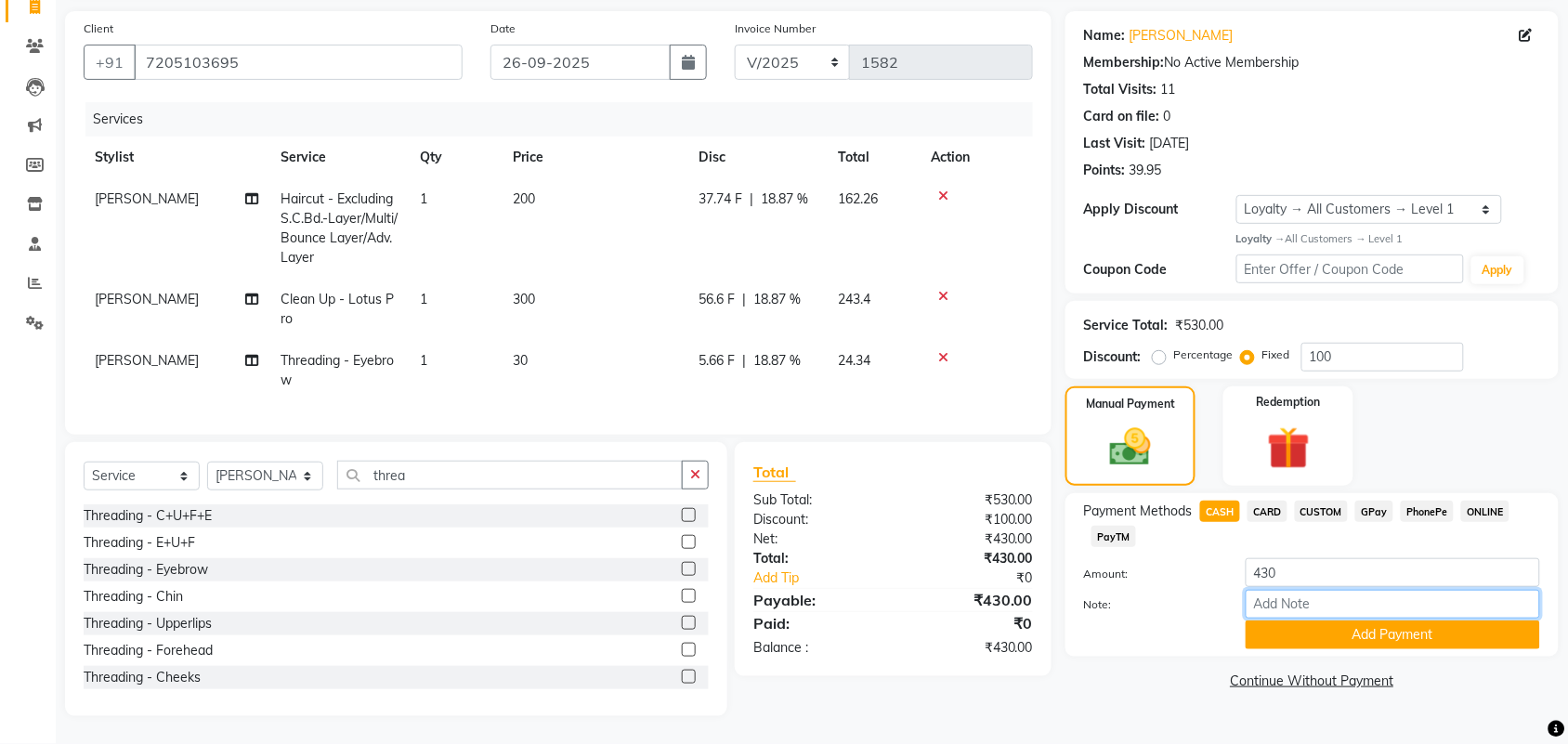
click at [1281, 590] on input "Note:" at bounding box center [1392, 604] width 294 height 29
drag, startPoint x: 1362, startPoint y: 584, endPoint x: 1219, endPoint y: 579, distance: 143.1
click at [1219, 590] on div "Note: CG100x1 Redeem" at bounding box center [1312, 605] width 484 height 31
click at [1446, 621] on button "Add Payment" at bounding box center [1392, 635] width 294 height 29
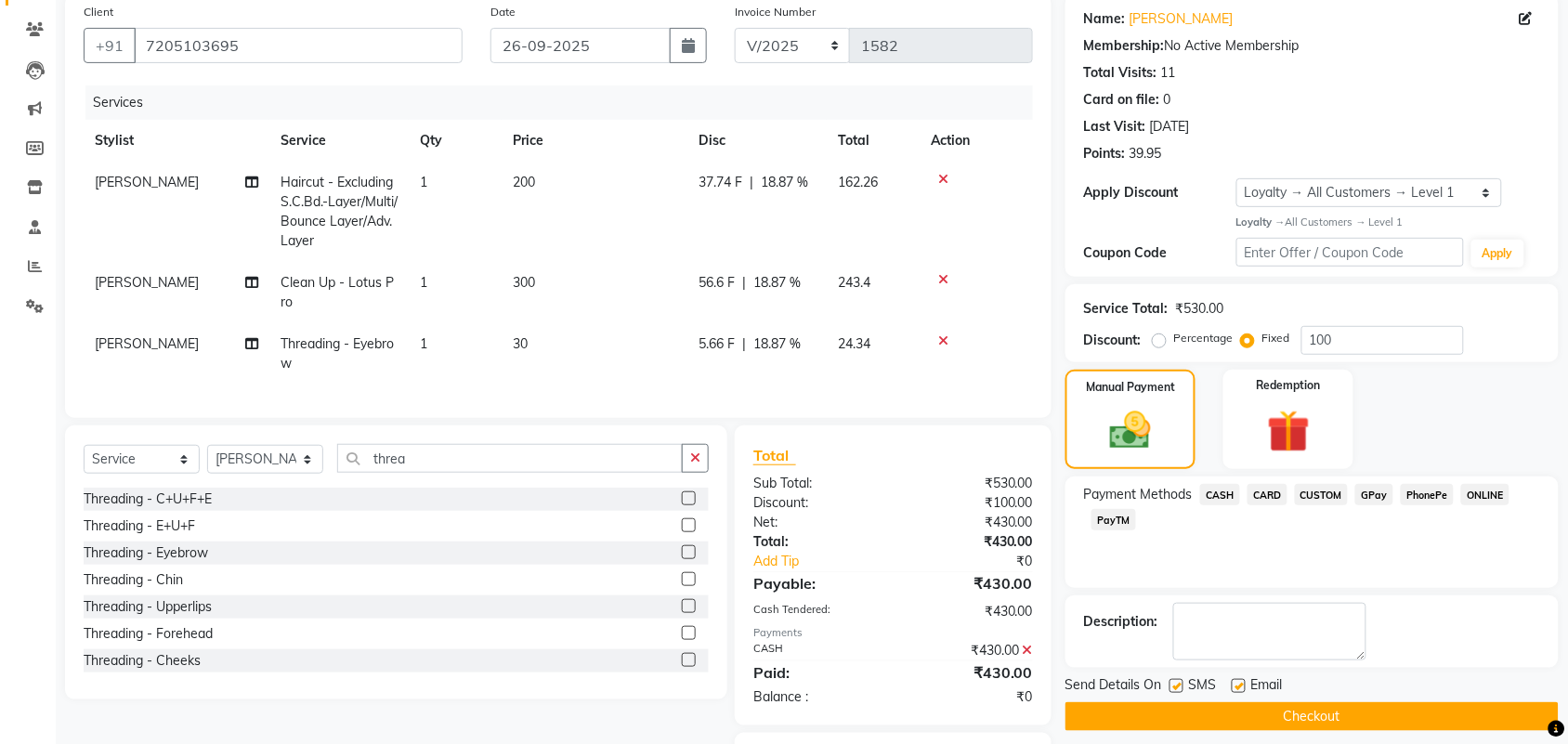
click at [1368, 716] on button "Checkout" at bounding box center [1312, 717] width 493 height 29
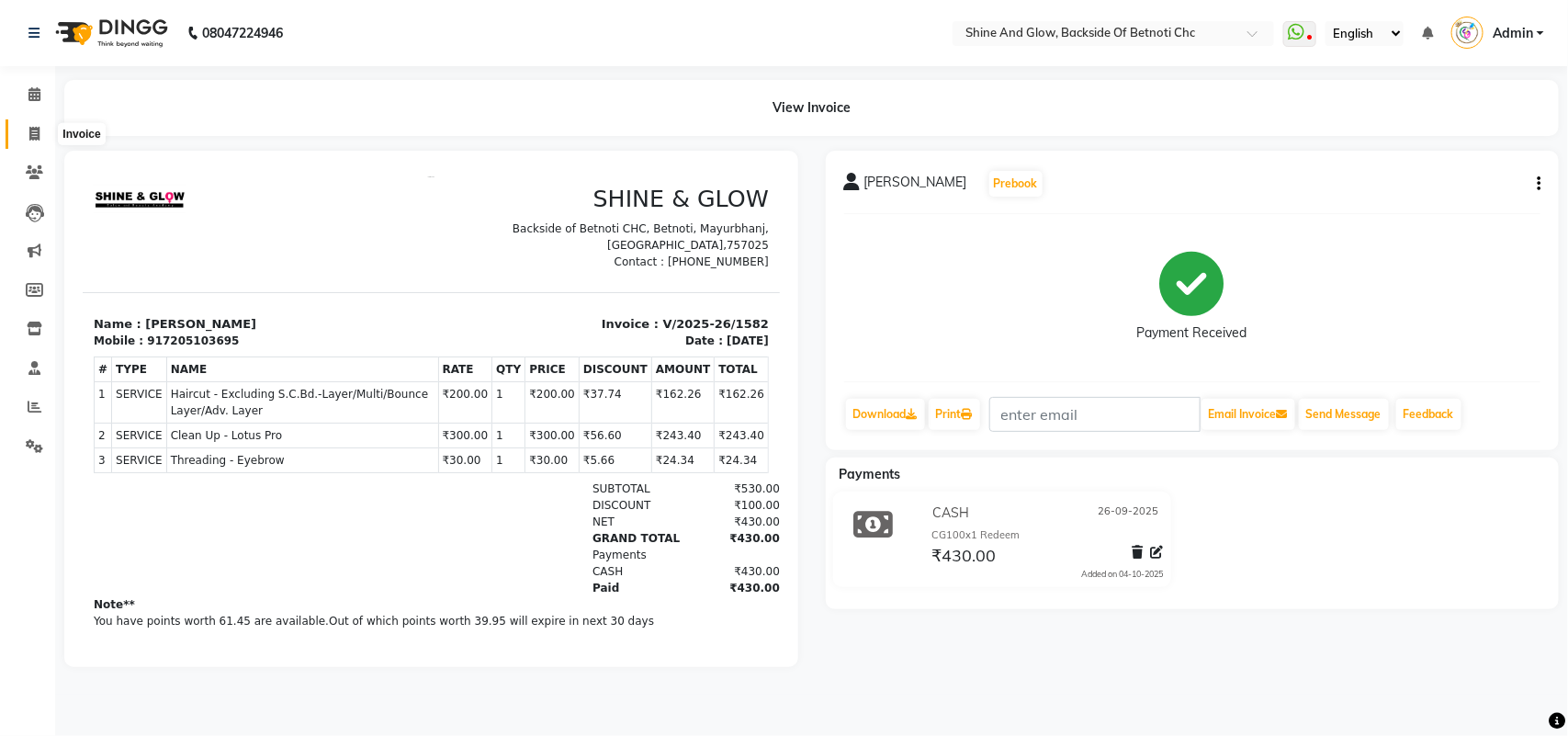
drag, startPoint x: 28, startPoint y: 140, endPoint x: 40, endPoint y: 140, distance: 12.0
click at [30, 140] on span at bounding box center [35, 135] width 32 height 21
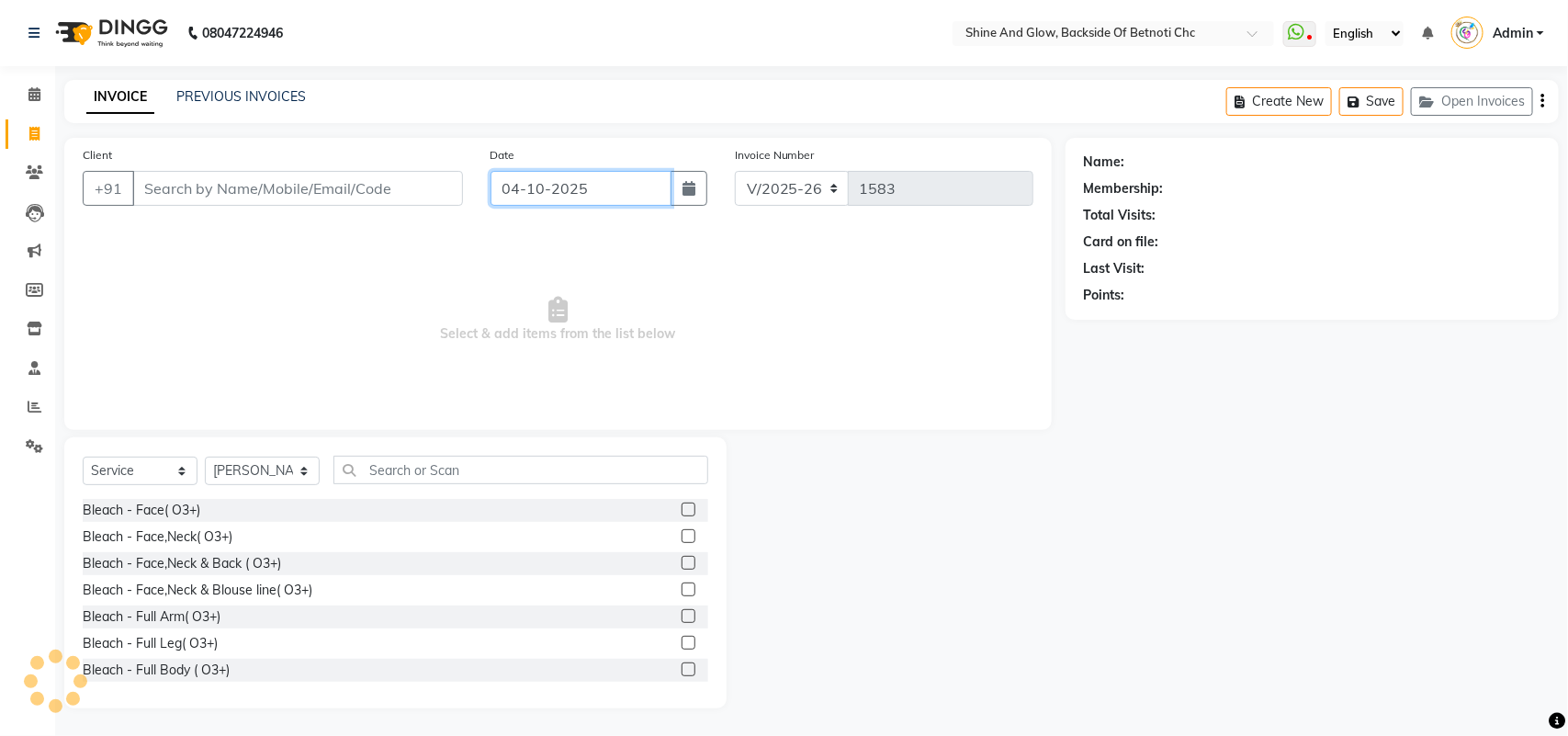
click at [553, 181] on input "04-10-2025" at bounding box center [581, 188] width 181 height 35
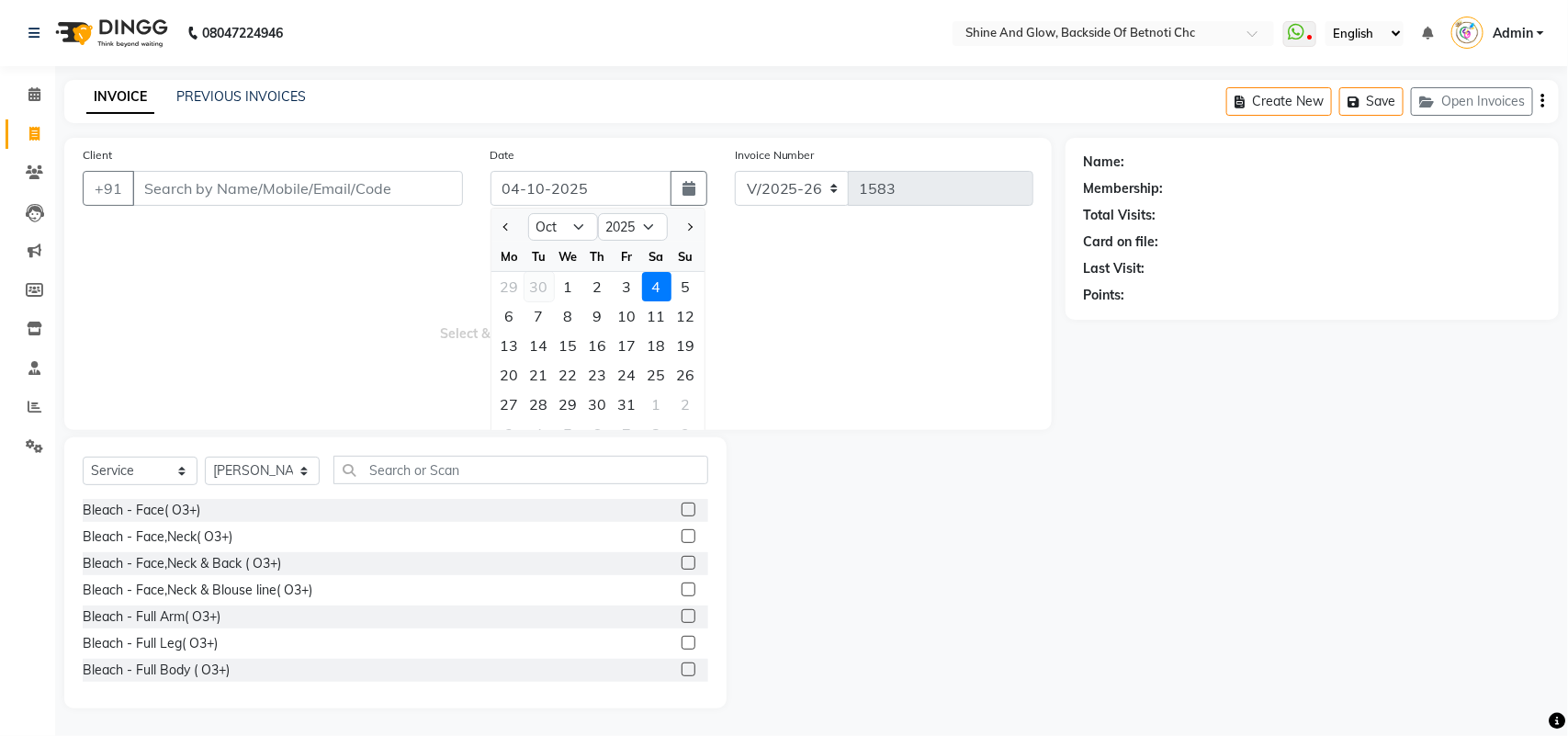
click at [540, 286] on div "30" at bounding box center [539, 286] width 29 height 29
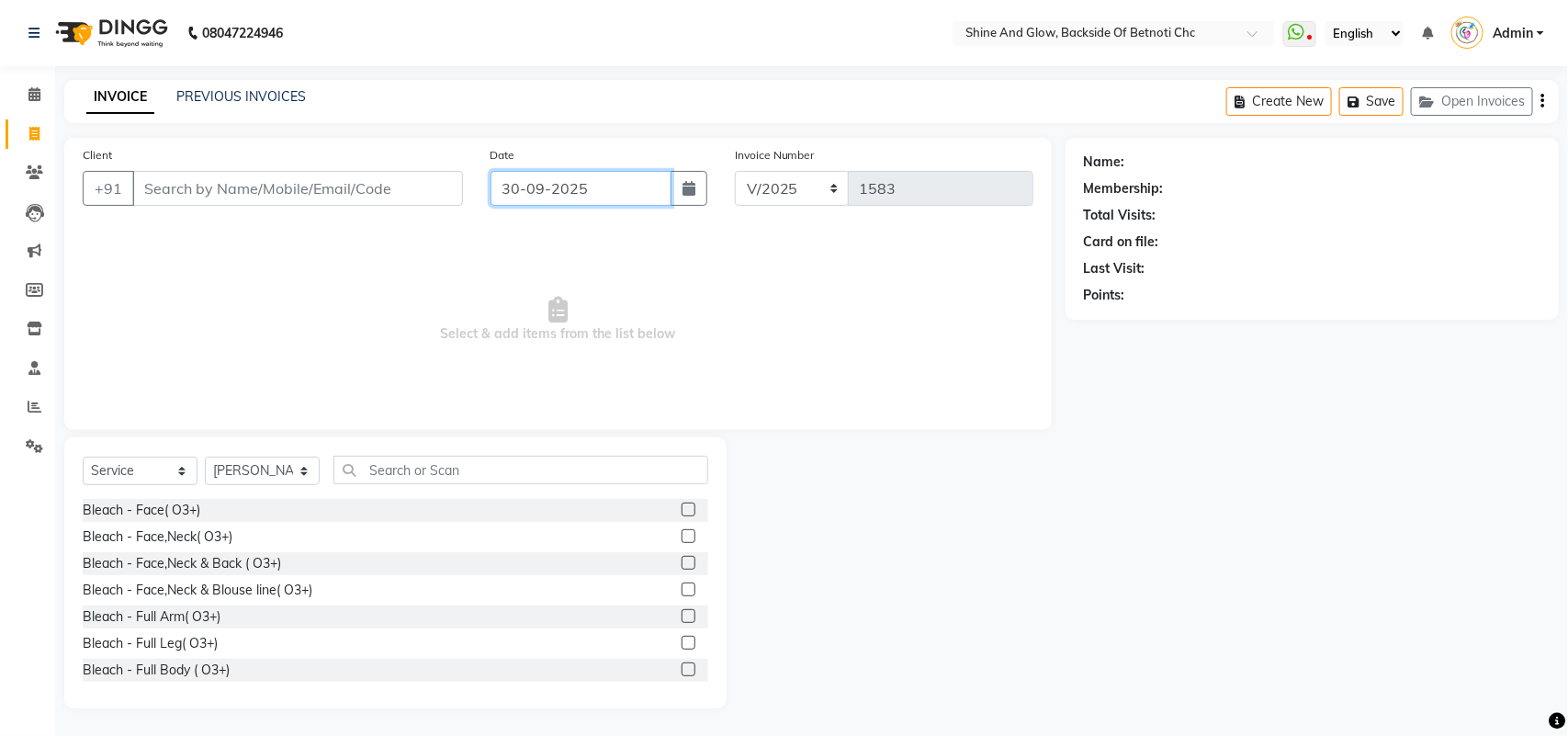
click at [572, 187] on input "30-09-2025" at bounding box center [581, 188] width 181 height 35
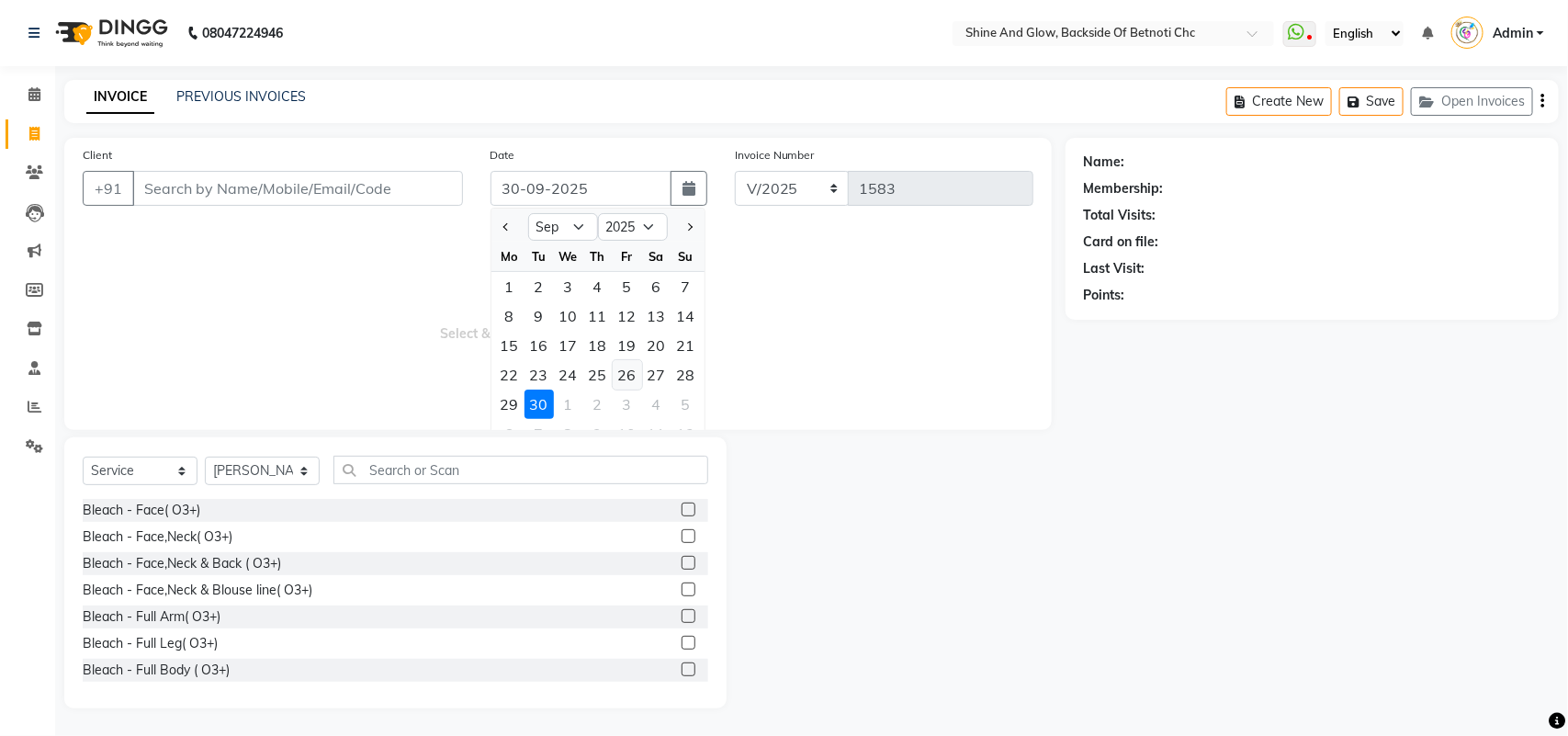
click at [627, 369] on div "26" at bounding box center [627, 374] width 29 height 29
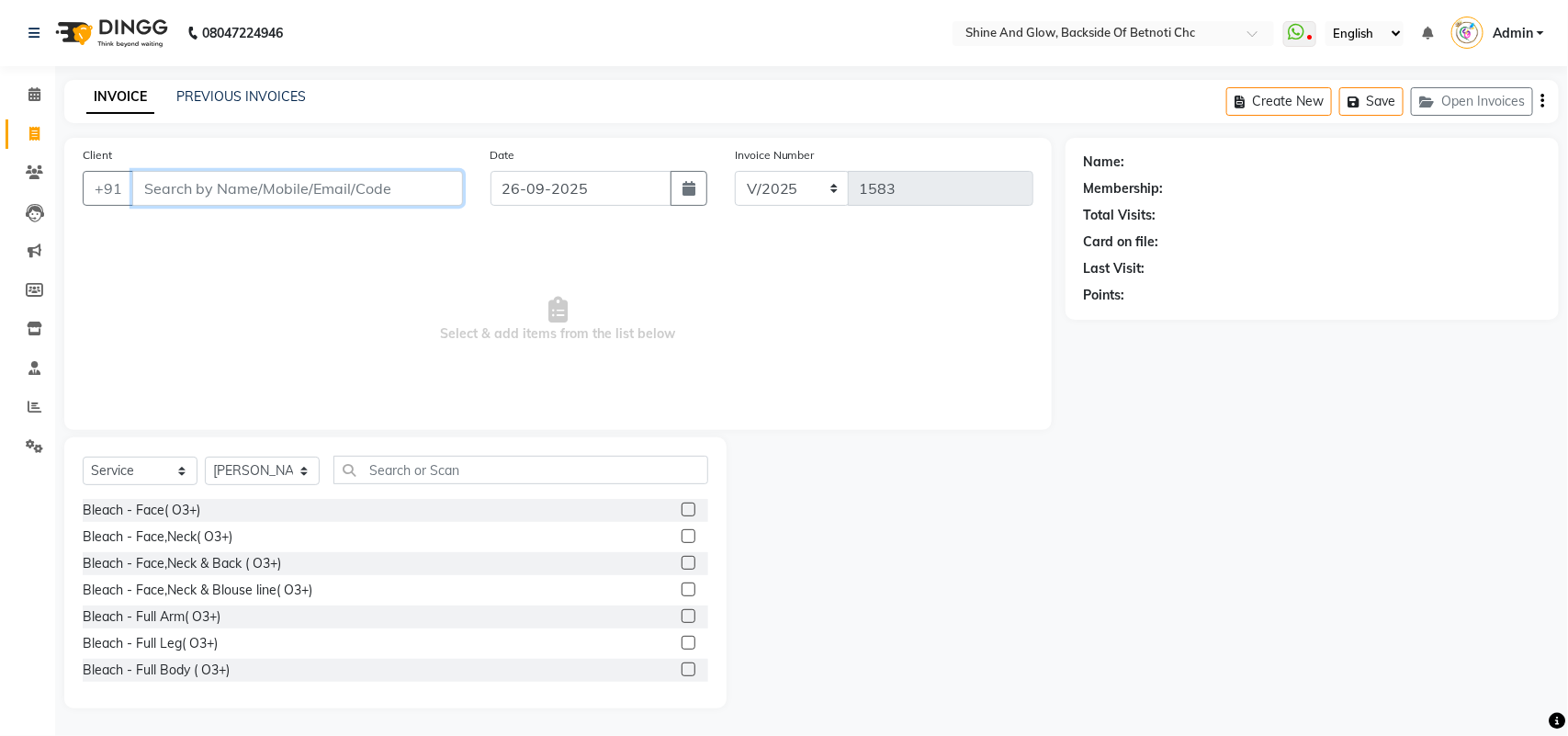
click at [389, 182] on input "Client" at bounding box center [297, 188] width 331 height 35
click at [400, 191] on span "Add Client" at bounding box center [415, 188] width 73 height 19
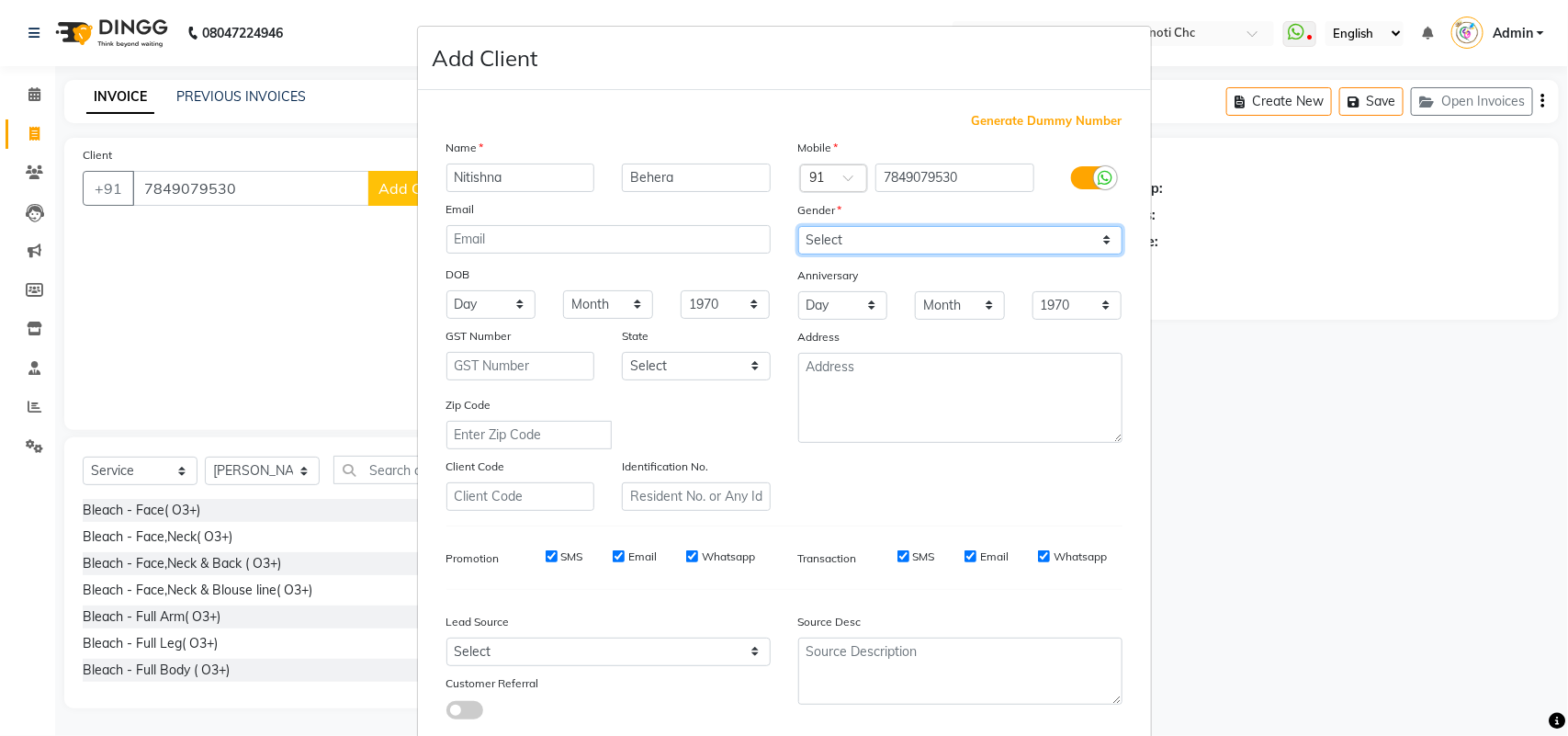
click at [832, 242] on select "Select [DEMOGRAPHIC_DATA] [DEMOGRAPHIC_DATA] Other Prefer Not To Say" at bounding box center [961, 240] width 324 height 28
click at [799, 226] on select "Select [DEMOGRAPHIC_DATA] [DEMOGRAPHIC_DATA] Other Prefer Not To Say" at bounding box center [961, 240] width 324 height 28
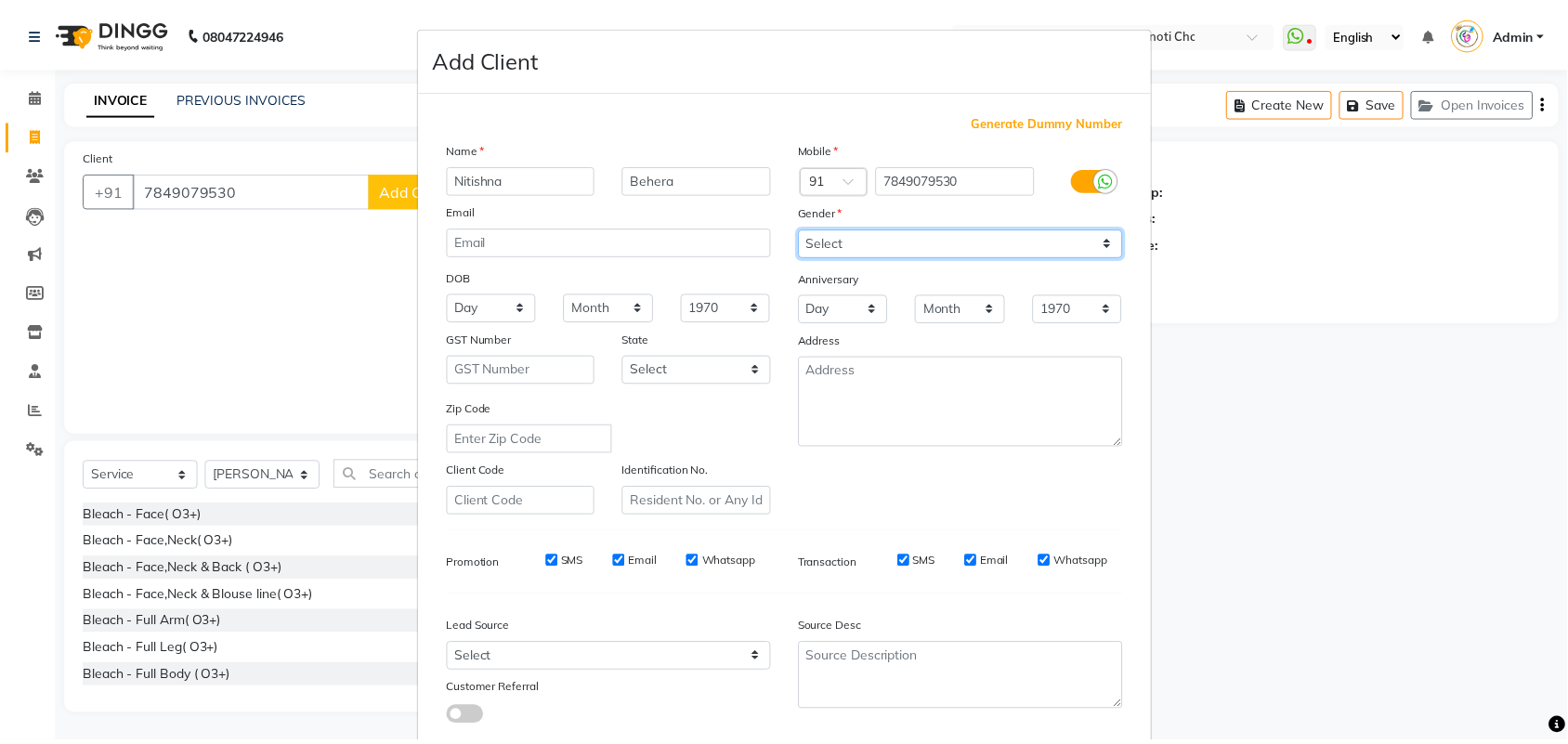
scroll to position [107, 0]
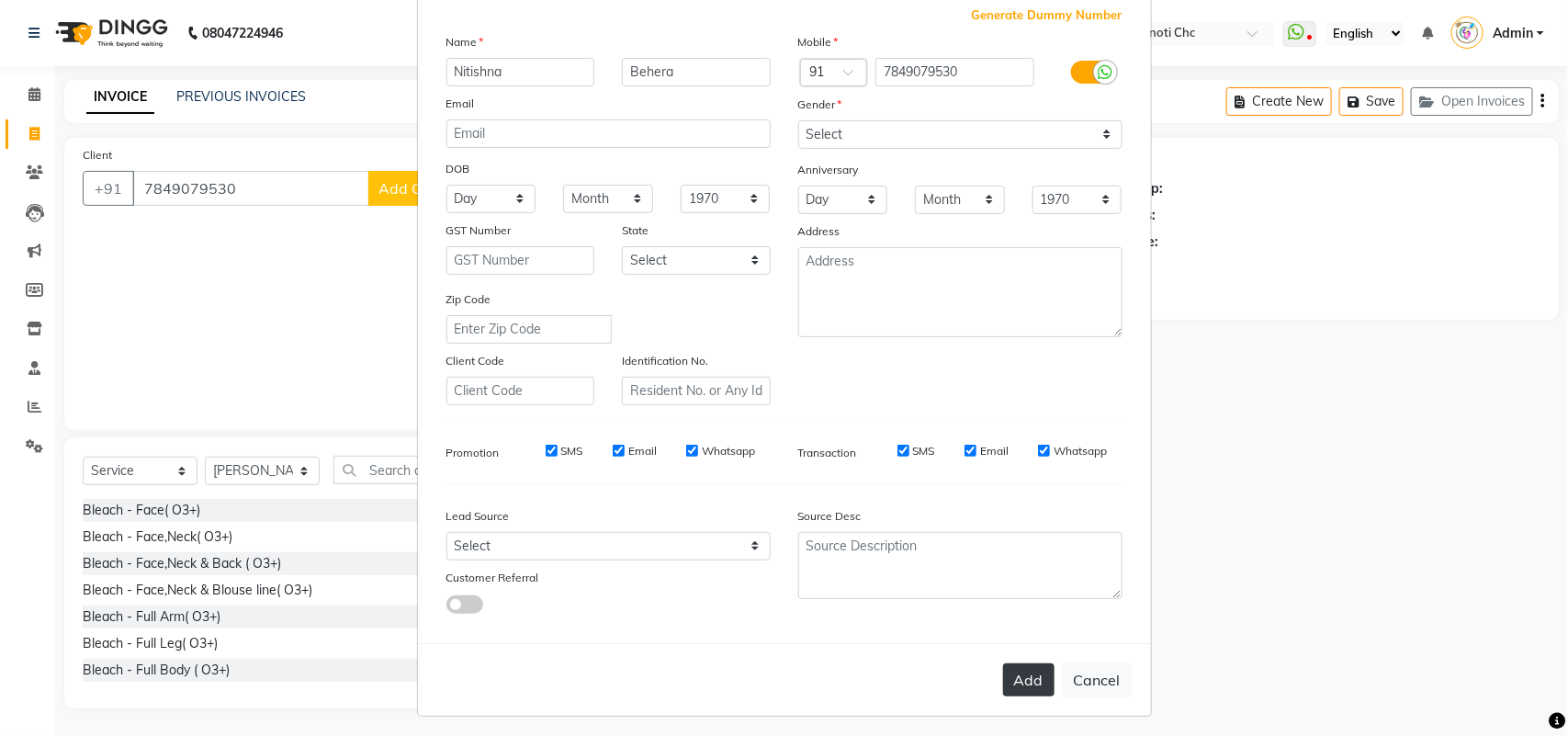
click at [1027, 676] on button "Add" at bounding box center [1028, 679] width 52 height 33
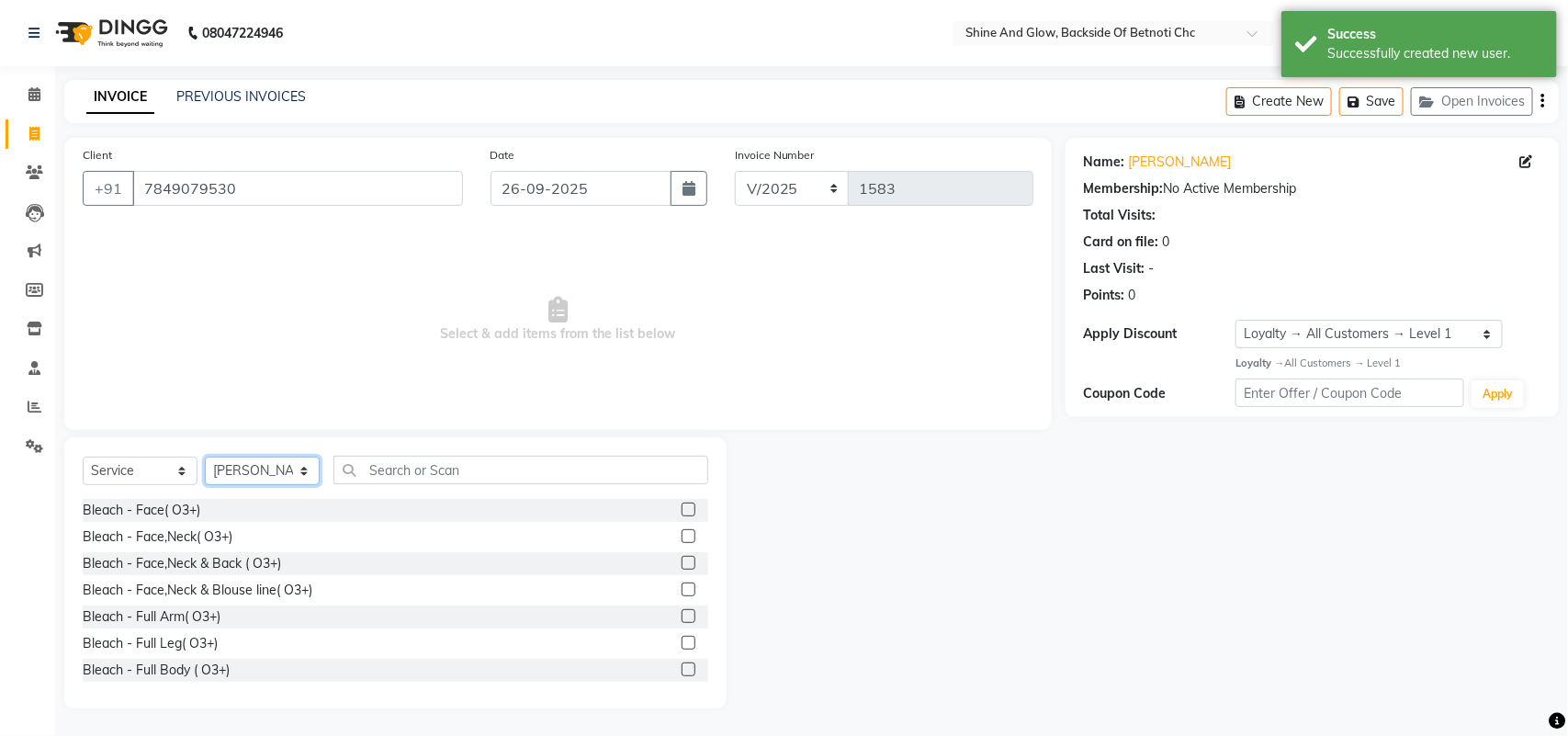
click at [284, 474] on select "Select Stylist [PERSON_NAME] Lipi [PERSON_NAME] [PERSON_NAME] Priya Mam" at bounding box center [263, 471] width 115 height 28
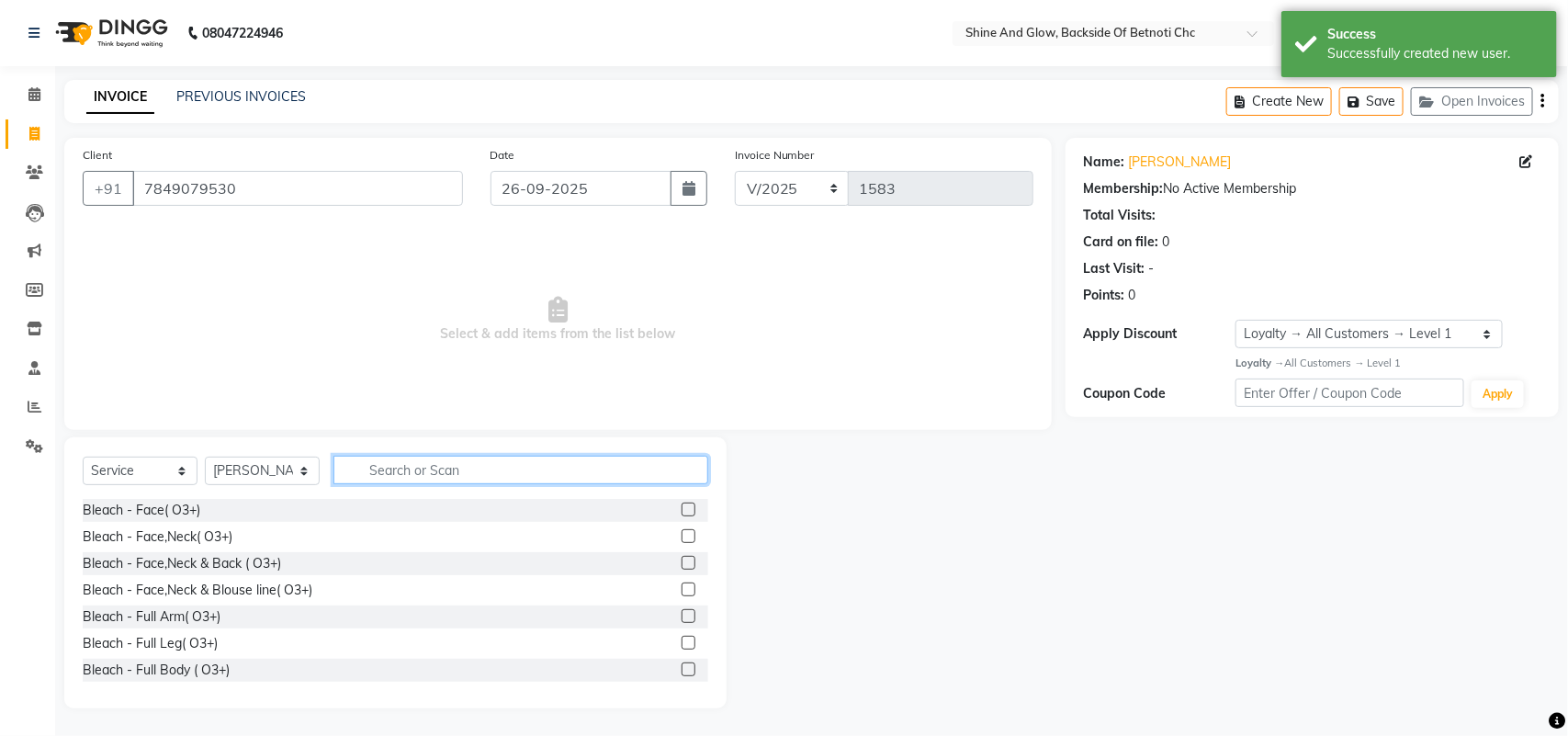
click at [429, 471] on input "text" at bounding box center [521, 470] width 375 height 28
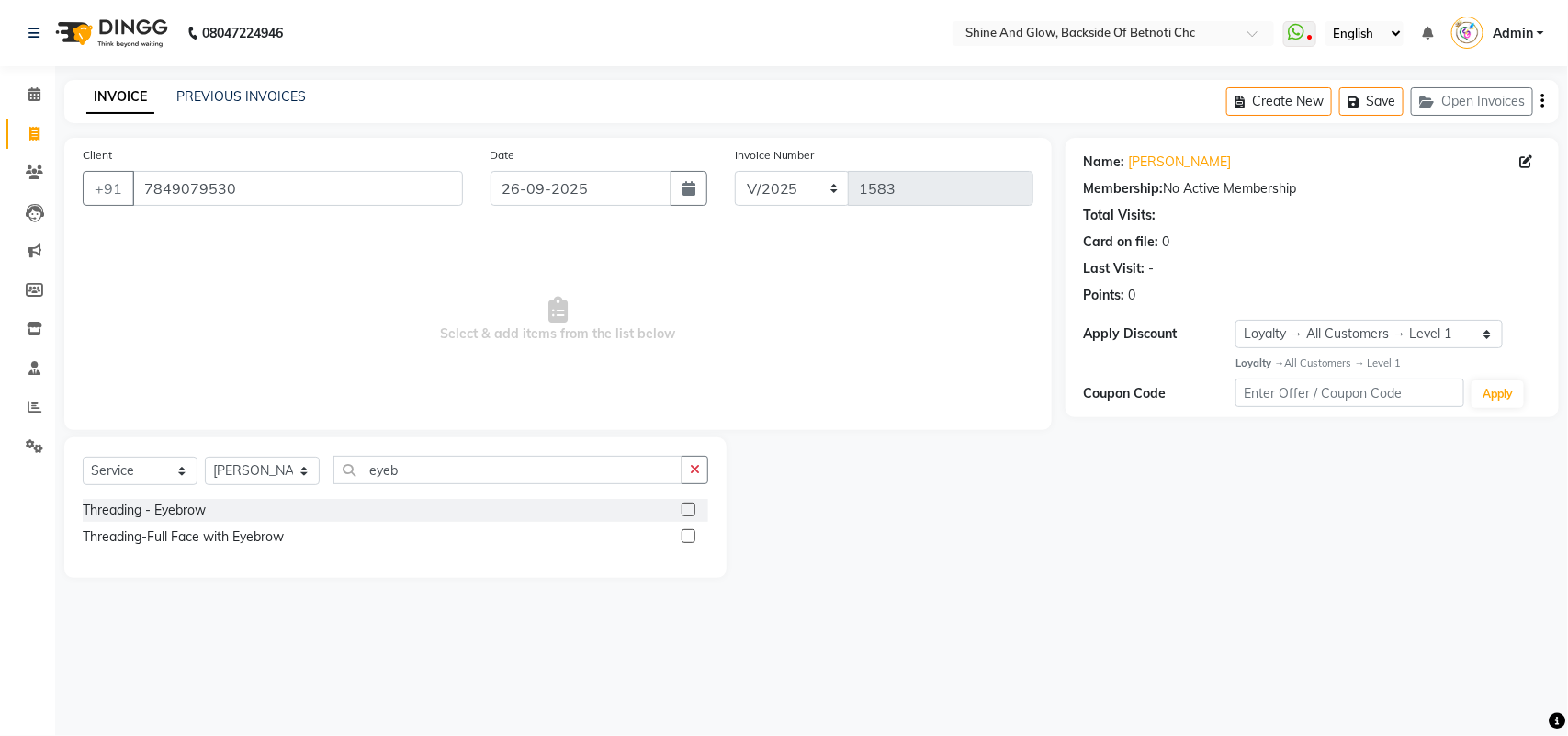
click at [691, 509] on label at bounding box center [688, 510] width 14 height 14
click at [691, 509] on input "checkbox" at bounding box center [687, 511] width 12 height 12
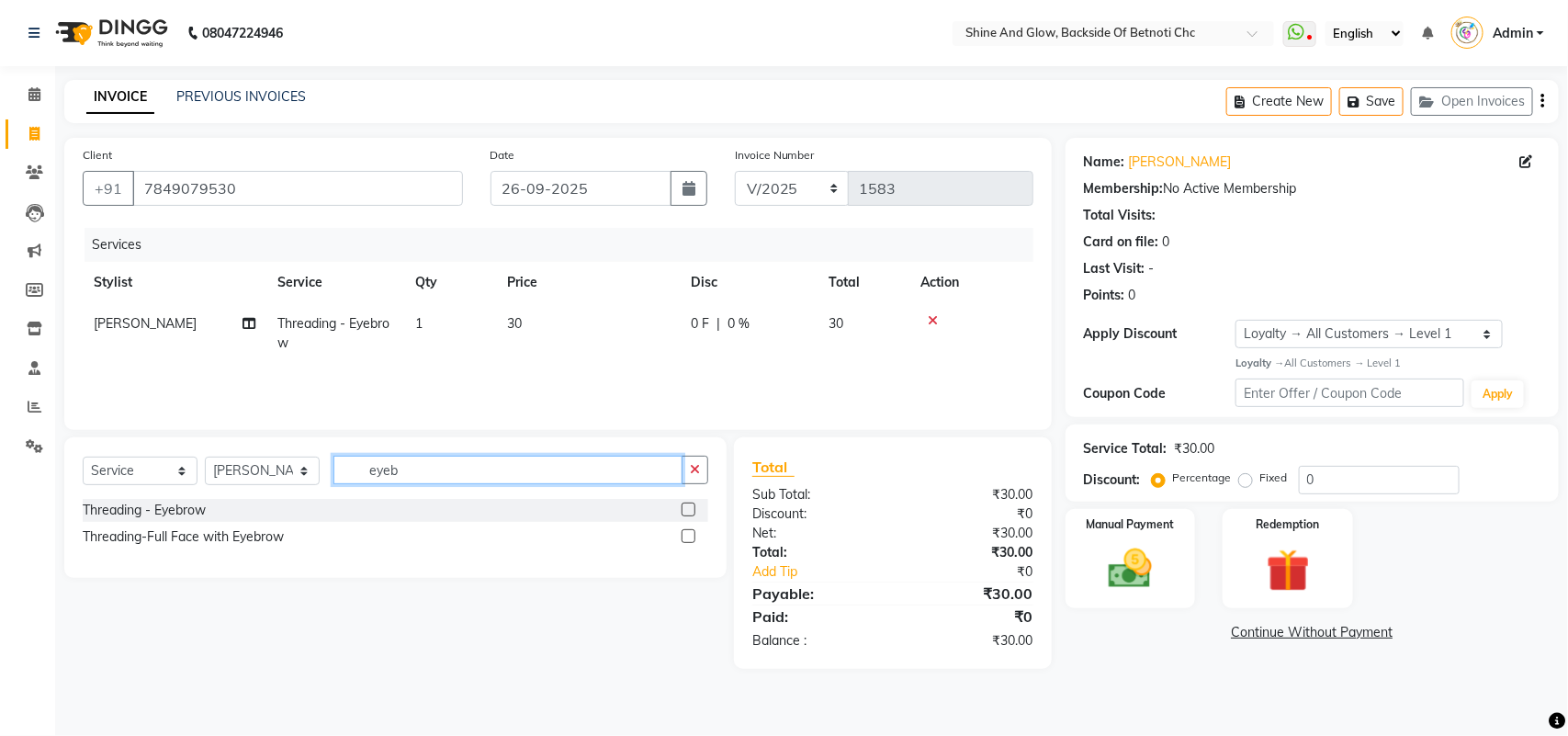
drag, startPoint x: 421, startPoint y: 470, endPoint x: 262, endPoint y: 494, distance: 160.8
click at [262, 492] on div "Select Service Product Membership Package Voucher Prepaid Gift Card Select Styl…" at bounding box center [396, 478] width 625 height 43
click at [379, 470] on input "lsyer" at bounding box center [508, 470] width 349 height 28
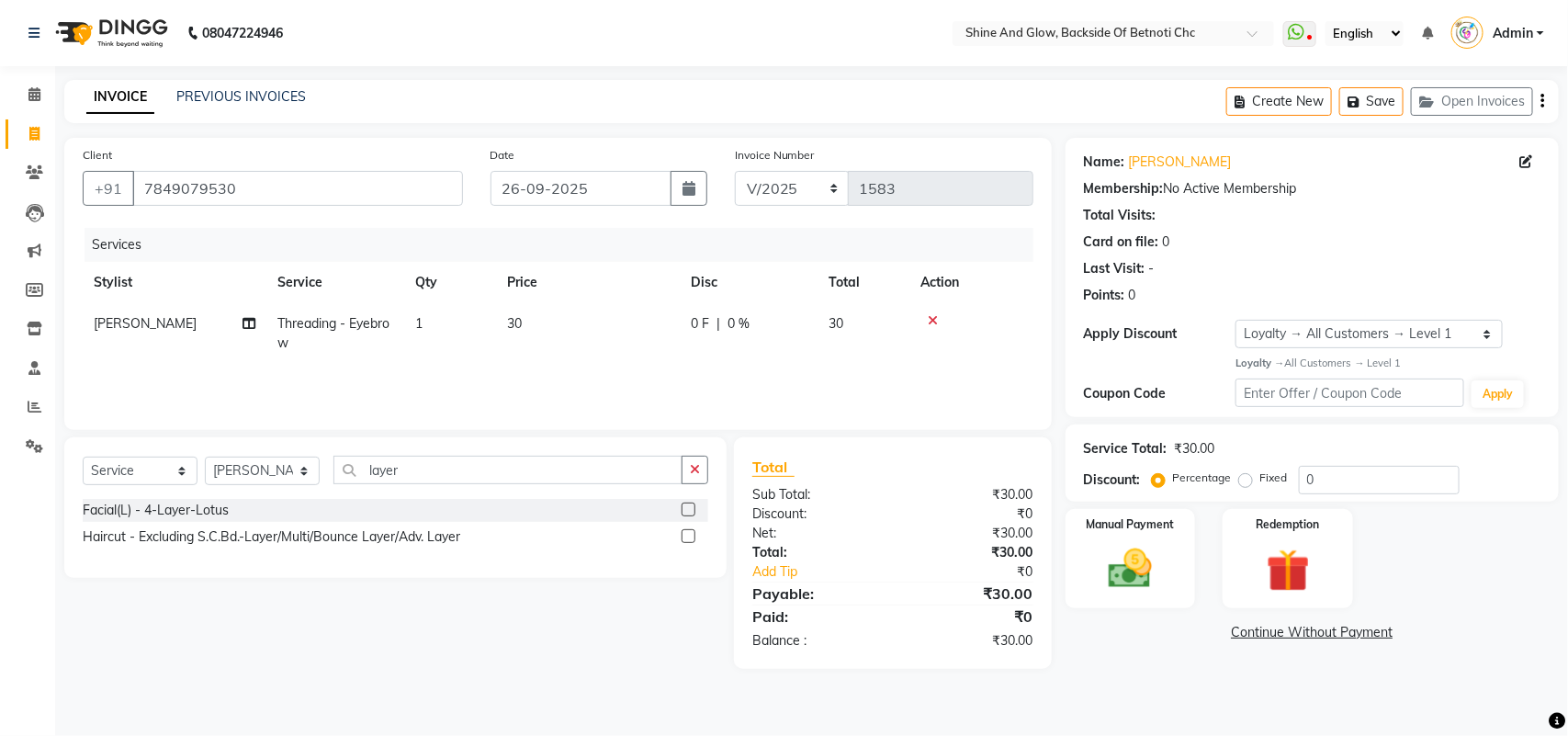
click at [692, 539] on label at bounding box center [688, 536] width 14 height 14
click at [692, 539] on input "checkbox" at bounding box center [687, 537] width 12 height 12
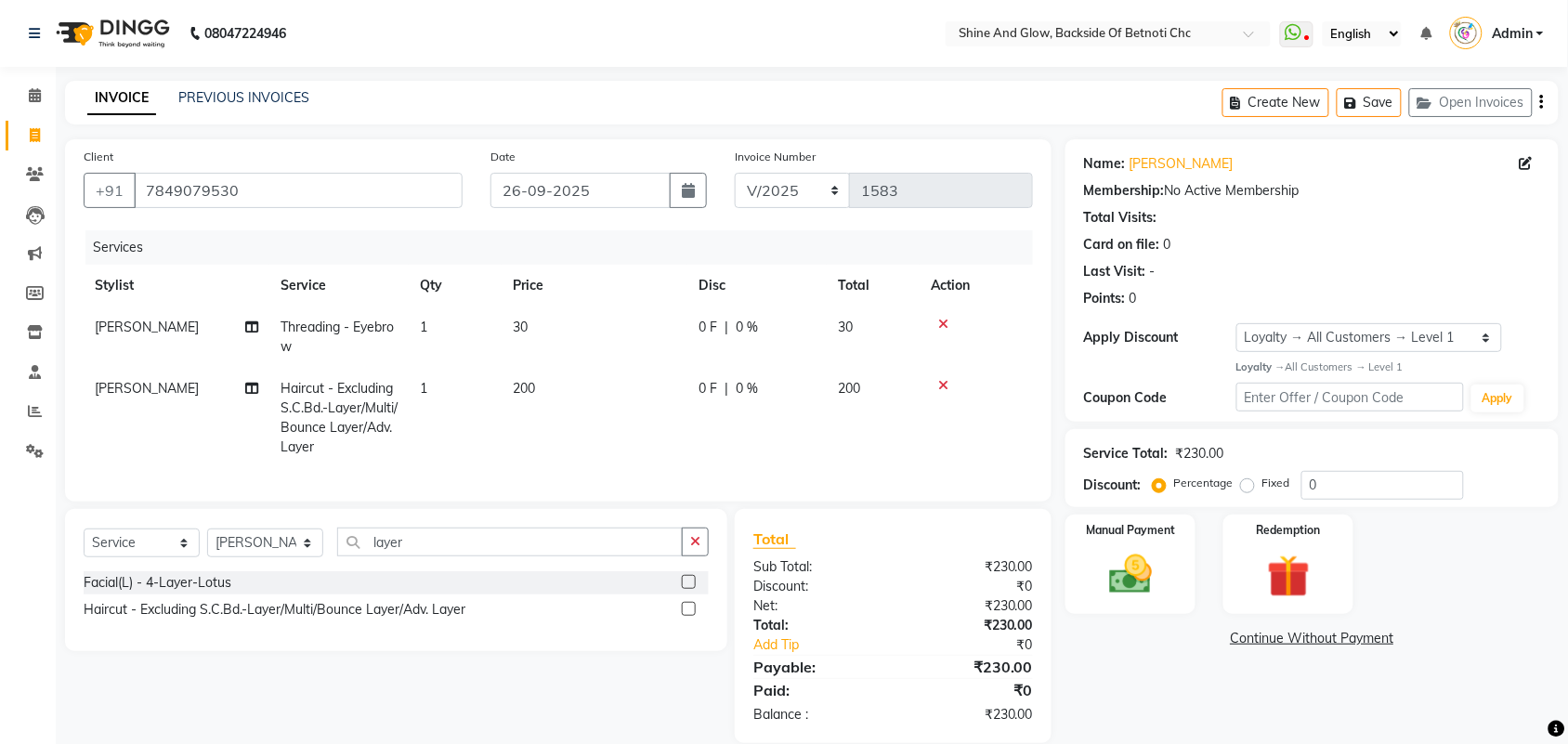
click at [848, 388] on span "200" at bounding box center [848, 389] width 22 height 17
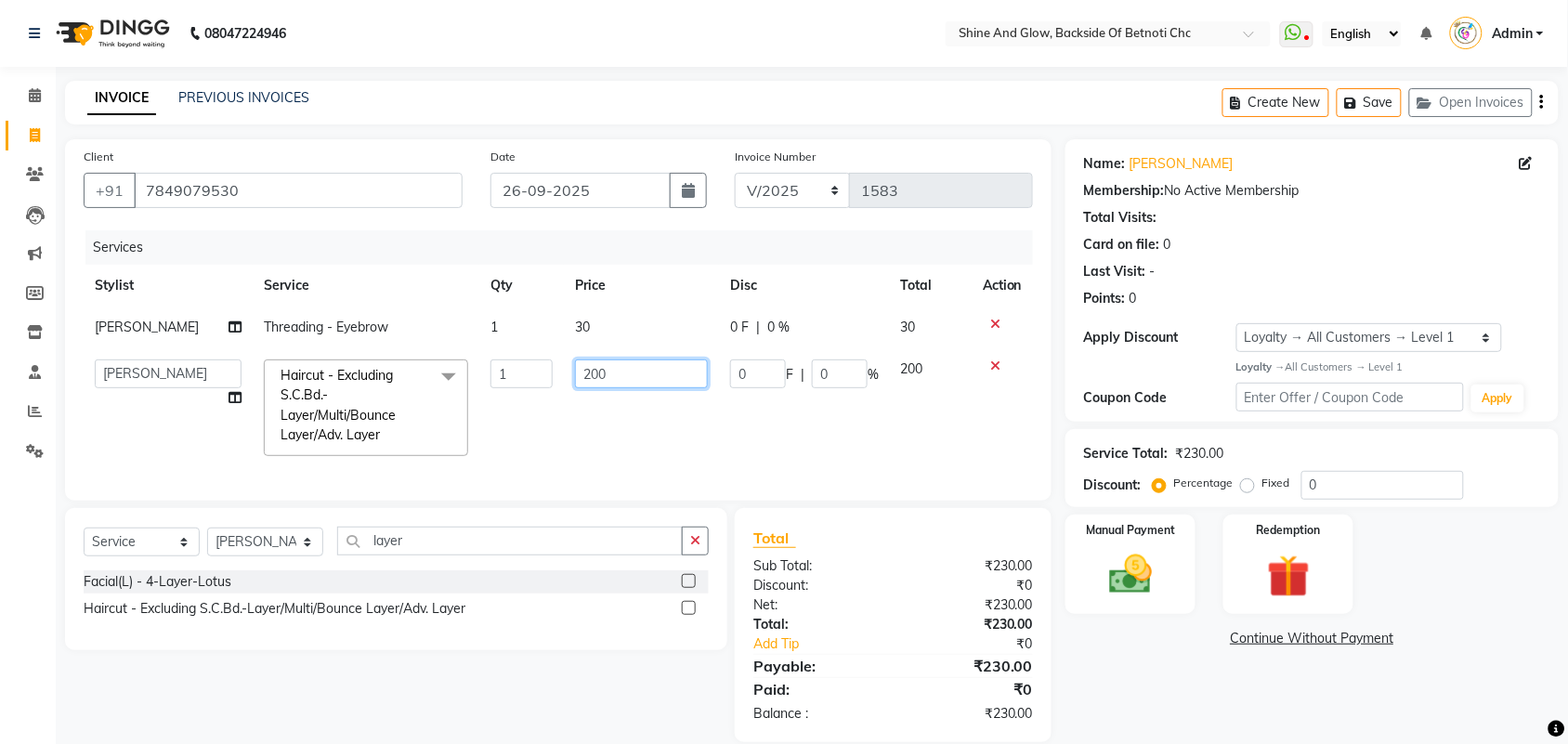
click at [587, 372] on input "200" at bounding box center [642, 374] width 133 height 29
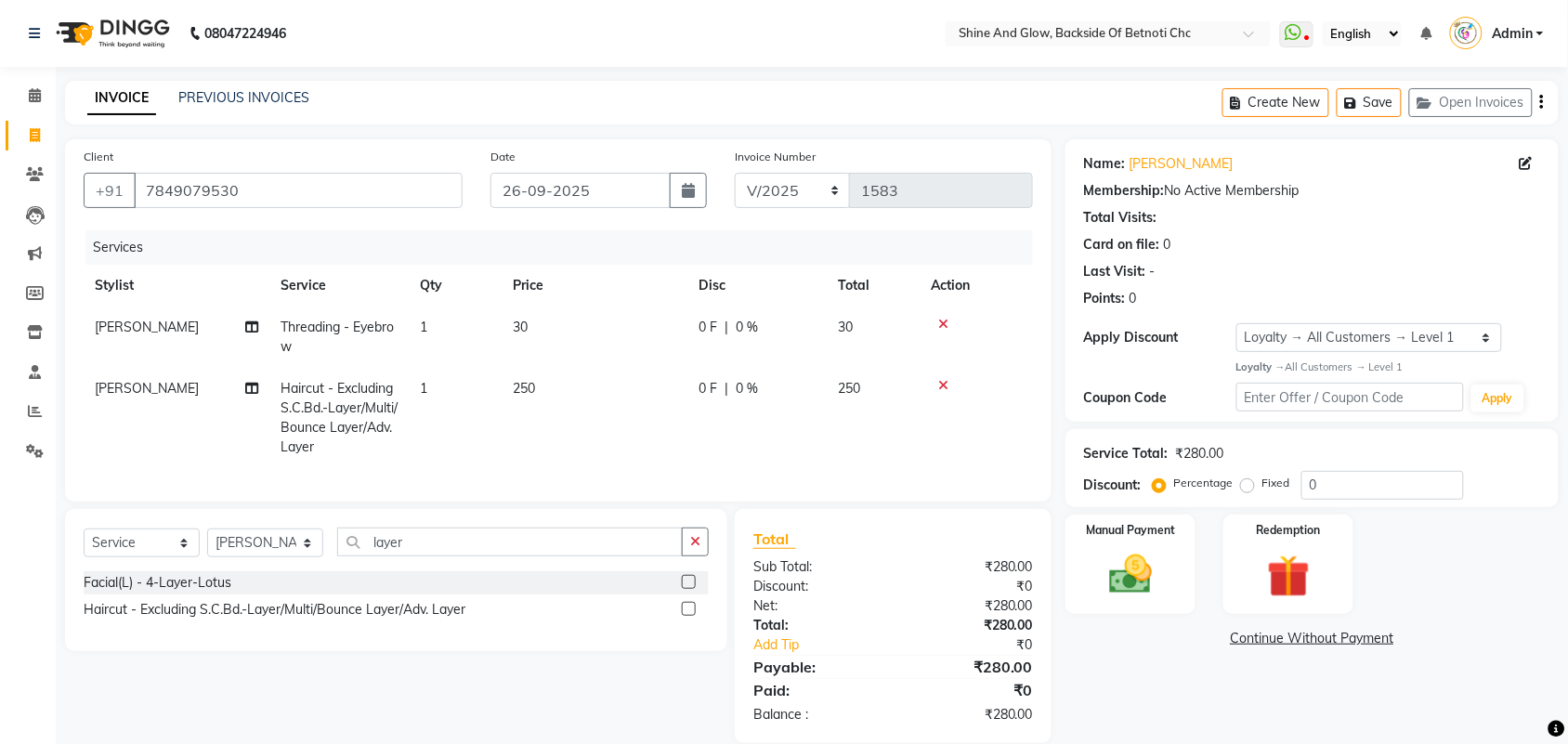
click at [602, 675] on div "Select Service Product Membership Package Voucher Prepaid Gift Card Select Styl…" at bounding box center [389, 627] width 676 height 234
drag, startPoint x: 354, startPoint y: 570, endPoint x: 290, endPoint y: 570, distance: 64.0
click at [290, 570] on div "Select Service Product Membership Package Voucher Prepaid Gift Card Select Styl…" at bounding box center [396, 550] width 625 height 44
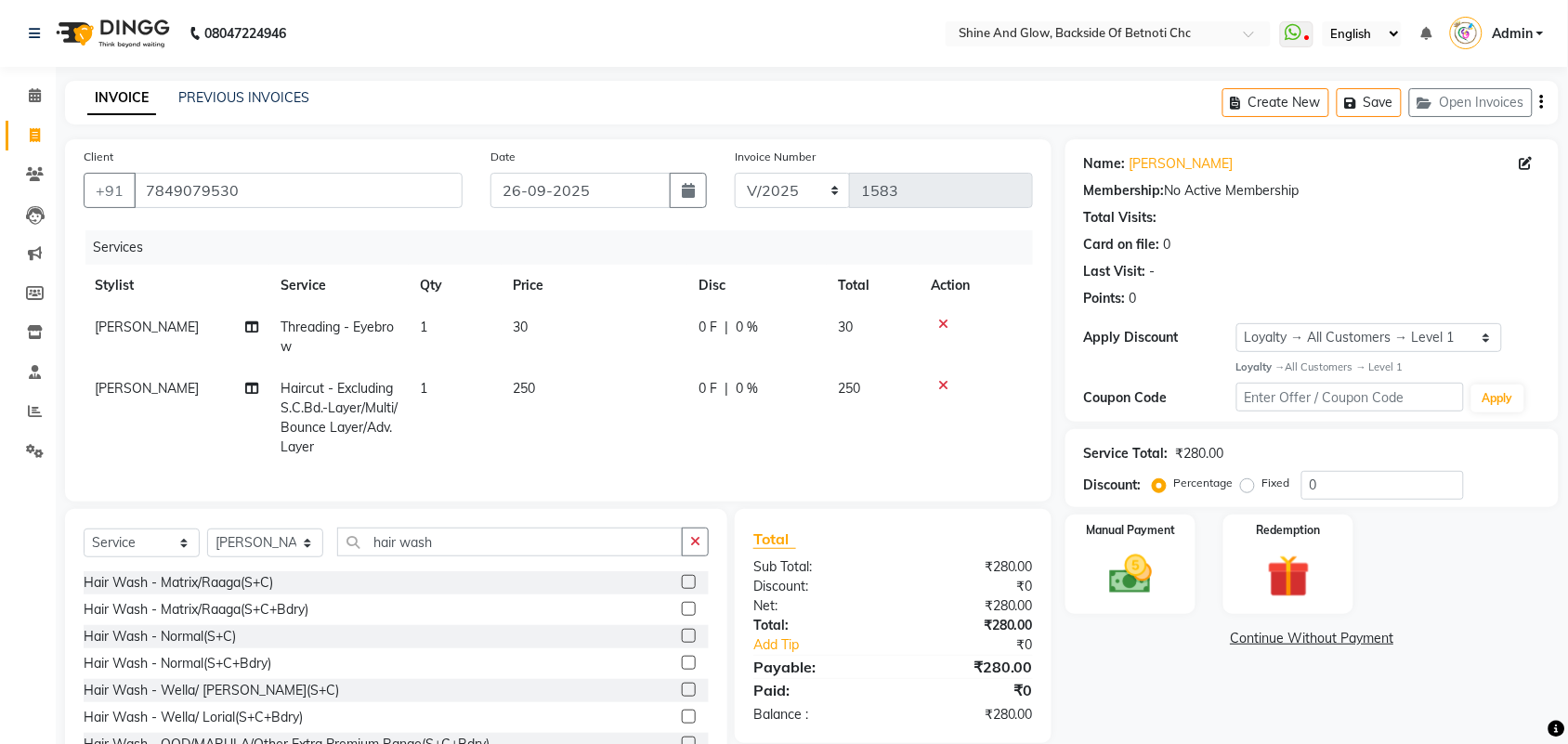
click at [682, 590] on label at bounding box center [688, 582] width 14 height 14
click at [682, 590] on input "checkbox" at bounding box center [687, 583] width 12 height 12
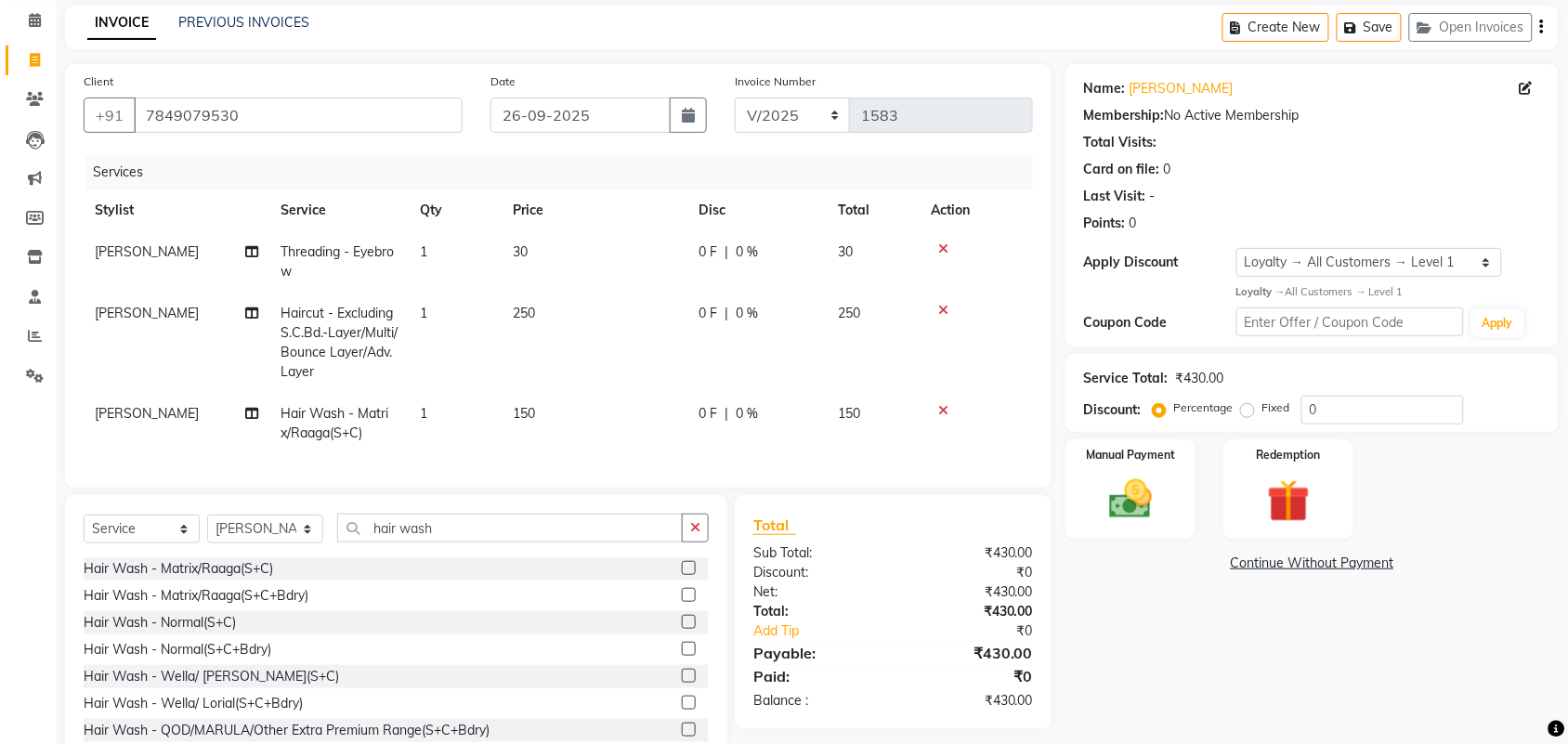
scroll to position [116, 0]
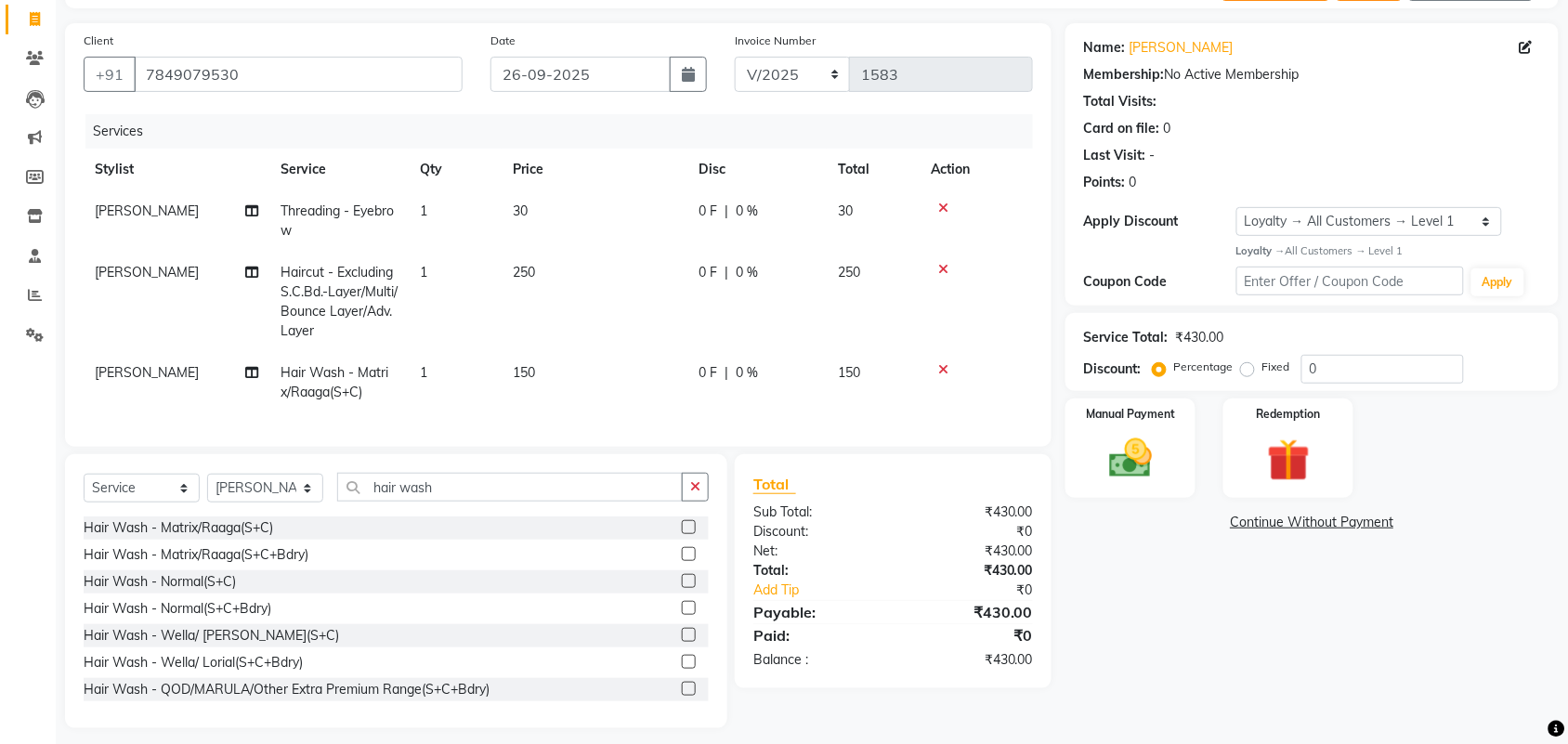
click at [682, 589] on label at bounding box center [688, 581] width 14 height 14
click at [682, 589] on input "checkbox" at bounding box center [687, 582] width 12 height 12
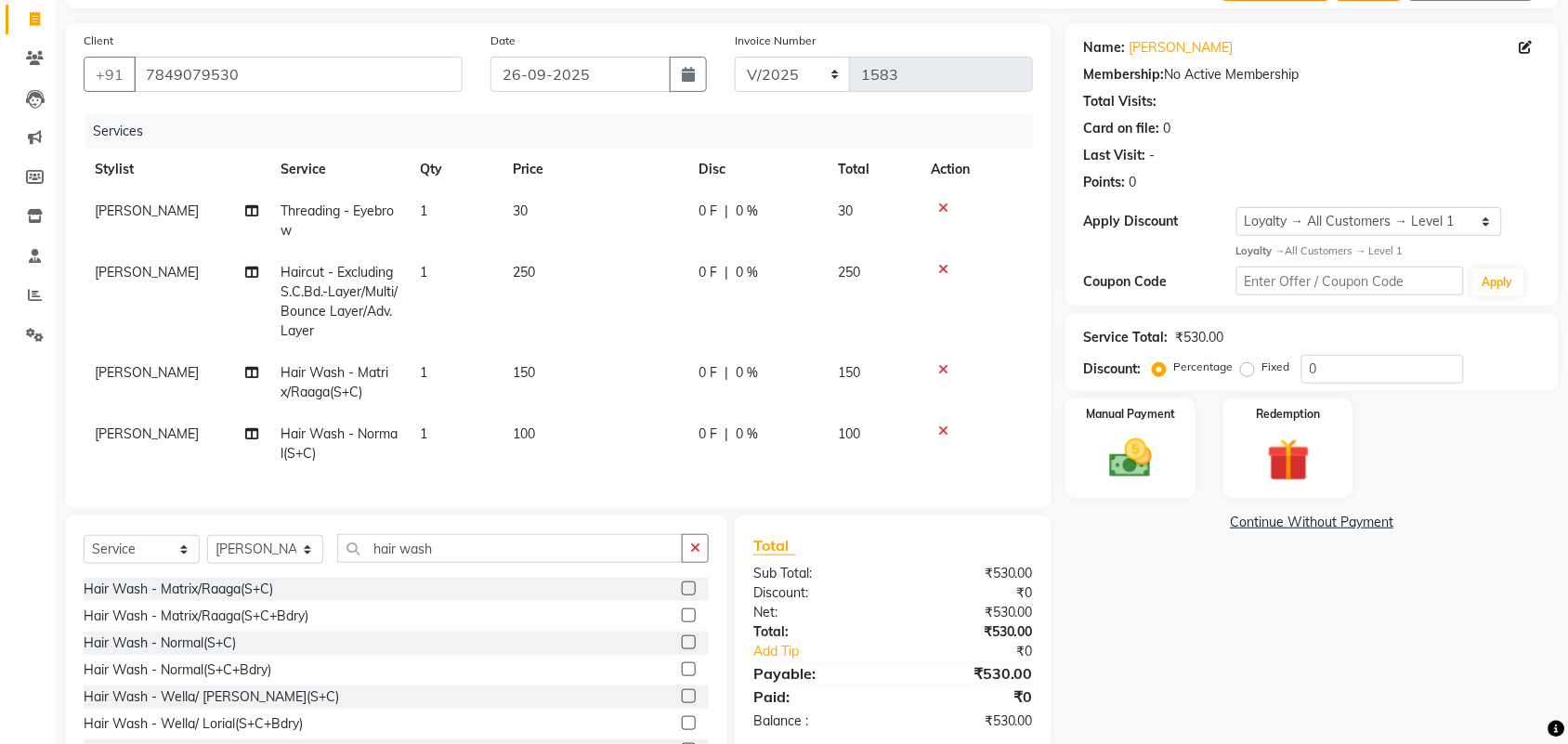
click at [944, 363] on icon at bounding box center [943, 370] width 10 height 13
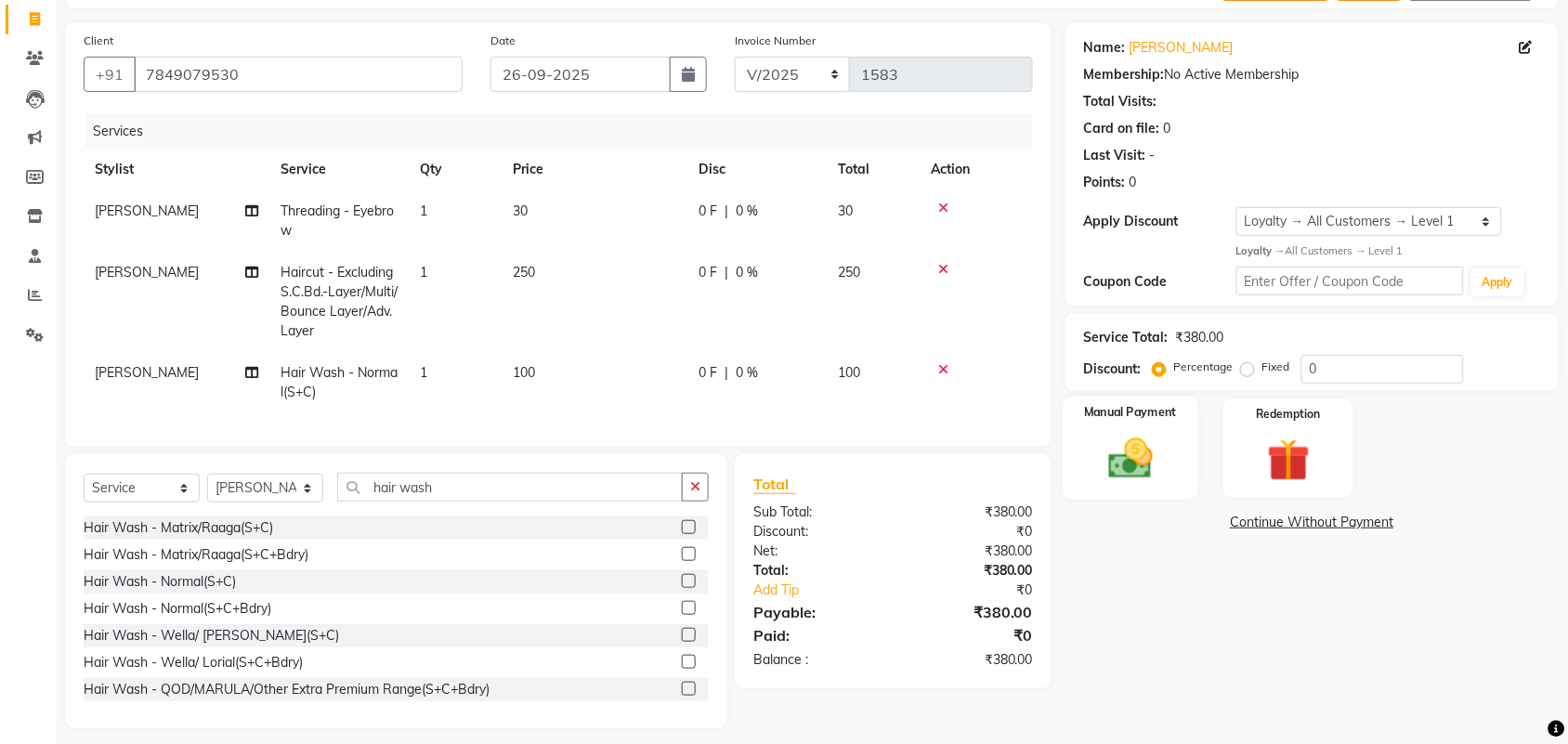
click at [1139, 409] on label "Manual Payment" at bounding box center [1131, 412] width 93 height 18
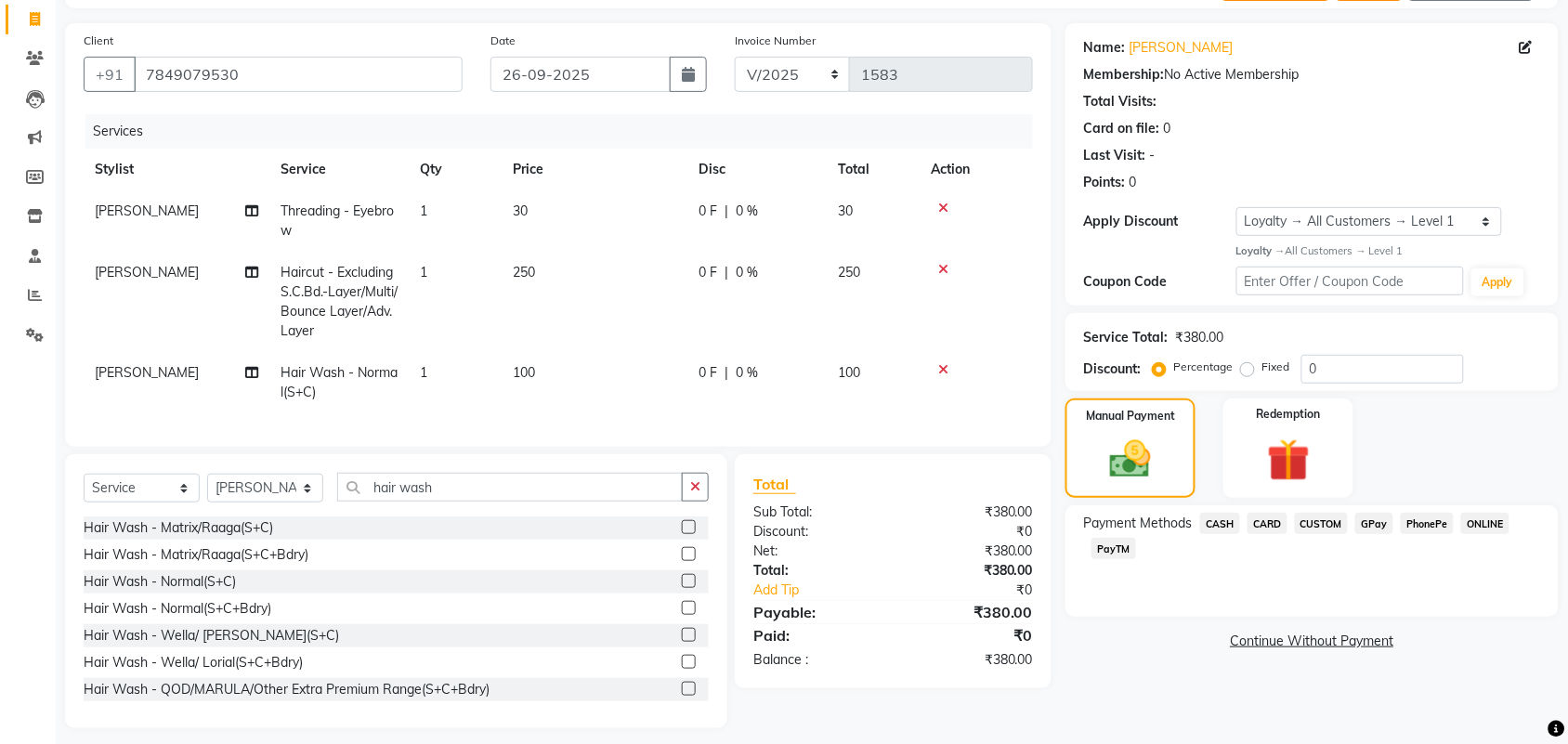
click at [1223, 528] on span "CASH" at bounding box center [1220, 524] width 40 height 21
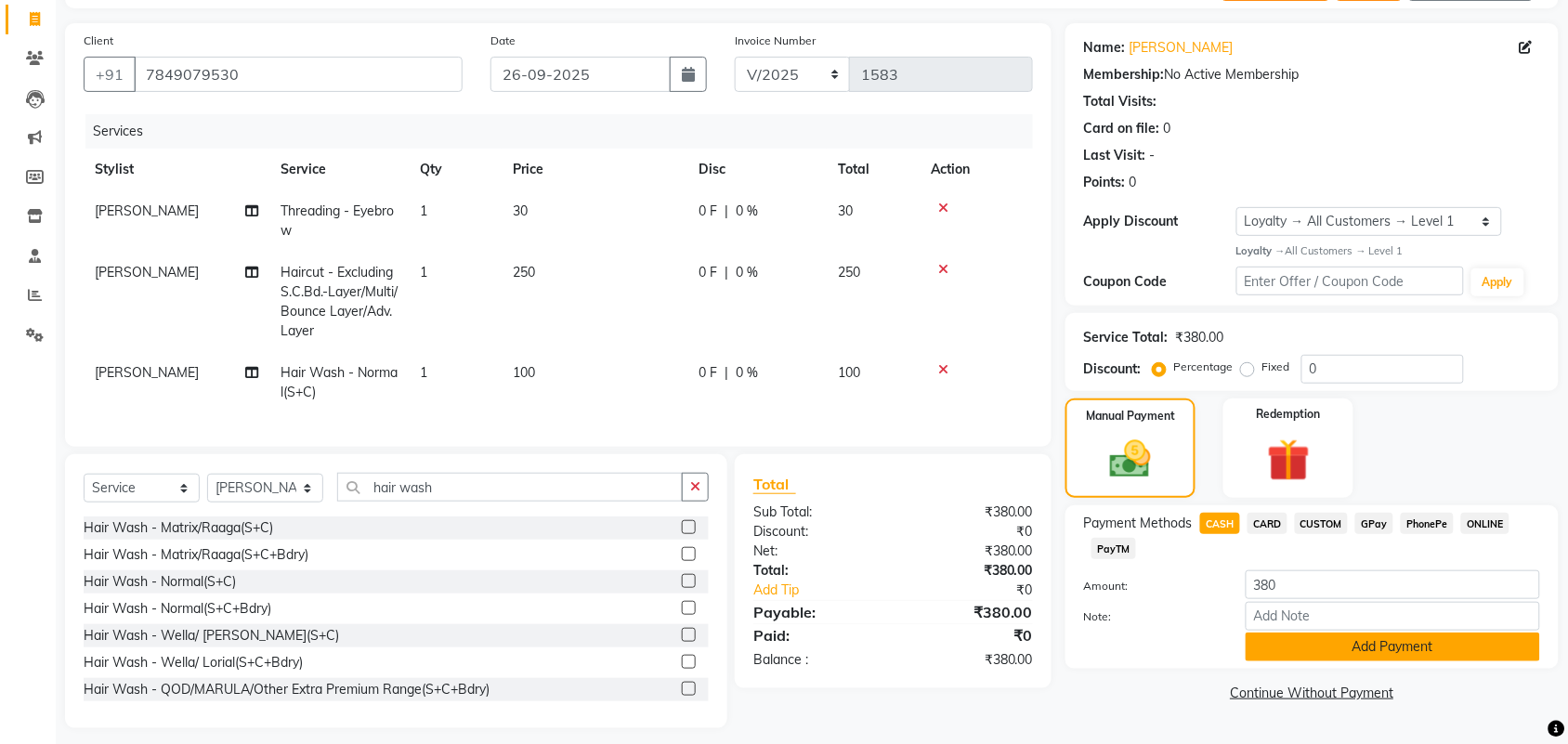
click at [1275, 637] on button "Add Payment" at bounding box center [1392, 647] width 294 height 29
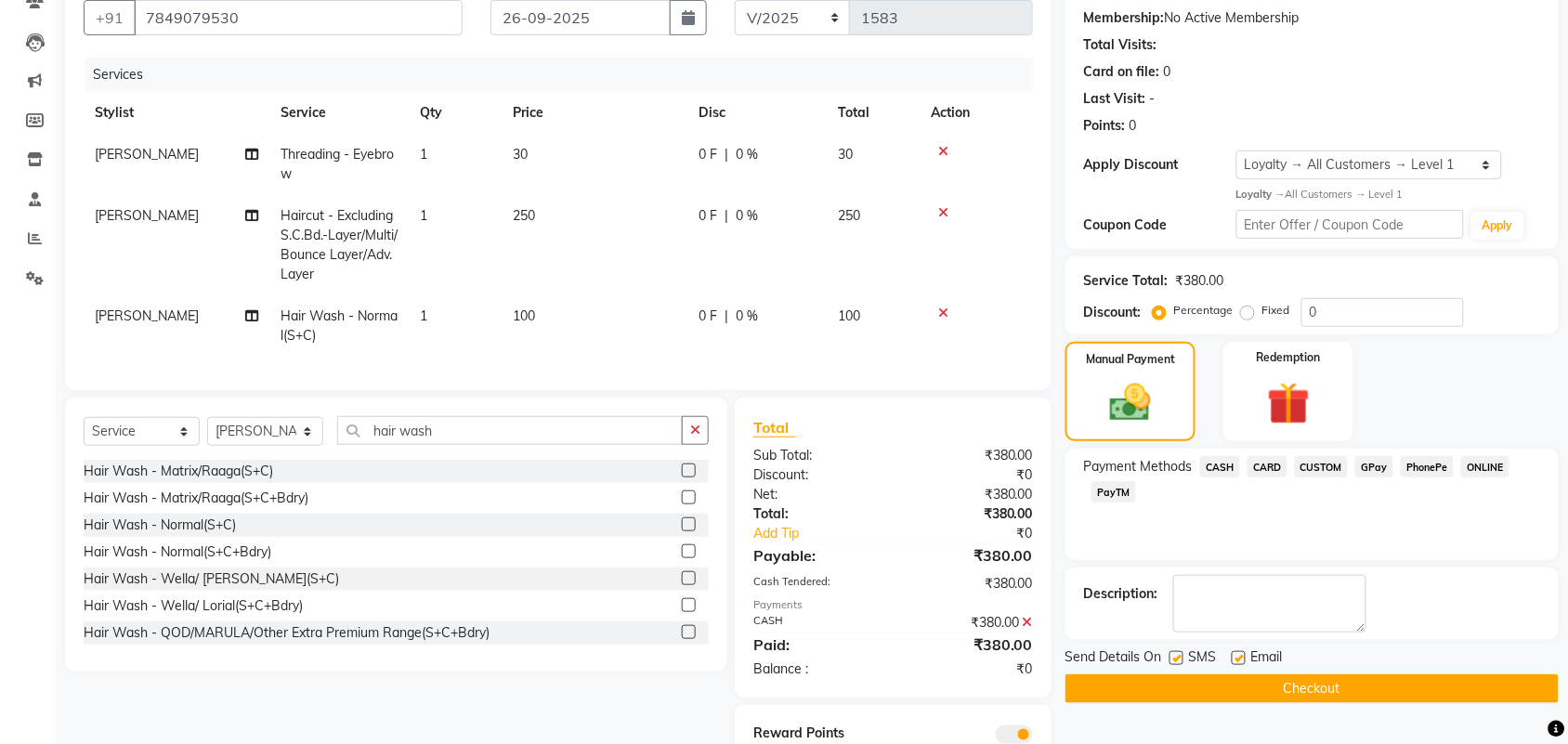
scroll to position [262, 0]
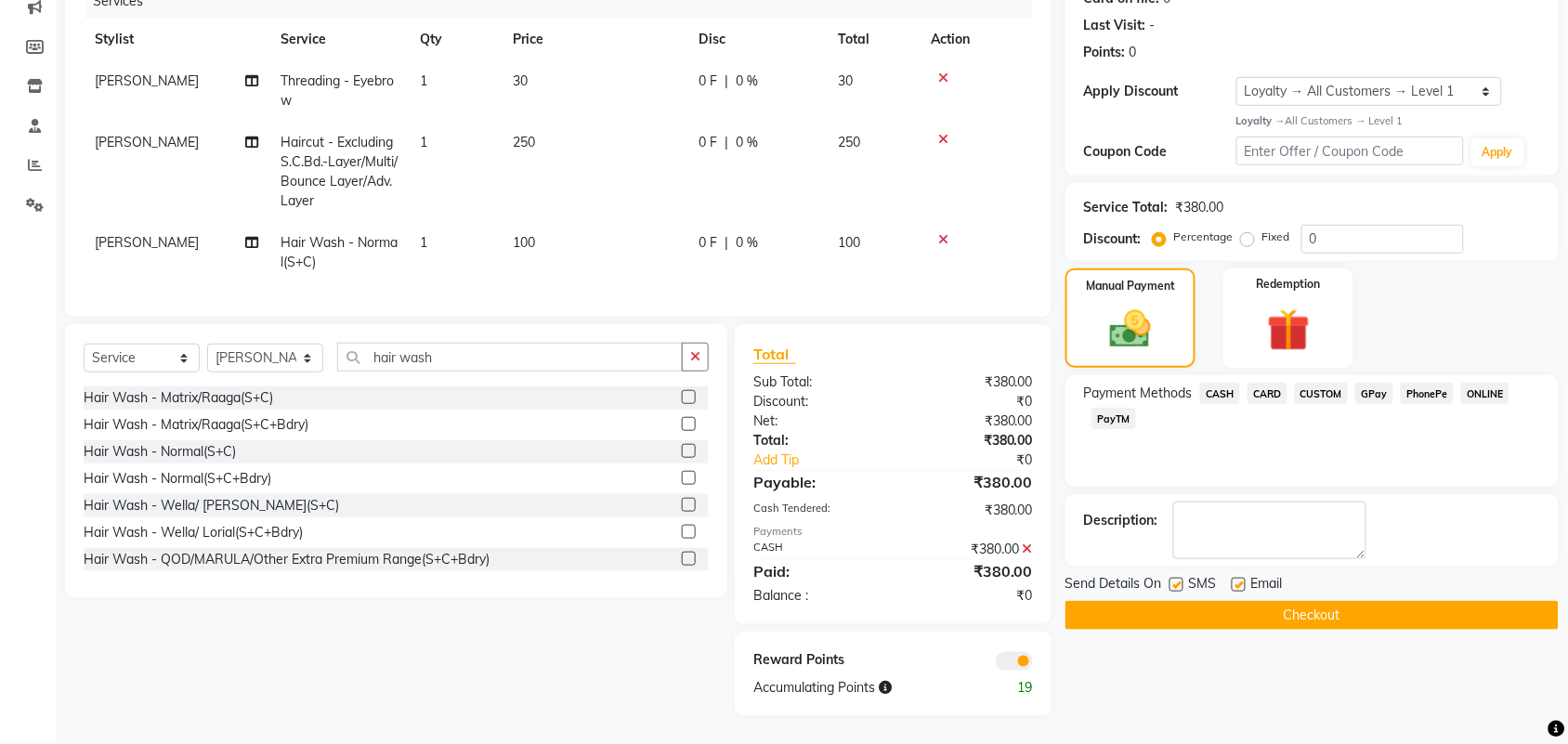
click at [1260, 601] on button "Checkout" at bounding box center [1312, 615] width 493 height 29
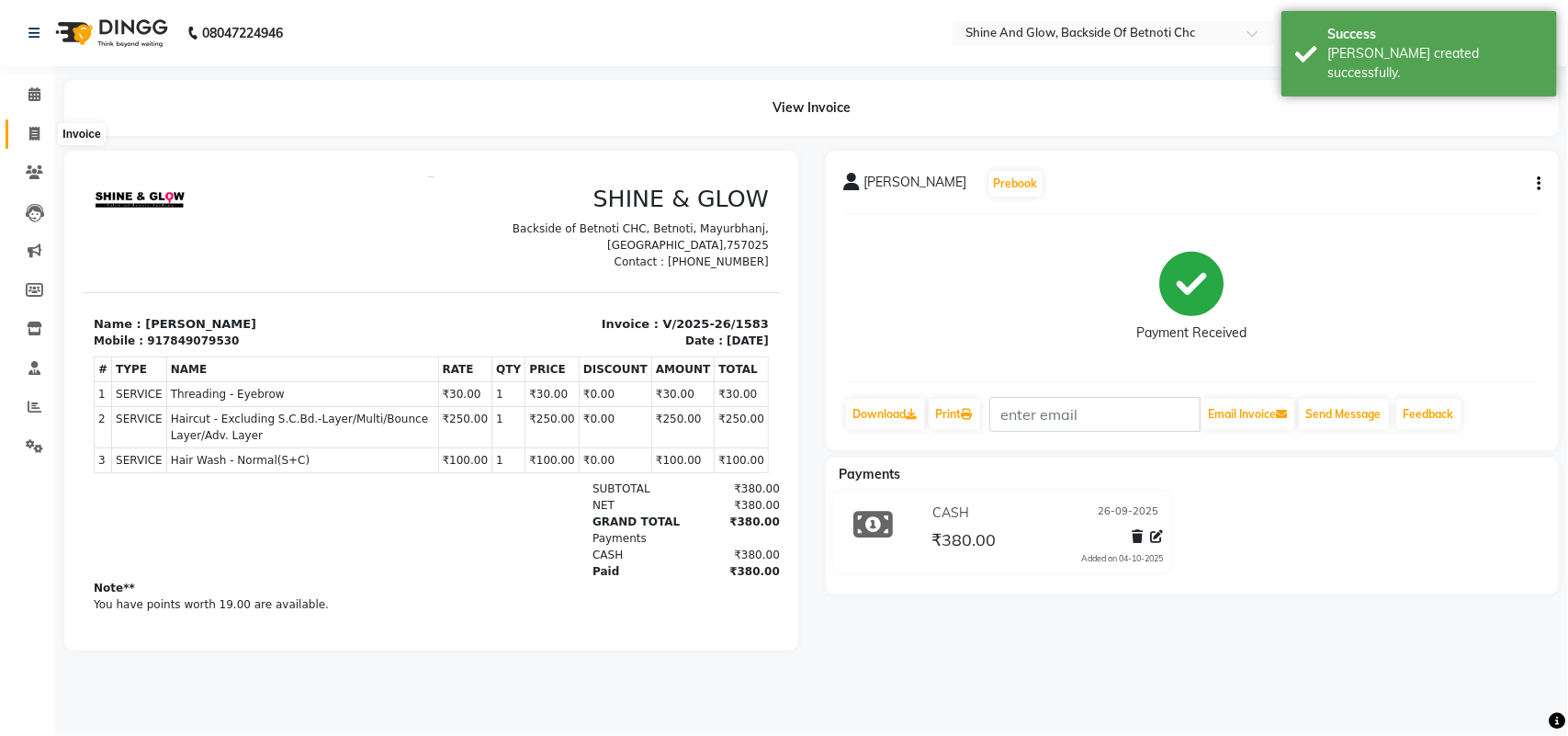
drag, startPoint x: 25, startPoint y: 135, endPoint x: 38, endPoint y: 145, distance: 16.4
click at [27, 135] on span at bounding box center [35, 135] width 32 height 21
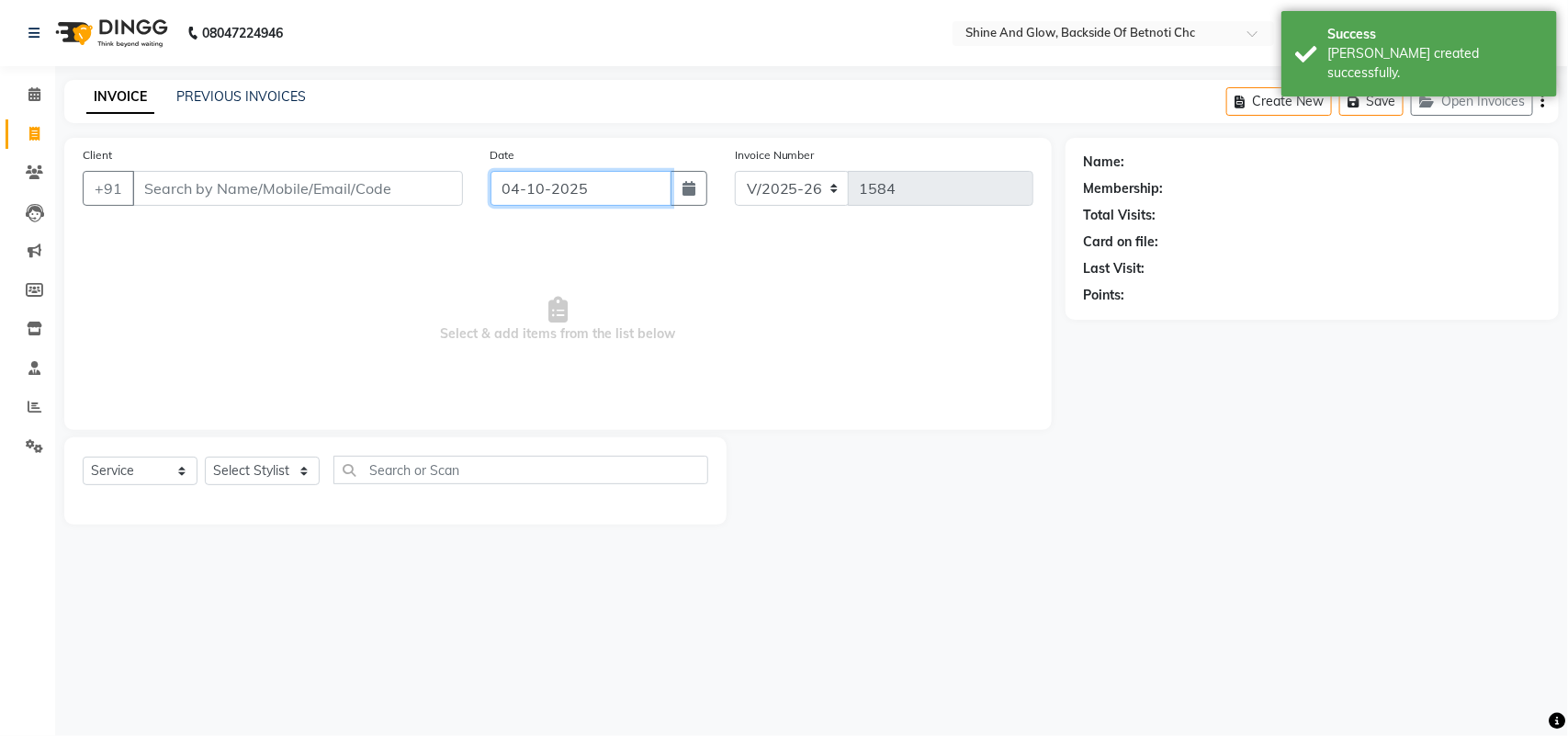
click at [535, 193] on input "04-10-2025" at bounding box center [581, 188] width 181 height 35
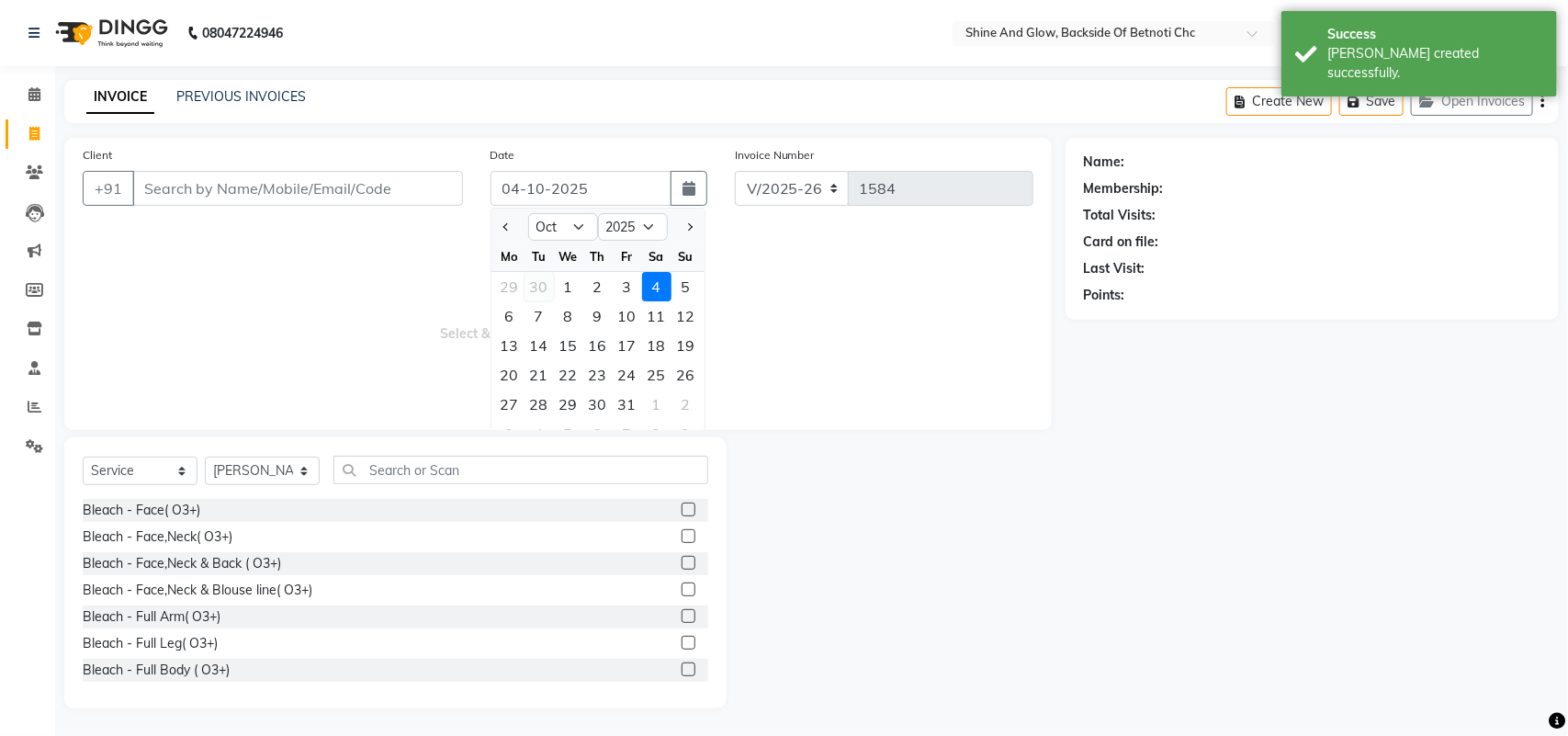
click at [529, 274] on div "30" at bounding box center [539, 286] width 29 height 29
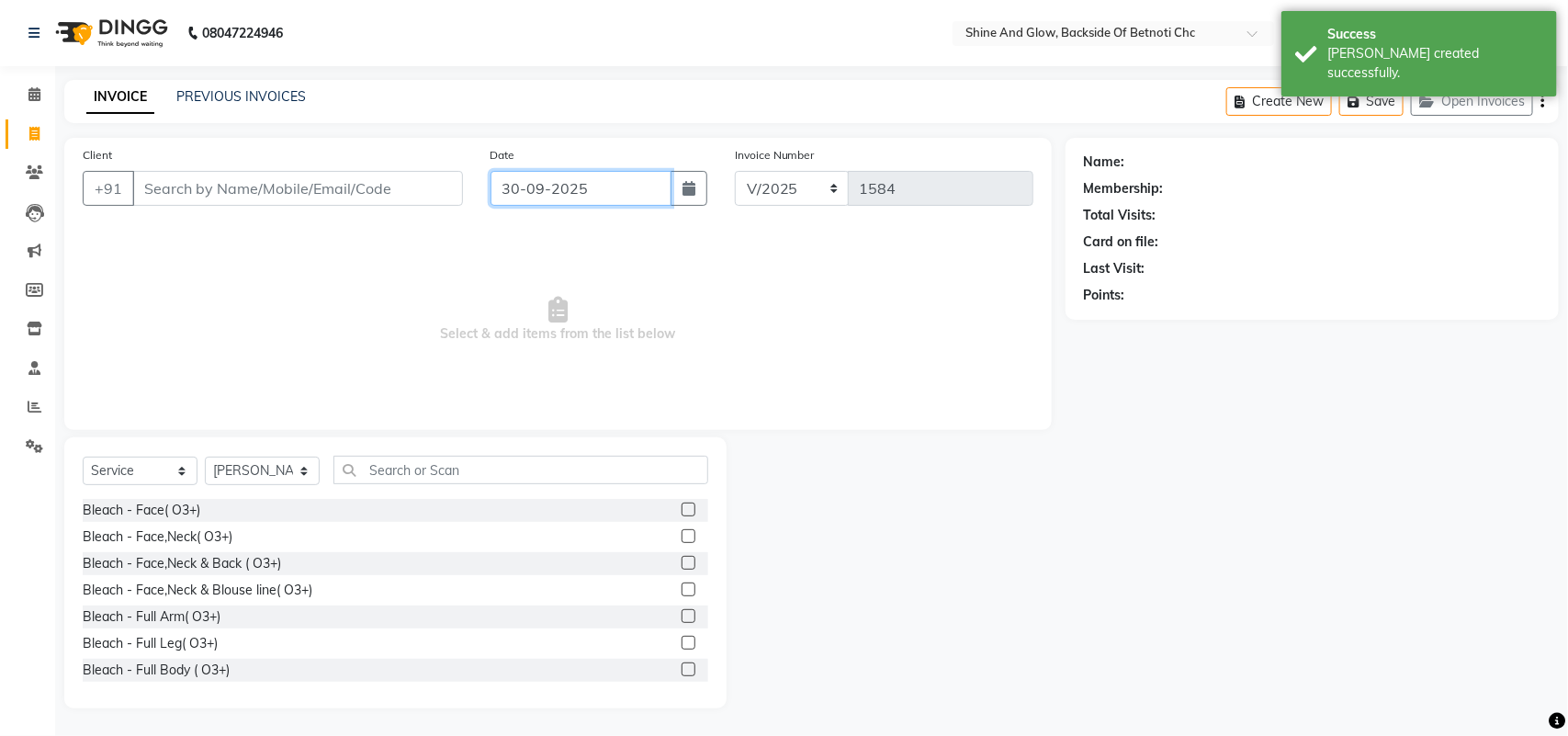
click at [521, 191] on input "30-09-2025" at bounding box center [581, 188] width 181 height 35
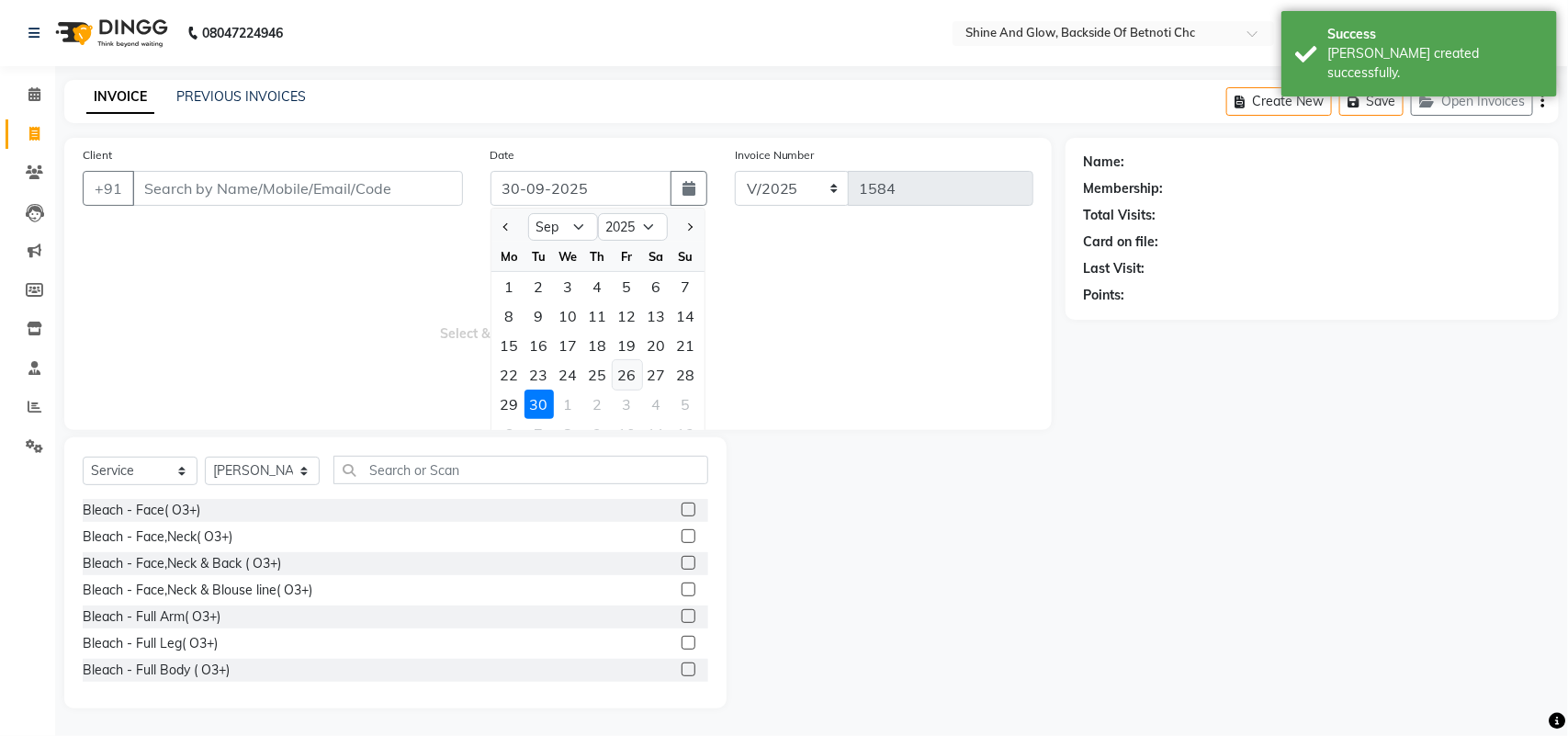
click at [626, 378] on div "26" at bounding box center [627, 374] width 29 height 29
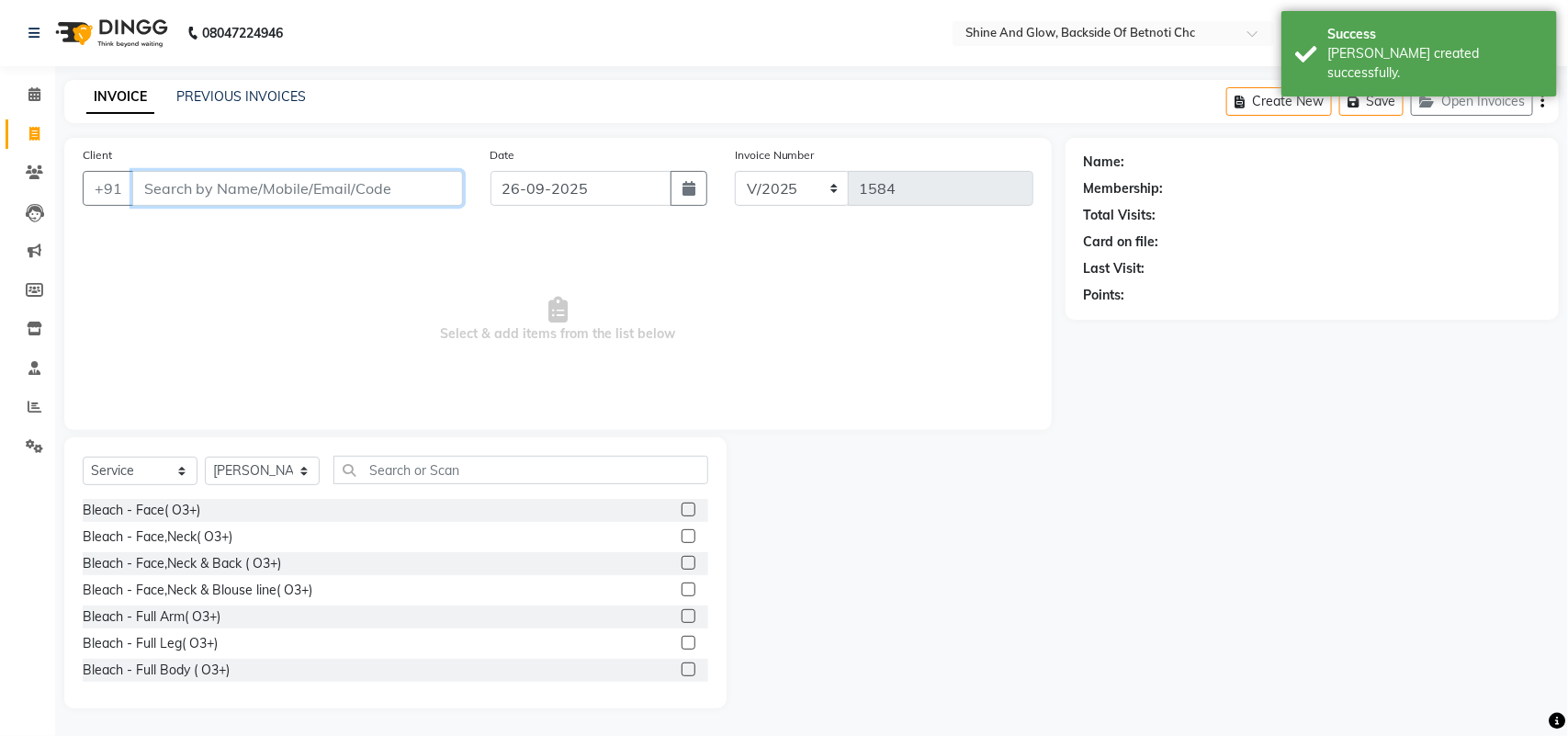
click at [364, 186] on input "Client" at bounding box center [297, 188] width 331 height 35
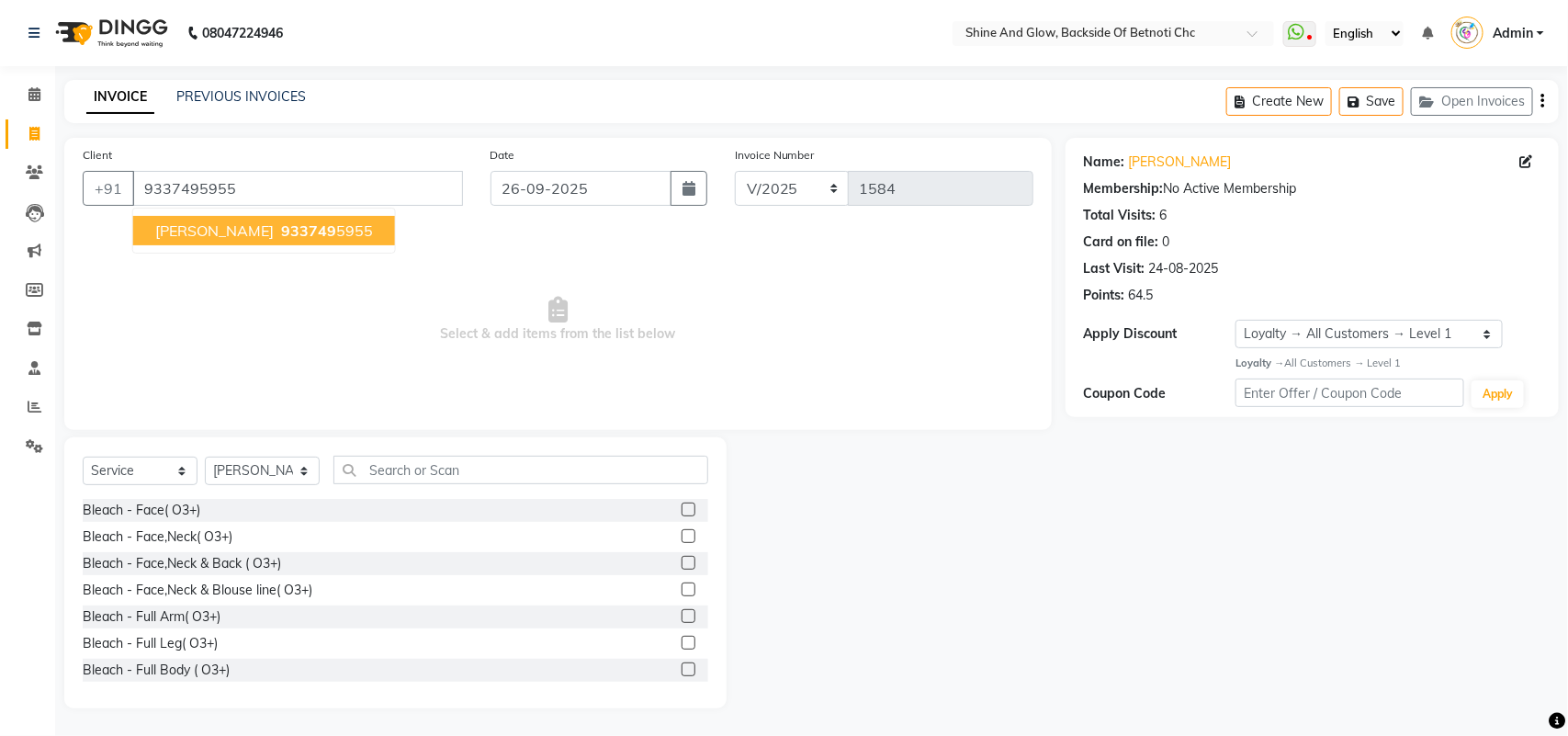
click at [296, 231] on span "933749" at bounding box center [309, 231] width 56 height 19
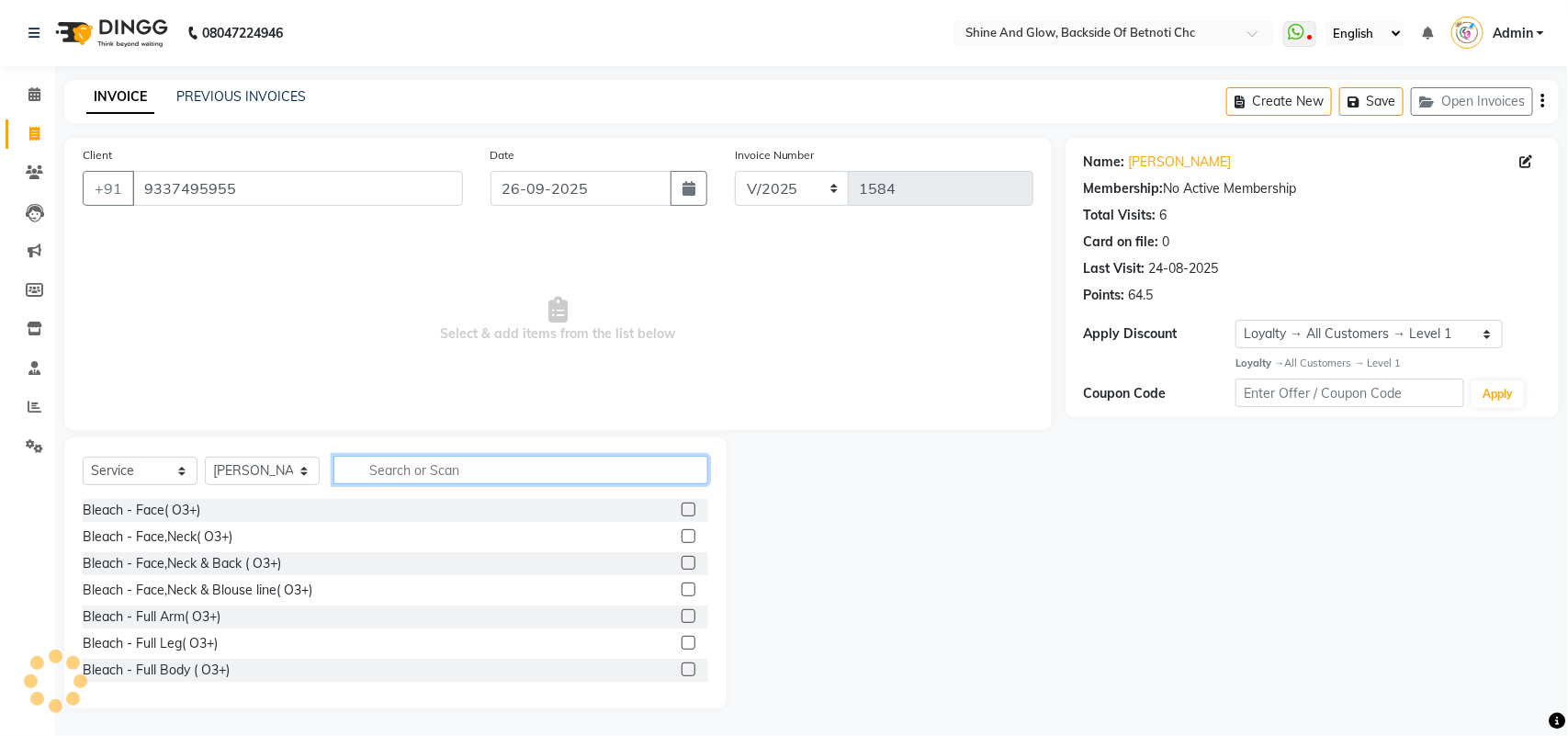
click at [388, 471] on input "text" at bounding box center [521, 470] width 375 height 28
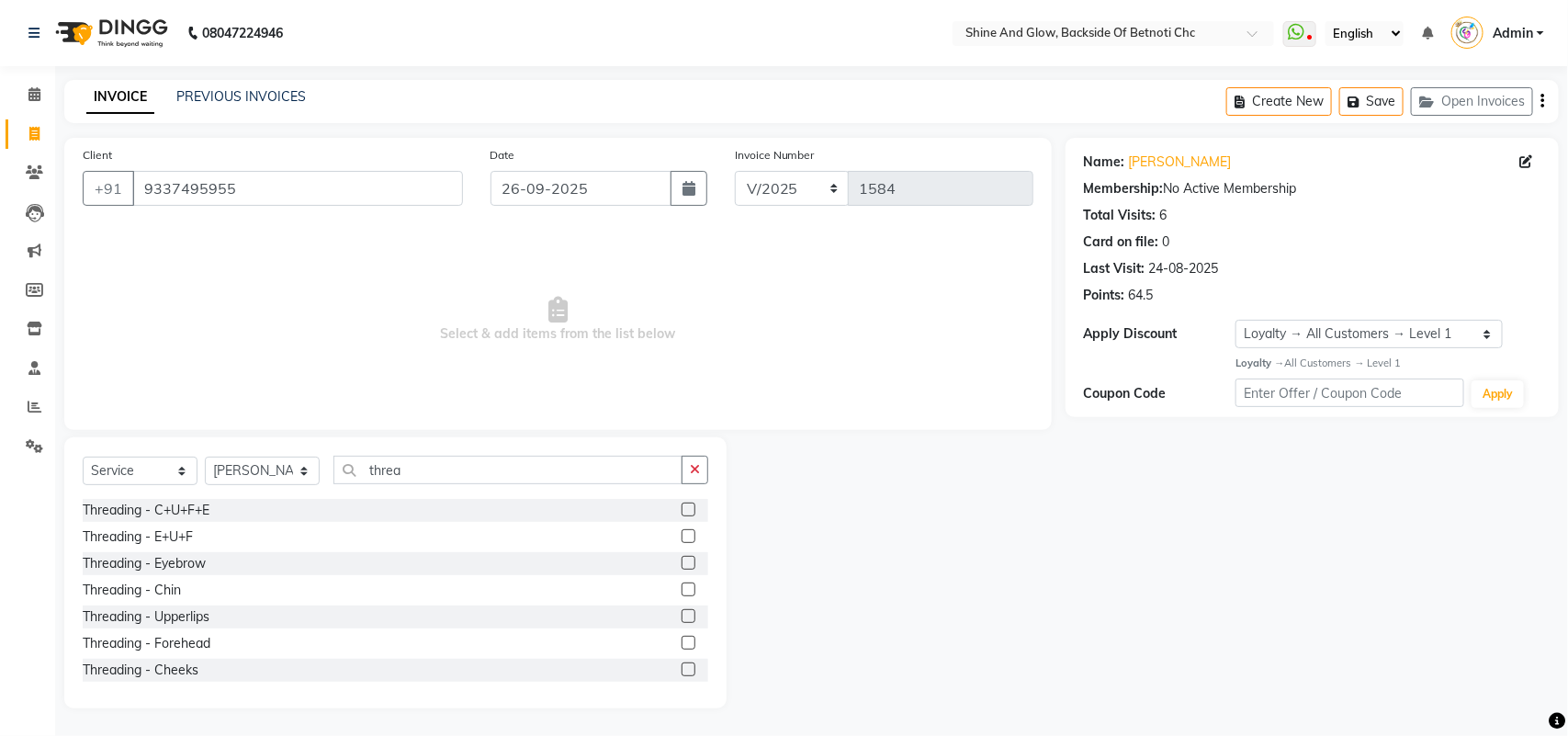
click at [682, 530] on label at bounding box center [688, 536] width 14 height 14
click at [682, 532] on input "checkbox" at bounding box center [687, 537] width 12 height 12
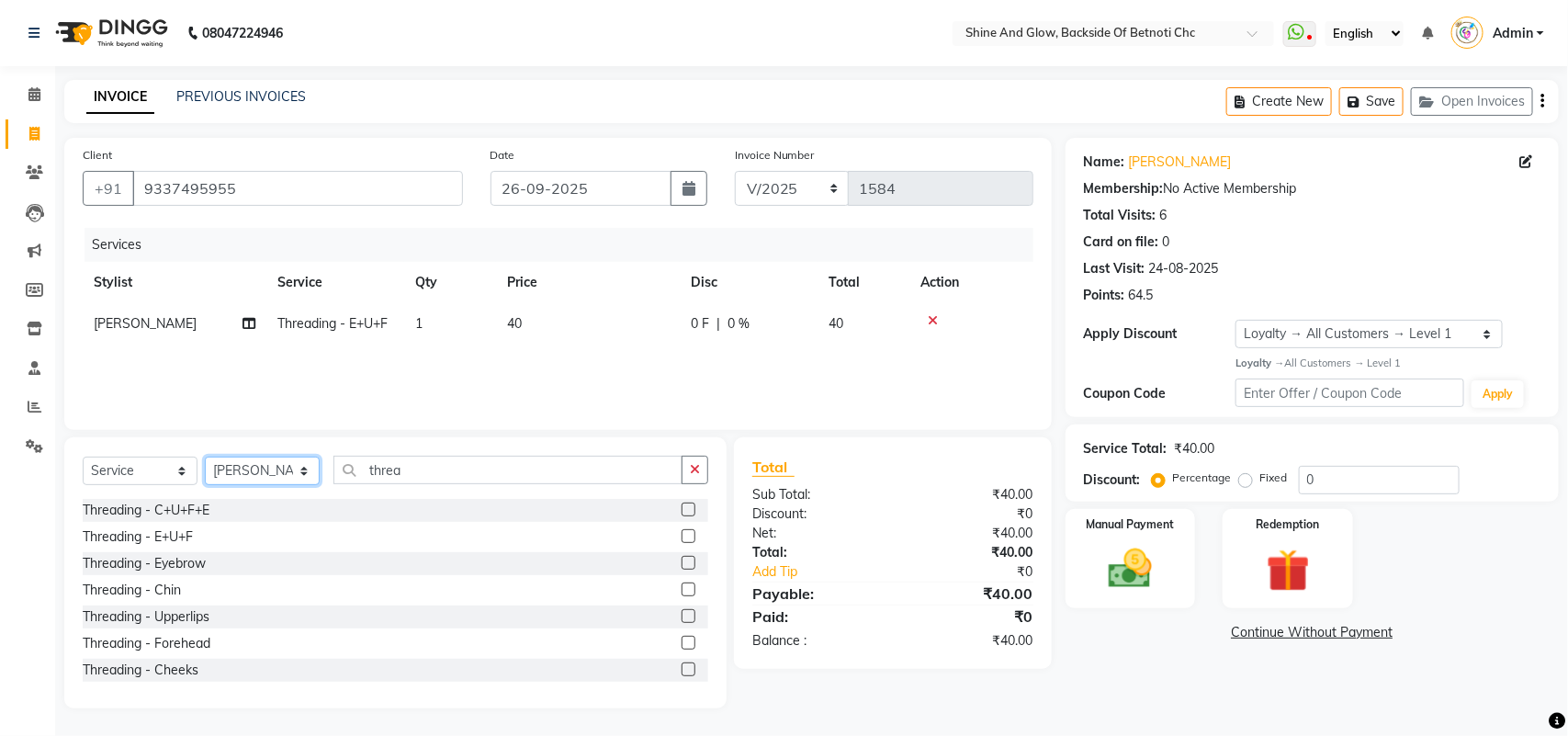
click at [267, 469] on select "Select Stylist [PERSON_NAME] Lipi [PERSON_NAME] [PERSON_NAME] Priya Mam" at bounding box center [263, 471] width 115 height 28
click at [205, 457] on select "Select Stylist [PERSON_NAME] Lipi [PERSON_NAME] [PERSON_NAME] Priya Mam" at bounding box center [263, 471] width 115 height 28
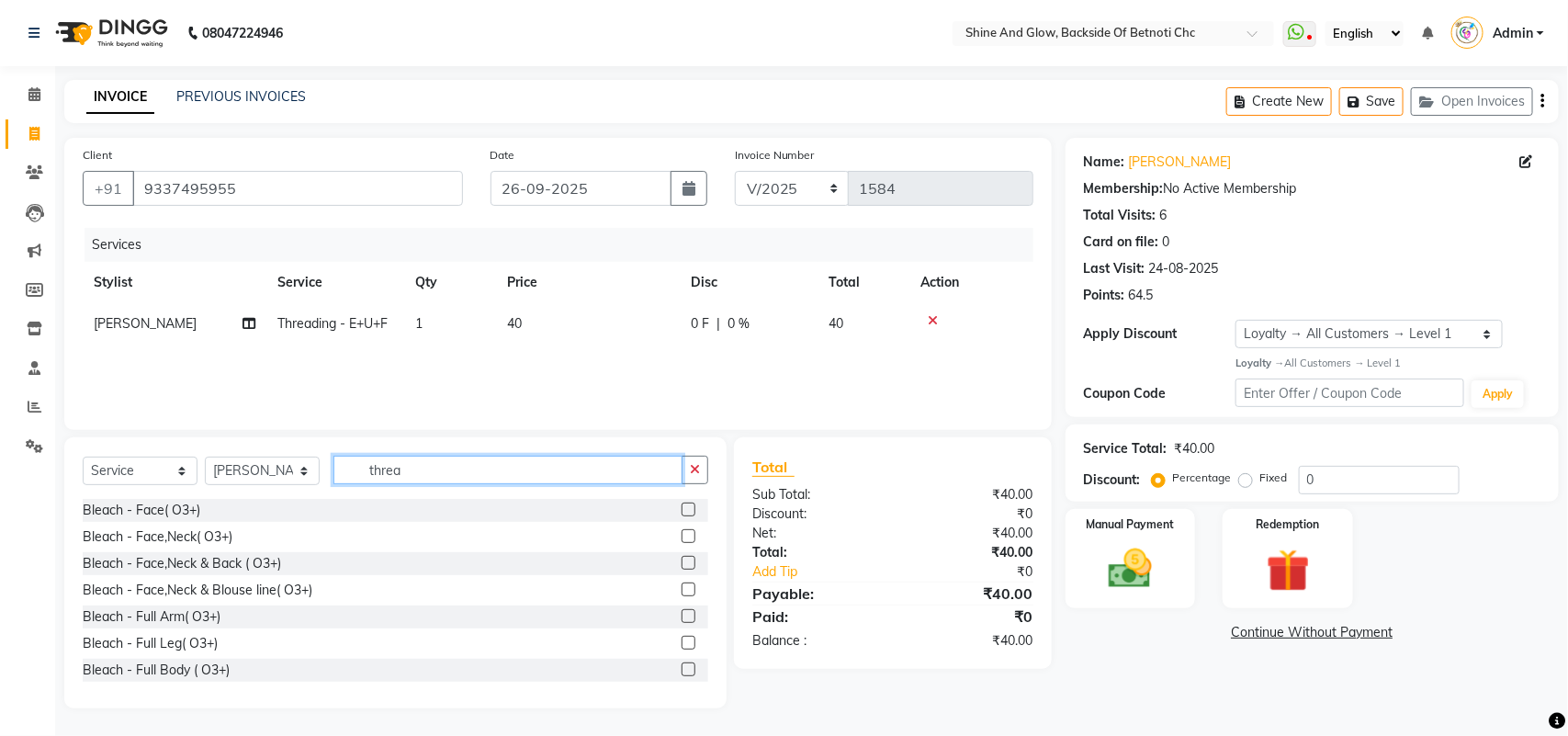
drag, startPoint x: 418, startPoint y: 471, endPoint x: 278, endPoint y: 467, distance: 140.1
click at [278, 467] on div "Select Service Product Membership Package Voucher Prepaid Gift Card Select Styl…" at bounding box center [396, 478] width 625 height 43
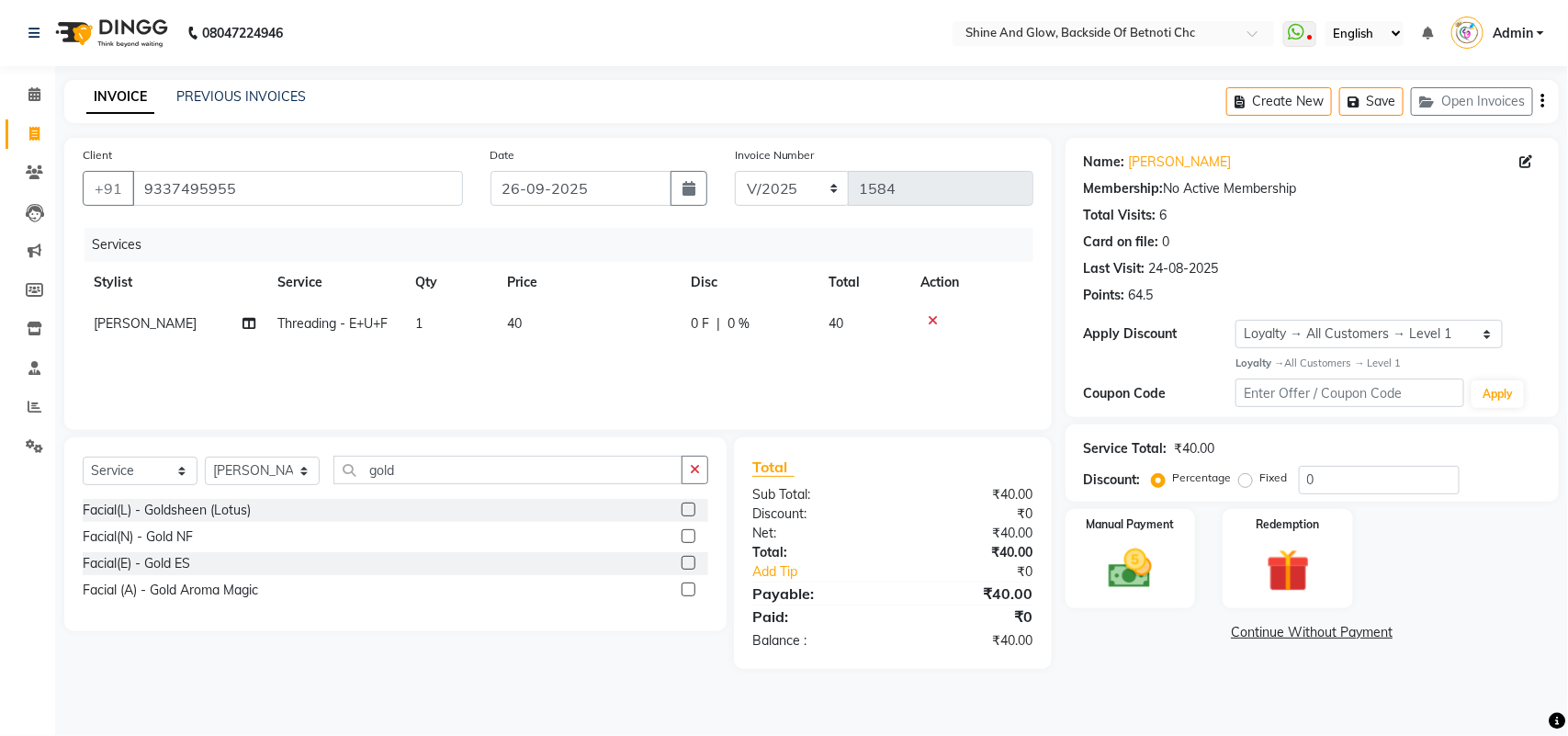
click at [689, 535] on label at bounding box center [688, 536] width 14 height 14
click at [689, 535] on input "checkbox" at bounding box center [687, 537] width 12 height 12
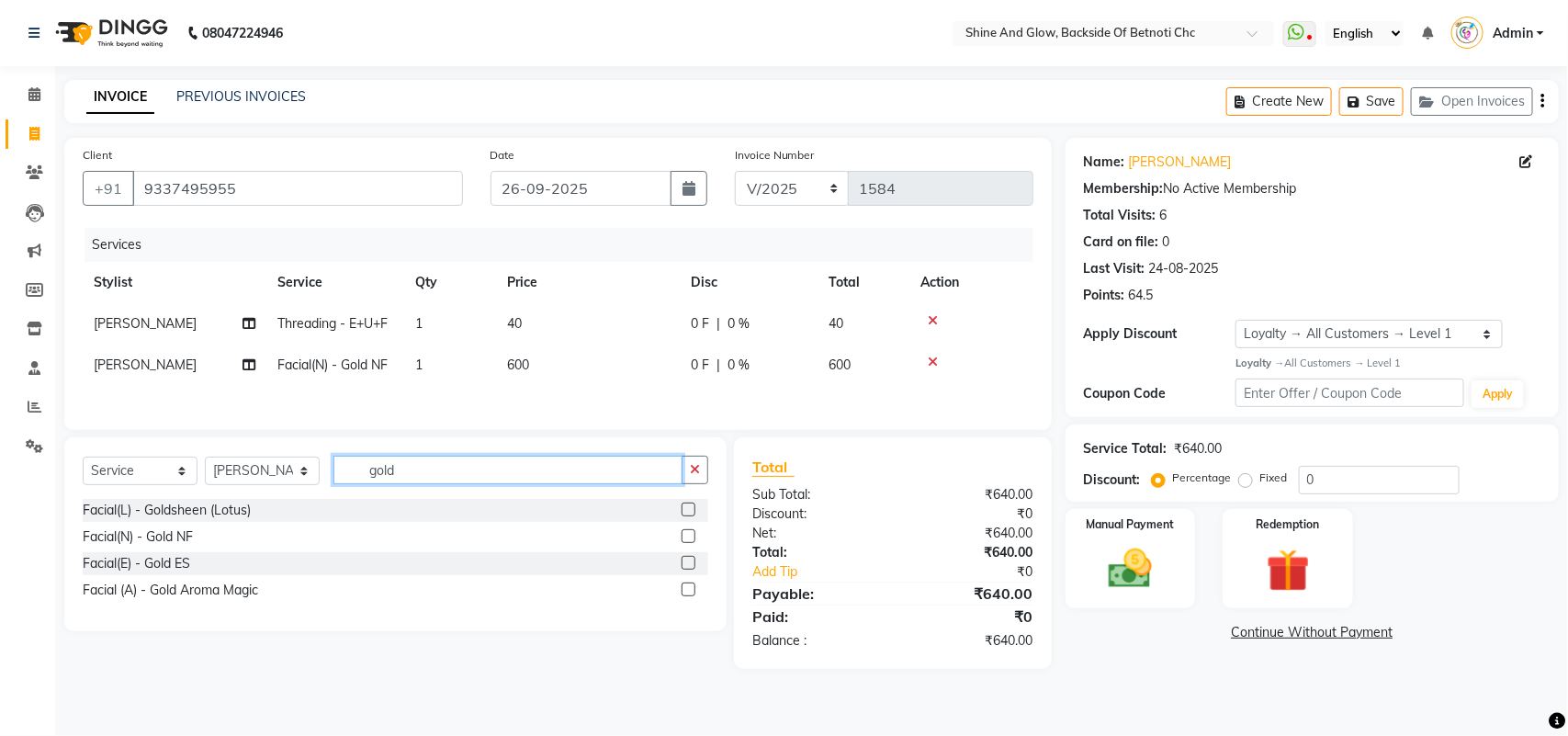
drag, startPoint x: 363, startPoint y: 473, endPoint x: 323, endPoint y: 473, distance: 40.0
click at [323, 473] on div "Select Service Product Membership Package Voucher Prepaid Gift Card Select Styl…" at bounding box center [396, 478] width 625 height 43
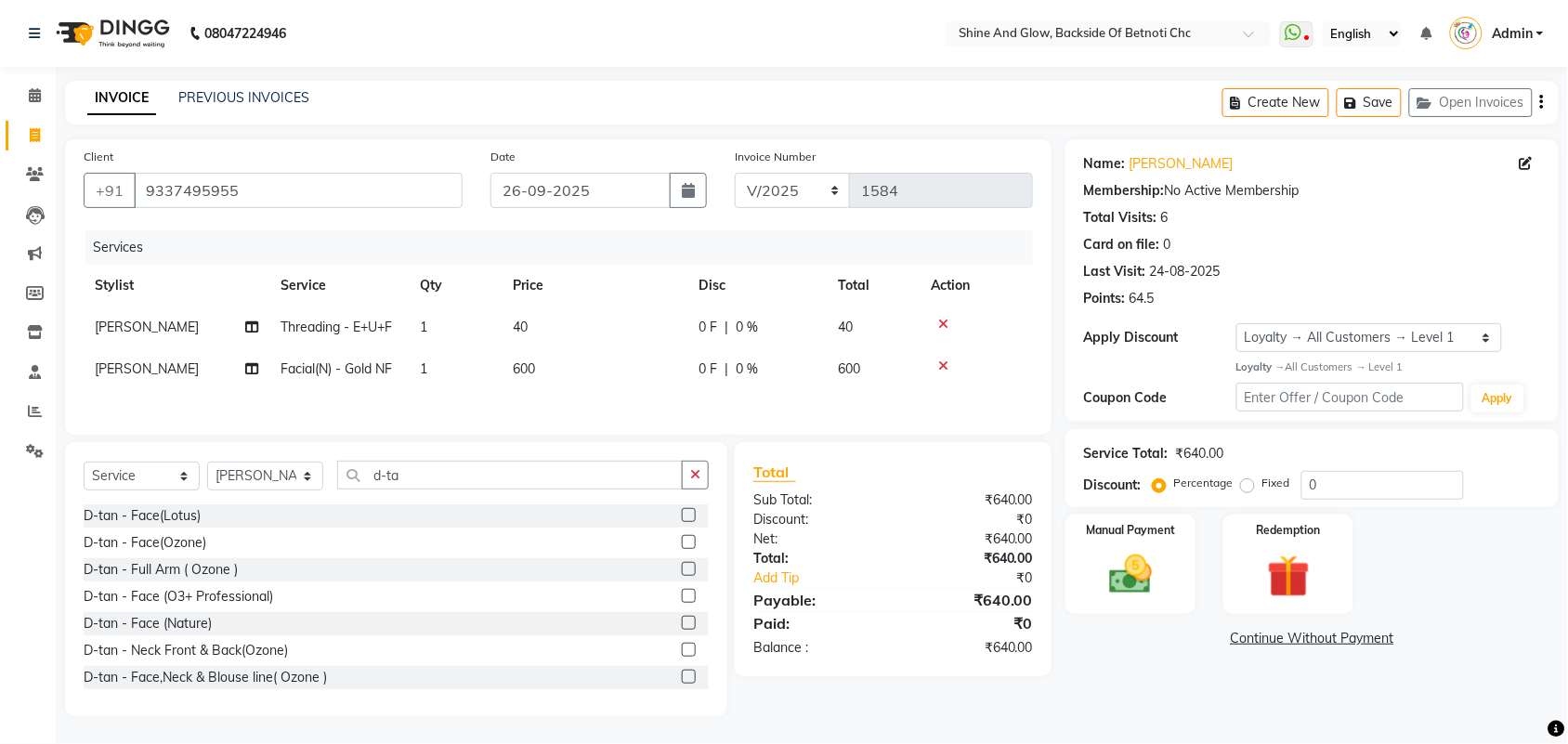
click at [682, 547] on label at bounding box center [688, 542] width 14 height 14
click at [682, 547] on input "checkbox" at bounding box center [687, 543] width 12 height 12
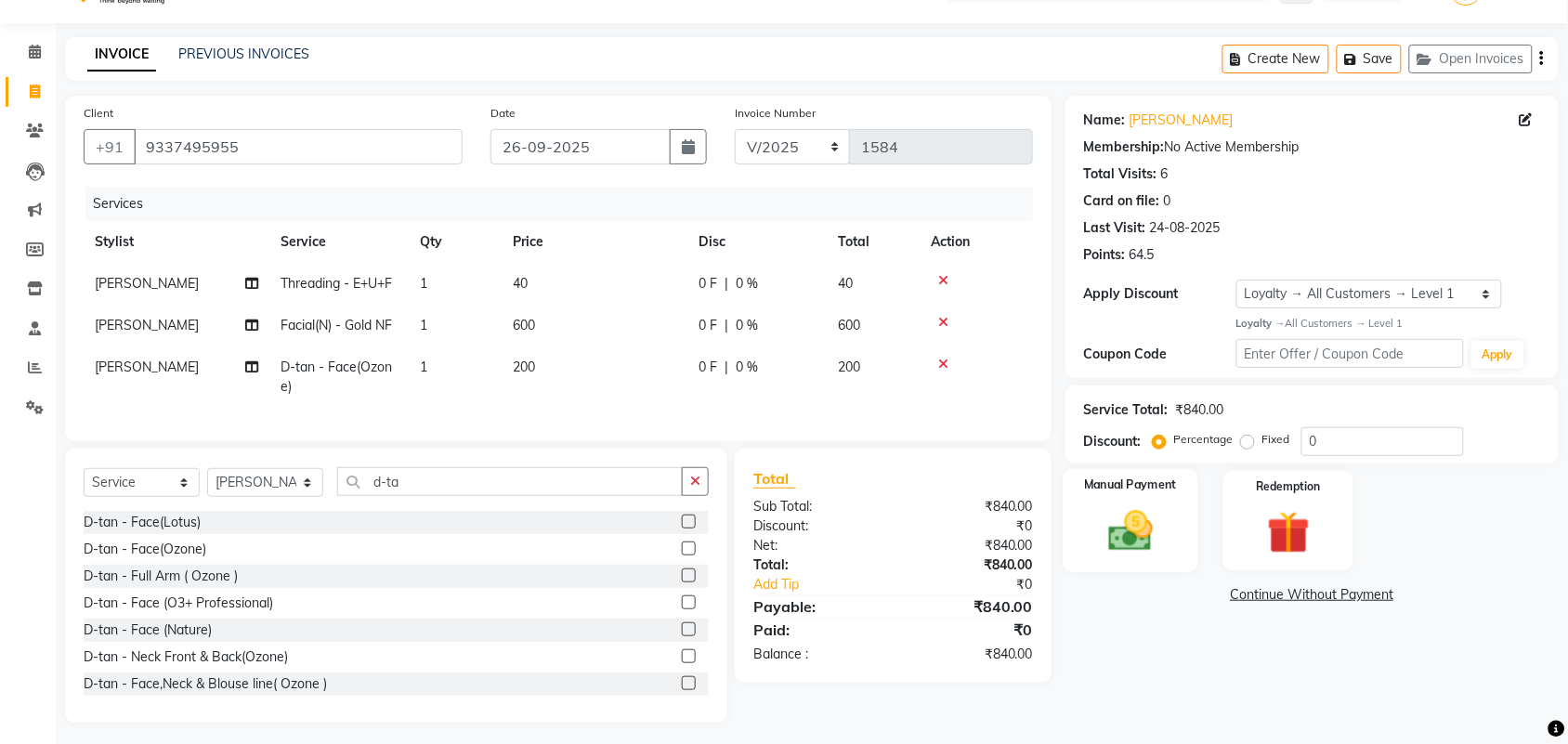
scroll to position [67, 0]
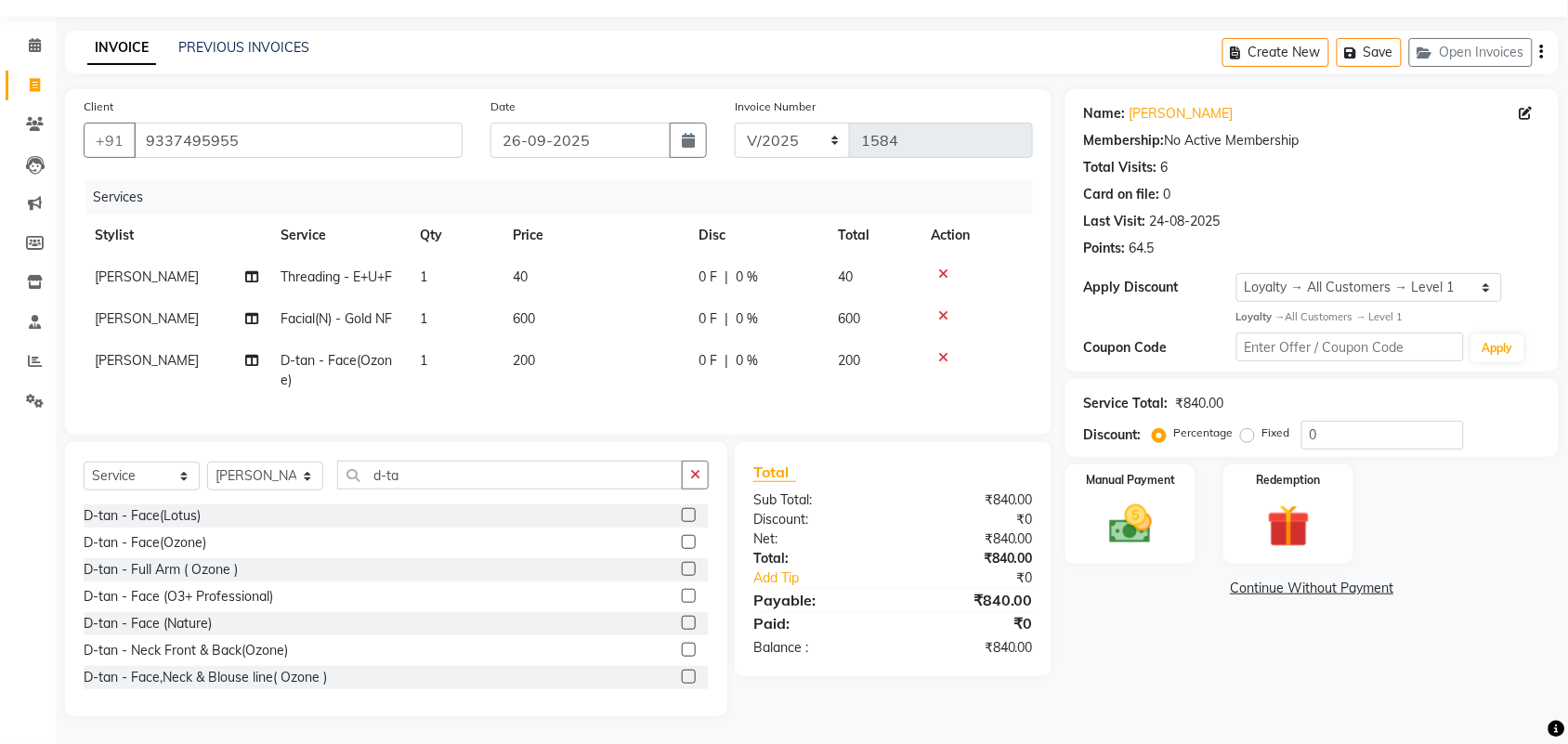
click at [1262, 425] on label "Fixed" at bounding box center [1276, 433] width 28 height 17
click at [1251, 427] on input "Fixed" at bounding box center [1251, 433] width 13 height 13
drag, startPoint x: 1323, startPoint y: 412, endPoint x: 1240, endPoint y: 433, distance: 85.6
click at [1241, 431] on div "Percentage Fixed 0" at bounding box center [1310, 435] width 308 height 29
click at [1175, 495] on div "Manual Payment" at bounding box center [1130, 514] width 135 height 104
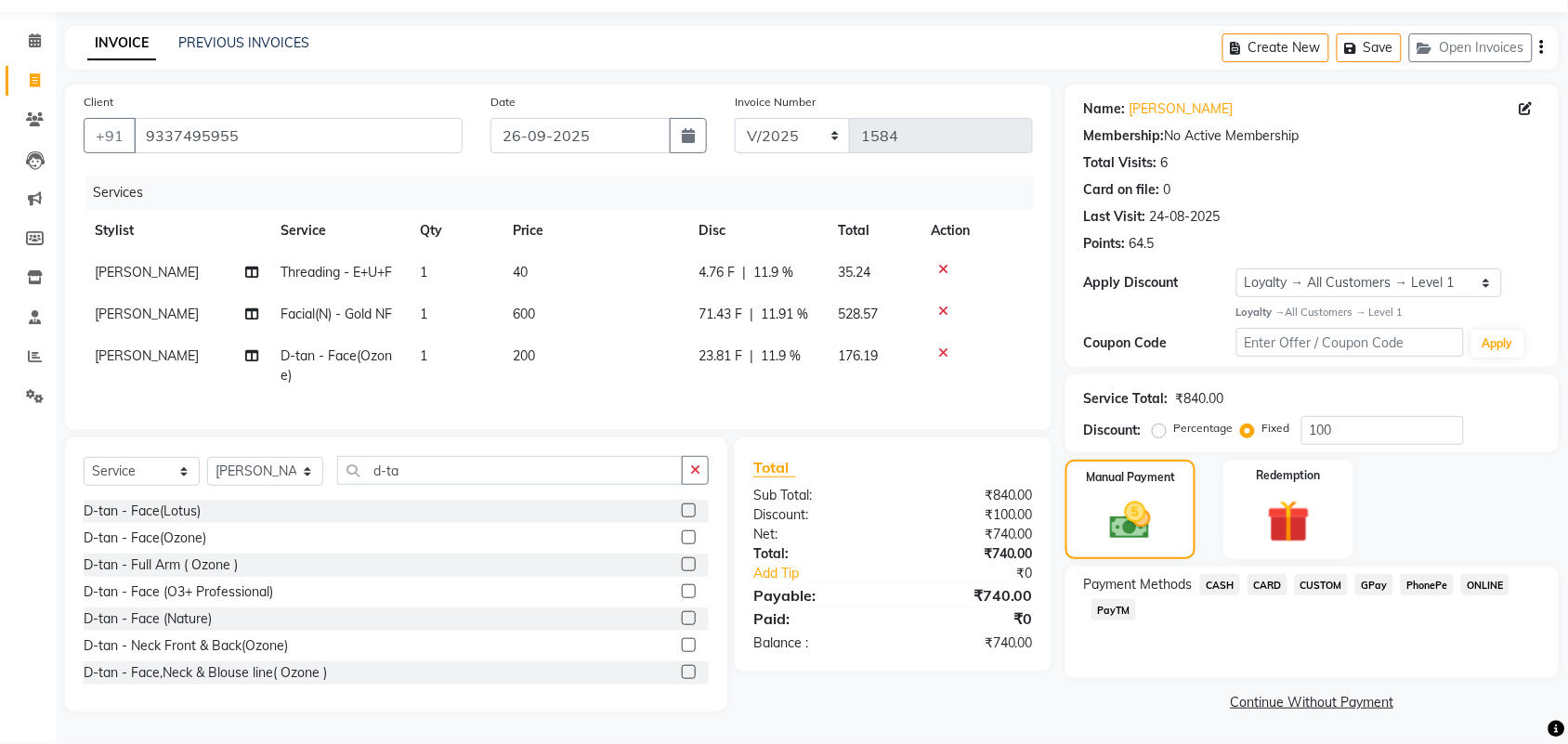
click at [1217, 574] on span "CASH" at bounding box center [1220, 585] width 40 height 21
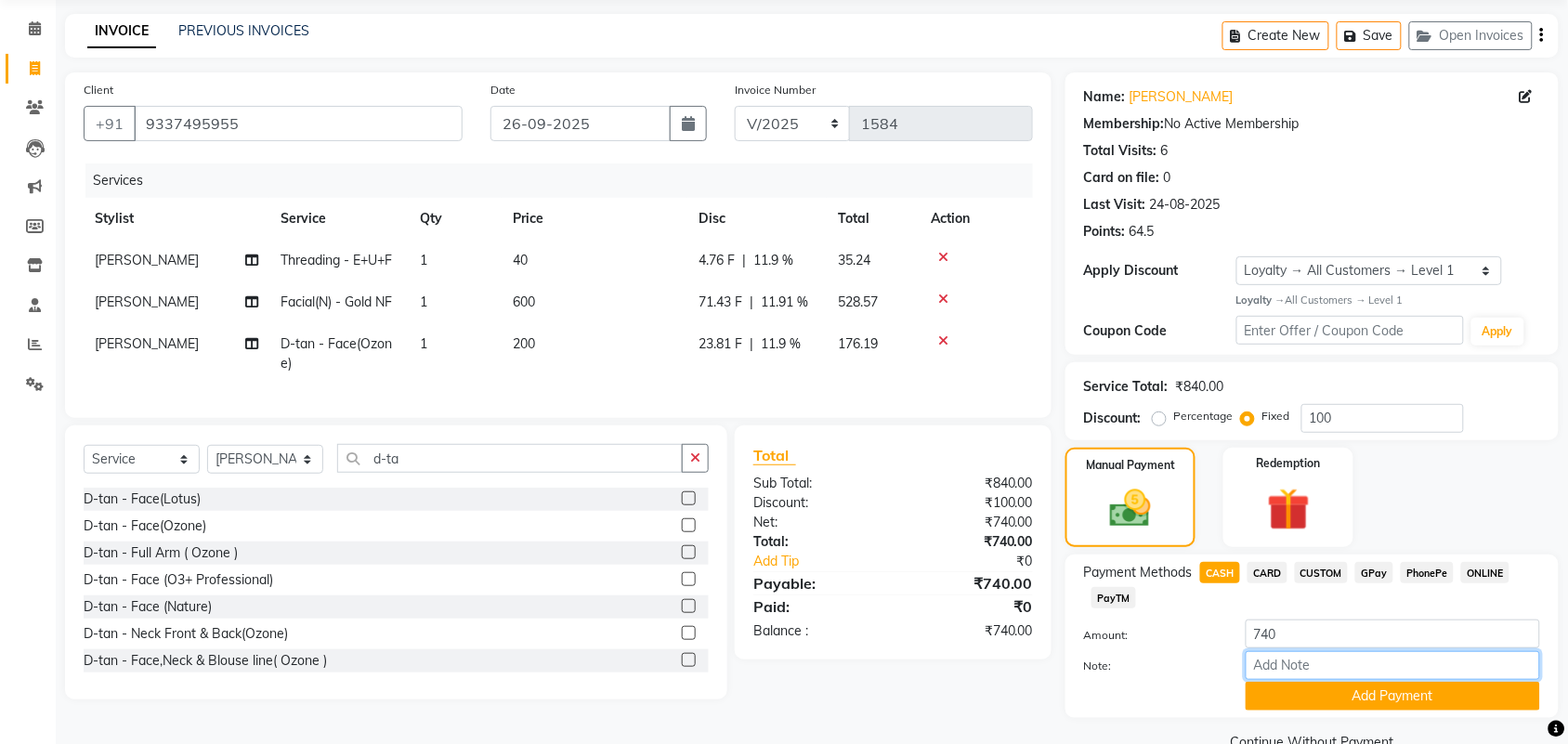
click at [1298, 663] on input "Note:" at bounding box center [1392, 666] width 294 height 29
drag, startPoint x: 1375, startPoint y: 670, endPoint x: 1089, endPoint y: 653, distance: 286.5
click at [1089, 653] on div "Note: GC100x1 Redeem" at bounding box center [1312, 667] width 484 height 31
click at [1312, 690] on button "Add Payment" at bounding box center [1392, 696] width 294 height 29
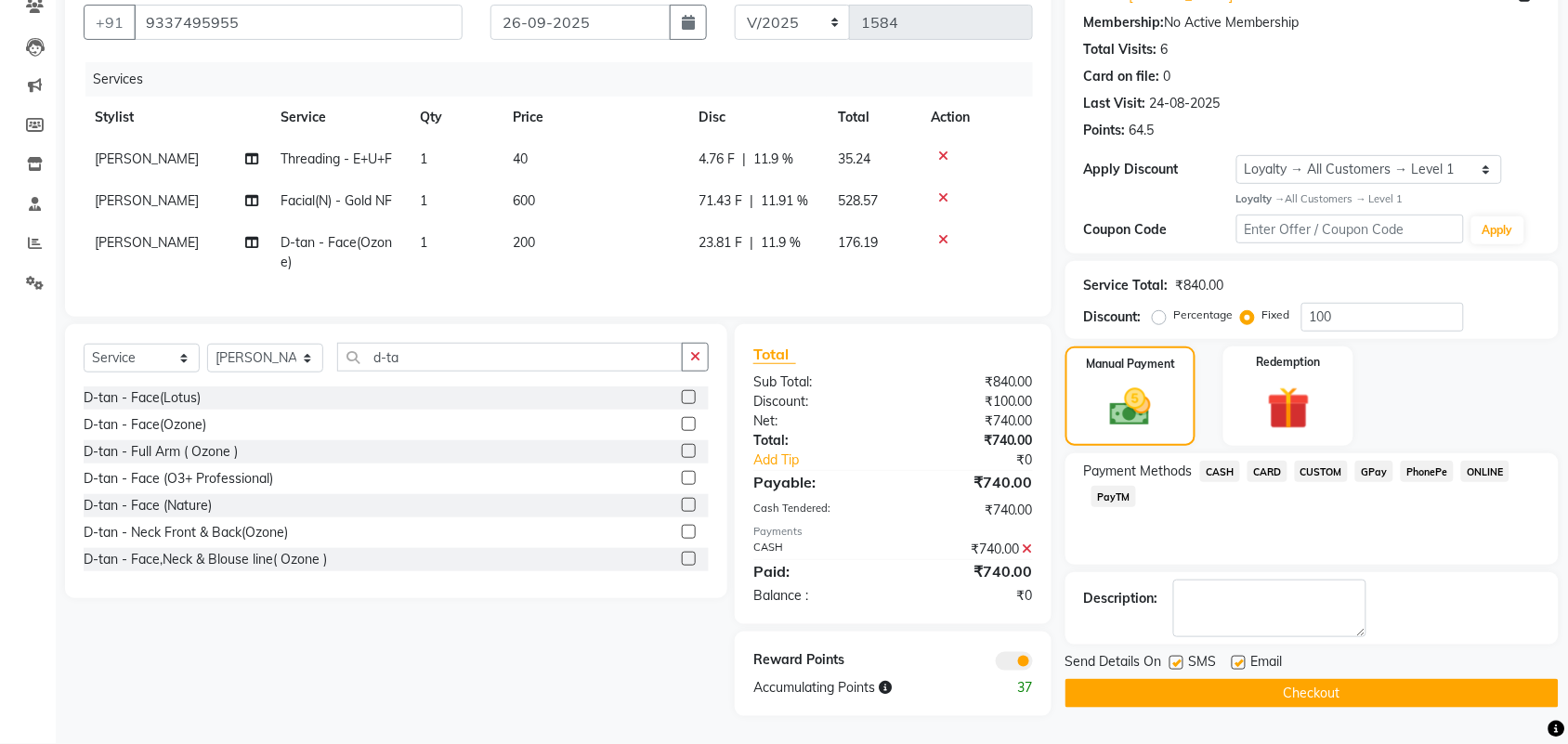
scroll to position [184, 0]
click at [1268, 588] on textarea at bounding box center [1269, 609] width 193 height 57
paste textarea "GC100x1 Redeem"
click at [1294, 679] on button "Checkout" at bounding box center [1312, 694] width 493 height 29
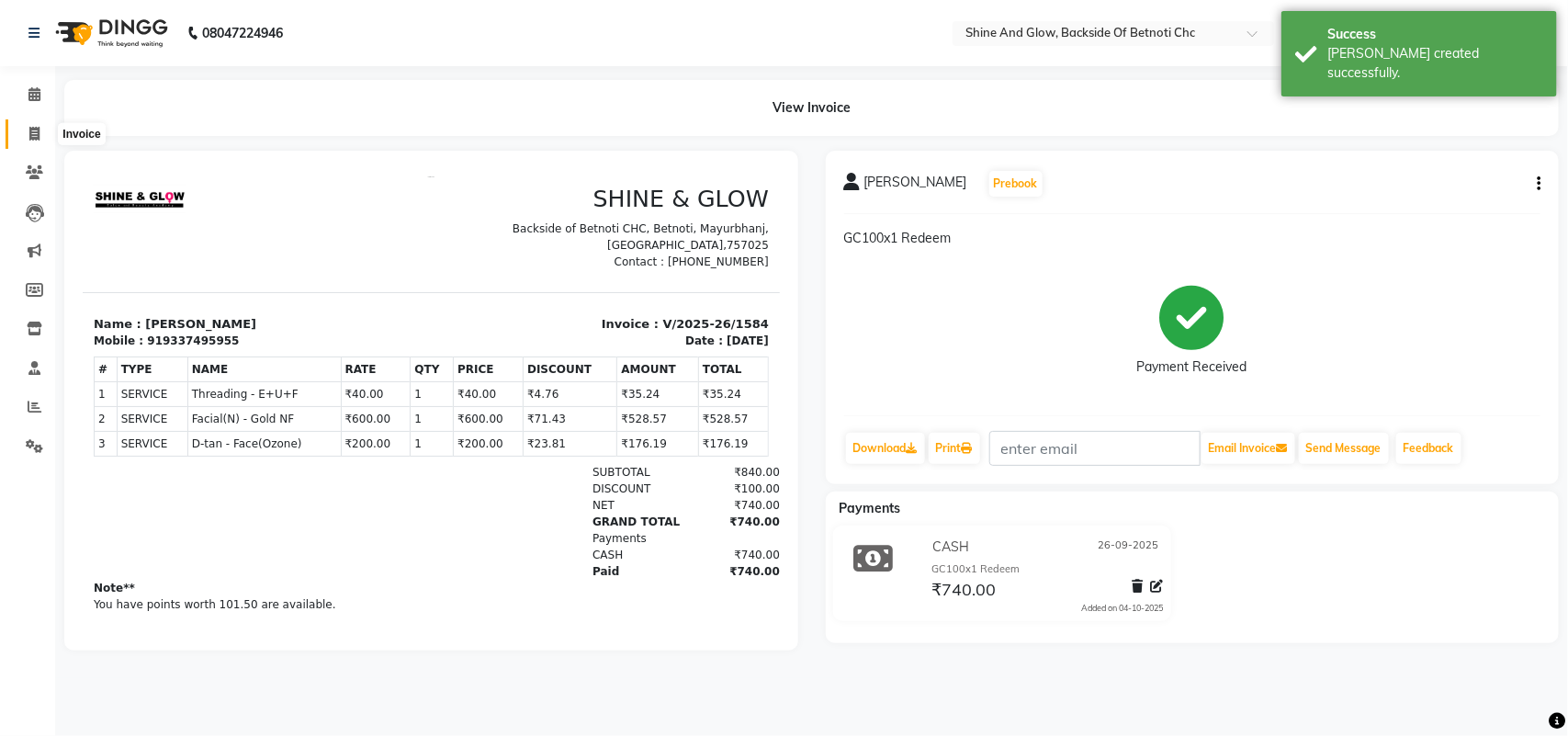
click at [34, 135] on icon at bounding box center [34, 134] width 10 height 14
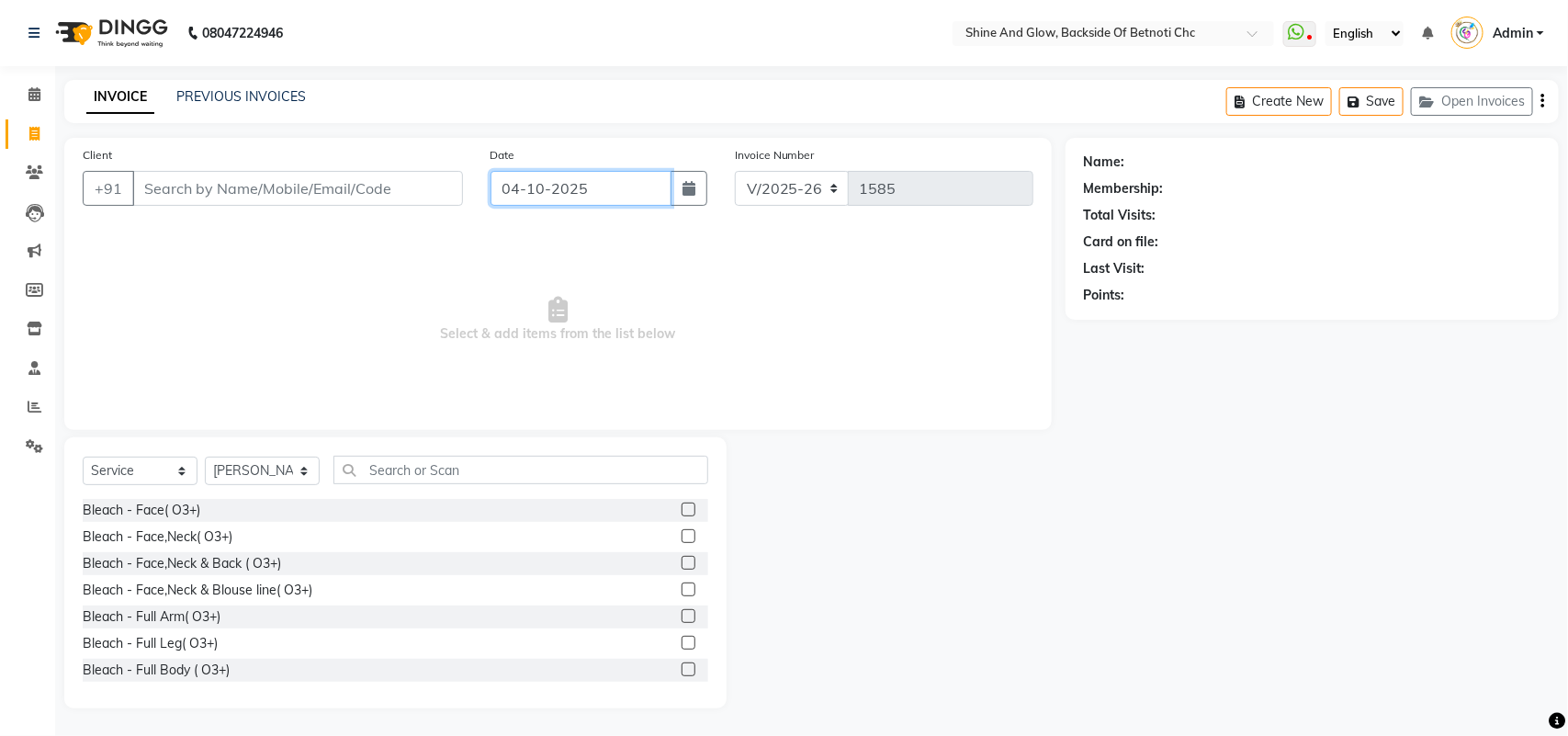
click at [510, 194] on input "04-10-2025" at bounding box center [581, 188] width 181 height 35
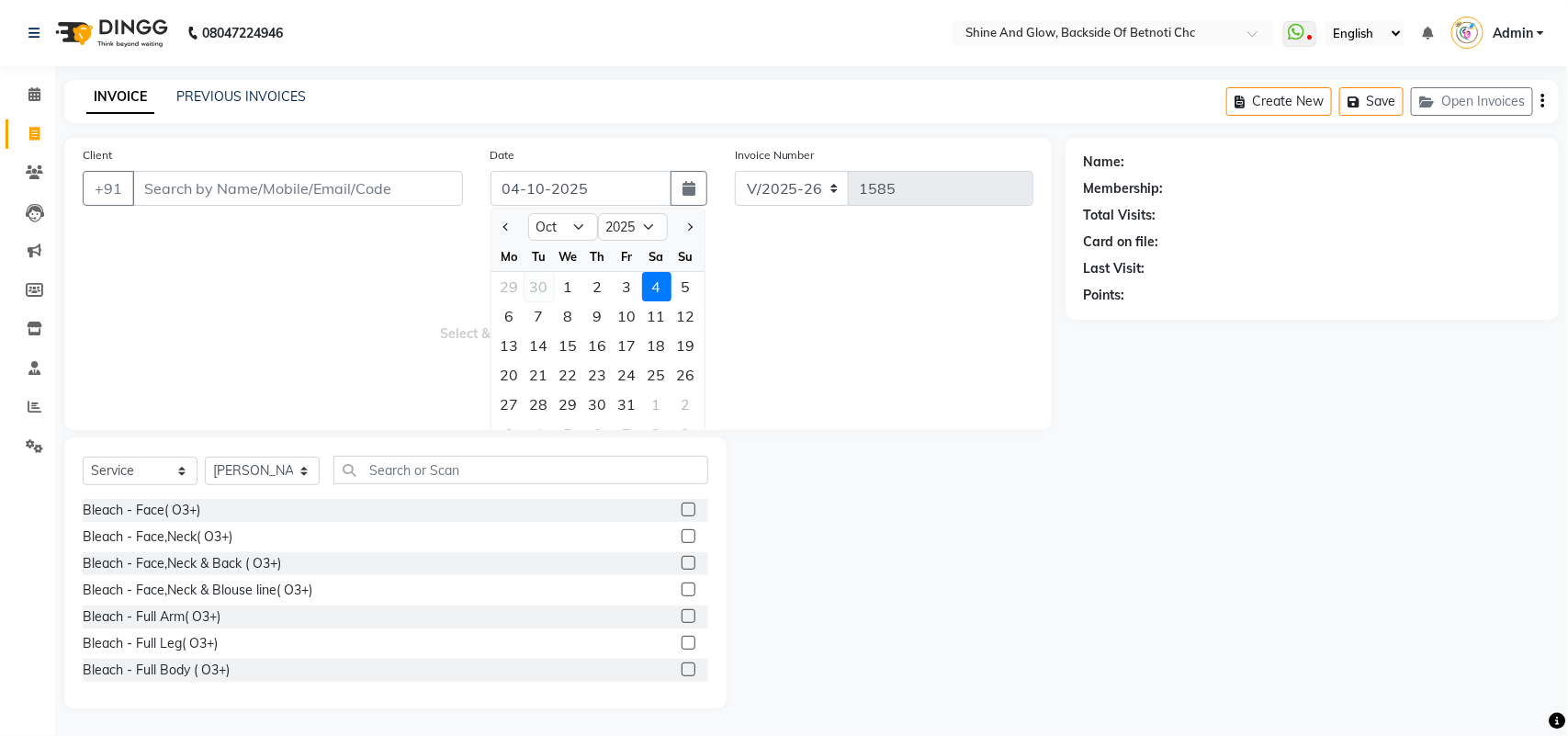
click at [533, 286] on div "30" at bounding box center [539, 286] width 29 height 29
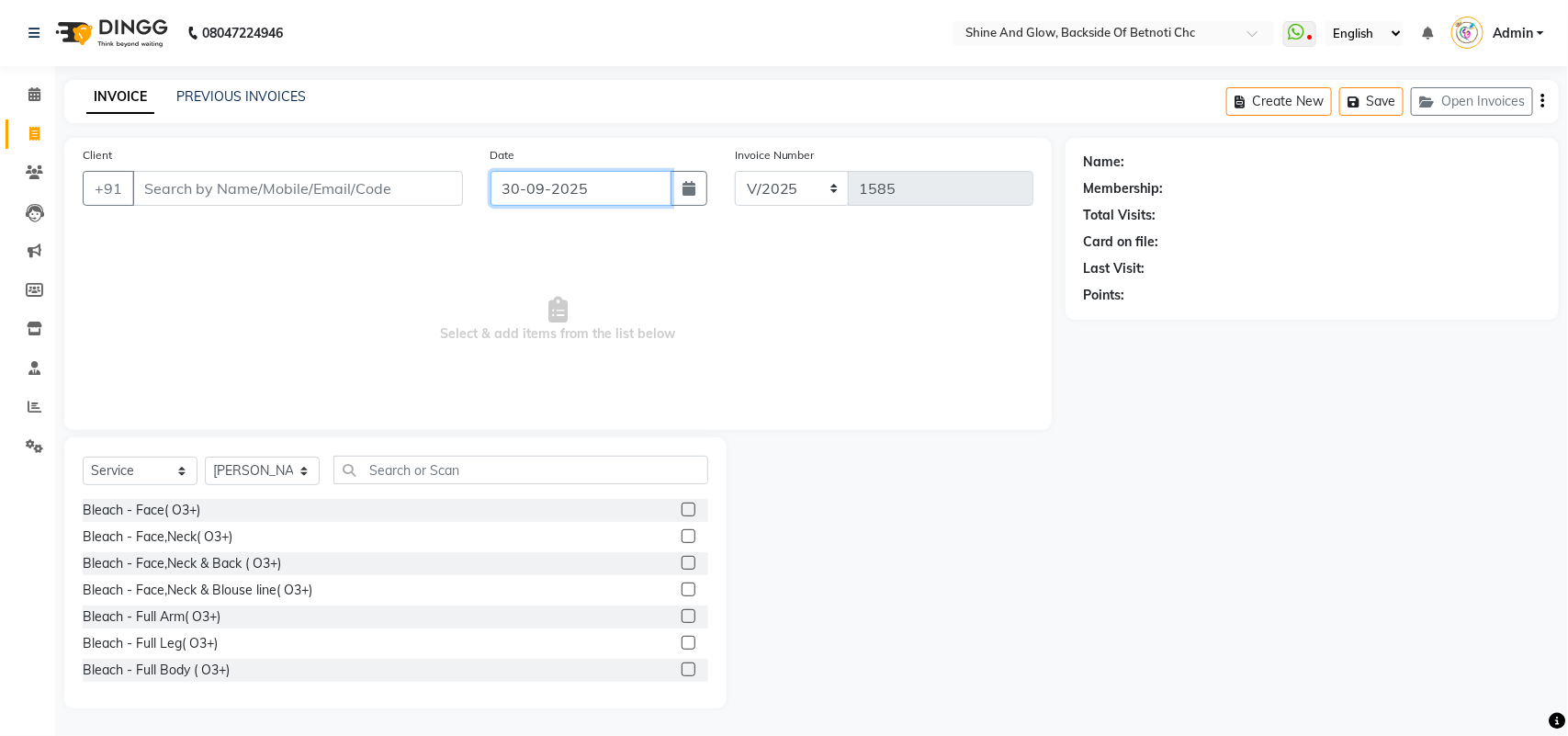
click at [558, 190] on input "30-09-2025" at bounding box center [581, 188] width 181 height 35
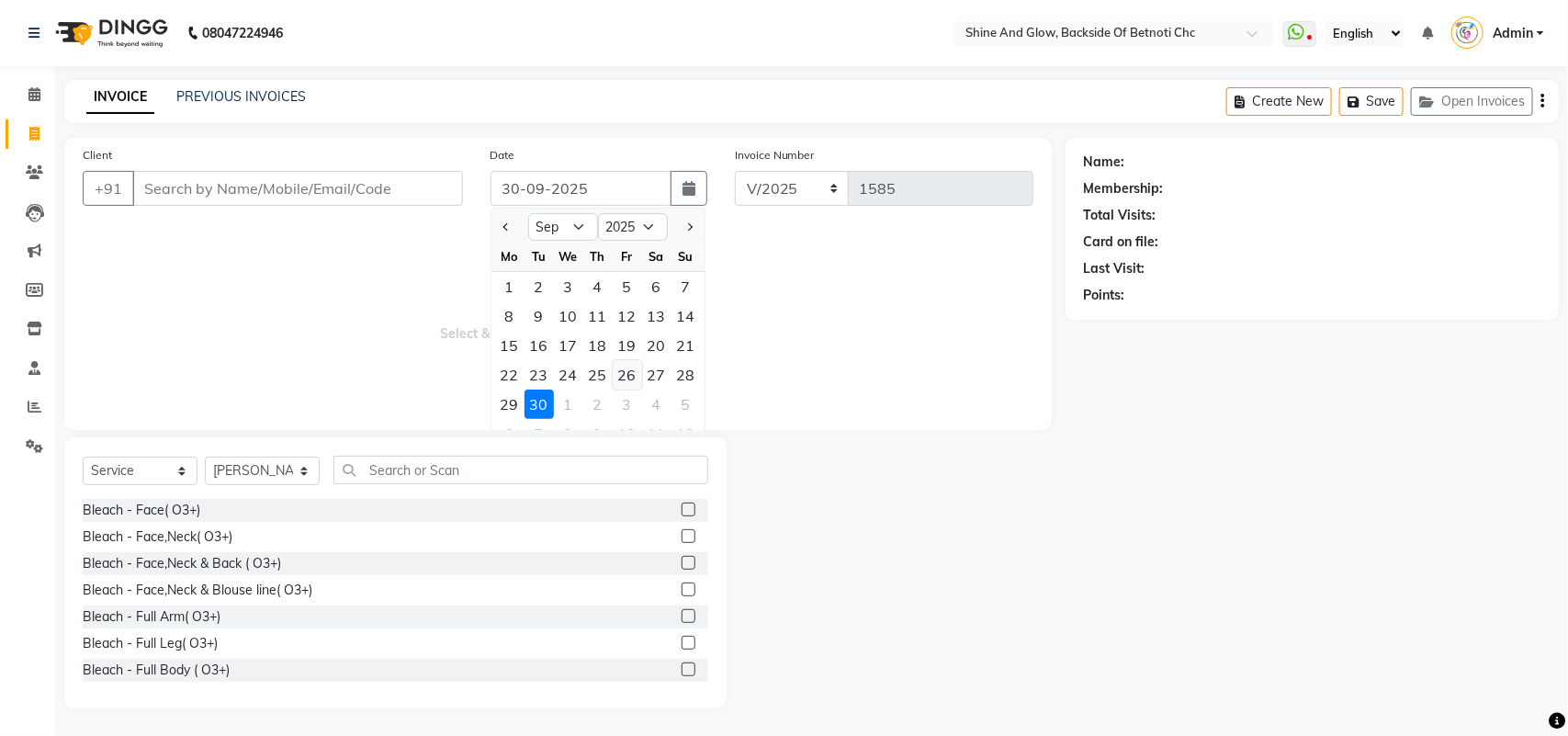
click at [631, 368] on div "26" at bounding box center [627, 374] width 29 height 29
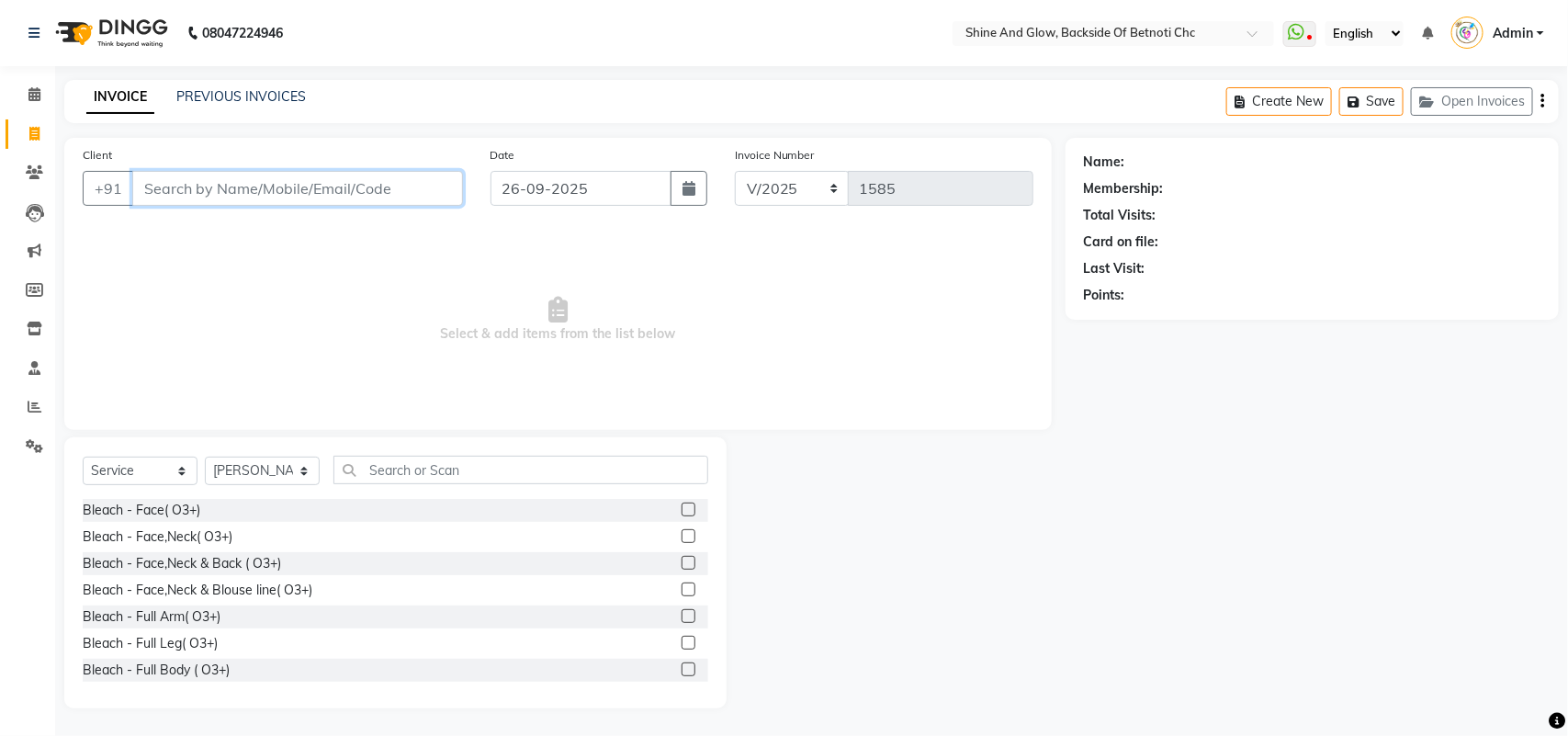
click at [404, 195] on input "Client" at bounding box center [297, 188] width 331 height 35
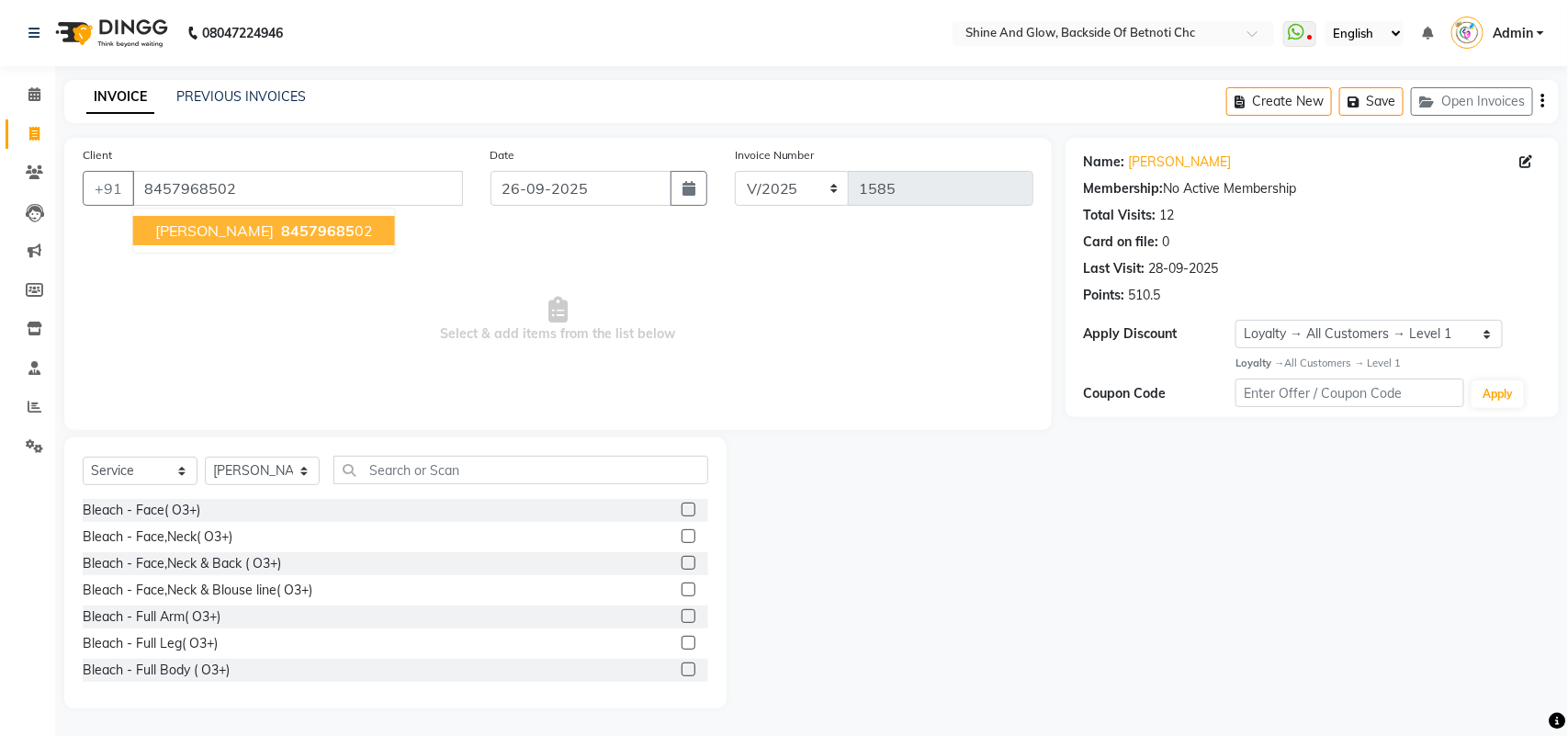
click at [313, 232] on span "84579685" at bounding box center [318, 231] width 73 height 19
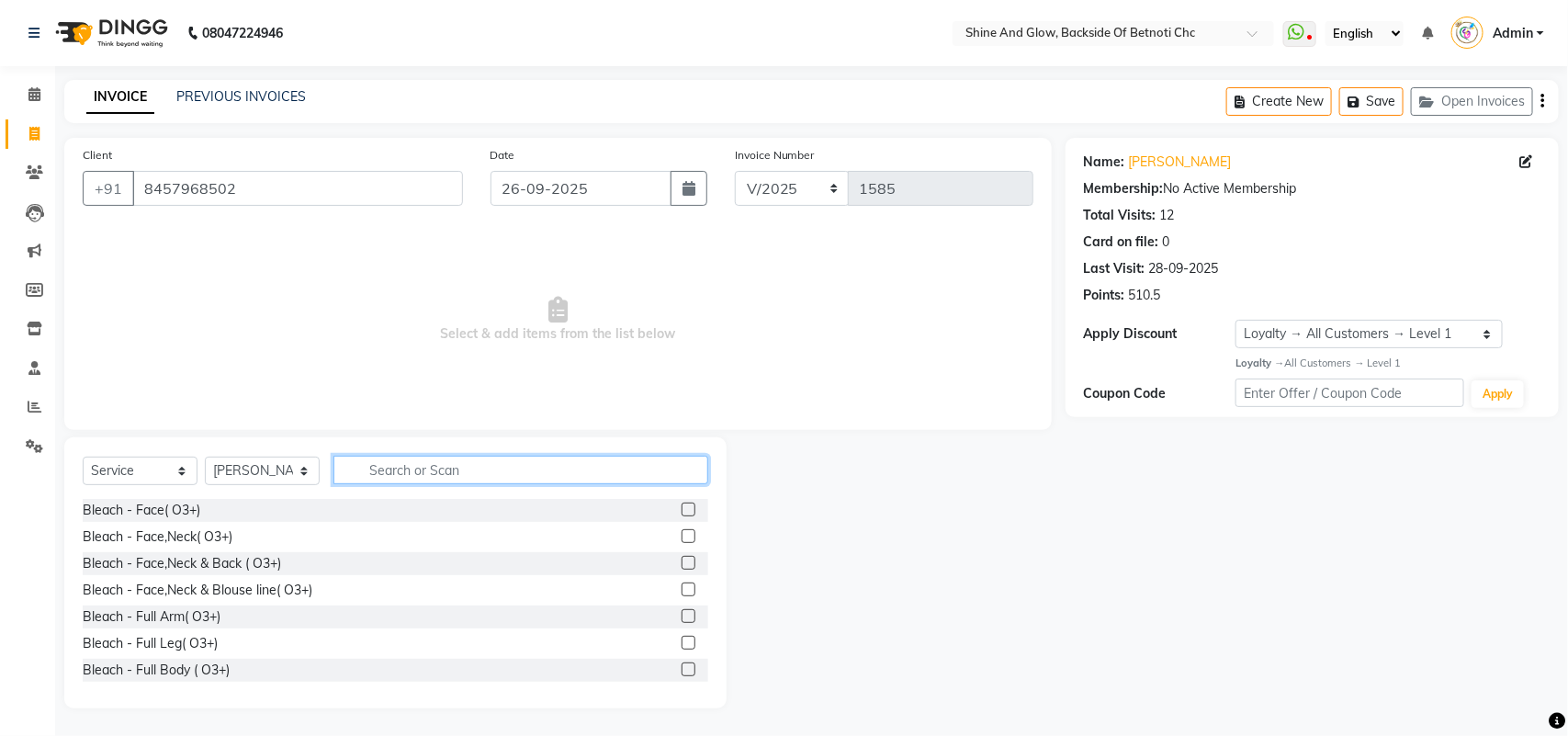
click at [384, 469] on input "text" at bounding box center [521, 470] width 375 height 28
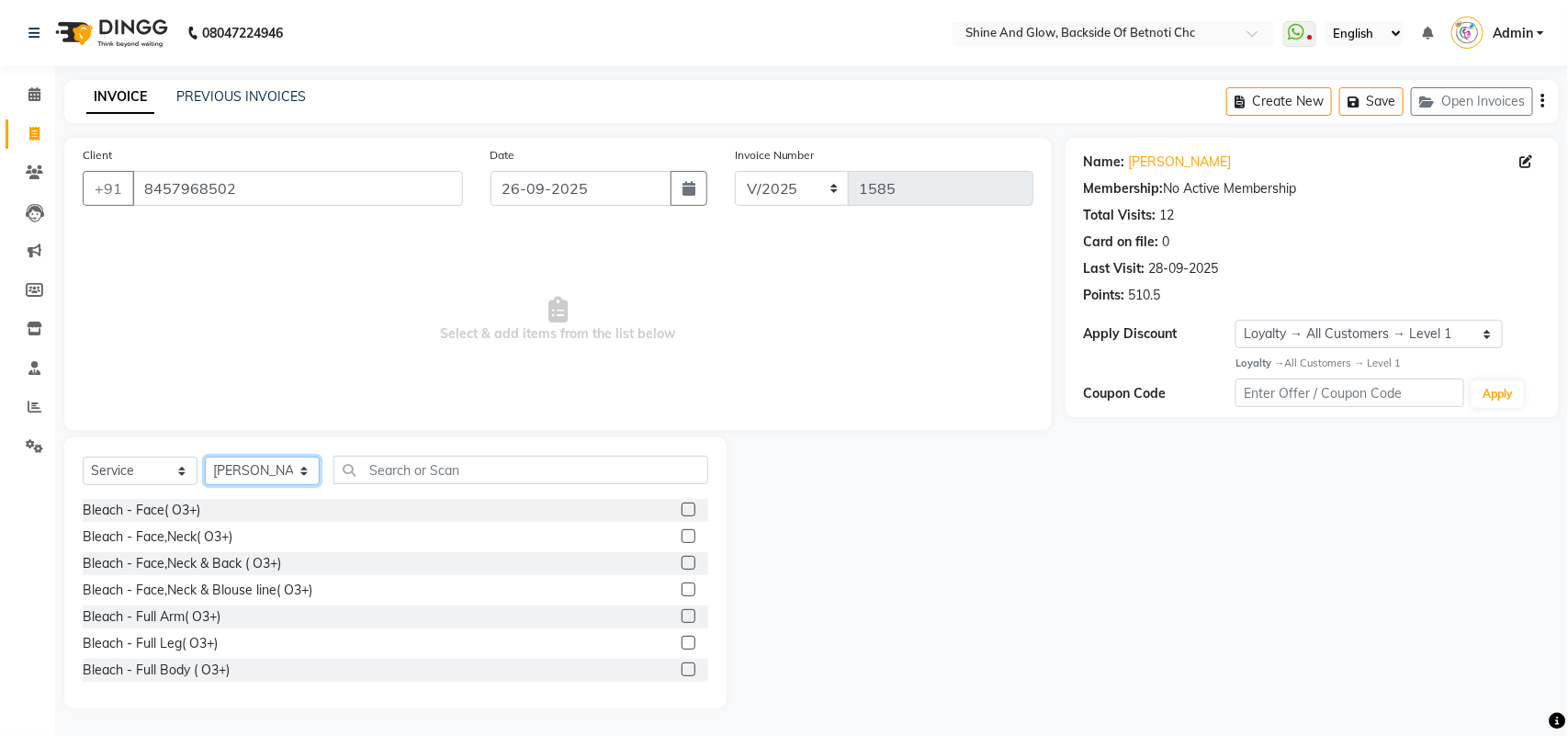
click at [268, 470] on select "Select Stylist [PERSON_NAME] Lipi [PERSON_NAME] [PERSON_NAME] Priya Mam" at bounding box center [263, 471] width 115 height 28
click at [205, 457] on select "Select Stylist [PERSON_NAME] Lipi [PERSON_NAME] [PERSON_NAME] Priya Mam" at bounding box center [263, 471] width 115 height 28
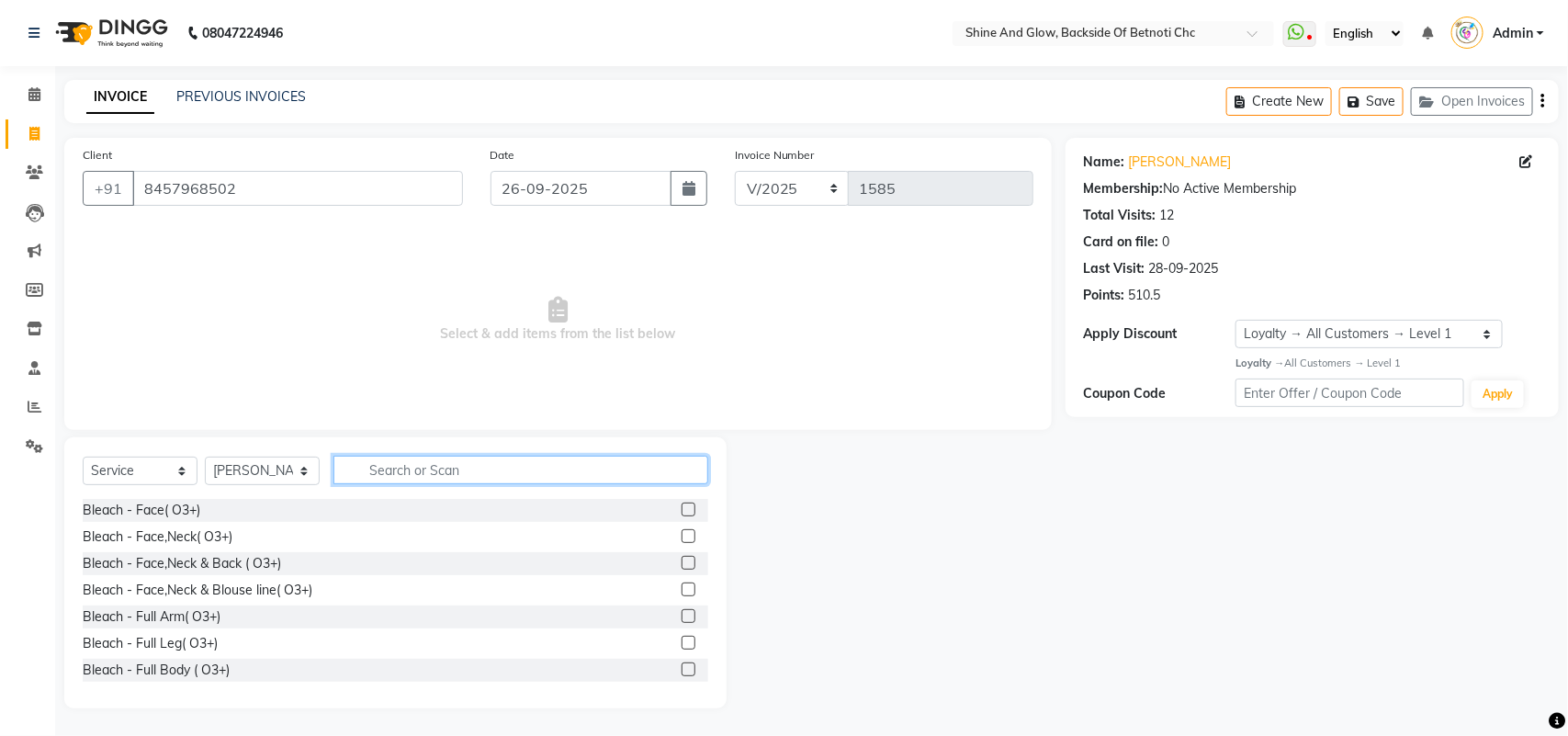
click at [391, 473] on input "text" at bounding box center [521, 470] width 375 height 28
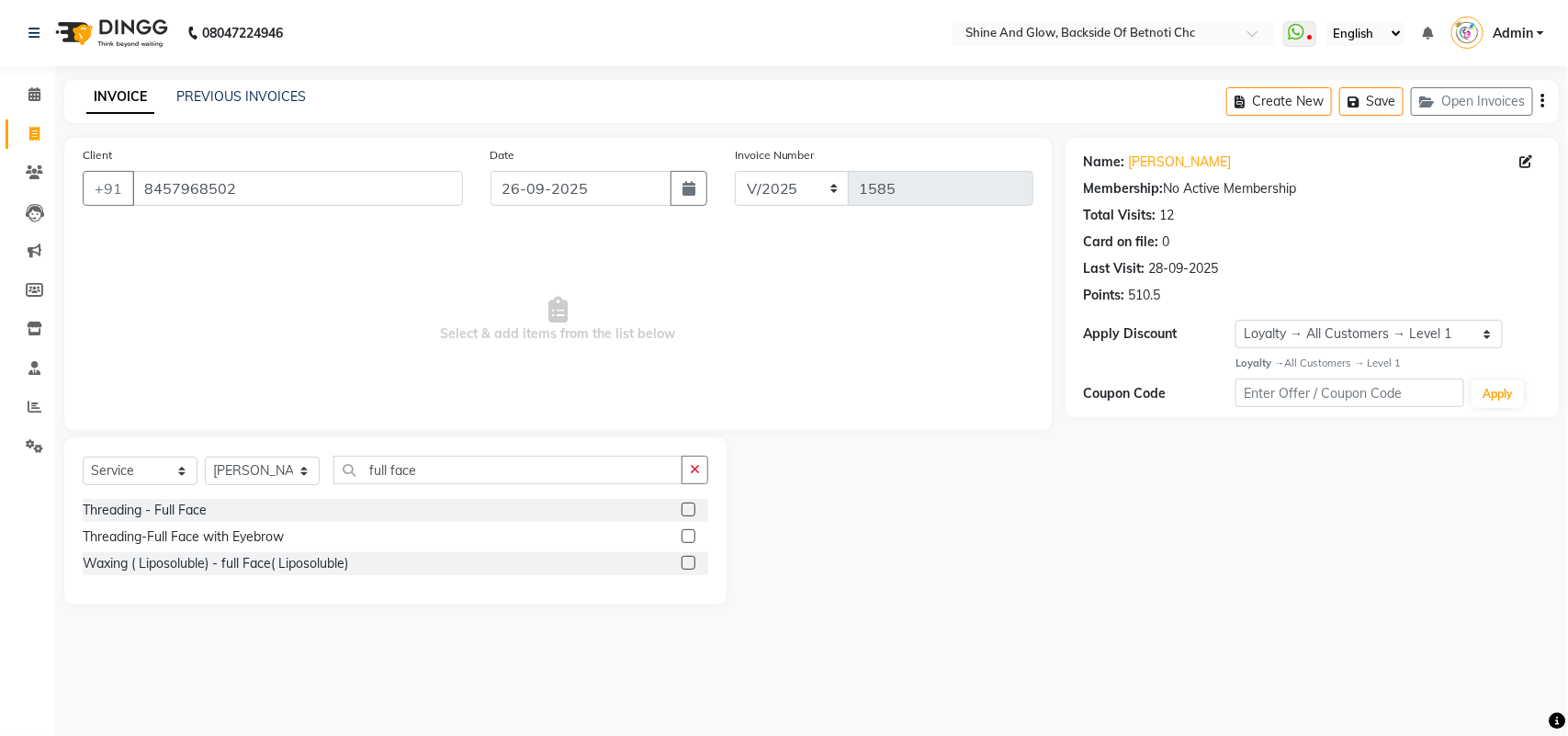
click at [683, 535] on label at bounding box center [688, 536] width 14 height 14
click at [683, 535] on input "checkbox" at bounding box center [687, 537] width 12 height 12
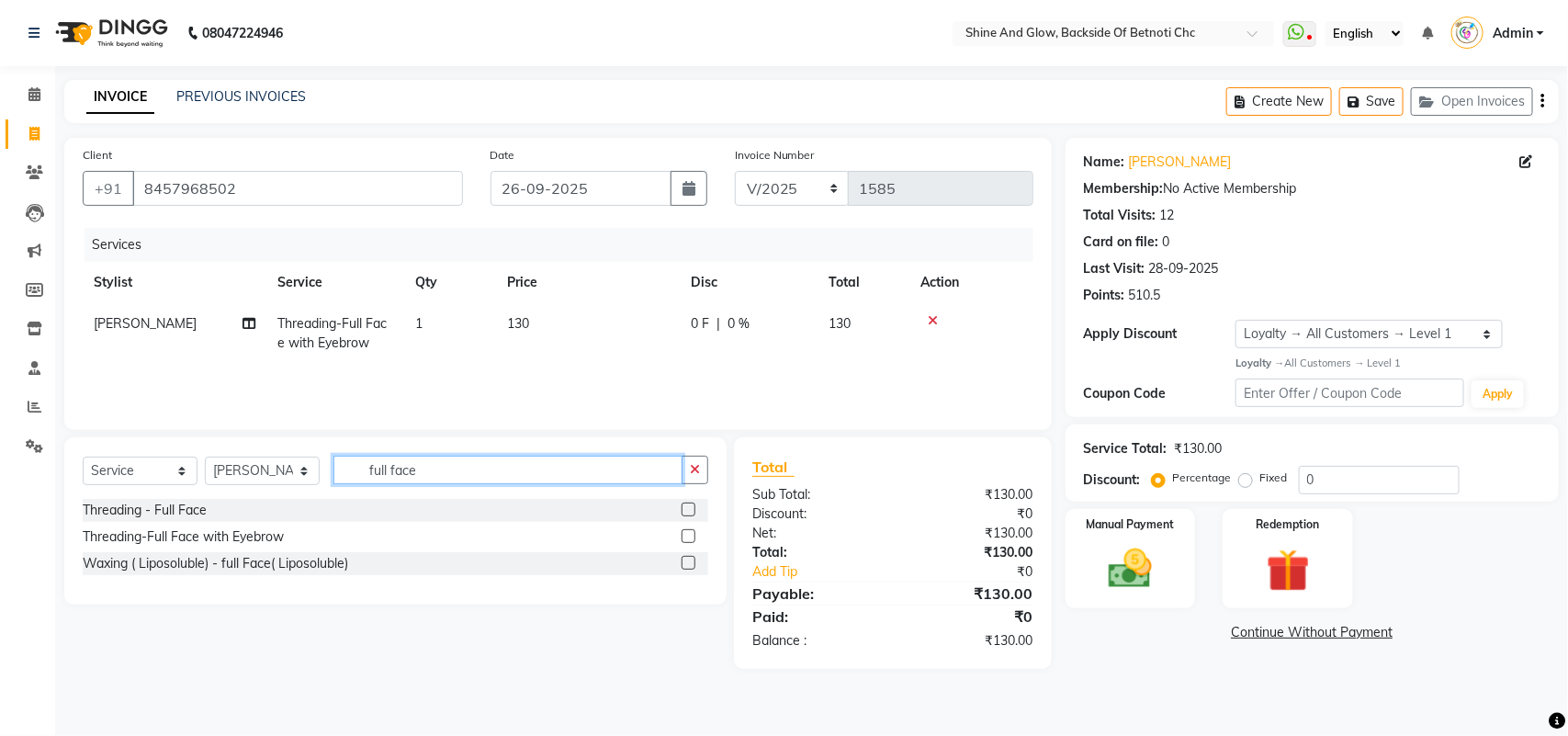
drag, startPoint x: 446, startPoint y: 466, endPoint x: 282, endPoint y: 458, distance: 164.2
click at [282, 458] on div "Select Service Product Membership Package Voucher Prepaid Gift Card Select Styl…" at bounding box center [396, 478] width 625 height 43
click at [283, 474] on select "Select Stylist [PERSON_NAME] Lipi [PERSON_NAME] [PERSON_NAME] Priya Mam" at bounding box center [263, 471] width 115 height 28
click at [205, 457] on select "Select Stylist [PERSON_NAME] Lipi [PERSON_NAME] [PERSON_NAME] Priya Mam" at bounding box center [263, 471] width 115 height 28
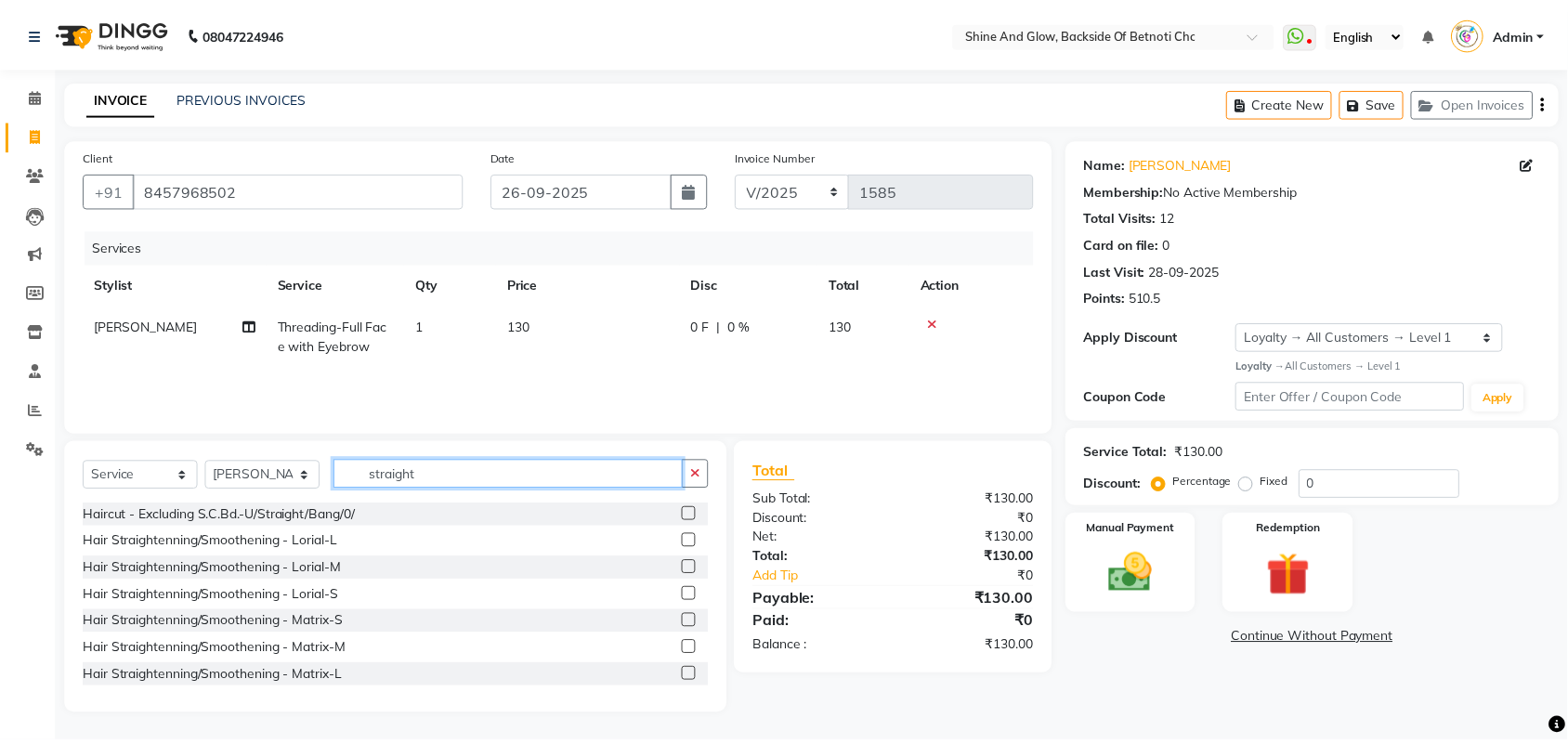
scroll to position [84, 0]
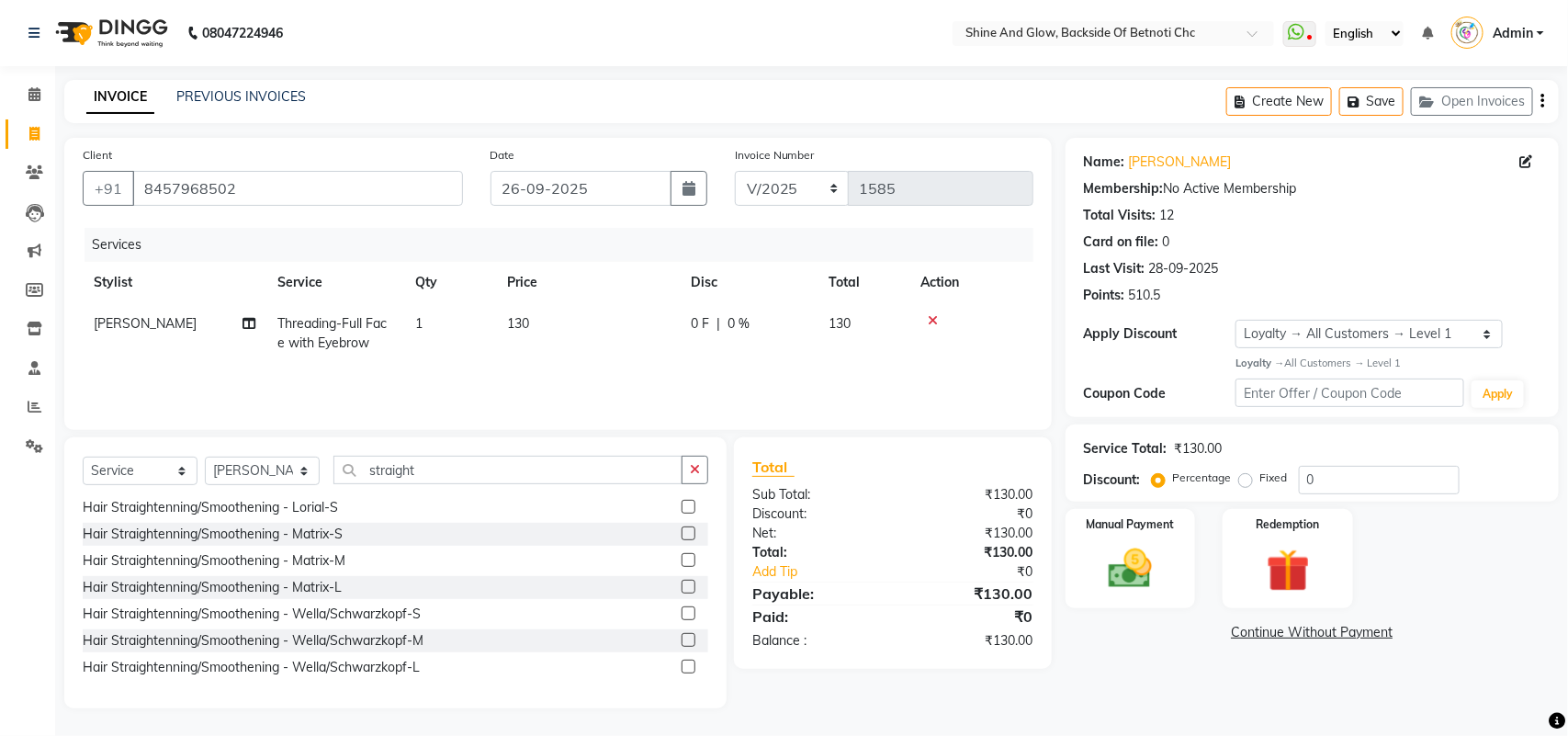
click at [682, 669] on label at bounding box center [688, 666] width 14 height 14
click at [682, 669] on input "checkbox" at bounding box center [687, 667] width 12 height 12
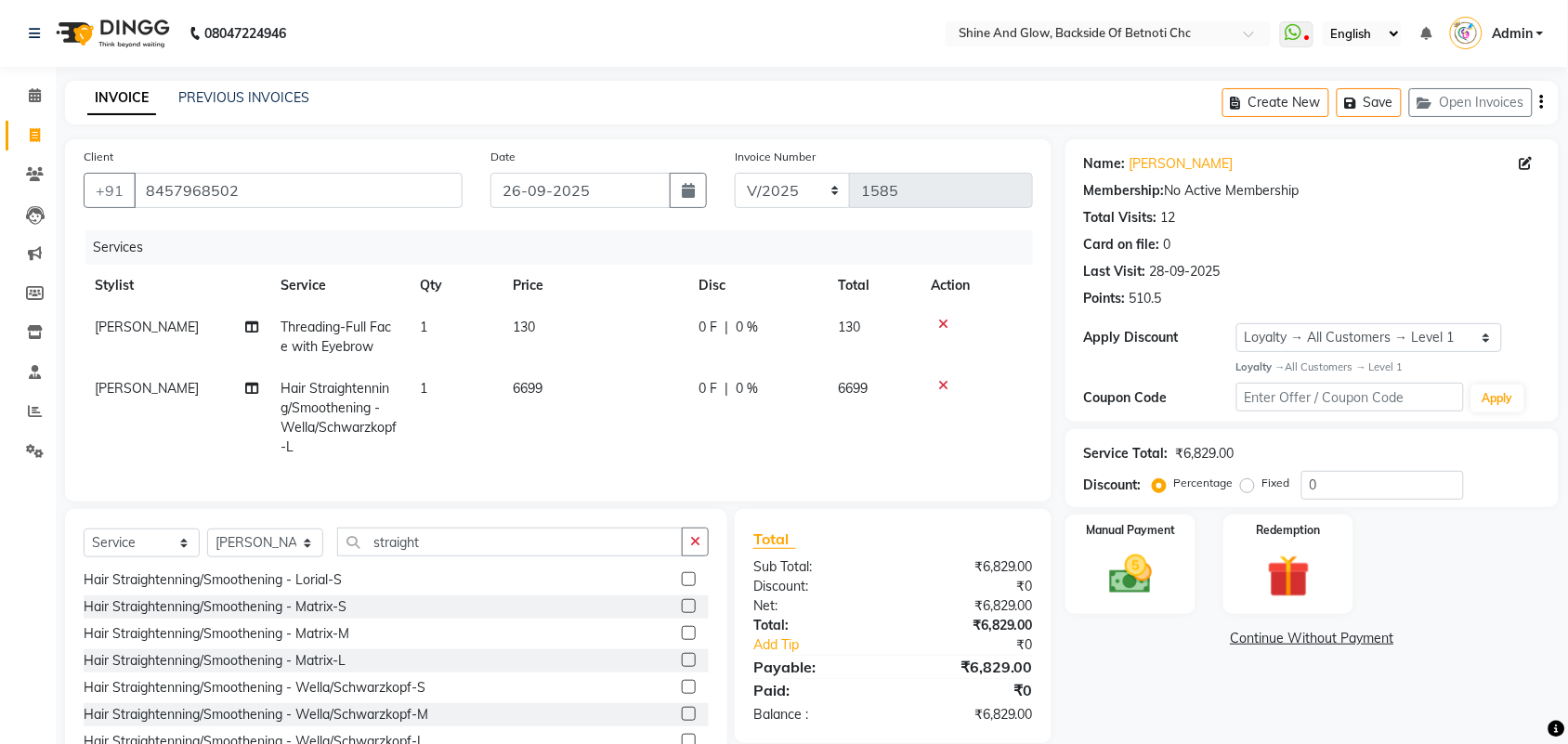
click at [703, 387] on span "0 F" at bounding box center [708, 389] width 19 height 19
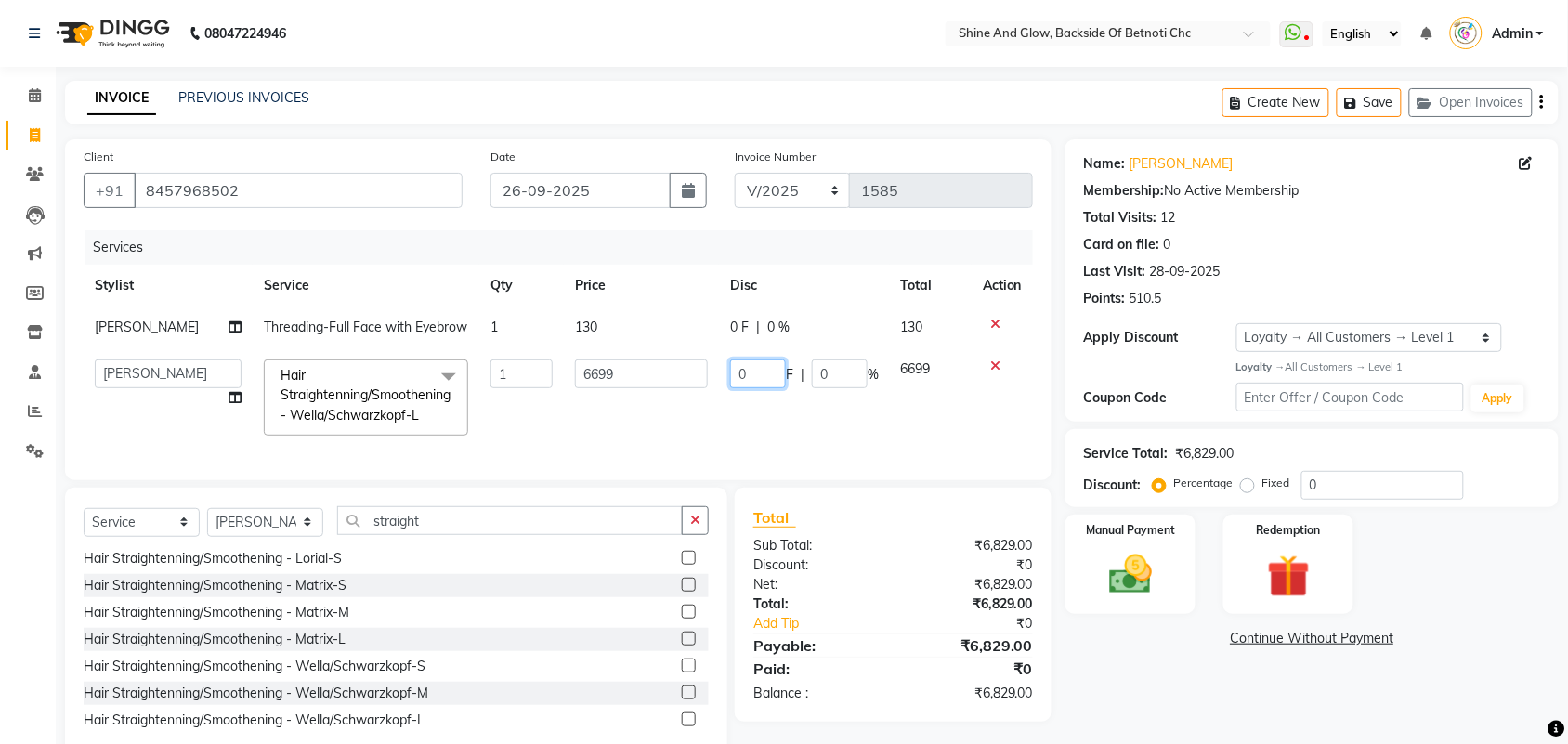
drag, startPoint x: 747, startPoint y: 389, endPoint x: 713, endPoint y: 381, distance: 34.9
click at [722, 382] on td "0 F | 0 %" at bounding box center [804, 397] width 171 height 98
click at [683, 435] on td "6699" at bounding box center [641, 397] width 155 height 98
click at [764, 388] on input "2200" at bounding box center [758, 374] width 56 height 29
click at [834, 447] on tr "[PERSON_NAME] Lipi [PERSON_NAME] [PERSON_NAME] Priya Mam Hair Straightenning/Sm…" at bounding box center [558, 397] width 949 height 98
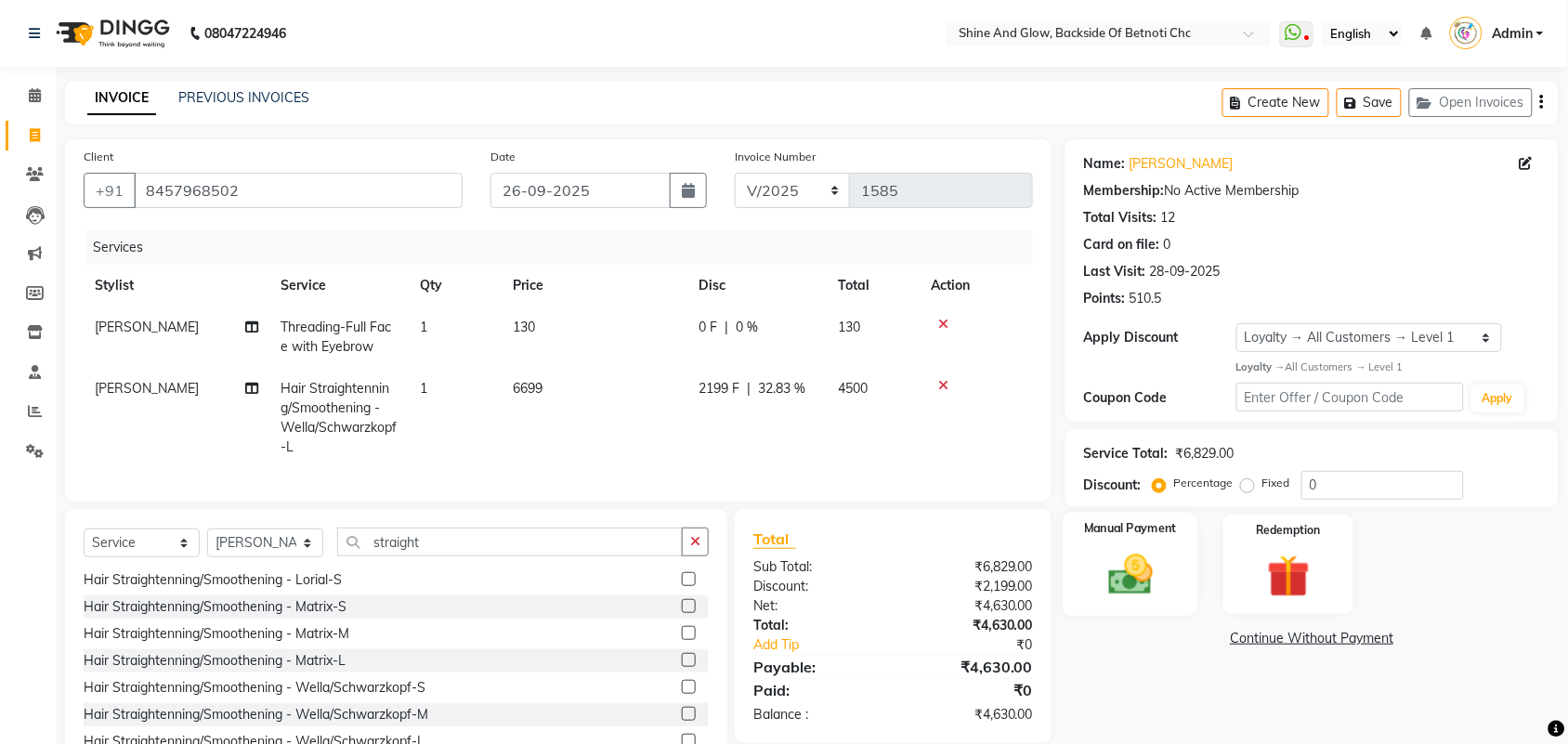
click at [1141, 528] on label "Manual Payment" at bounding box center [1131, 529] width 93 height 18
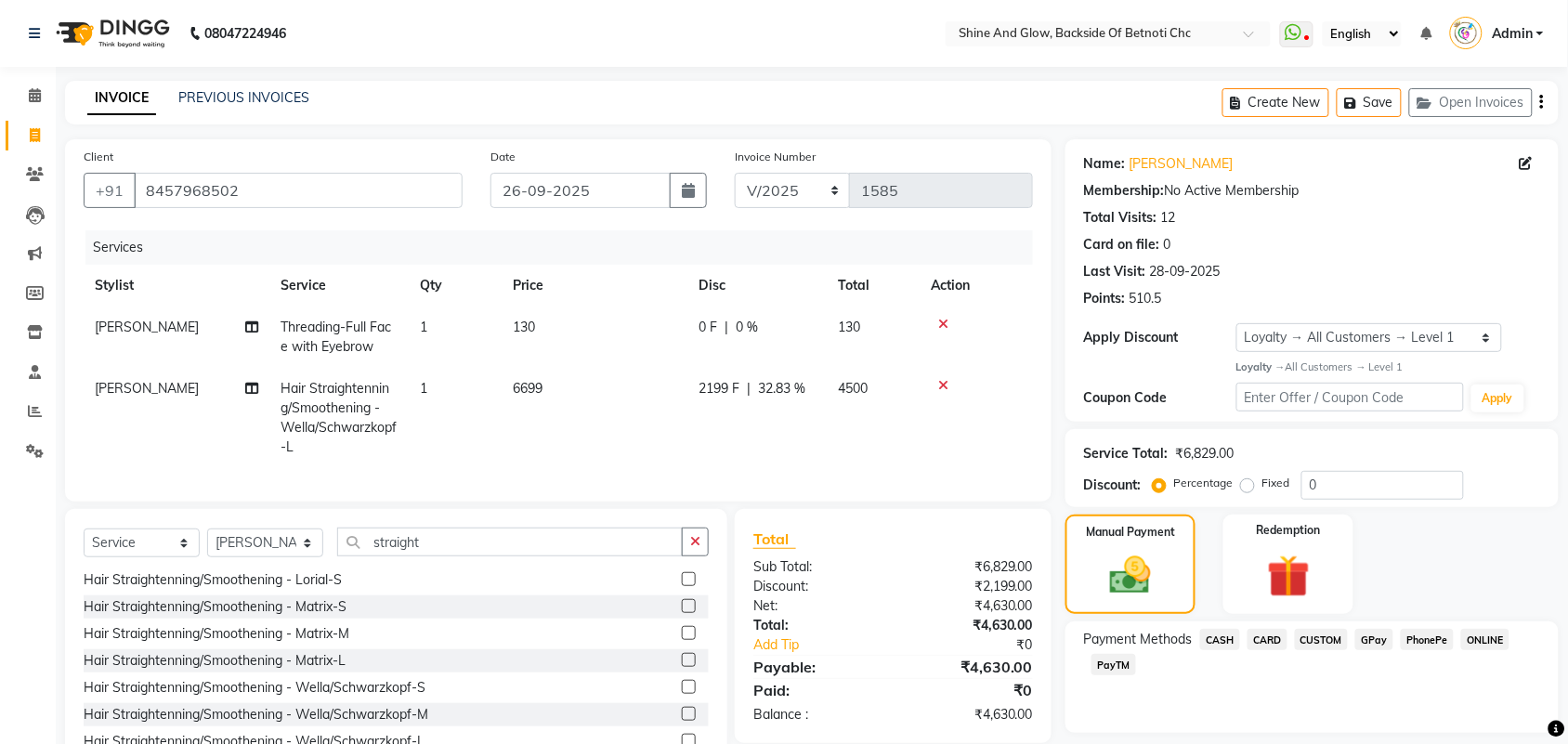
click at [1428, 644] on span "PhonePe" at bounding box center [1427, 639] width 53 height 21
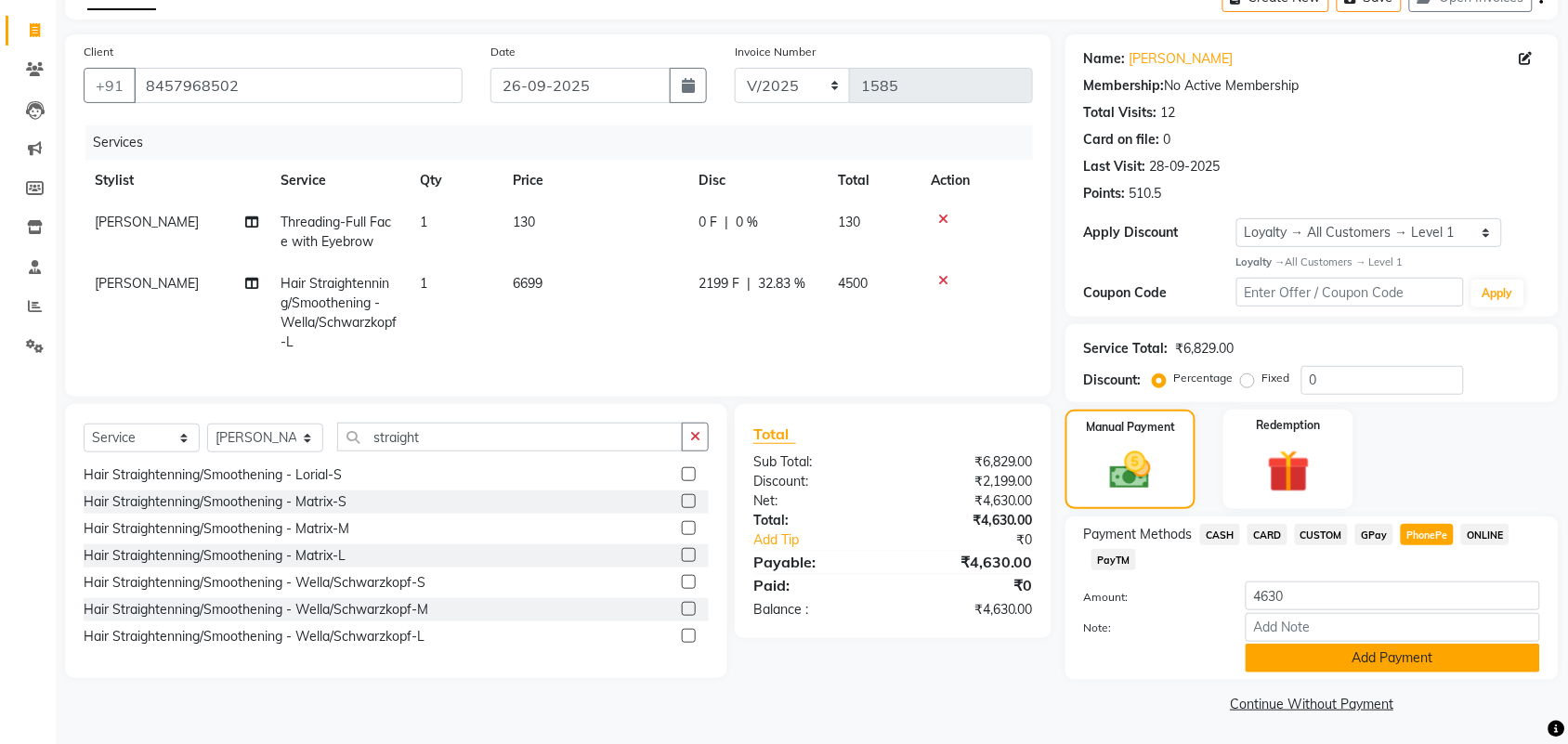
click at [1385, 653] on button "Add Payment" at bounding box center [1392, 658] width 294 height 29
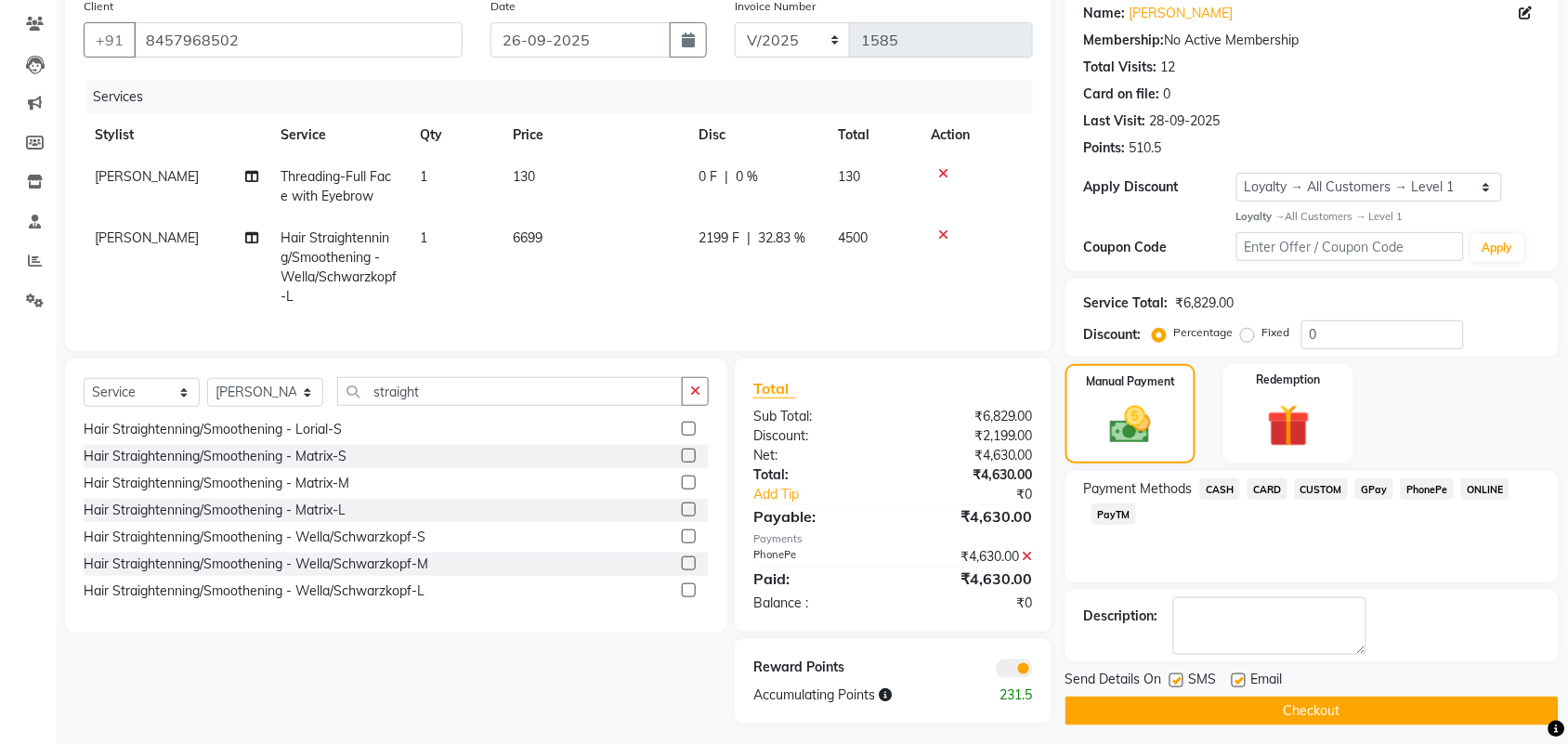
scroll to position [173, 0]
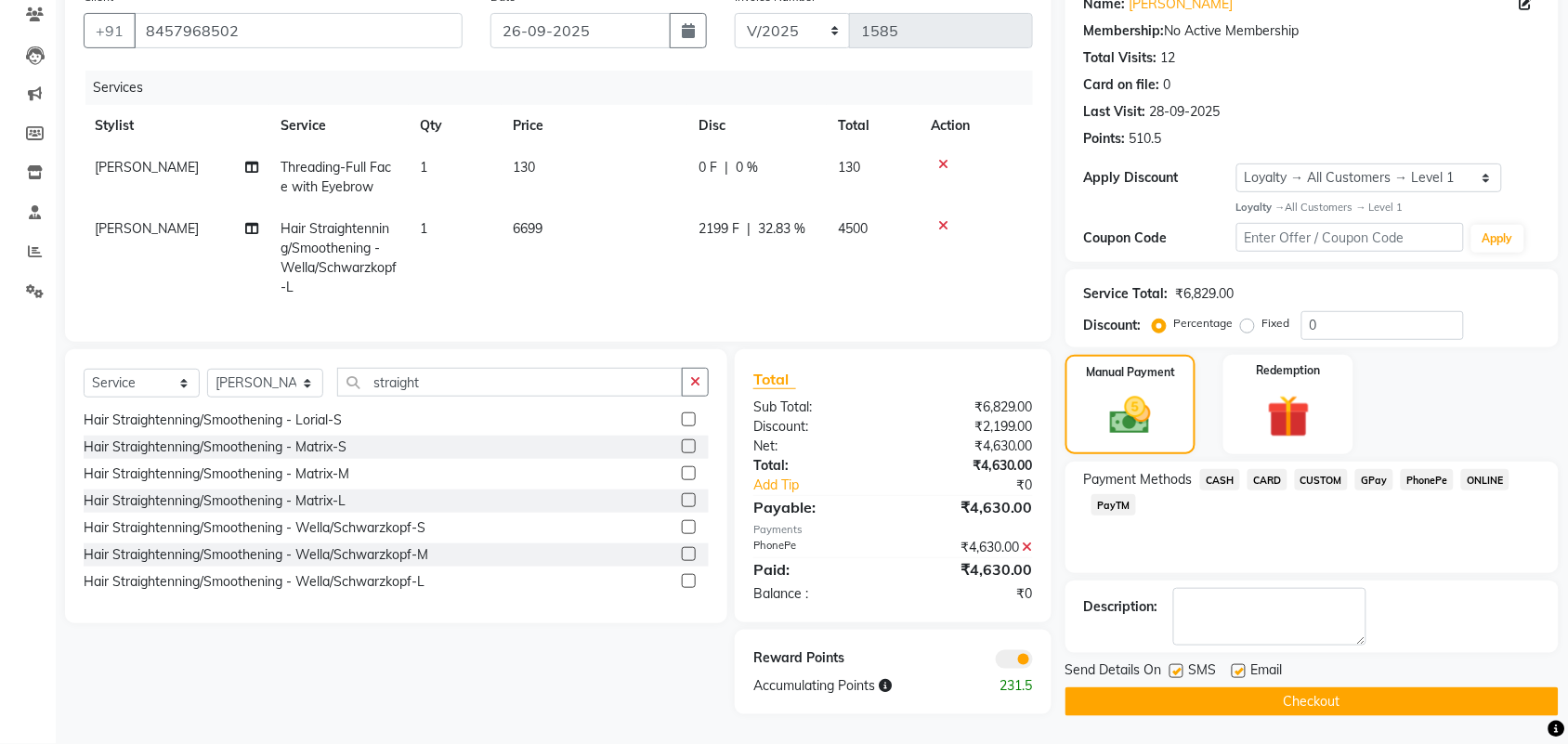
click at [1302, 688] on button "Checkout" at bounding box center [1312, 702] width 493 height 29
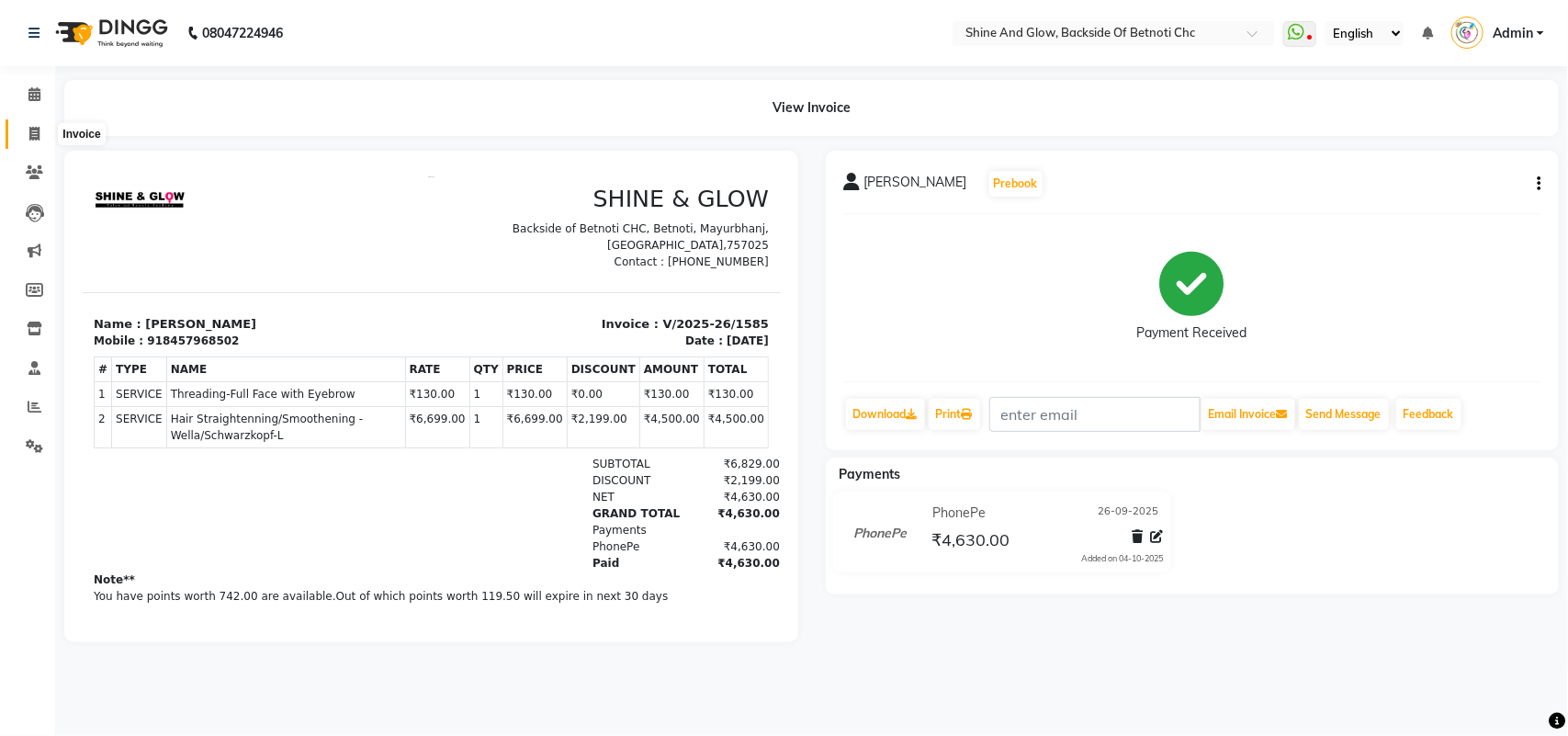
click at [29, 132] on icon at bounding box center [34, 134] width 10 height 14
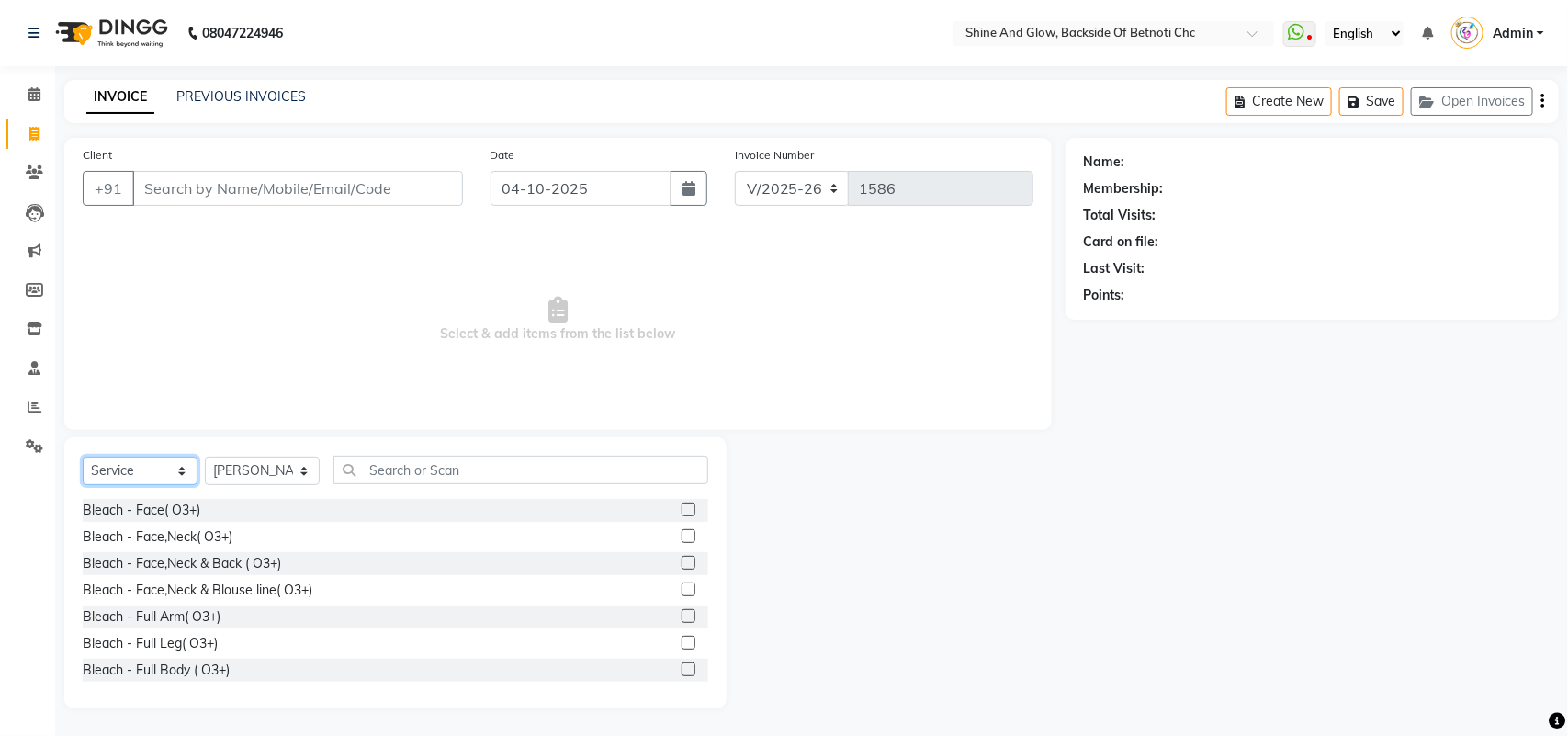
click at [154, 471] on select "Select Service Product Membership Package Voucher Prepaid Gift Card" at bounding box center [140, 471] width 115 height 28
click at [83, 457] on select "Select Service Product Membership Package Voucher Prepaid Gift Card" at bounding box center [140, 471] width 115 height 28
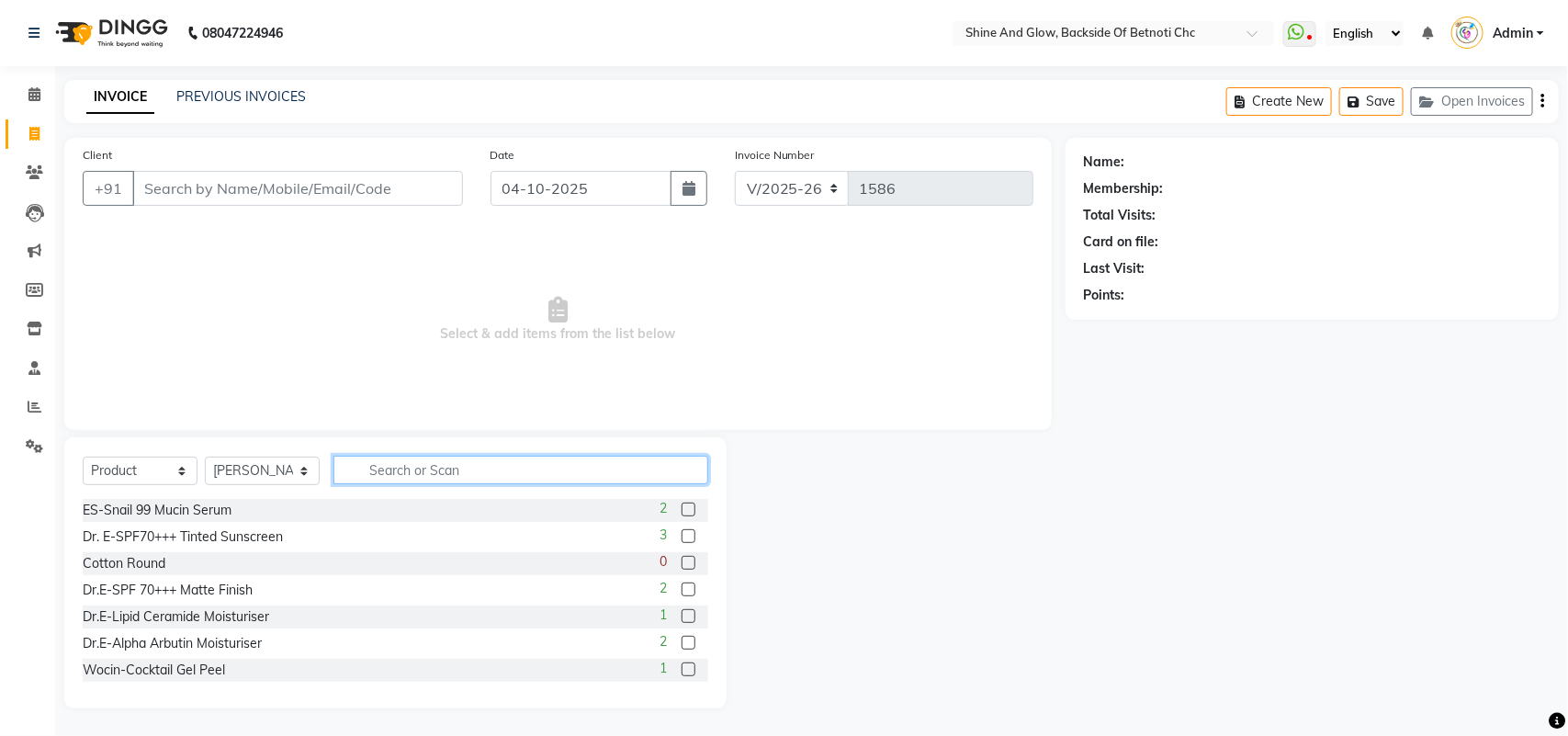
click at [372, 465] on input "text" at bounding box center [521, 470] width 375 height 28
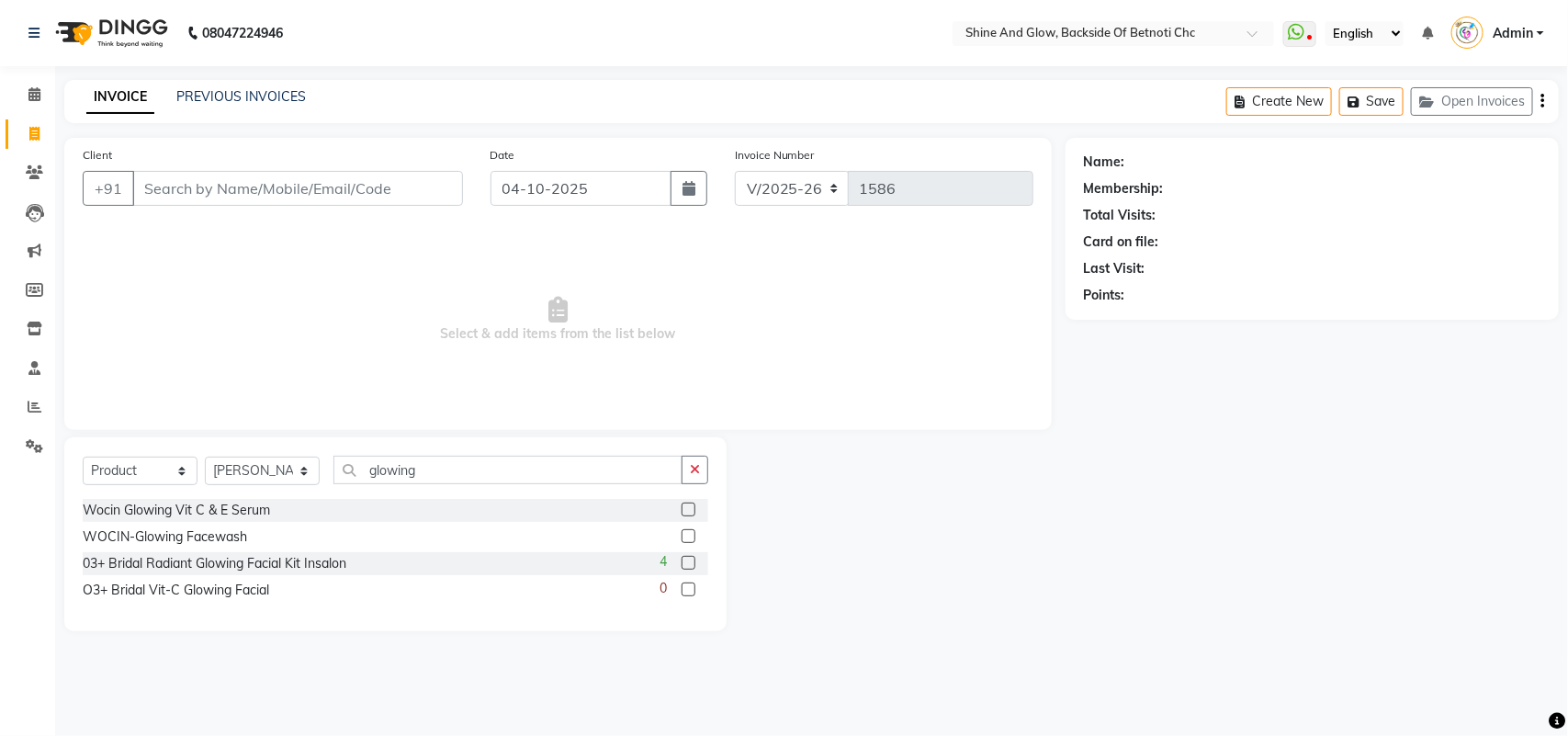
click at [686, 512] on label at bounding box center [688, 510] width 14 height 14
click at [686, 512] on input "checkbox" at bounding box center [687, 511] width 12 height 12
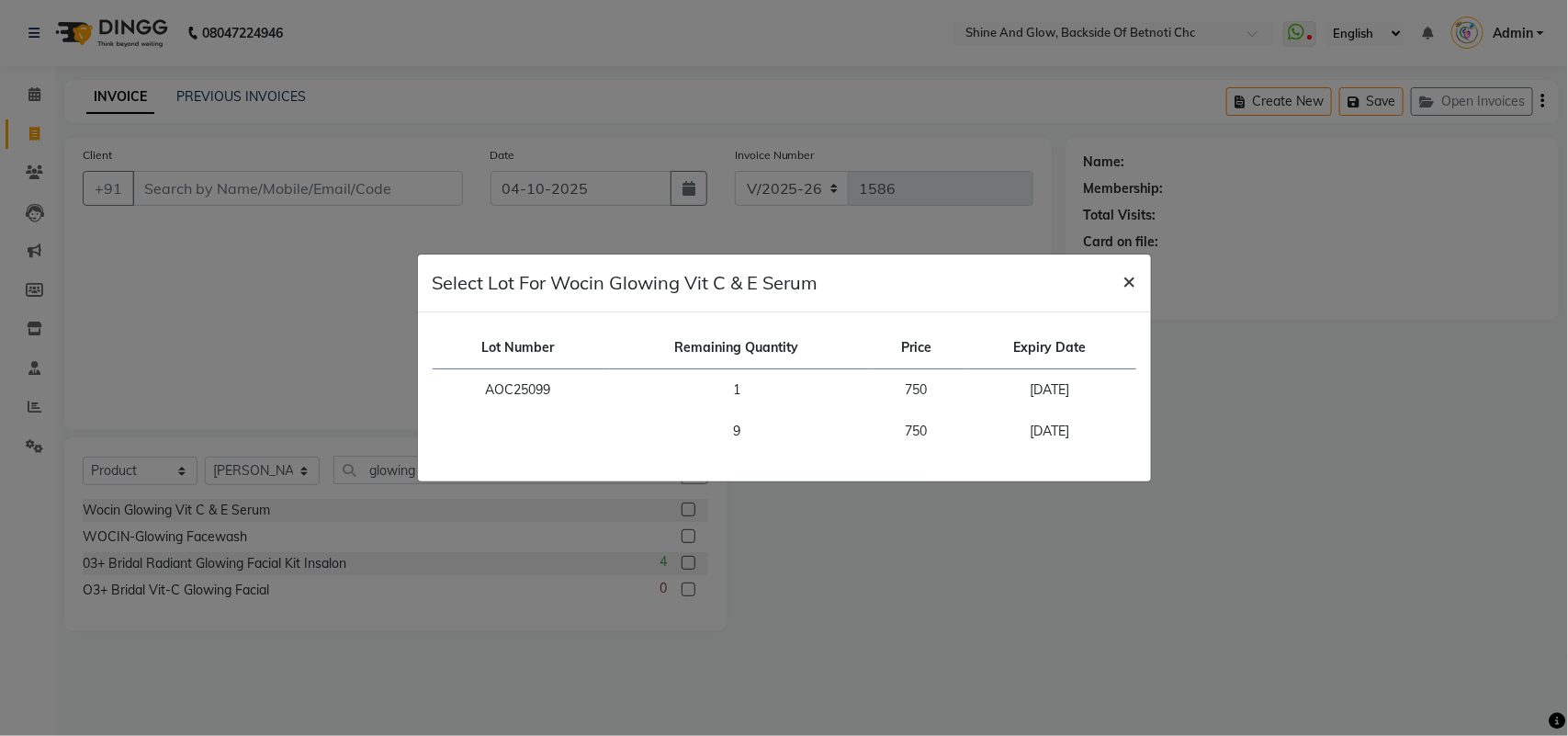
click at [1135, 277] on span "×" at bounding box center [1130, 280] width 13 height 27
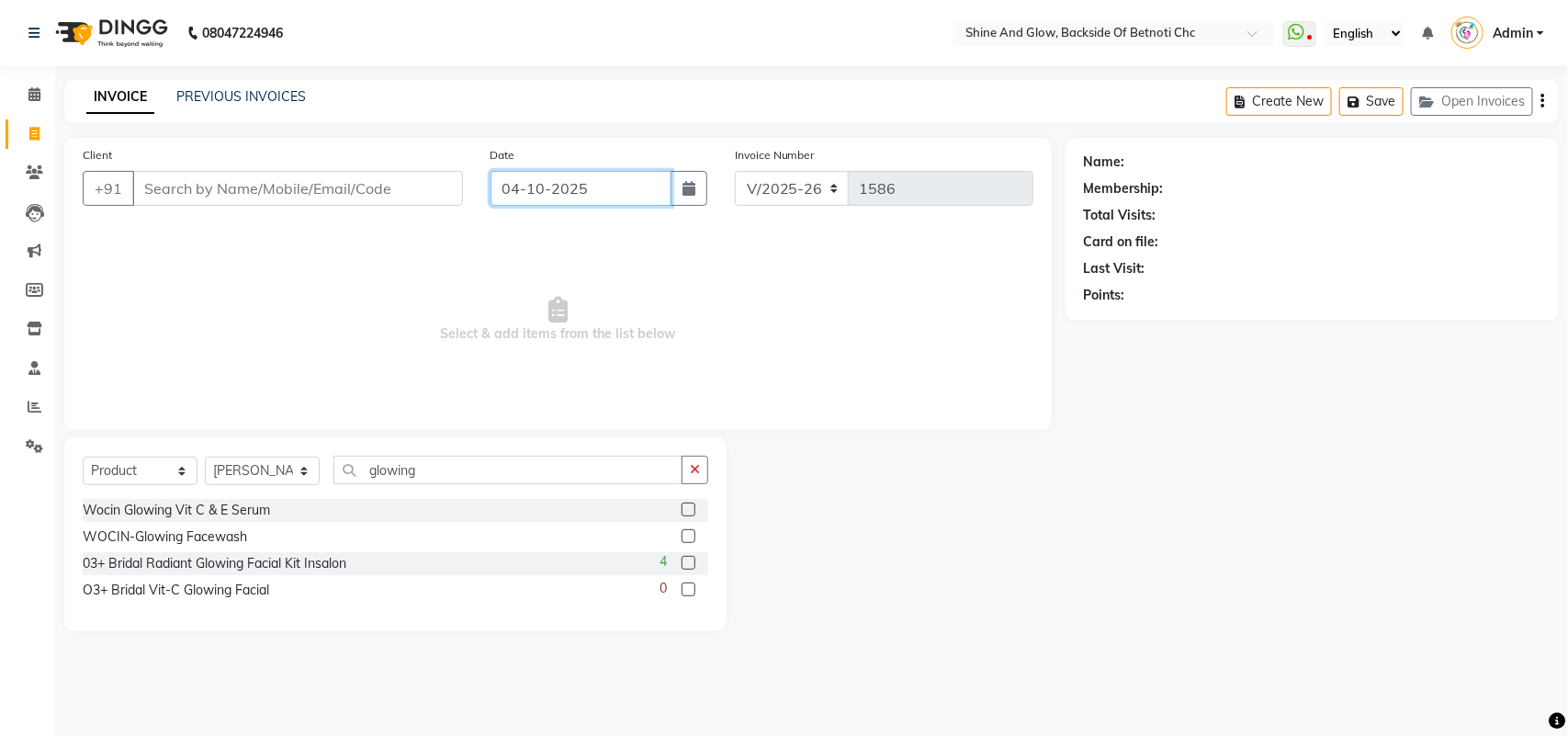
click at [590, 189] on input "04-10-2025" at bounding box center [581, 188] width 181 height 35
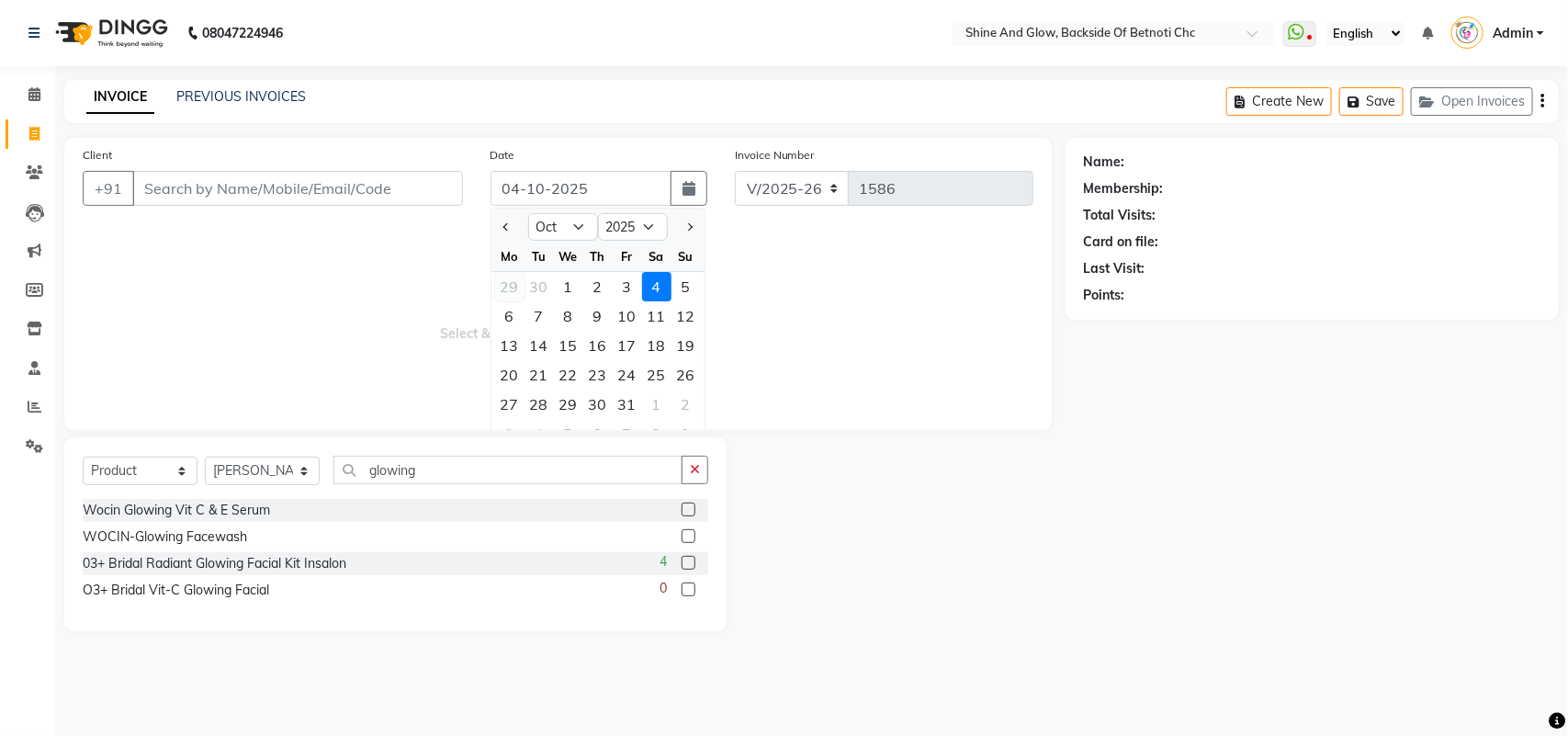
click at [516, 283] on div "29" at bounding box center [509, 286] width 29 height 29
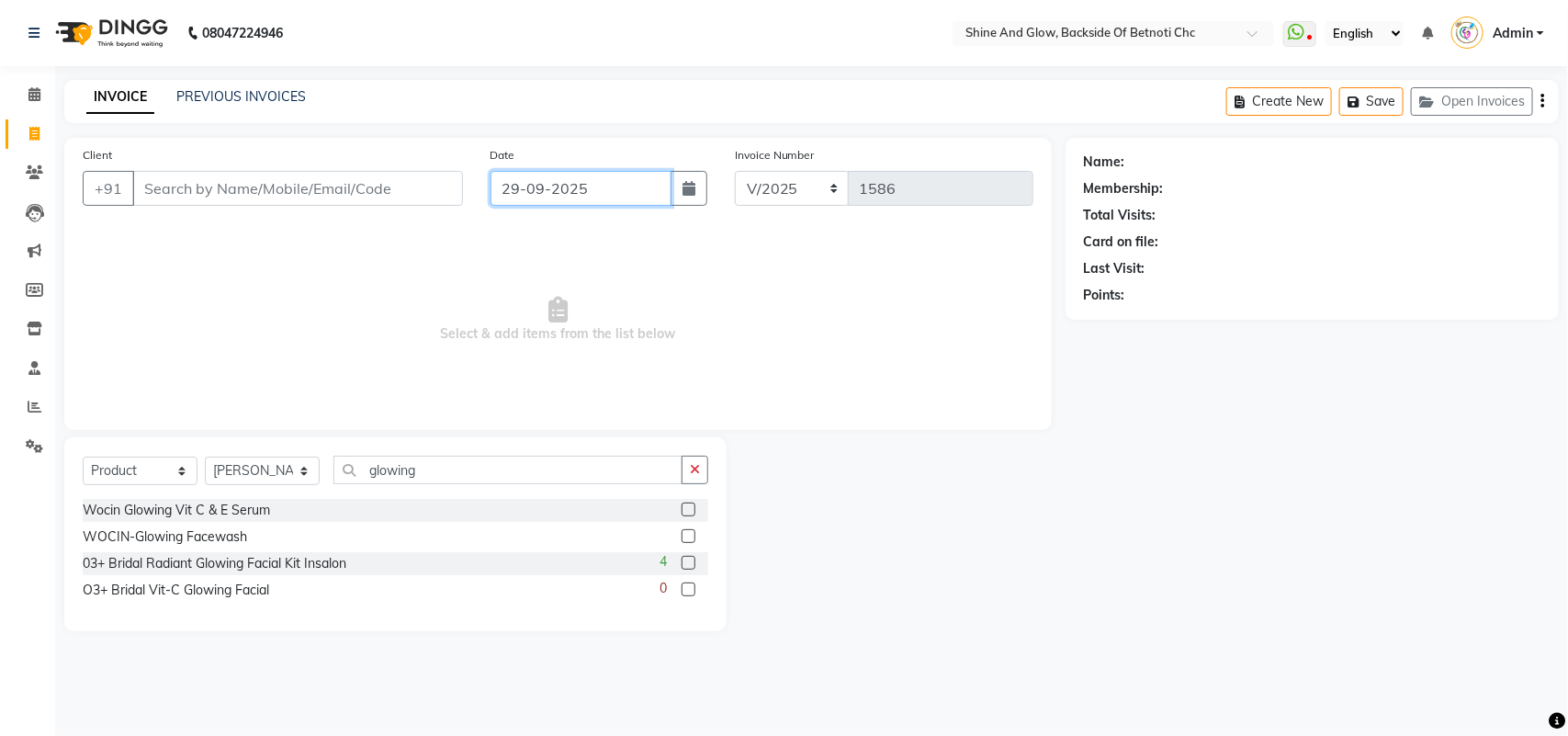
click at [599, 190] on input "29-09-2025" at bounding box center [581, 188] width 181 height 35
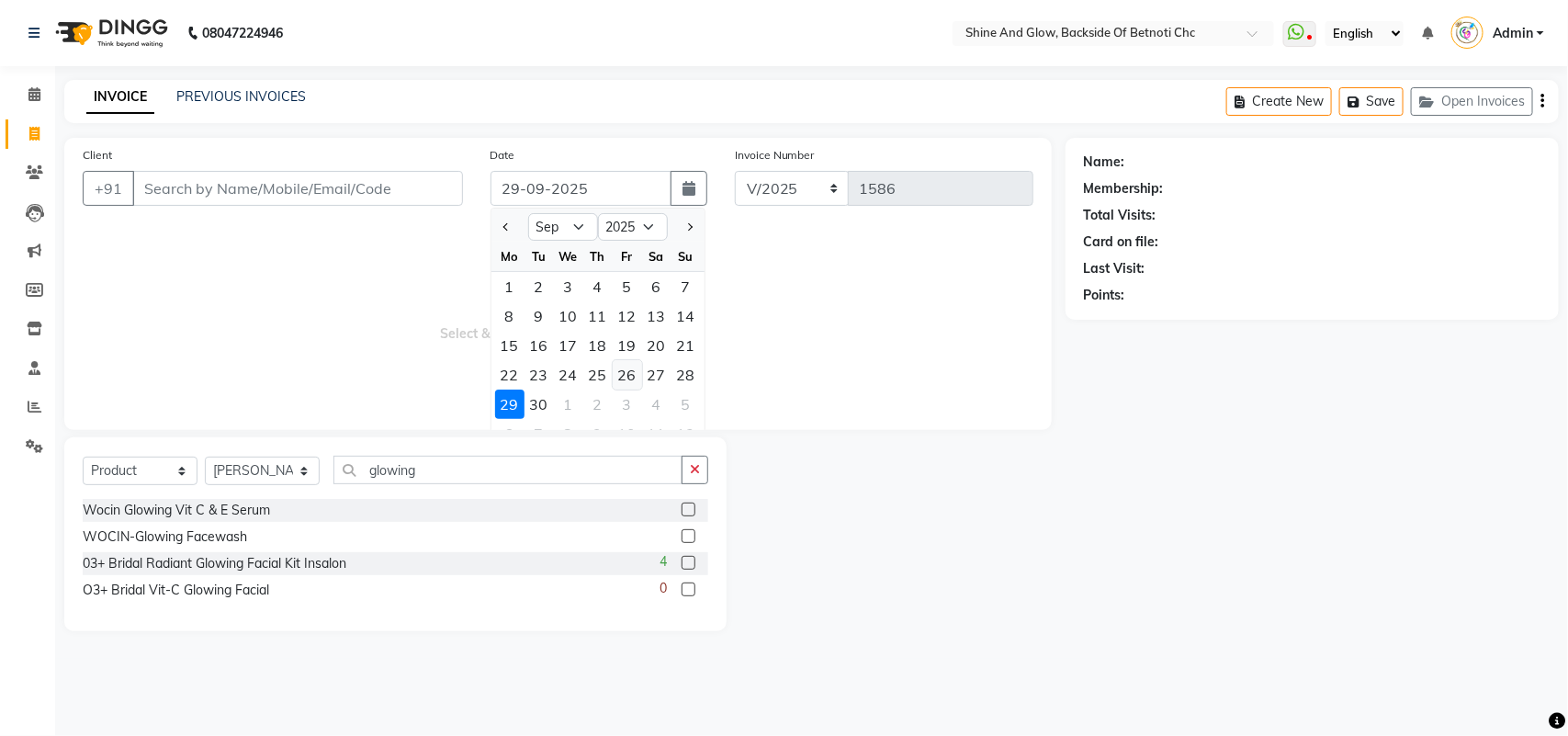
click at [631, 377] on div "26" at bounding box center [627, 374] width 29 height 29
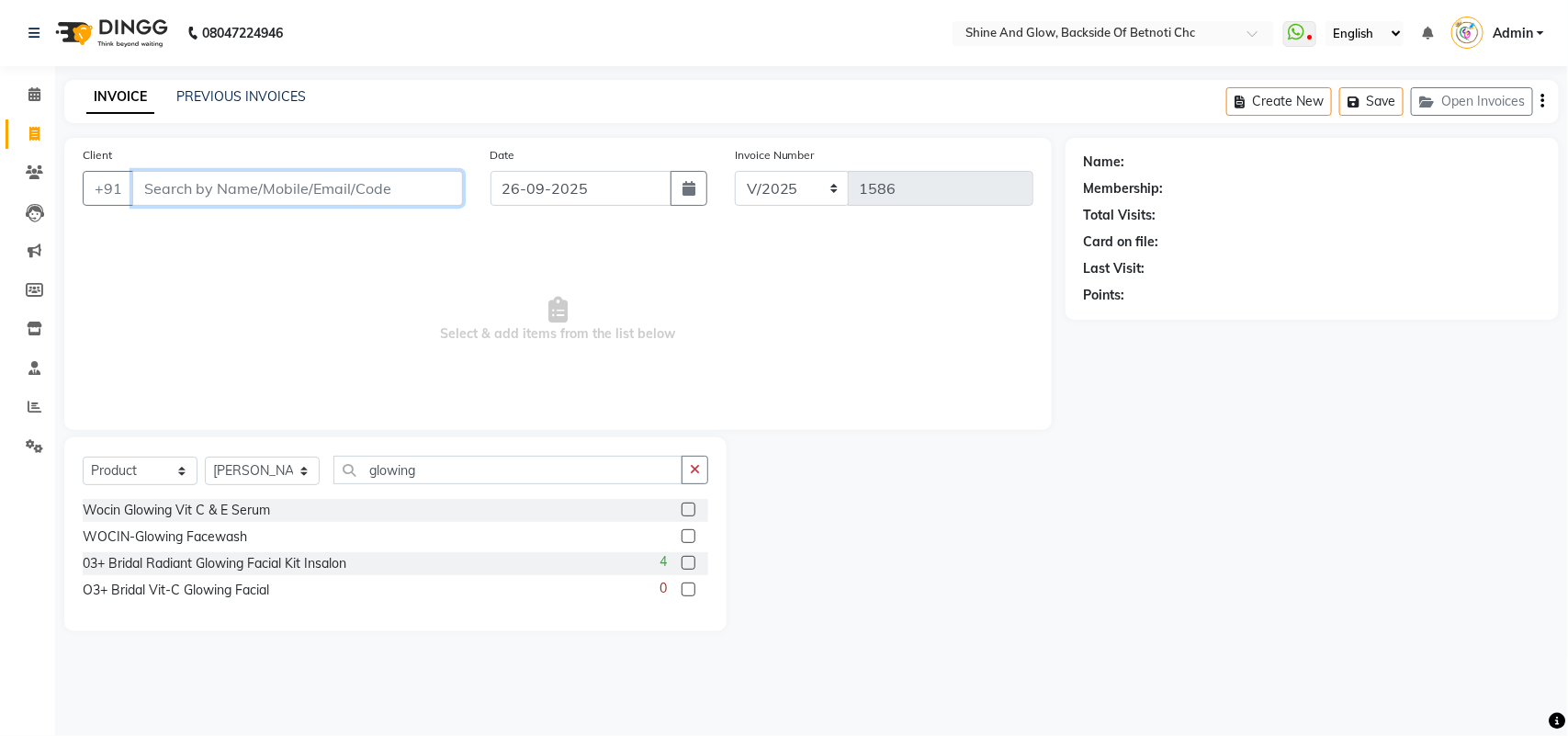
click at [254, 196] on input "Client" at bounding box center [297, 188] width 331 height 35
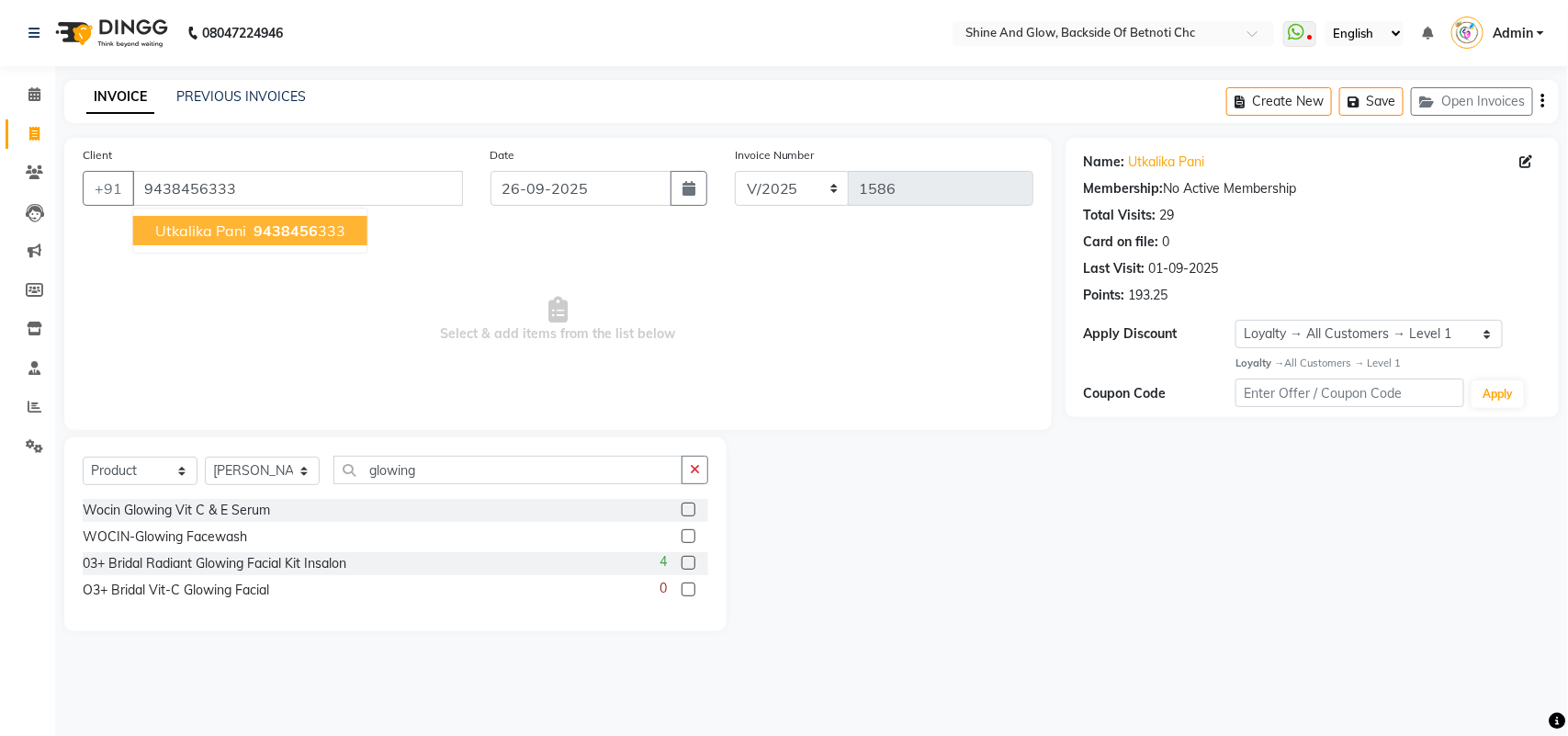
click at [286, 236] on span "9438456" at bounding box center [285, 231] width 64 height 19
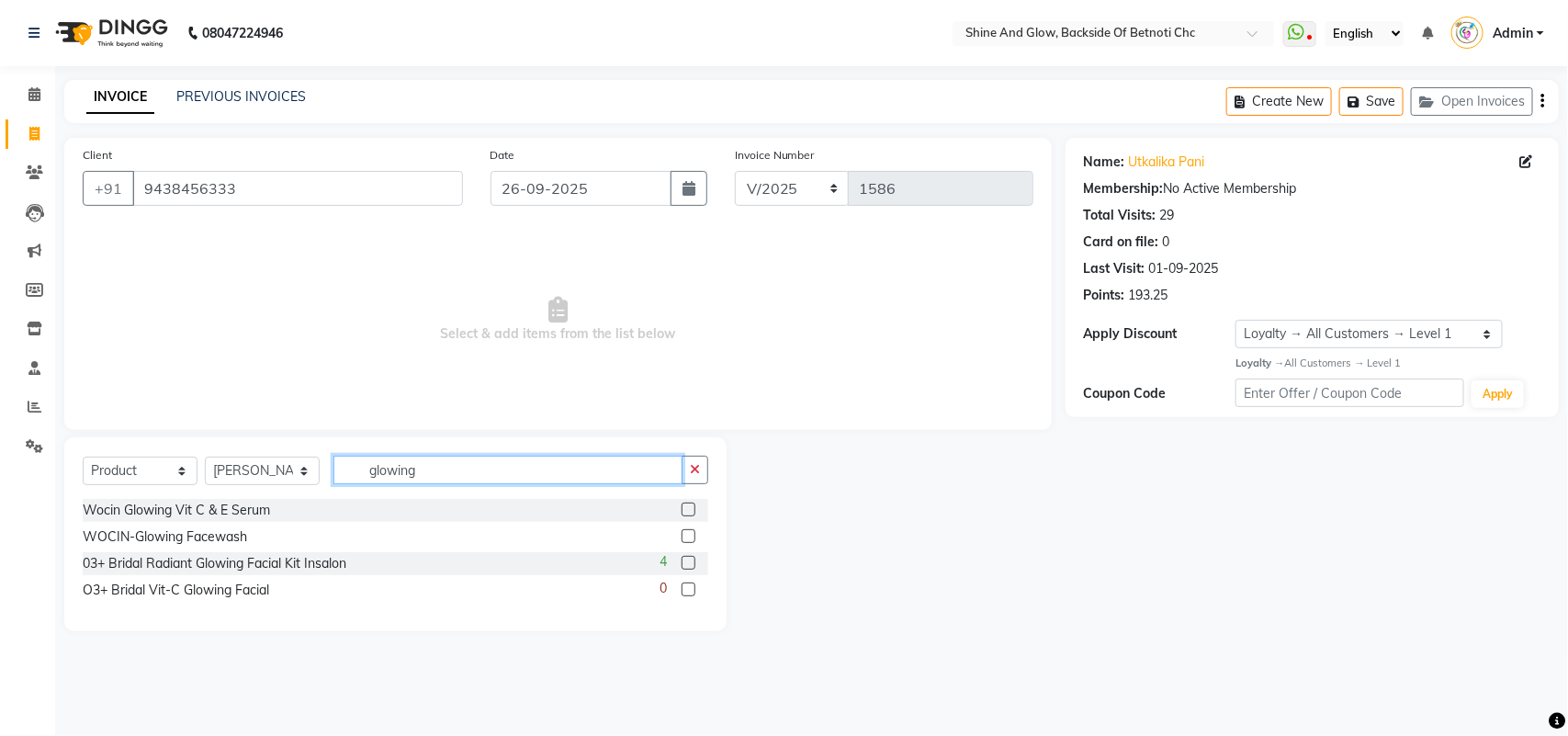
click at [438, 457] on input "glowing" at bounding box center [508, 470] width 349 height 28
drag, startPoint x: 460, startPoint y: 471, endPoint x: 287, endPoint y: 452, distance: 174.0
click at [287, 452] on div "Select Service Product Membership Package Voucher Prepaid Gift Card Select Styl…" at bounding box center [395, 534] width 662 height 194
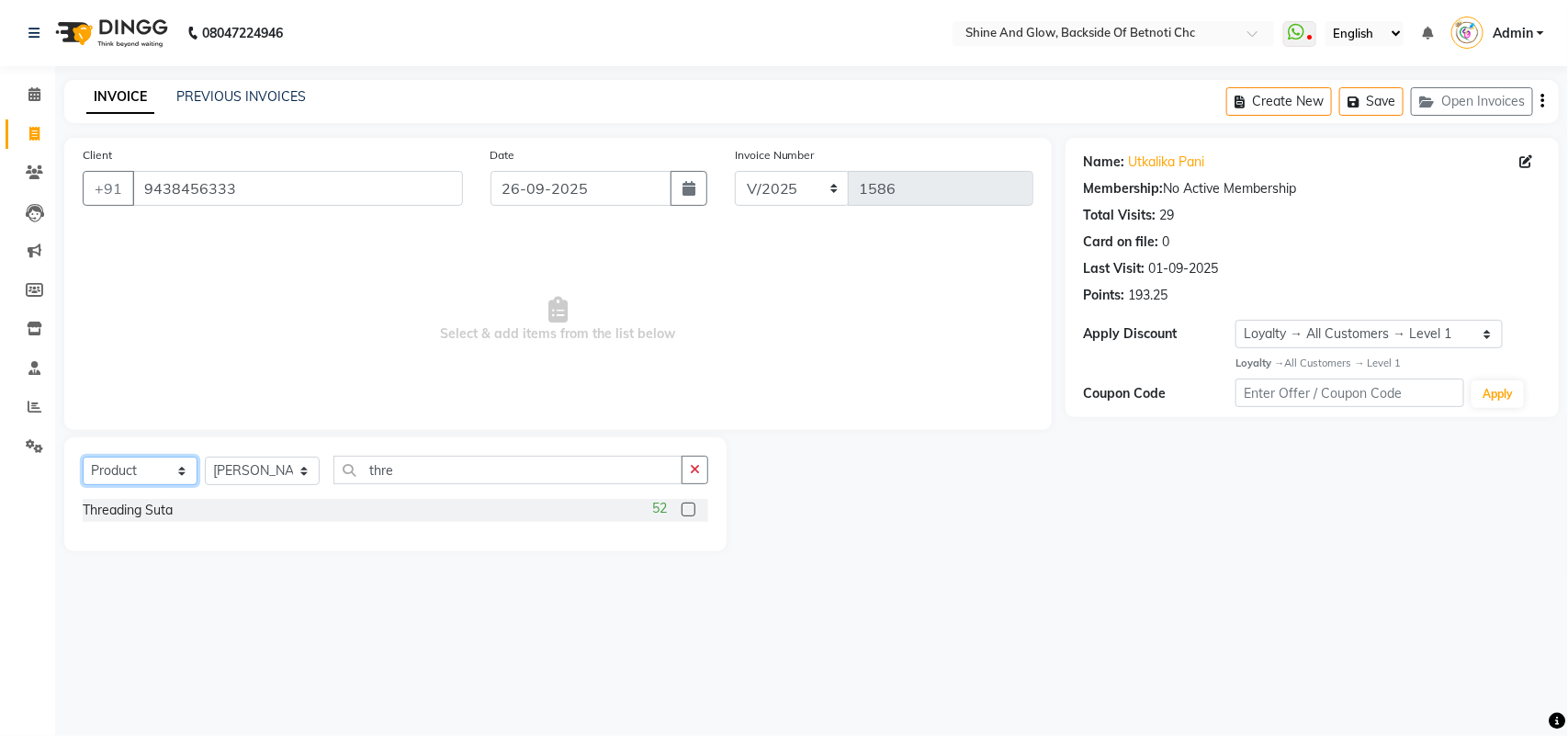
click at [117, 475] on select "Select Service Product Membership Package Voucher Prepaid Gift Card" at bounding box center [140, 471] width 115 height 28
click at [83, 457] on select "Select Service Product Membership Package Voucher Prepaid Gift Card" at bounding box center [140, 471] width 115 height 28
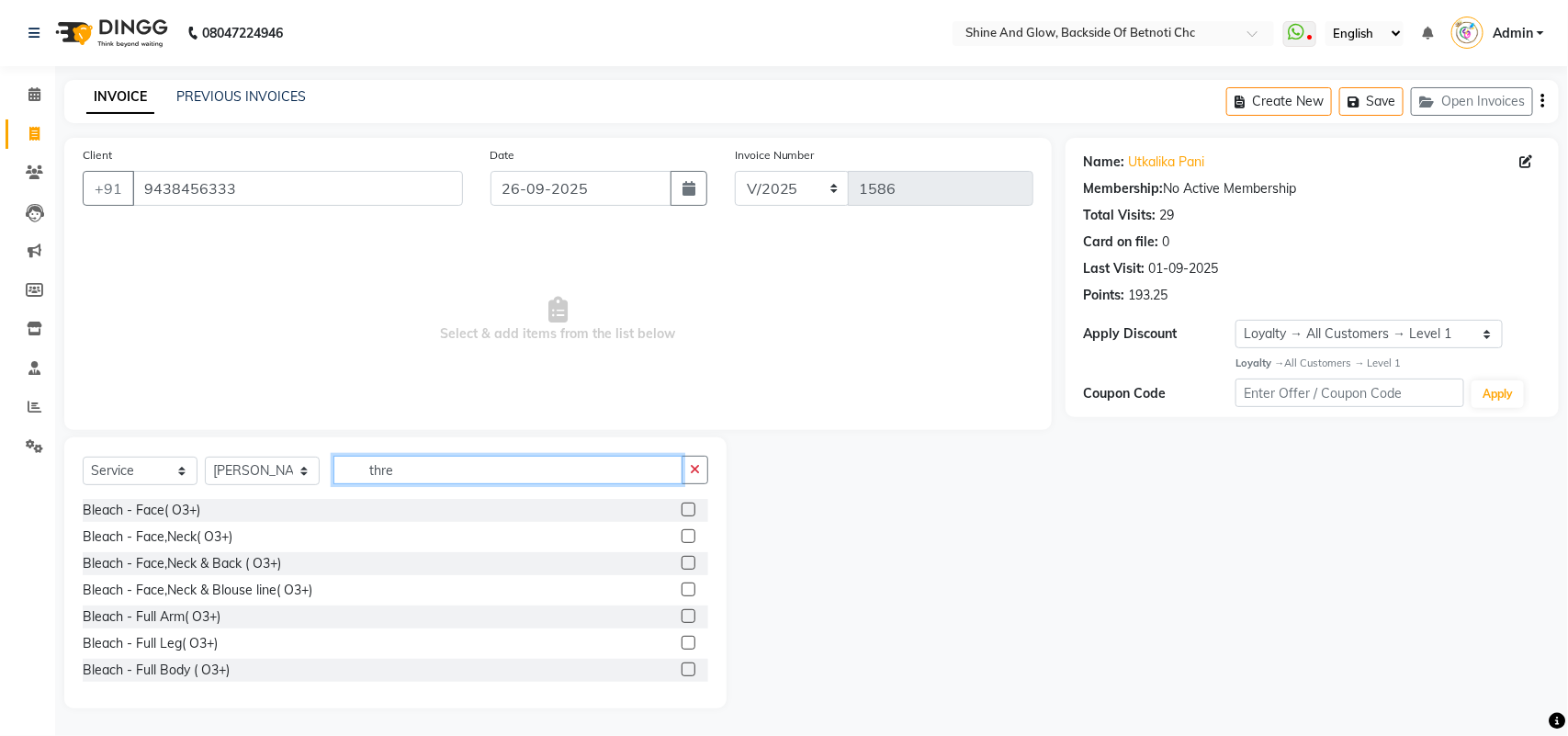
click at [405, 466] on input "thre" at bounding box center [508, 470] width 349 height 28
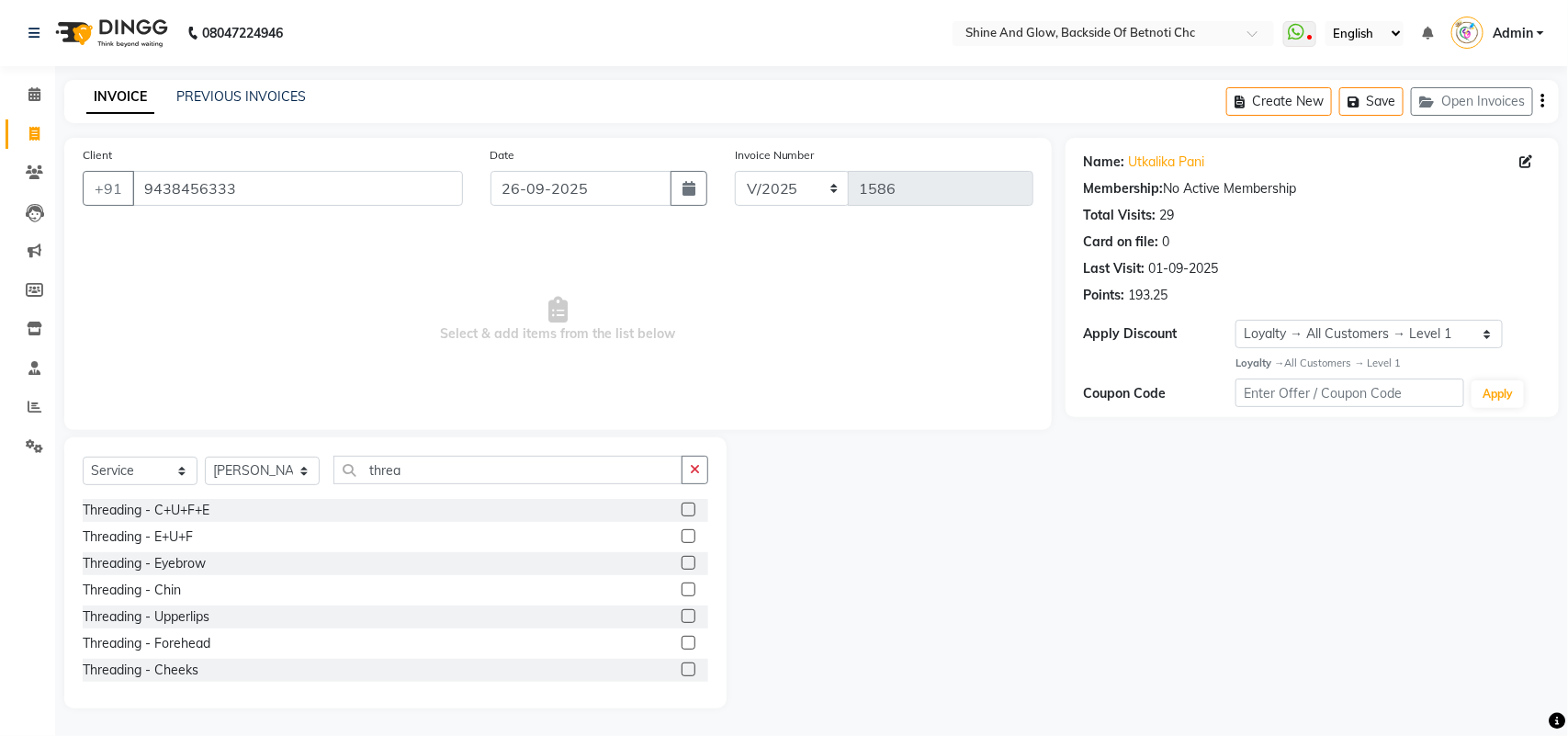
click at [682, 540] on label at bounding box center [688, 536] width 14 height 14
click at [682, 540] on input "checkbox" at bounding box center [687, 537] width 12 height 12
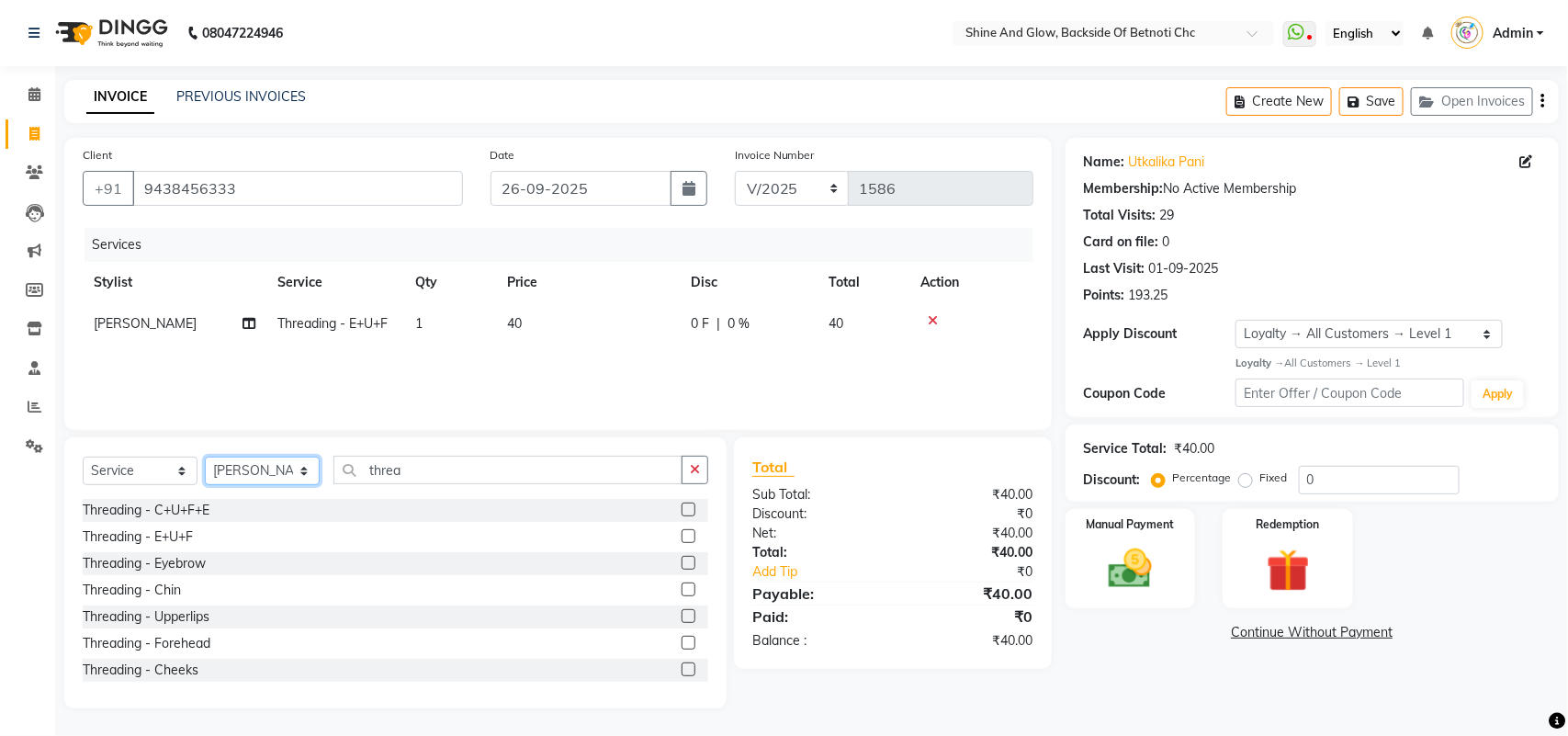
click at [286, 467] on select "Select Stylist [PERSON_NAME] Lipi [PERSON_NAME] [PERSON_NAME] Priya Mam" at bounding box center [263, 471] width 115 height 28
click at [205, 457] on select "Select Stylist [PERSON_NAME] Lipi [PERSON_NAME] [PERSON_NAME] Priya Mam" at bounding box center [263, 471] width 115 height 28
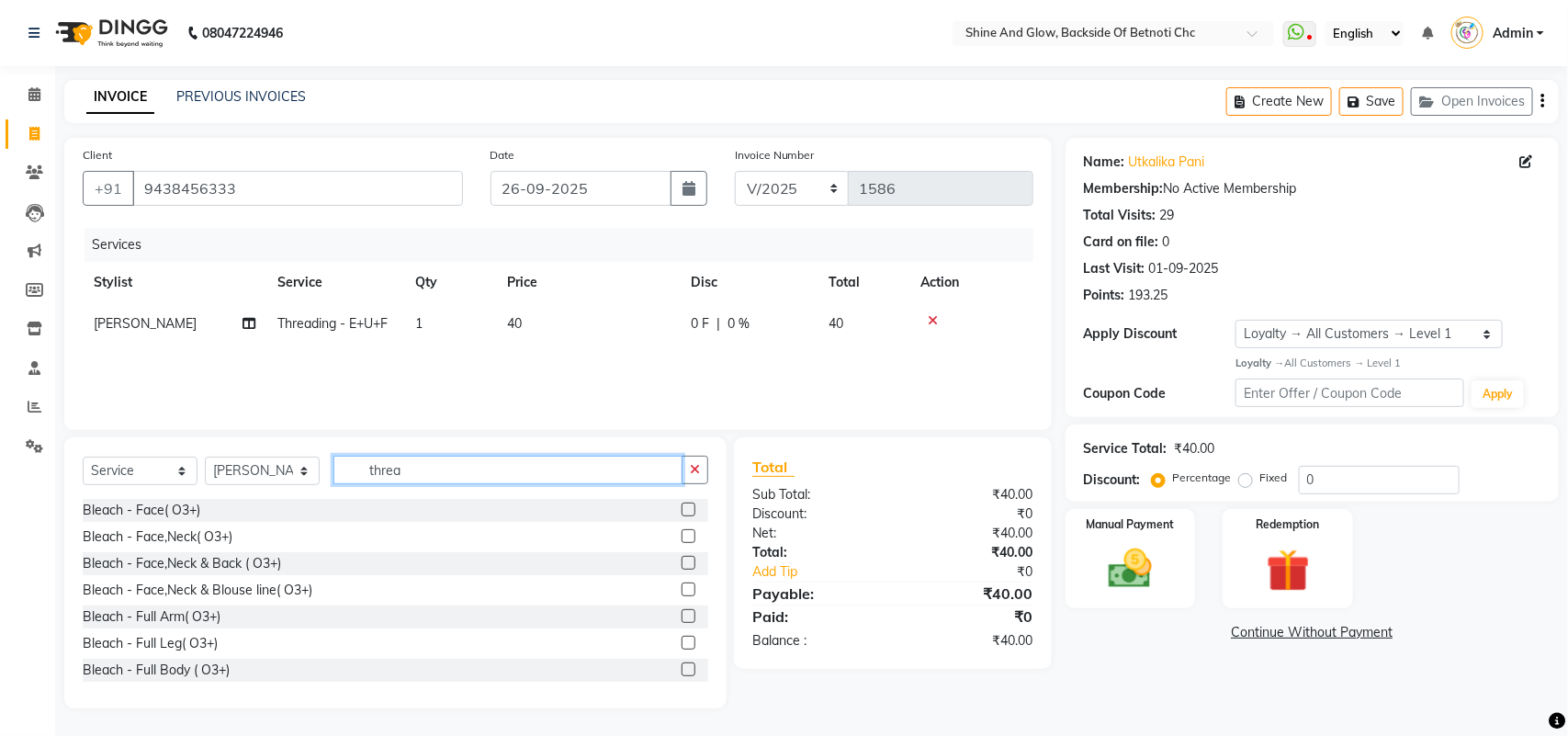
drag, startPoint x: 379, startPoint y: 471, endPoint x: 315, endPoint y: 469, distance: 64.0
click at [315, 469] on div "Select Service Product Membership Package Voucher Prepaid Gift Card Select Styl…" at bounding box center [396, 478] width 625 height 43
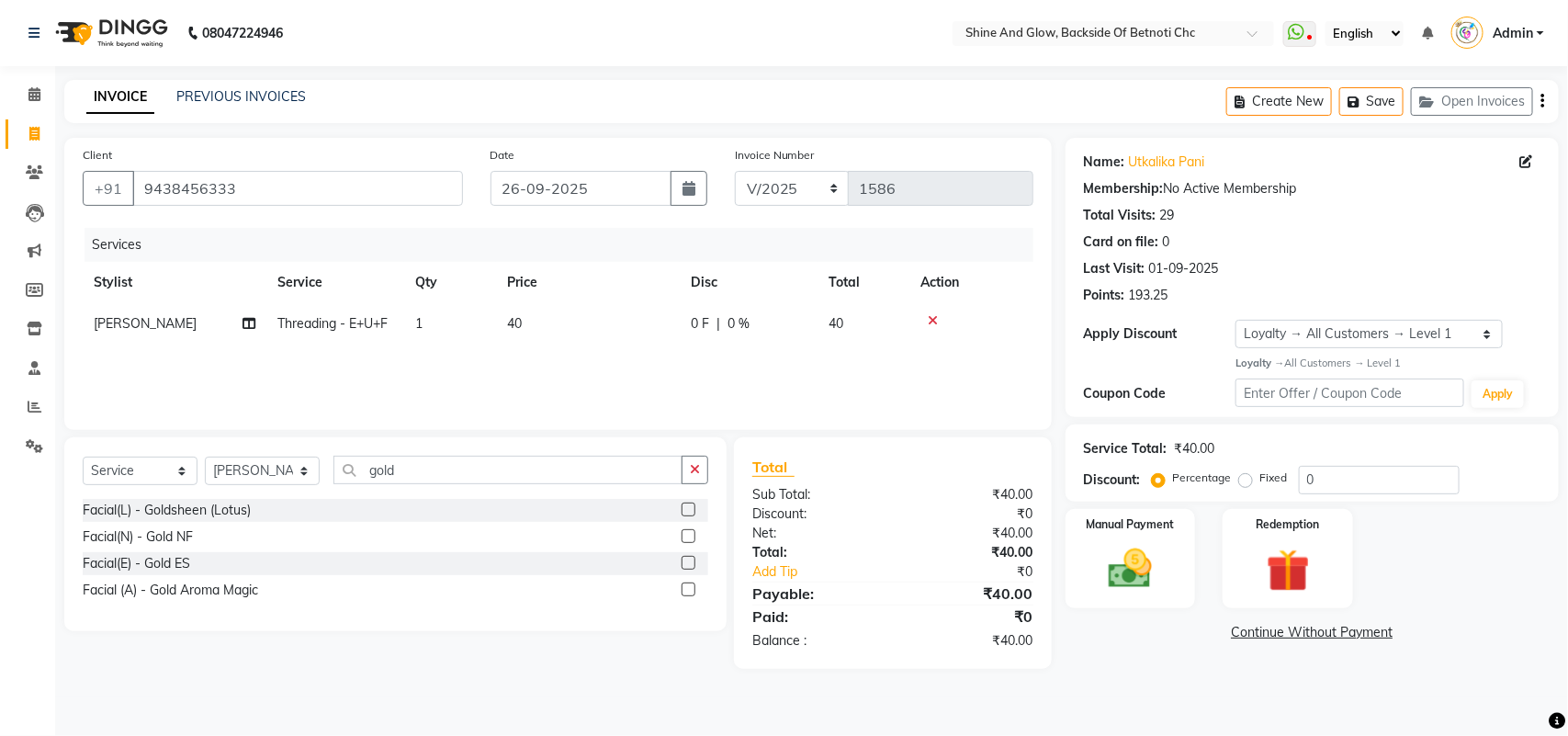
click at [689, 540] on label at bounding box center [688, 536] width 14 height 14
click at [689, 540] on input "checkbox" at bounding box center [687, 537] width 12 height 12
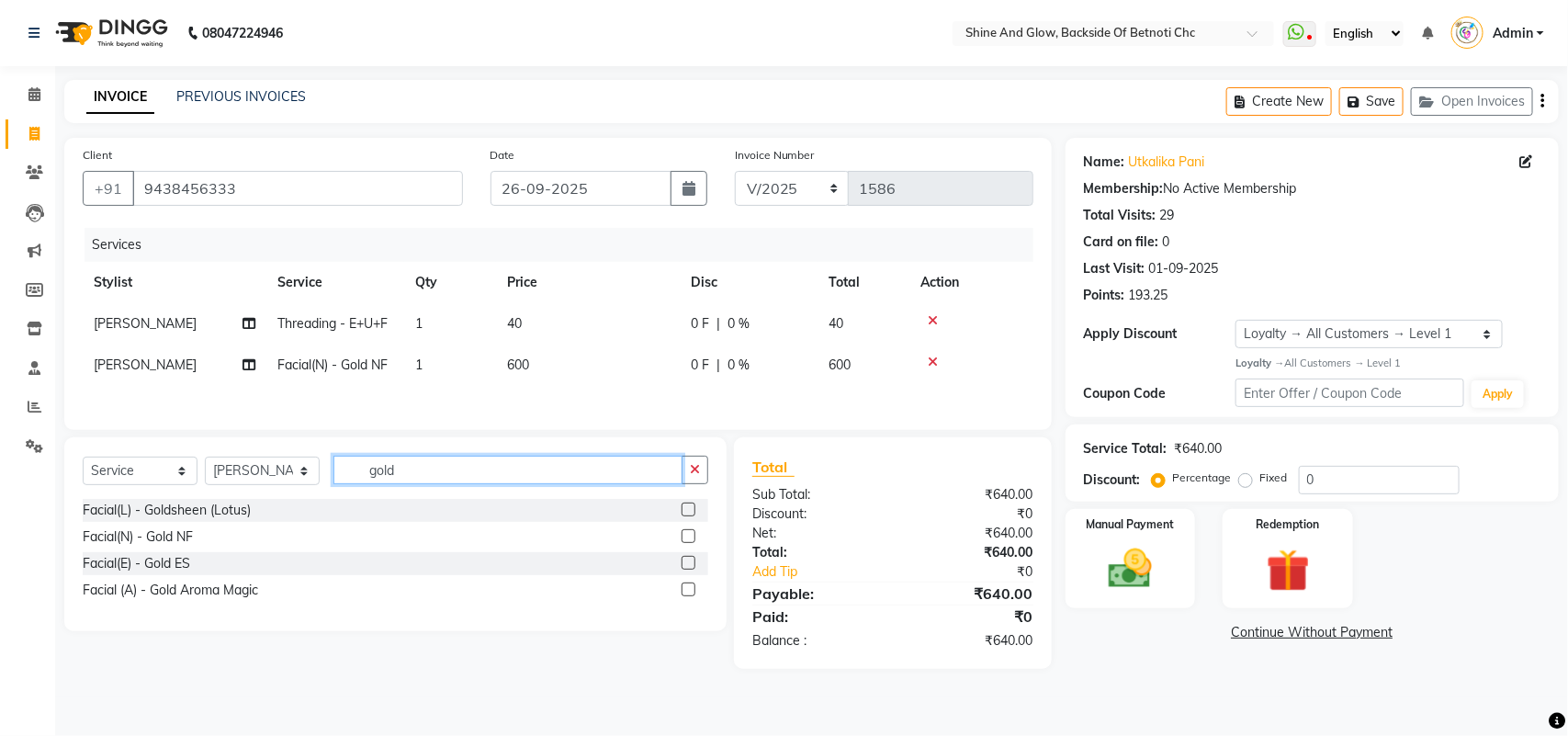
drag, startPoint x: 414, startPoint y: 471, endPoint x: 351, endPoint y: 471, distance: 63.0
click at [351, 471] on input "gold" at bounding box center [508, 470] width 349 height 28
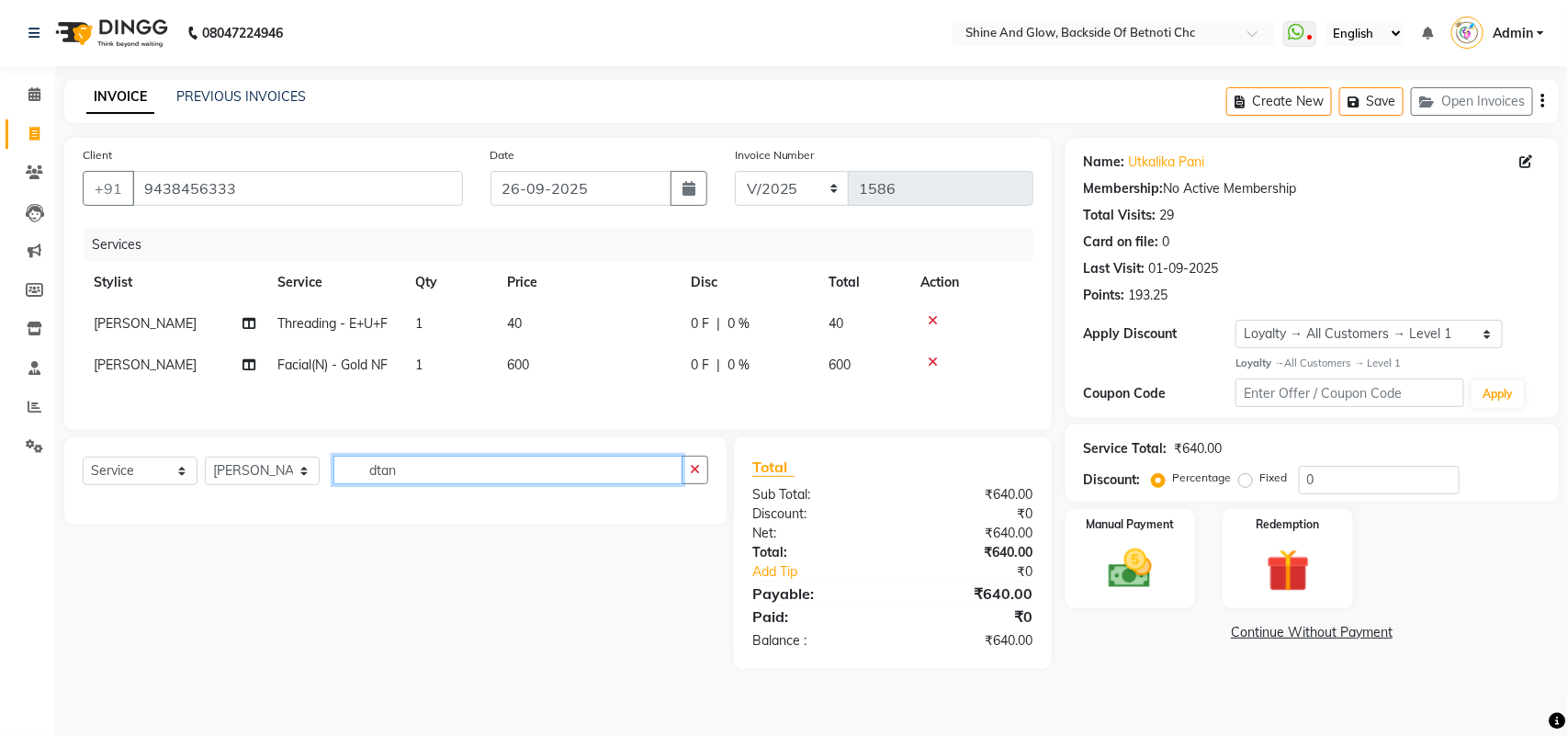
click at [378, 466] on input "dtan" at bounding box center [508, 470] width 349 height 28
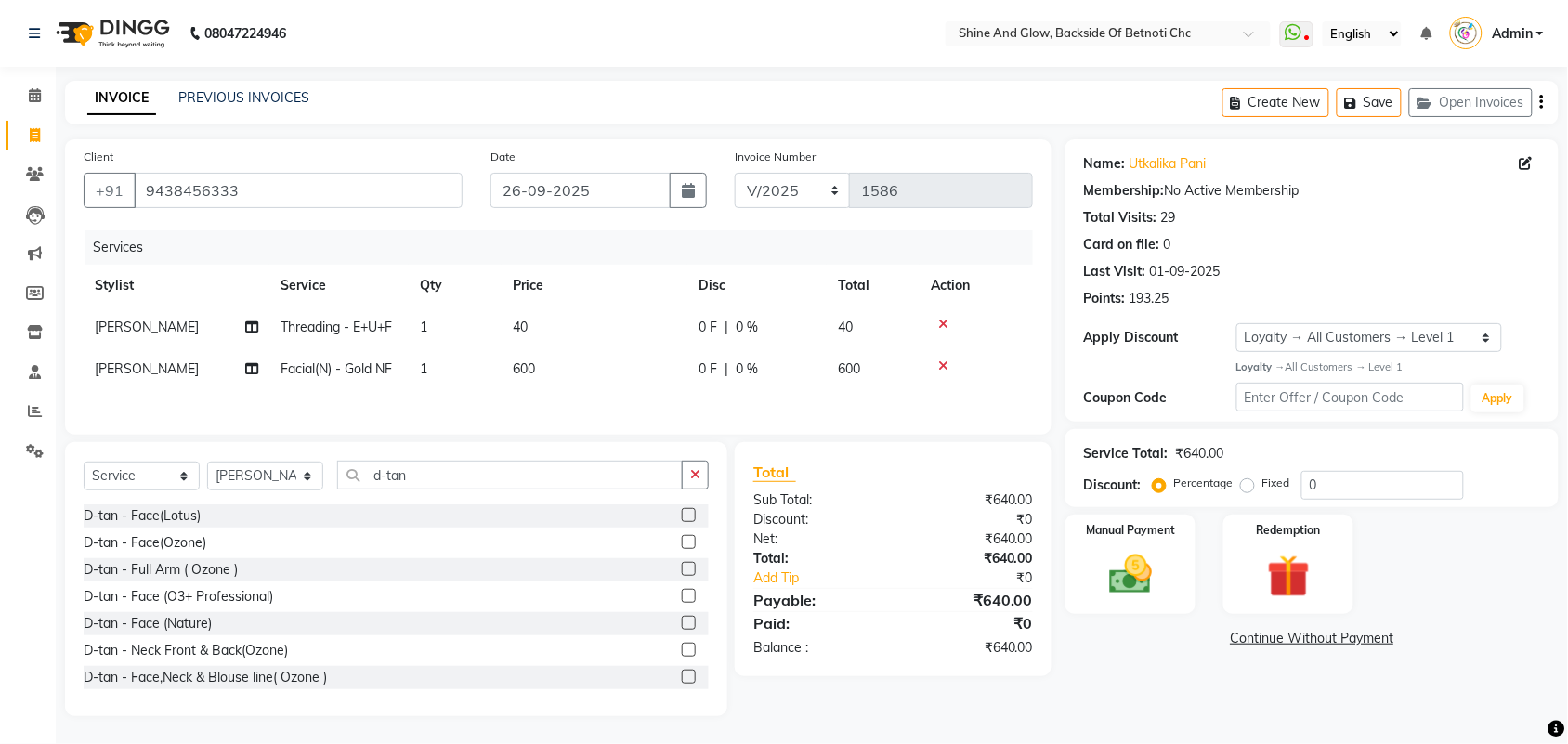
click at [682, 547] on label at bounding box center [688, 542] width 14 height 14
click at [682, 547] on input "checkbox" at bounding box center [687, 543] width 12 height 12
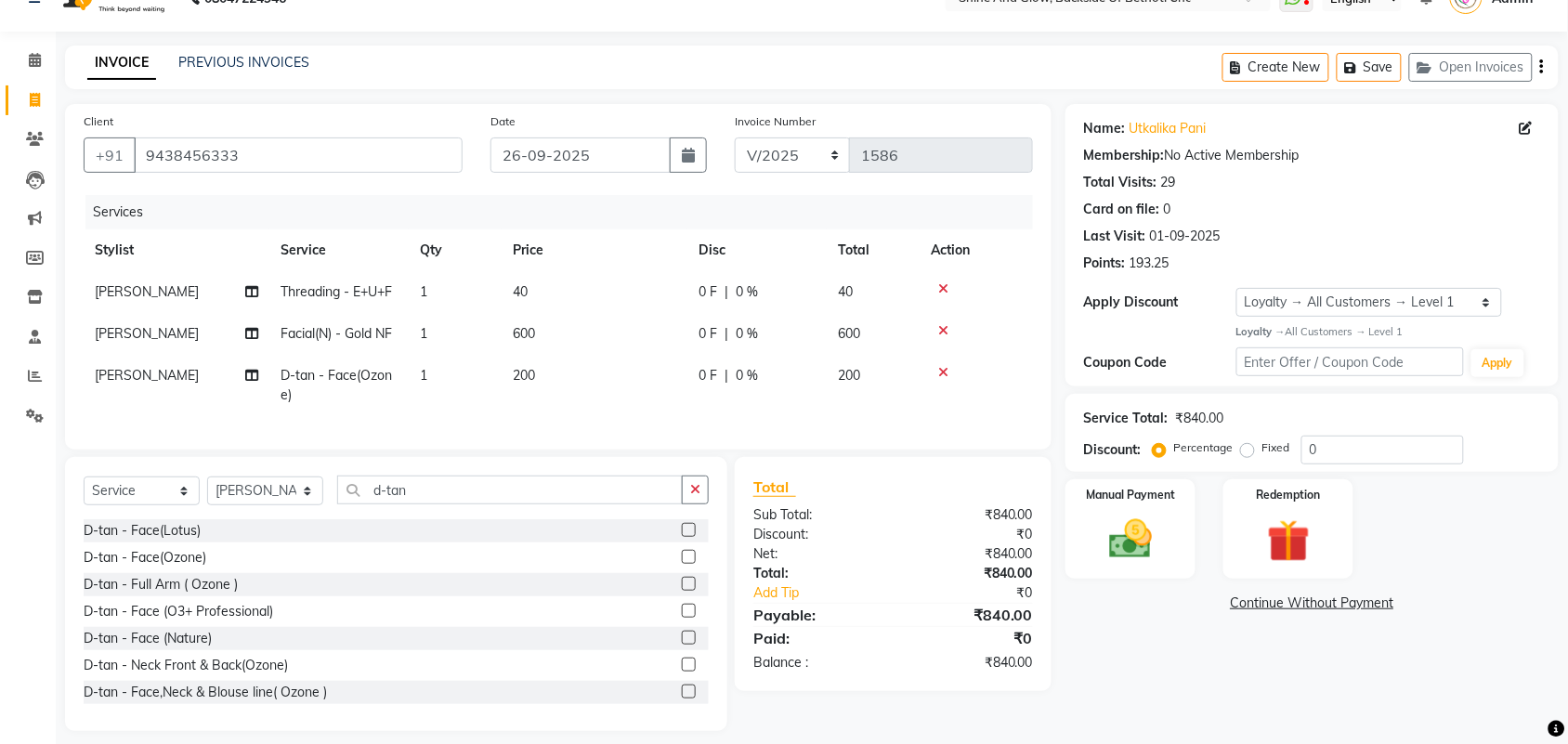
scroll to position [67, 0]
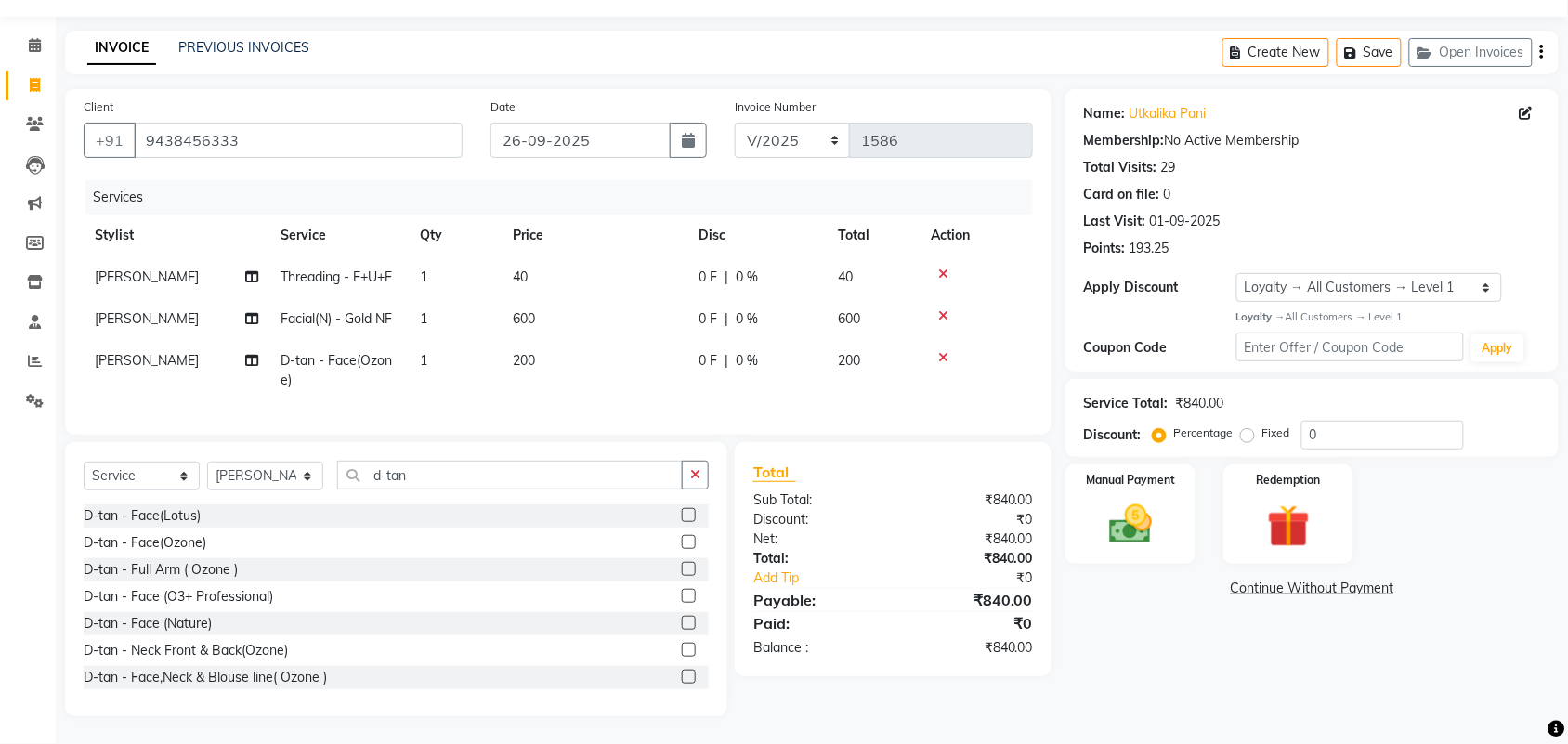
click at [1262, 425] on label "Fixed" at bounding box center [1276, 433] width 28 height 17
click at [1245, 427] on input "Fixed" at bounding box center [1251, 433] width 13 height 13
drag, startPoint x: 1340, startPoint y: 416, endPoint x: 1246, endPoint y: 420, distance: 94.1
click at [1270, 421] on div "Percentage Fixed 0" at bounding box center [1310, 435] width 308 height 29
click at [1148, 474] on div "Manual Payment" at bounding box center [1130, 514] width 135 height 104
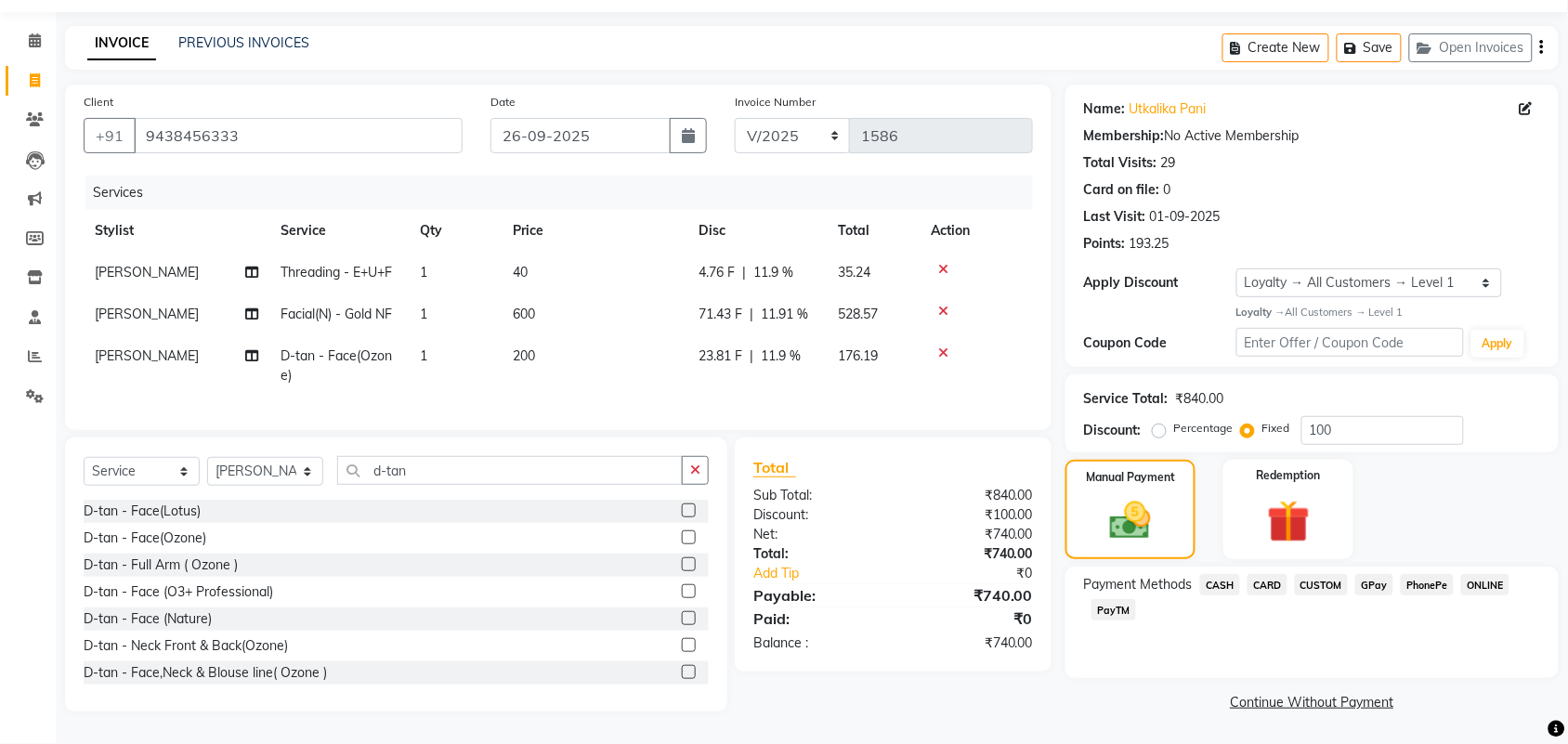
click at [1219, 574] on span "CASH" at bounding box center [1220, 585] width 40 height 21
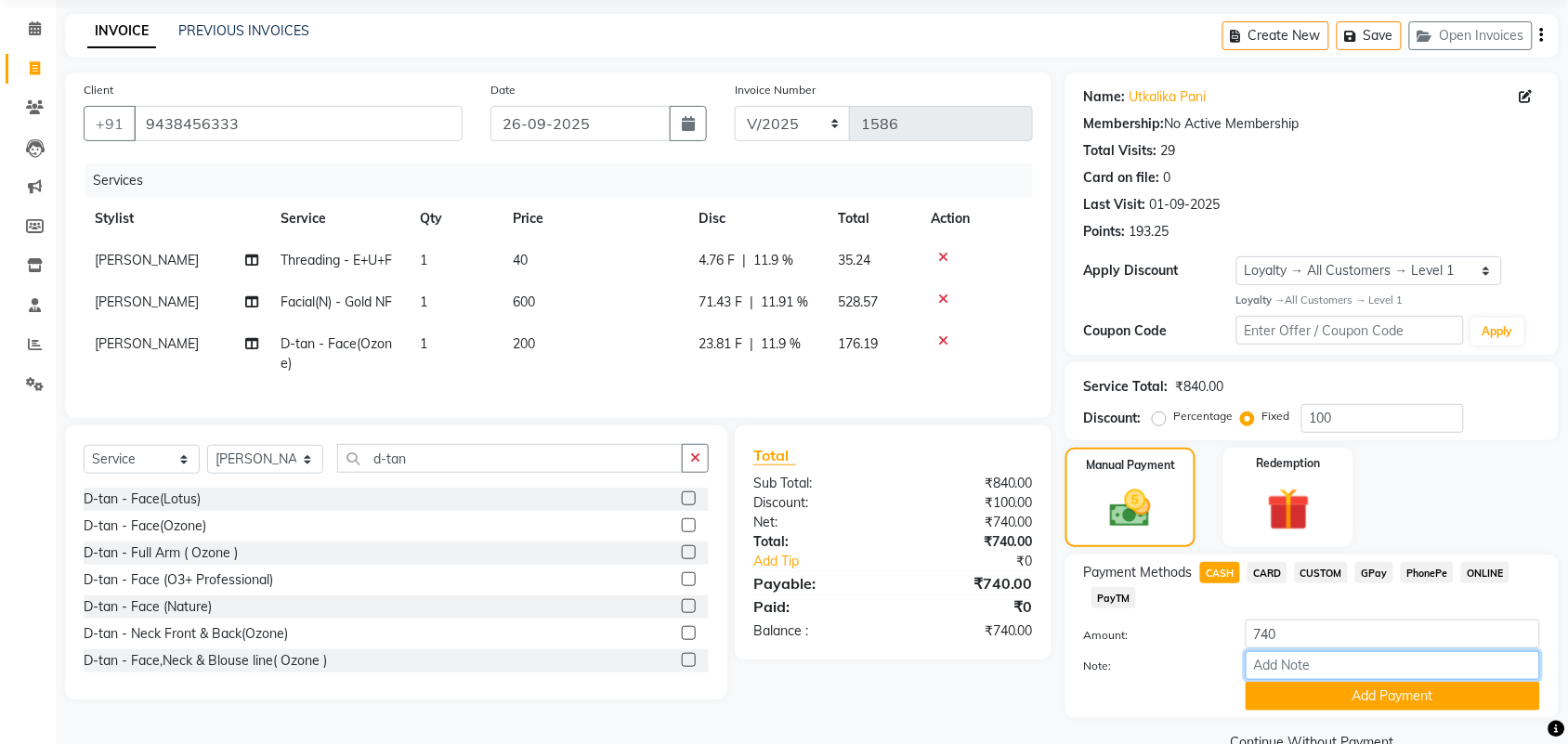
click at [1287, 656] on input "Note:" at bounding box center [1392, 666] width 294 height 29
drag, startPoint x: 1320, startPoint y: 667, endPoint x: 1227, endPoint y: 662, distance: 93.1
click at [1227, 662] on div "Note: GC100x1" at bounding box center [1312, 667] width 484 height 31
click at [1297, 691] on button "Add Payment" at bounding box center [1392, 696] width 294 height 29
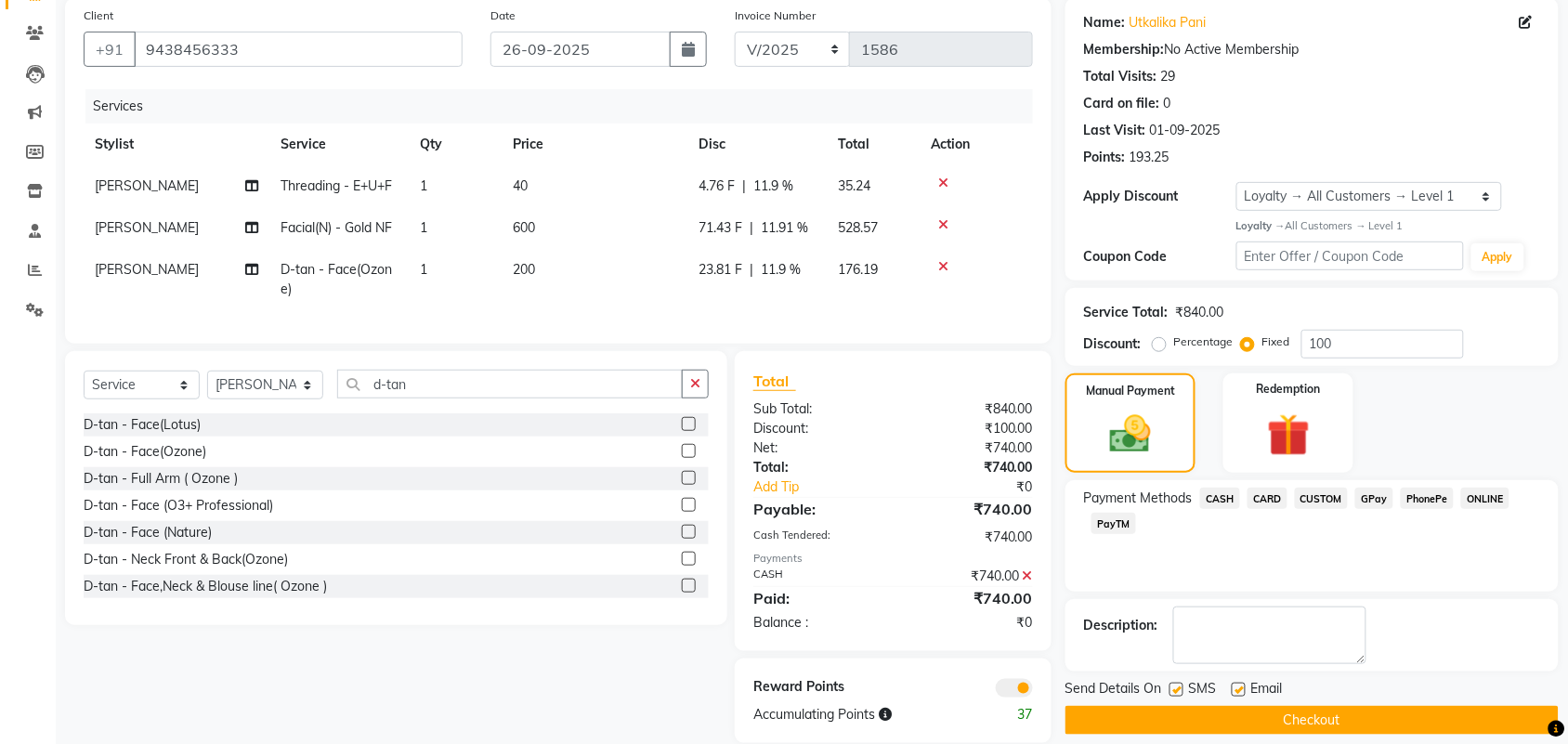
scroll to position [183, 0]
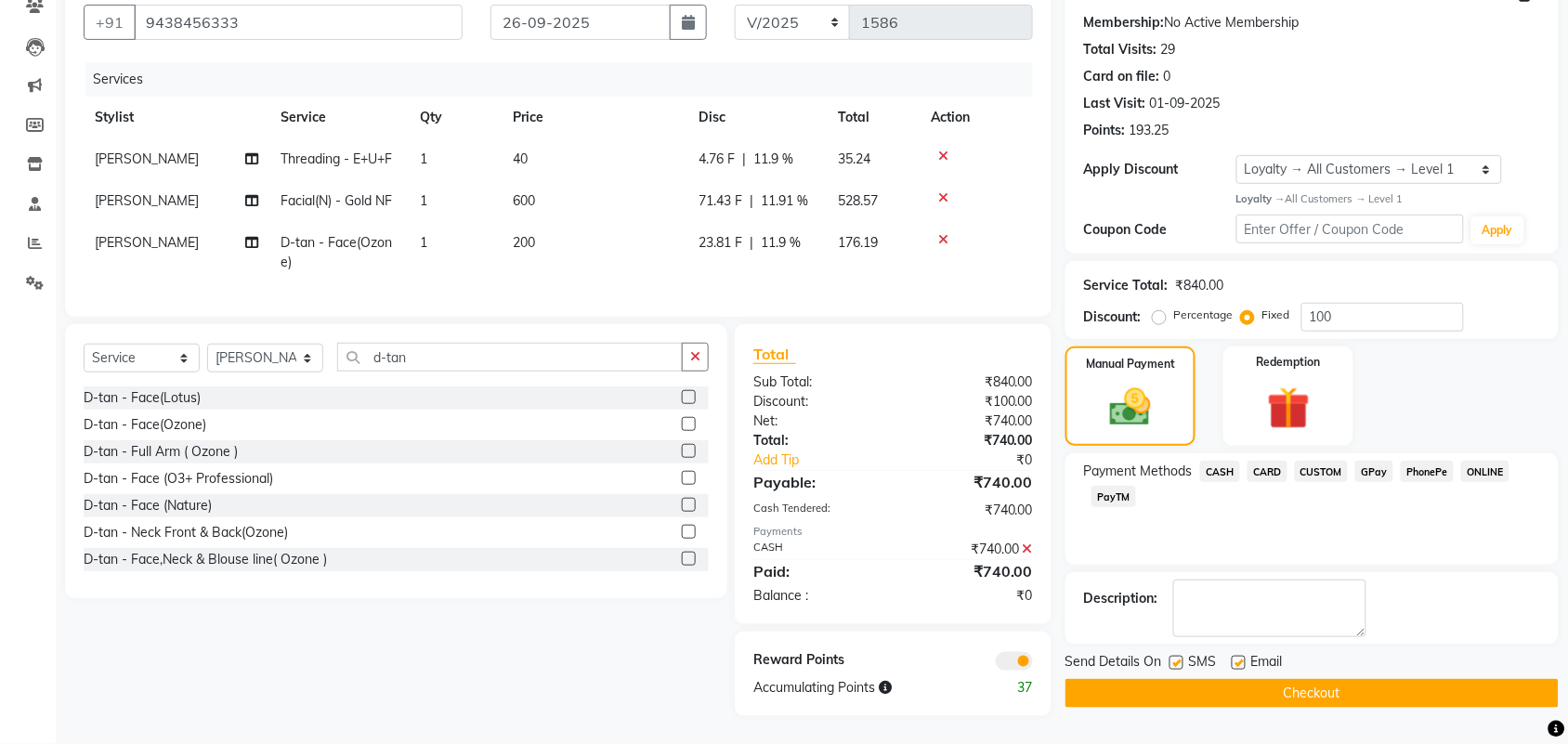
click at [1289, 679] on button "Checkout" at bounding box center [1312, 694] width 493 height 29
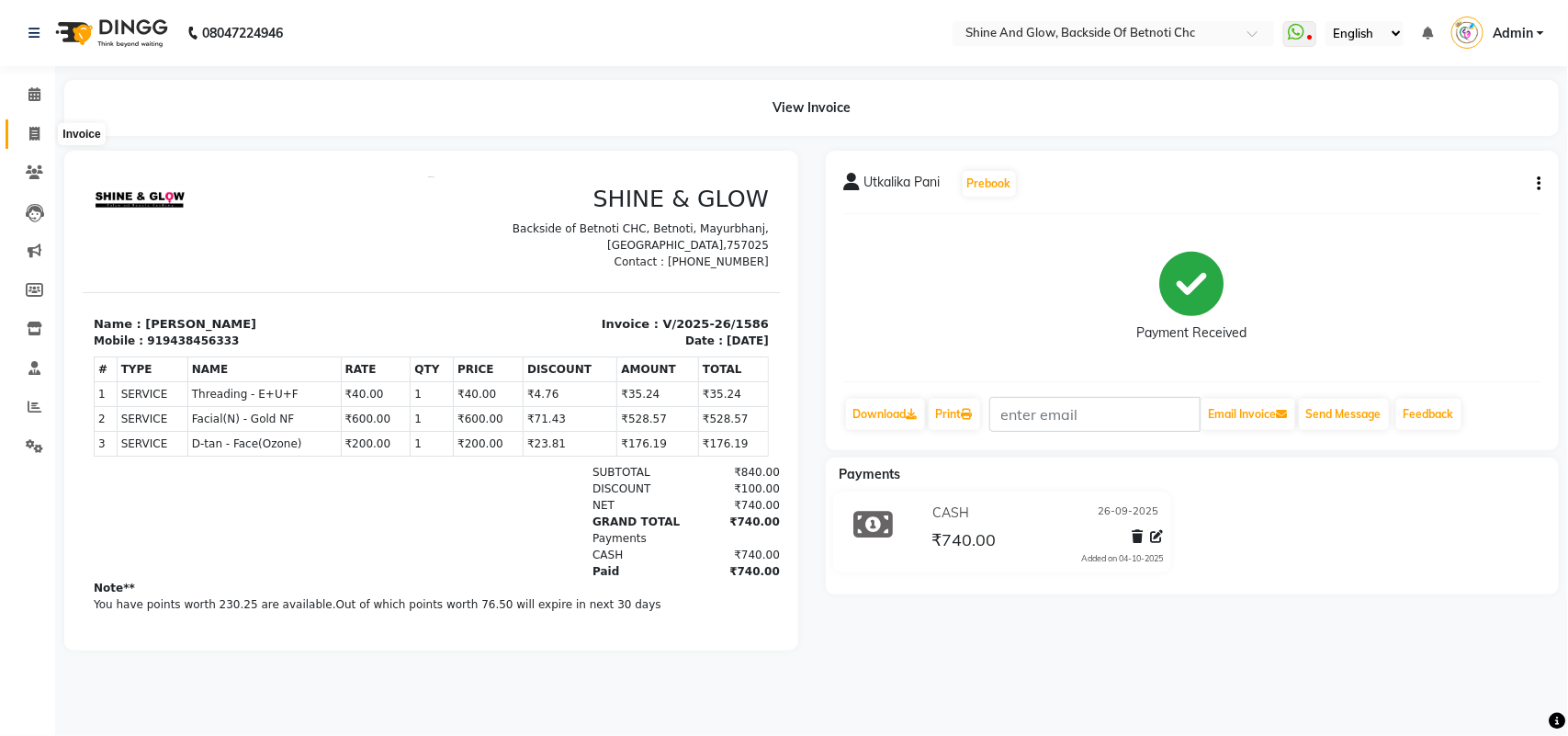
click at [29, 132] on icon at bounding box center [34, 134] width 10 height 14
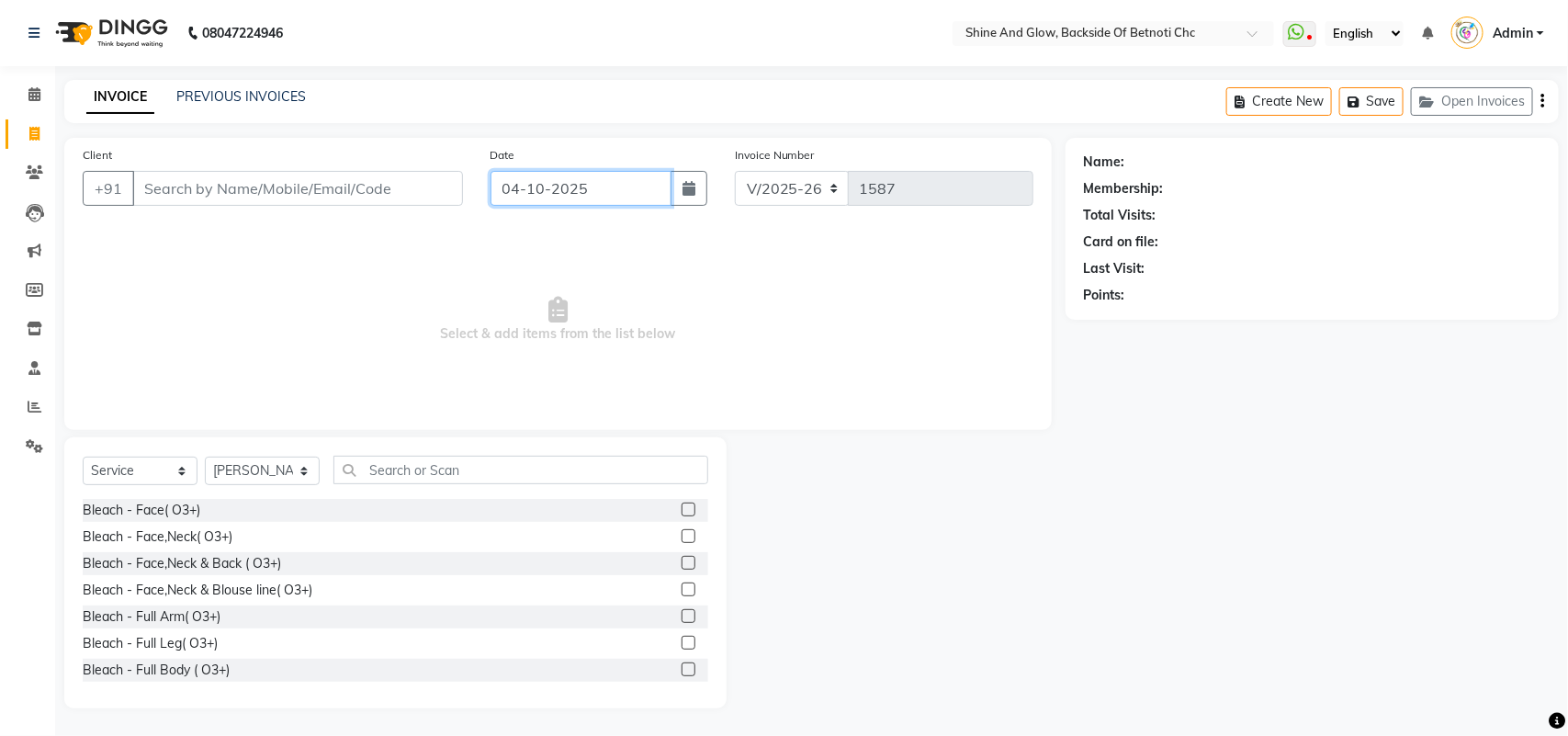
click at [607, 190] on input "04-10-2025" at bounding box center [581, 188] width 181 height 35
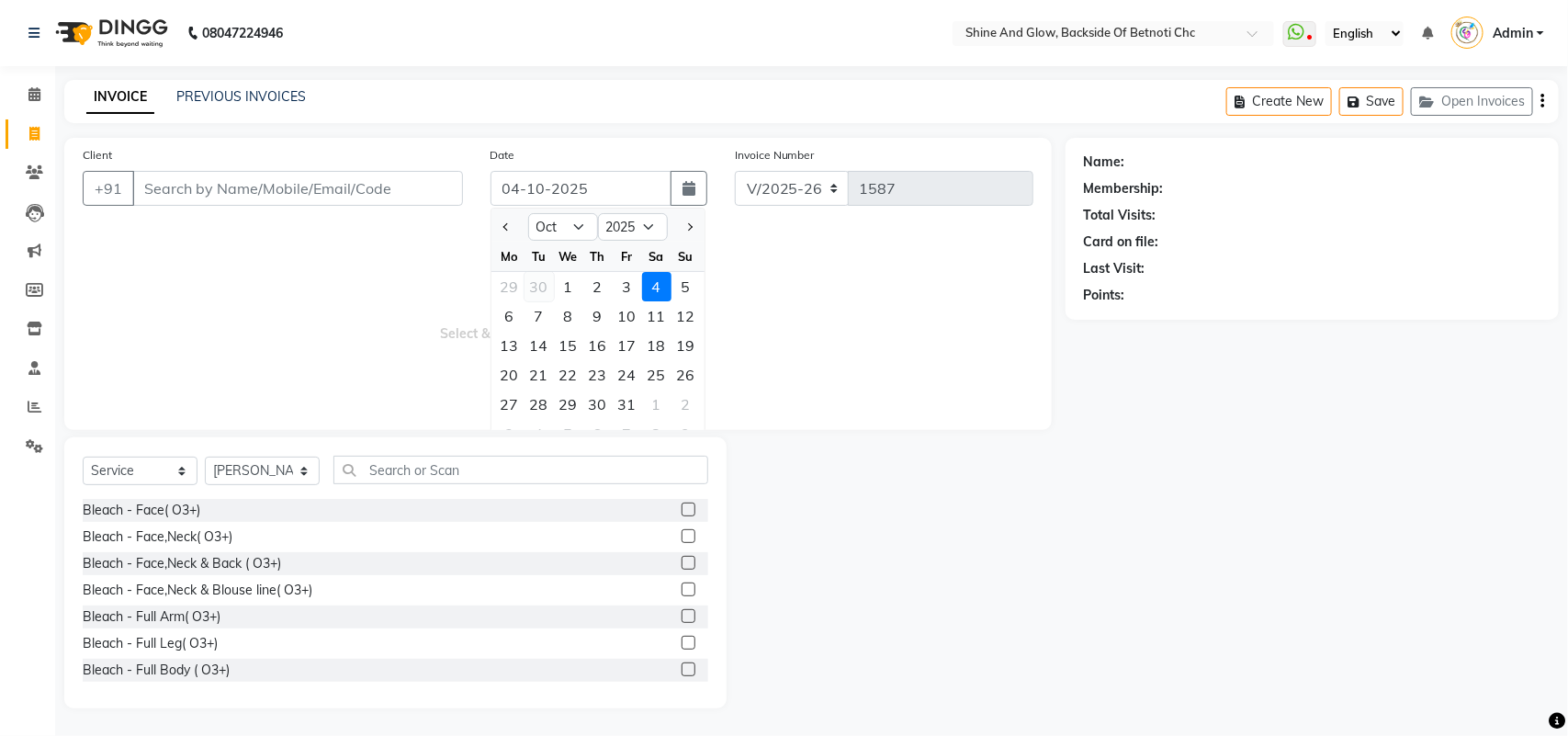
click at [531, 283] on div "30" at bounding box center [539, 286] width 29 height 29
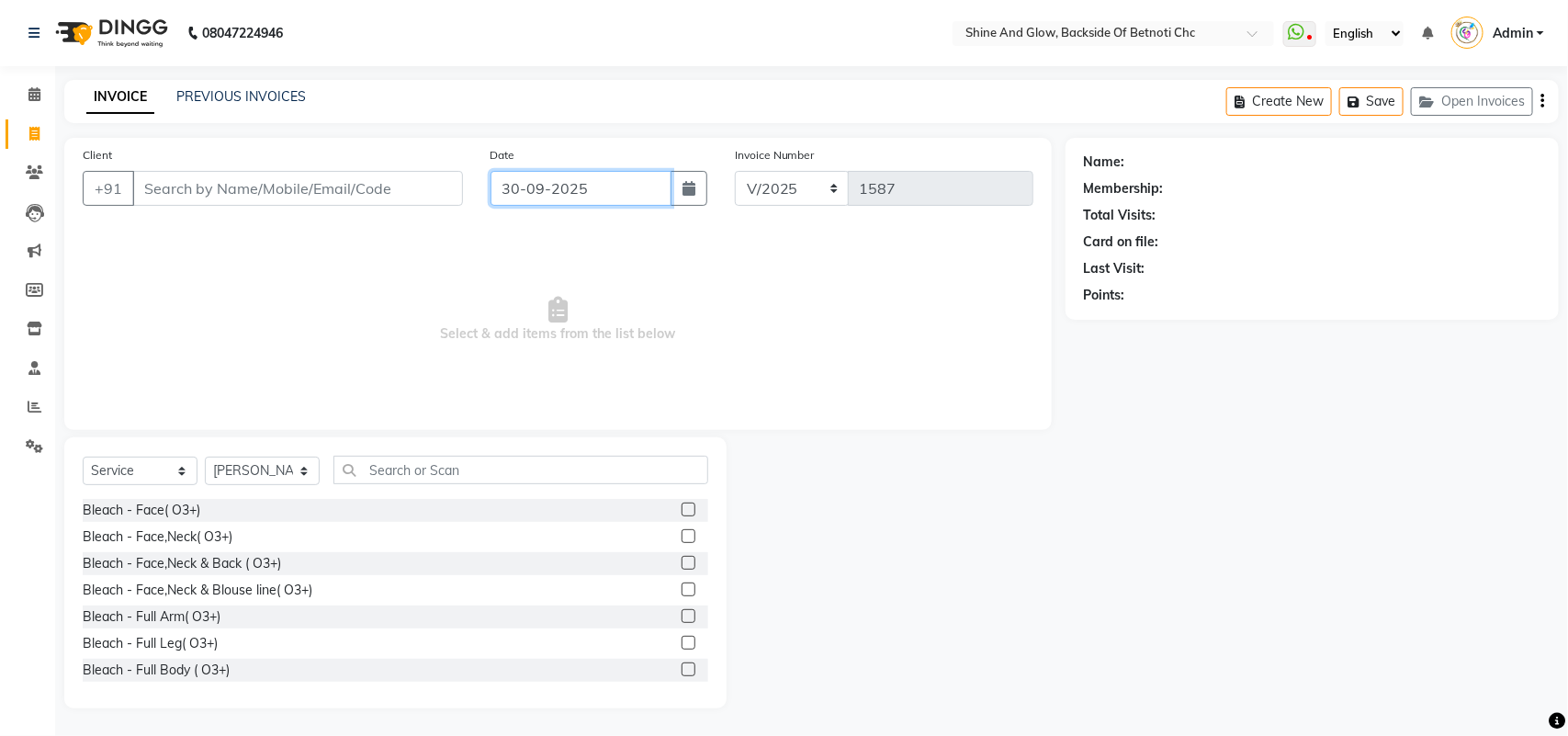
click at [558, 196] on input "30-09-2025" at bounding box center [581, 188] width 181 height 35
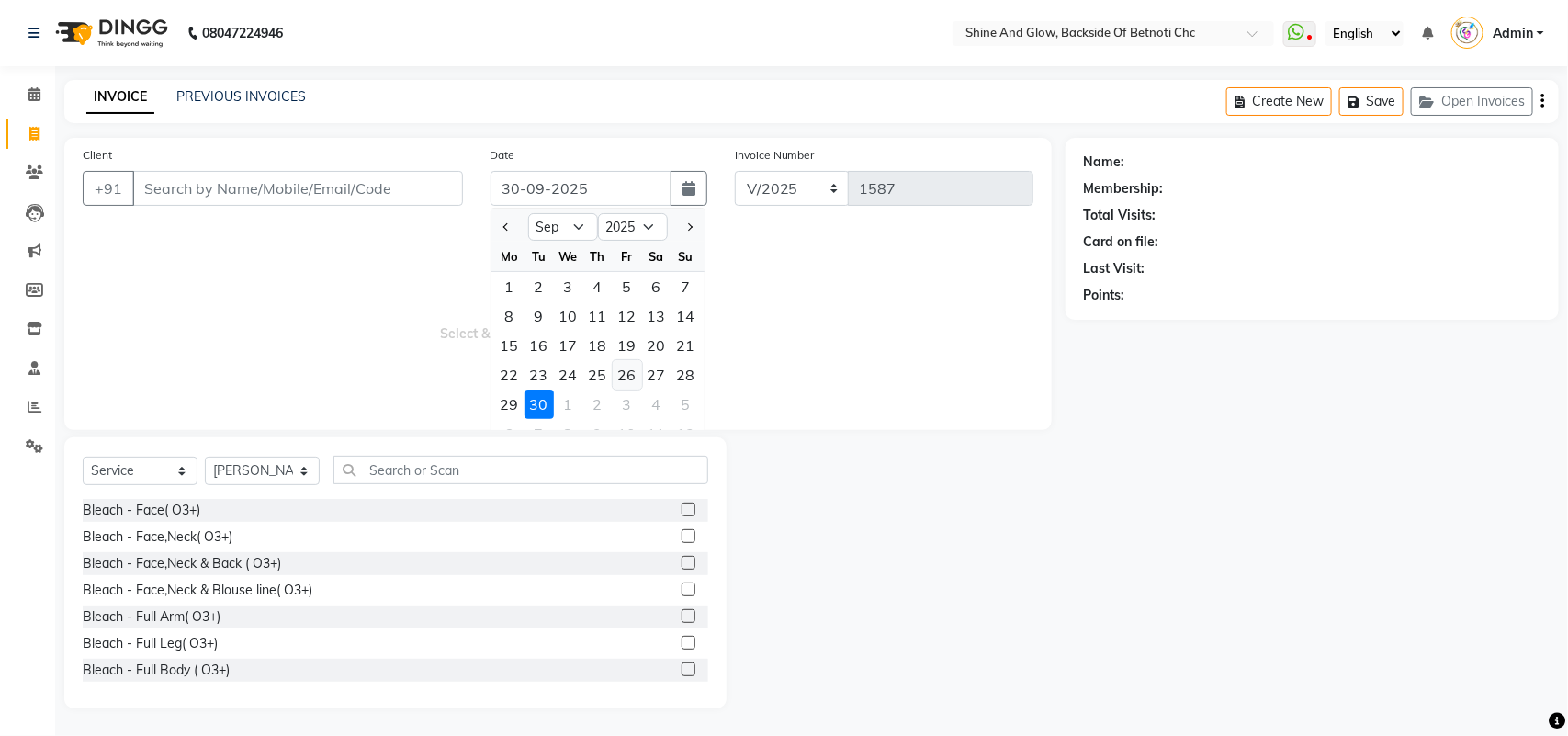
click at [629, 373] on div "26" at bounding box center [627, 374] width 29 height 29
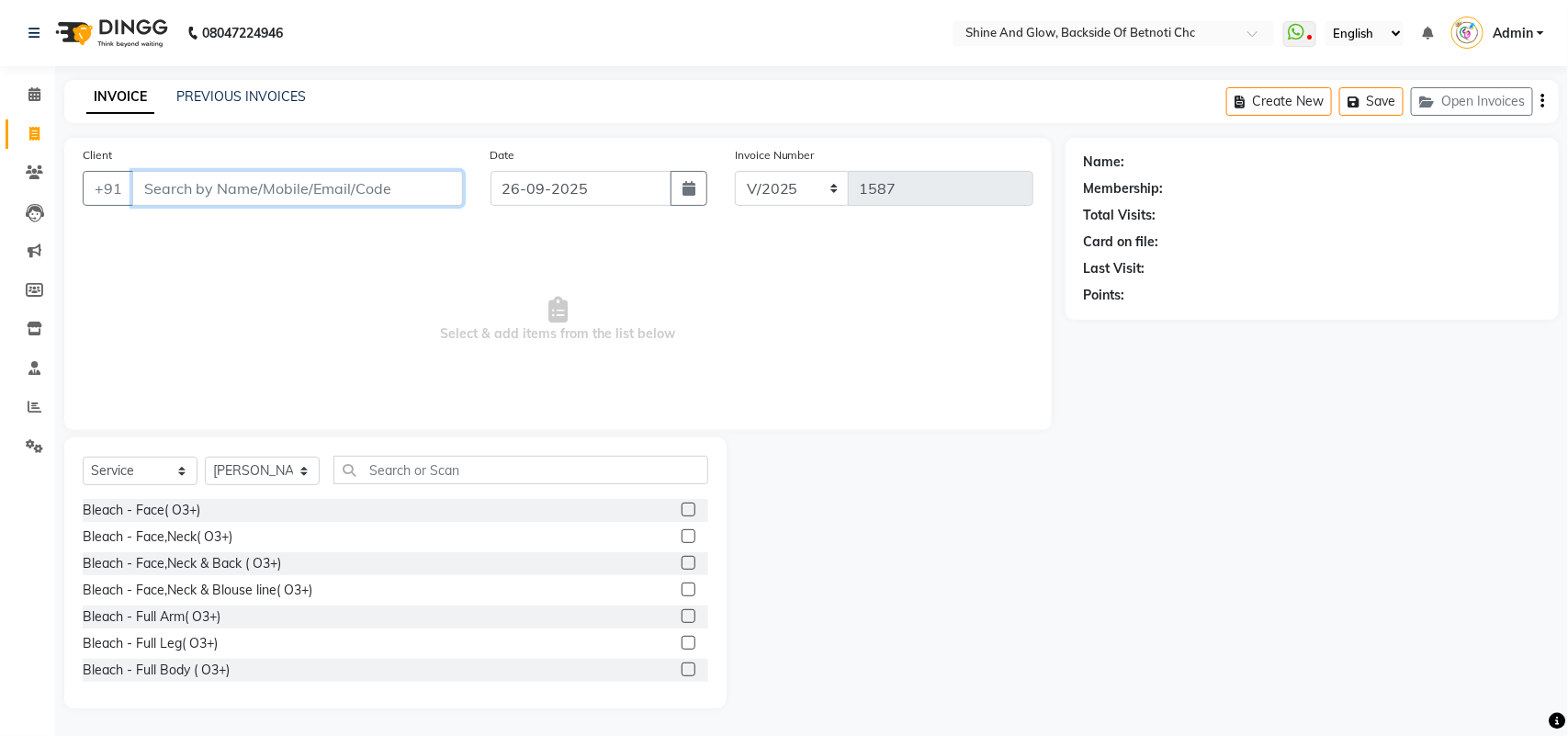
click at [365, 199] on input "Client" at bounding box center [297, 188] width 331 height 35
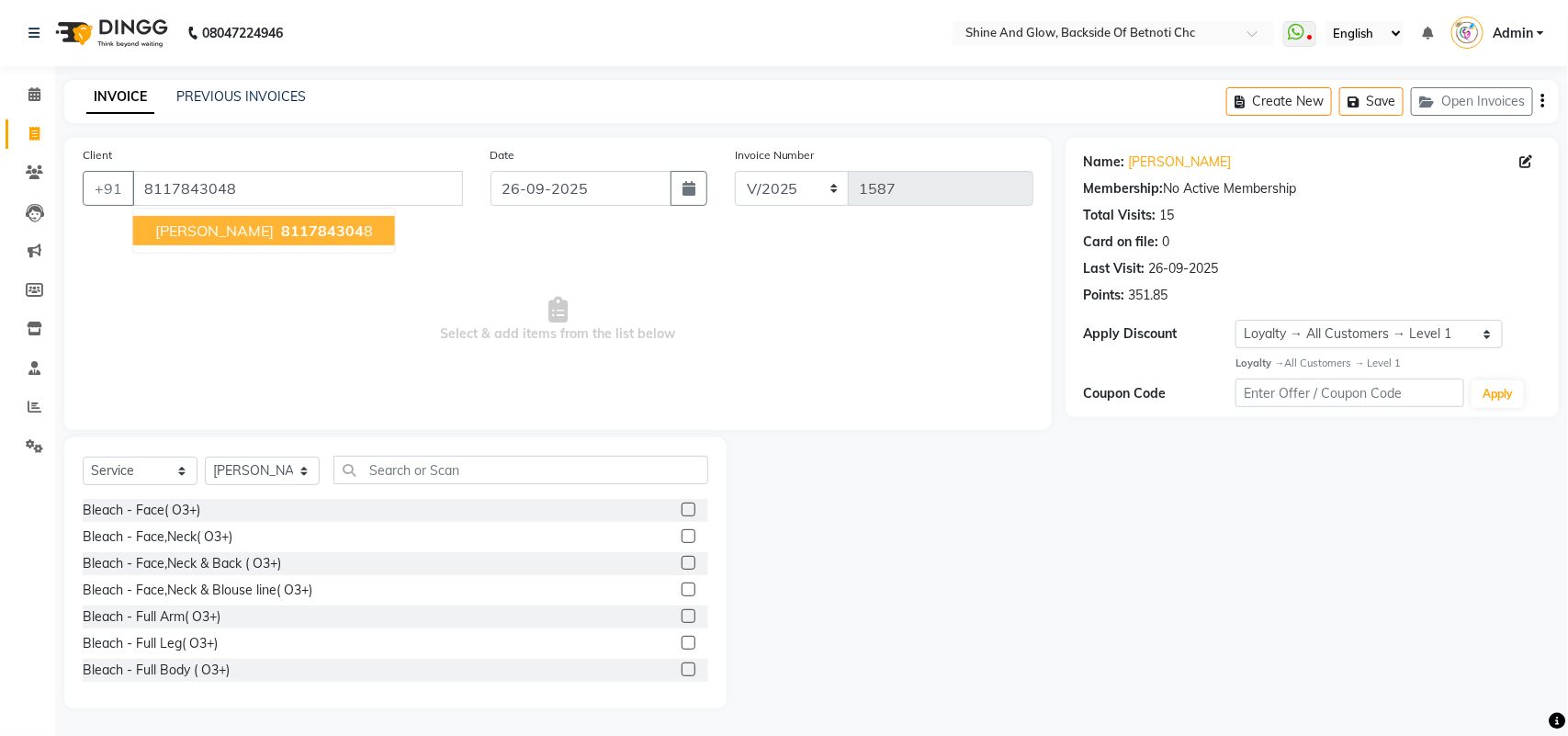
click at [343, 222] on ngb-highlight "811784304 8" at bounding box center [325, 231] width 95 height 19
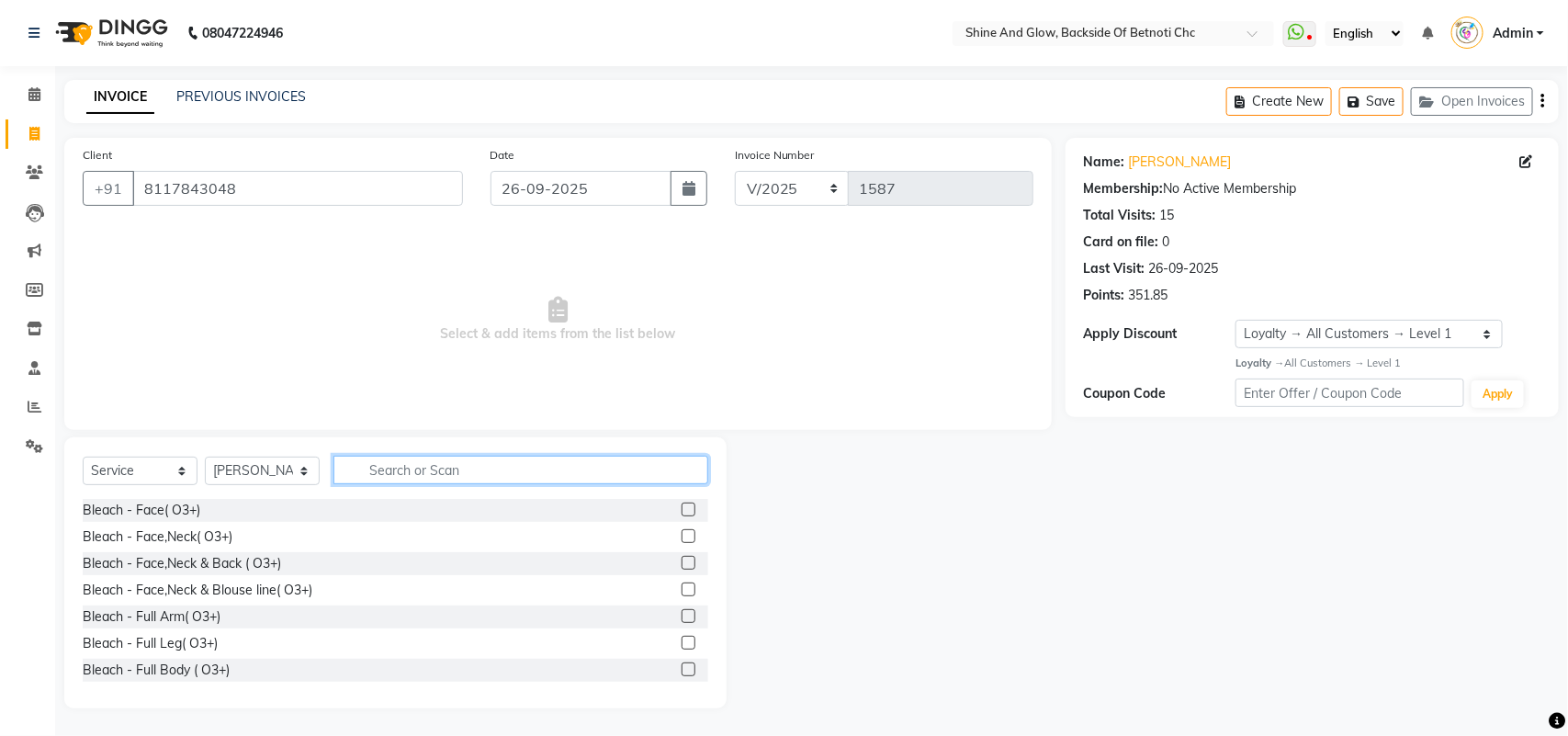
click at [392, 469] on input "text" at bounding box center [521, 470] width 375 height 28
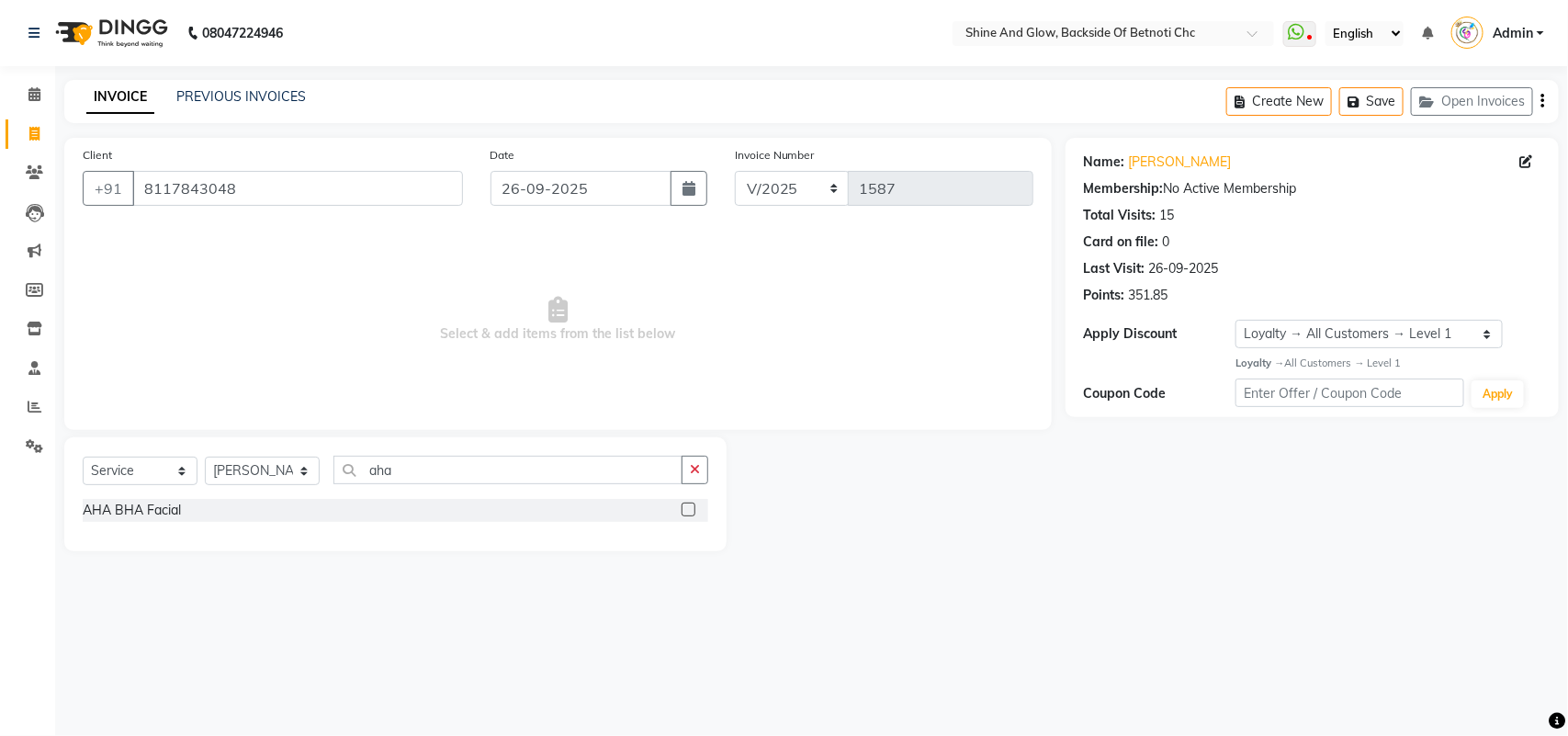
click at [689, 506] on label at bounding box center [688, 510] width 14 height 14
click at [689, 506] on input "checkbox" at bounding box center [687, 511] width 12 height 12
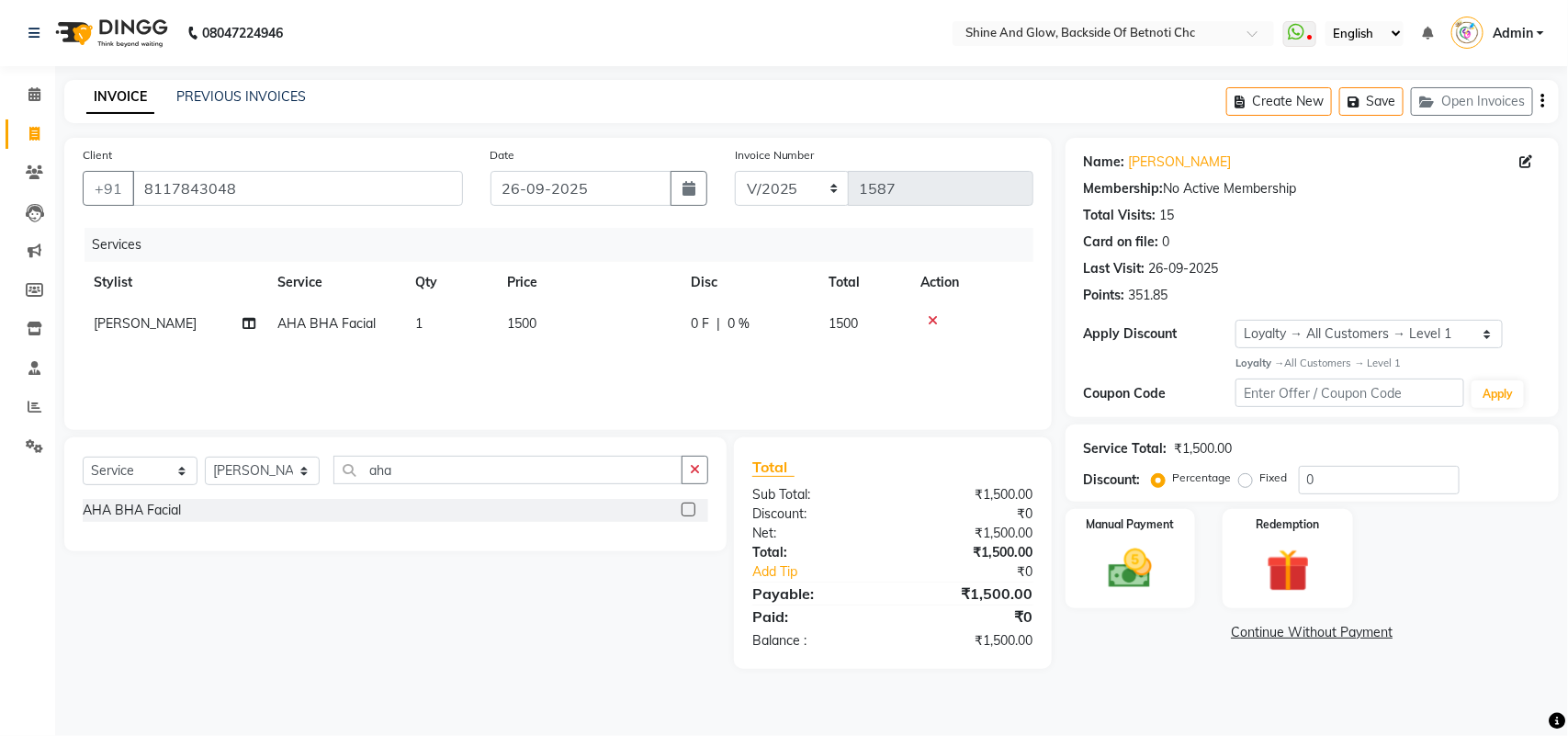
click at [107, 320] on span "[PERSON_NAME]" at bounding box center [145, 324] width 103 height 17
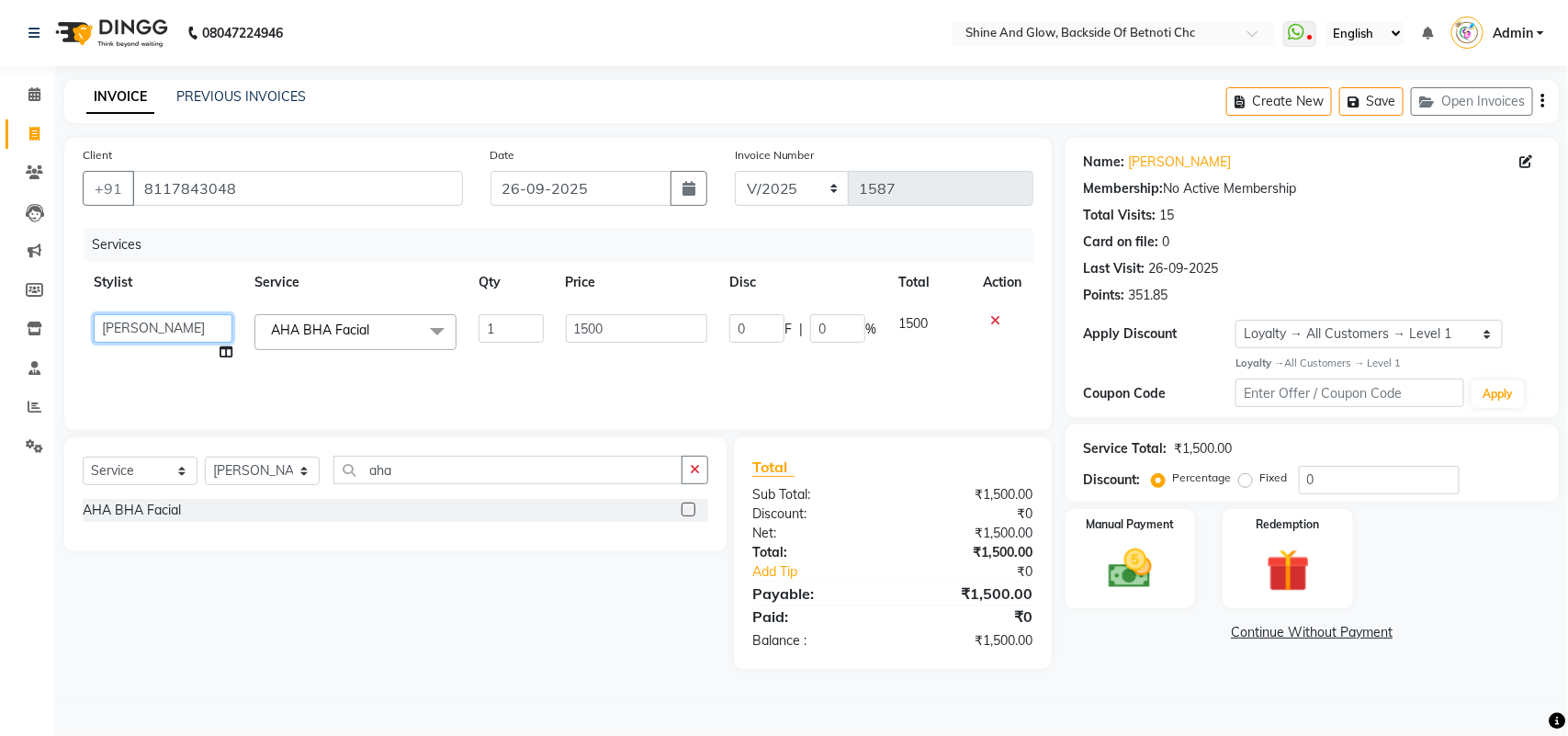
click at [186, 324] on select "[PERSON_NAME] [PERSON_NAME] [PERSON_NAME] Priya Mam" at bounding box center [163, 329] width 138 height 28
click at [326, 250] on div "Services" at bounding box center [566, 245] width 962 height 34
click at [246, 471] on select "Select Stylist [PERSON_NAME] Lipi [PERSON_NAME] [PERSON_NAME] Priya Mam" at bounding box center [263, 471] width 115 height 28
click at [205, 457] on select "Select Stylist [PERSON_NAME] Lipi [PERSON_NAME] [PERSON_NAME] Priya Mam" at bounding box center [263, 471] width 115 height 28
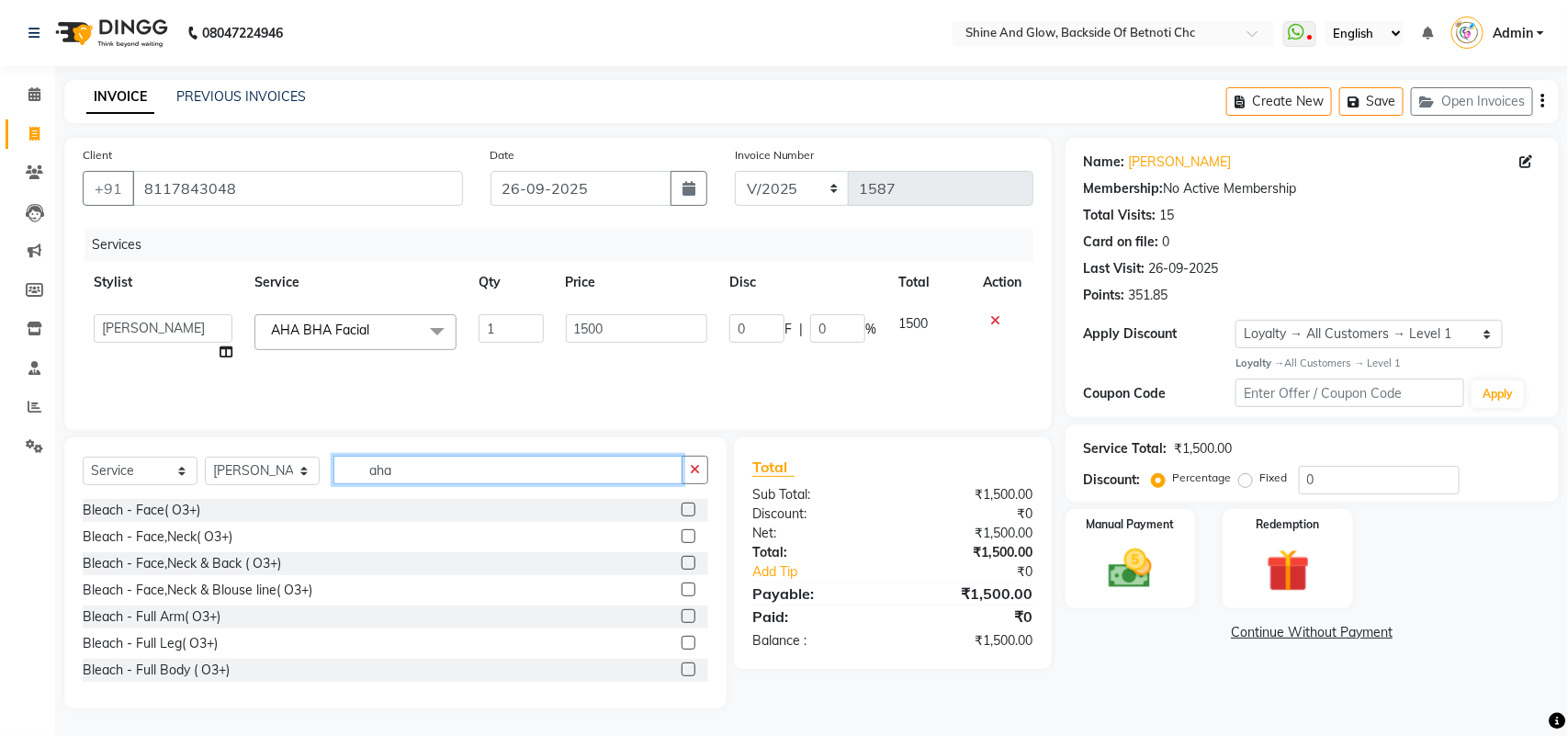
drag, startPoint x: 300, startPoint y: 455, endPoint x: 296, endPoint y: 471, distance: 16.5
click at [296, 456] on div "Select Service Product Membership Package Voucher Prepaid Gift Card Select Styl…" at bounding box center [396, 478] width 625 height 43
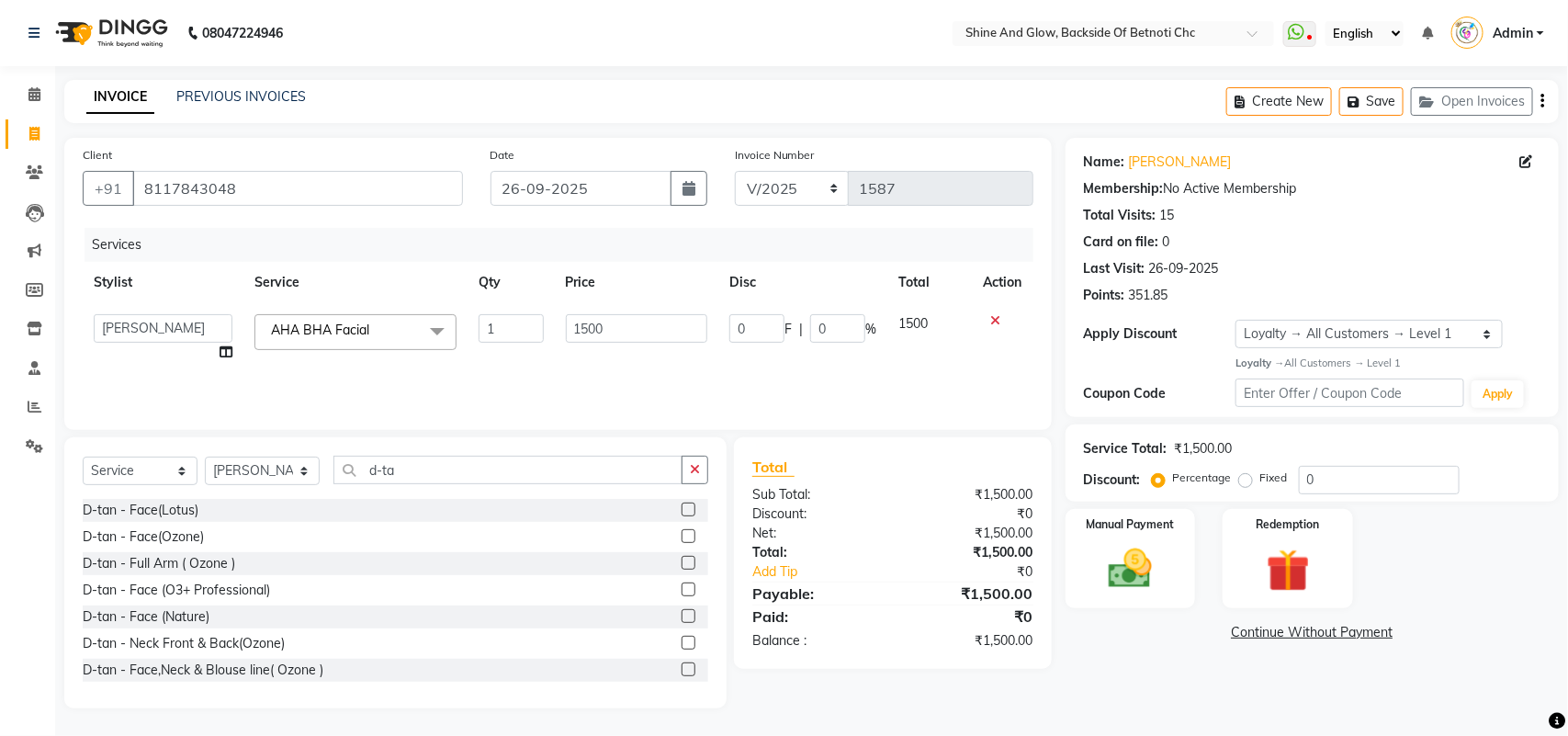
click at [682, 534] on label at bounding box center [688, 536] width 14 height 14
click at [682, 534] on input "checkbox" at bounding box center [687, 537] width 12 height 12
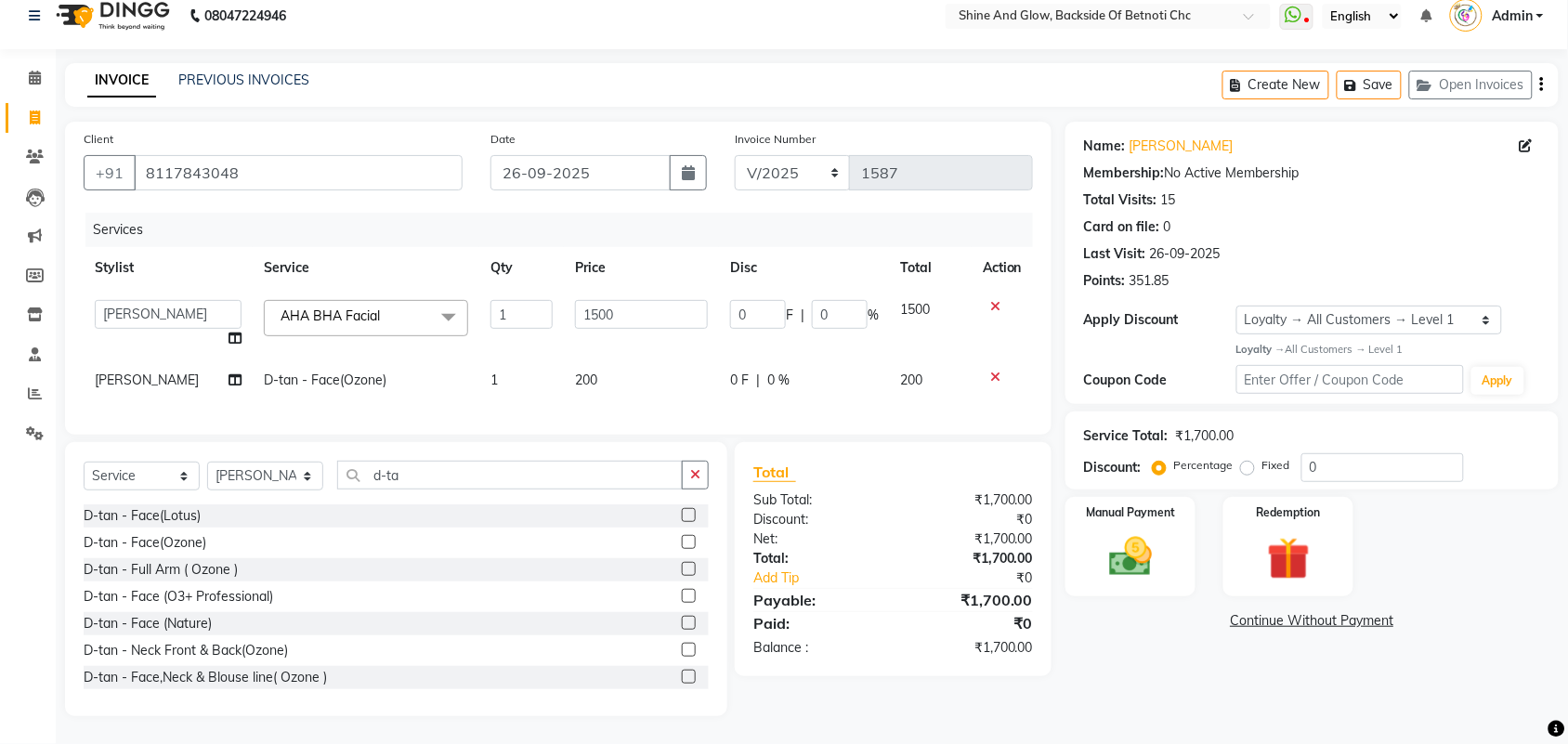
scroll to position [34, 0]
click at [267, 476] on select "Select Stylist [PERSON_NAME] Lipi [PERSON_NAME] [PERSON_NAME] Priya Mam" at bounding box center [266, 476] width 116 height 29
click at [208, 462] on select "Select Stylist [PERSON_NAME] Lipi [PERSON_NAME] [PERSON_NAME] Priya Mam" at bounding box center [266, 476] width 116 height 29
click at [158, 478] on select "Select Service Product Membership Package Voucher Prepaid Gift Card" at bounding box center [142, 476] width 116 height 29
click at [84, 462] on select "Select Service Product Membership Package Voucher Prepaid Gift Card" at bounding box center [142, 476] width 116 height 29
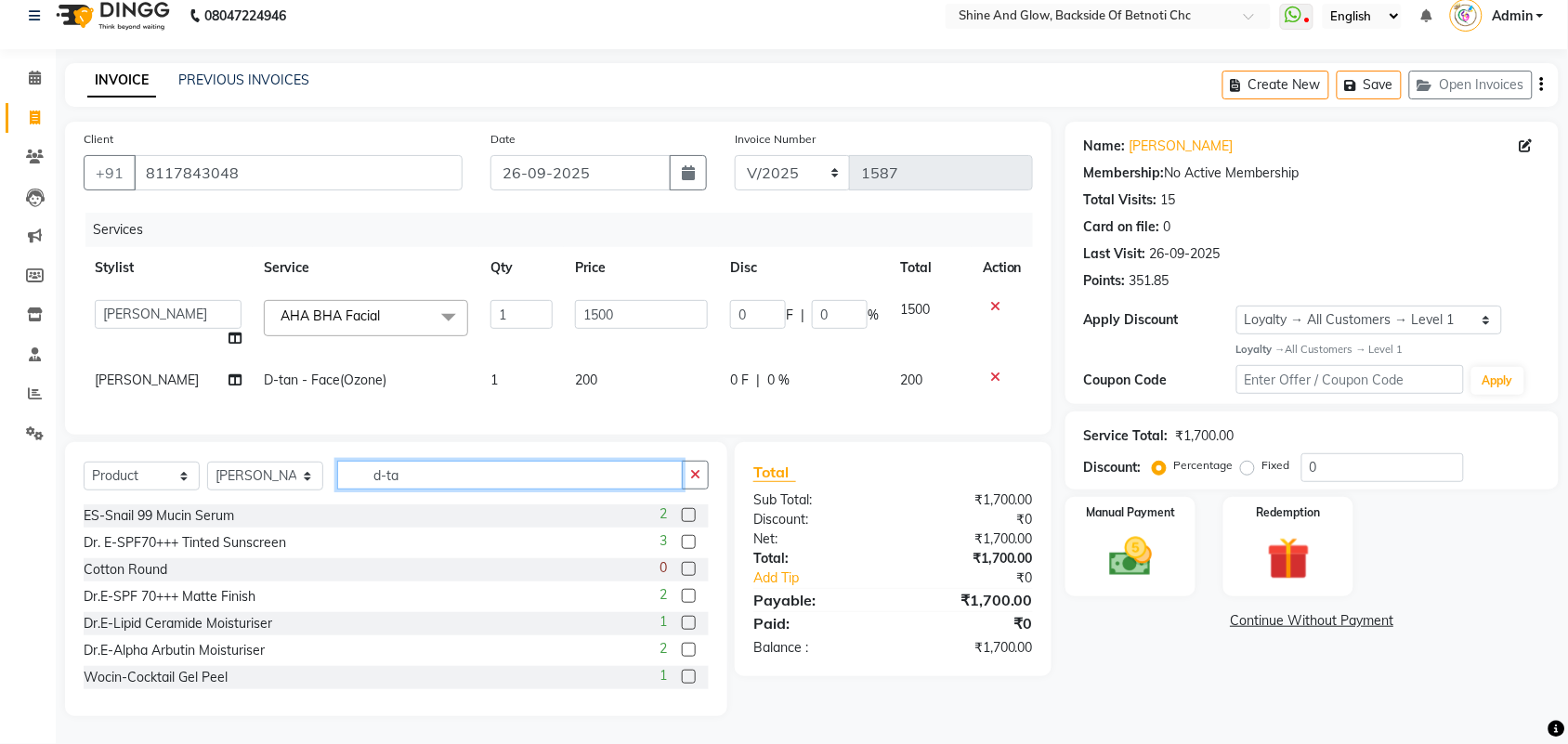
drag, startPoint x: 432, startPoint y: 471, endPoint x: 332, endPoint y: 467, distance: 100.1
click at [332, 467] on div "Select Service Product Membership Package Voucher Prepaid Gift Card Select Styl…" at bounding box center [396, 483] width 625 height 44
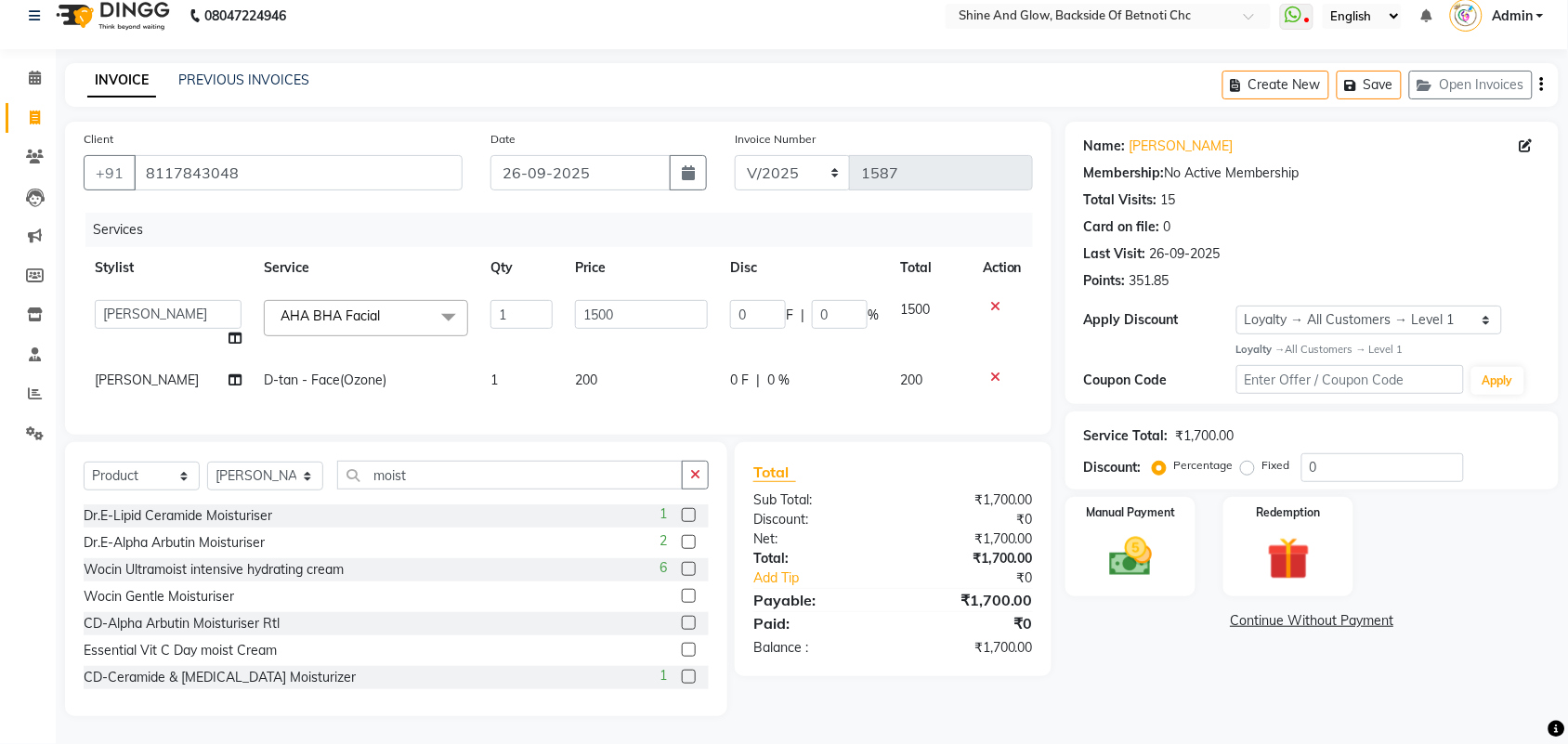
click at [682, 595] on label at bounding box center [688, 596] width 14 height 14
click at [682, 595] on input "checkbox" at bounding box center [687, 596] width 12 height 12
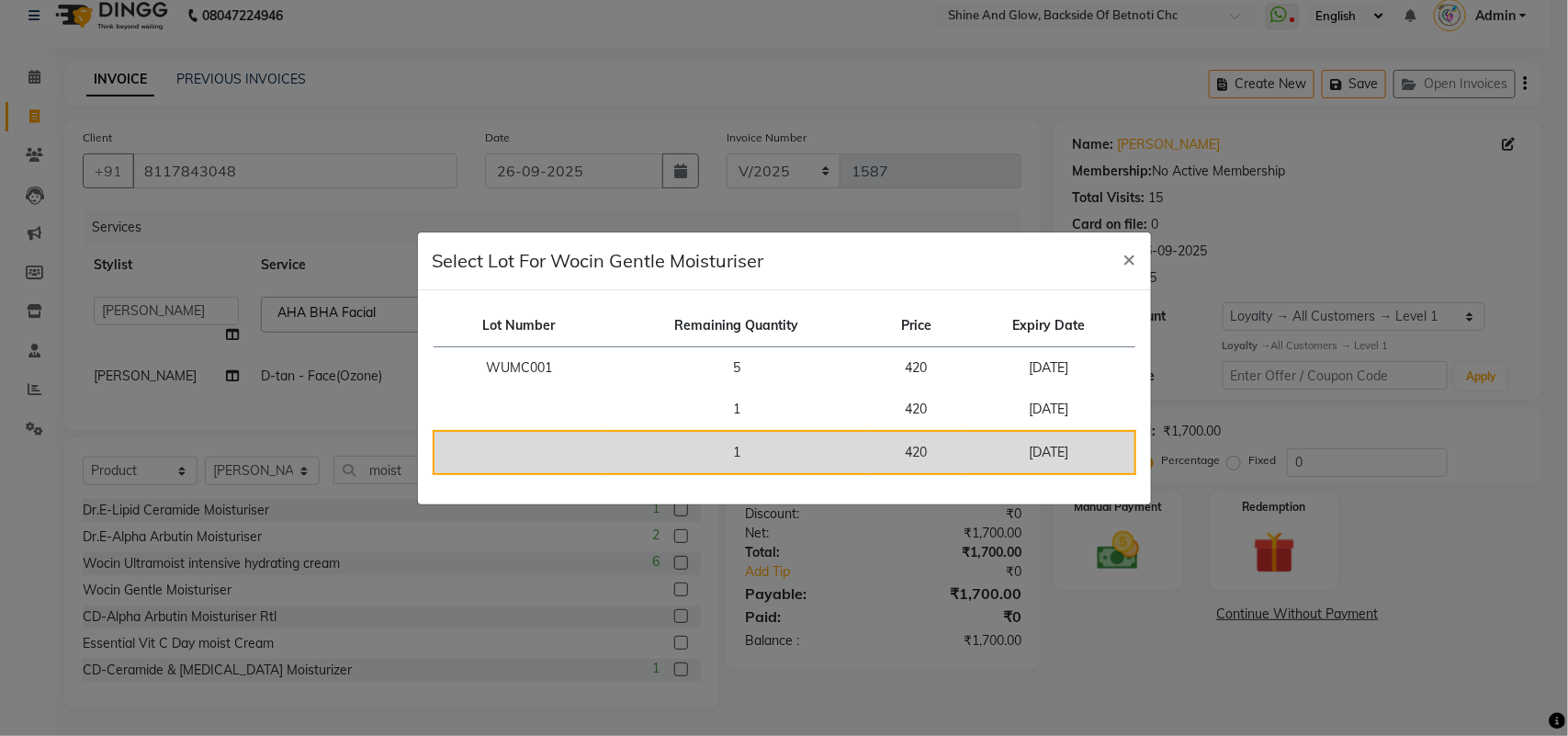
click at [769, 436] on td "1" at bounding box center [736, 453] width 265 height 43
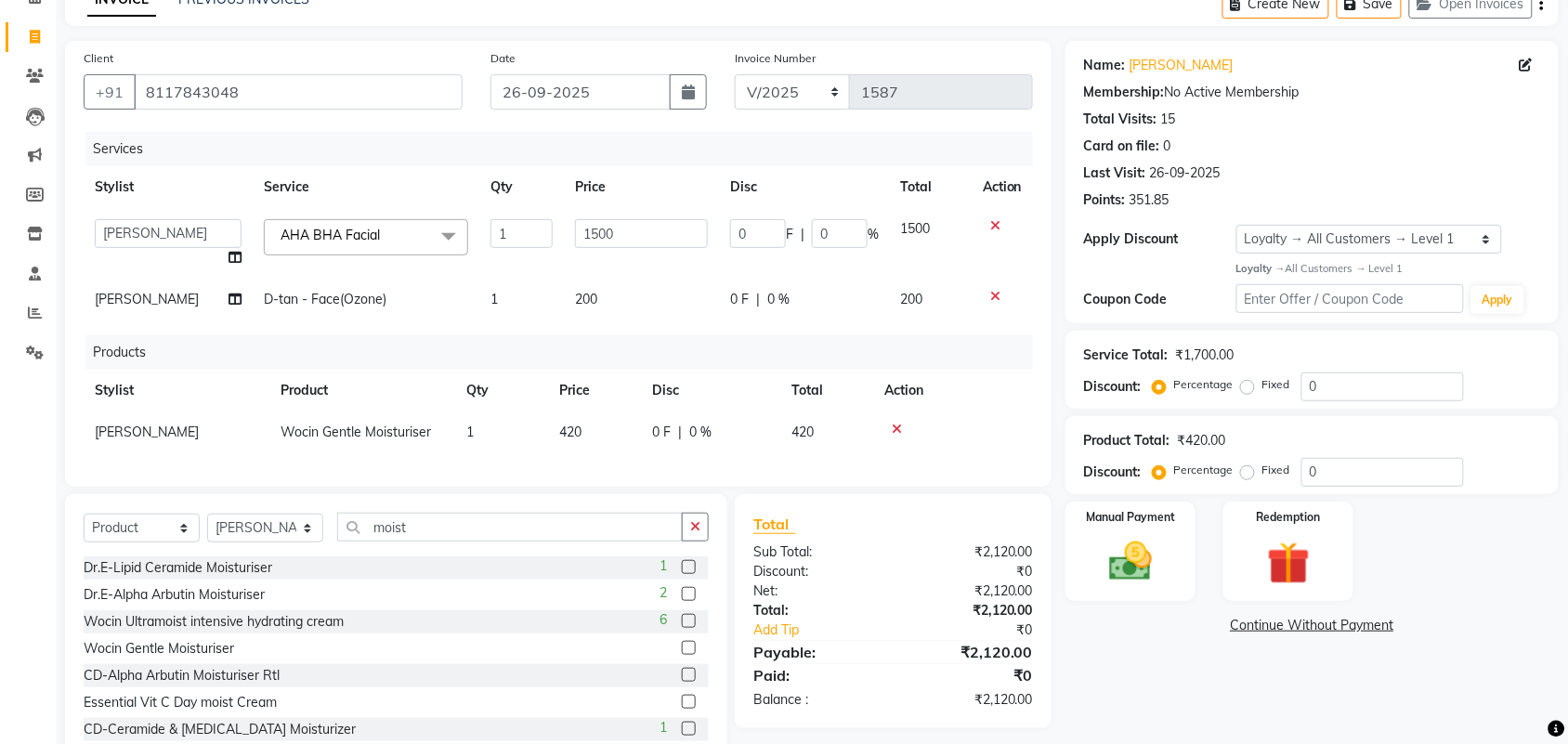
scroll to position [151, 0]
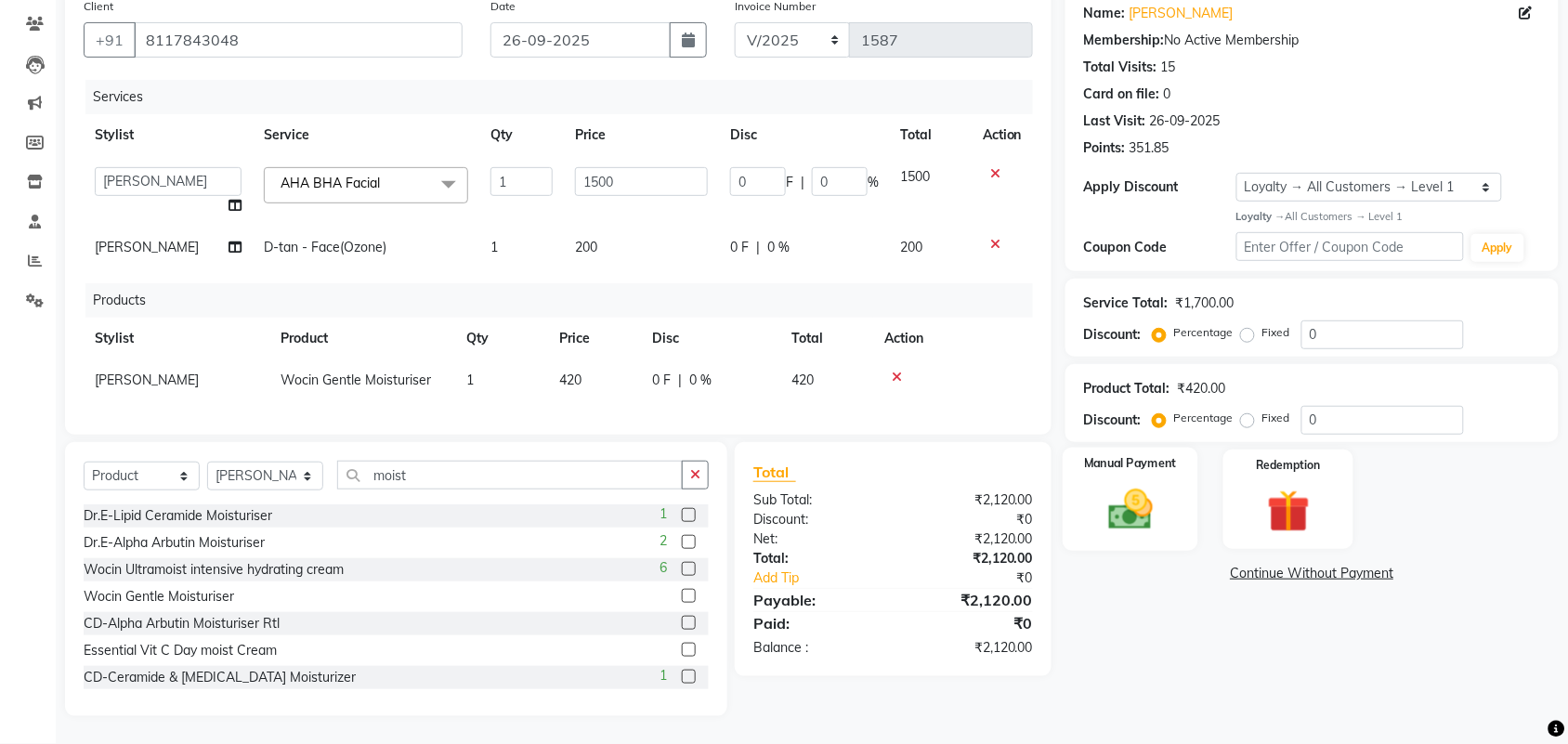
click at [1167, 476] on div "Manual Payment" at bounding box center [1130, 499] width 135 height 104
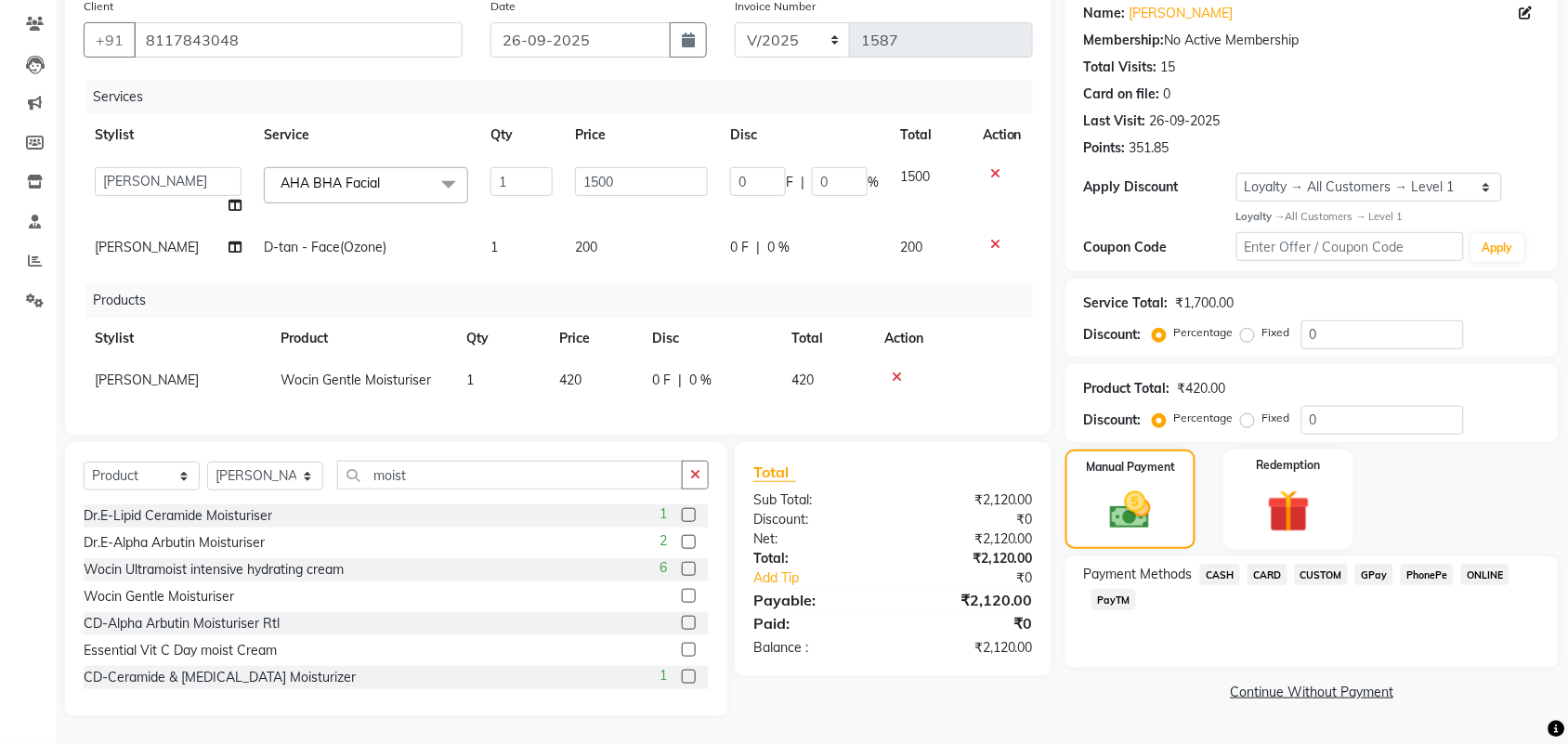
click at [1433, 577] on span "PhonePe" at bounding box center [1427, 574] width 53 height 21
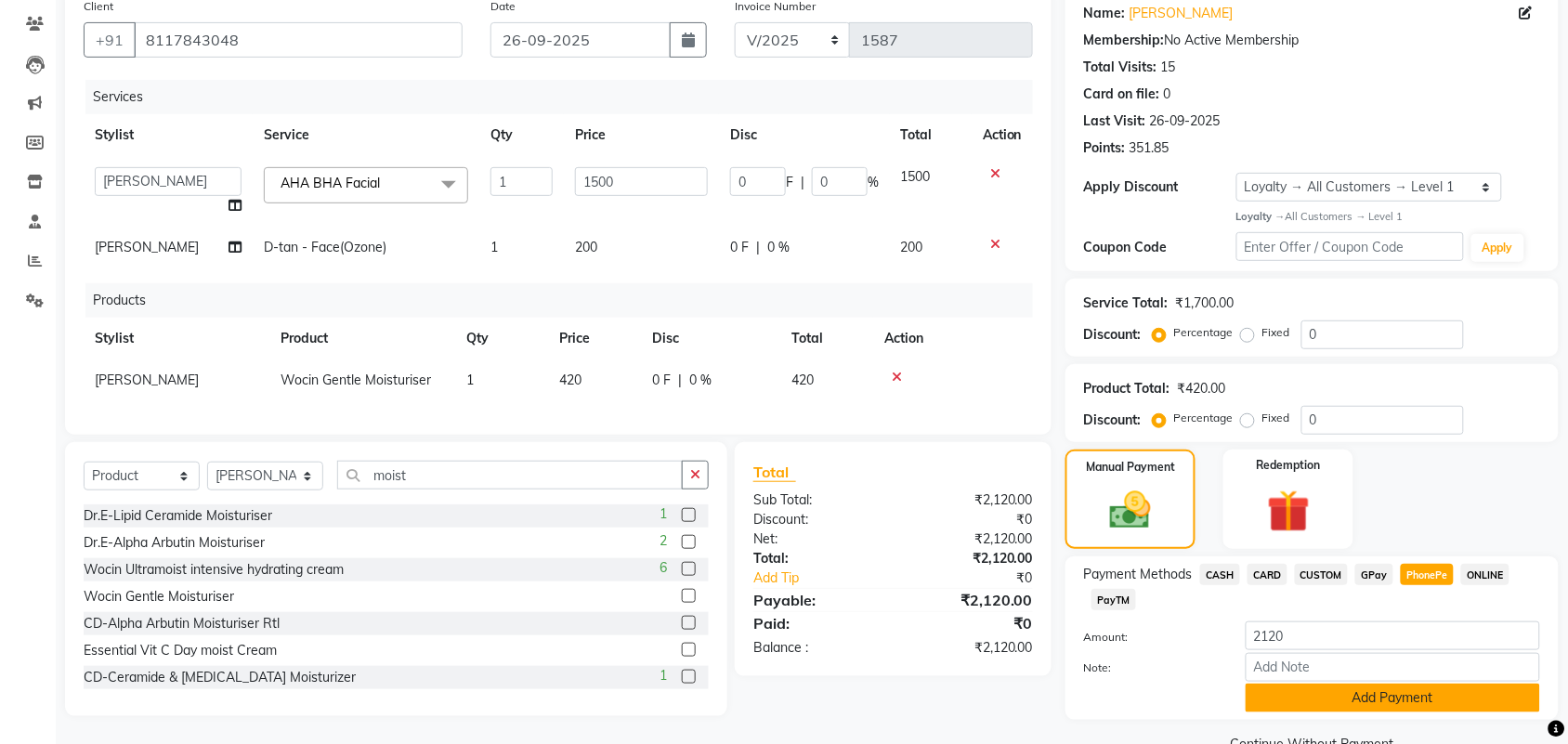
click at [1291, 693] on button "Add Payment" at bounding box center [1392, 698] width 294 height 29
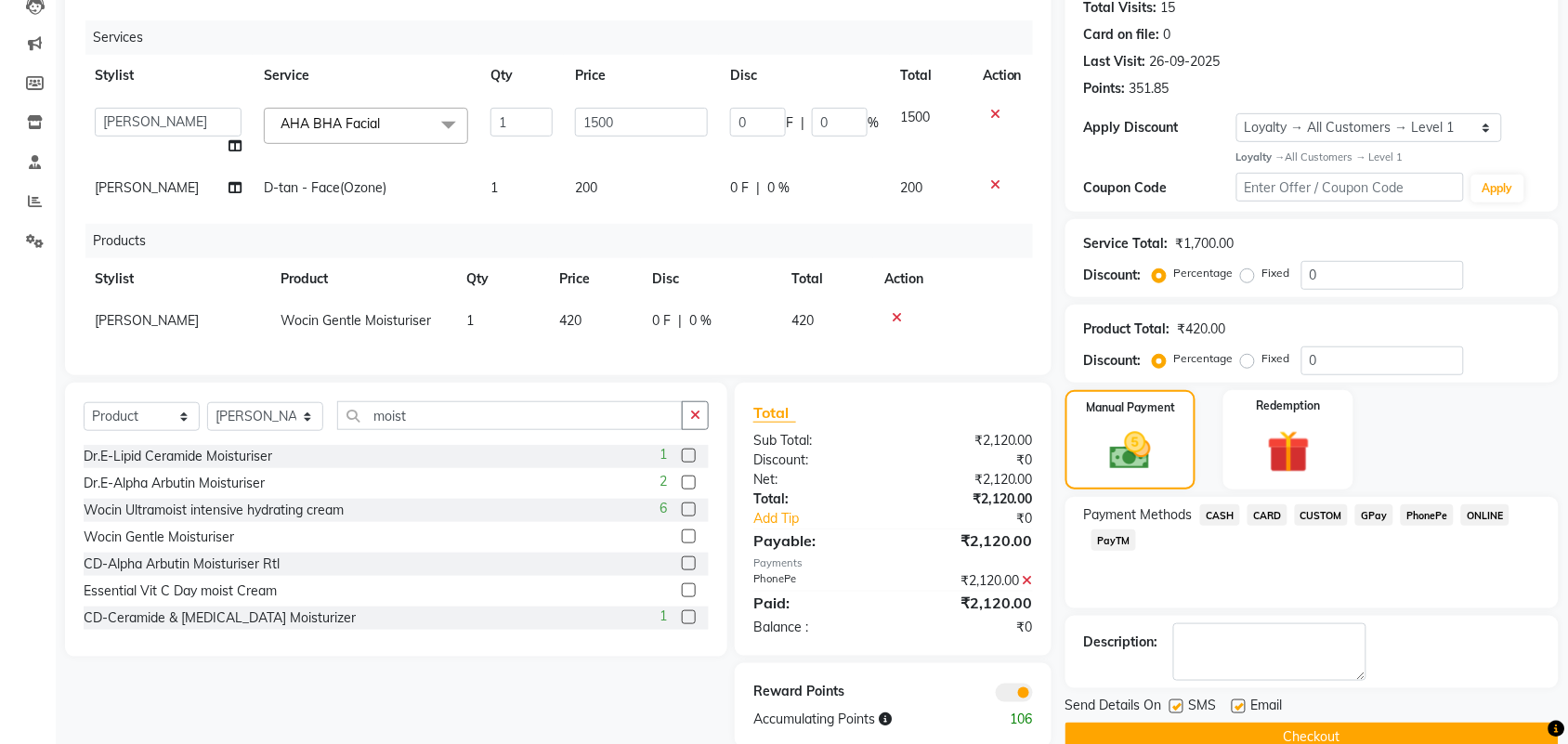
scroll to position [257, 0]
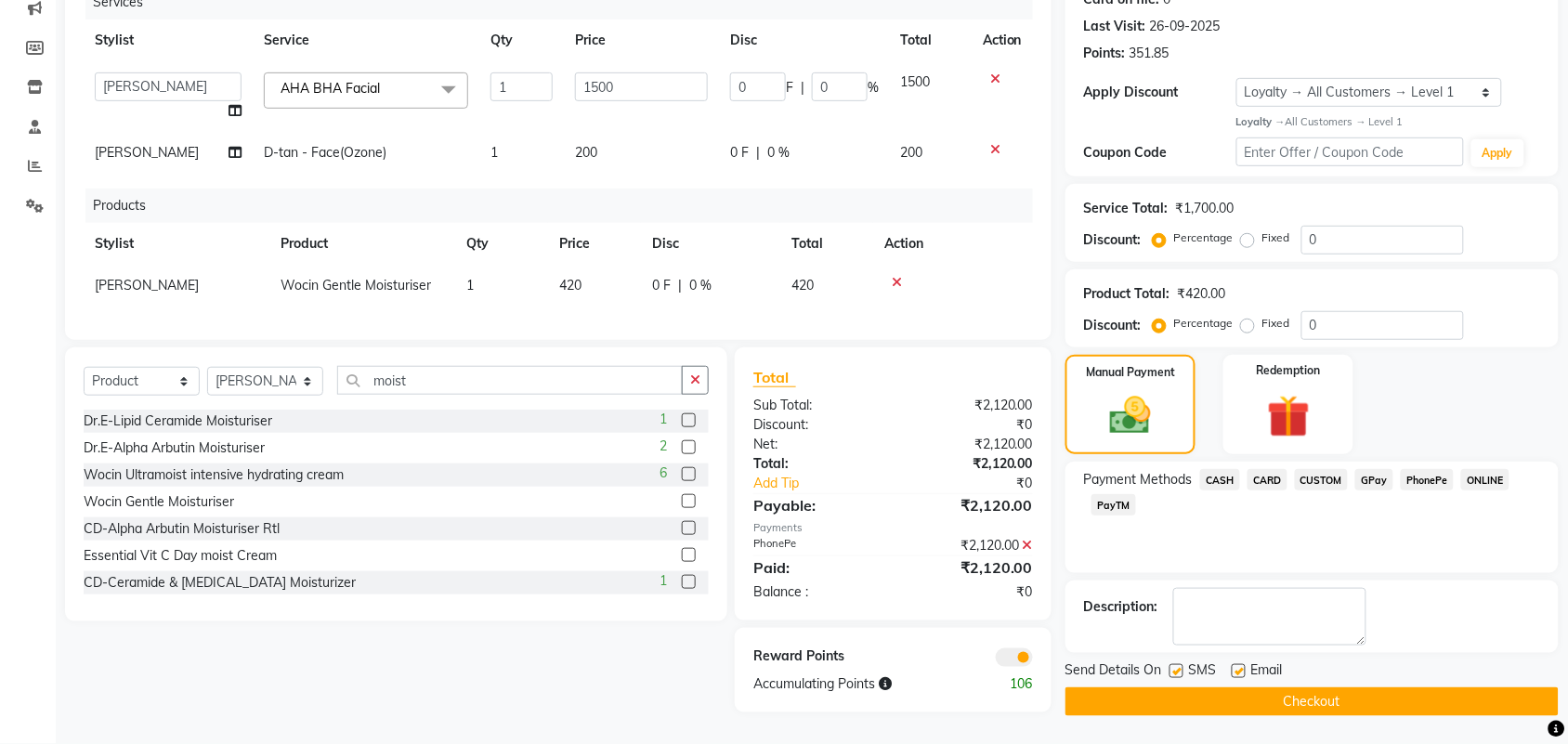
click at [1297, 688] on button "Checkout" at bounding box center [1312, 702] width 493 height 29
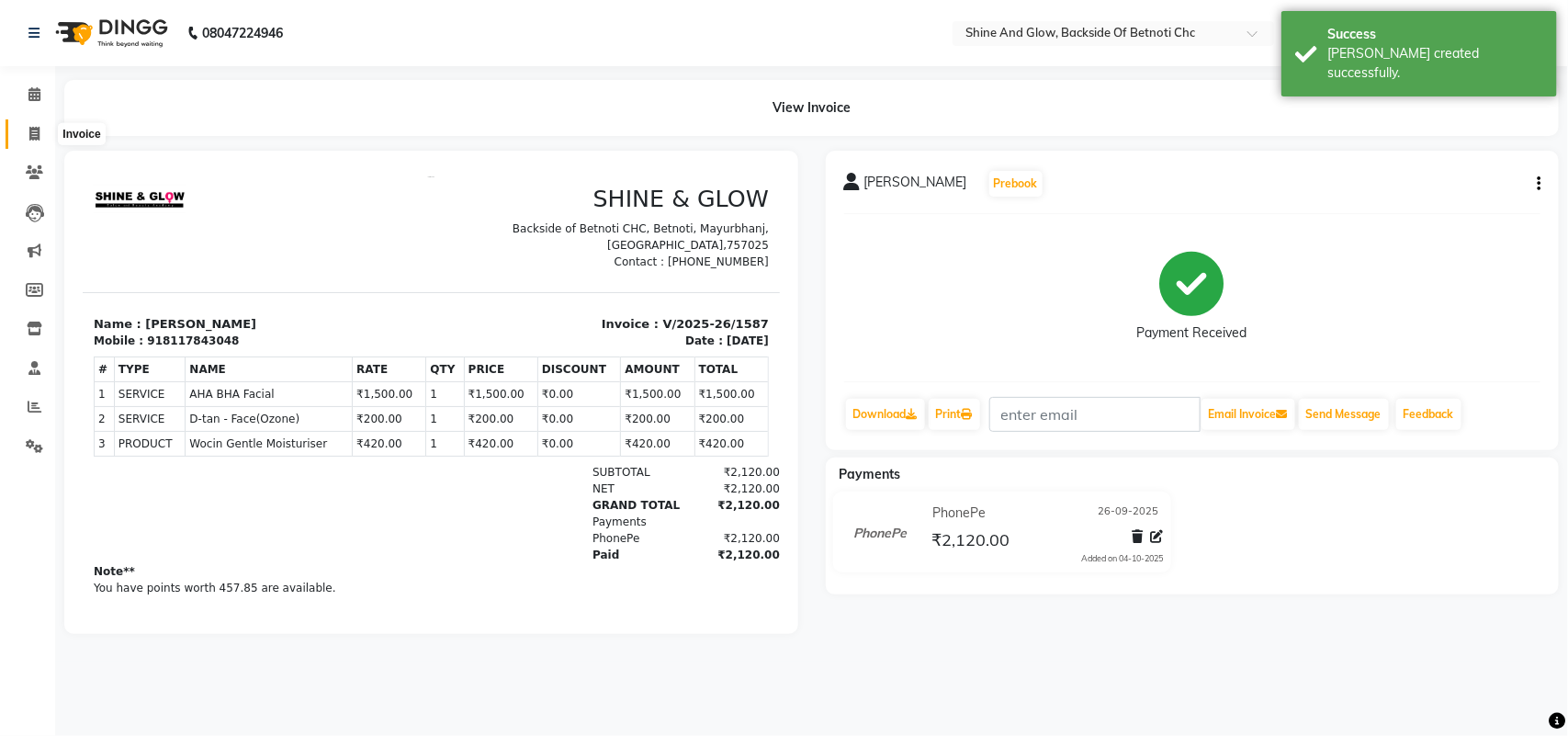
click at [32, 127] on icon at bounding box center [34, 134] width 10 height 14
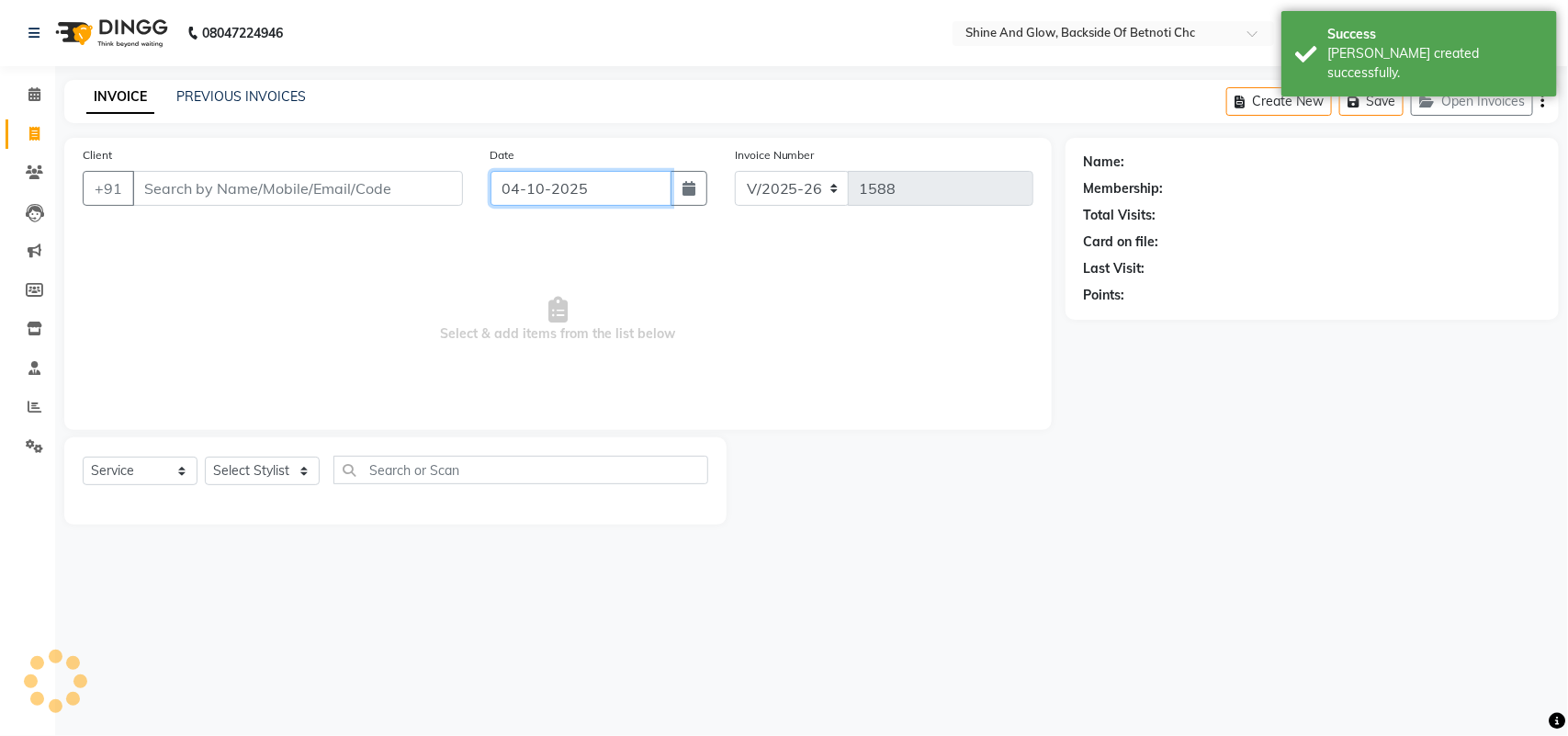
click at [538, 180] on input "04-10-2025" at bounding box center [581, 188] width 181 height 35
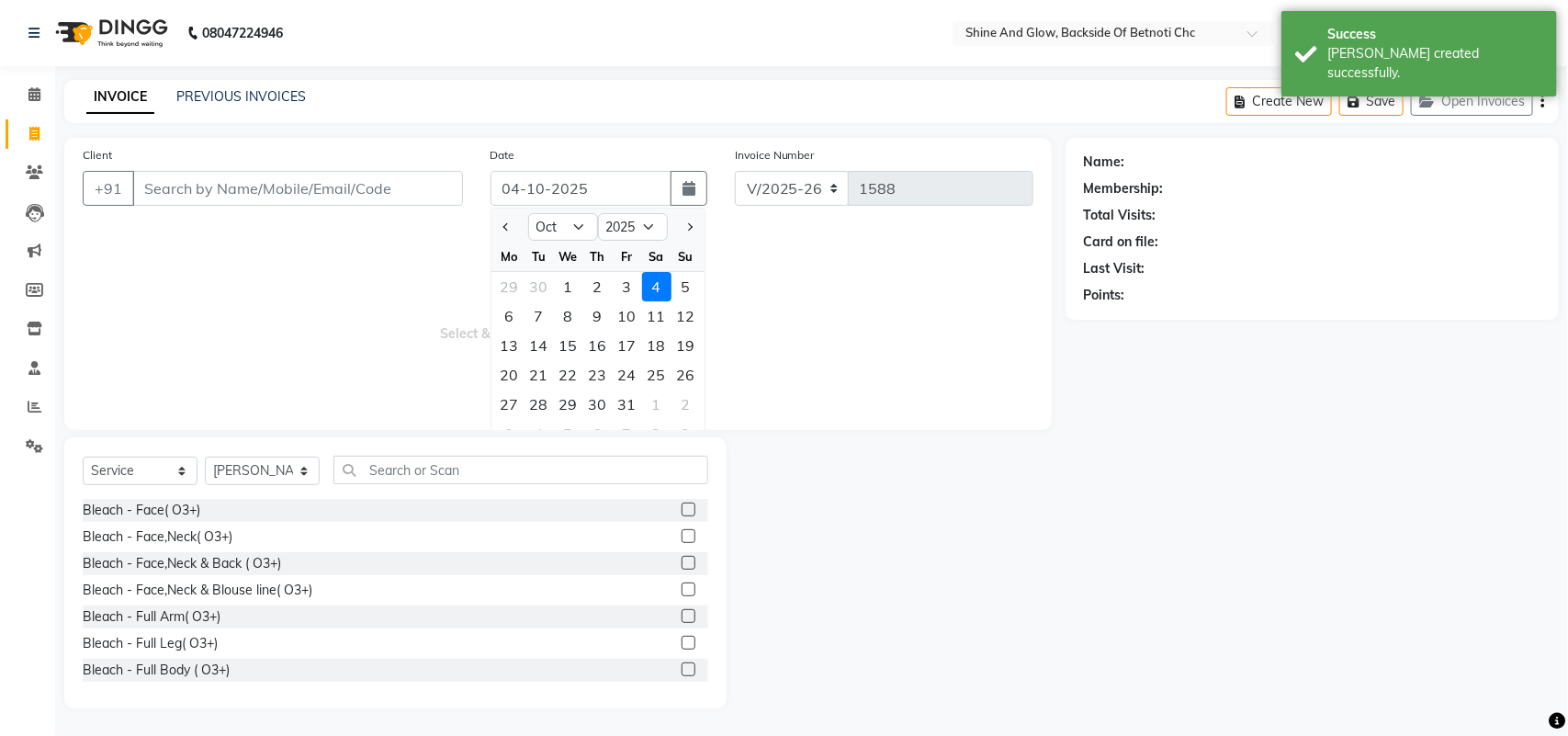
drag, startPoint x: 506, startPoint y: 283, endPoint x: 511, endPoint y: 250, distance: 33.4
click at [507, 283] on div "29" at bounding box center [509, 286] width 29 height 29
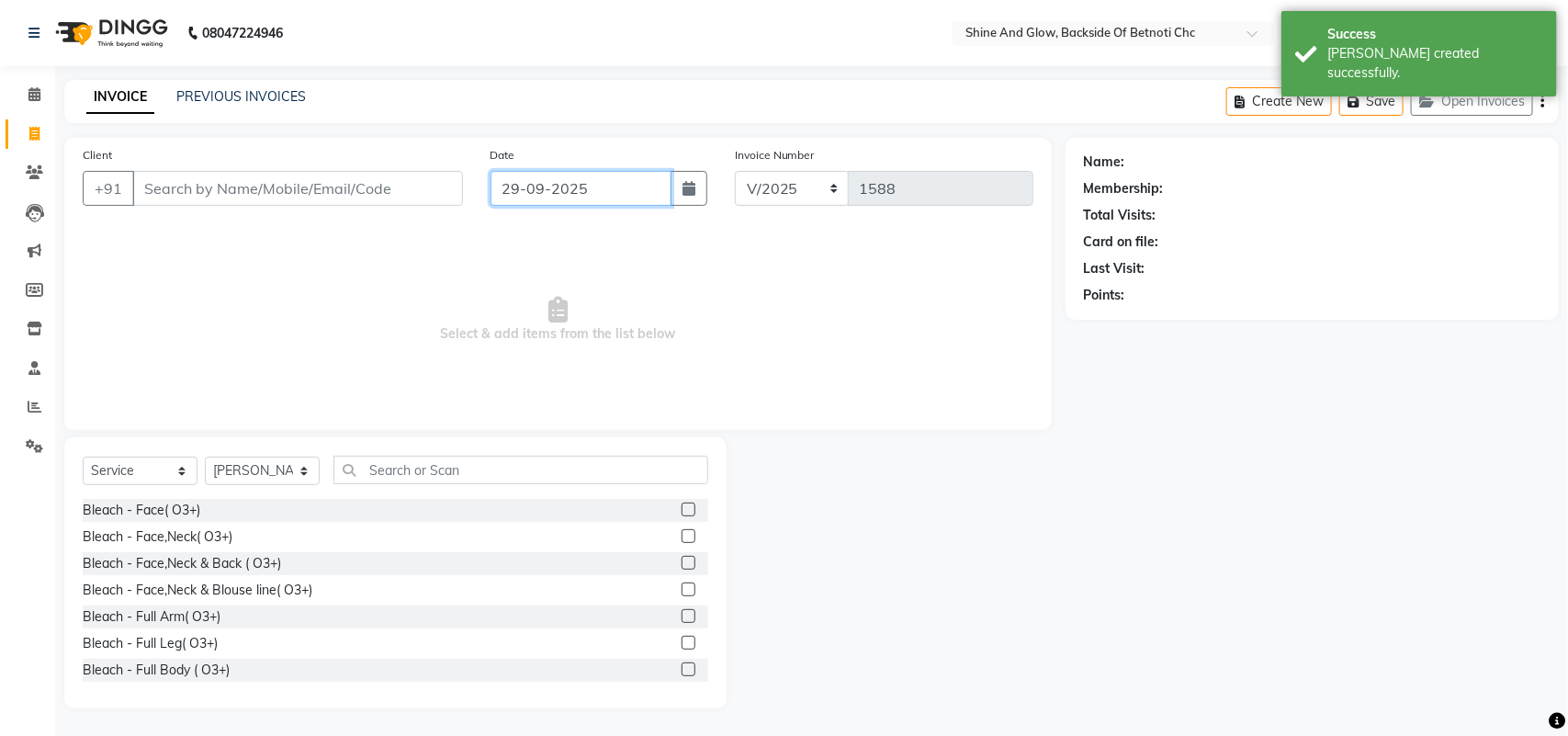
click at [548, 190] on input "29-09-2025" at bounding box center [581, 188] width 181 height 35
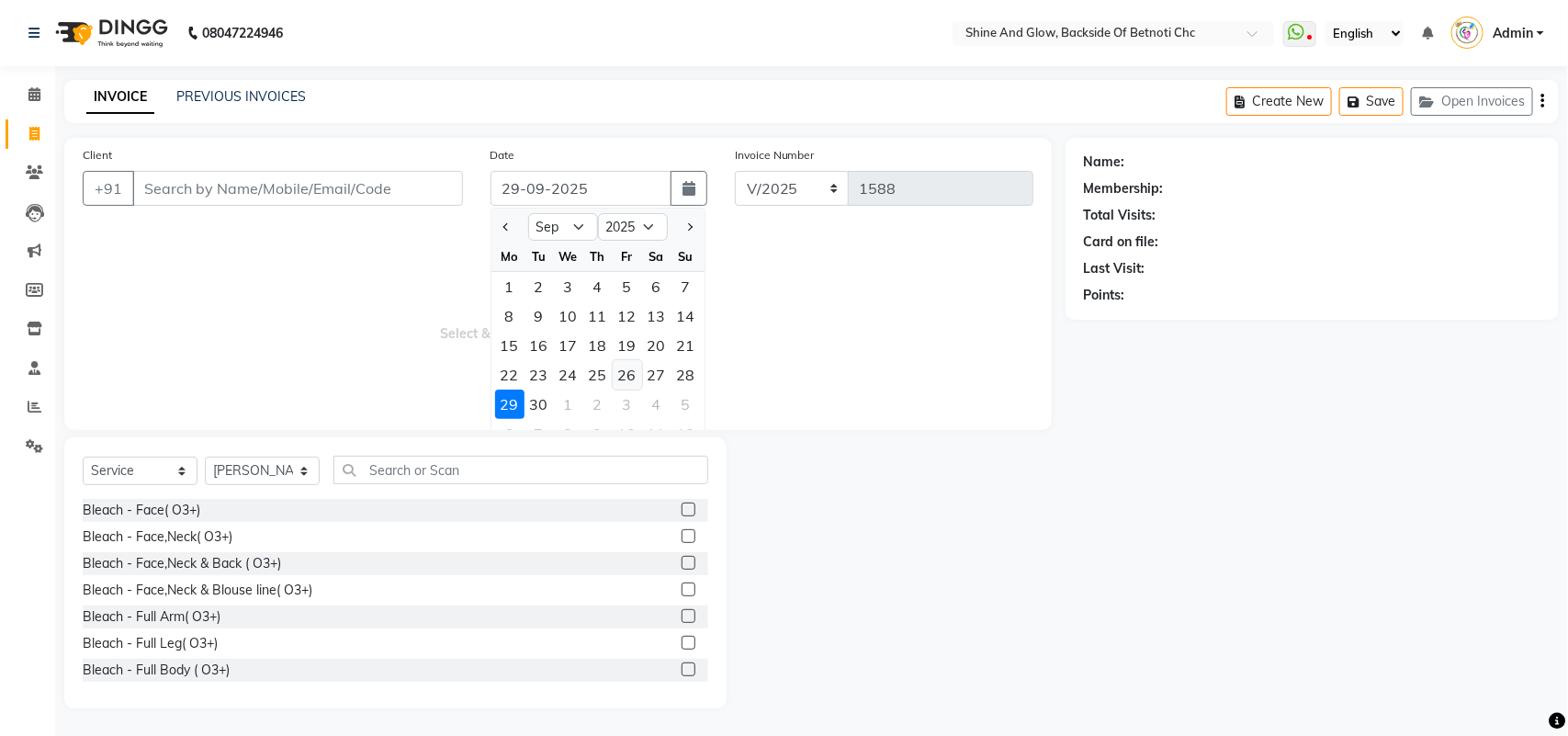
click at [626, 366] on div "26" at bounding box center [627, 374] width 29 height 29
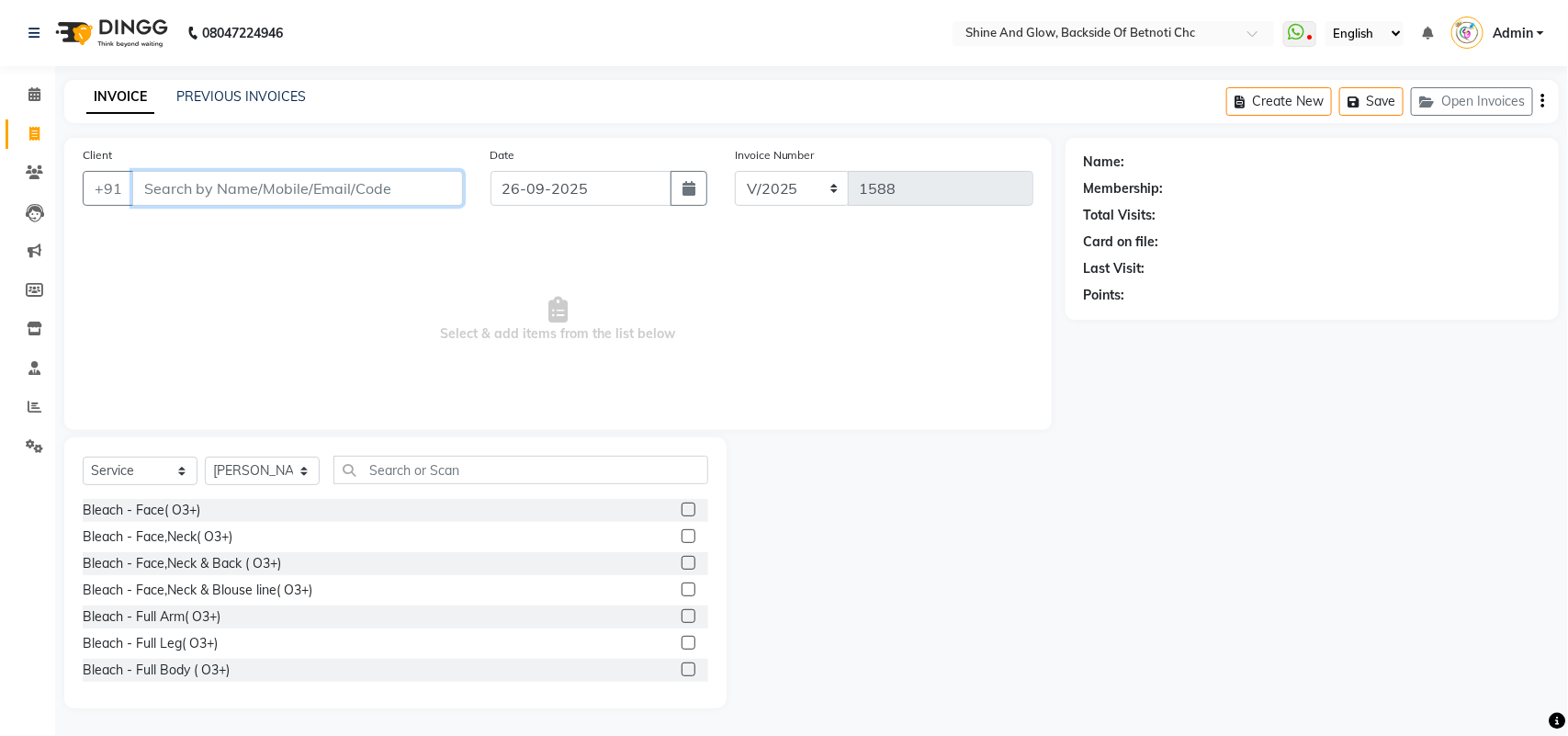
click at [364, 181] on input "Client" at bounding box center [297, 188] width 331 height 35
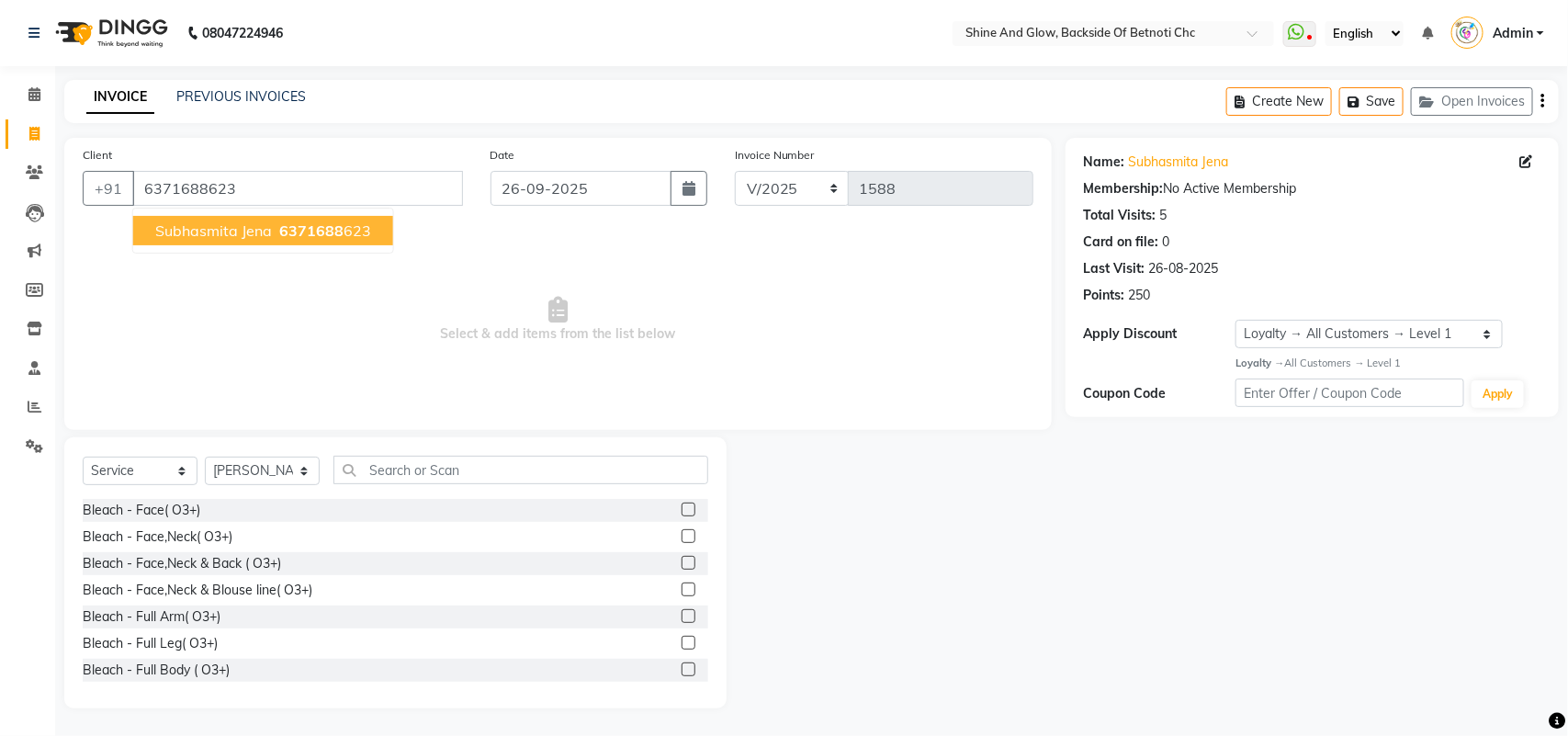
click at [329, 236] on span "6371688" at bounding box center [312, 231] width 64 height 19
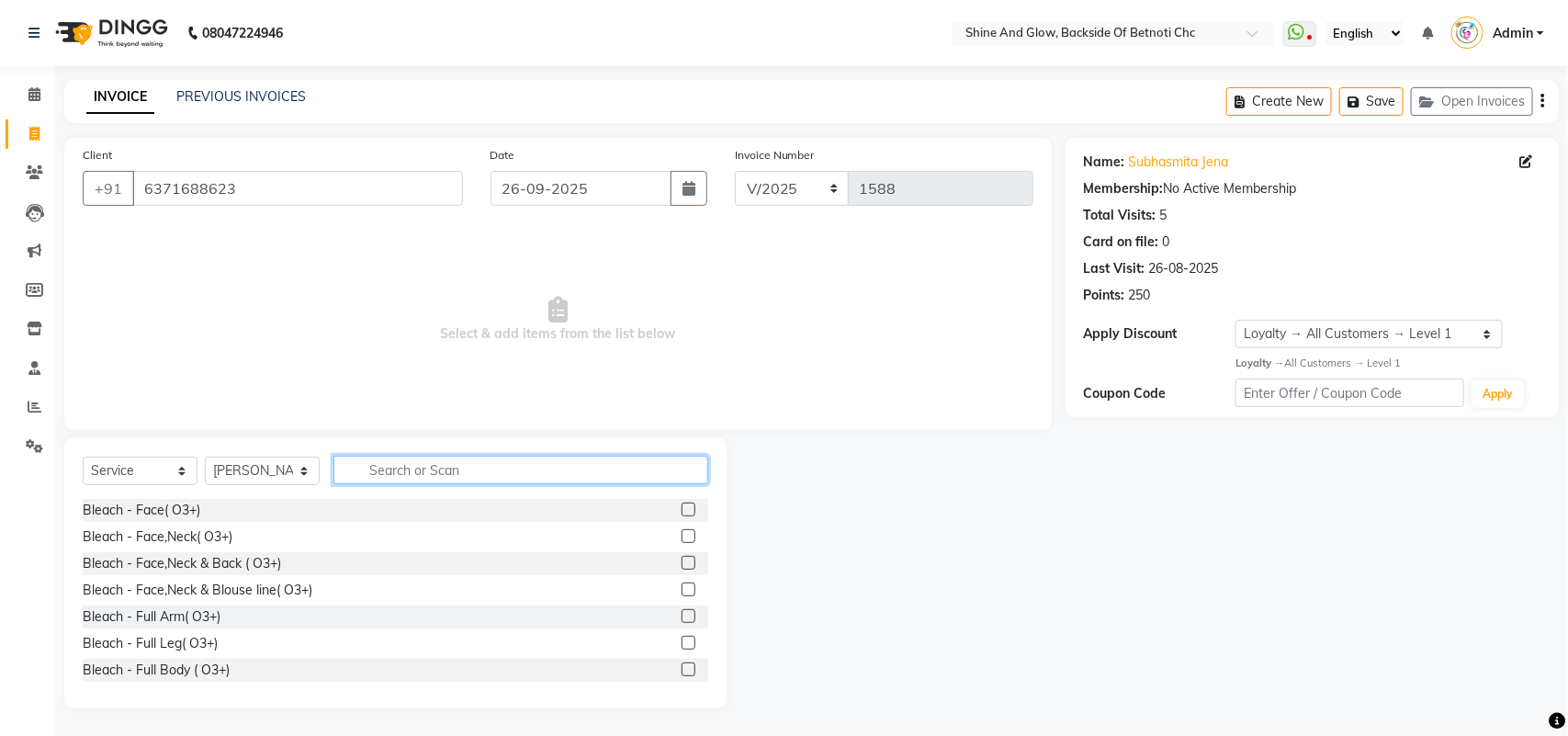
click at [423, 466] on input "text" at bounding box center [521, 470] width 375 height 28
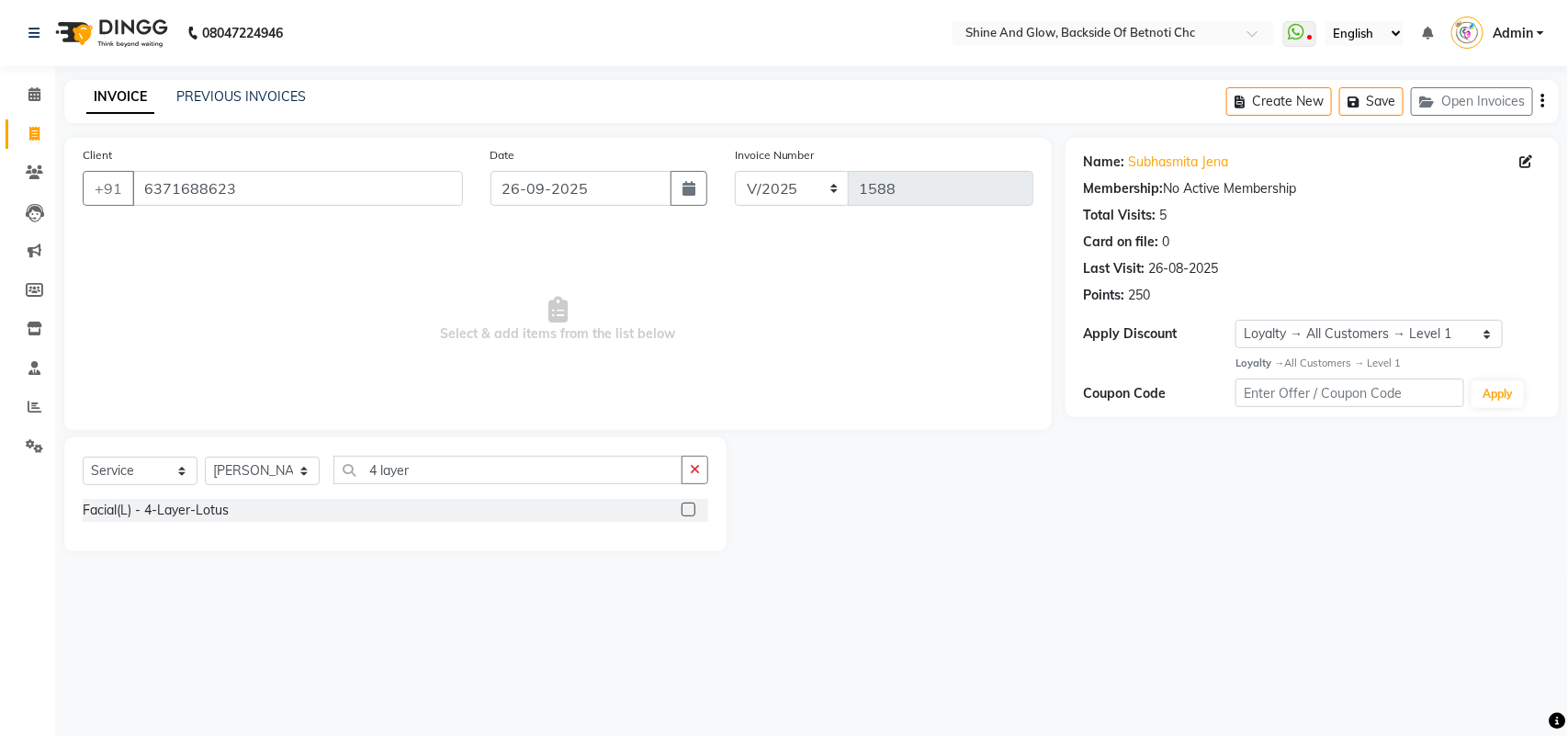
click at [686, 509] on label at bounding box center [688, 510] width 14 height 14
click at [686, 509] on input "checkbox" at bounding box center [687, 511] width 12 height 12
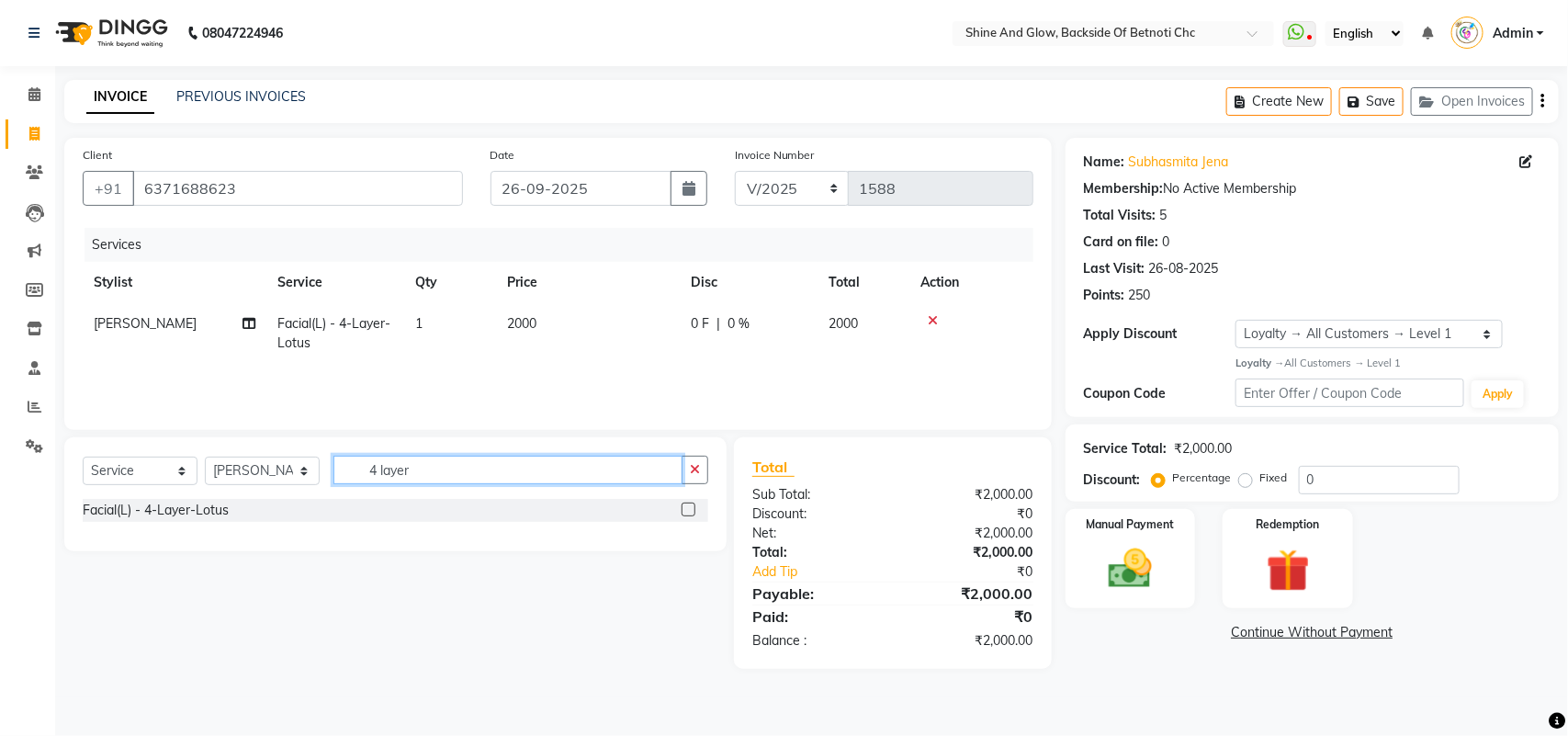
drag, startPoint x: 450, startPoint y: 473, endPoint x: 326, endPoint y: 466, distance: 124.2
click at [329, 466] on div "Select Service Product Membership Package Voucher Prepaid Gift Card Select Styl…" at bounding box center [396, 478] width 625 height 43
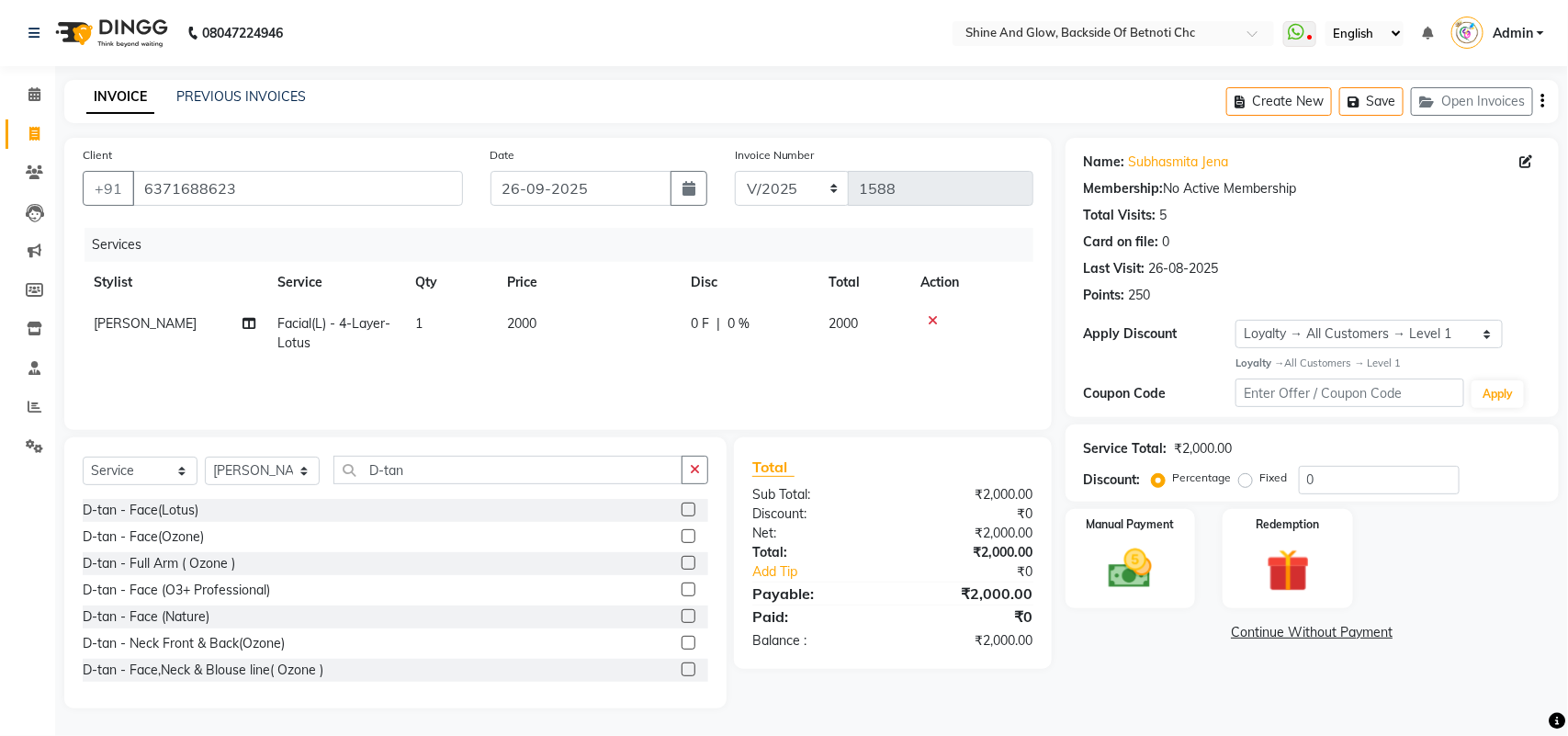
click at [682, 539] on label at bounding box center [688, 536] width 14 height 14
click at [682, 539] on input "checkbox" at bounding box center [687, 537] width 12 height 12
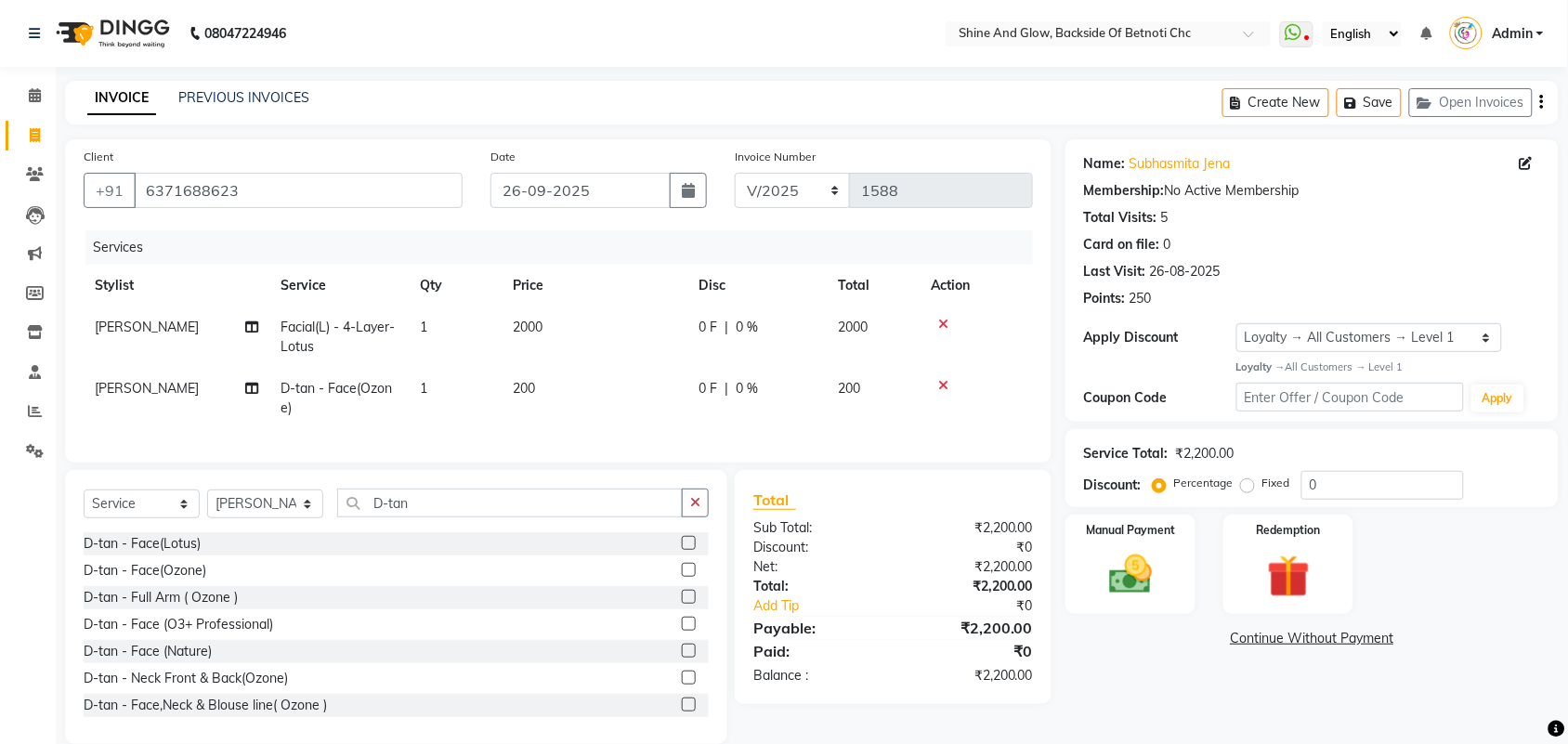
click at [1262, 481] on label "Fixed" at bounding box center [1276, 484] width 28 height 17
click at [1247, 481] on input "Fixed" at bounding box center [1251, 483] width 13 height 13
drag, startPoint x: 1330, startPoint y: 485, endPoint x: 1294, endPoint y: 480, distance: 36.3
click at [1294, 480] on div "Percentage Fixed 0" at bounding box center [1310, 486] width 308 height 29
click at [1363, 449] on div "Service Total: ₹2,200.00" at bounding box center [1312, 453] width 456 height 19
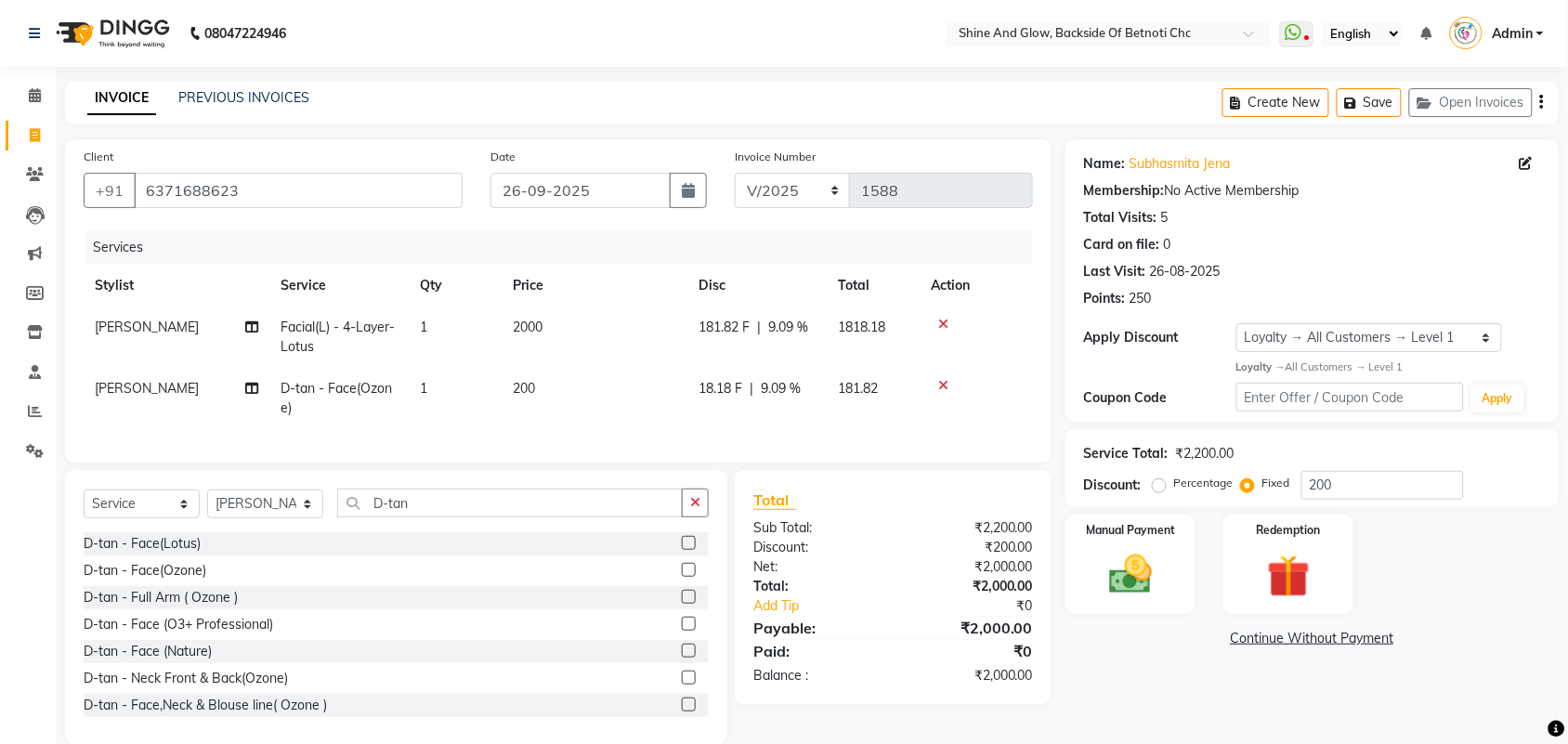
scroll to position [45, 0]
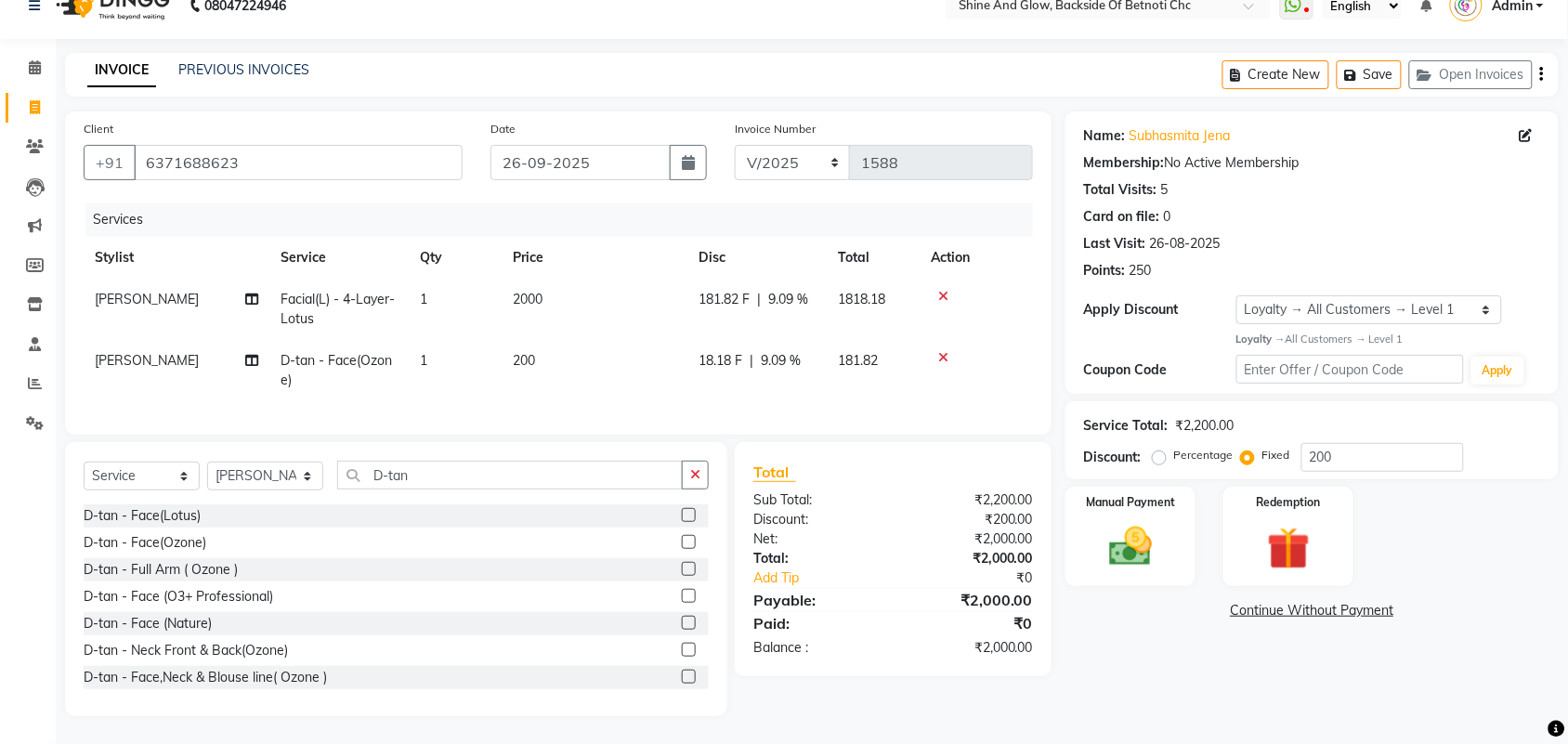
click at [796, 290] on span "9.09 %" at bounding box center [788, 299] width 40 height 19
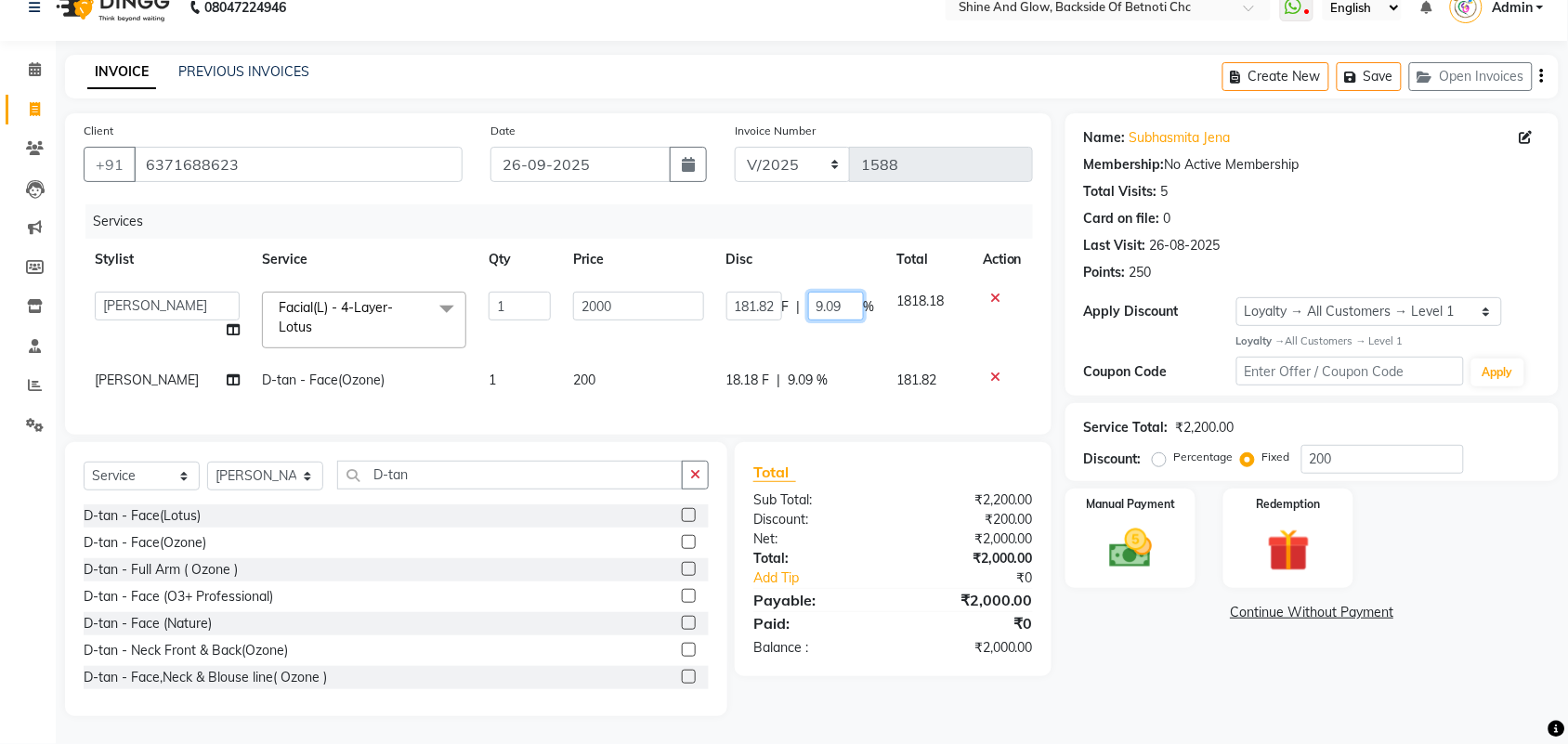
drag, startPoint x: 841, startPoint y: 286, endPoint x: 795, endPoint y: 282, distance: 46.2
click at [795, 292] on div "181.82 F | 9.09 %" at bounding box center [801, 306] width 149 height 29
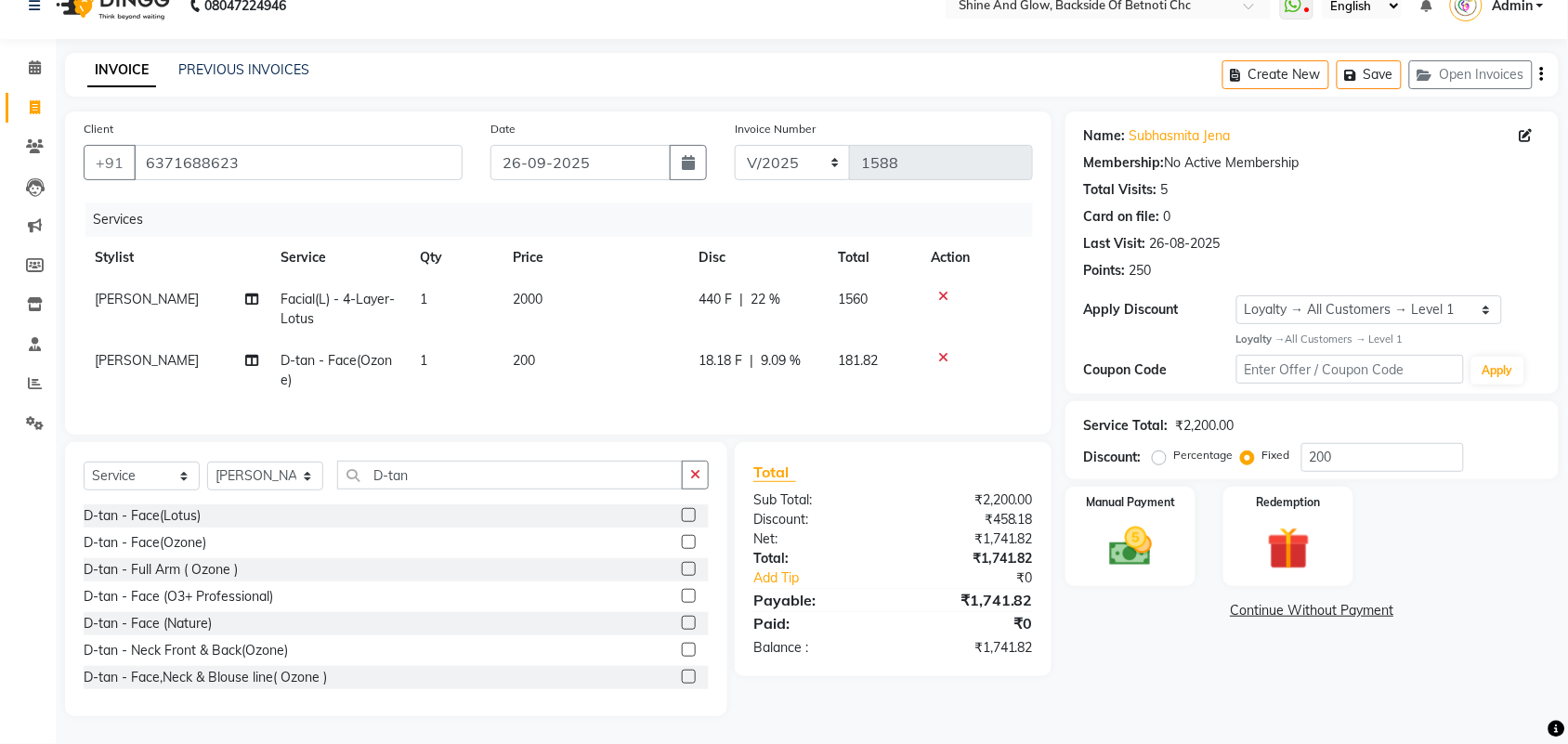
click at [815, 239] on th "Disc" at bounding box center [757, 258] width 139 height 42
drag, startPoint x: 784, startPoint y: 344, endPoint x: 743, endPoint y: 344, distance: 41.0
click at [743, 352] on div "18.18 F | 9.09 %" at bounding box center [757, 361] width 117 height 19
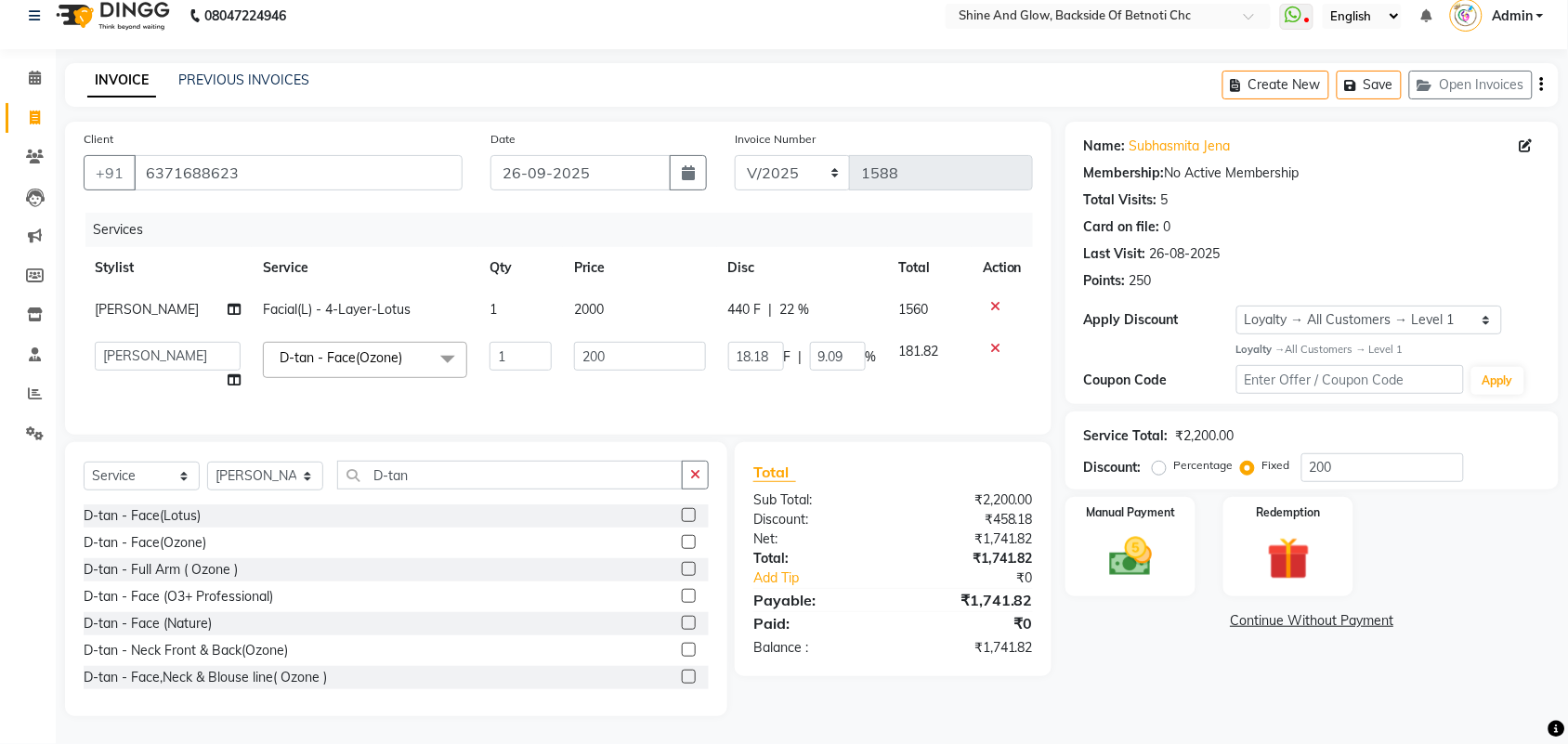
scroll to position [34, 0]
click at [837, 346] on input "9.09" at bounding box center [838, 356] width 56 height 29
drag, startPoint x: 843, startPoint y: 336, endPoint x: 806, endPoint y: 332, distance: 37.2
click at [810, 342] on input "9.09" at bounding box center [838, 356] width 56 height 29
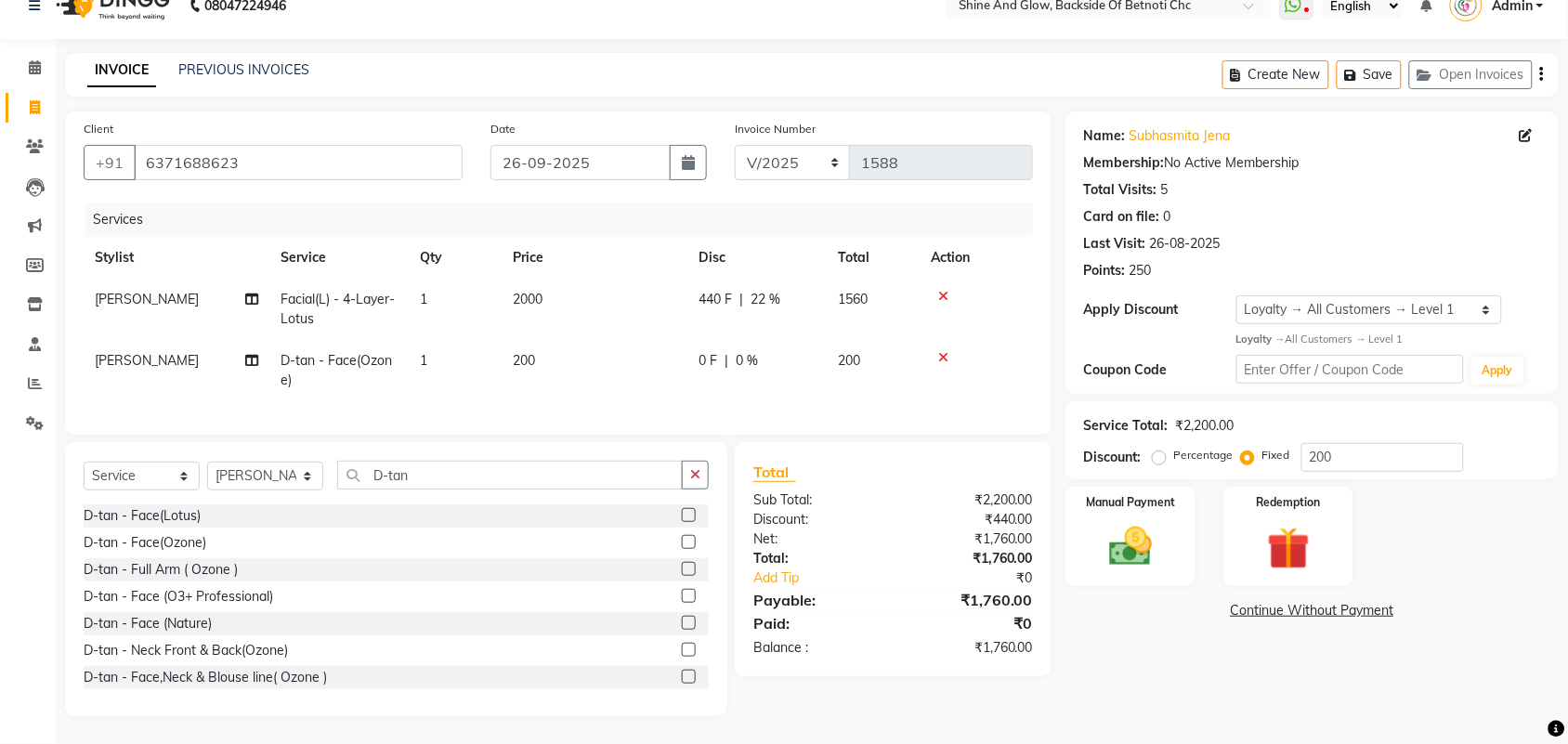
click at [832, 247] on tr "Stylist Service Qty Price Disc Total Action" at bounding box center [558, 258] width 949 height 42
click at [704, 354] on span "0 F" at bounding box center [708, 361] width 19 height 19
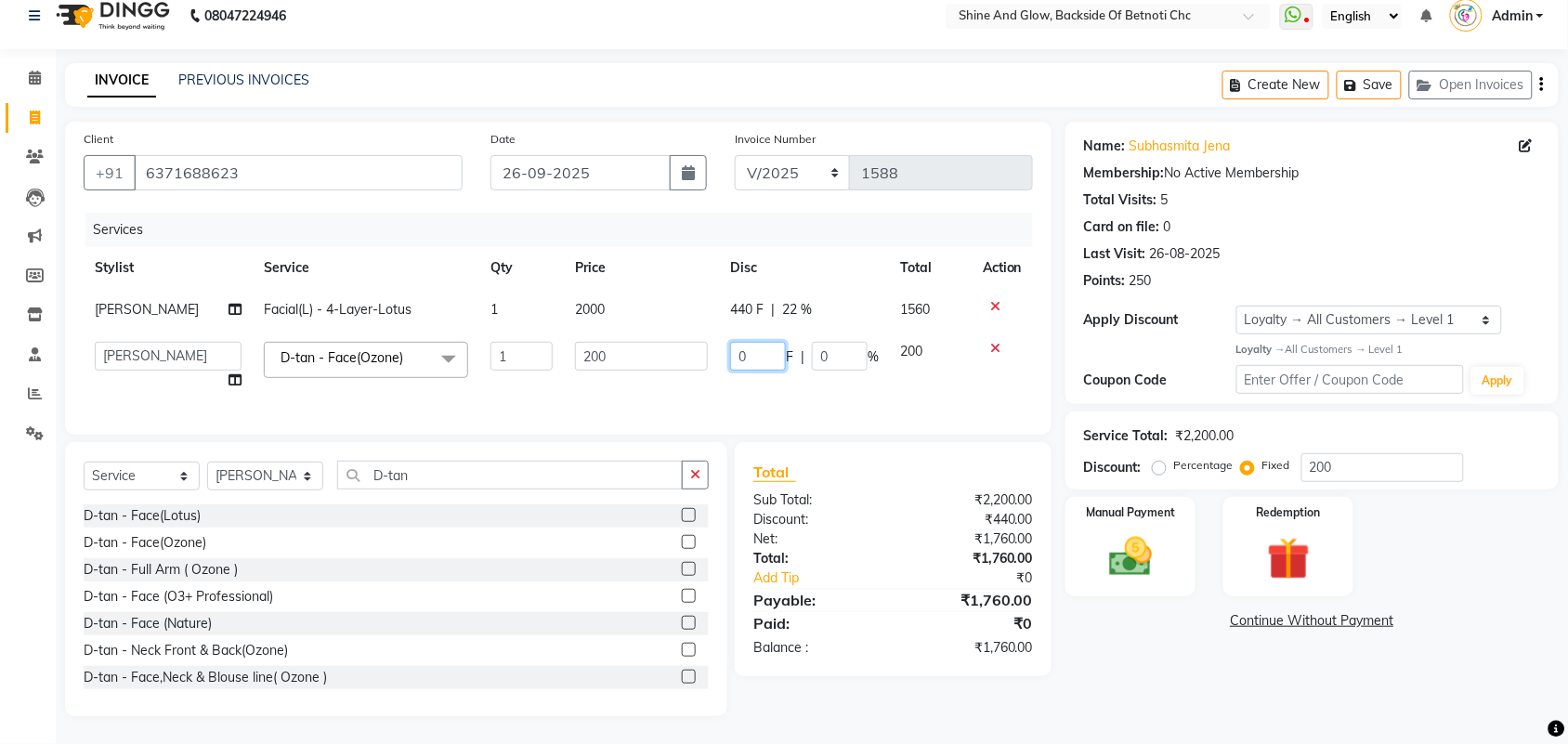
drag, startPoint x: 752, startPoint y: 334, endPoint x: 707, endPoint y: 334, distance: 45.0
click at [707, 334] on tr "[PERSON_NAME] Lipi [PERSON_NAME] [PERSON_NAME] Priya Mam D-tan - Face(Ozone) x …" at bounding box center [558, 366] width 949 height 70
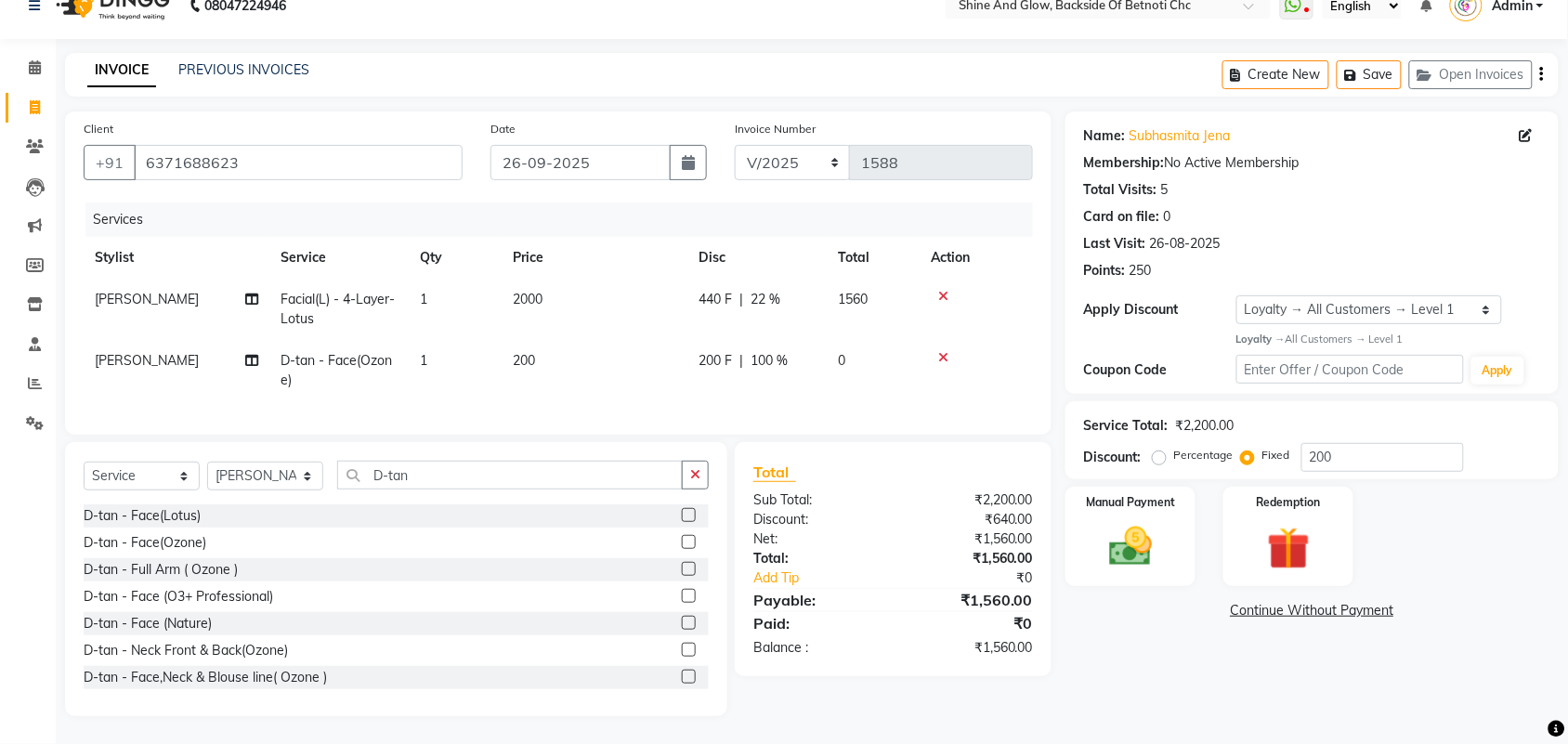
click at [674, 372] on td "200" at bounding box center [594, 371] width 186 height 61
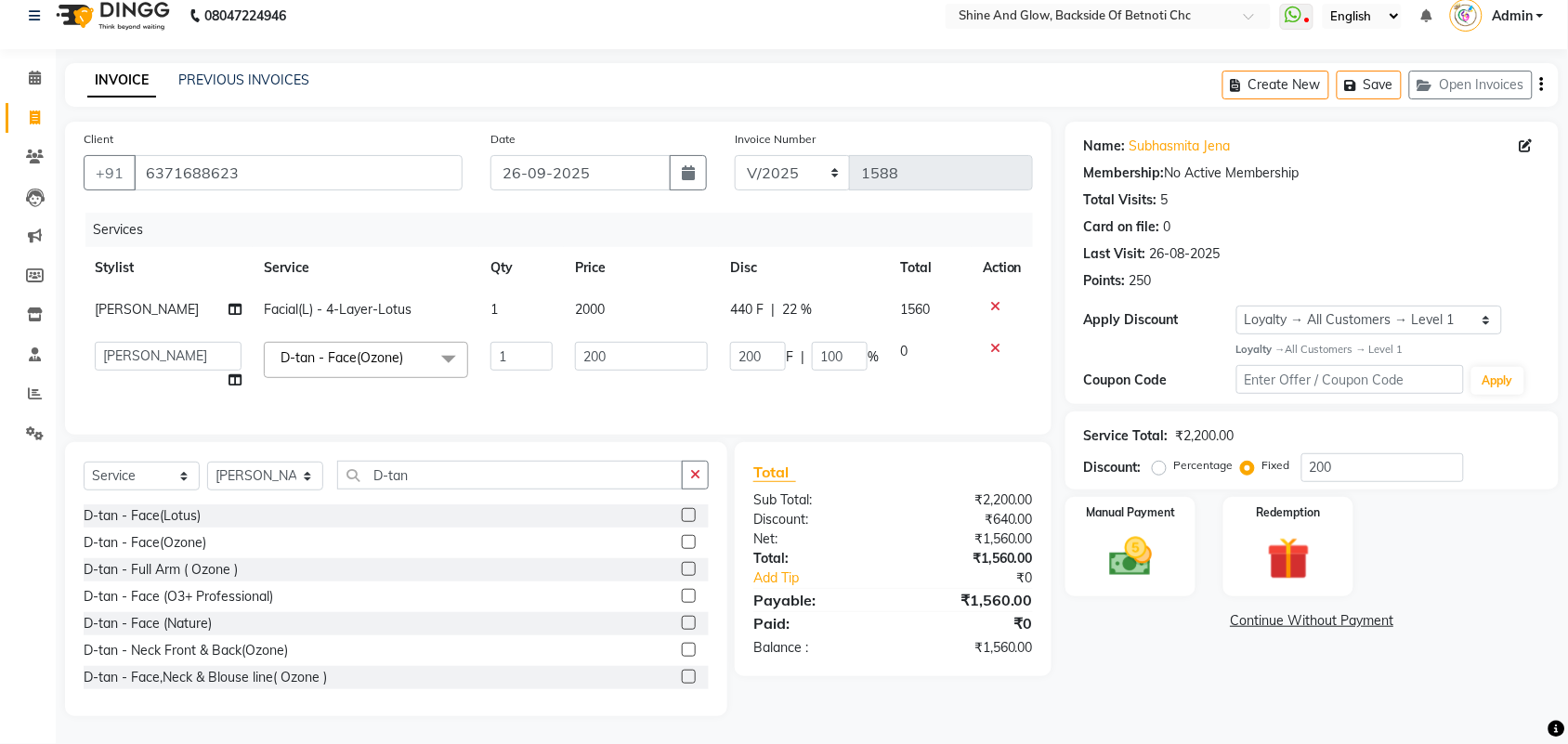
click at [862, 395] on div "Services Stylist Service Qty Price Disc Total Action LIZA Facial(L) - 4-Layer-L…" at bounding box center [558, 314] width 949 height 204
click at [1145, 536] on img at bounding box center [1130, 557] width 72 height 51
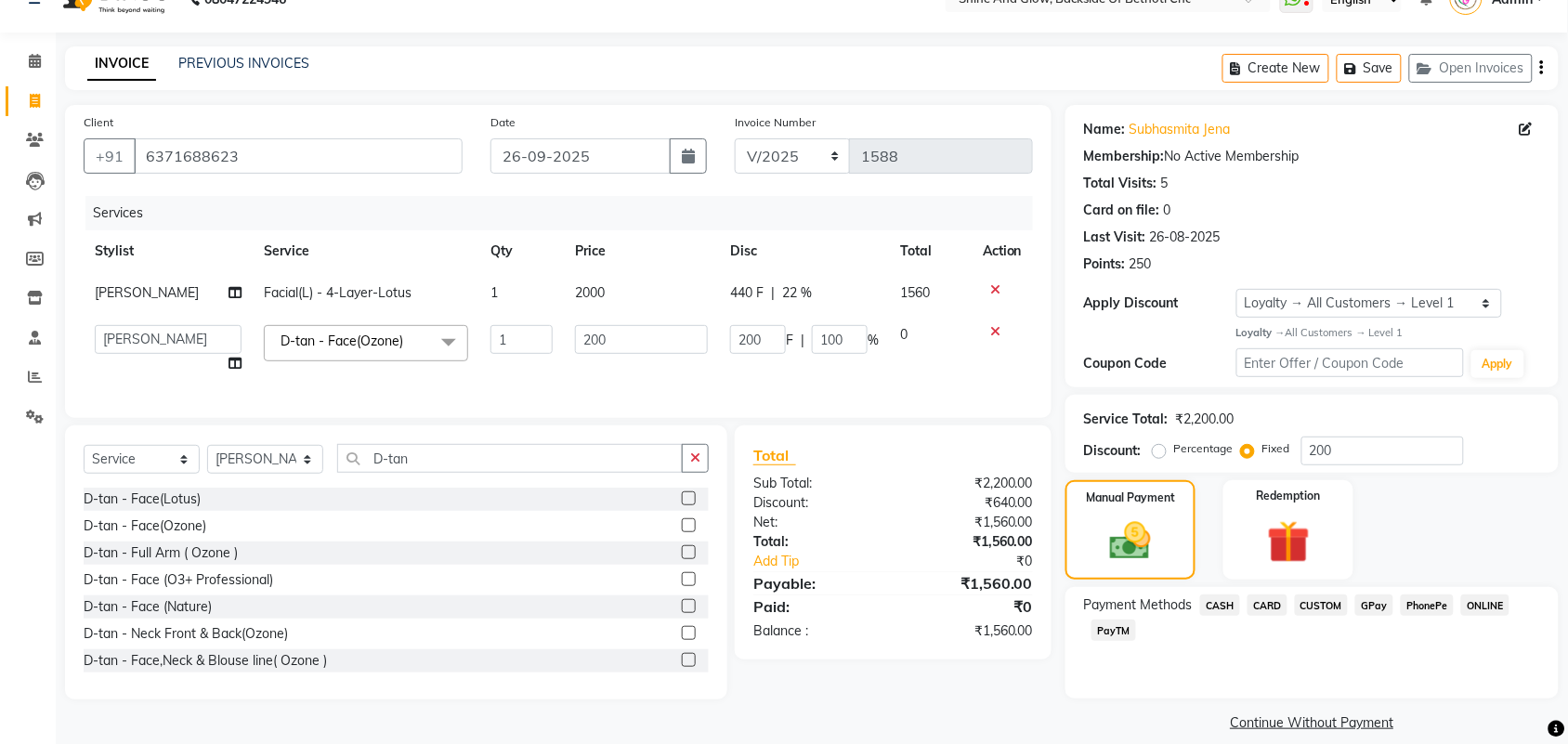
click at [1224, 600] on span "CASH" at bounding box center [1220, 605] width 40 height 21
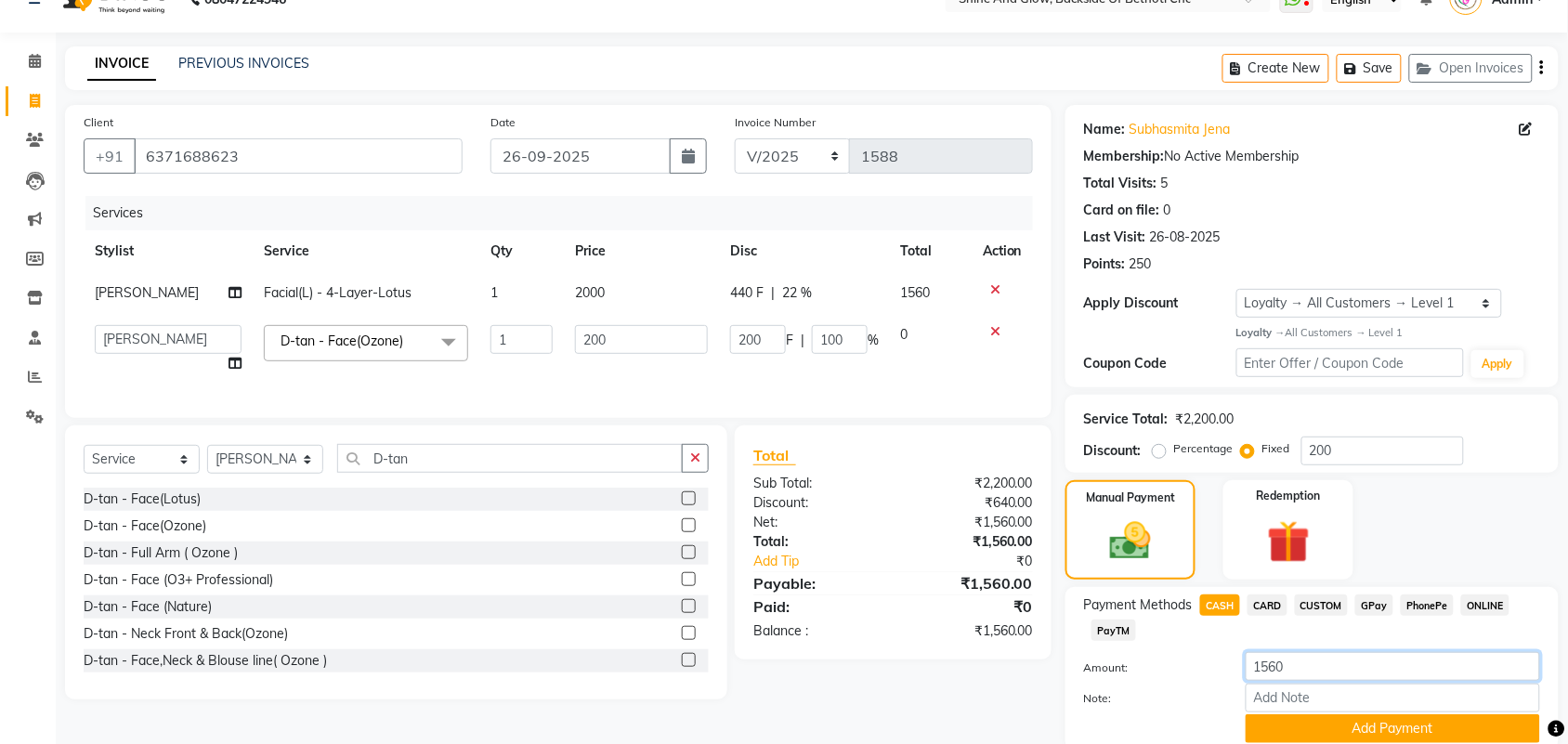
drag, startPoint x: 1296, startPoint y: 674, endPoint x: 1113, endPoint y: 669, distance: 183.1
click at [1113, 669] on div "Amount: 1560" at bounding box center [1312, 668] width 484 height 31
click at [1275, 722] on button "Add Payment" at bounding box center [1392, 729] width 294 height 29
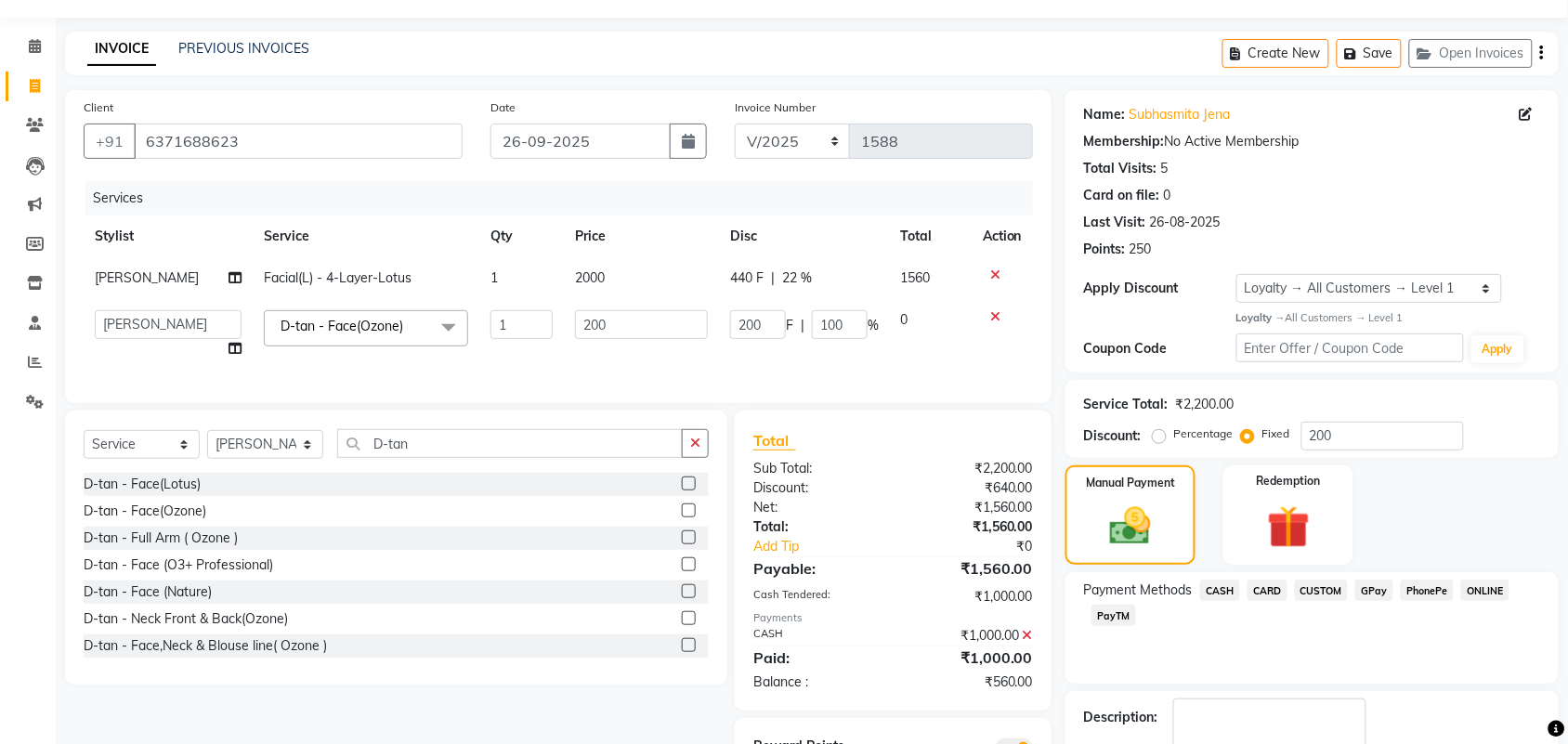
scroll to position [160, 0]
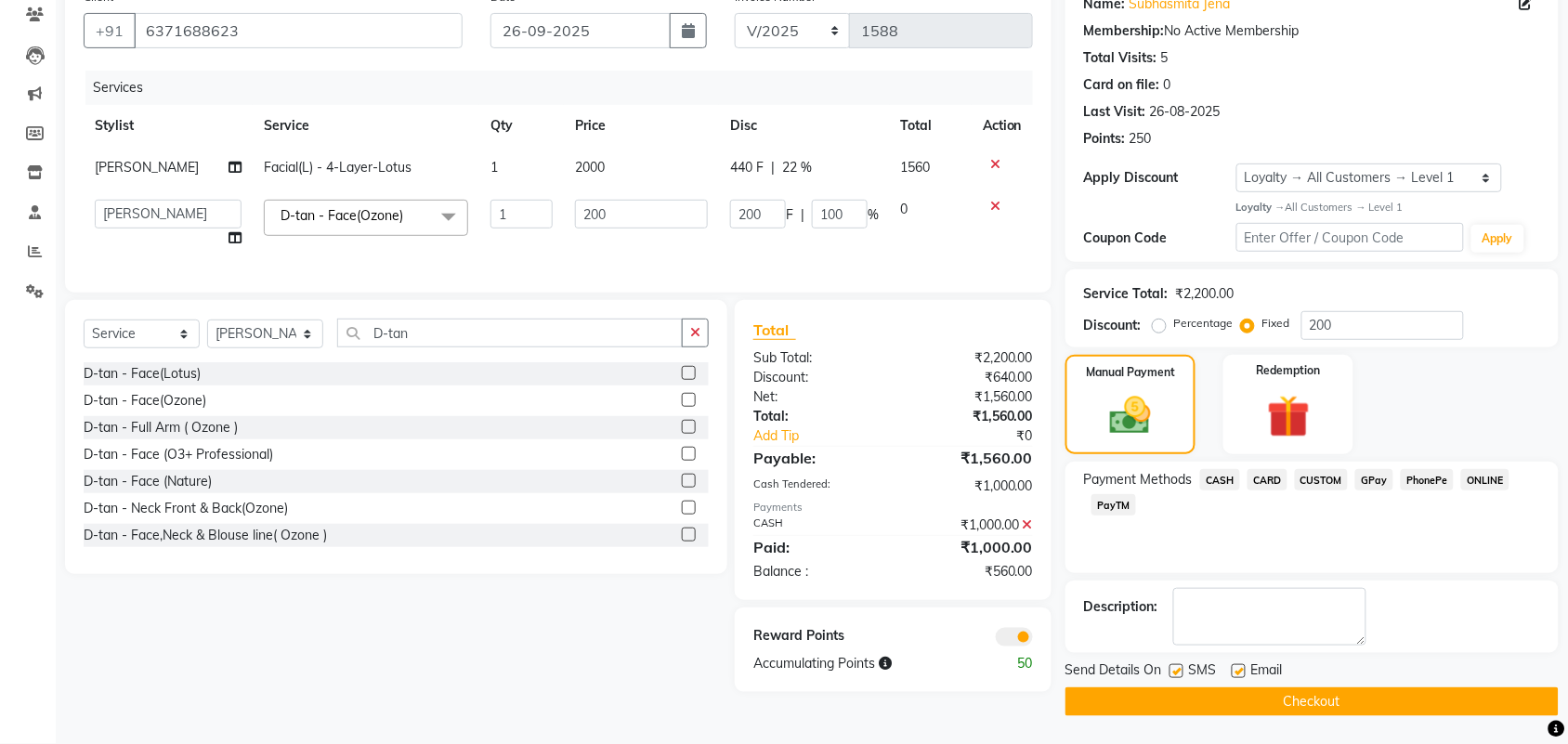
click at [1433, 473] on span "PhonePe" at bounding box center [1427, 480] width 53 height 21
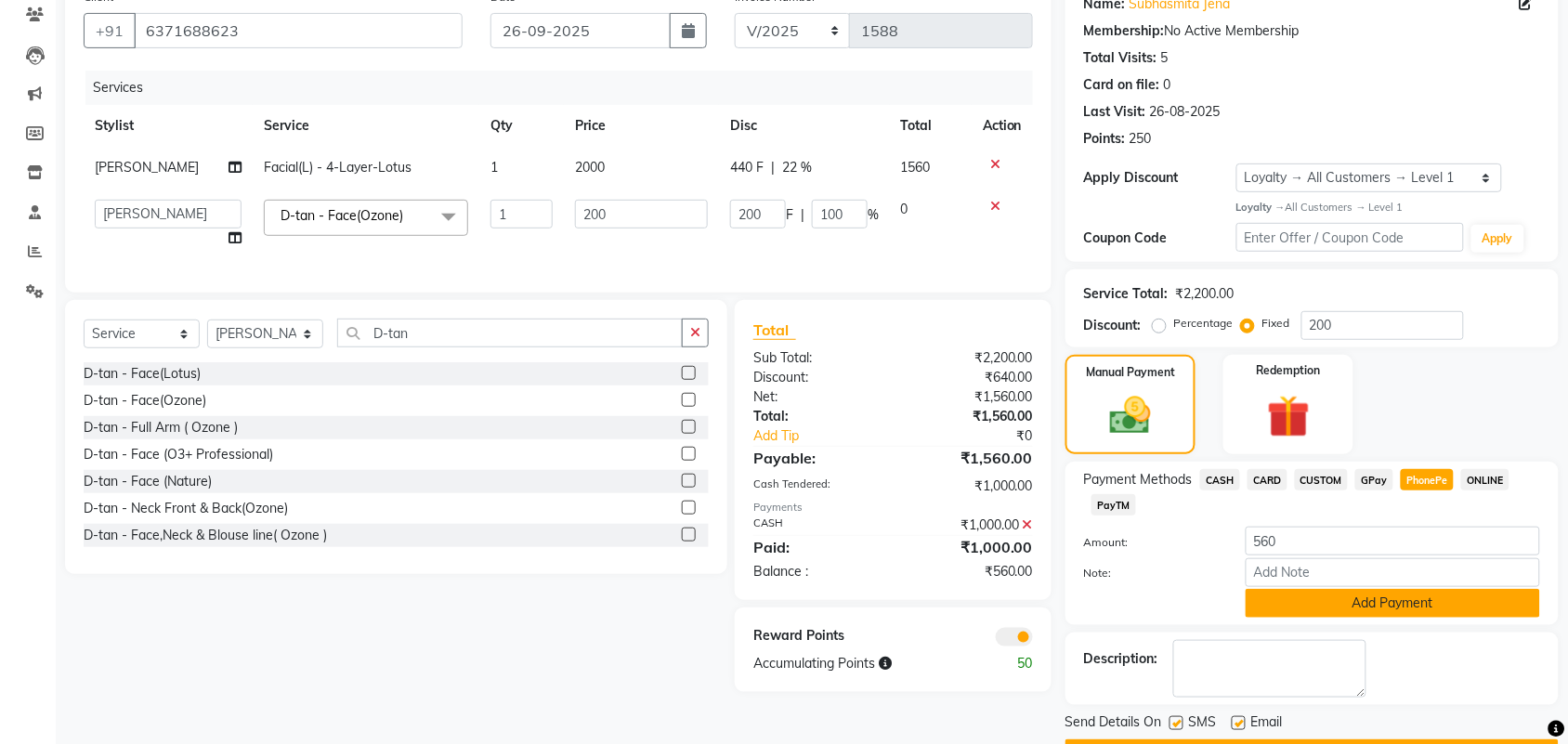
click at [1379, 601] on button "Add Payment" at bounding box center [1392, 604] width 294 height 29
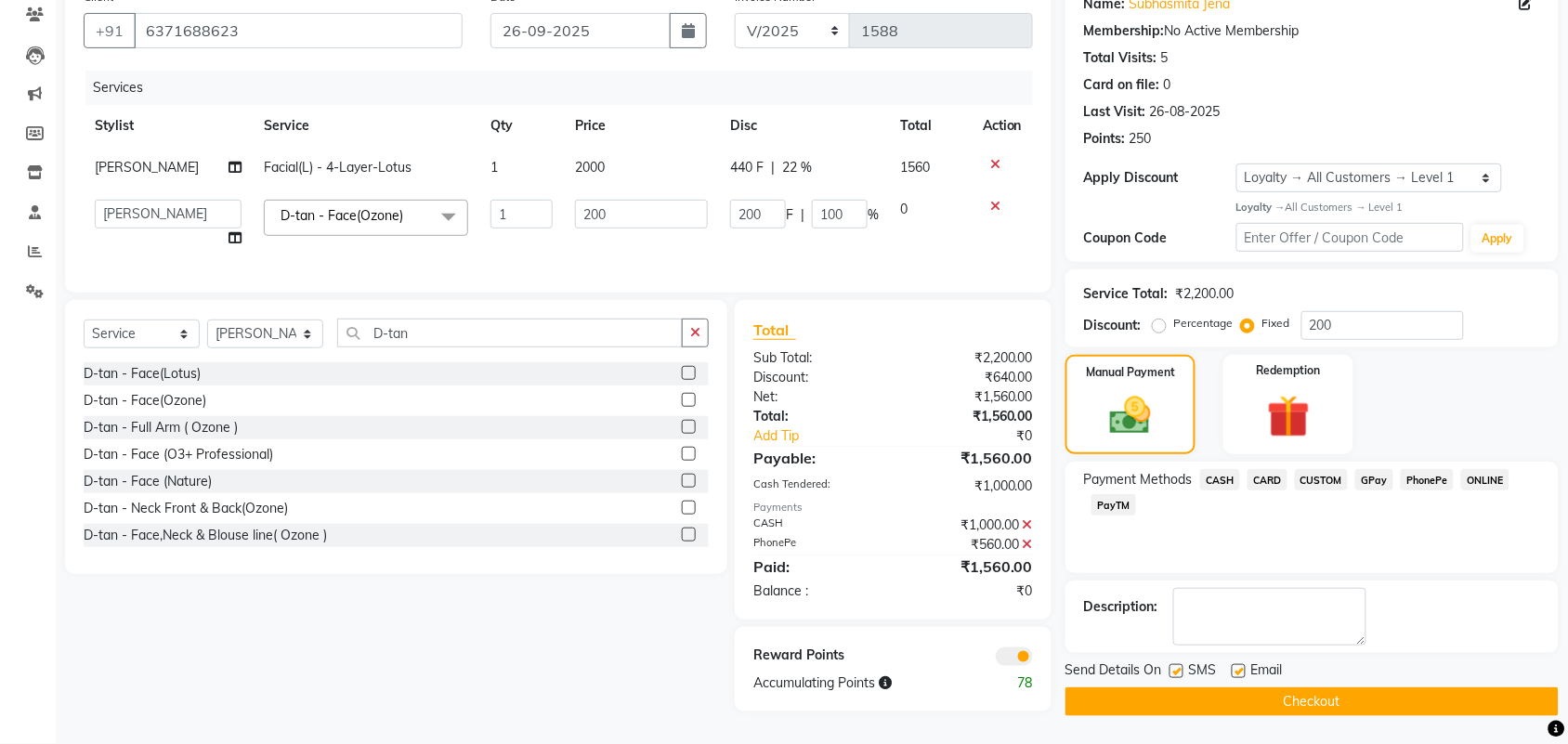
scroll to position [171, 0]
click at [1333, 694] on button "Checkout" at bounding box center [1312, 702] width 493 height 29
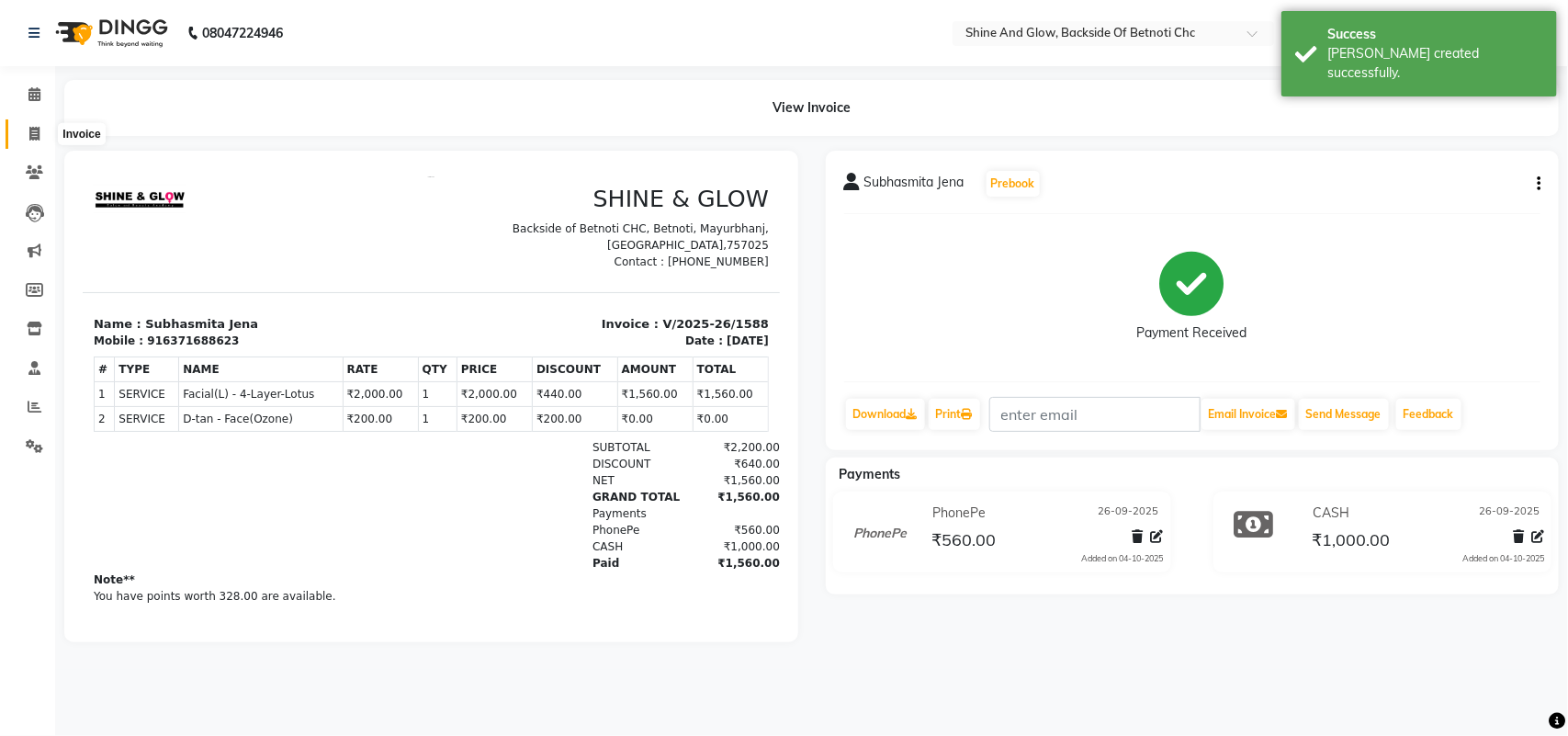
click at [19, 127] on span at bounding box center [35, 135] width 32 height 21
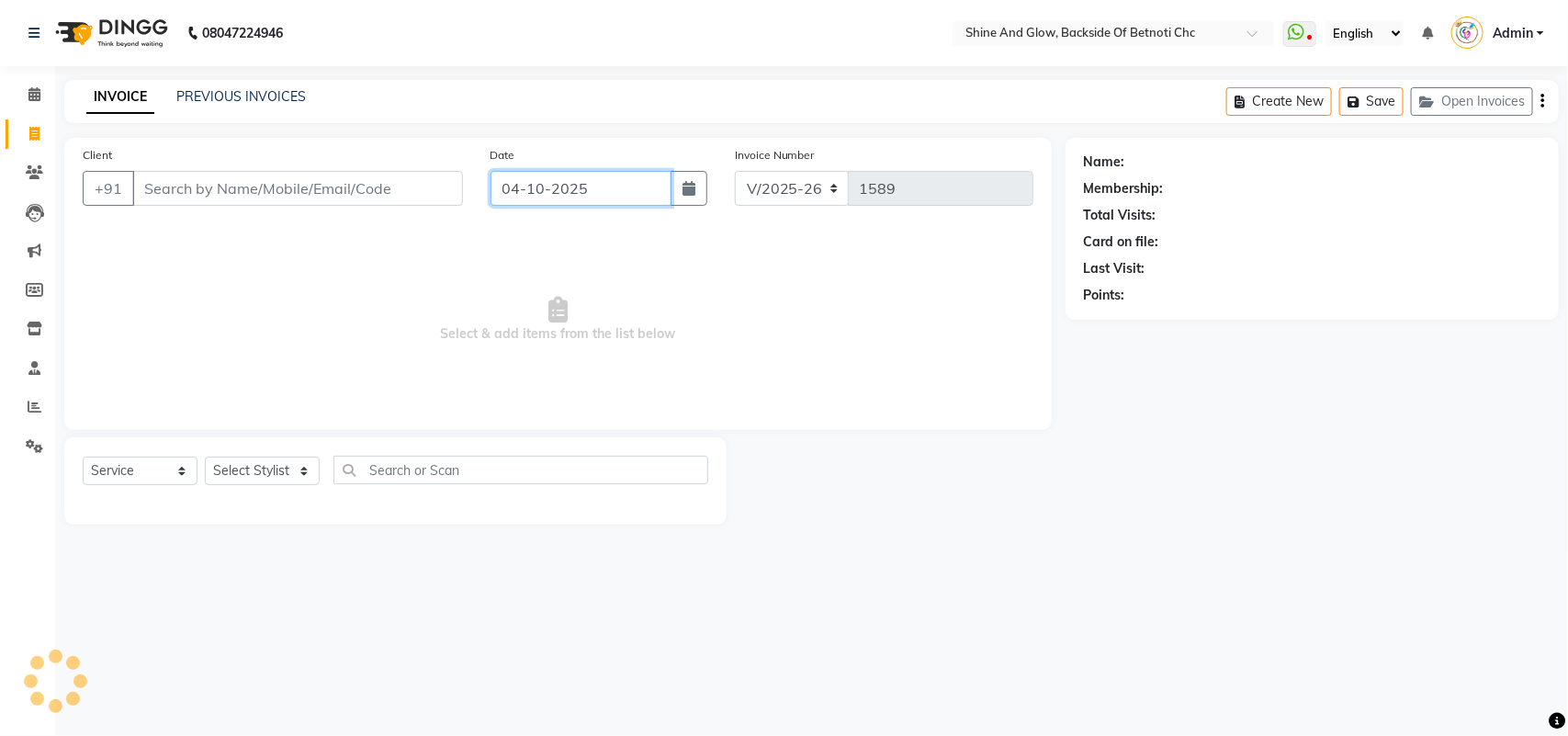
click at [577, 187] on input "04-10-2025" at bounding box center [581, 188] width 181 height 35
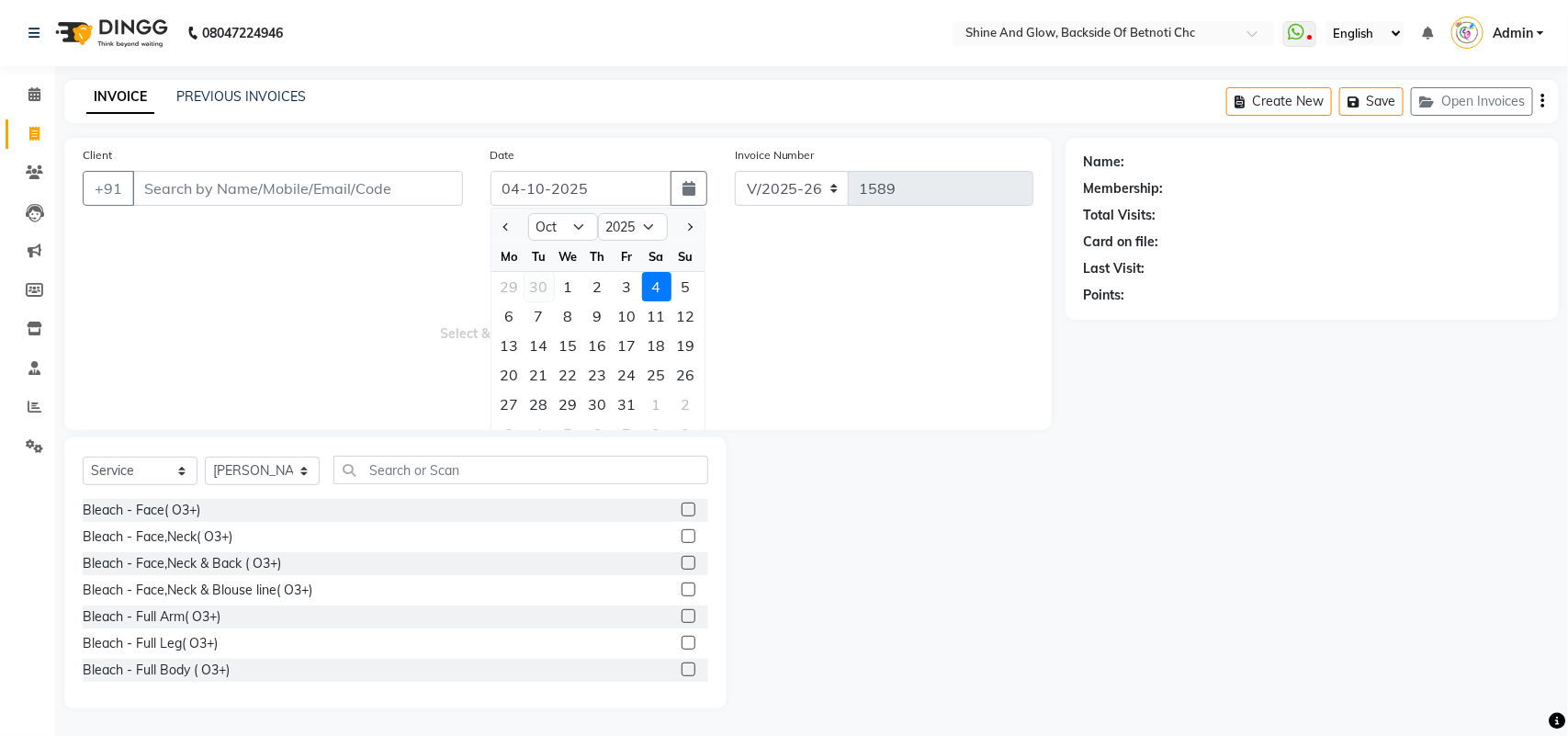
click at [526, 278] on div "30" at bounding box center [539, 286] width 29 height 29
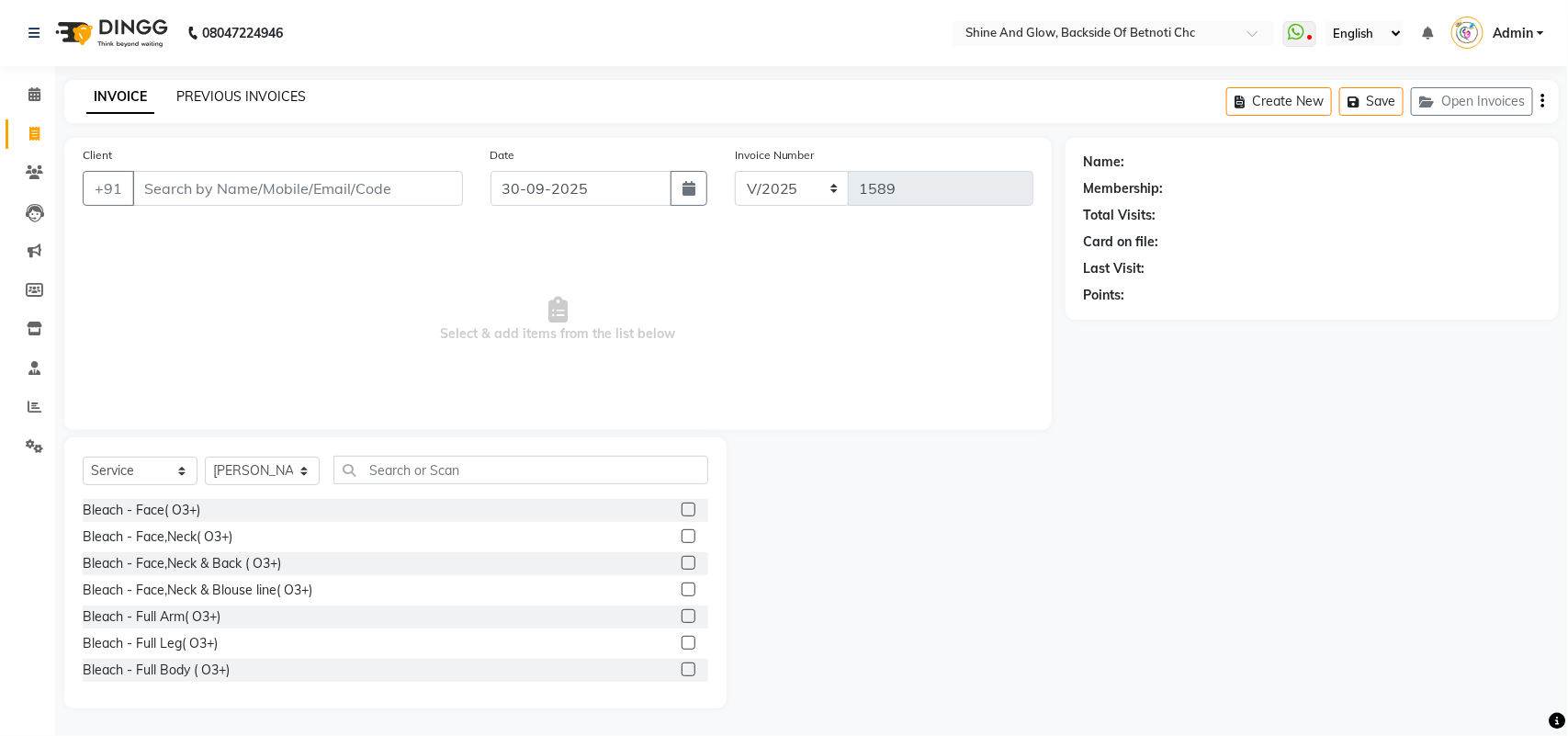
click at [254, 92] on link "PREVIOUS INVOICES" at bounding box center [241, 97] width 130 height 17
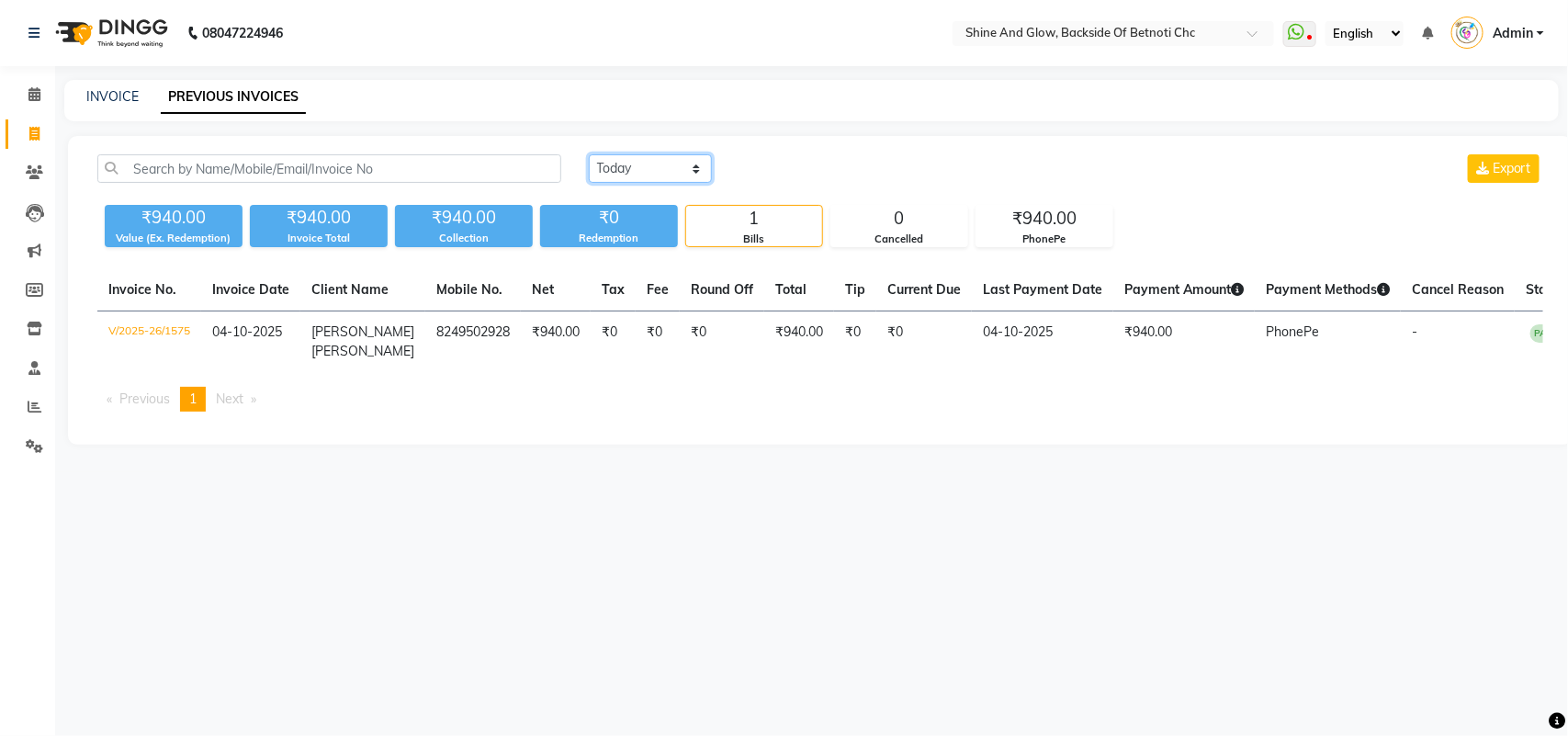
click at [668, 172] on select "[DATE] [DATE] Custom Range" at bounding box center [650, 169] width 123 height 28
